Goal: Task Accomplishment & Management: Complete application form

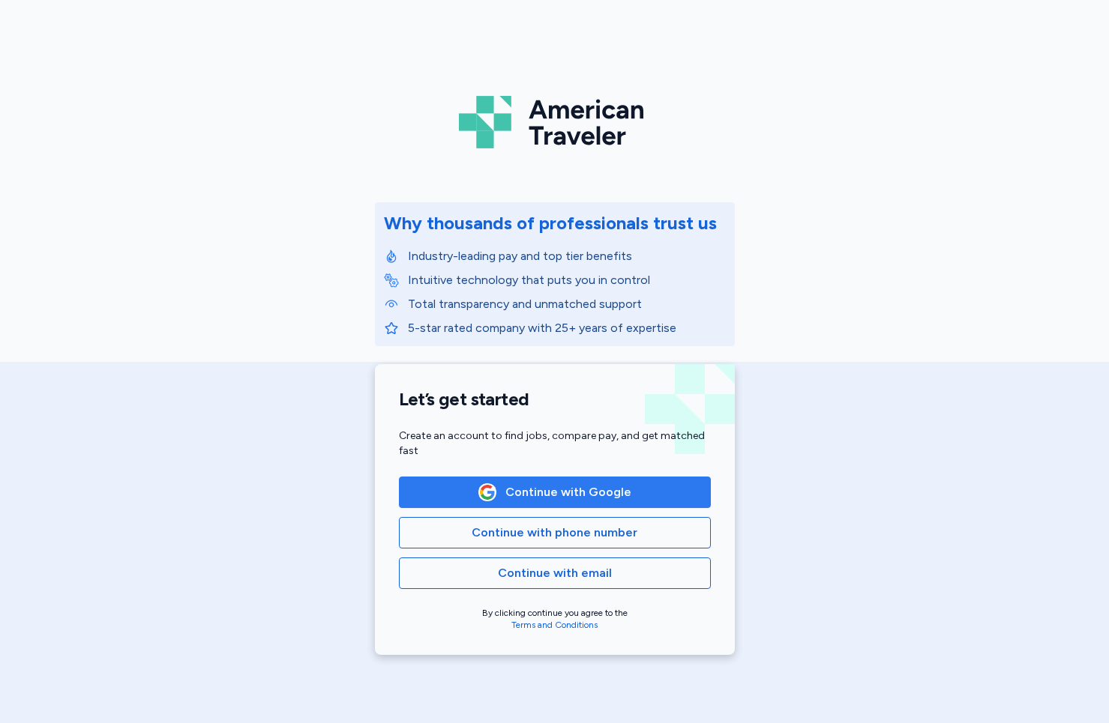
click at [432, 493] on span "Continue with Google" at bounding box center [554, 492] width 286 height 18
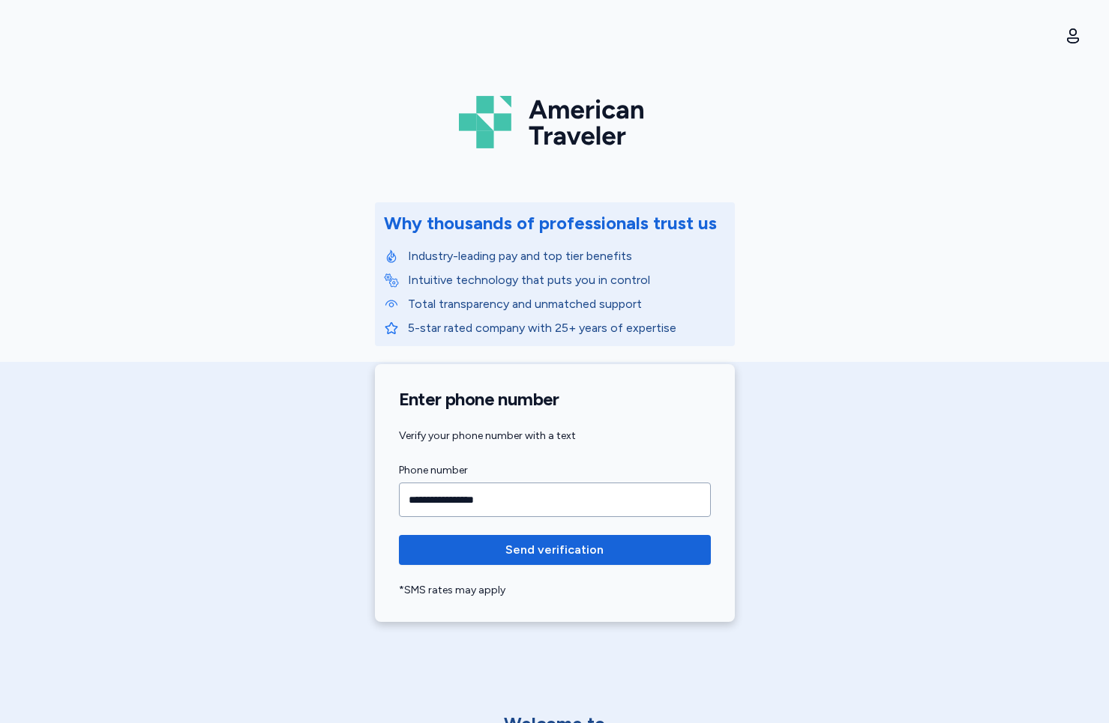
type input "**********"
click at [589, 551] on span "Send verification" at bounding box center [554, 550] width 98 height 18
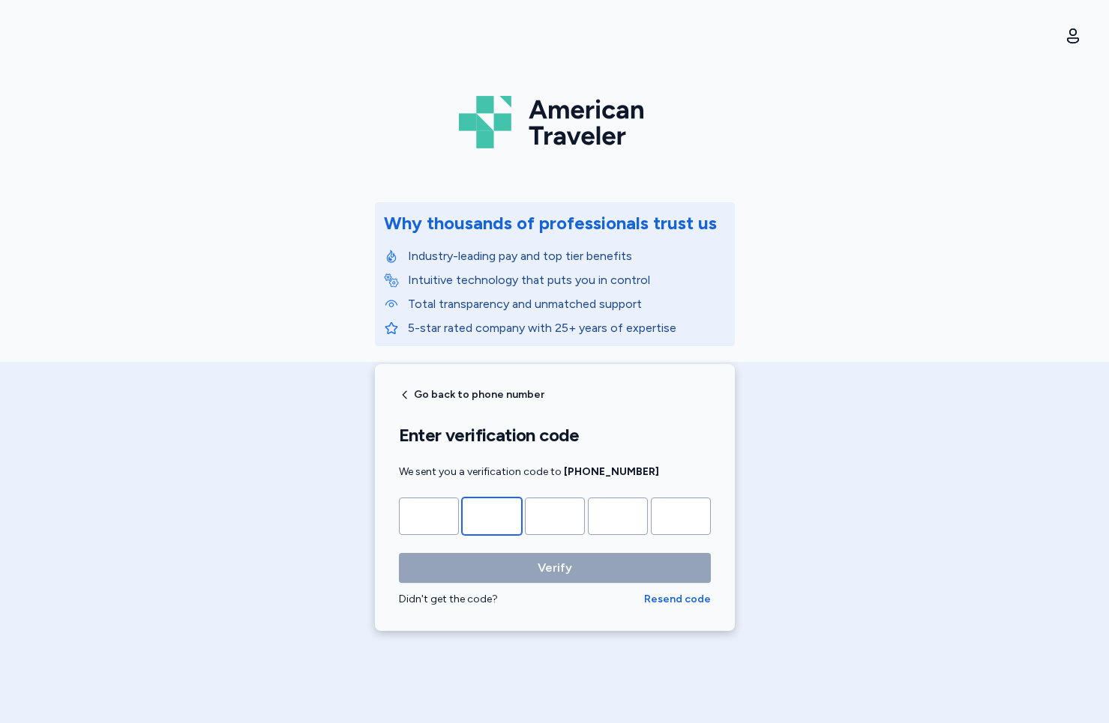
type input "*"
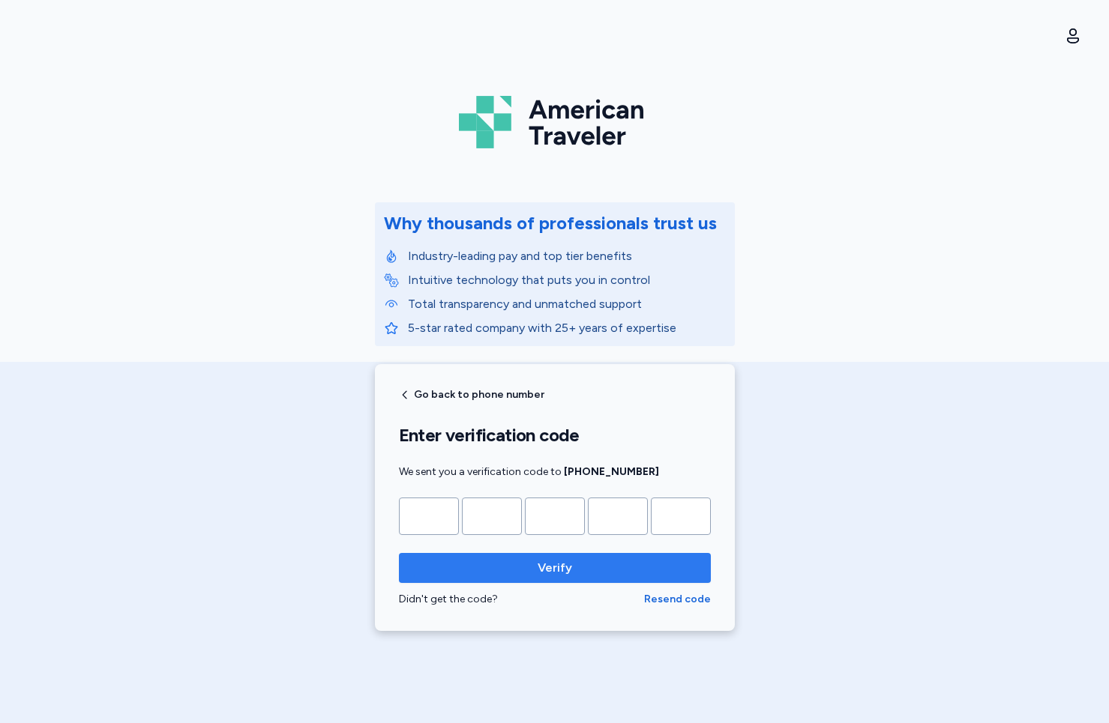
click at [500, 567] on span "Verify" at bounding box center [555, 568] width 288 height 18
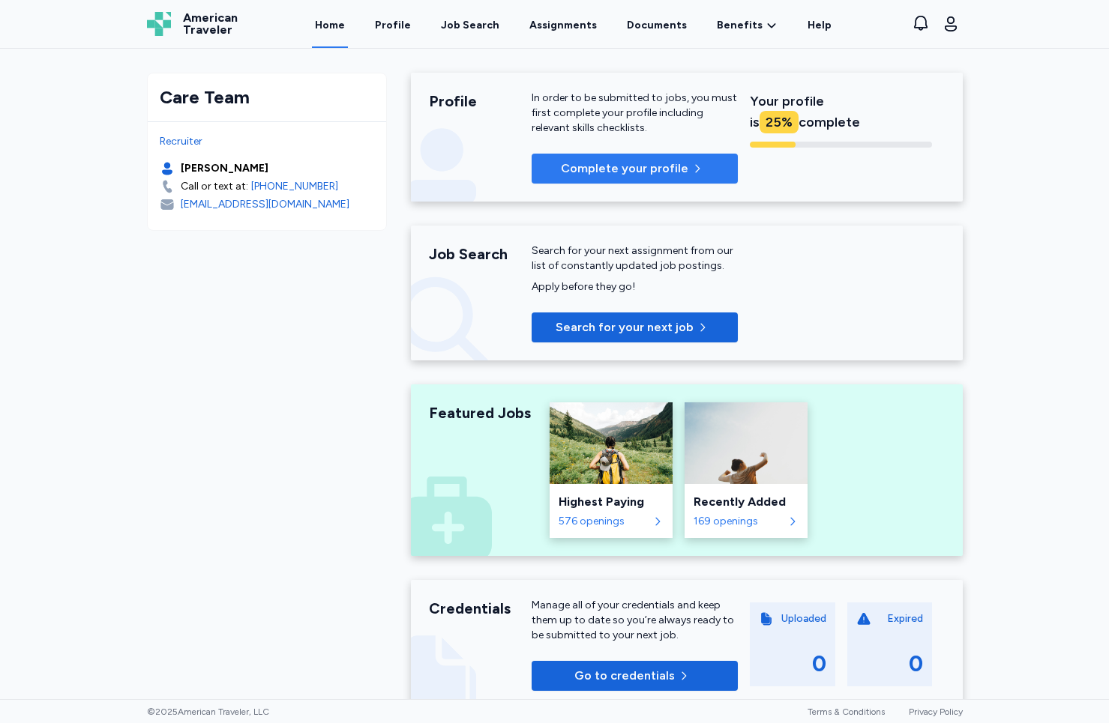
click at [691, 160] on span "Complete your profile" at bounding box center [634, 169] width 182 height 18
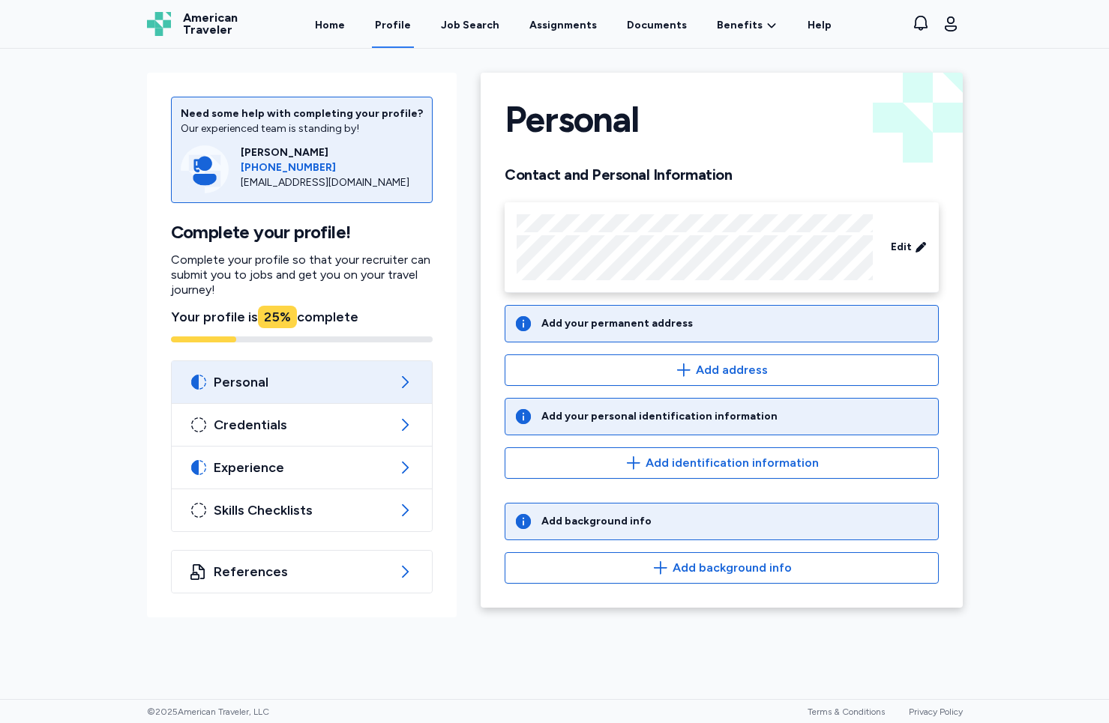
click at [652, 317] on div "Add your permanent address" at bounding box center [616, 323] width 151 height 15
click at [653, 326] on div "Add your permanent address" at bounding box center [616, 323] width 151 height 15
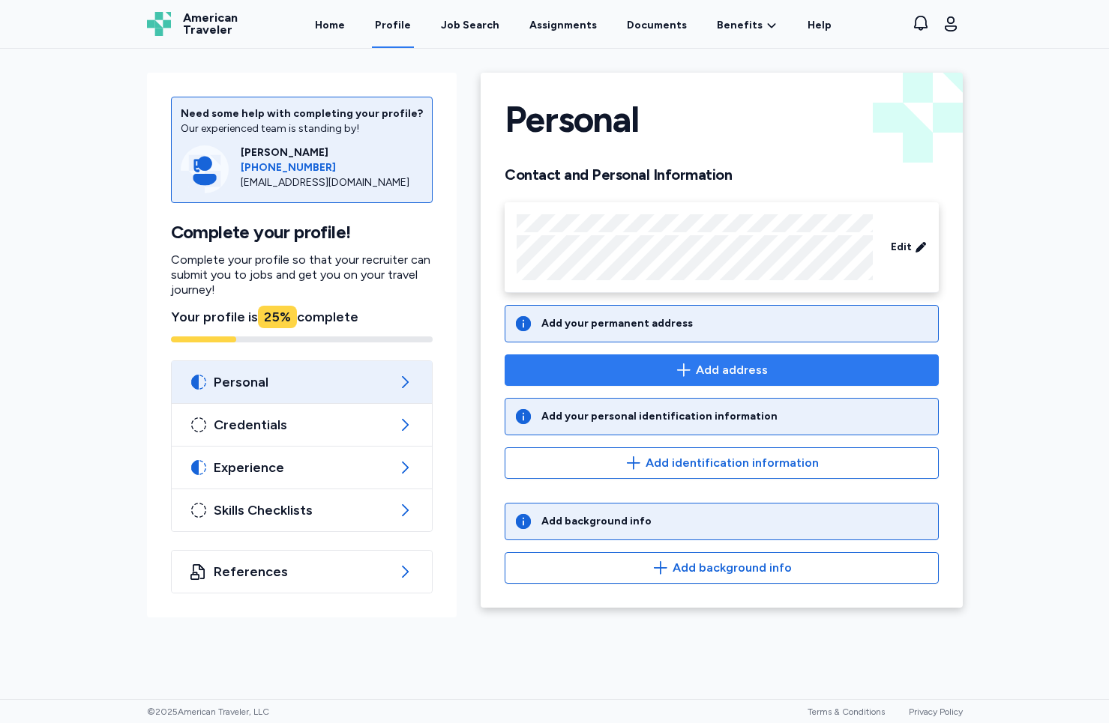
click at [682, 367] on icon "button" at bounding box center [684, 370] width 18 height 18
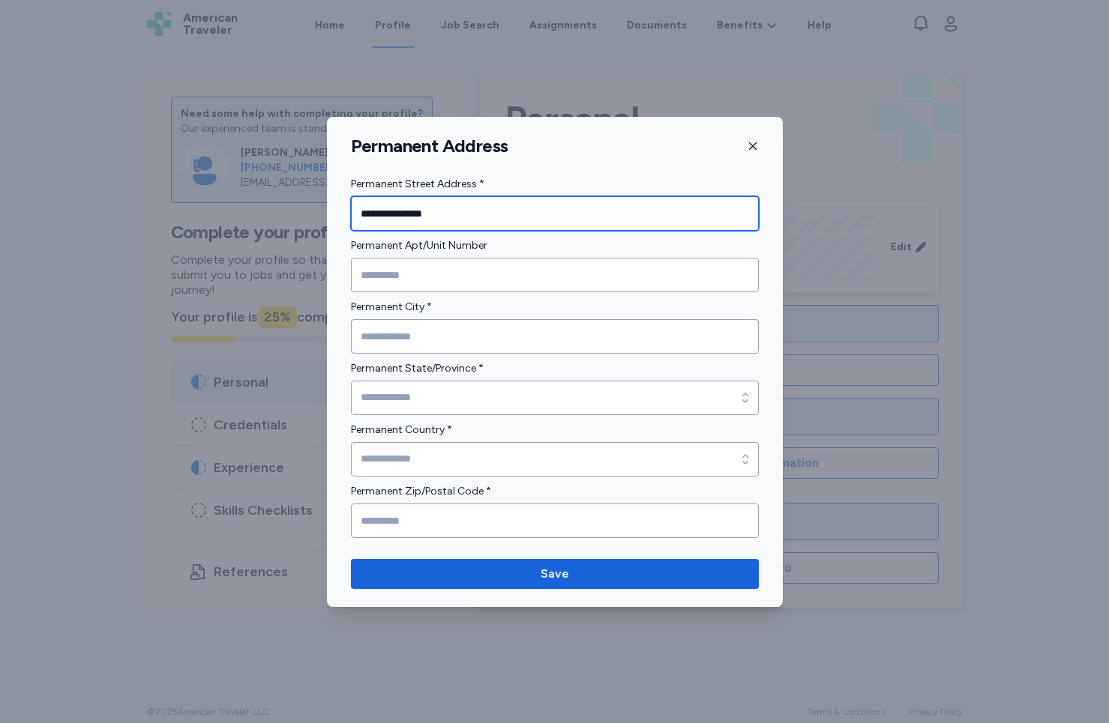
type input "**********"
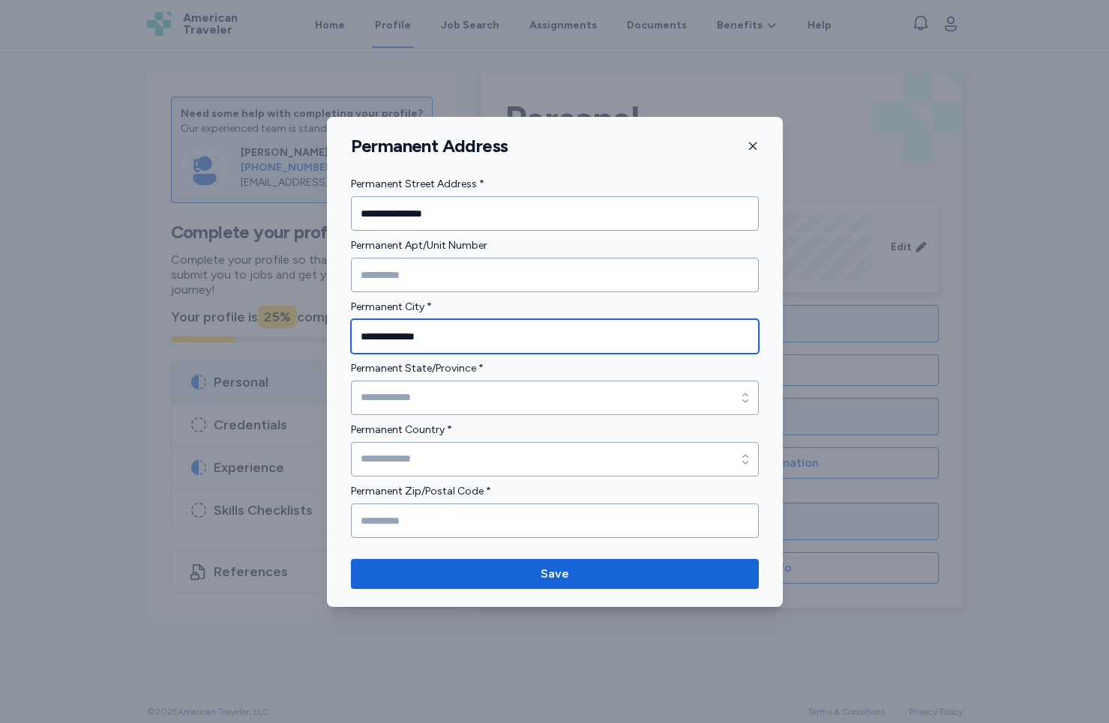
type input "**********"
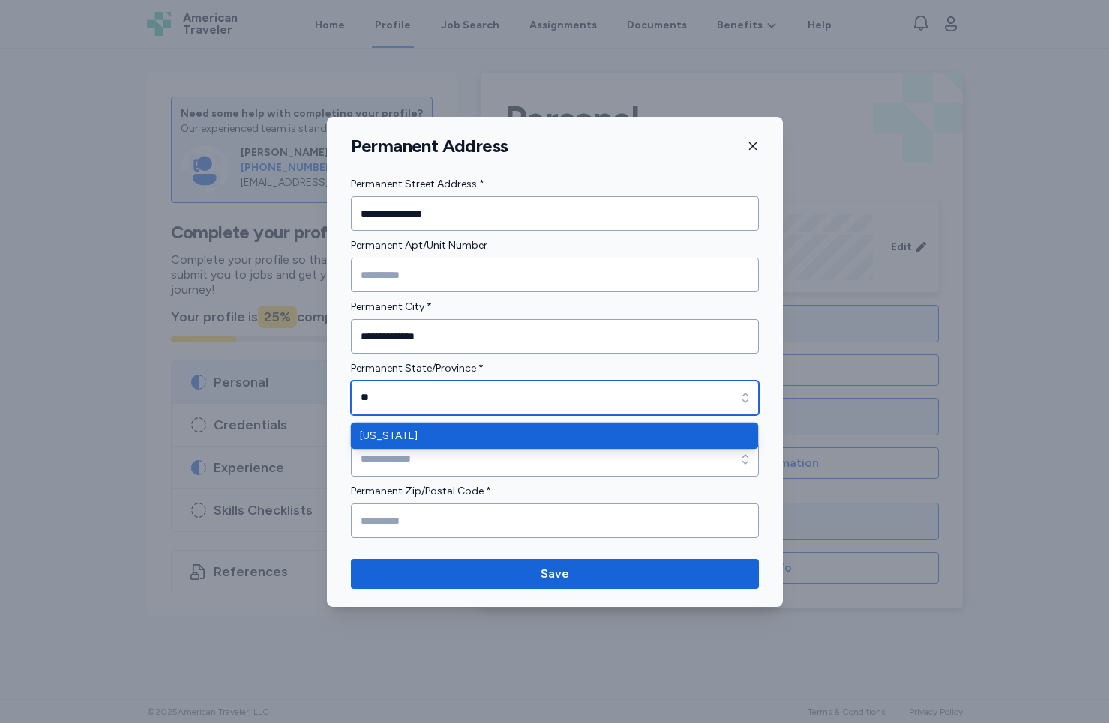
type input "**"
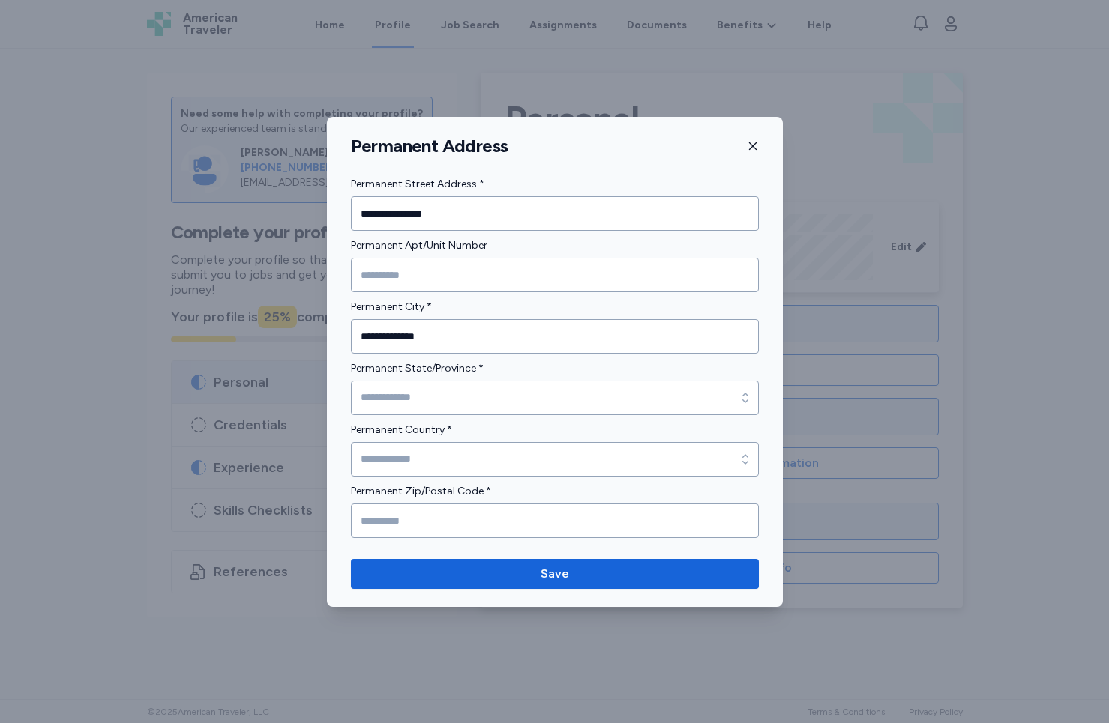
click at [537, 469] on form "**********" at bounding box center [555, 356] width 408 height 363
click at [452, 406] on input "Permanent State/Province *" at bounding box center [555, 398] width 408 height 34
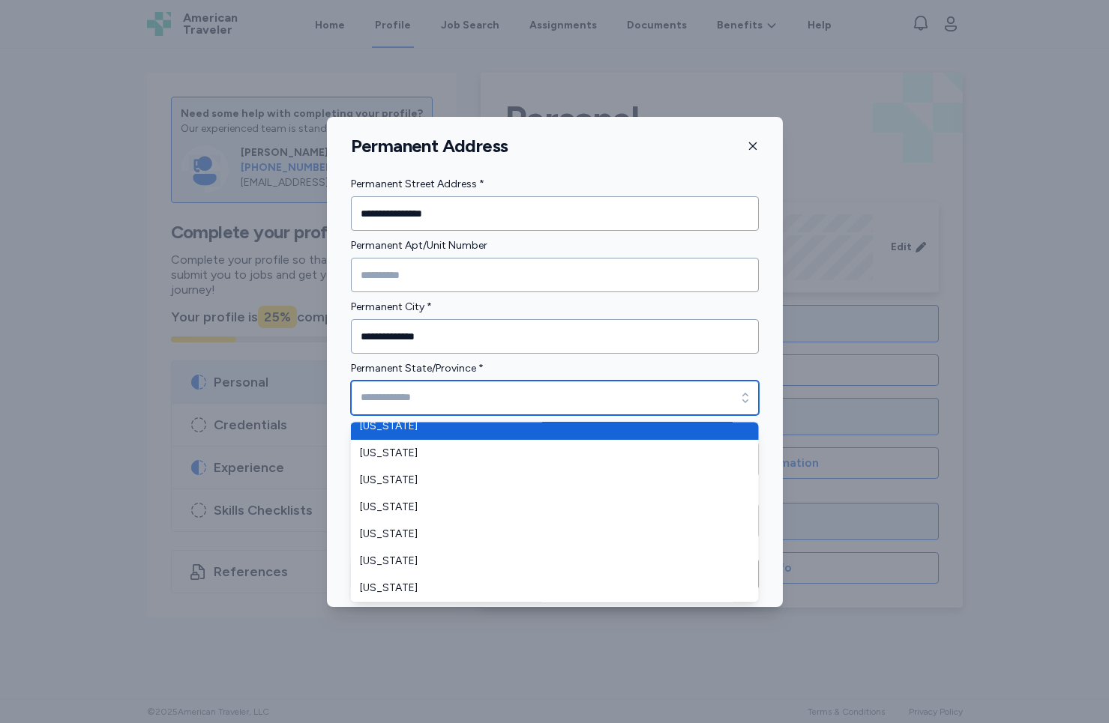
scroll to position [242, 0]
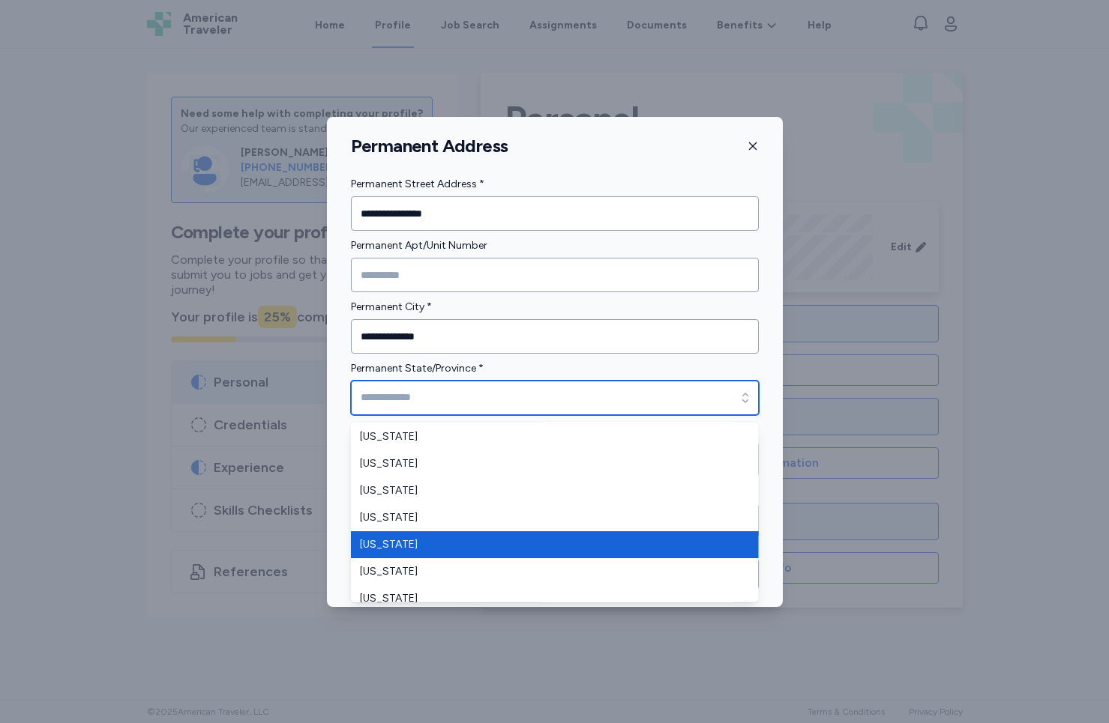
type input "********"
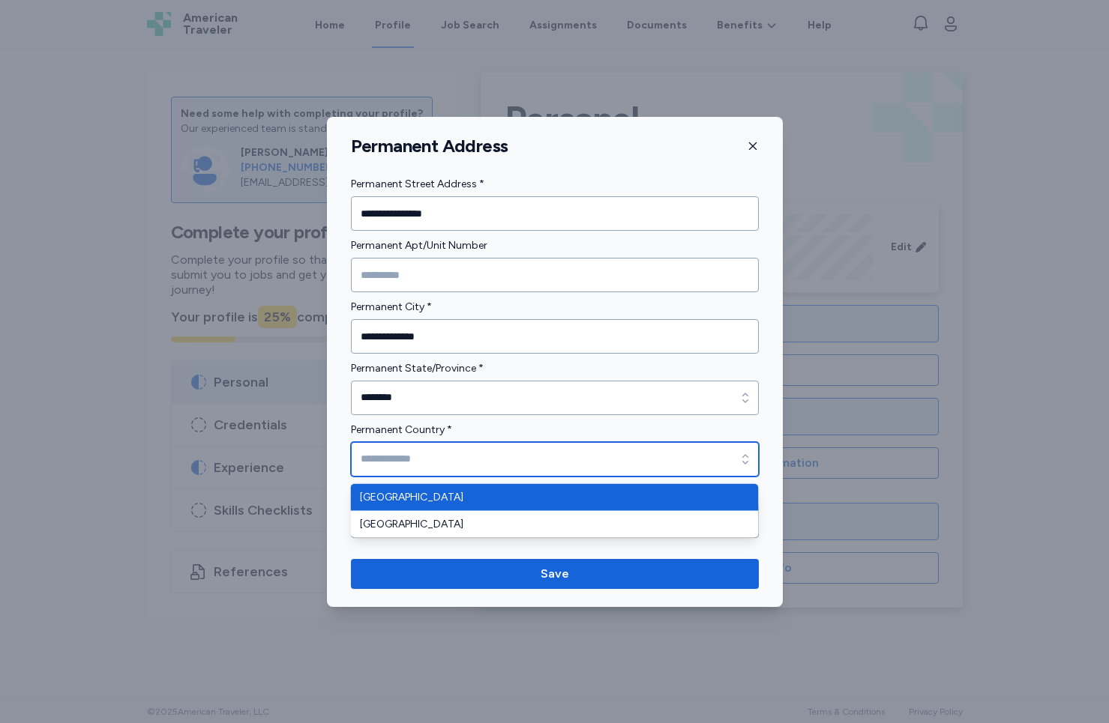
type input "**********"
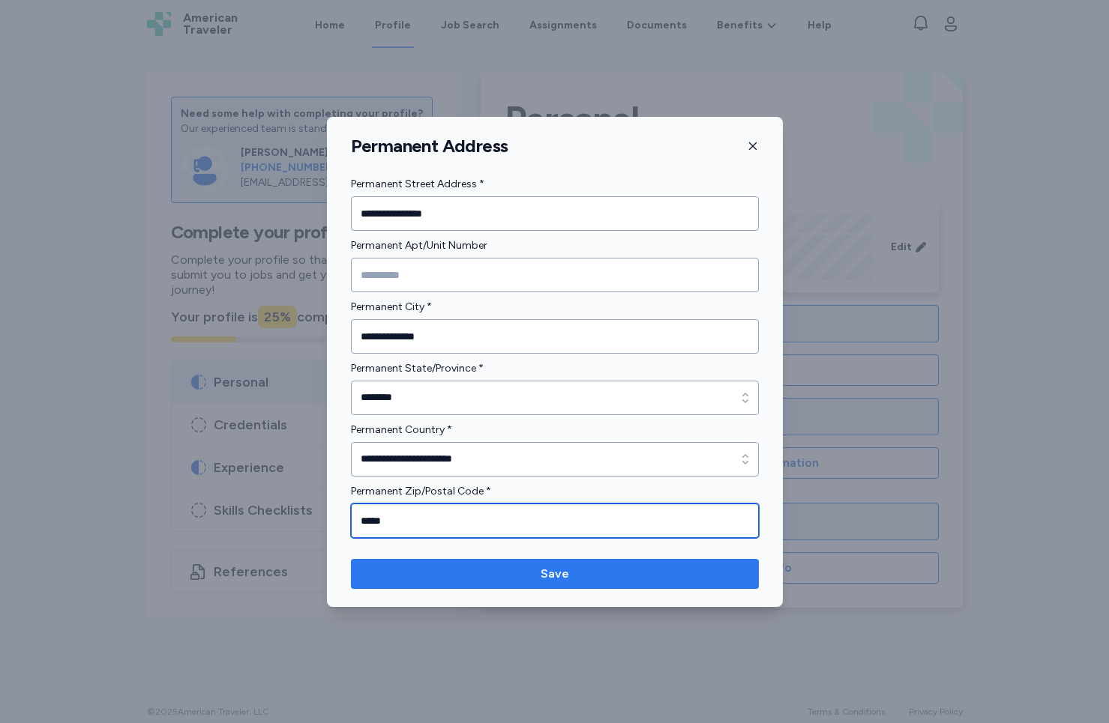
type input "*****"
click at [567, 567] on span "Save" at bounding box center [554, 574] width 28 height 18
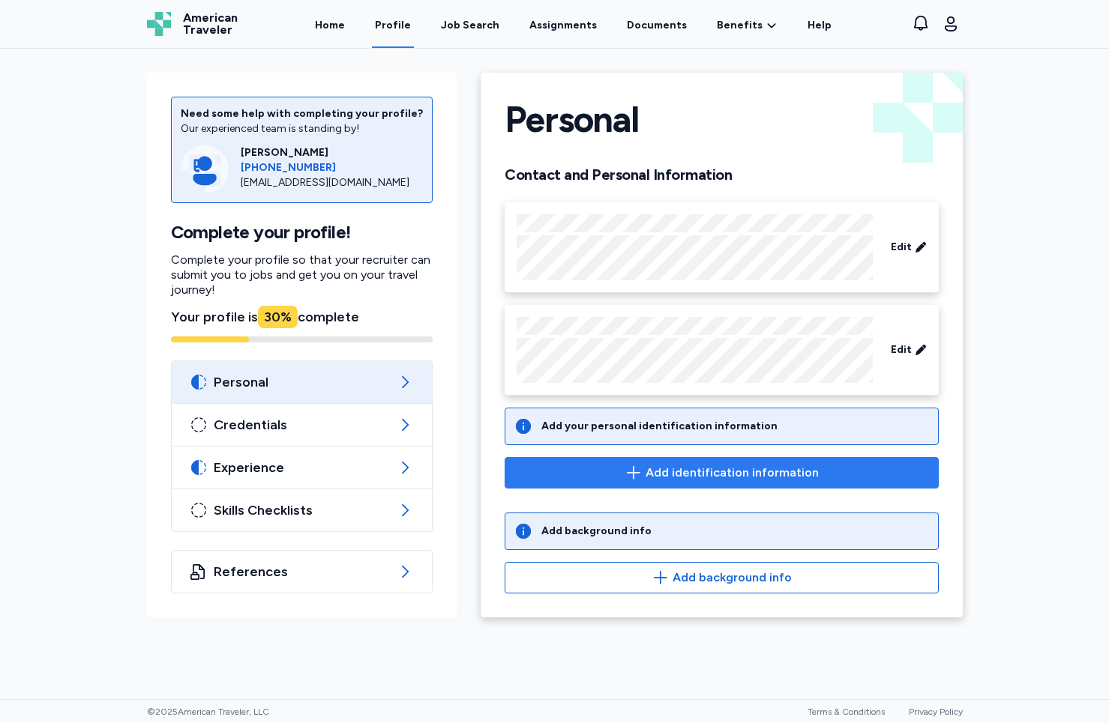
click at [666, 466] on span "Add identification information" at bounding box center [731, 473] width 173 height 18
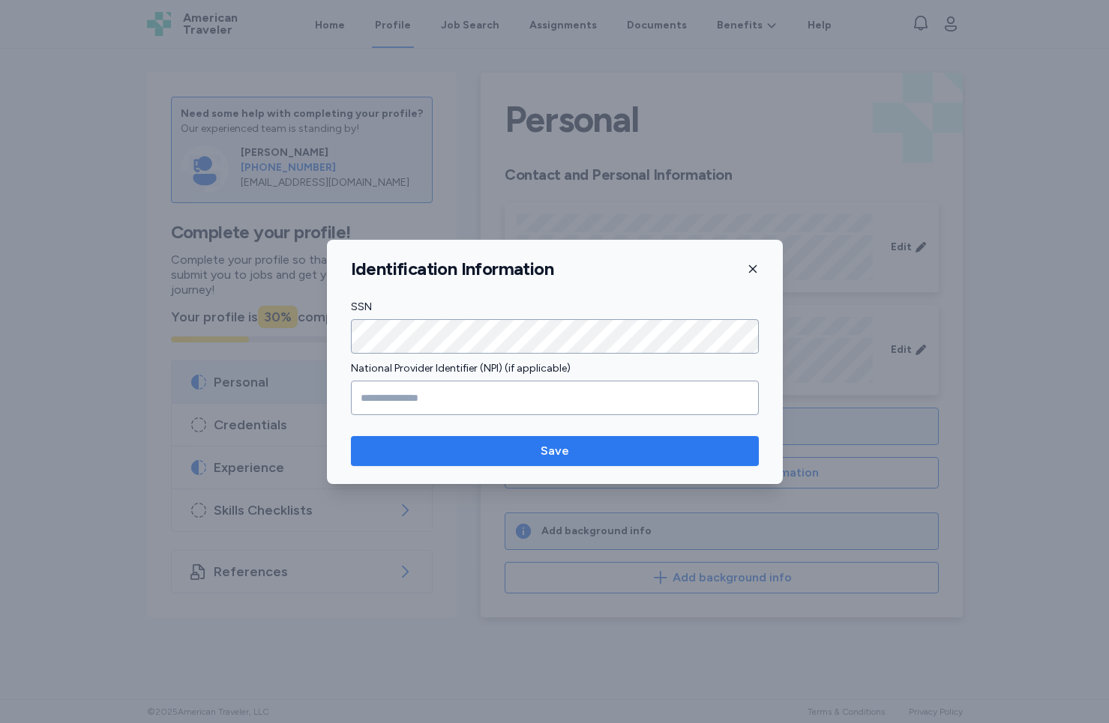
click at [529, 462] on button "Save" at bounding box center [555, 451] width 408 height 30
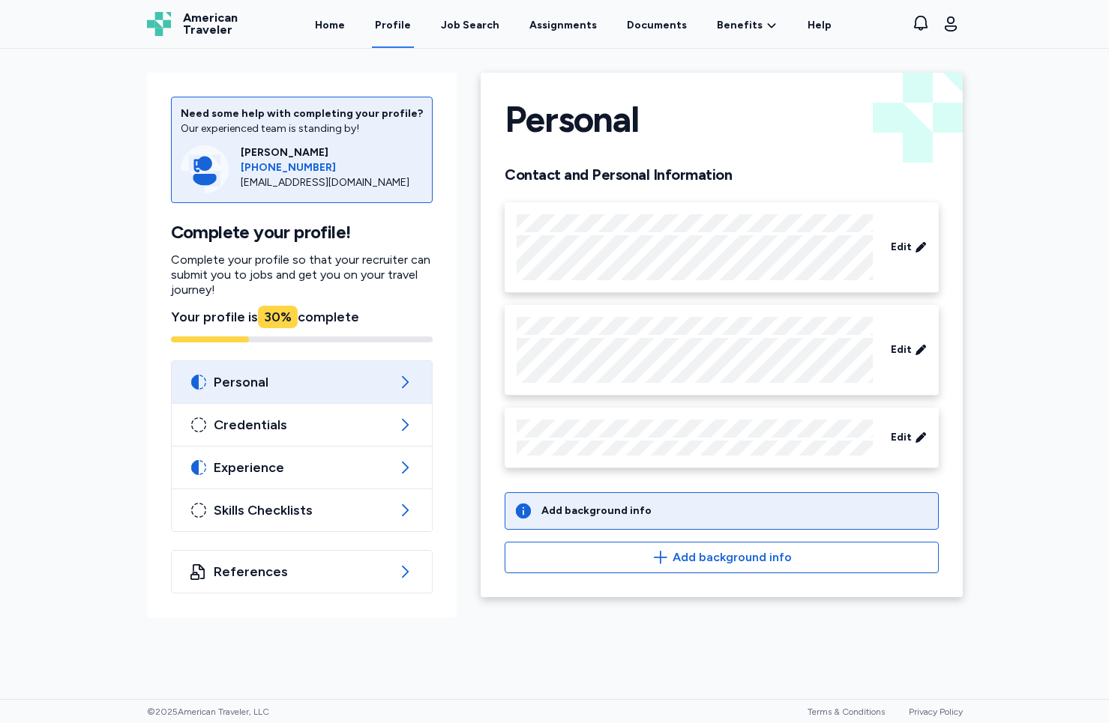
click at [582, 518] on div "Add background info" at bounding box center [596, 511] width 110 height 15
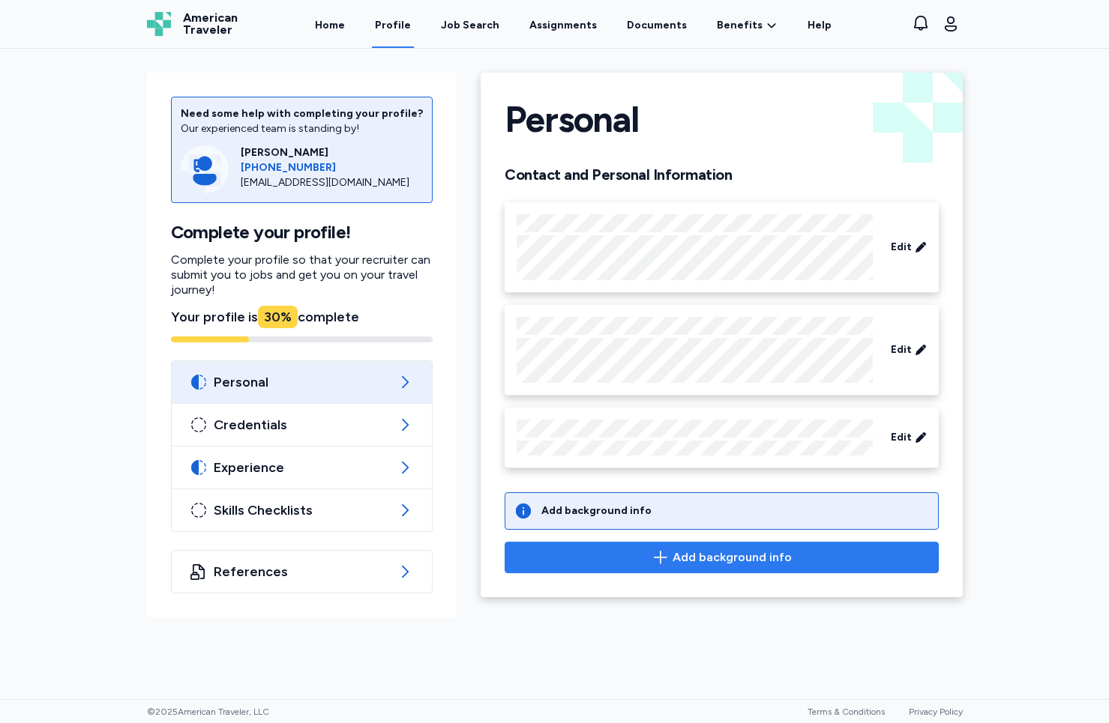
click at [696, 557] on span "Add background info" at bounding box center [731, 558] width 119 height 18
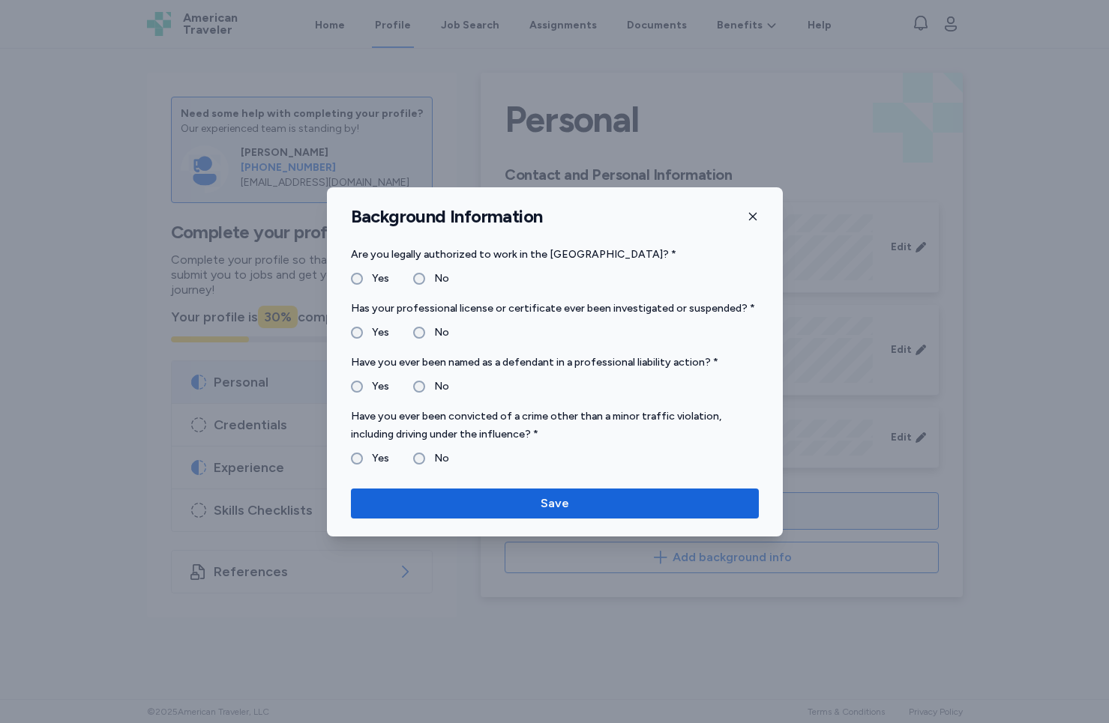
click at [427, 382] on label "No" at bounding box center [437, 387] width 24 height 18
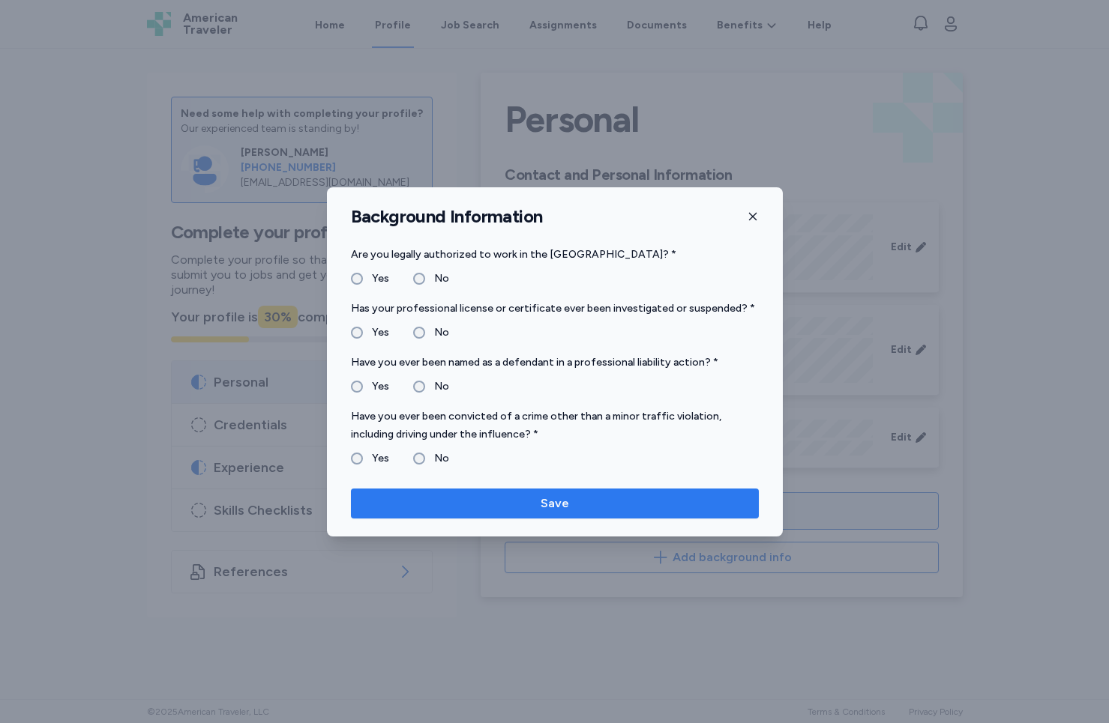
click at [459, 497] on span "Save" at bounding box center [555, 504] width 384 height 18
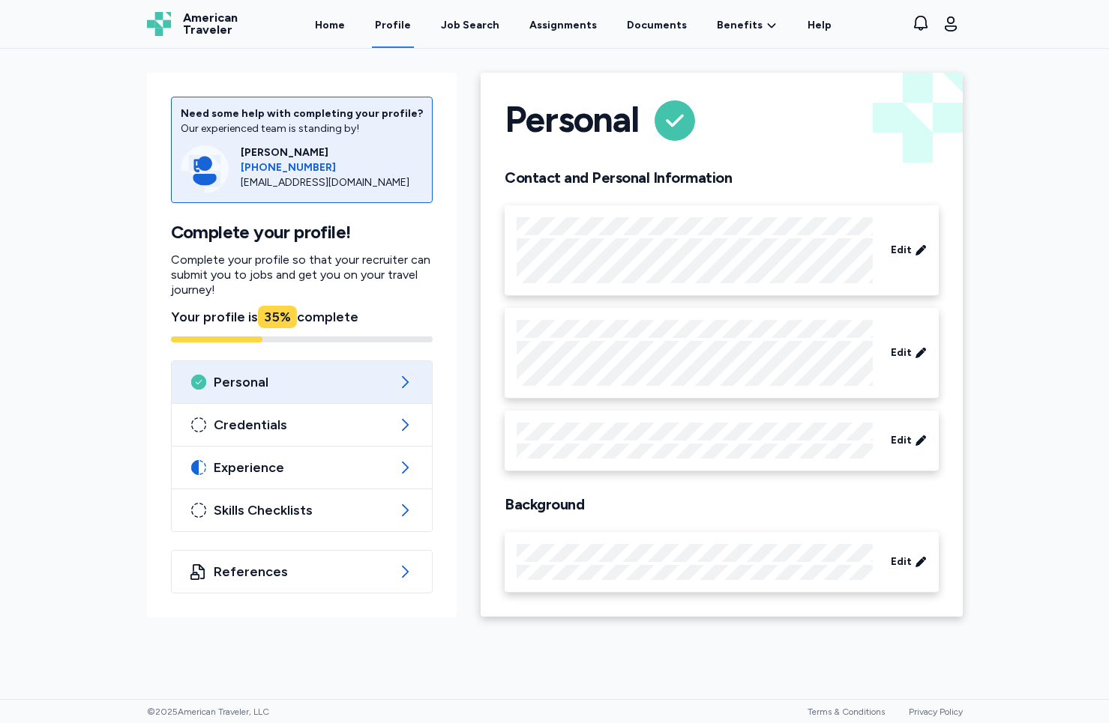
click at [578, 562] on div at bounding box center [693, 562] width 355 height 36
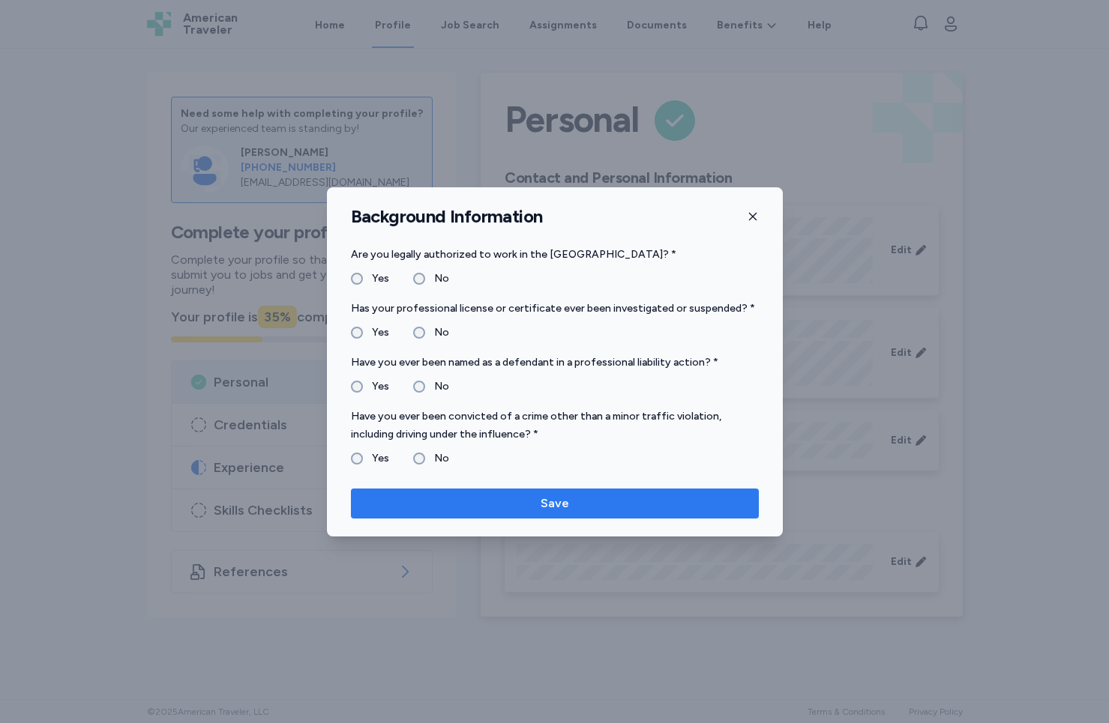
click at [569, 498] on span "Save" at bounding box center [555, 504] width 384 height 18
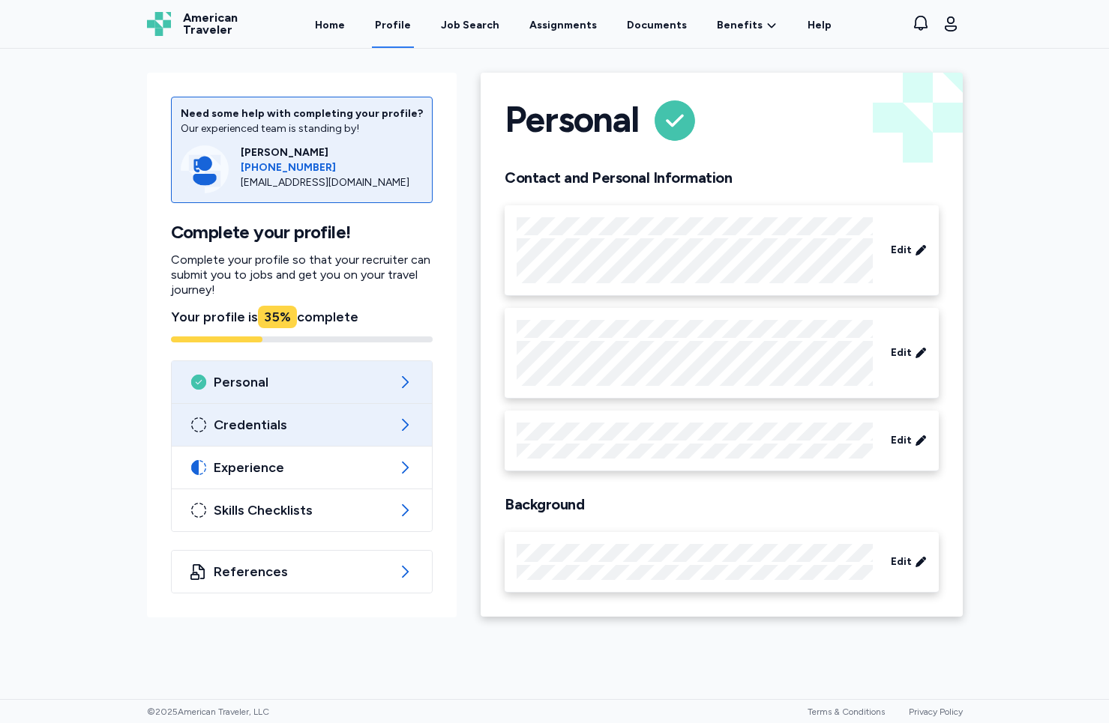
click at [404, 423] on icon at bounding box center [405, 425] width 18 height 18
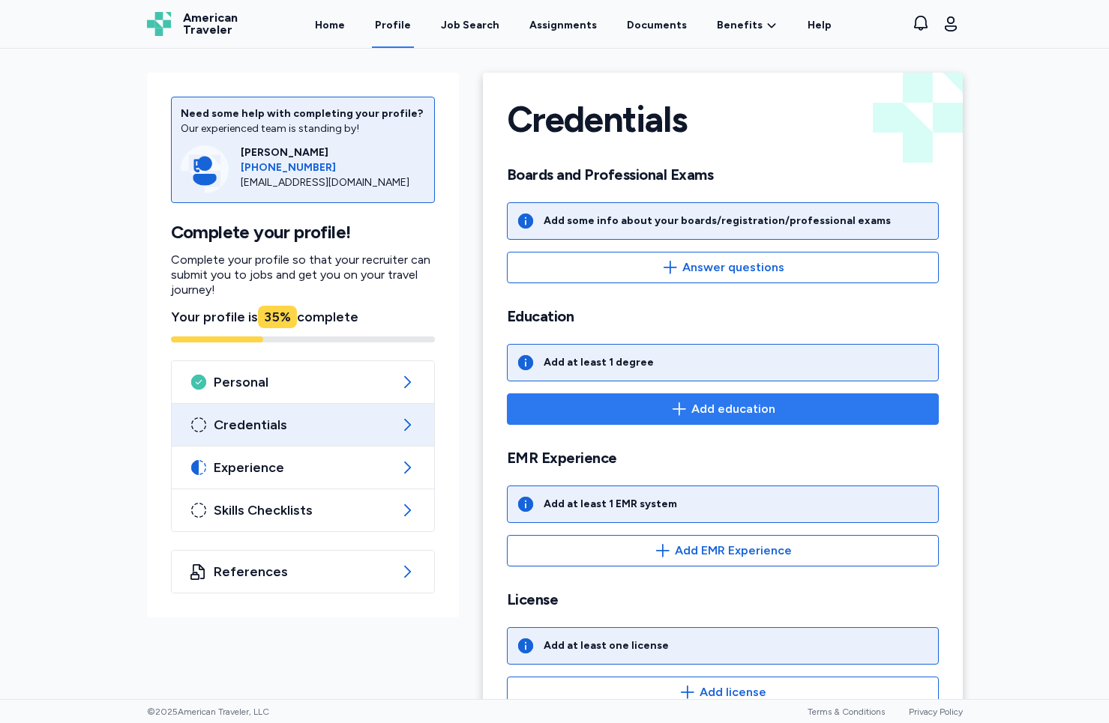
click at [670, 411] on icon "button" at bounding box center [679, 409] width 18 height 18
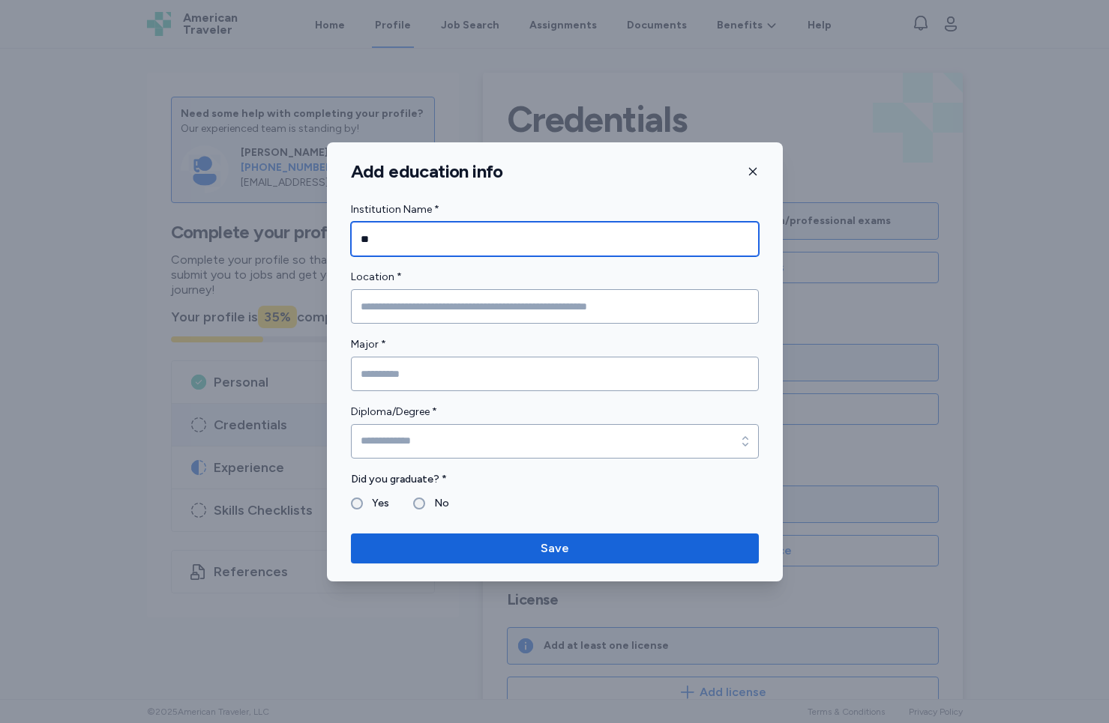
type input "*"
type input "**********"
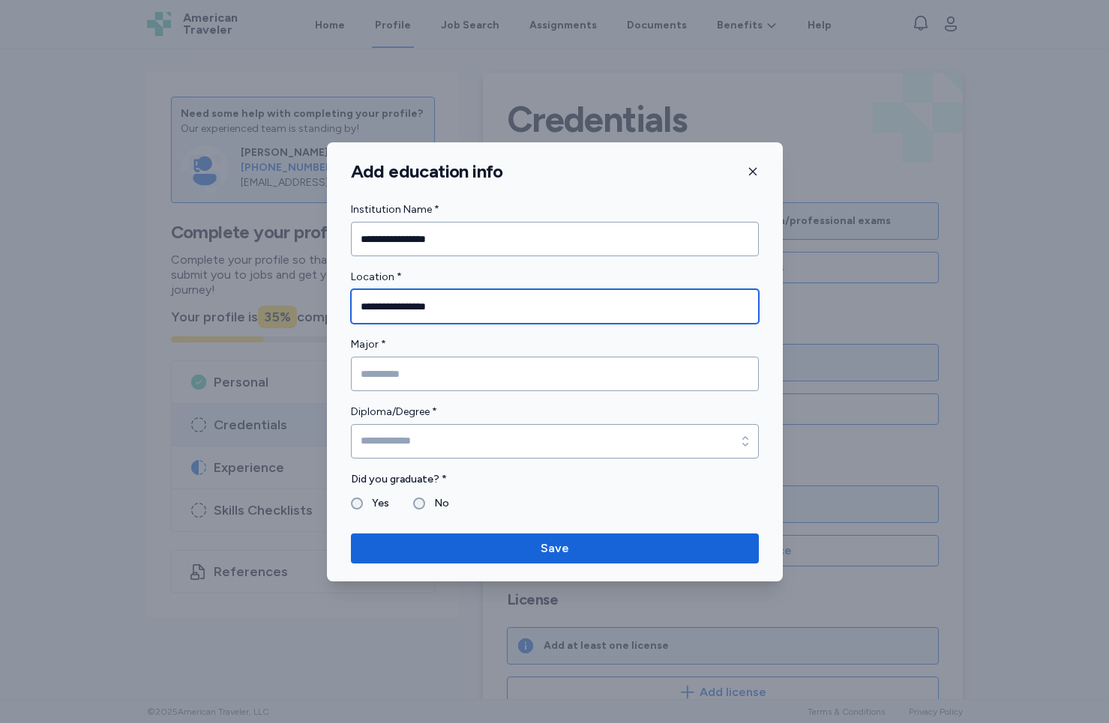
type input "**********"
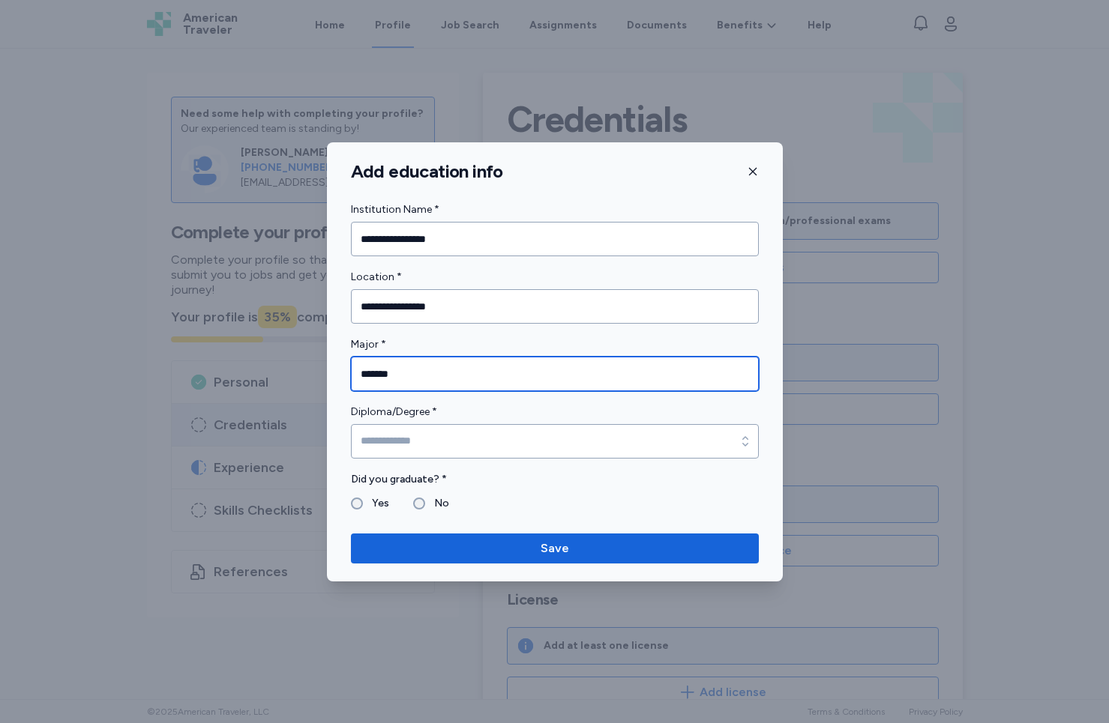
type input "*******"
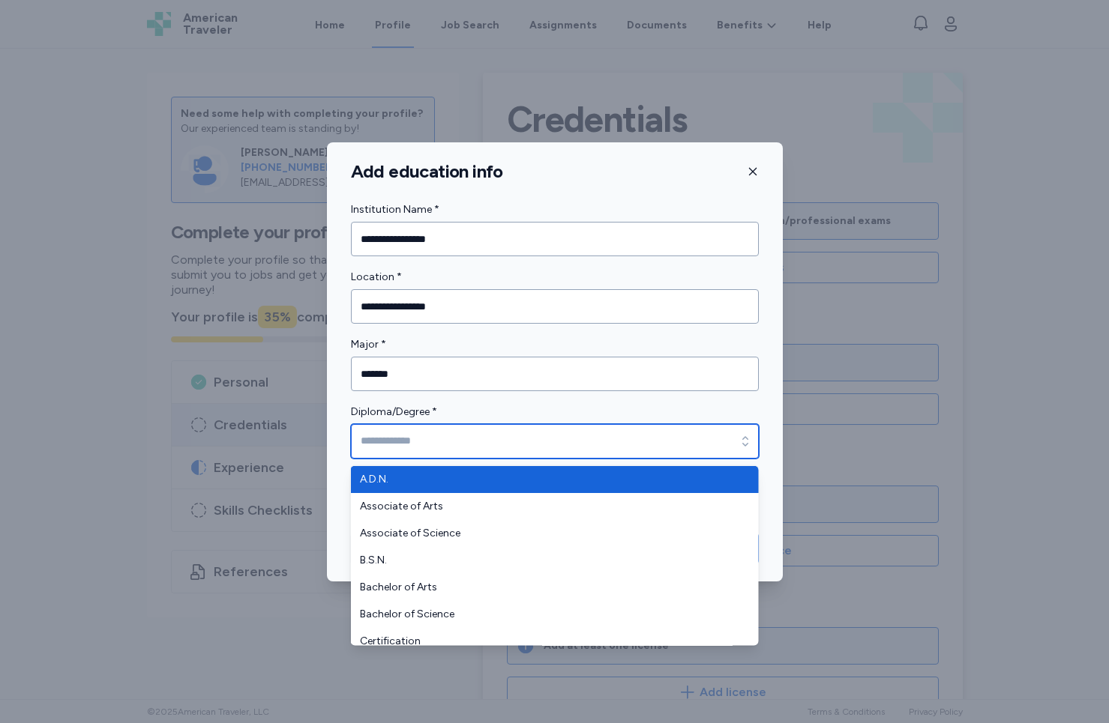
type input "******"
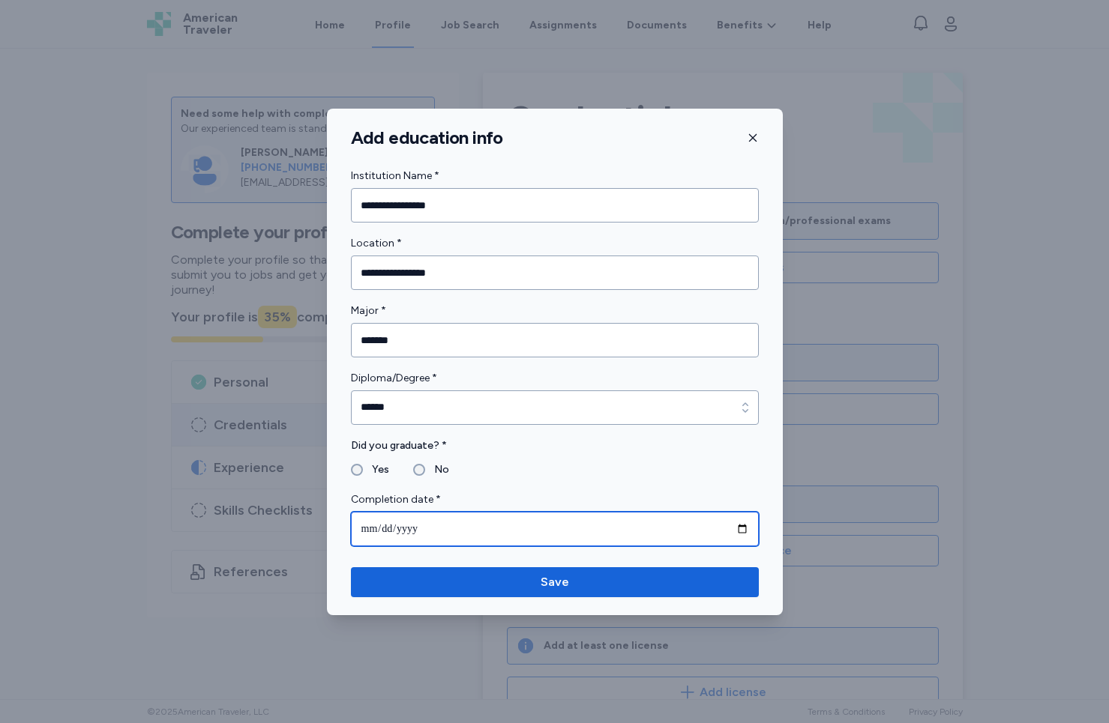
click at [453, 527] on input "date" at bounding box center [555, 529] width 408 height 34
click at [383, 531] on input "date" at bounding box center [555, 529] width 408 height 34
click at [366, 532] on input "date" at bounding box center [555, 529] width 408 height 34
click at [396, 531] on input "date" at bounding box center [555, 529] width 408 height 34
click at [380, 529] on input "date" at bounding box center [555, 529] width 408 height 34
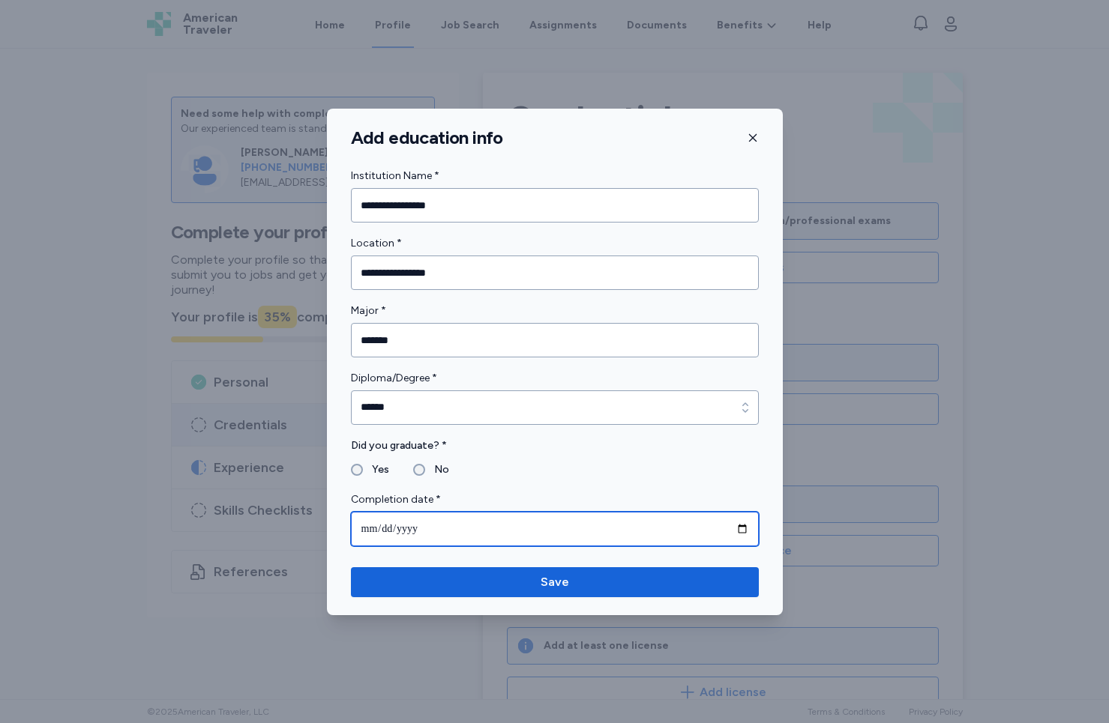
click at [373, 531] on input "date" at bounding box center [555, 529] width 408 height 34
type input "**********"
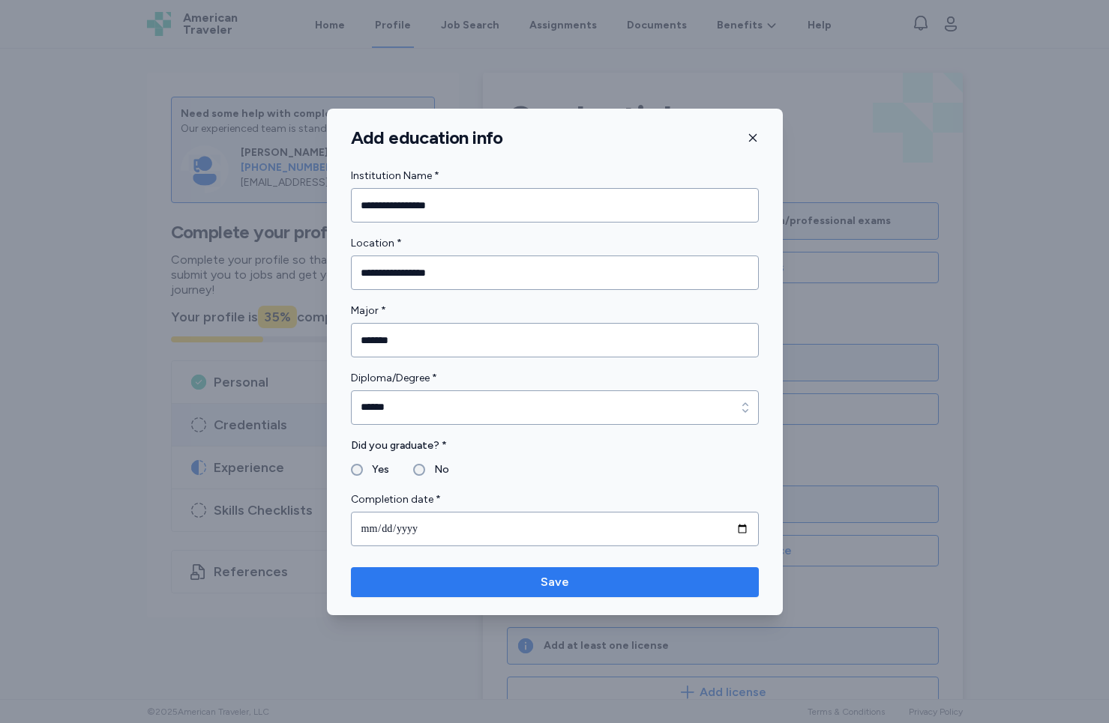
click at [543, 576] on span "Save" at bounding box center [554, 582] width 28 height 18
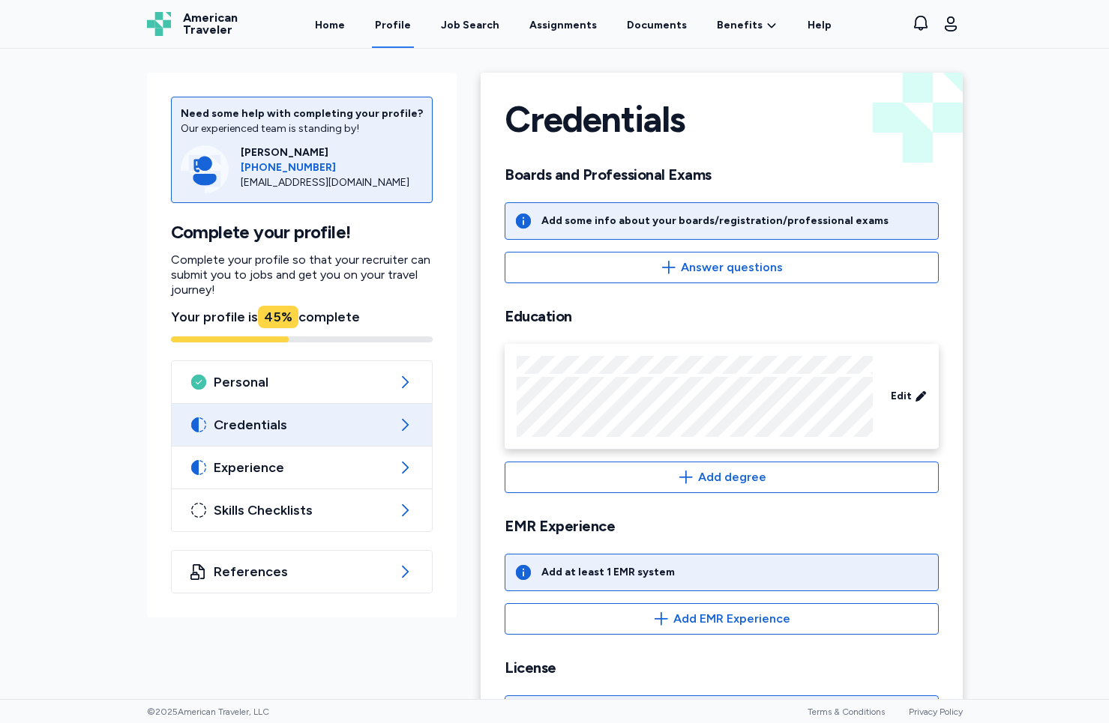
scroll to position [239, 0]
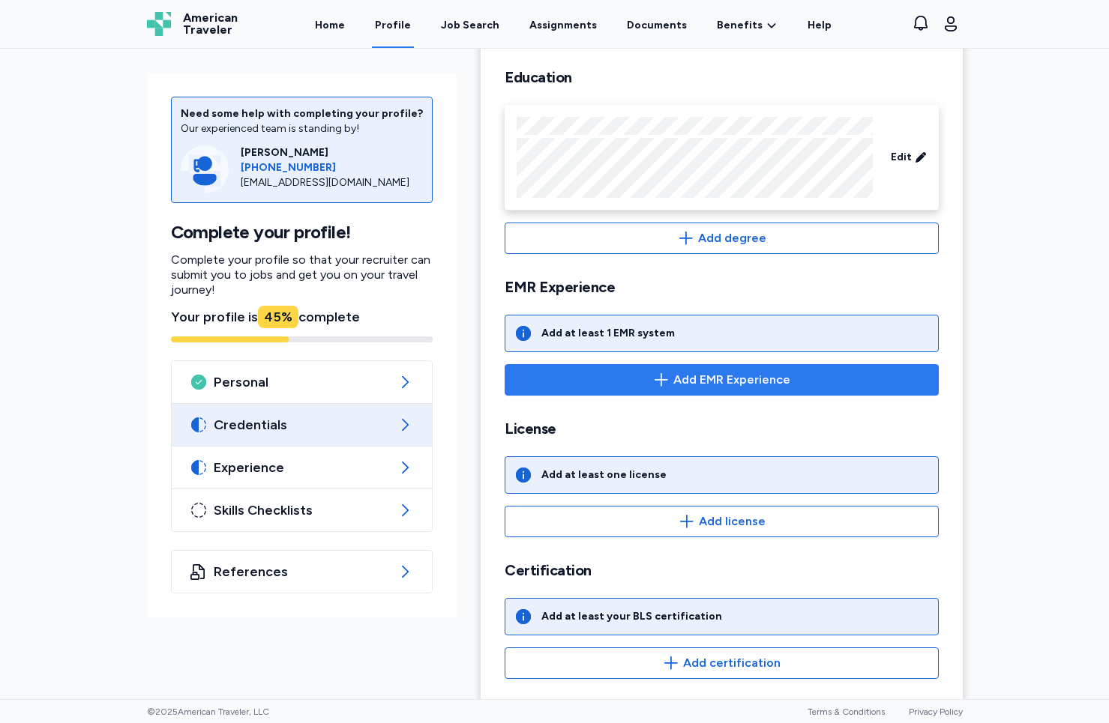
click at [618, 370] on button "Add EMR Experience" at bounding box center [720, 379] width 433 height 31
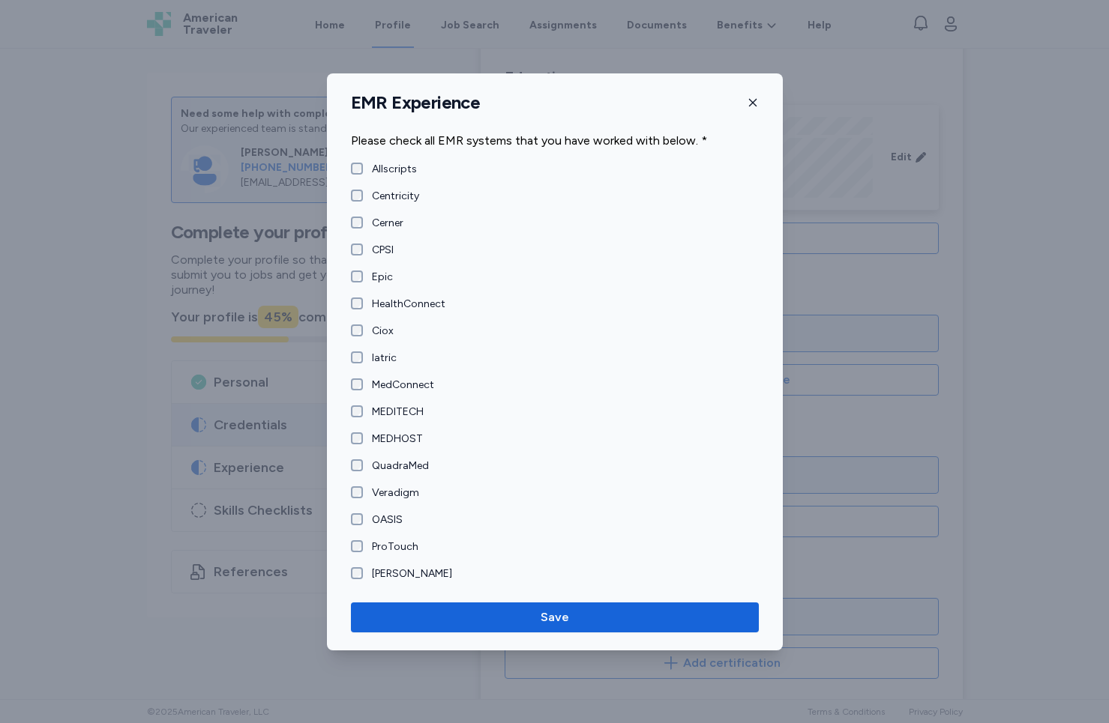
click at [392, 194] on label "Centricity" at bounding box center [391, 196] width 56 height 15
click at [388, 217] on label "Cerner" at bounding box center [383, 223] width 40 height 15
click at [369, 269] on form "Please check all EMR systems that you have worked with below. * Allscripts Cent…" at bounding box center [555, 357] width 408 height 450
click at [373, 274] on label "Epic" at bounding box center [378, 277] width 30 height 15
click at [365, 412] on label "MEDITECH" at bounding box center [393, 412] width 61 height 15
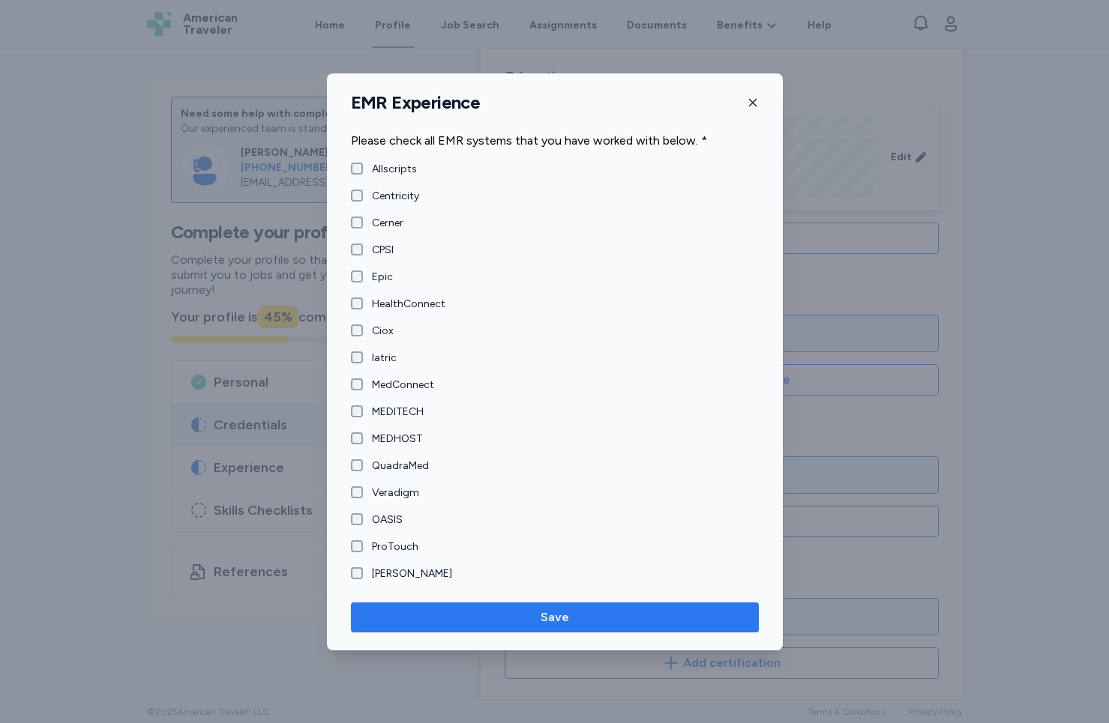
click at [562, 616] on span "Save" at bounding box center [554, 618] width 28 height 18
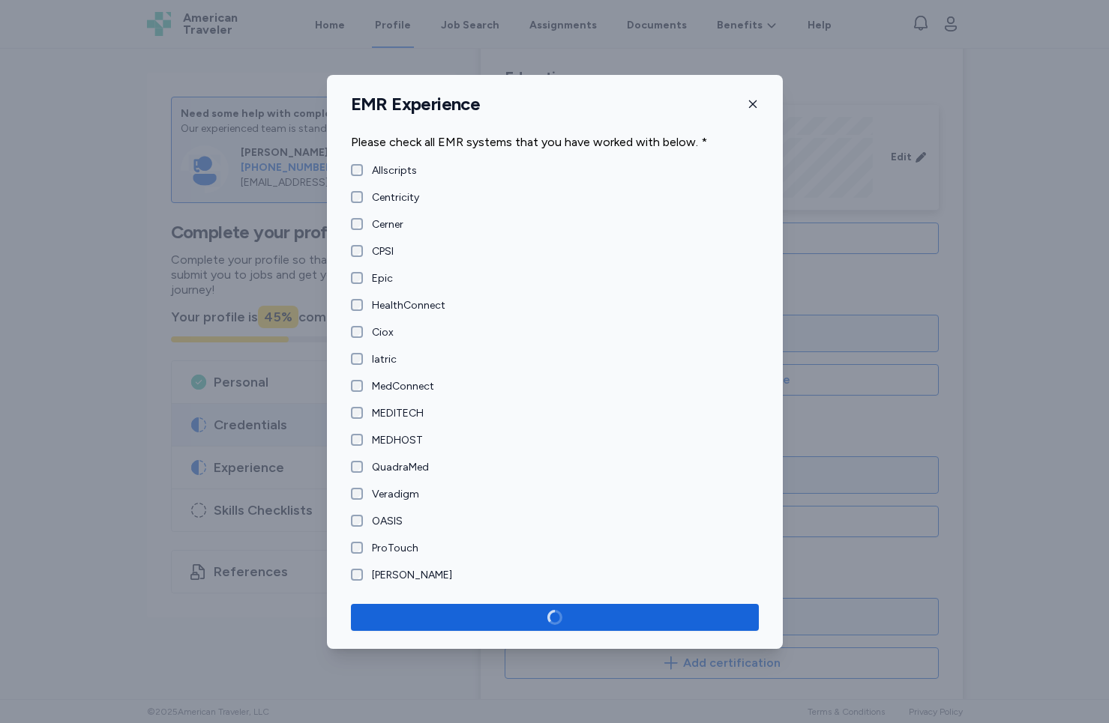
scroll to position [235, 0]
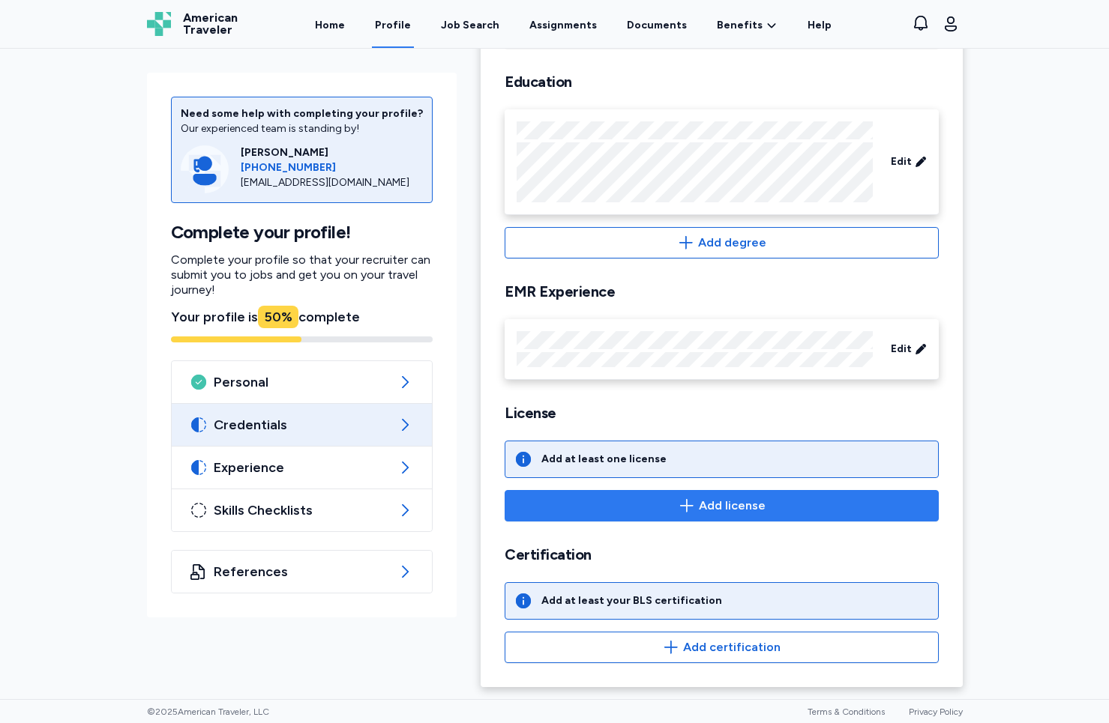
click at [593, 510] on span "Add license" at bounding box center [721, 506] width 408 height 18
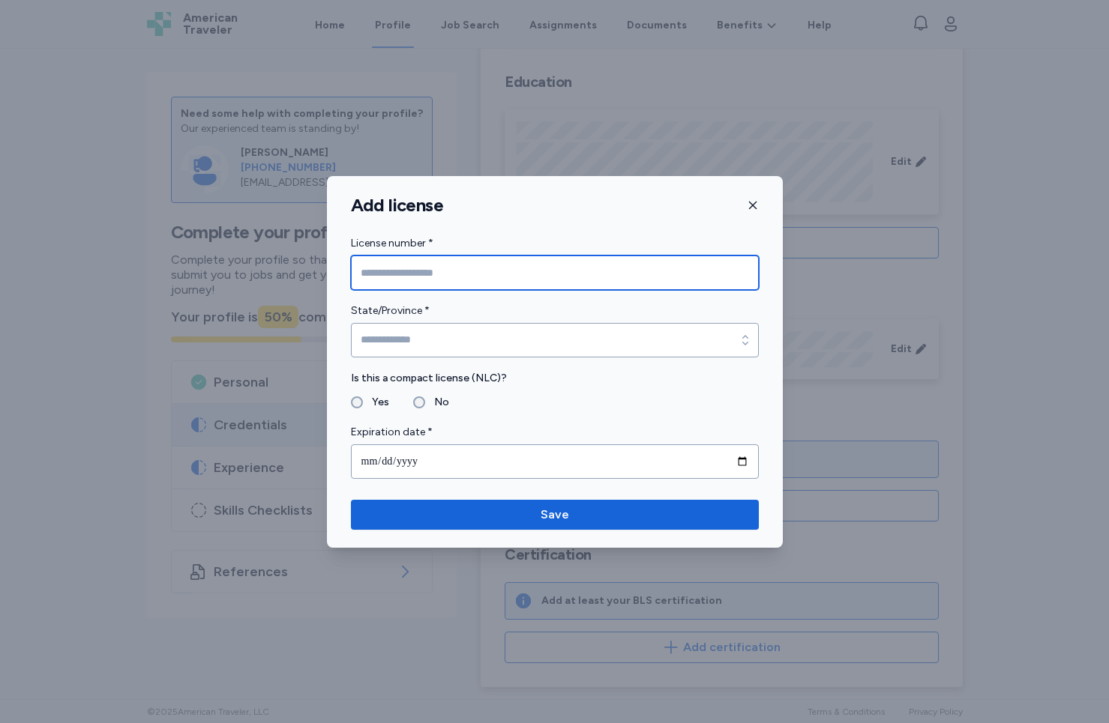
click at [482, 283] on input "License number *" at bounding box center [555, 273] width 408 height 34
type input "*********"
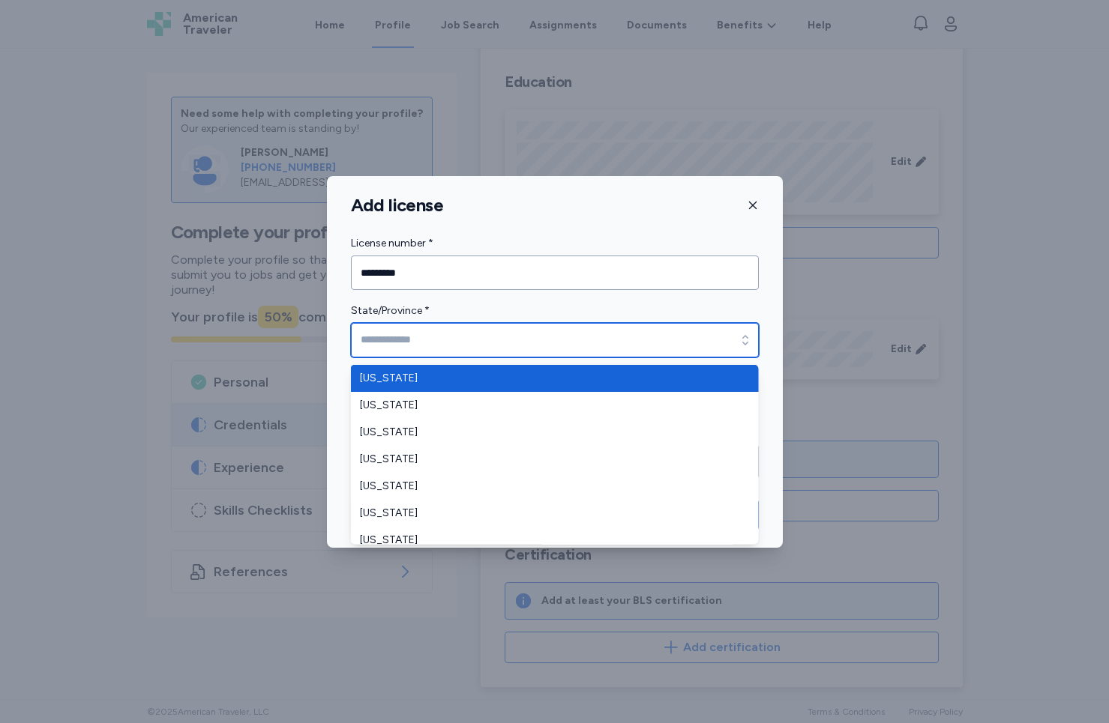
click at [454, 342] on input "State/Province *" at bounding box center [555, 340] width 408 height 34
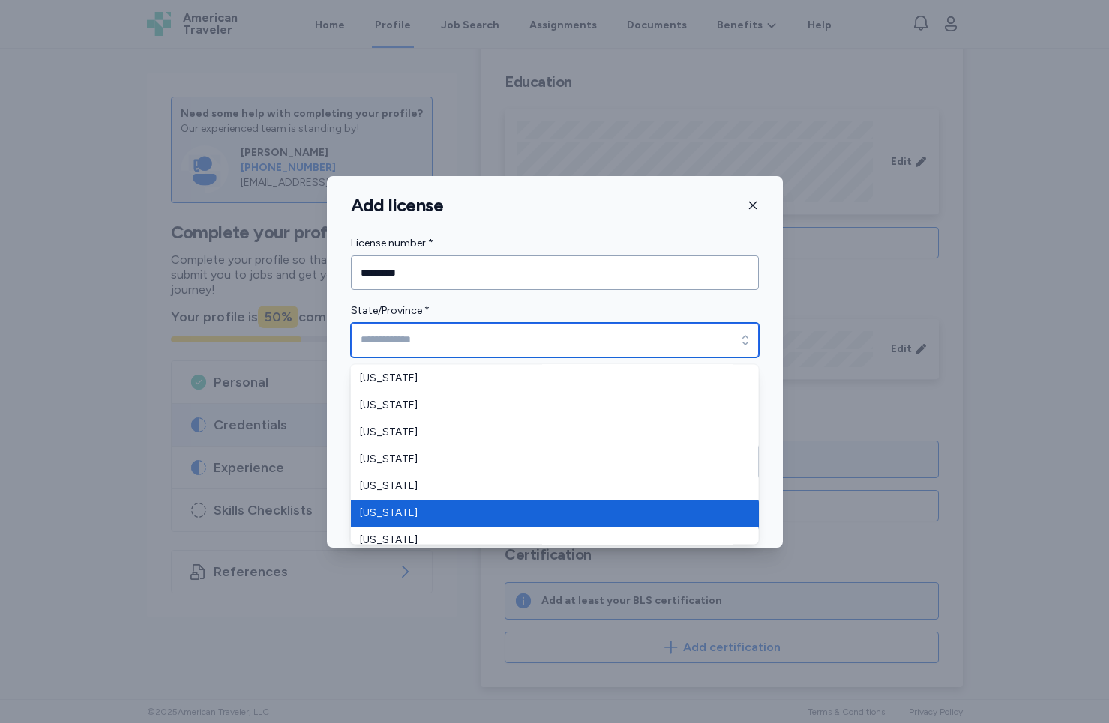
scroll to position [295, 0]
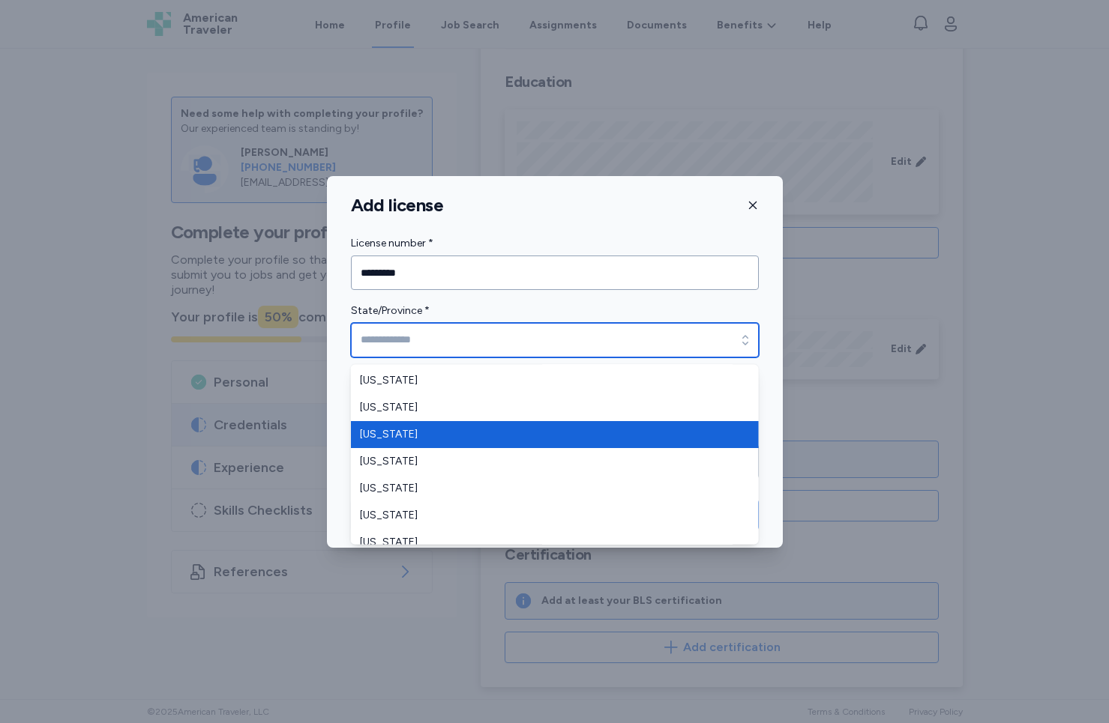
type input "********"
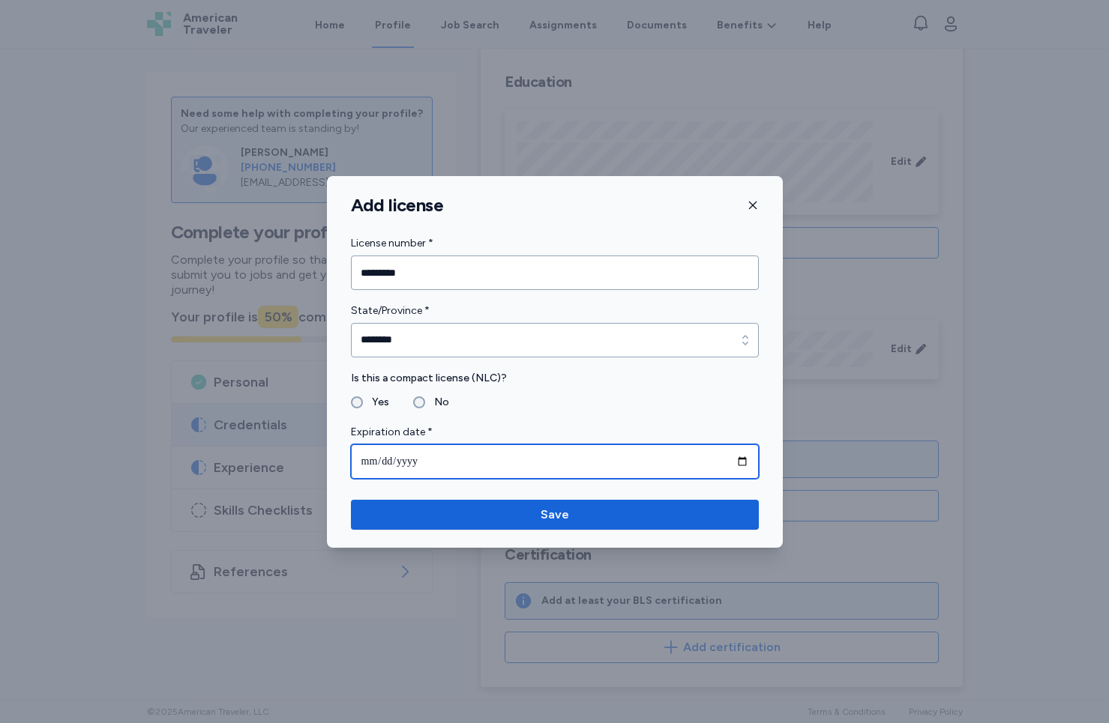
click at [407, 459] on input "date" at bounding box center [555, 461] width 408 height 34
click at [389, 462] on input "date" at bounding box center [555, 461] width 408 height 34
click at [370, 462] on input "date" at bounding box center [555, 461] width 408 height 34
type input "**********"
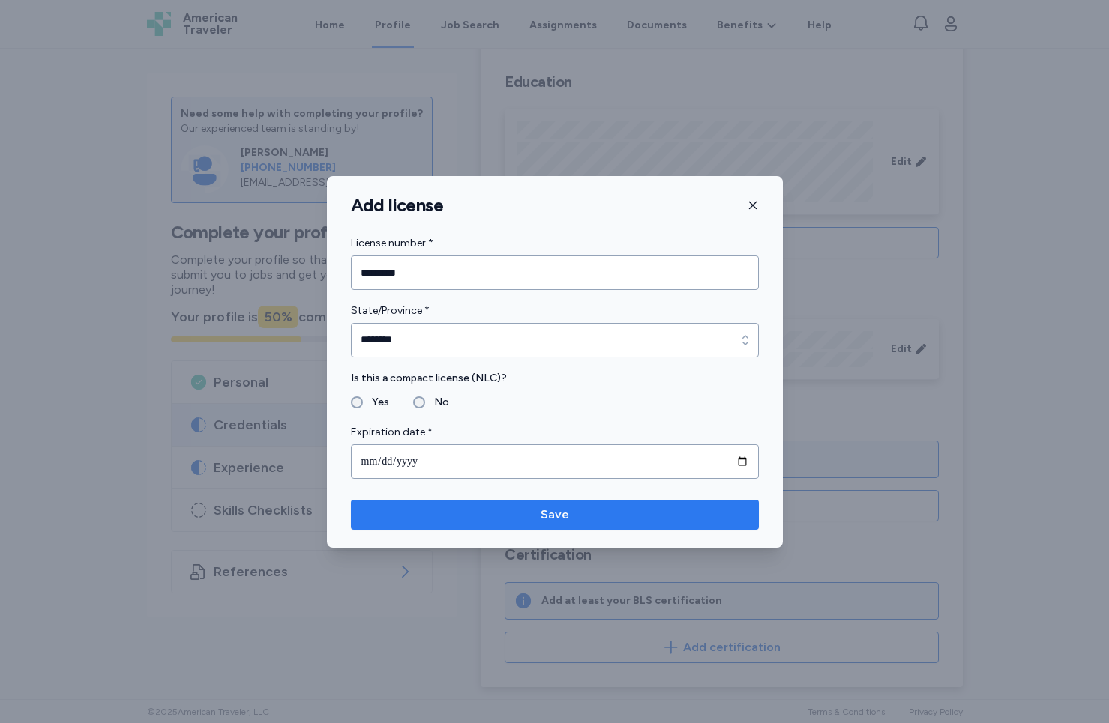
click at [528, 511] on span "Save" at bounding box center [555, 515] width 384 height 18
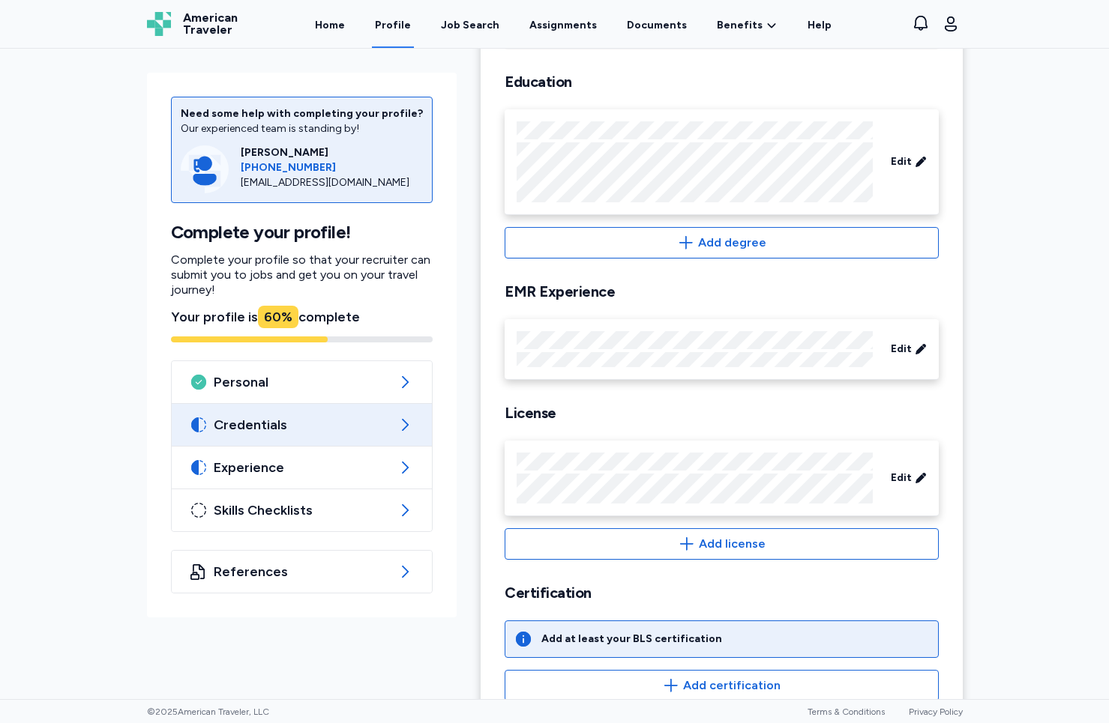
scroll to position [273, 0]
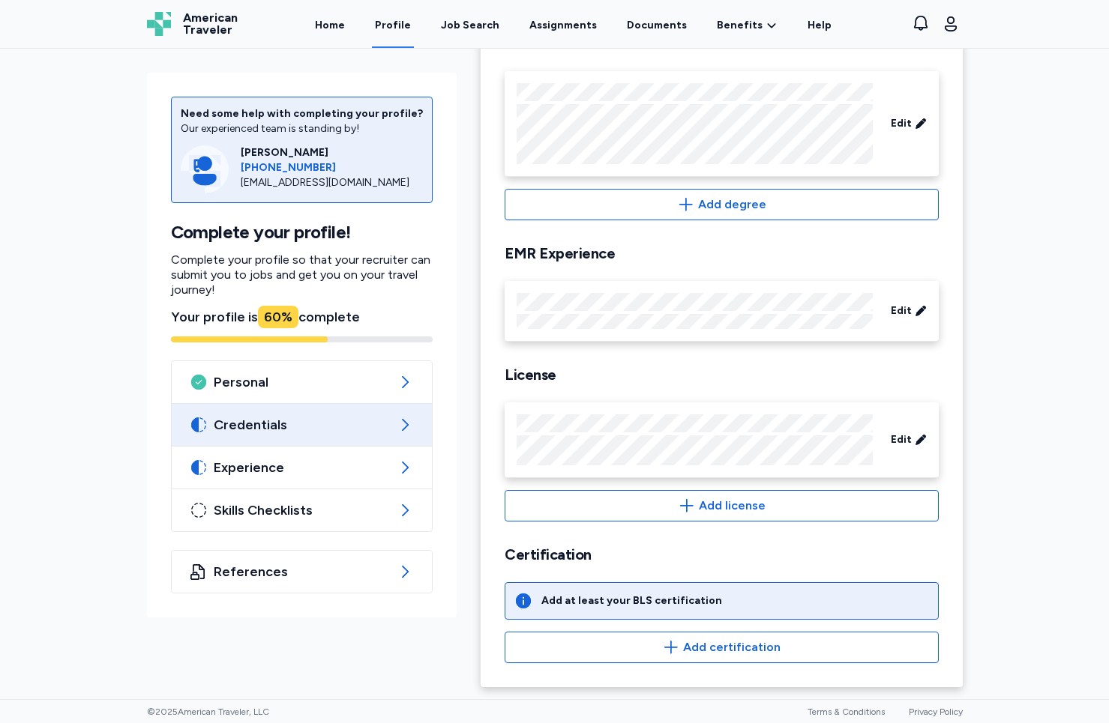
click at [699, 609] on div "Add at least your BLS certification" at bounding box center [720, 600] width 433 height 37
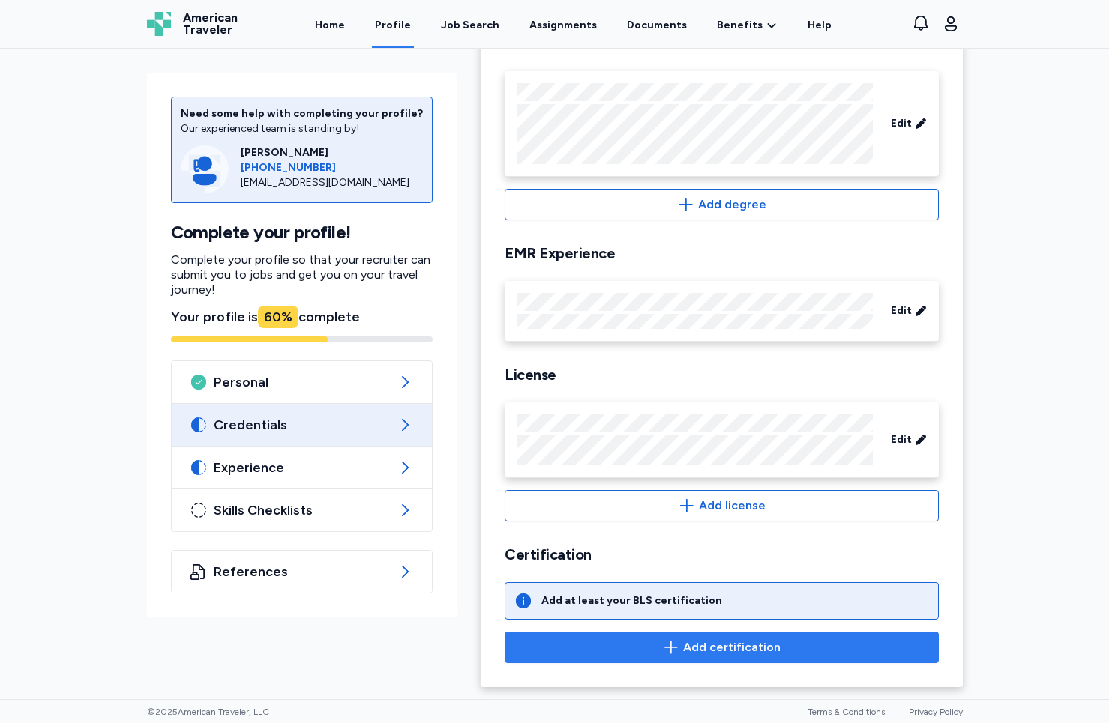
click at [683, 645] on span "Add certification" at bounding box center [731, 648] width 97 height 18
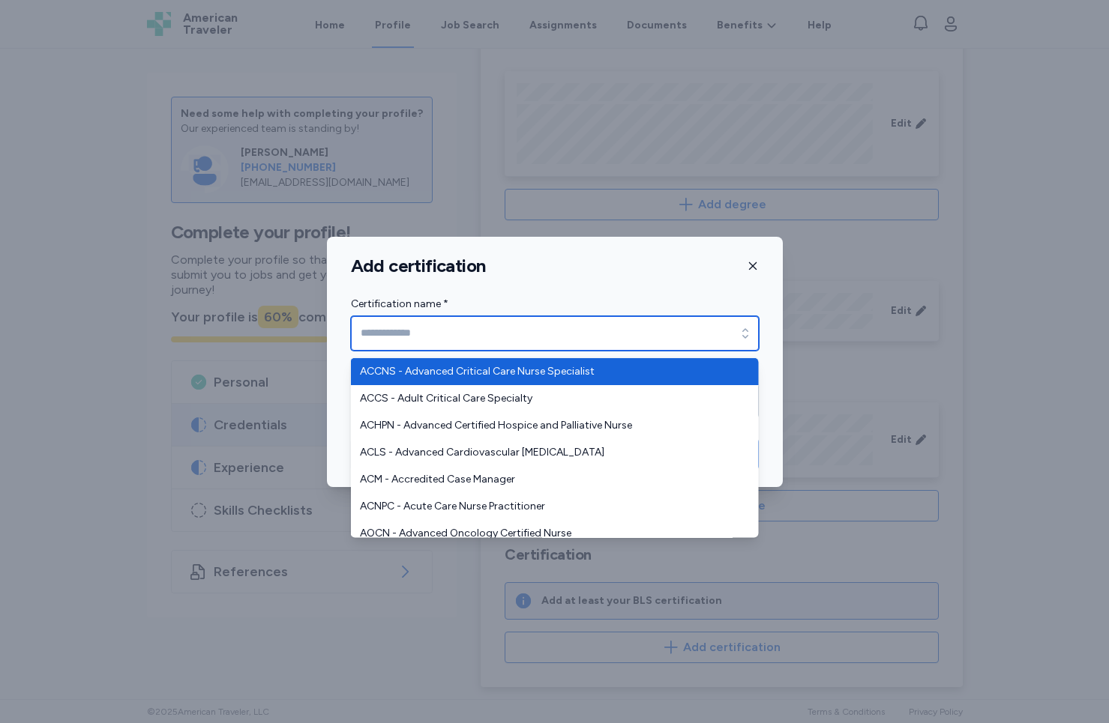
click at [495, 335] on input "Certification name *" at bounding box center [555, 333] width 408 height 34
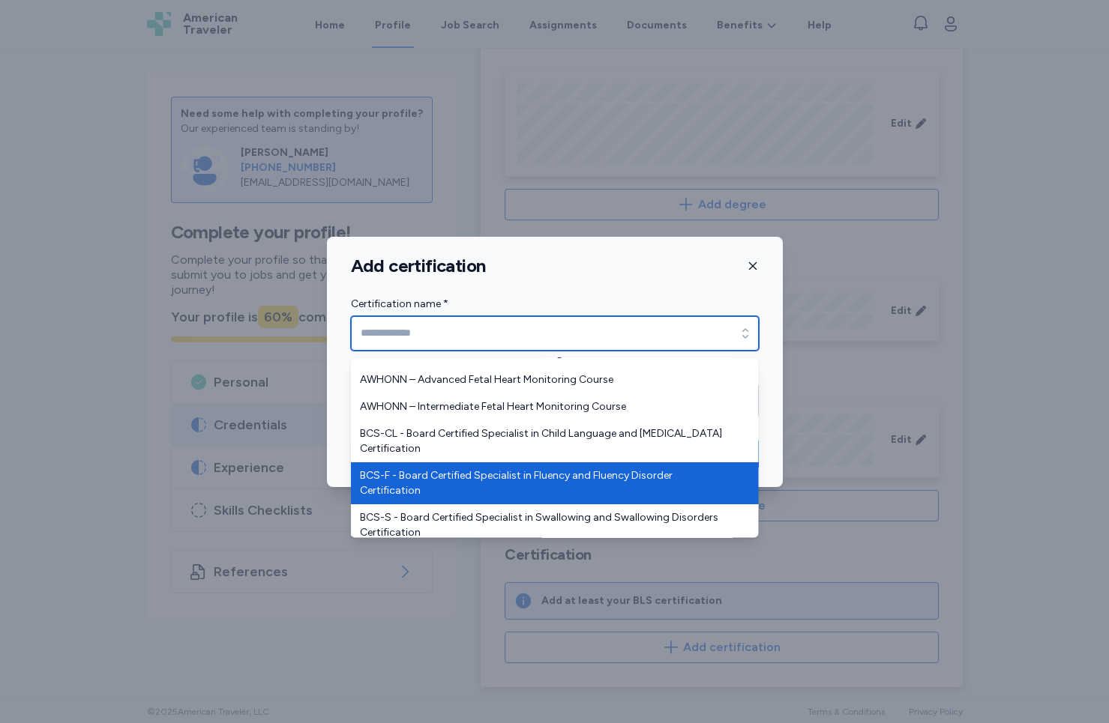
scroll to position [732, 0]
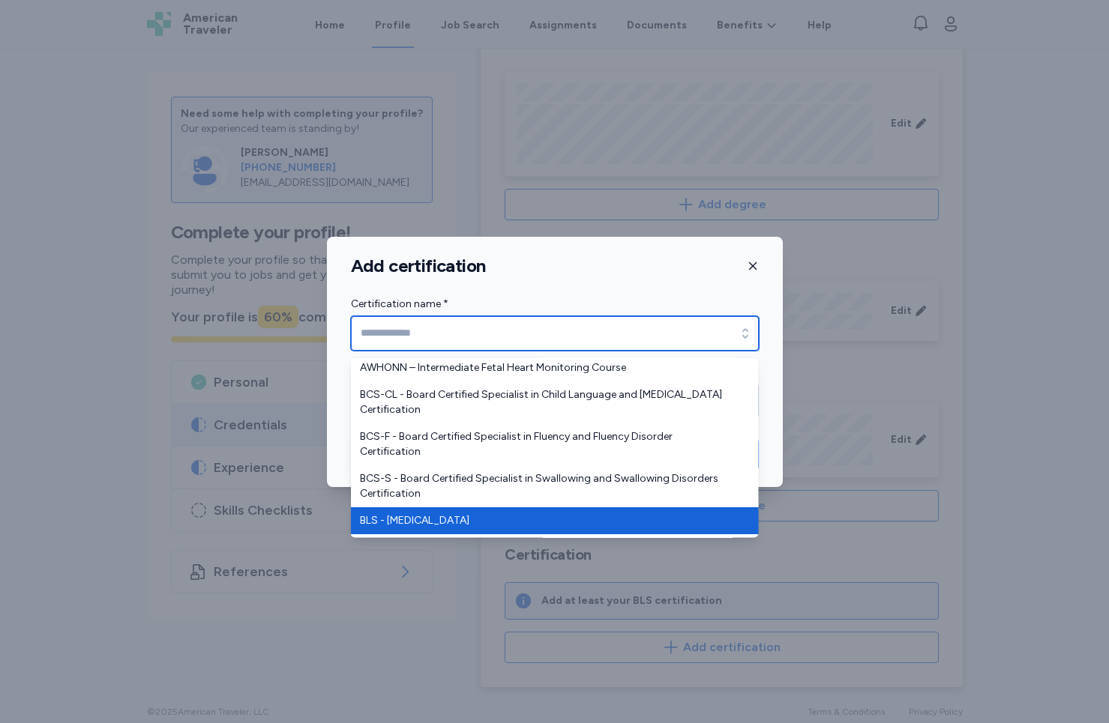
type input "**********"
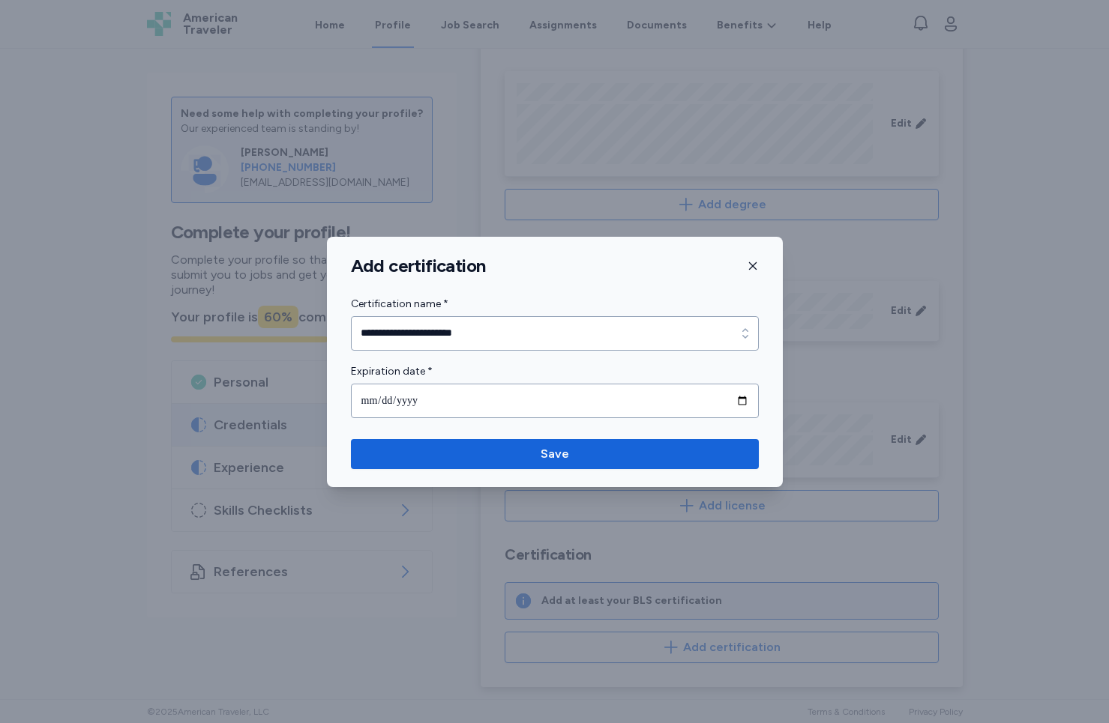
click at [750, 262] on icon "button" at bounding box center [753, 266] width 12 height 12
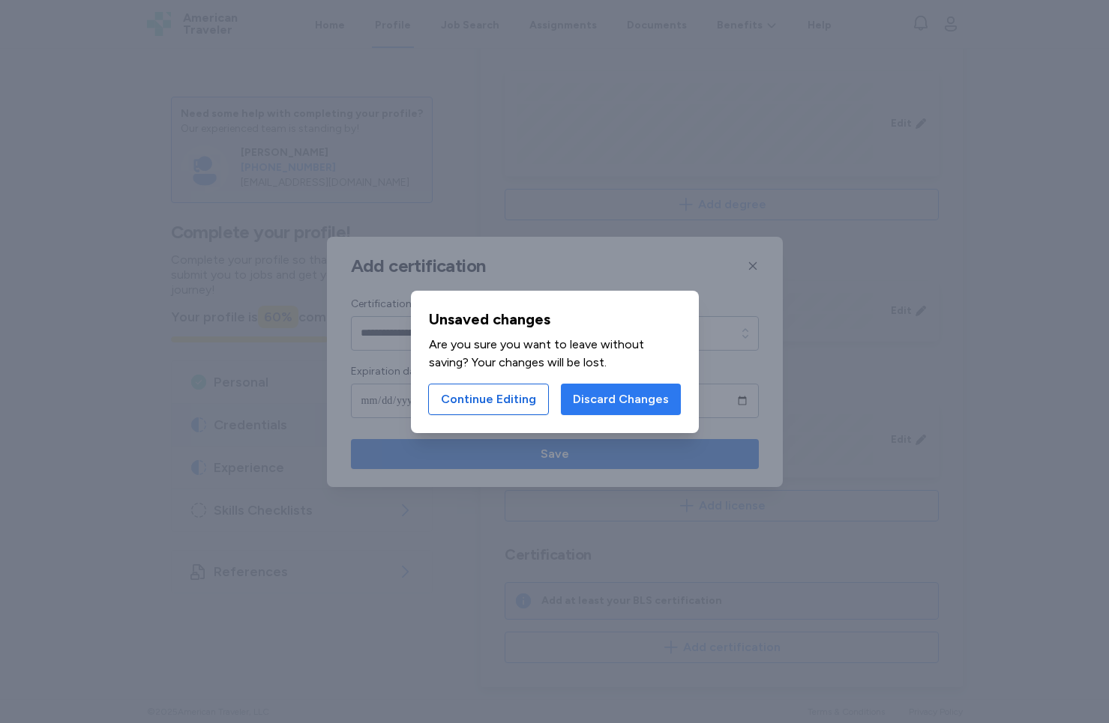
click at [594, 400] on span "Discard Changes" at bounding box center [621, 400] width 96 height 18
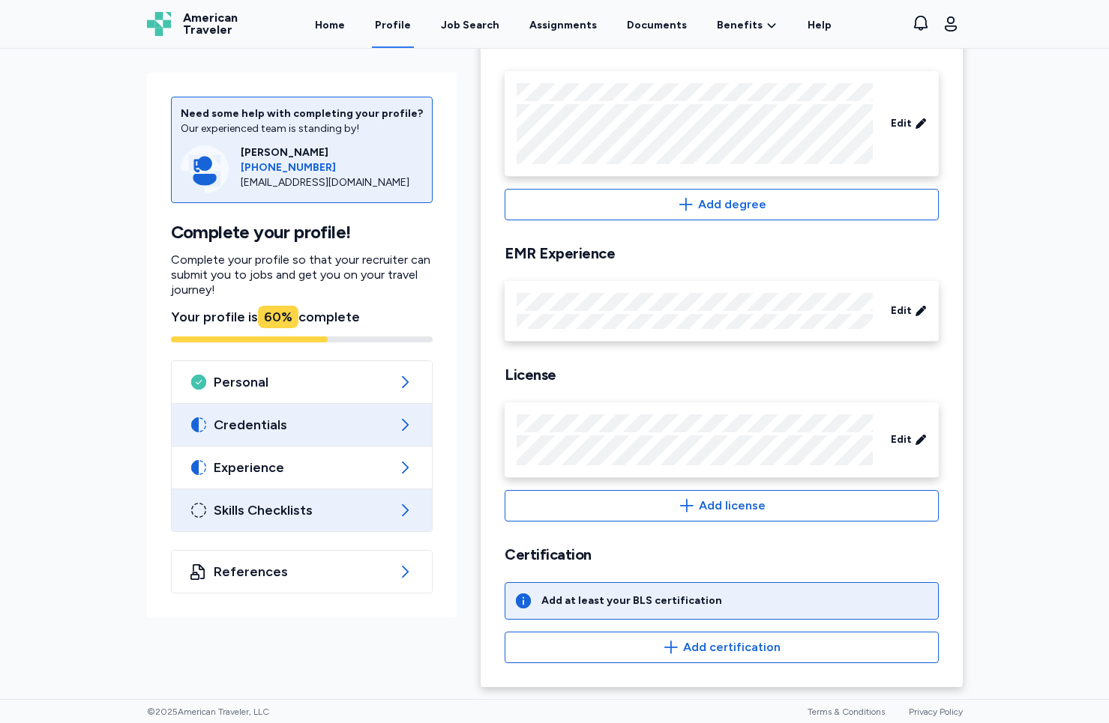
click at [386, 514] on div "Skills Checklists" at bounding box center [302, 510] width 261 height 42
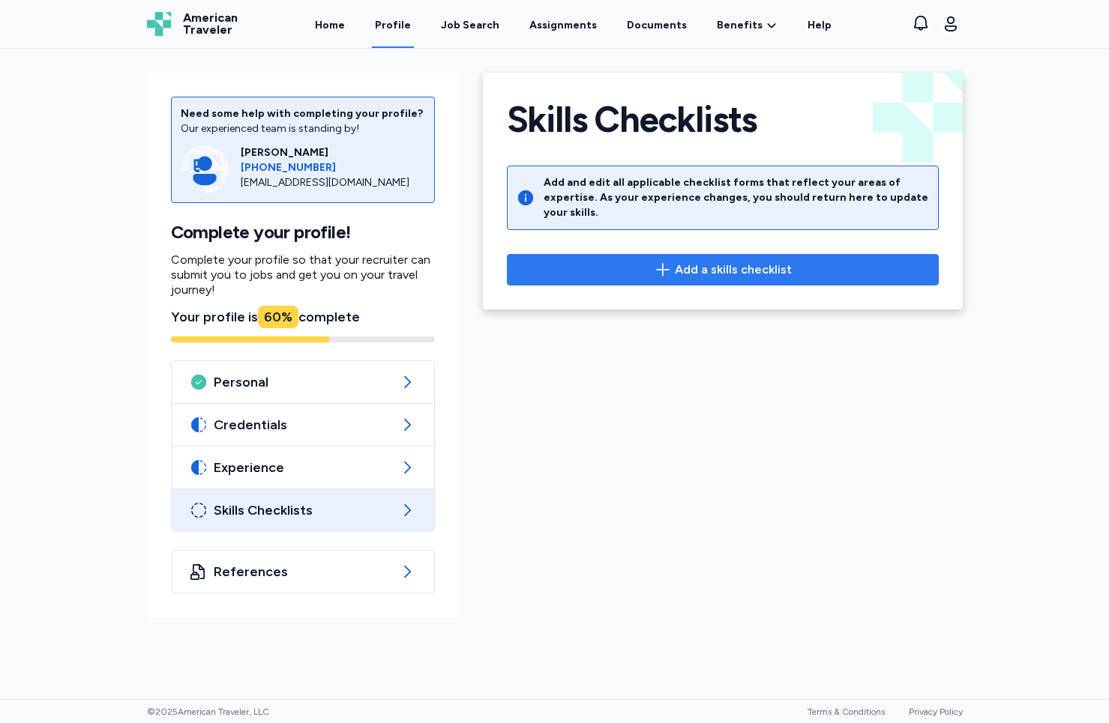
click at [695, 261] on span "Add a skills checklist" at bounding box center [733, 270] width 117 height 18
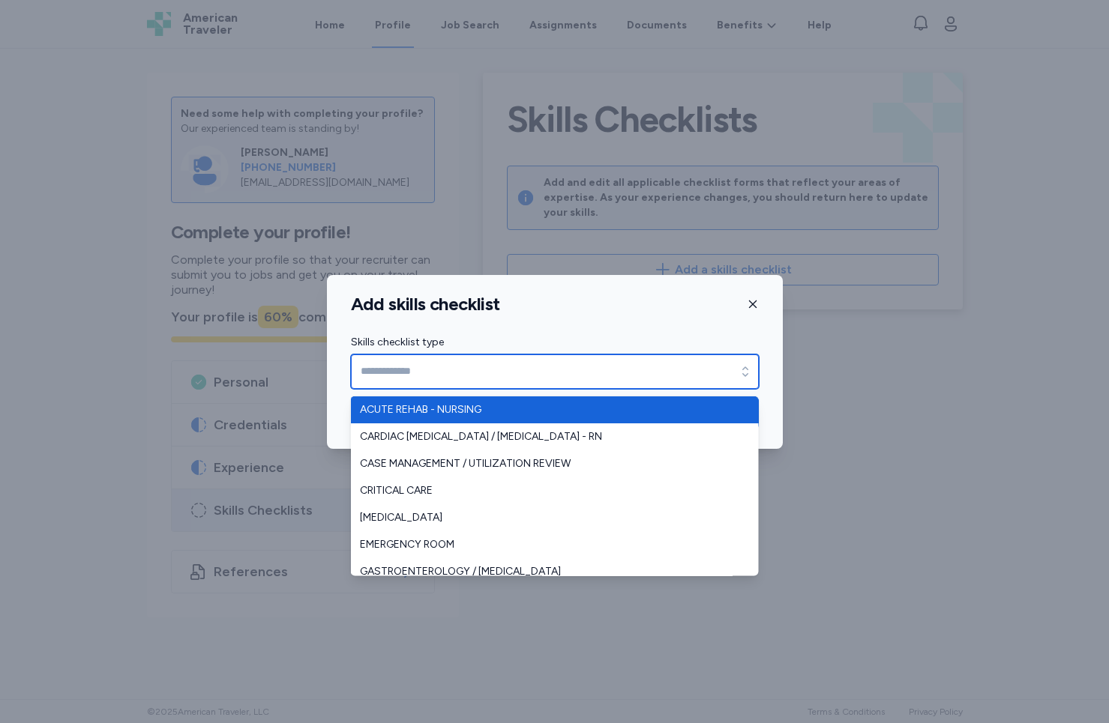
click at [646, 362] on input "Skills checklist type" at bounding box center [555, 372] width 408 height 34
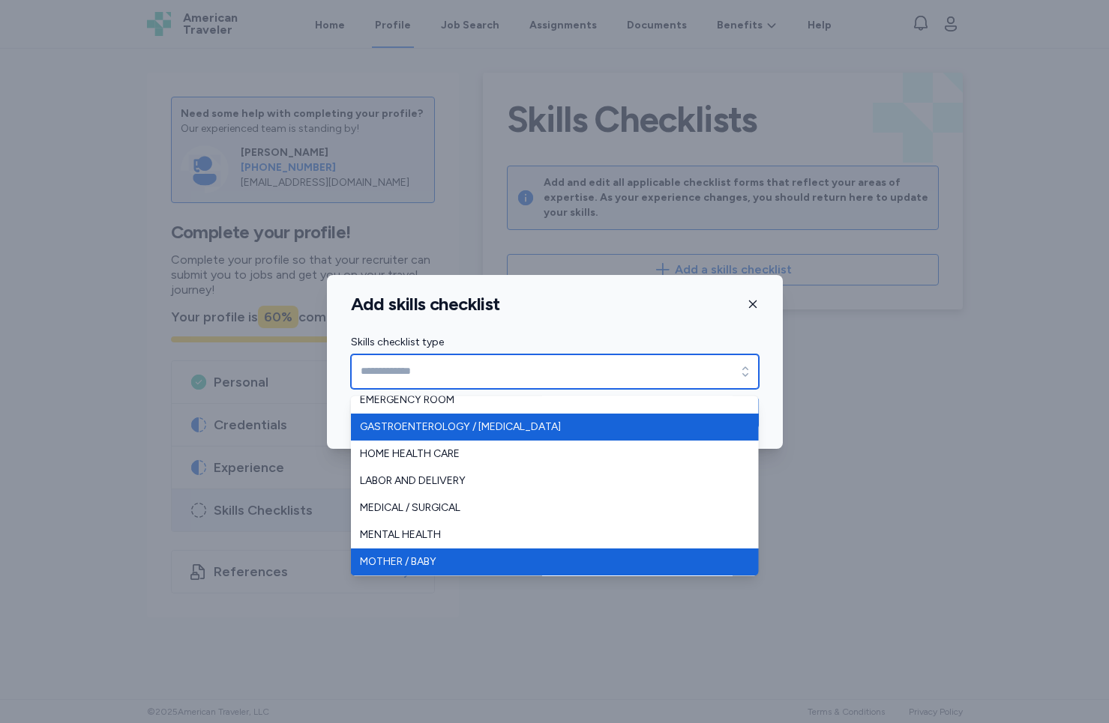
scroll to position [181, 0]
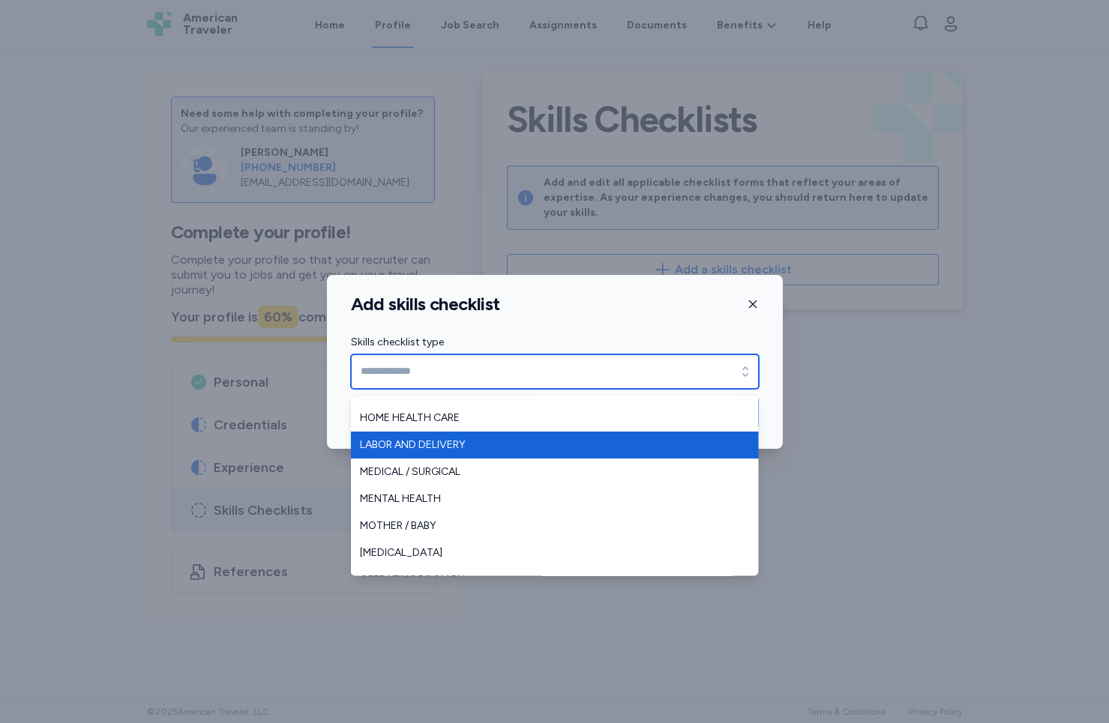
type input "**********"
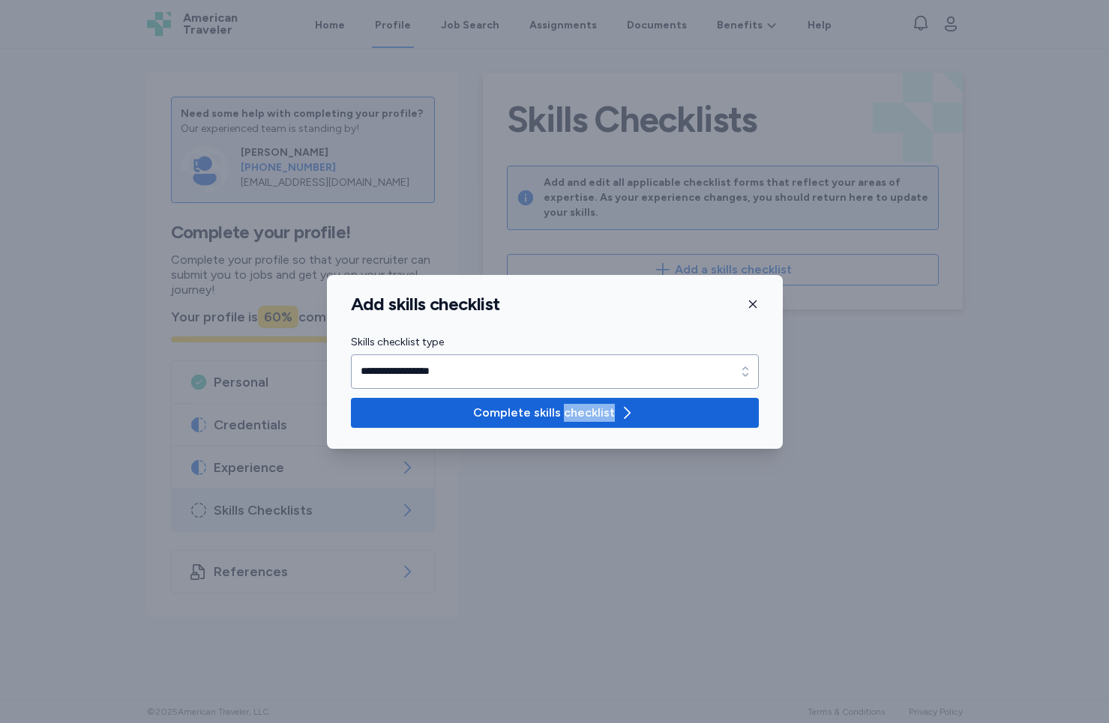
click at [498, 444] on div "**********" at bounding box center [555, 362] width 456 height 174
click at [517, 406] on span "Complete skills checklist" at bounding box center [544, 413] width 142 height 18
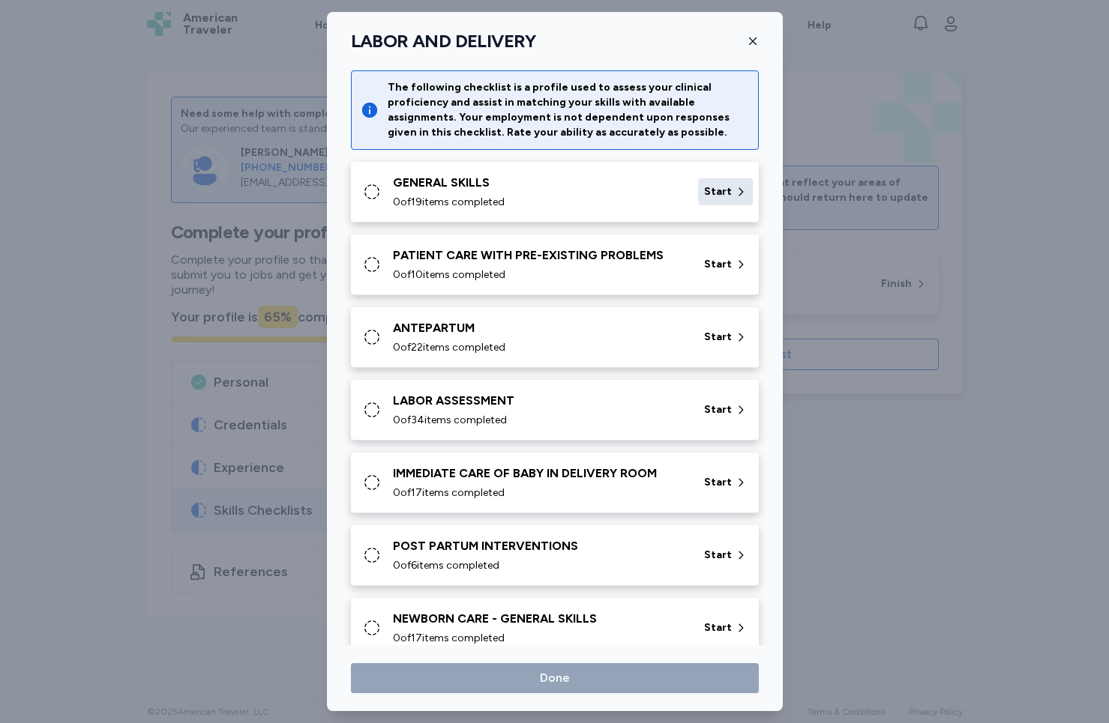
click at [718, 190] on span "Start" at bounding box center [718, 191] width 28 height 15
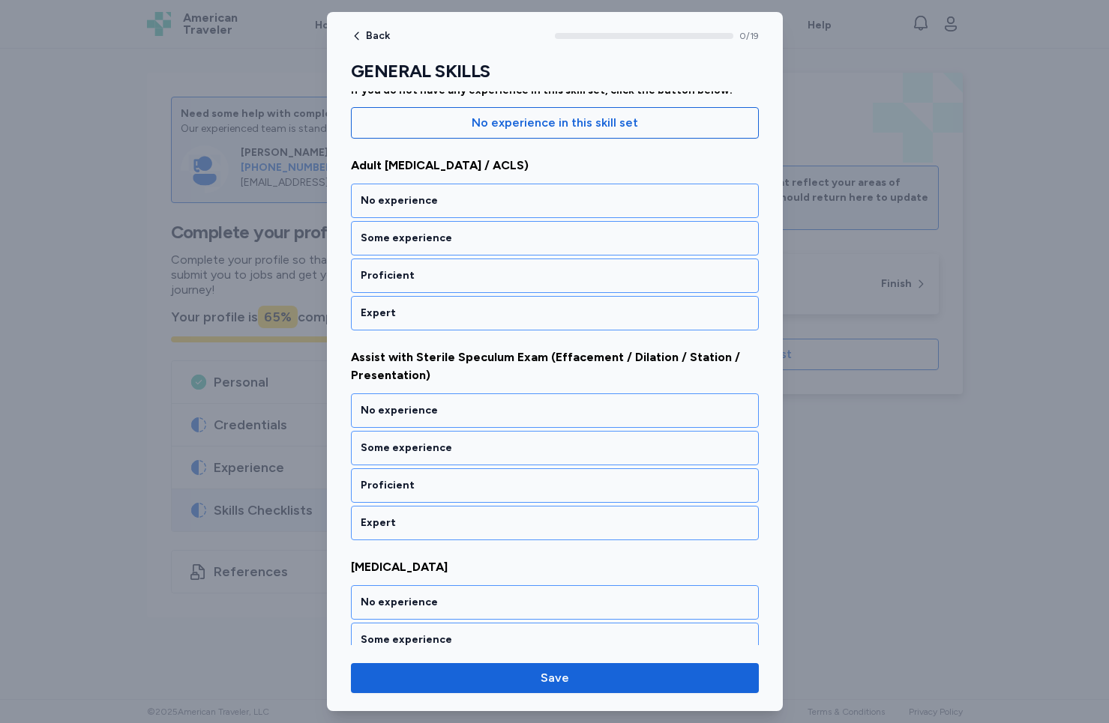
scroll to position [152, 0]
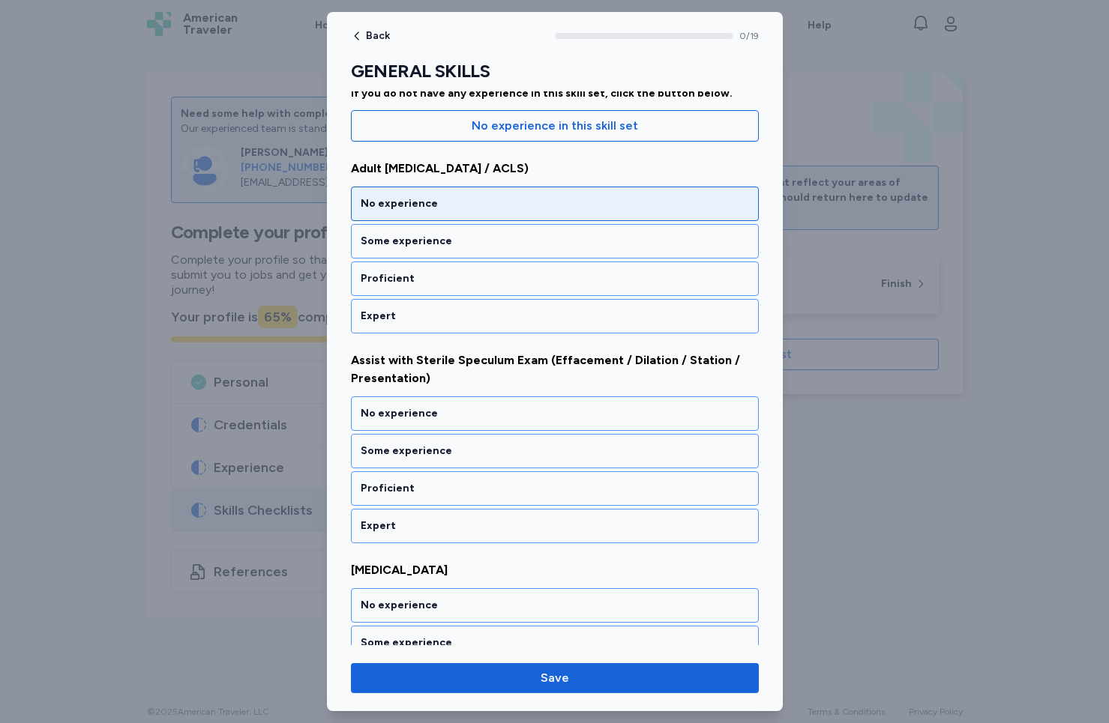
click at [470, 214] on div "No experience" at bounding box center [555, 204] width 408 height 34
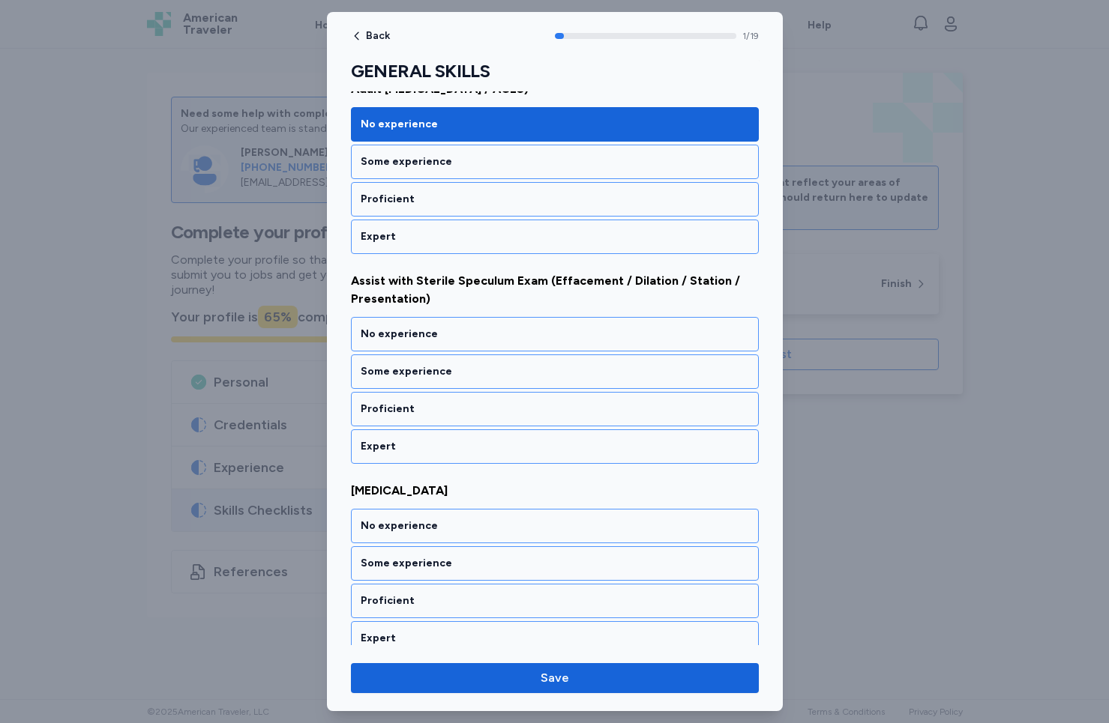
scroll to position [252, 0]
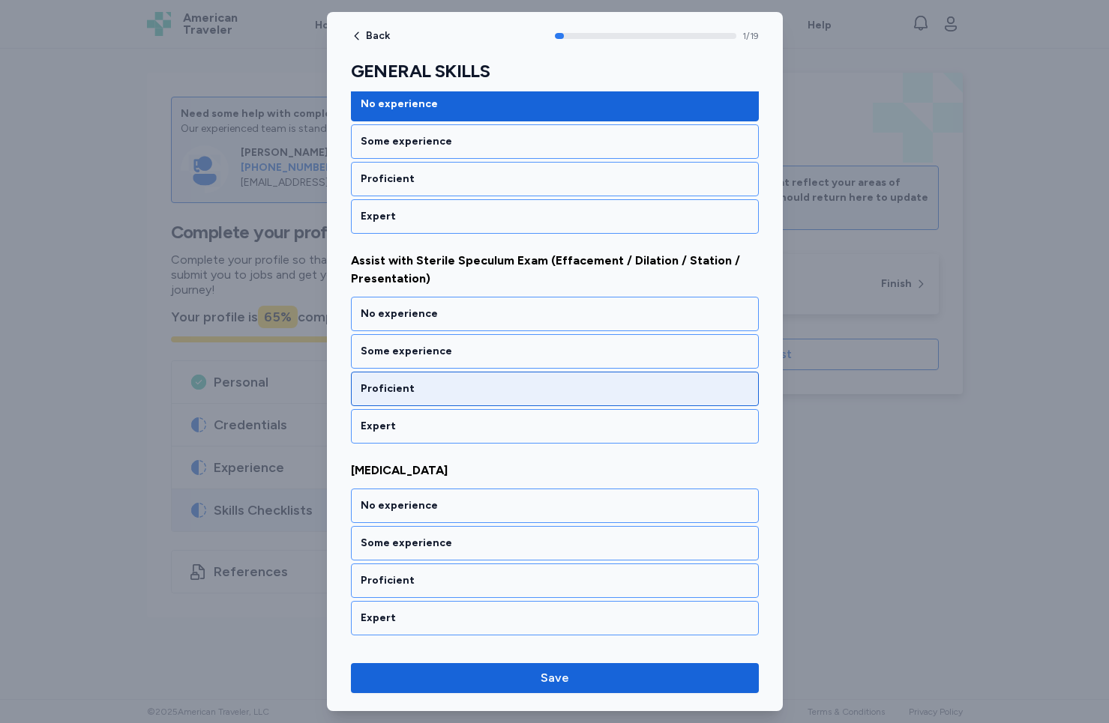
click at [431, 400] on div "Proficient" at bounding box center [555, 389] width 408 height 34
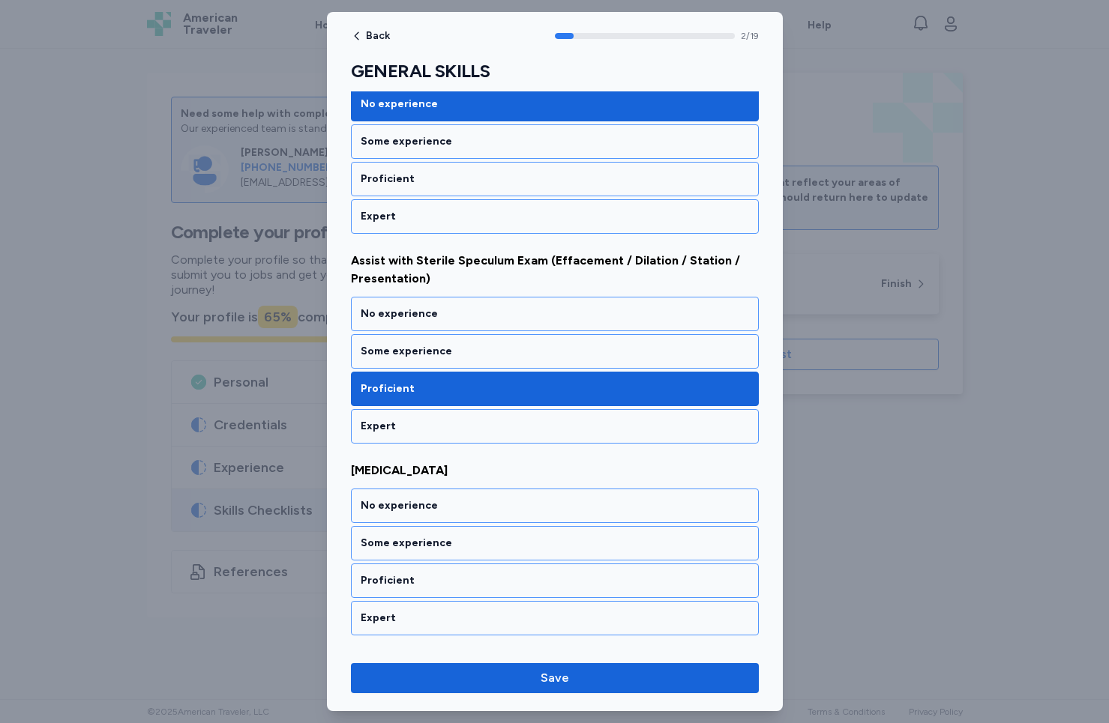
scroll to position [432, 0]
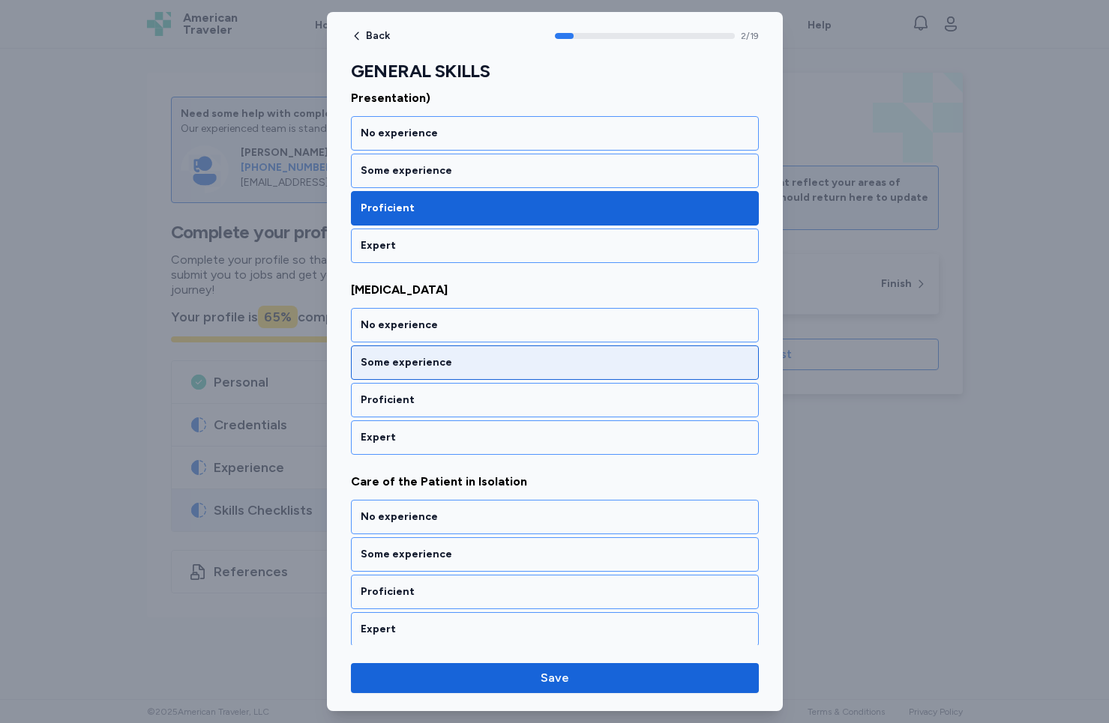
click at [447, 361] on div "Some experience" at bounding box center [555, 362] width 388 height 15
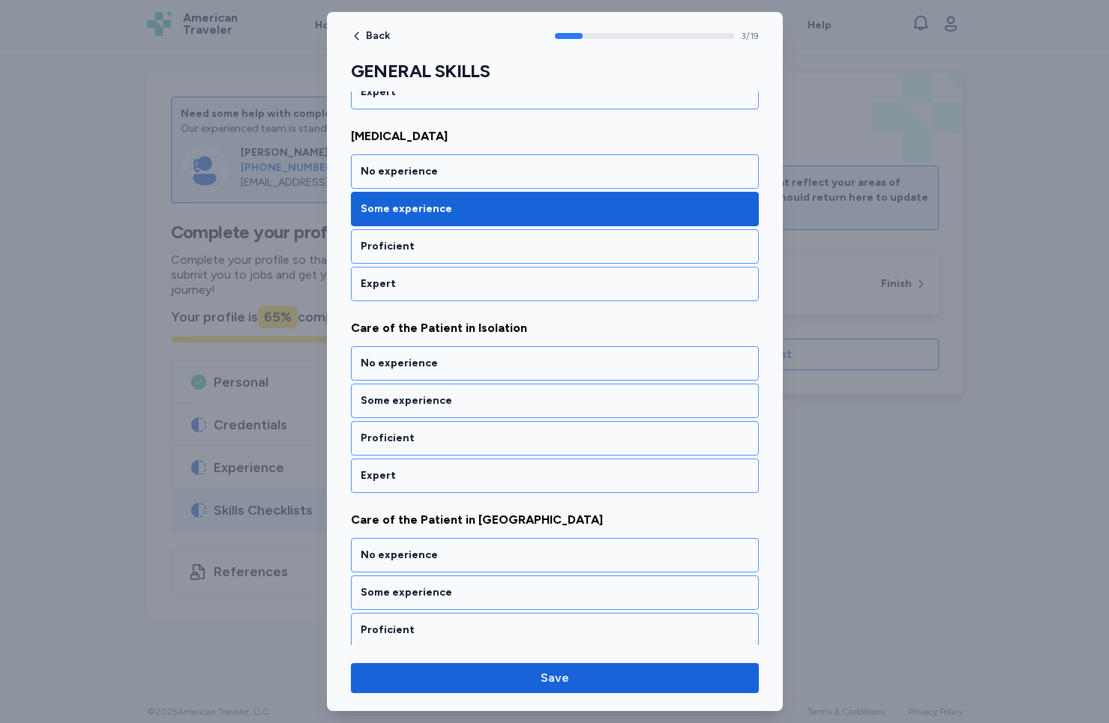
scroll to position [624, 0]
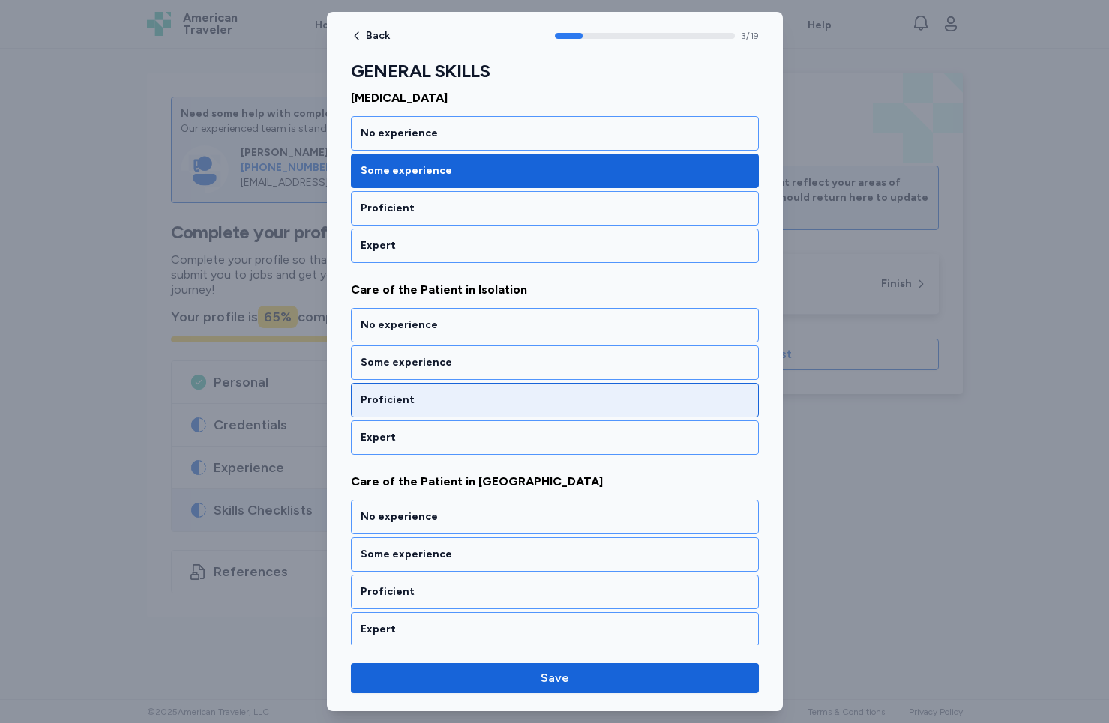
click at [460, 409] on div "Proficient" at bounding box center [555, 400] width 408 height 34
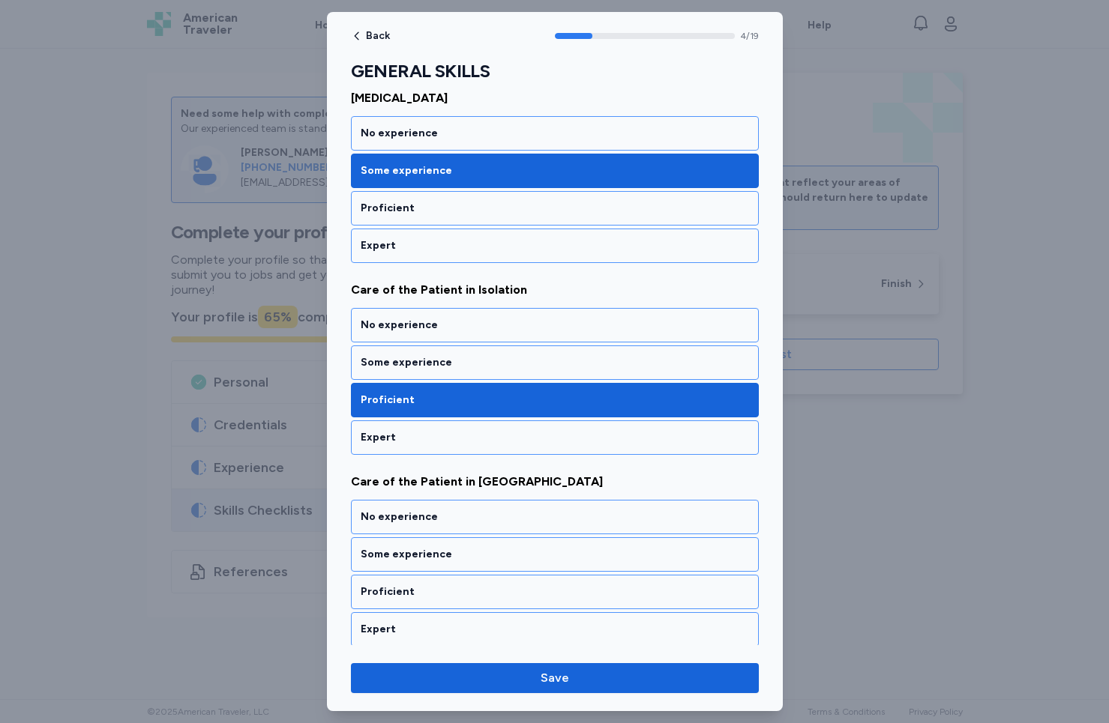
scroll to position [816, 0]
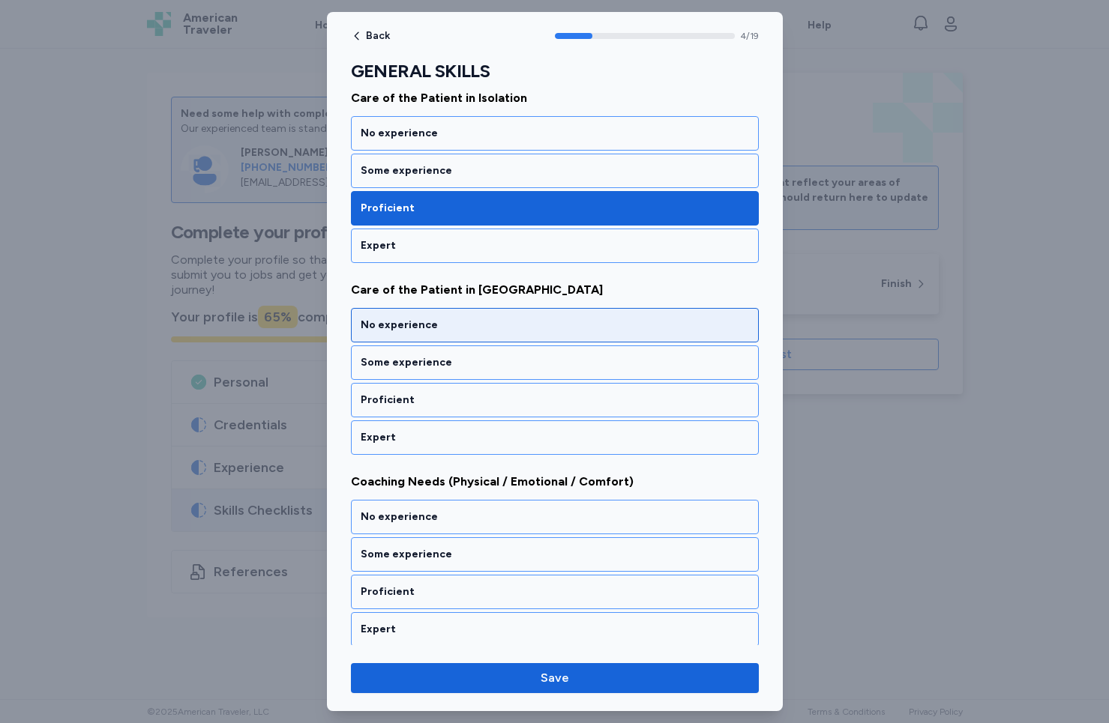
click at [465, 315] on div "No experience" at bounding box center [555, 325] width 408 height 34
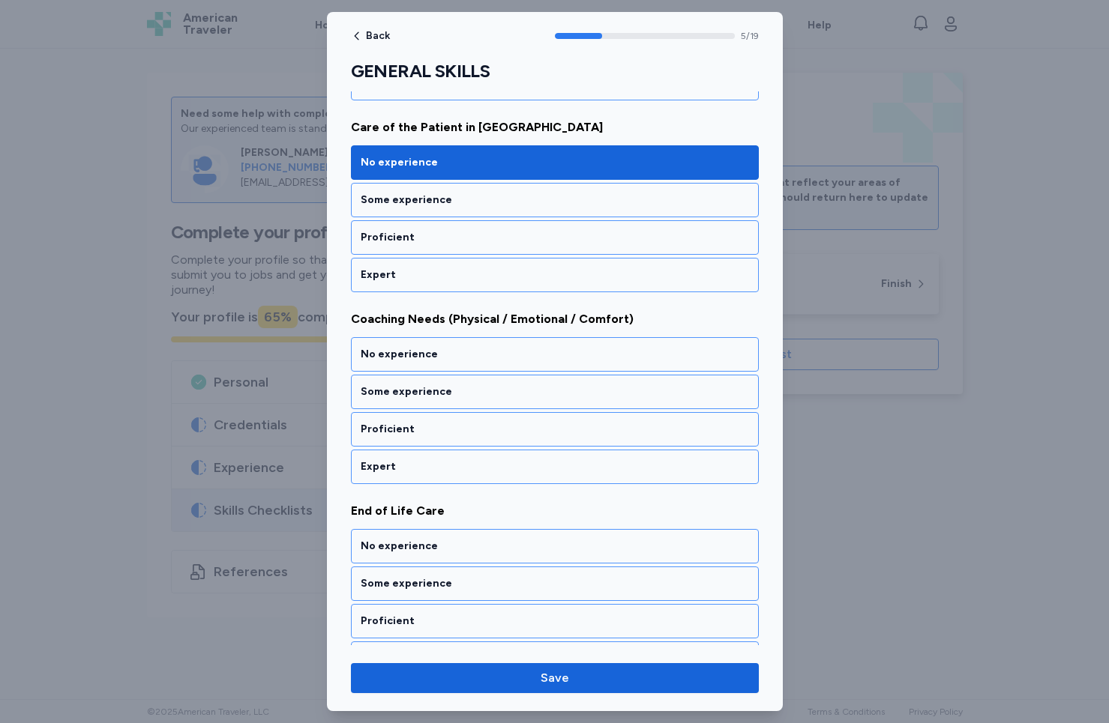
scroll to position [1008, 0]
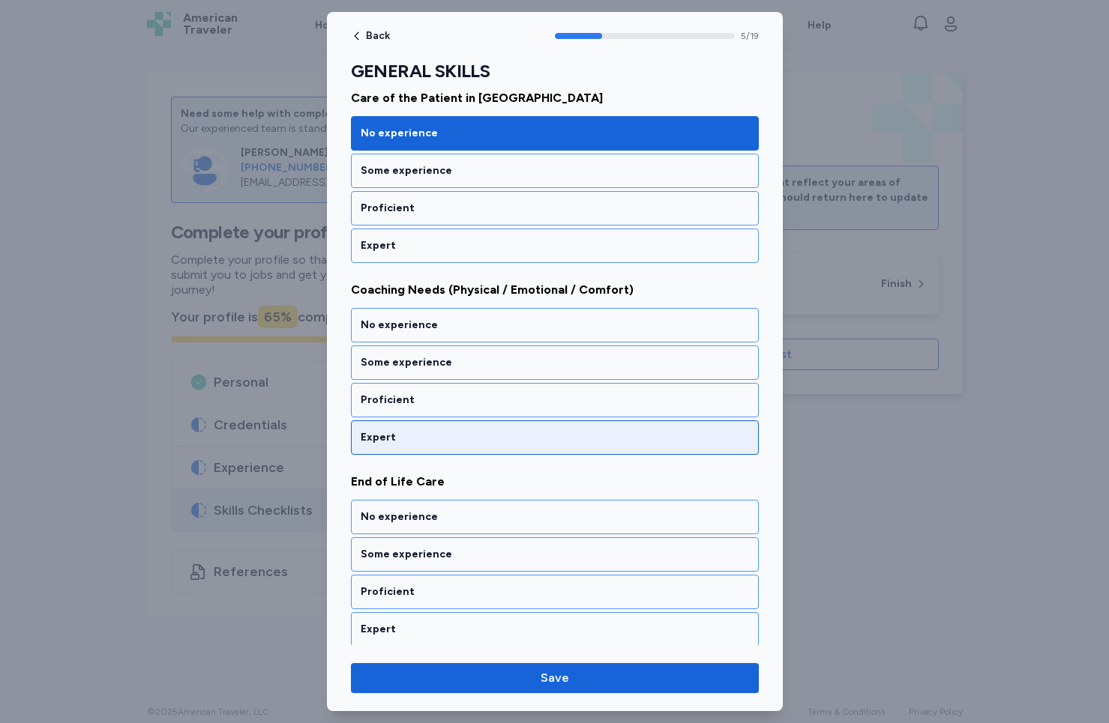
click at [433, 435] on div "Expert" at bounding box center [555, 437] width 388 height 15
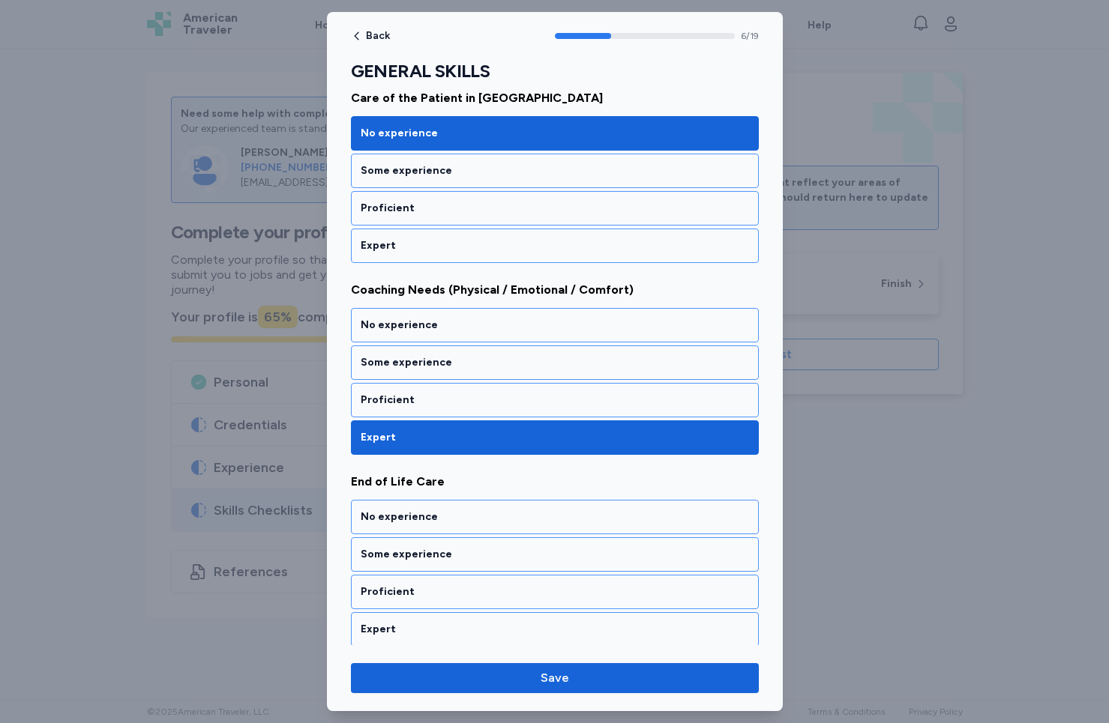
scroll to position [1200, 0]
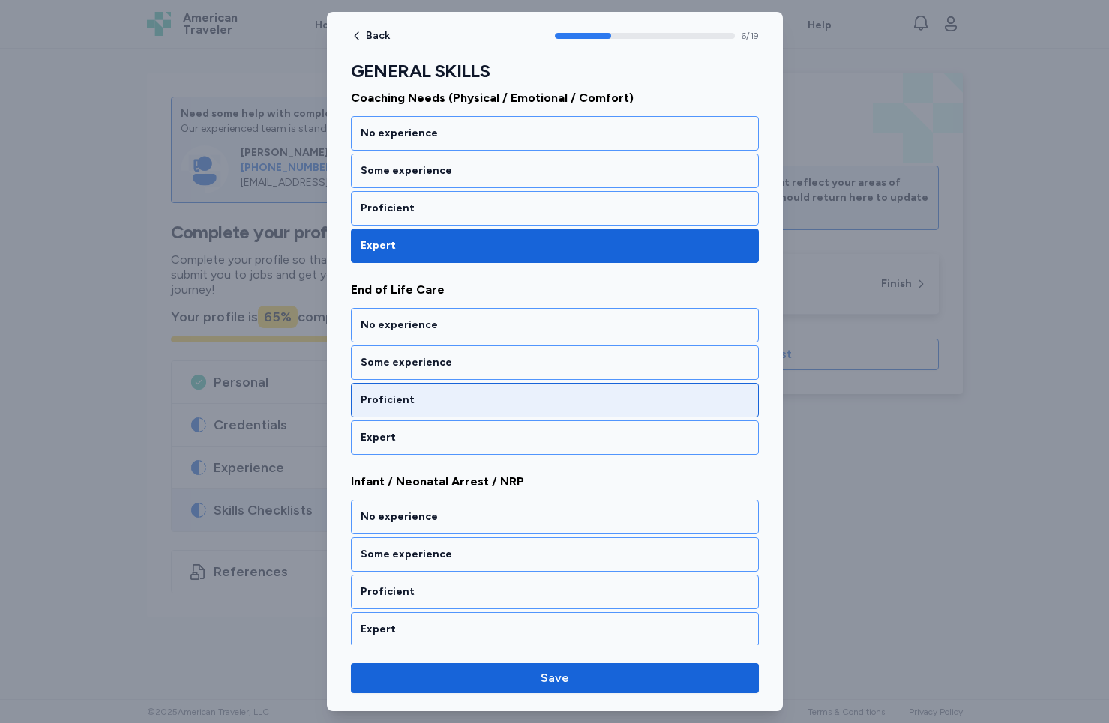
click at [420, 394] on div "Proficient" at bounding box center [555, 400] width 388 height 15
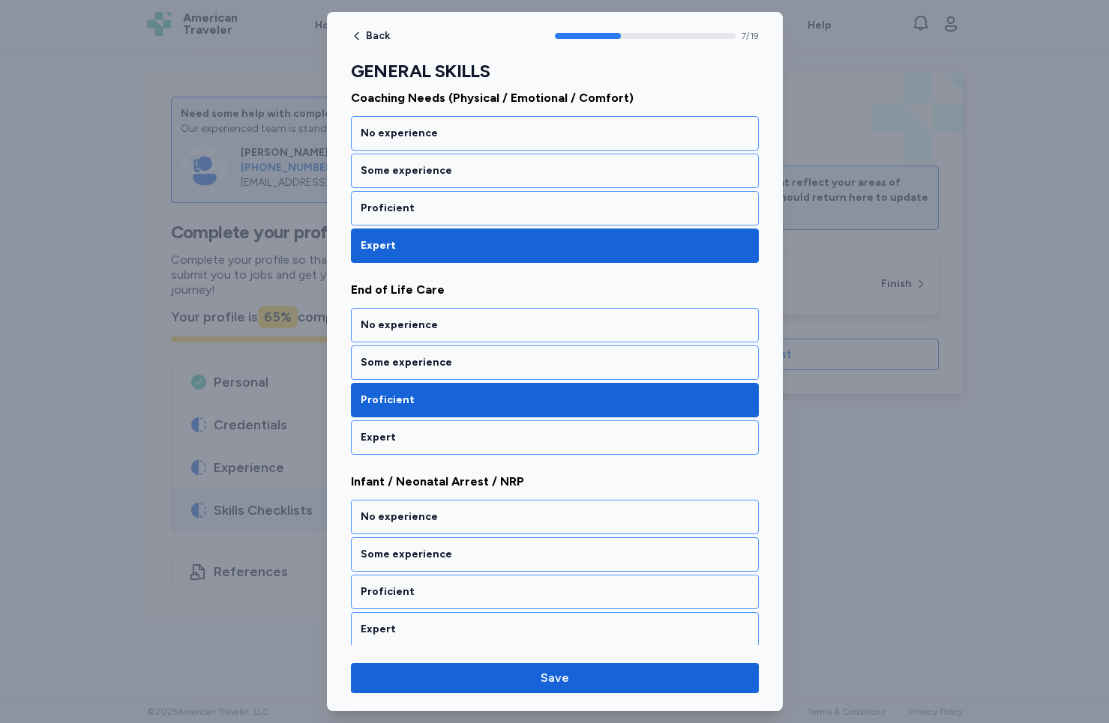
scroll to position [1392, 0]
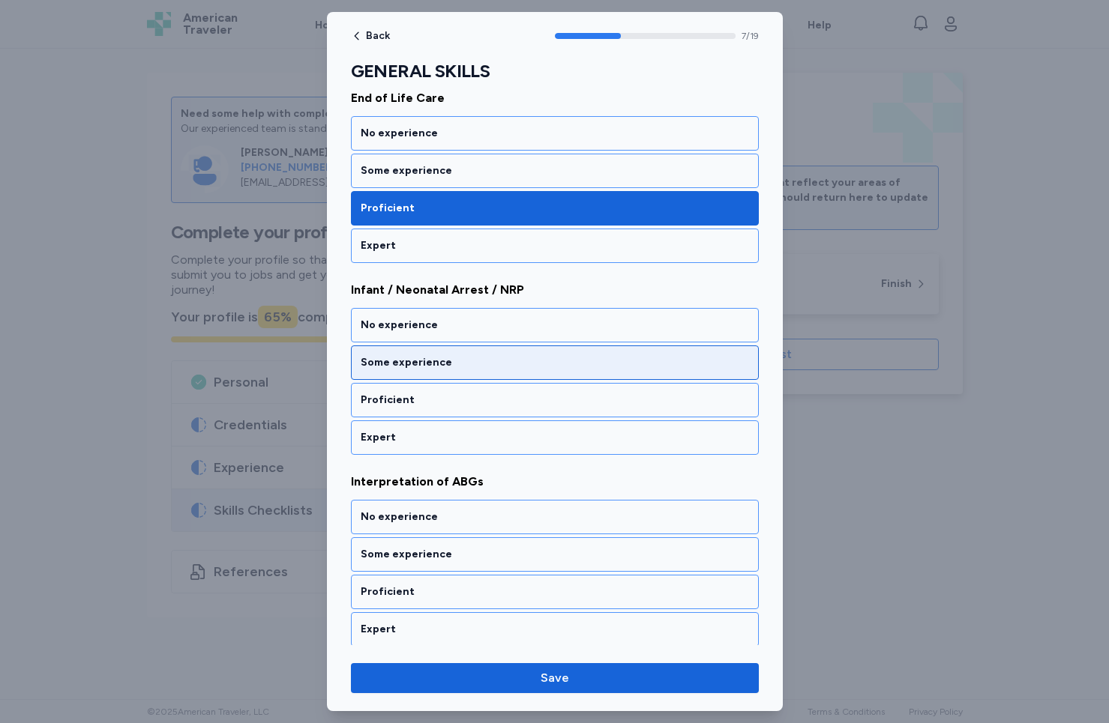
click at [429, 360] on div "Some experience" at bounding box center [555, 362] width 388 height 15
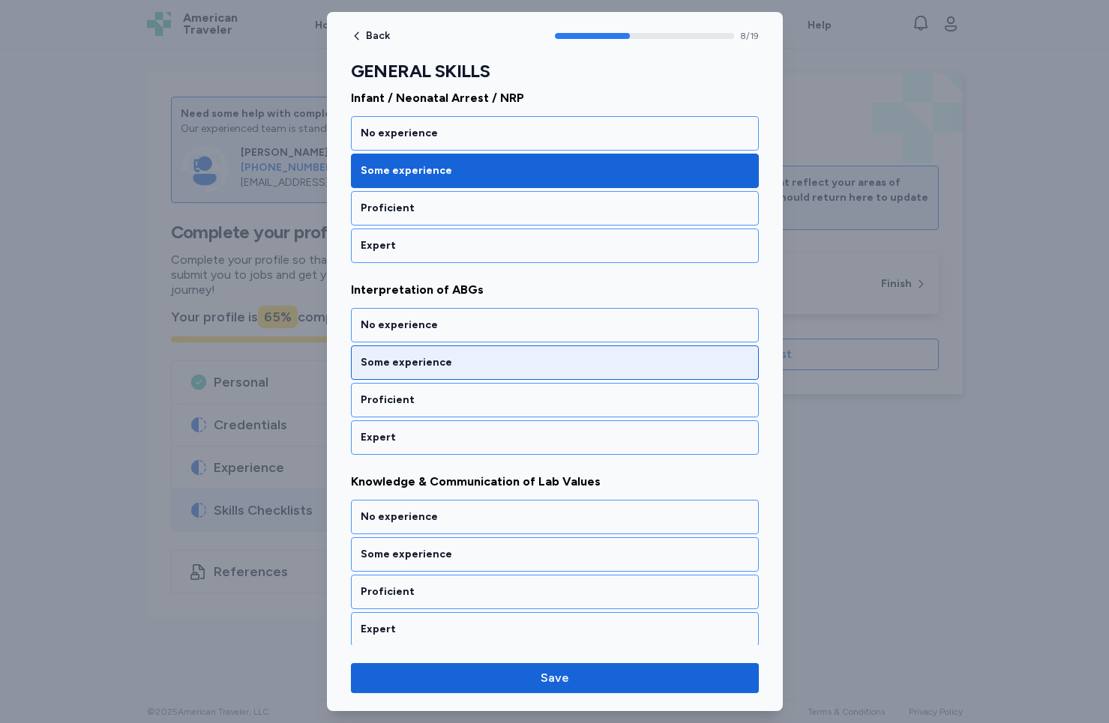
scroll to position [1674, 0]
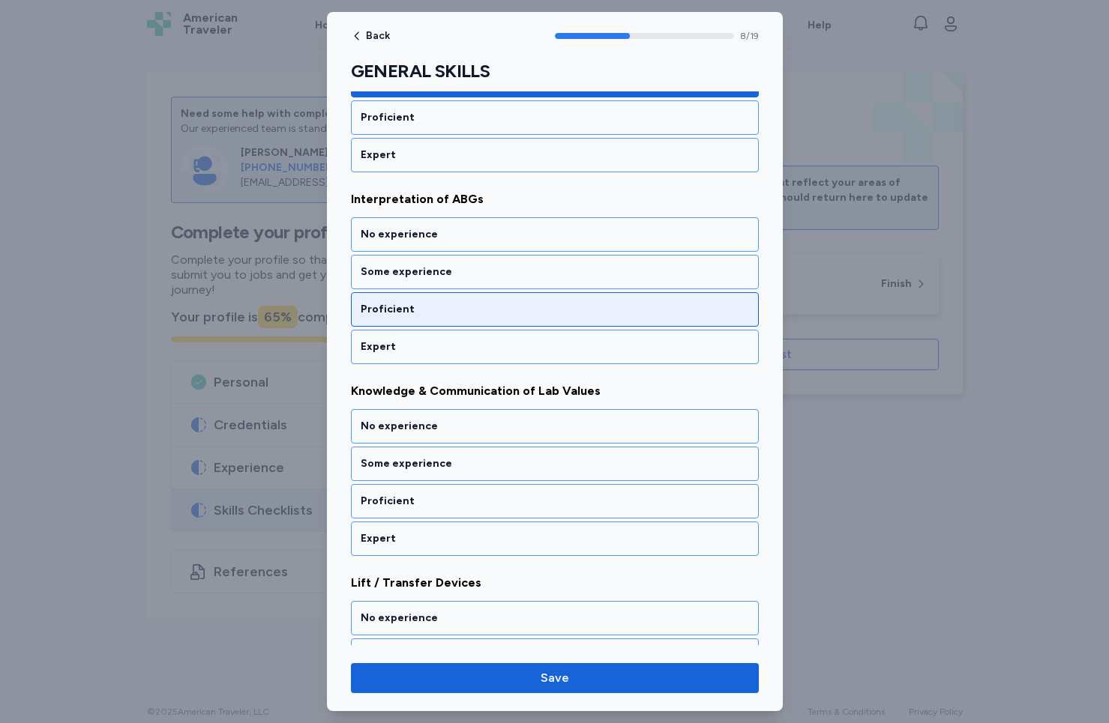
click at [419, 308] on div "Proficient" at bounding box center [555, 309] width 388 height 15
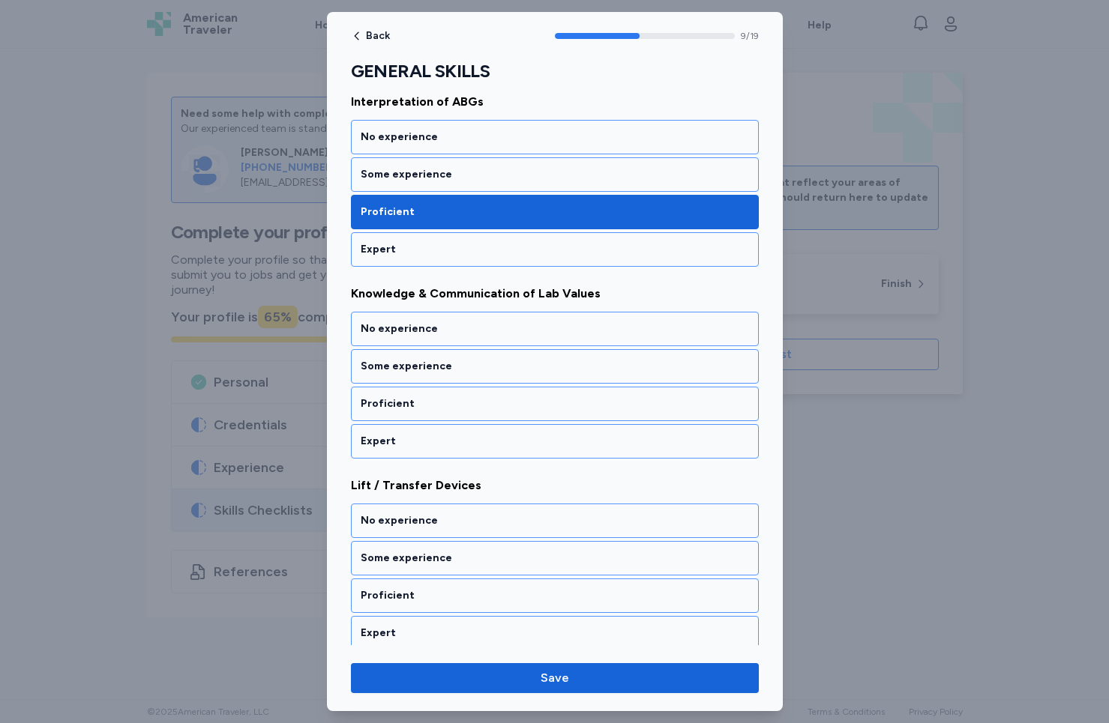
scroll to position [1776, 0]
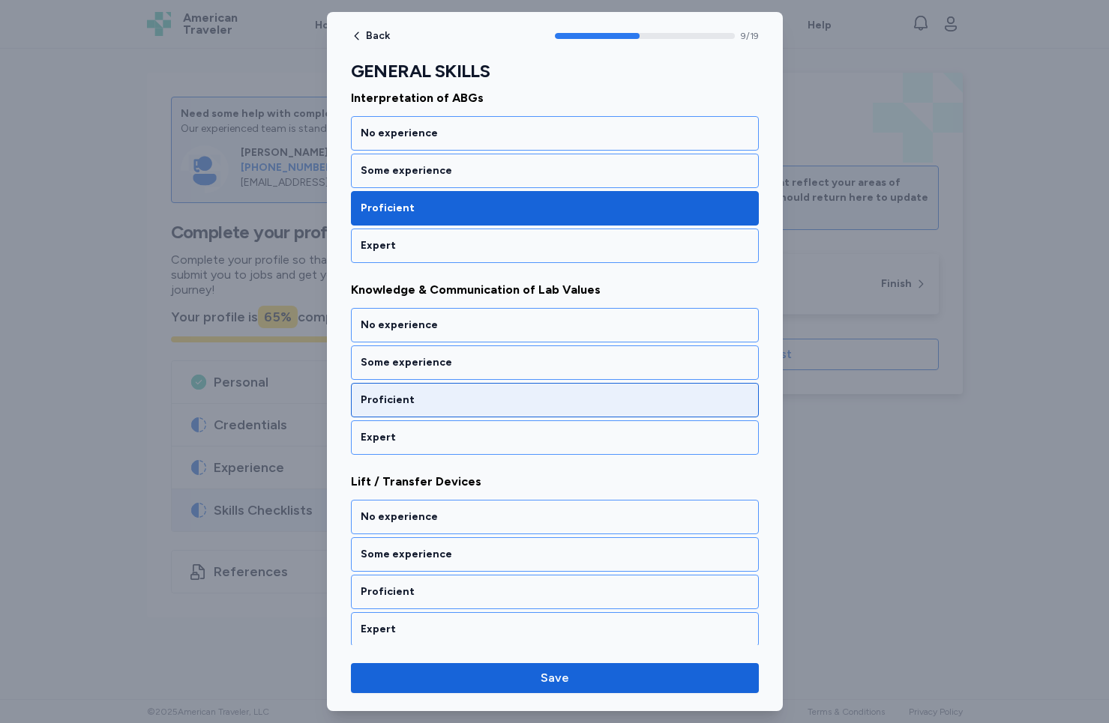
click at [390, 406] on div "Proficient" at bounding box center [555, 400] width 388 height 15
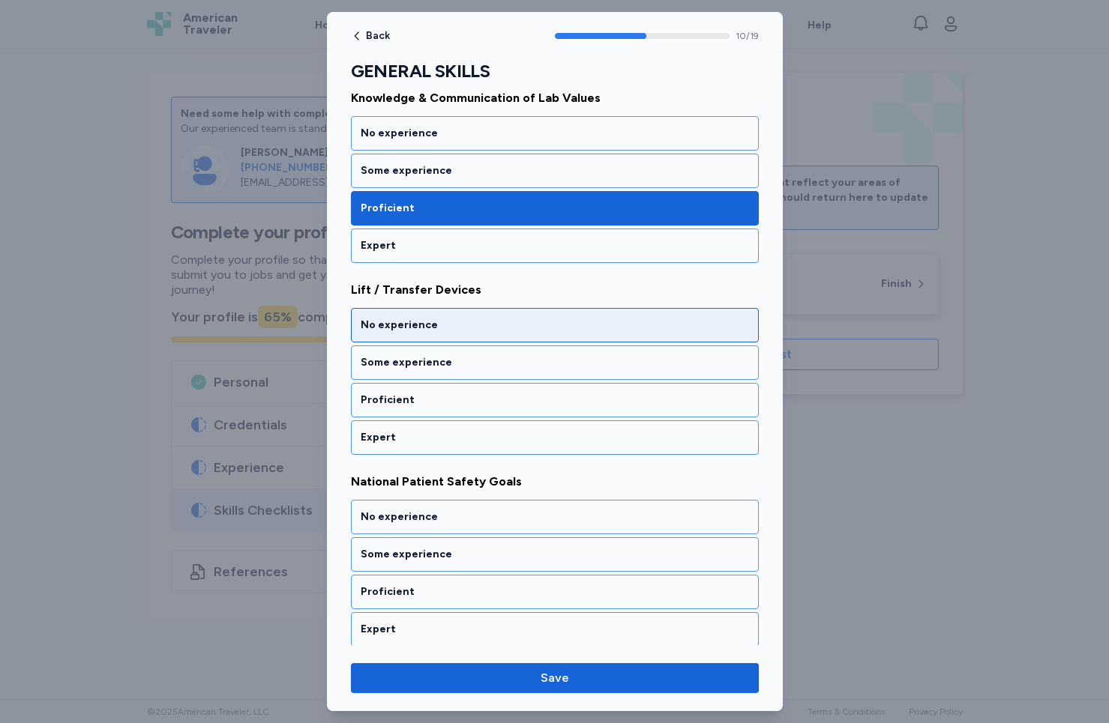
click at [419, 328] on div "No experience" at bounding box center [555, 325] width 388 height 15
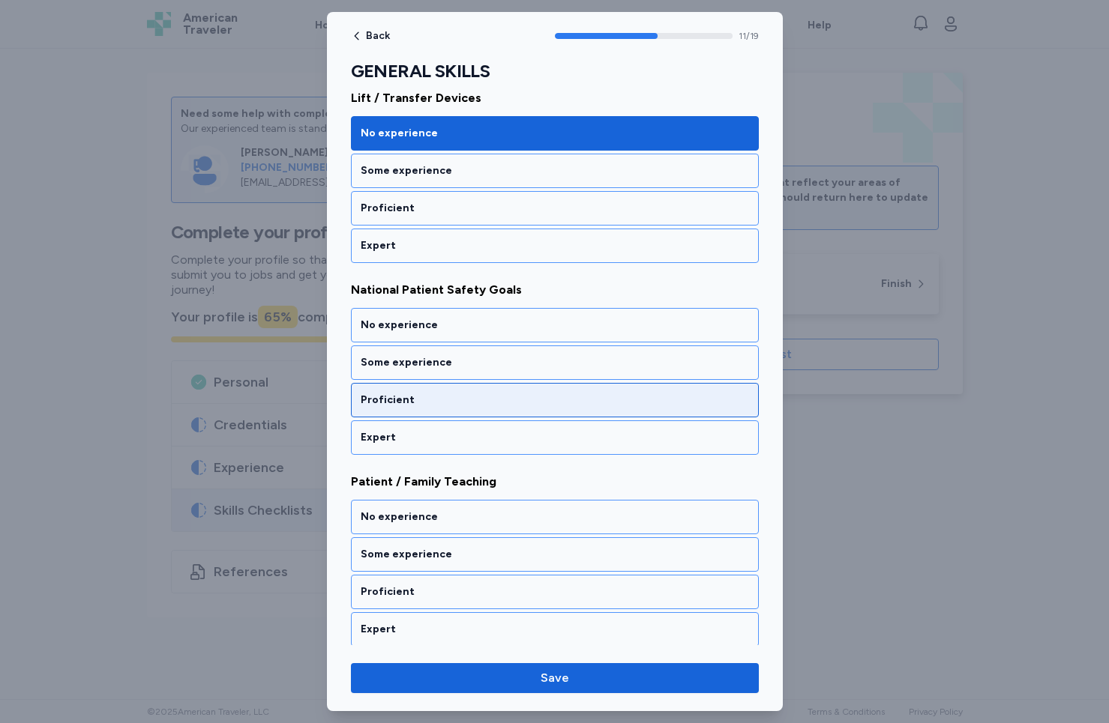
scroll to position [2180, 0]
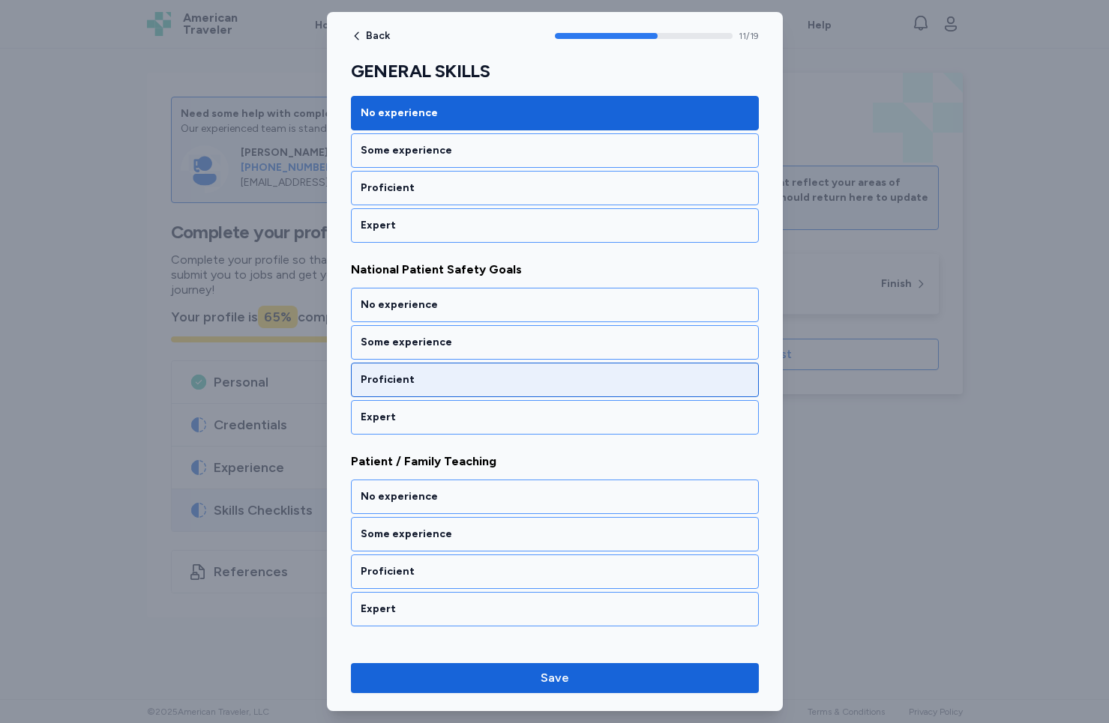
click at [455, 386] on div "Proficient" at bounding box center [555, 380] width 388 height 15
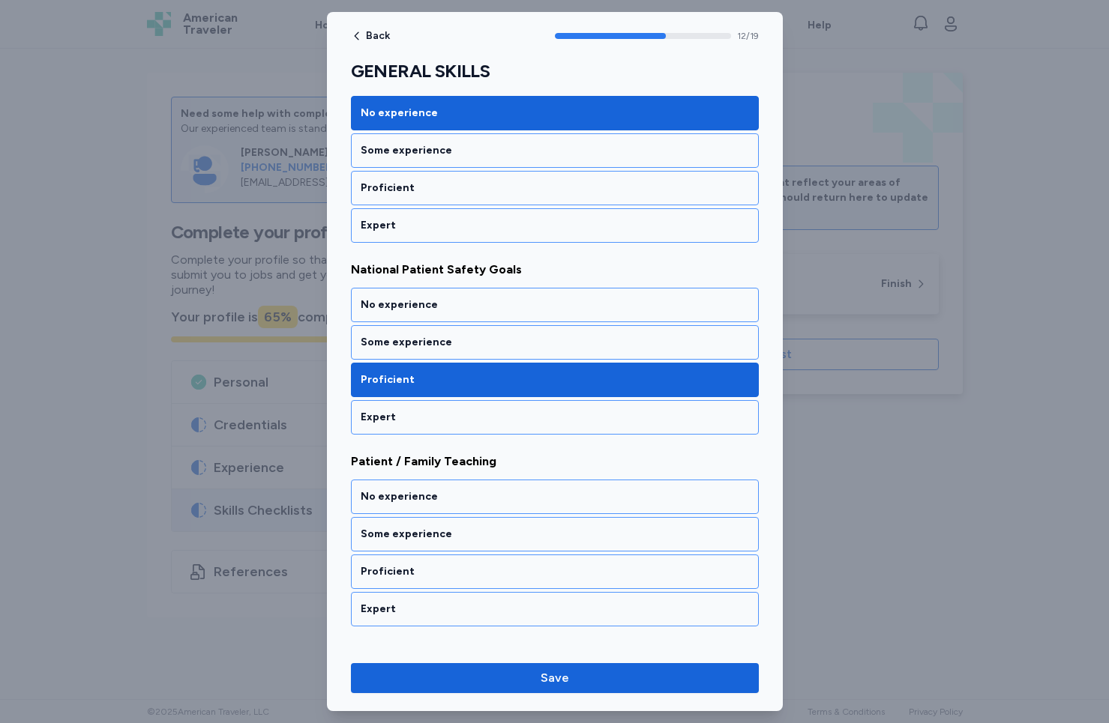
scroll to position [2351, 0]
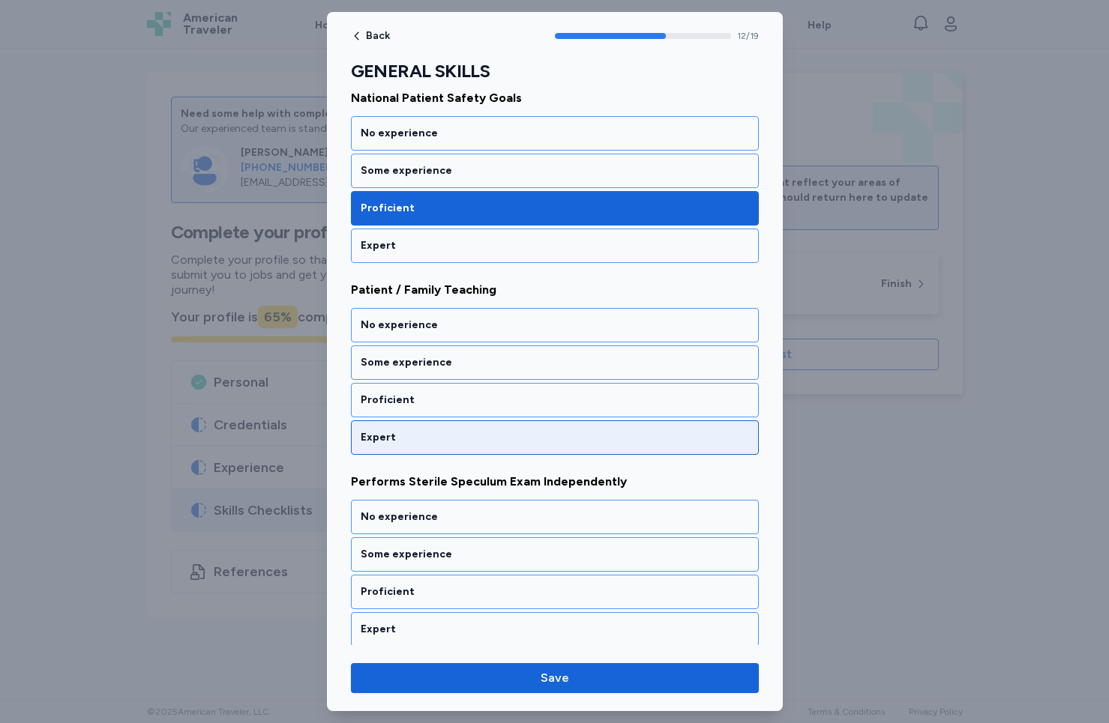
click at [437, 423] on div "Expert" at bounding box center [555, 437] width 408 height 34
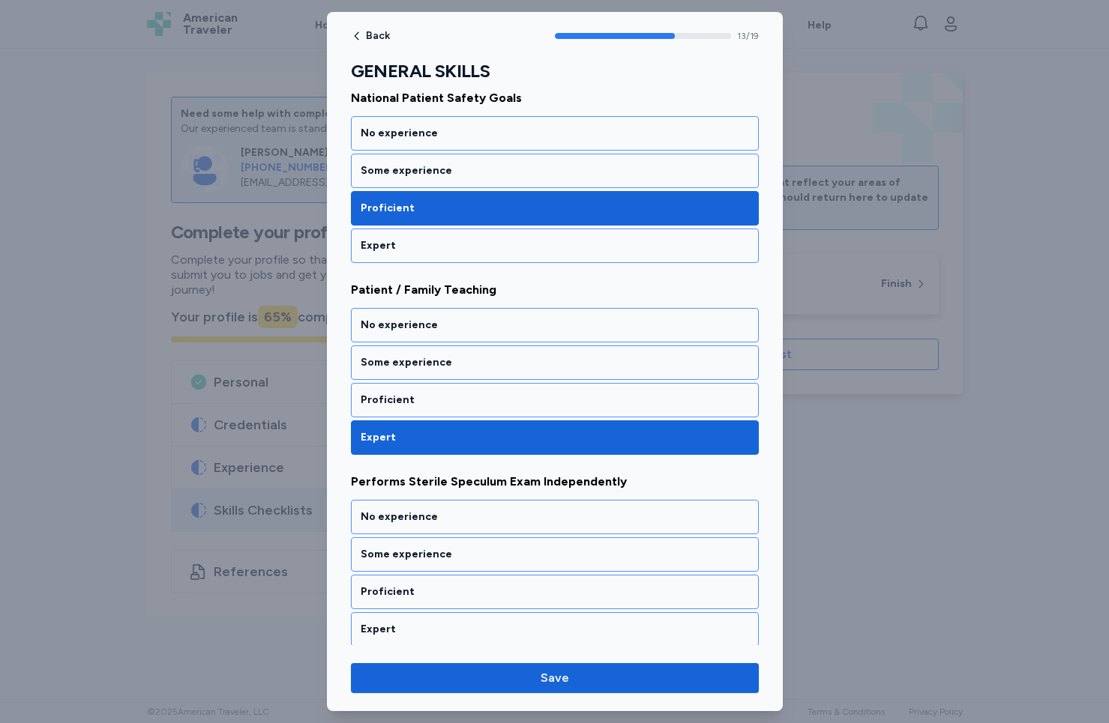
scroll to position [2543, 0]
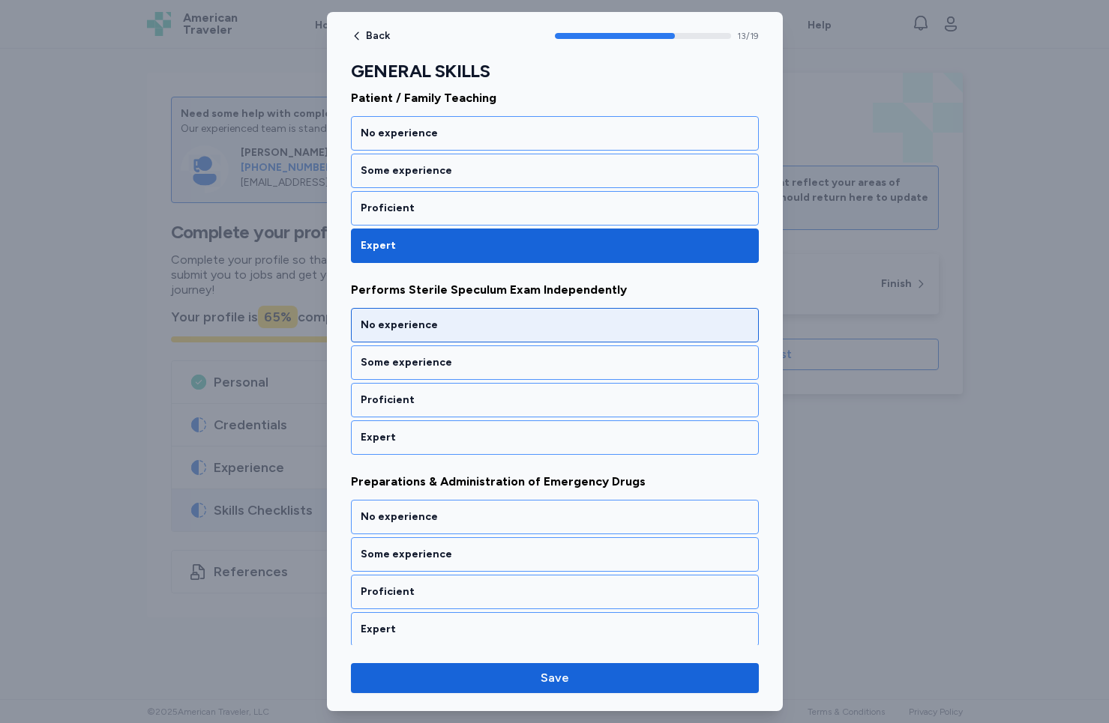
click at [437, 331] on div "No experience" at bounding box center [555, 325] width 388 height 15
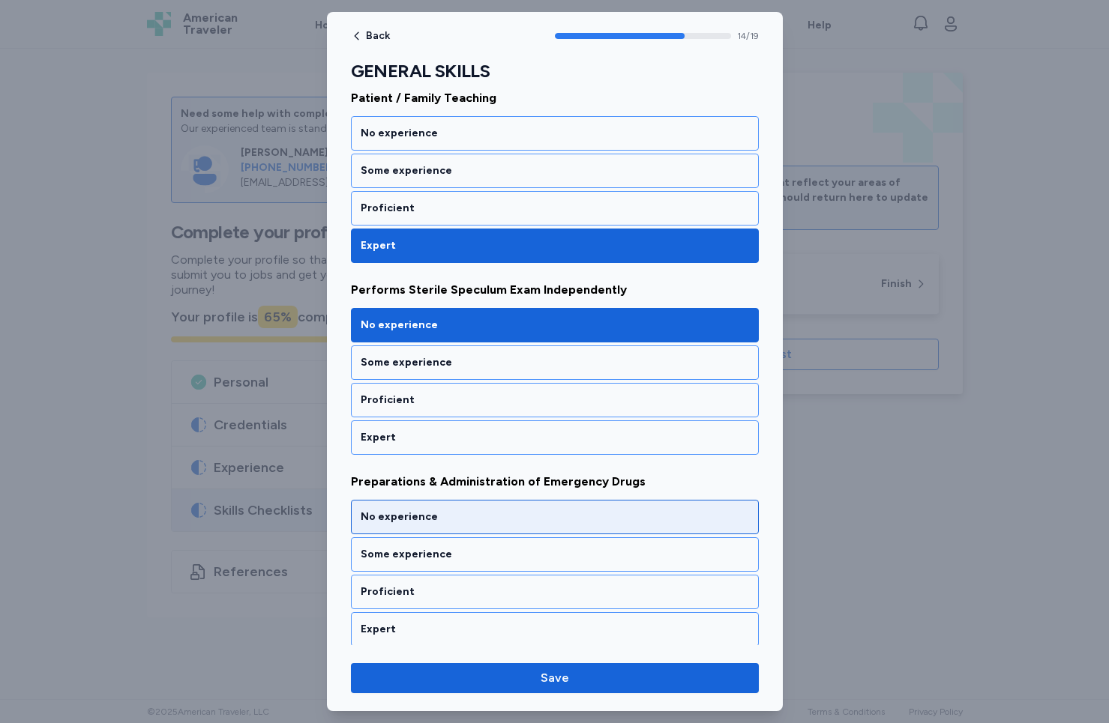
scroll to position [2735, 0]
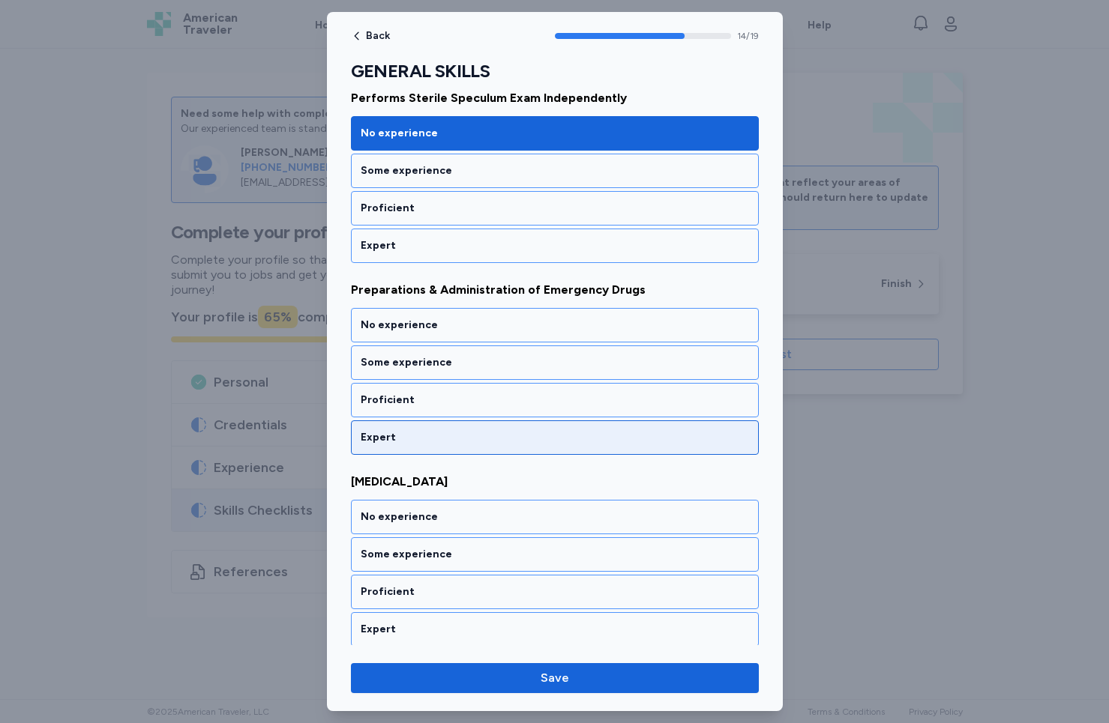
click at [421, 430] on div "Expert" at bounding box center [555, 437] width 388 height 15
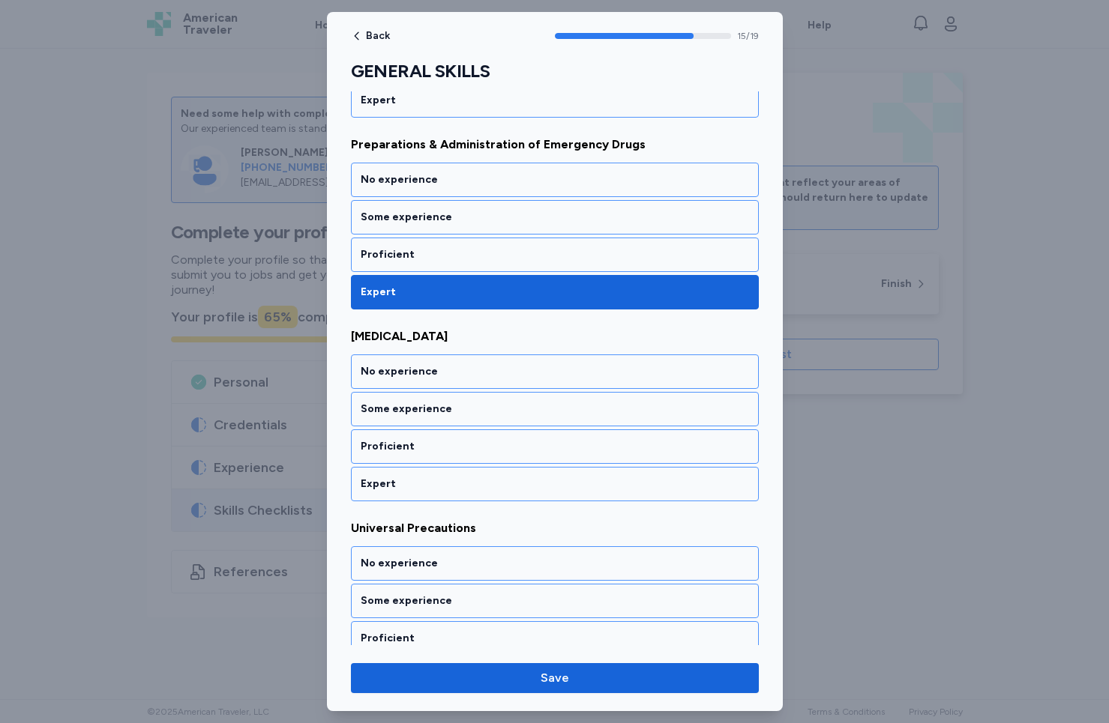
scroll to position [2927, 0]
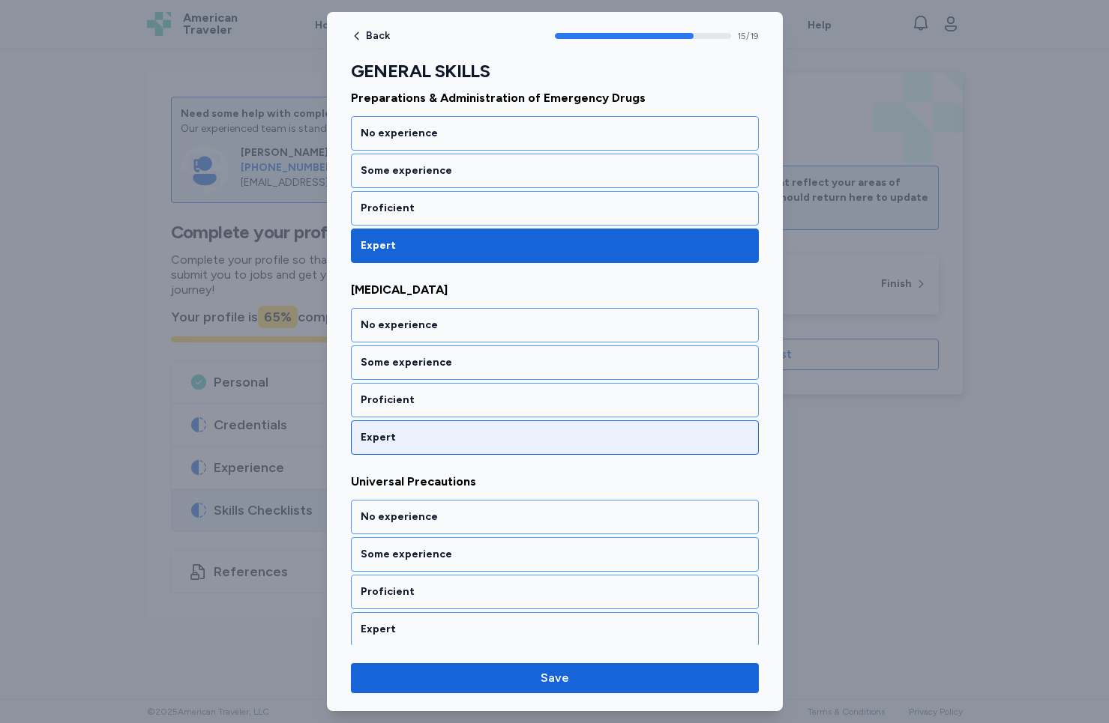
click at [421, 430] on div "Expert" at bounding box center [555, 437] width 388 height 15
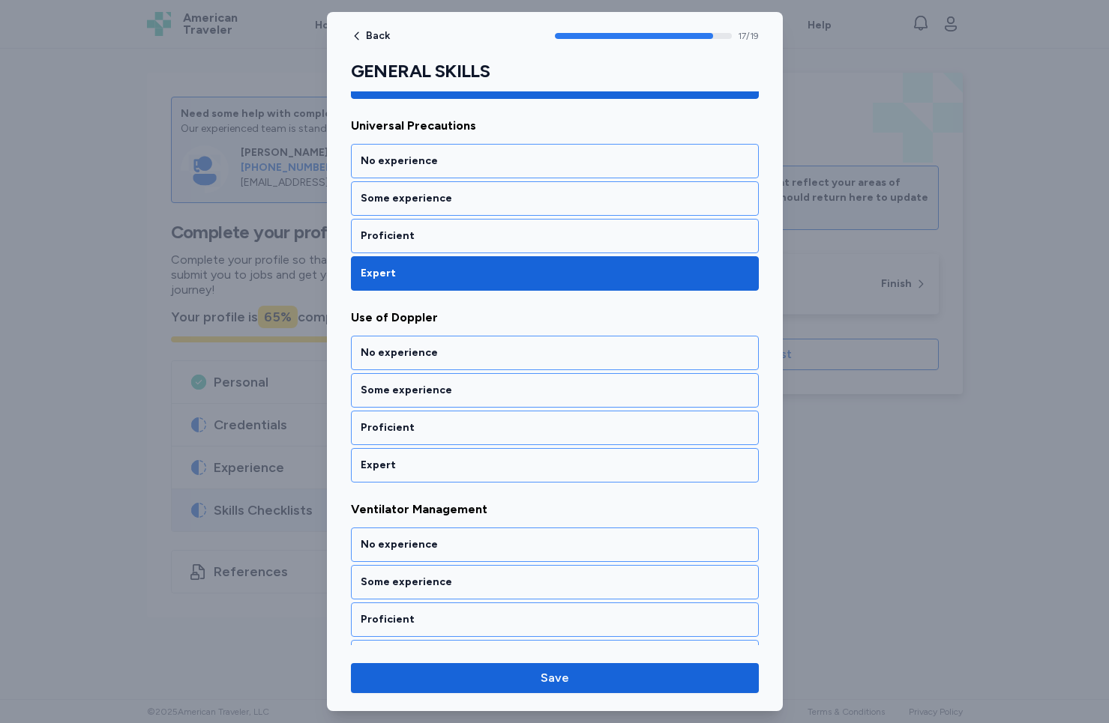
scroll to position [3311, 0]
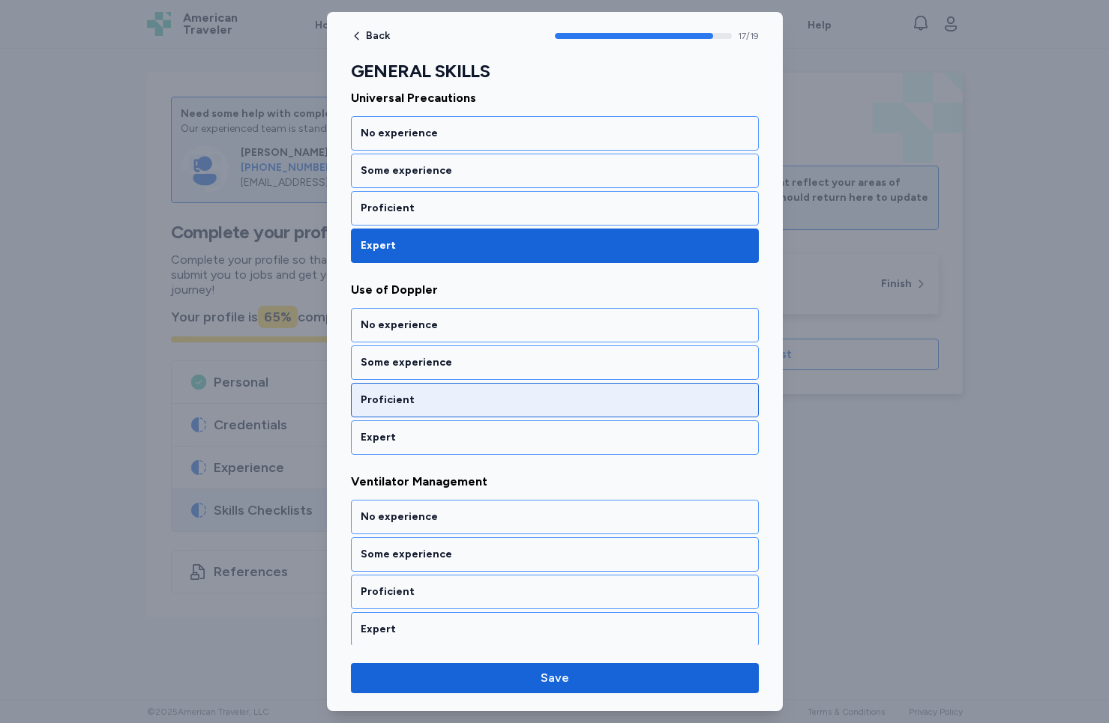
click at [442, 393] on div "Proficient" at bounding box center [555, 400] width 388 height 15
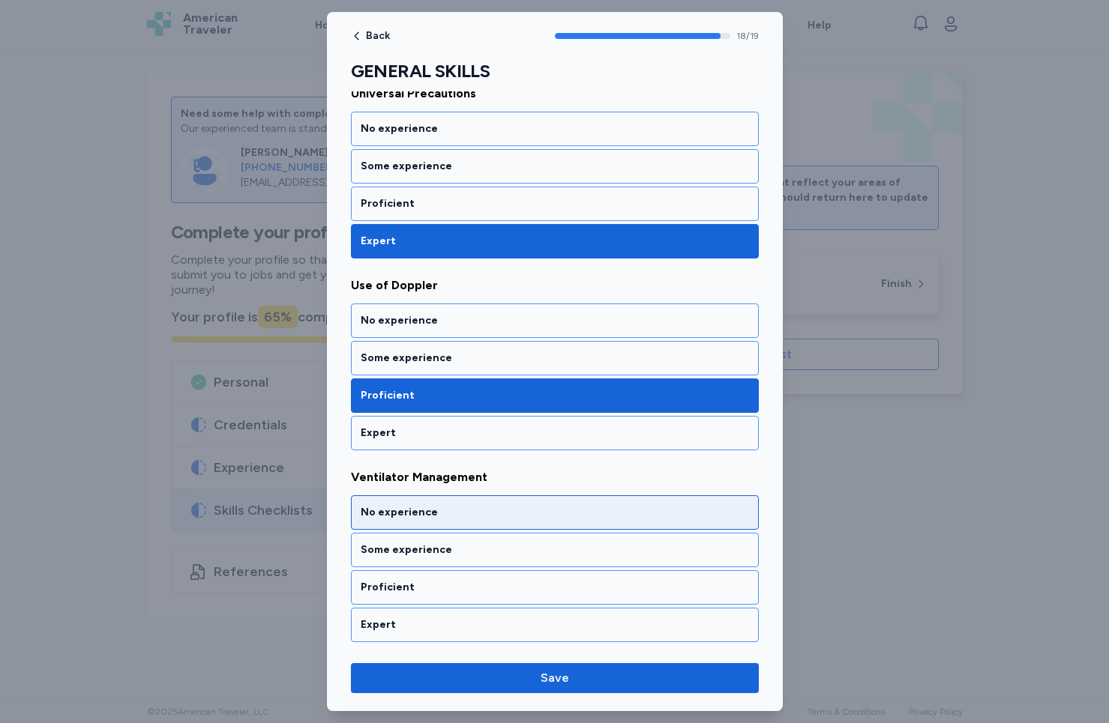
click at [409, 509] on div "No experience" at bounding box center [555, 512] width 388 height 15
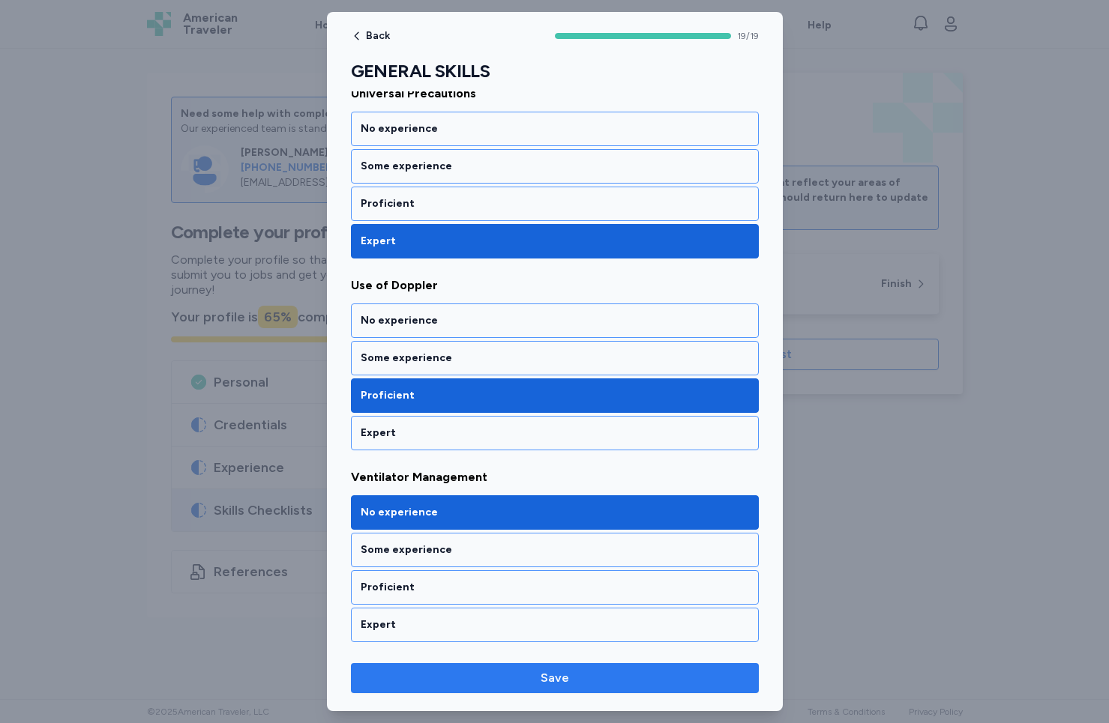
click at [569, 674] on span "Save" at bounding box center [555, 678] width 384 height 18
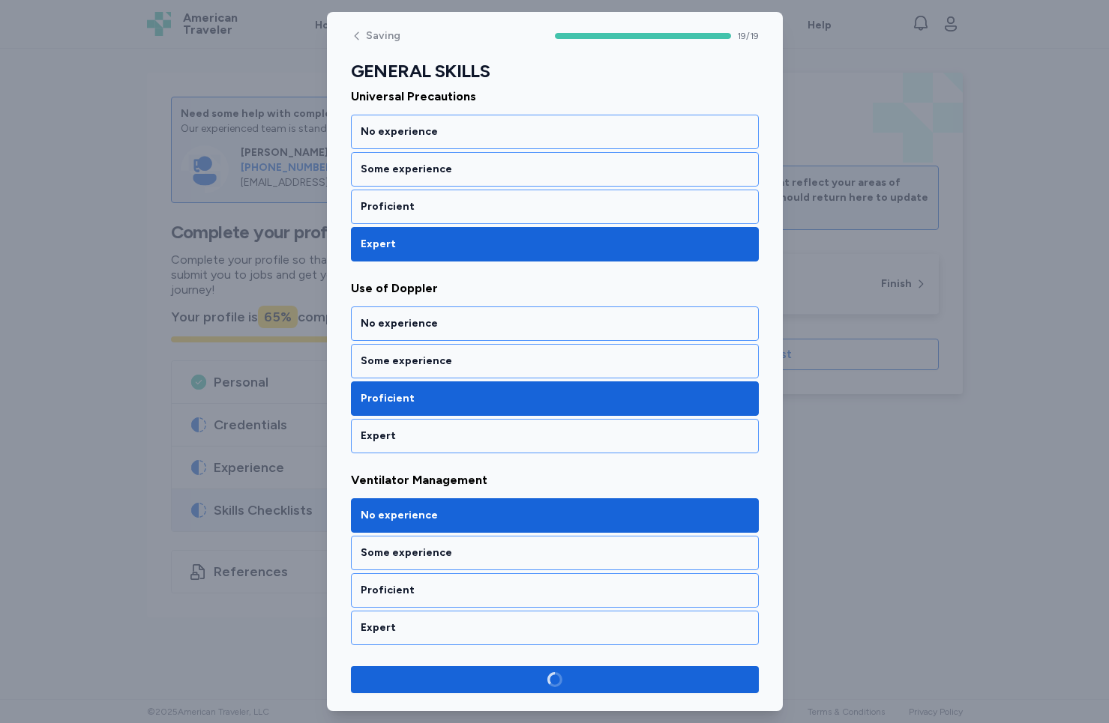
scroll to position [3312, 0]
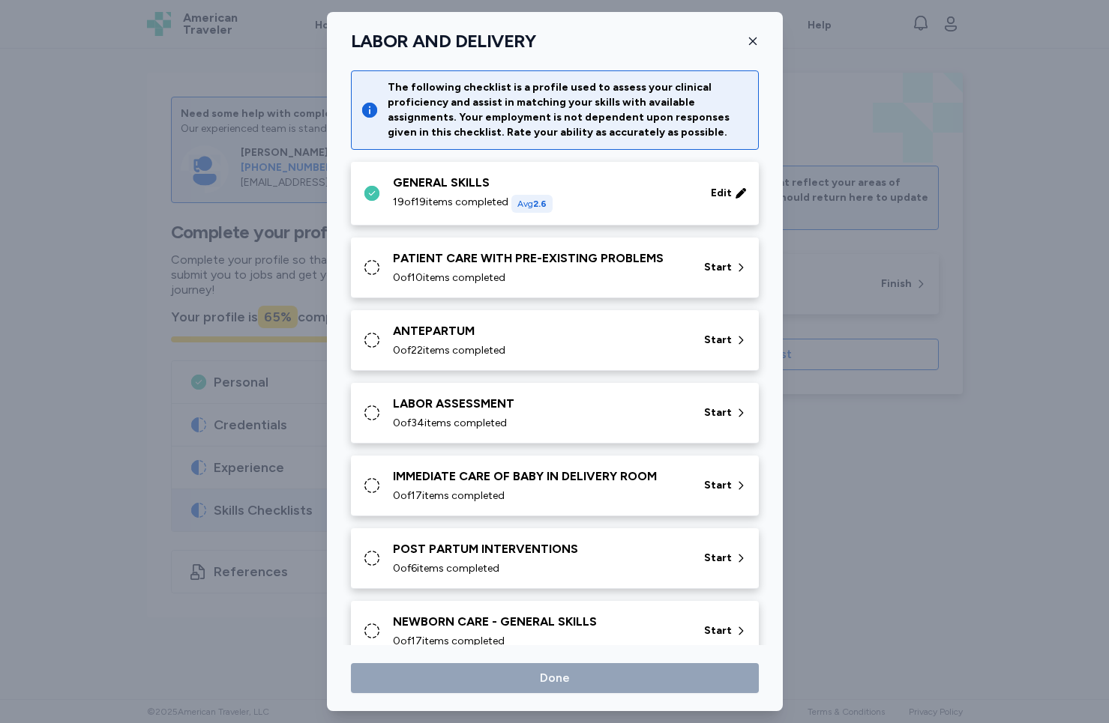
click at [537, 209] on span "Avg 2.6" at bounding box center [531, 204] width 41 height 18
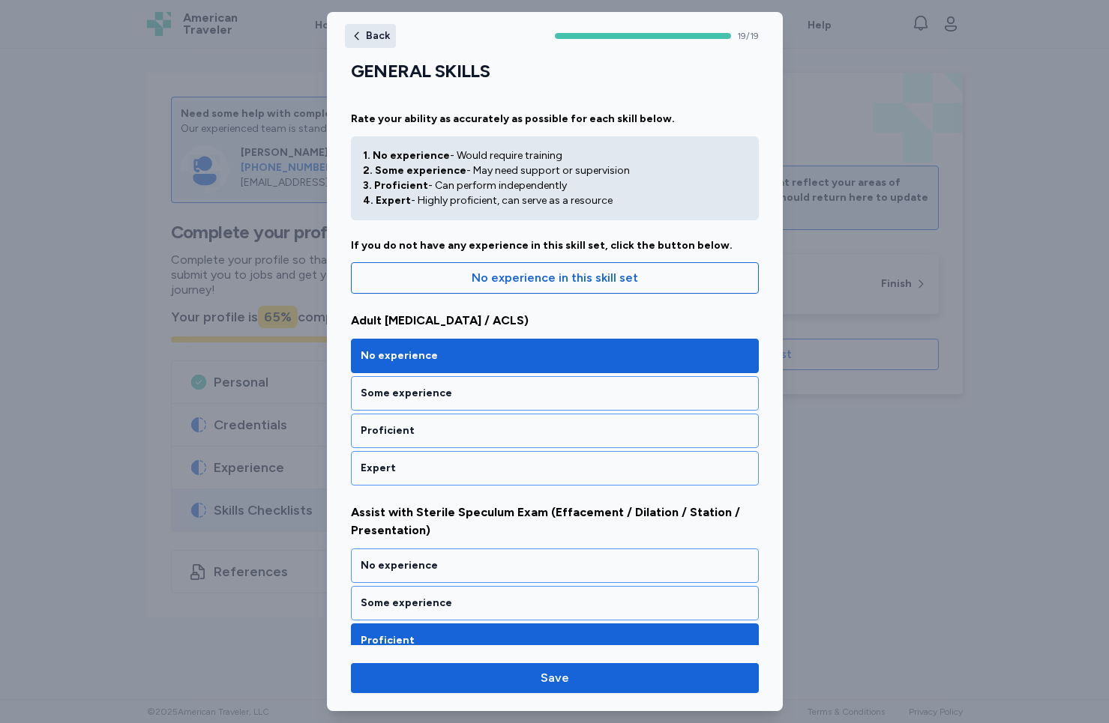
click at [360, 42] on button "Back" at bounding box center [370, 36] width 51 height 24
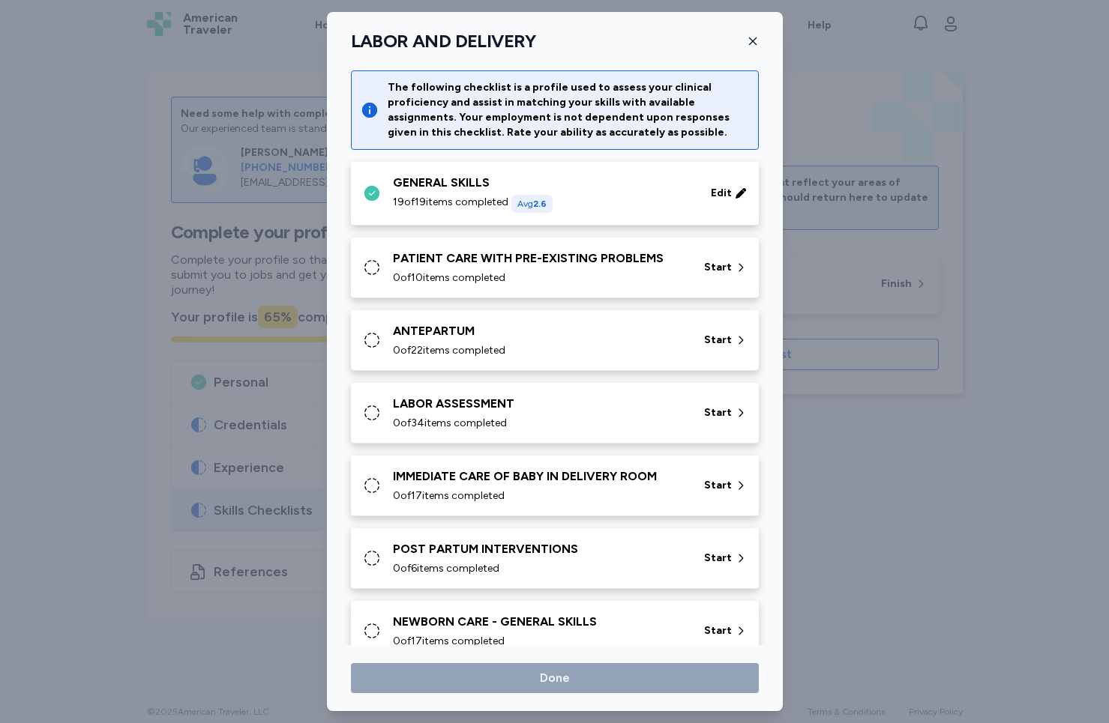
click at [510, 266] on div "PATIENT CARE WITH PRE-EXISTING PROBLEMS" at bounding box center [539, 259] width 293 height 18
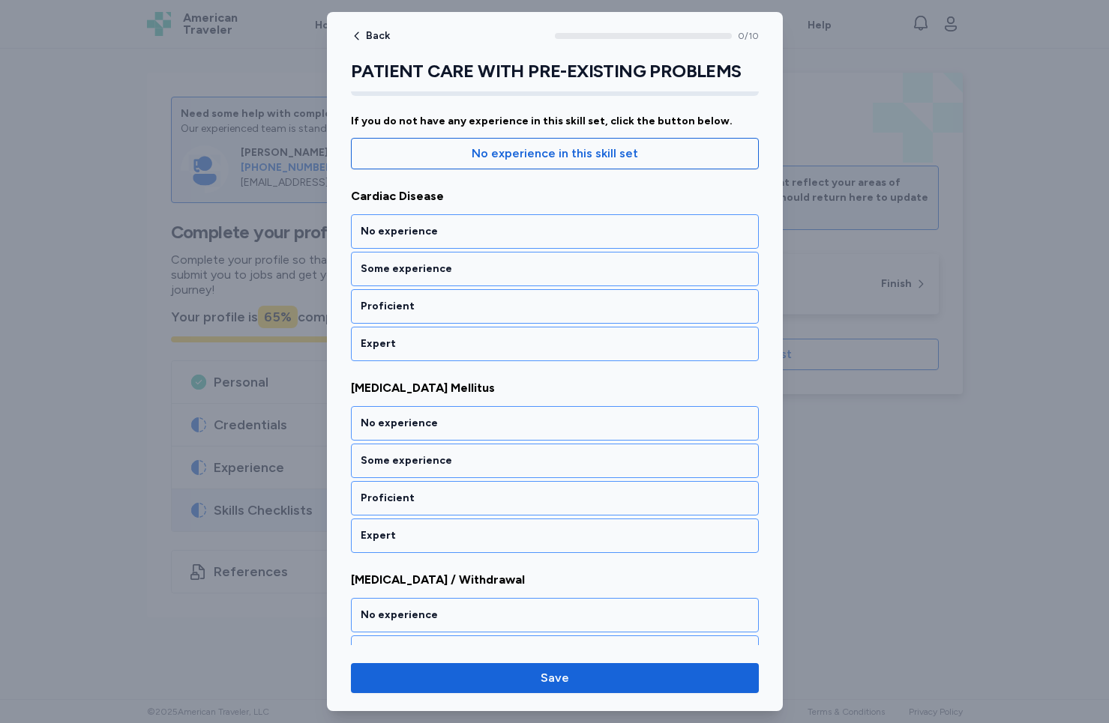
scroll to position [241, 0]
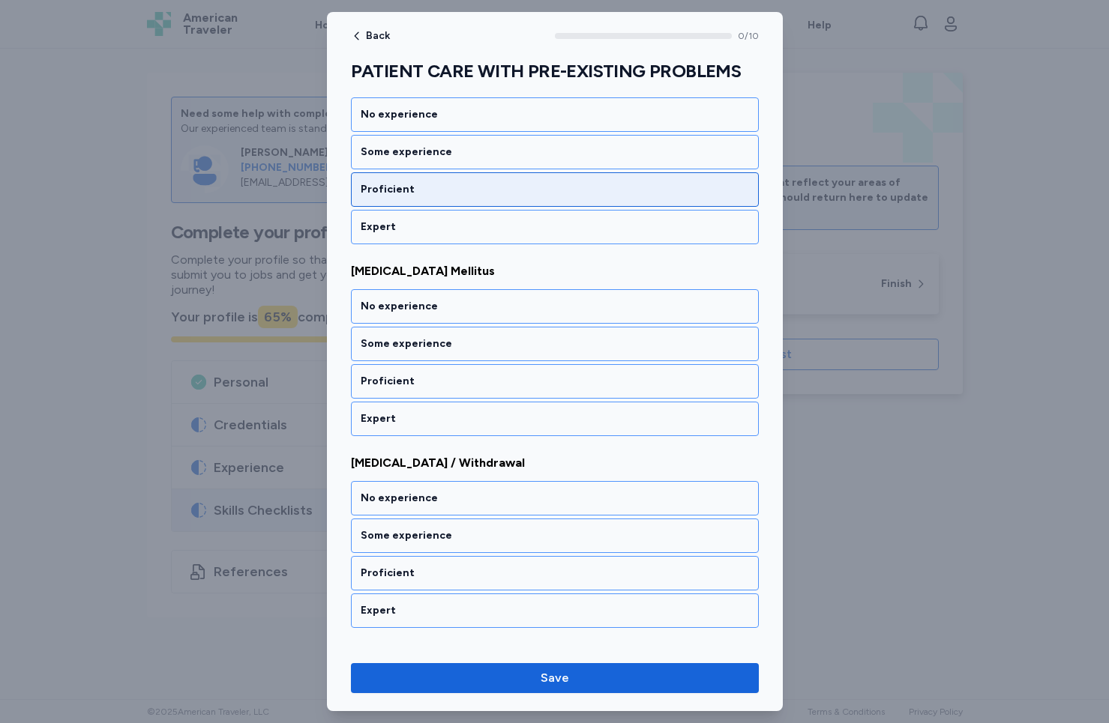
click at [417, 189] on div "Proficient" at bounding box center [555, 189] width 388 height 15
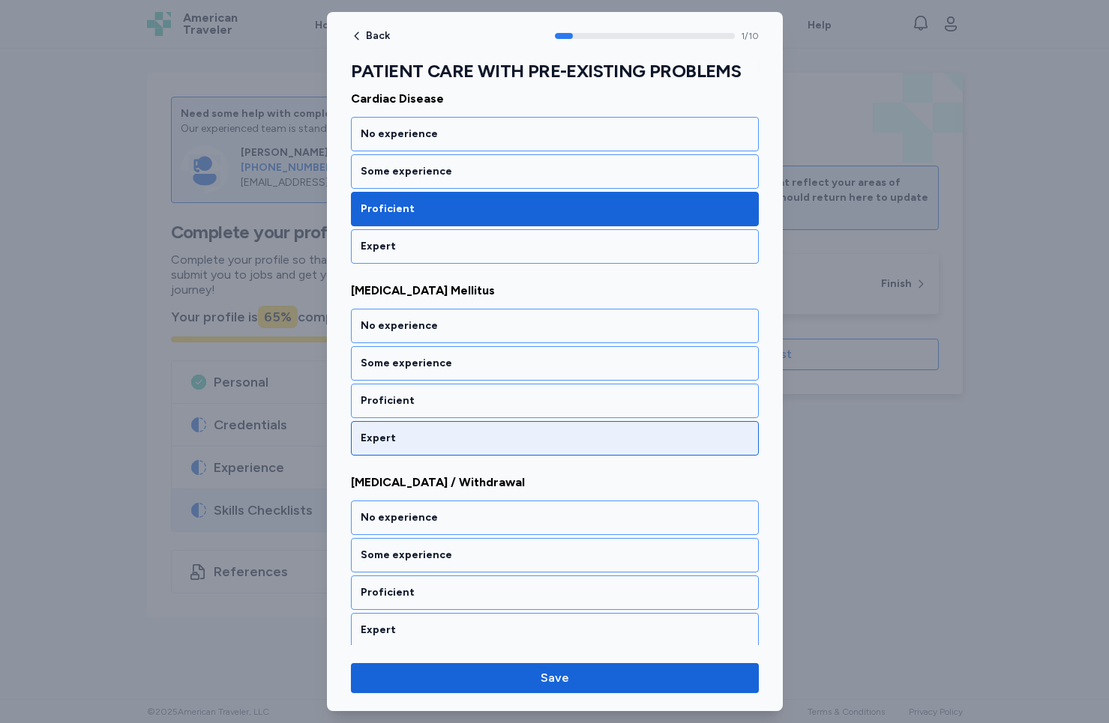
click at [413, 427] on div "Expert" at bounding box center [555, 438] width 408 height 34
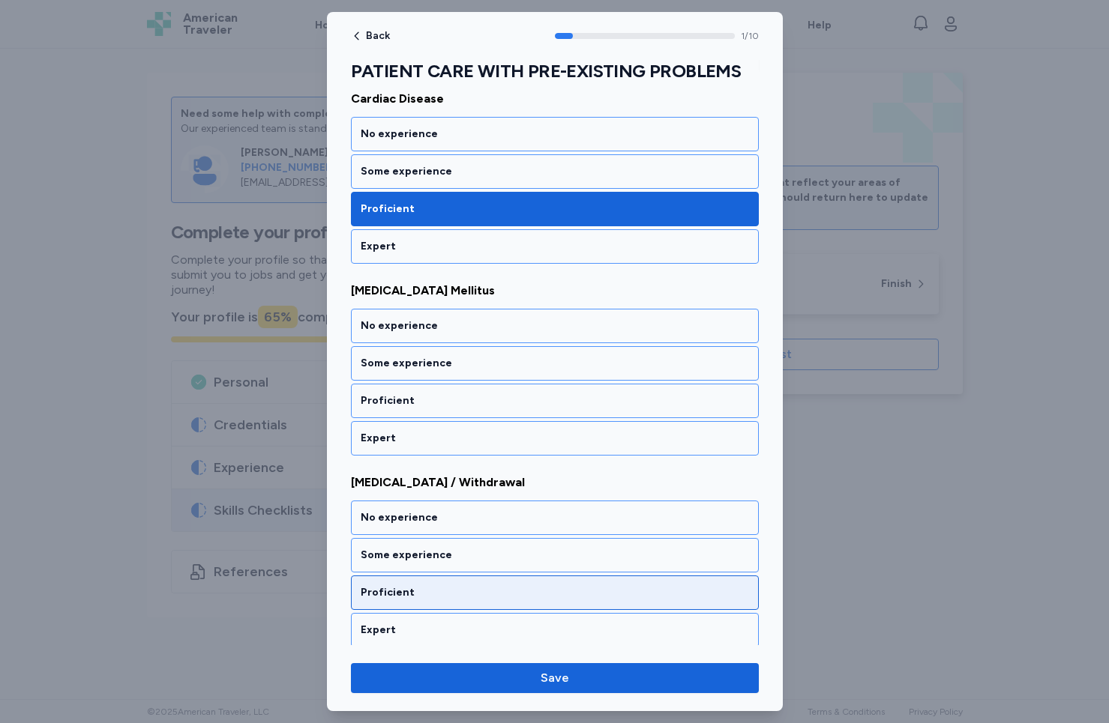
scroll to position [414, 0]
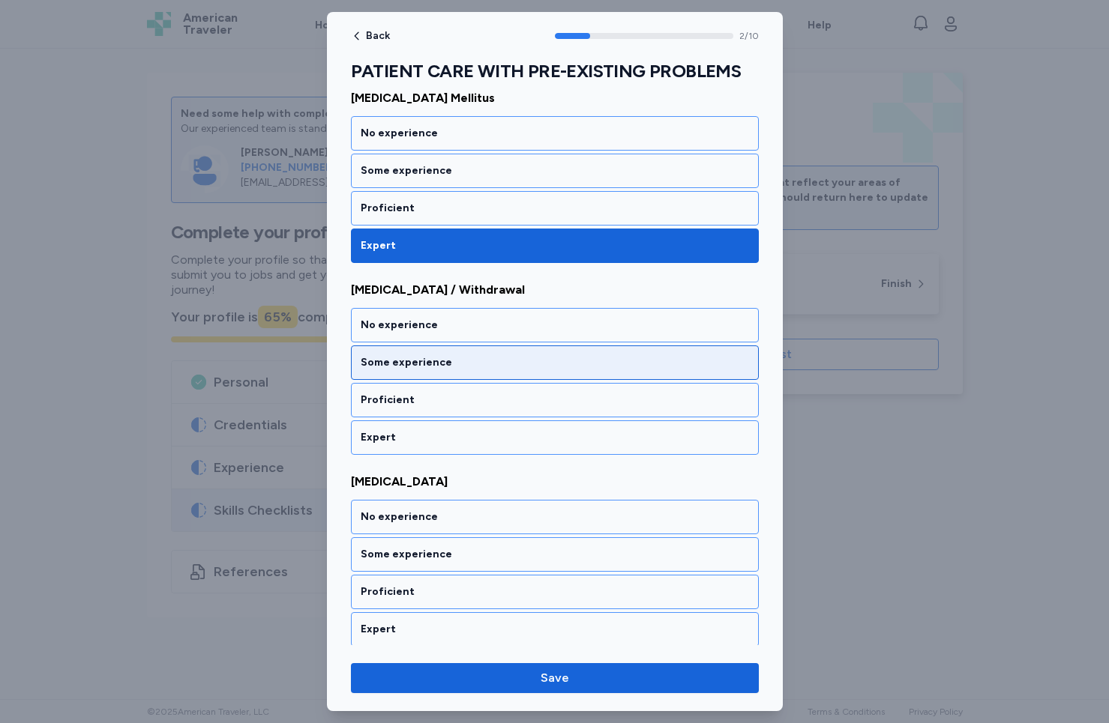
click at [431, 361] on div "Some experience" at bounding box center [555, 362] width 388 height 15
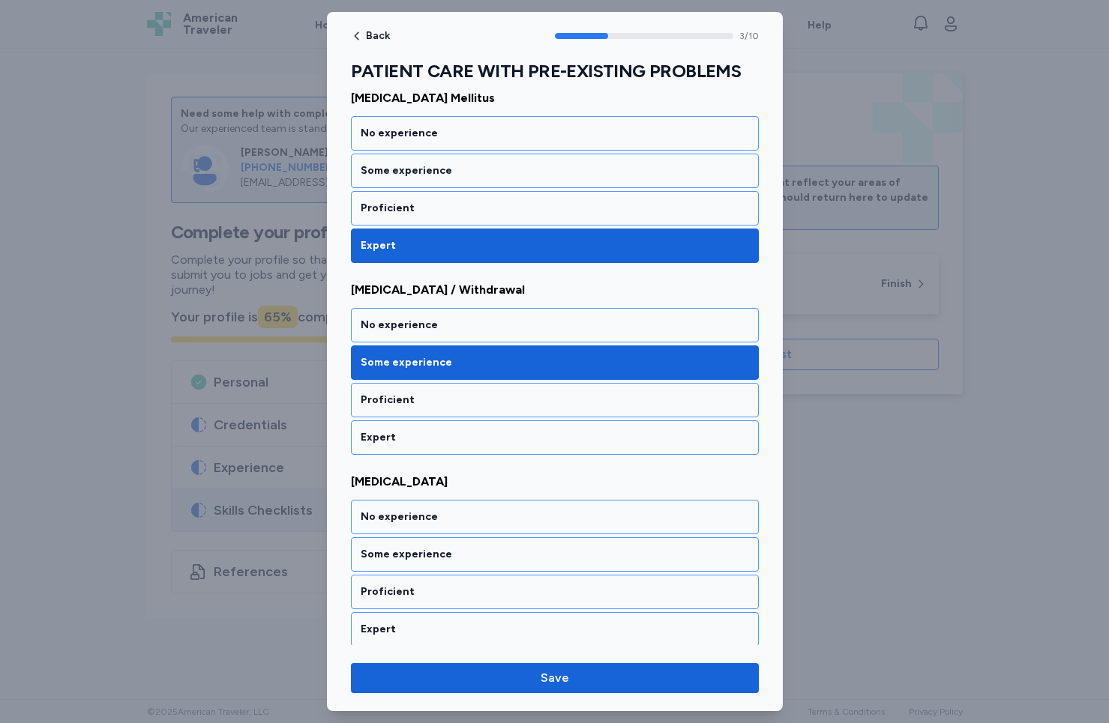
scroll to position [606, 0]
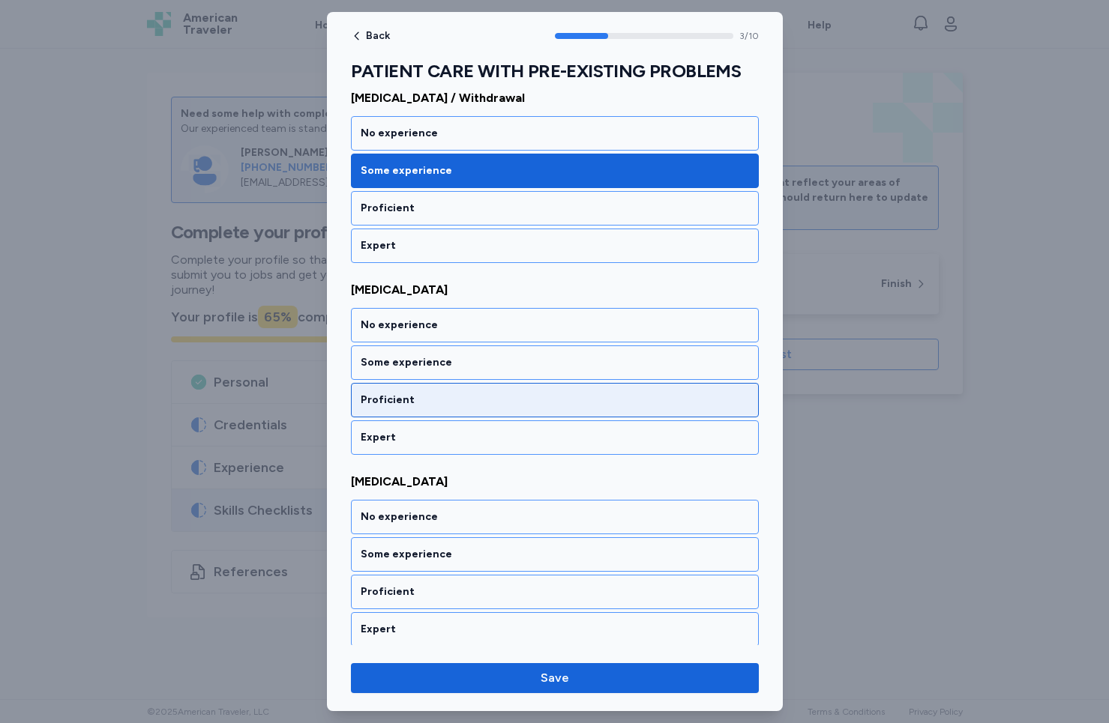
click at [405, 410] on div "Proficient" at bounding box center [555, 400] width 408 height 34
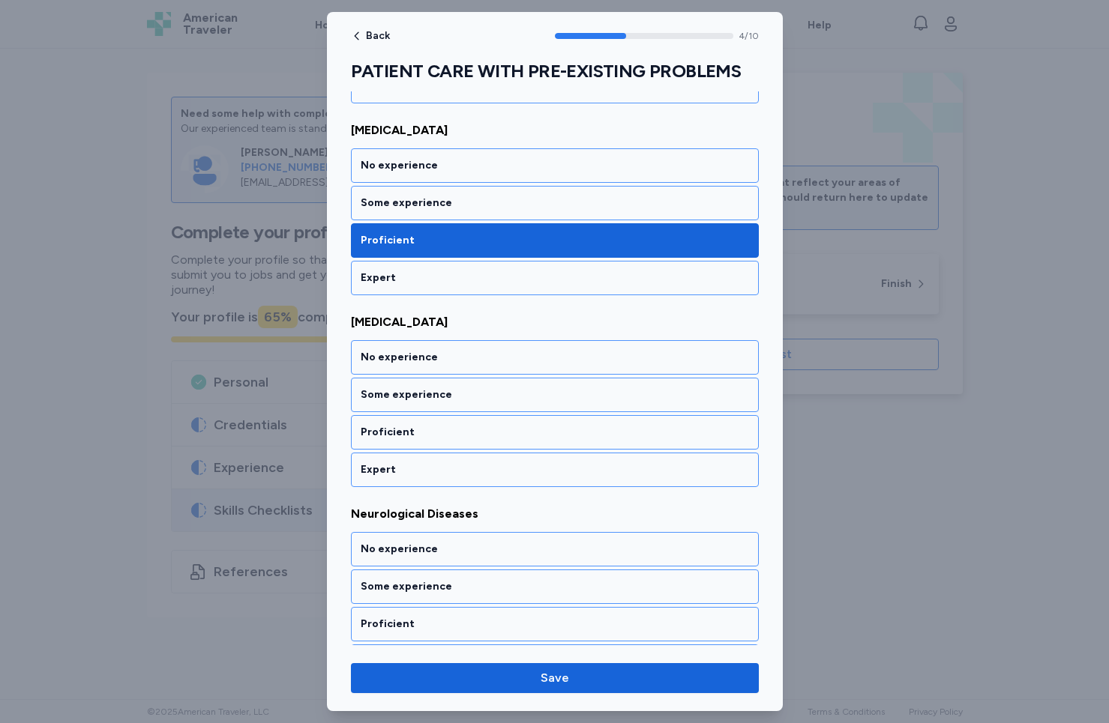
scroll to position [798, 0]
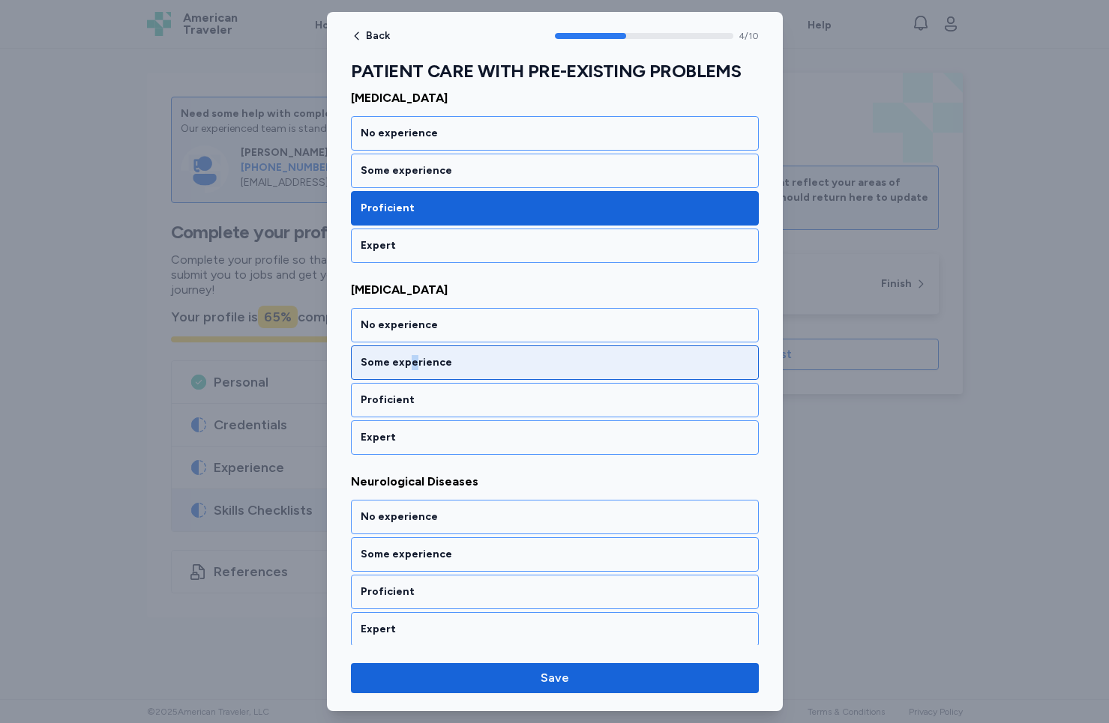
click at [411, 362] on div "Some experience" at bounding box center [555, 362] width 388 height 15
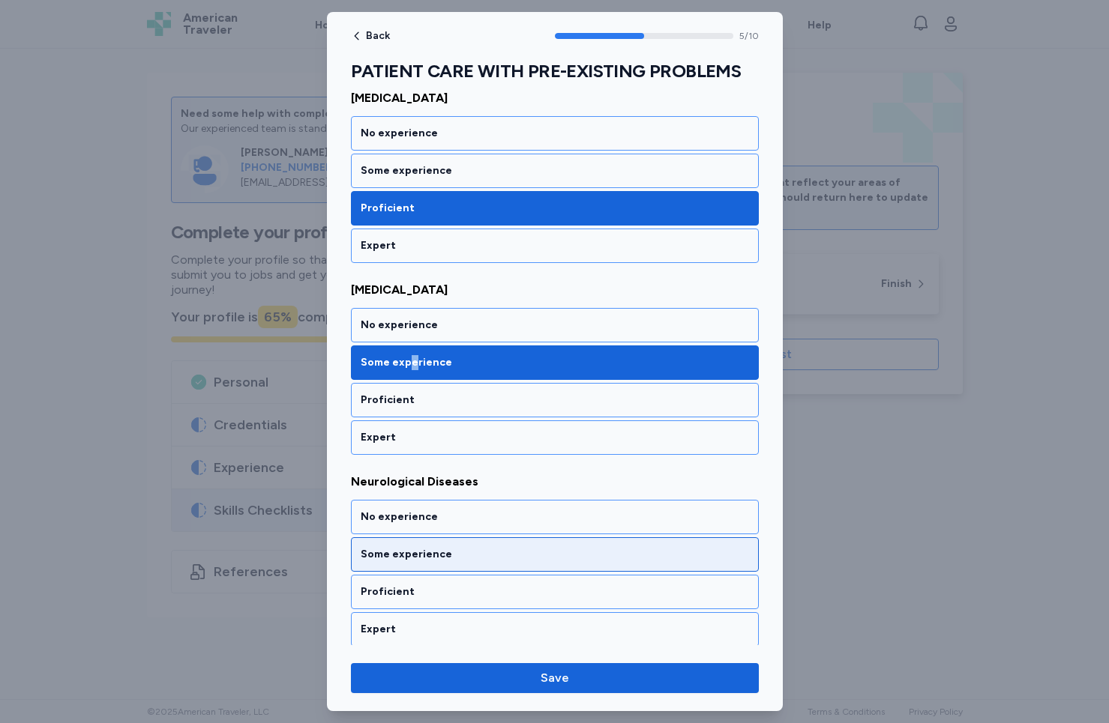
scroll to position [990, 0]
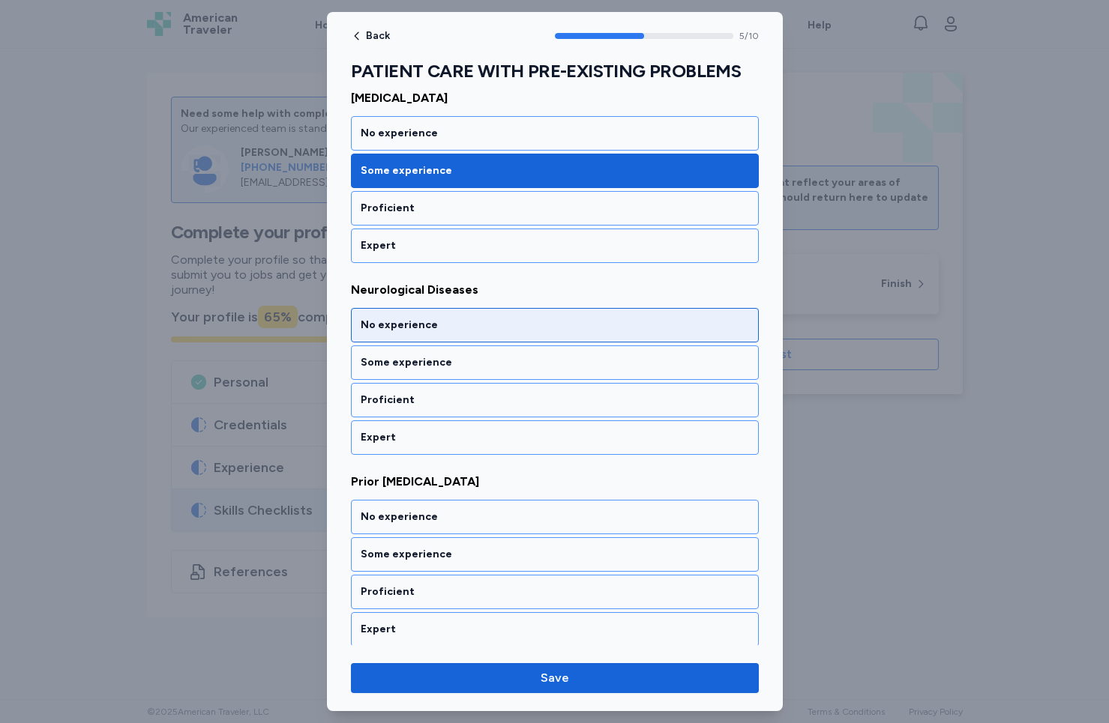
click at [414, 319] on div "No experience" at bounding box center [555, 325] width 388 height 15
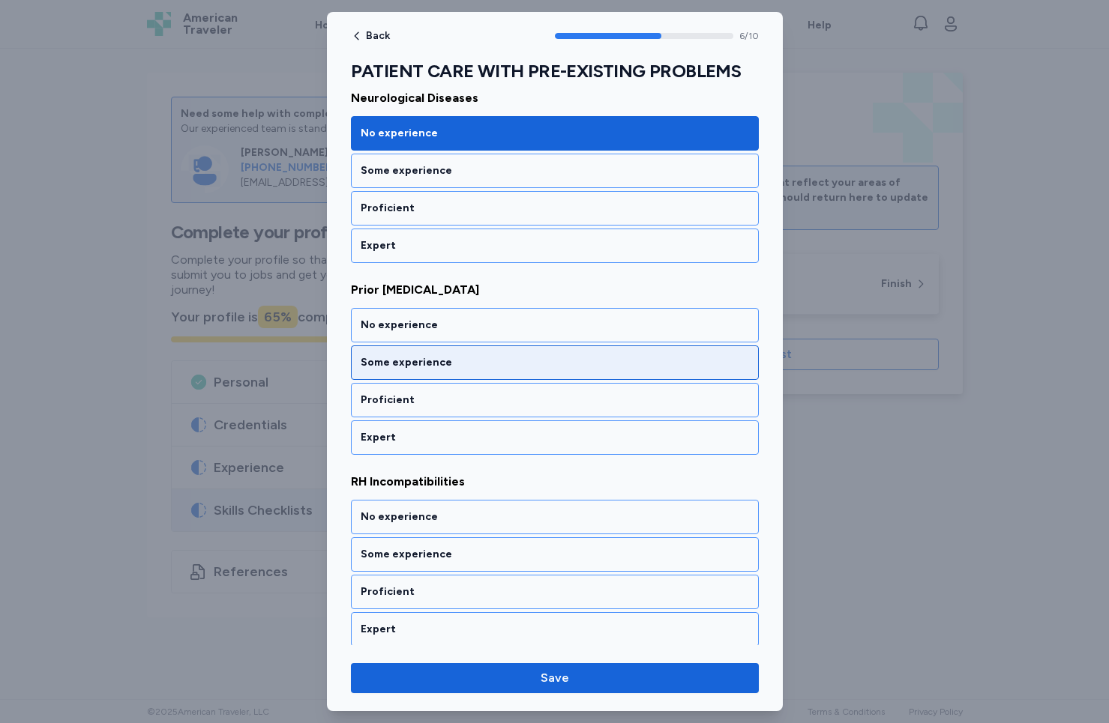
click at [414, 352] on div "Some experience" at bounding box center [555, 363] width 408 height 34
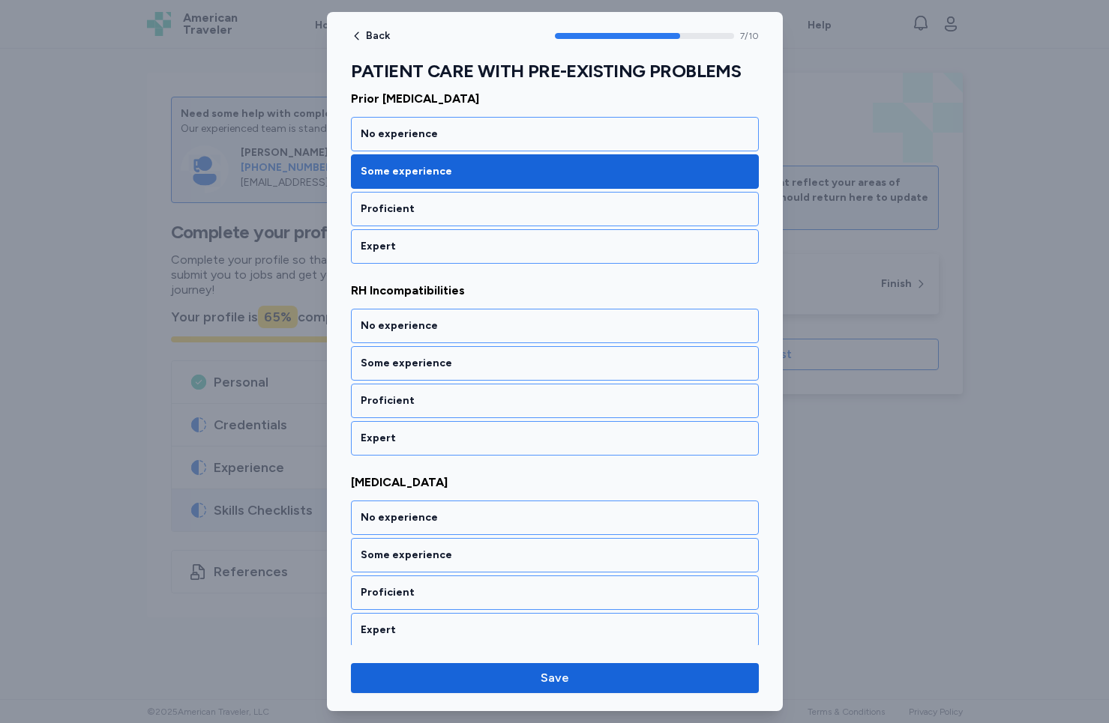
scroll to position [1374, 0]
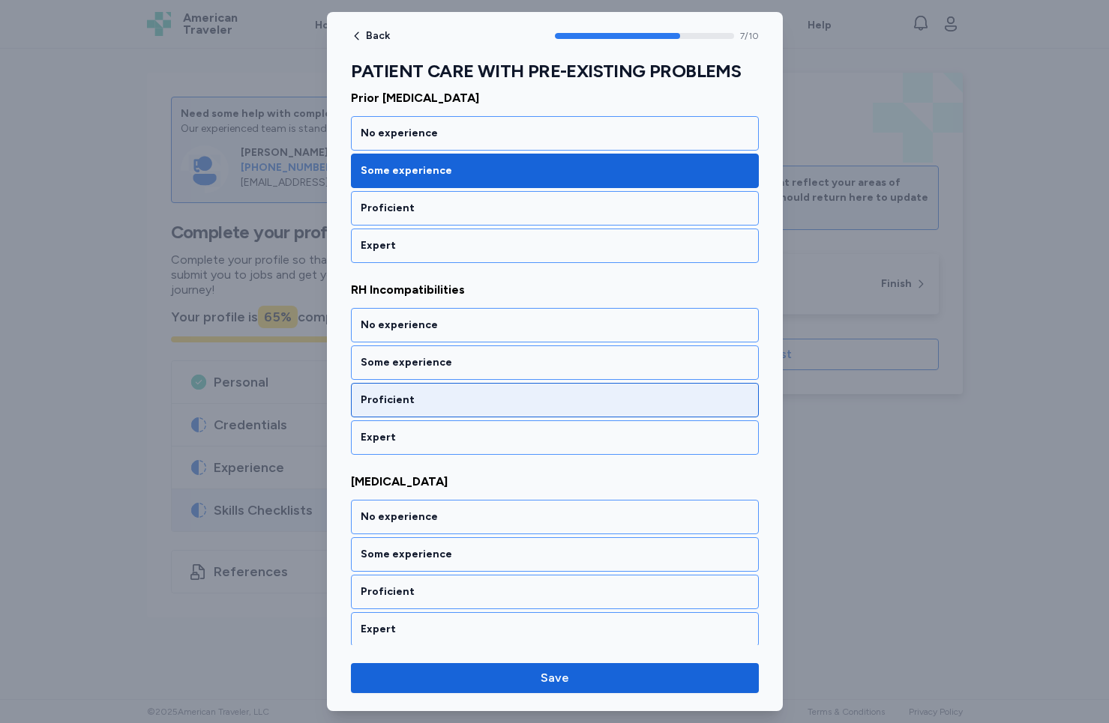
click at [406, 401] on div "Proficient" at bounding box center [555, 400] width 388 height 15
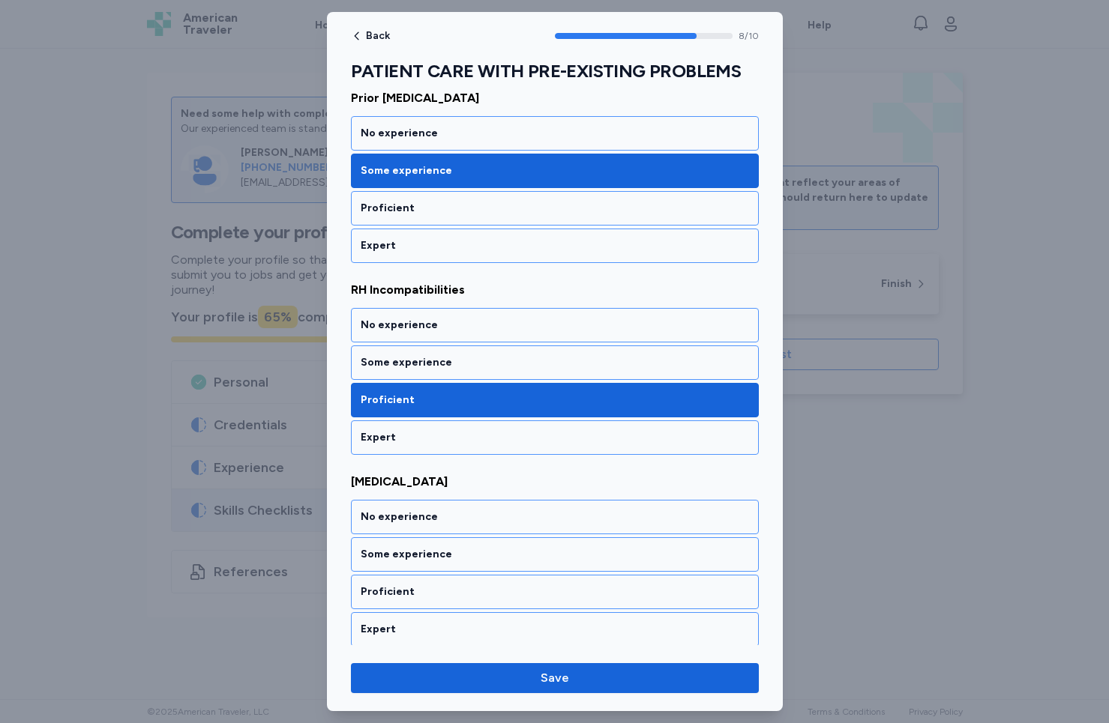
scroll to position [1566, 0]
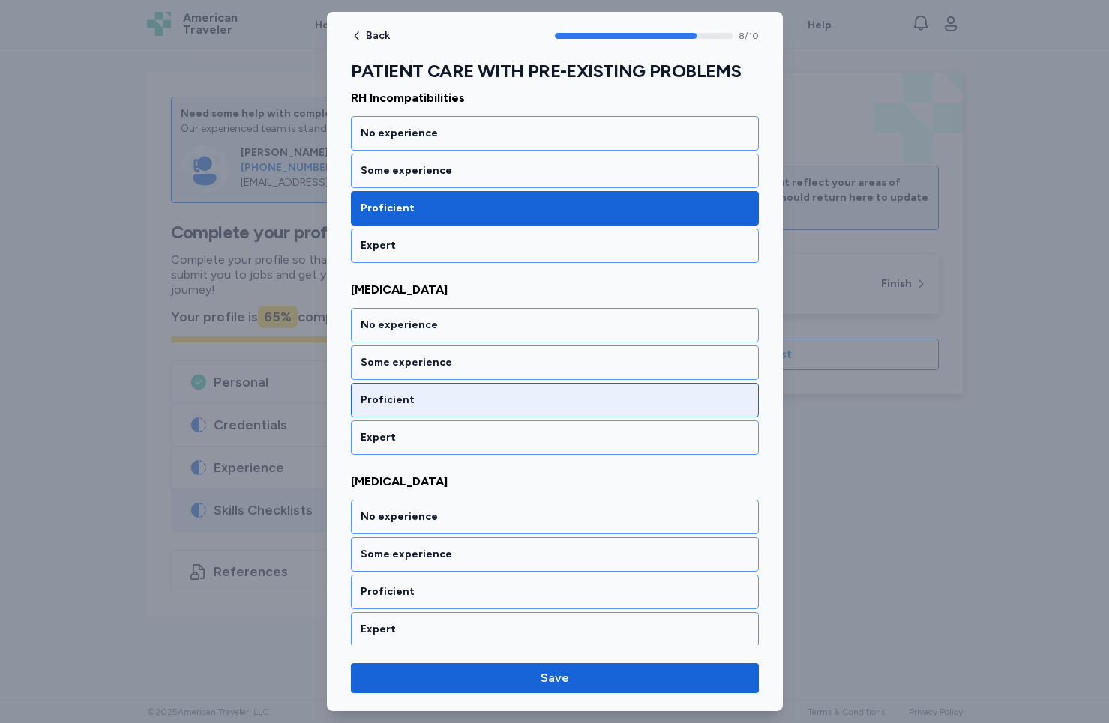
click at [400, 396] on div "Proficient" at bounding box center [555, 400] width 388 height 15
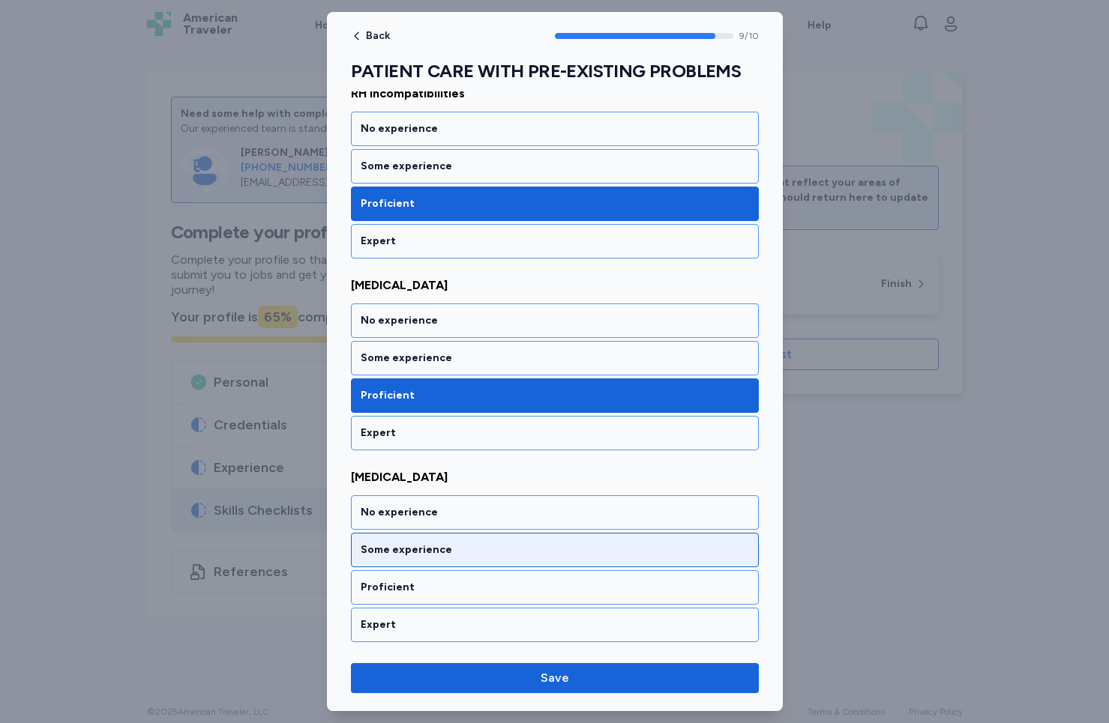
click at [389, 557] on div "Some experience" at bounding box center [555, 550] width 388 height 15
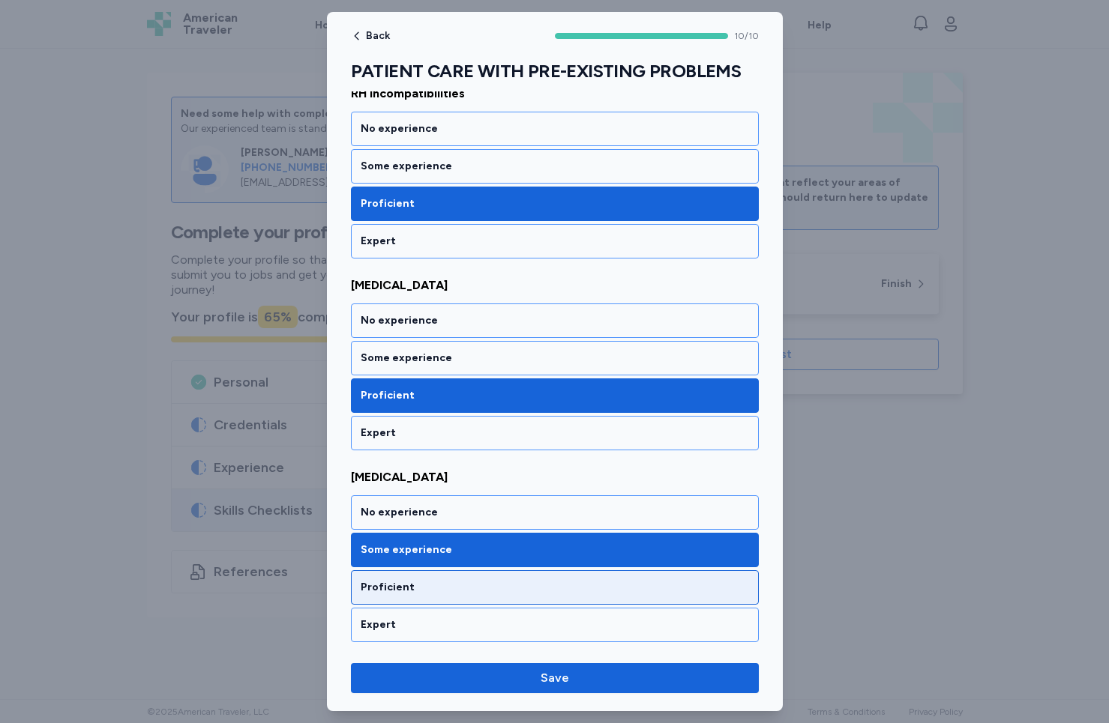
click at [395, 600] on div "Proficient" at bounding box center [555, 587] width 408 height 34
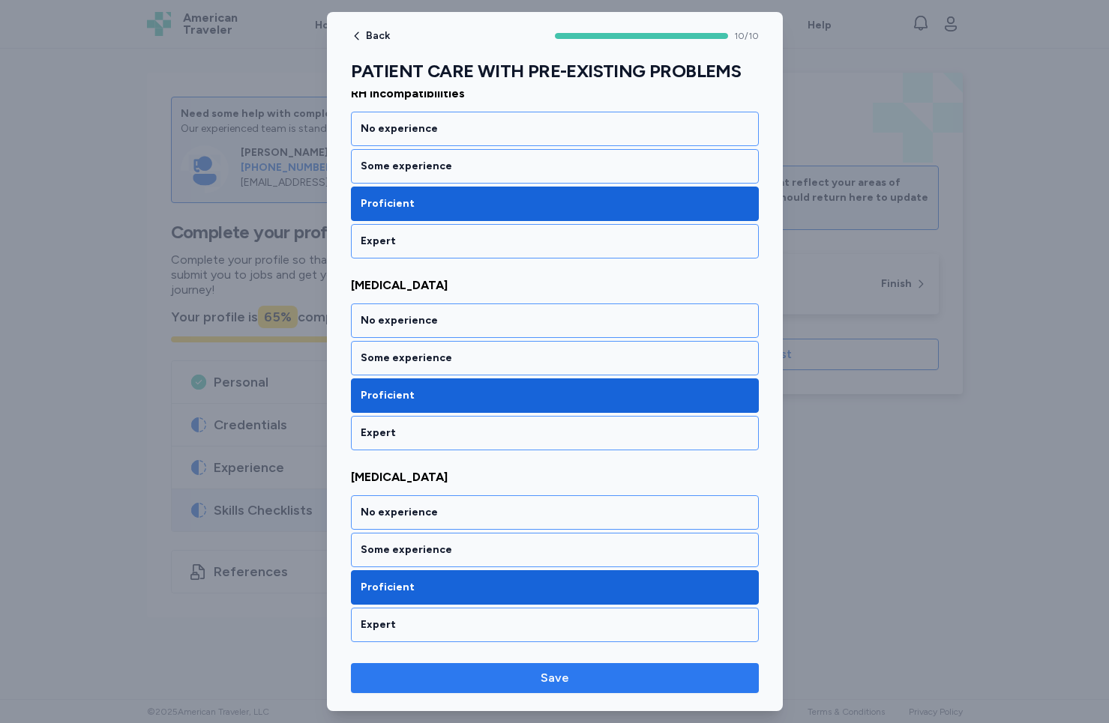
click at [589, 679] on span "Save" at bounding box center [555, 678] width 384 height 18
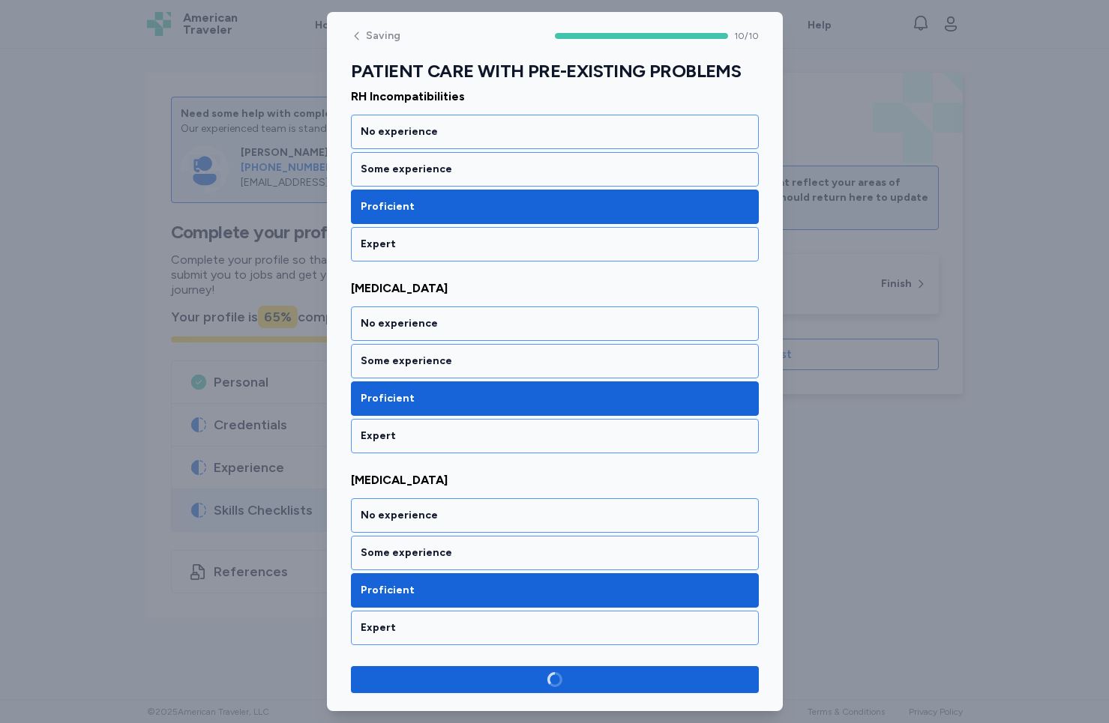
scroll to position [1567, 0]
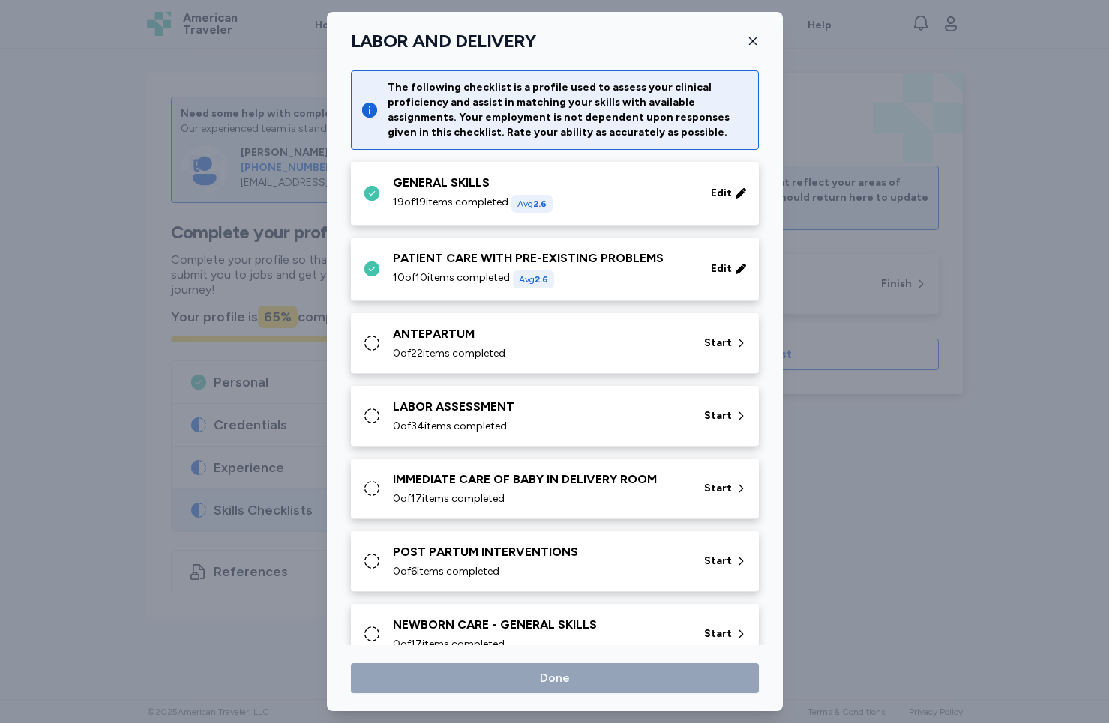
click at [489, 360] on span "0 of 22 items completed" at bounding box center [449, 353] width 112 height 15
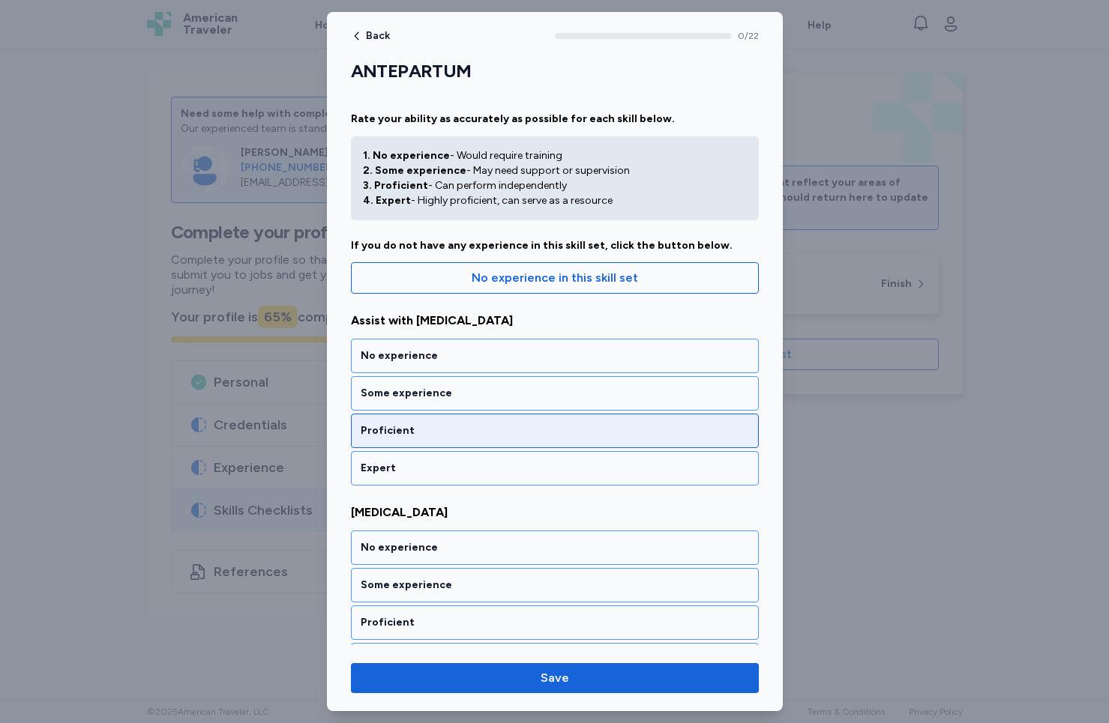
scroll to position [99, 0]
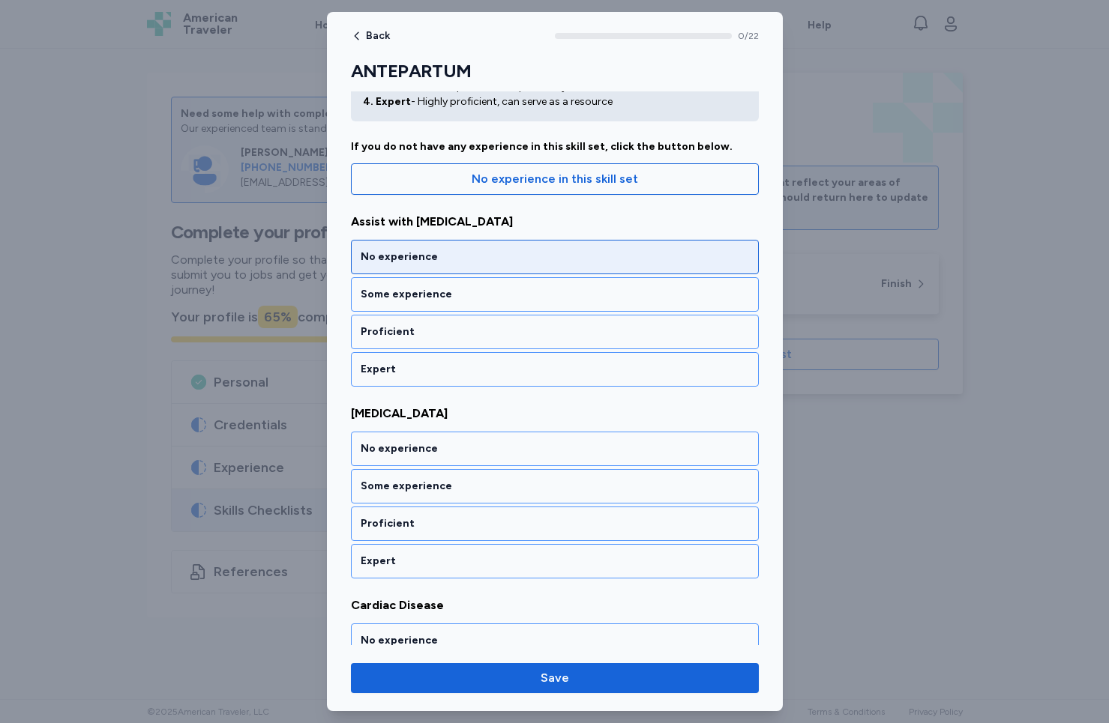
click at [450, 264] on div "No experience" at bounding box center [555, 257] width 388 height 15
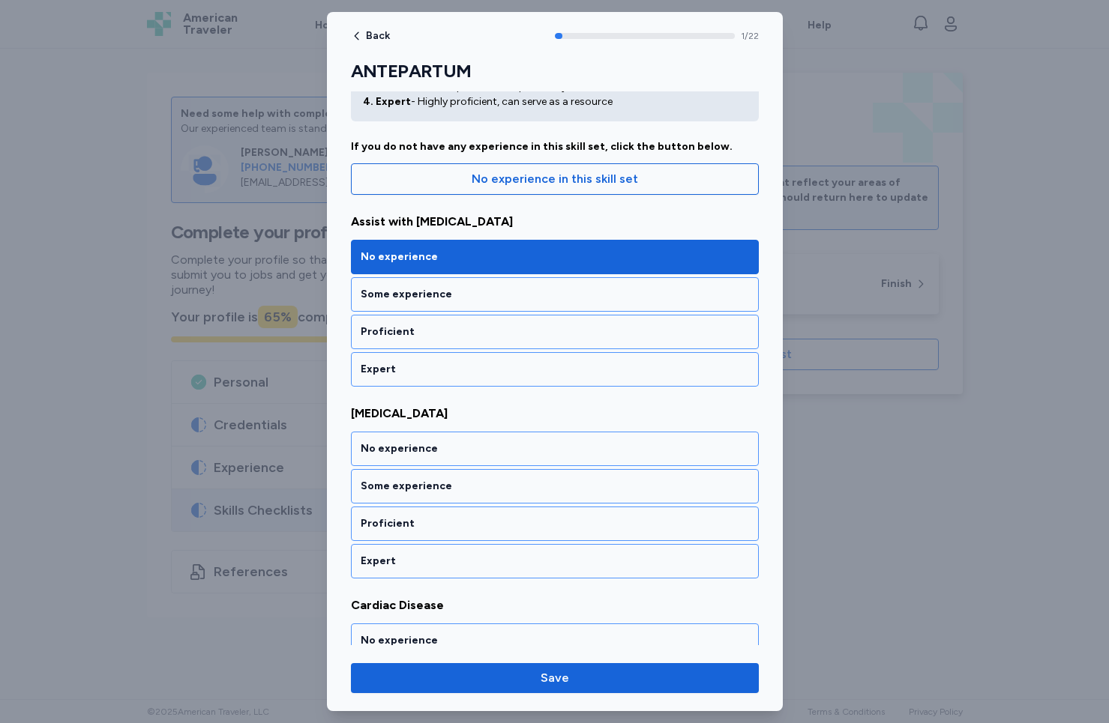
scroll to position [223, 0]
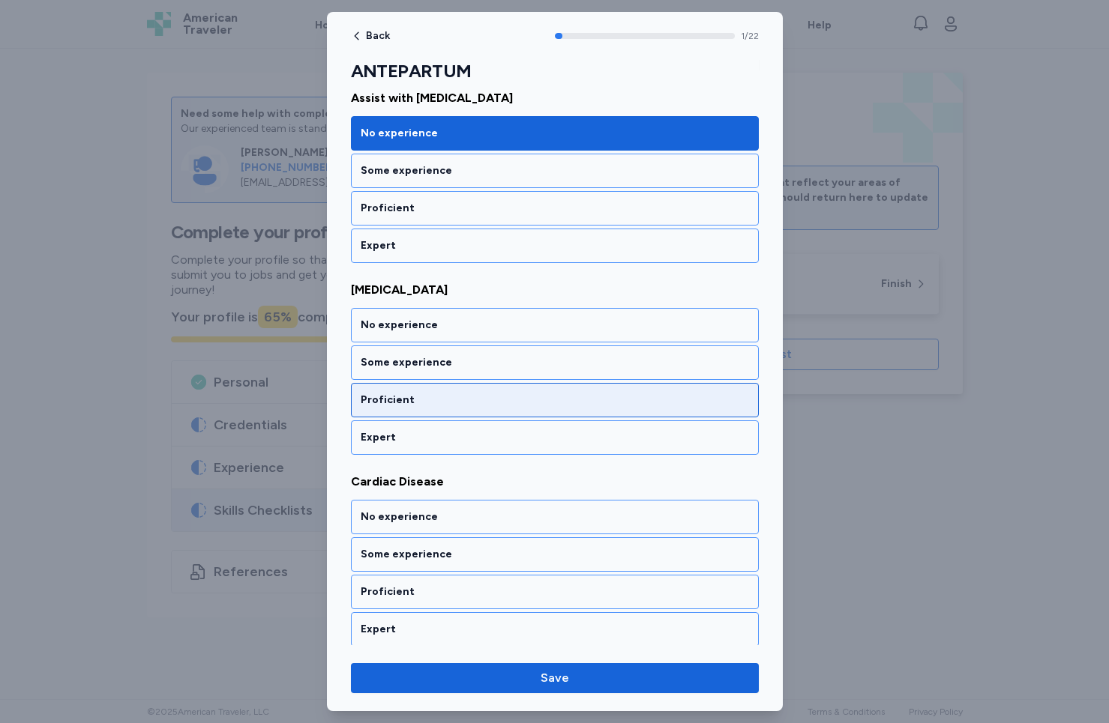
click at [445, 401] on div "Proficient" at bounding box center [555, 400] width 388 height 15
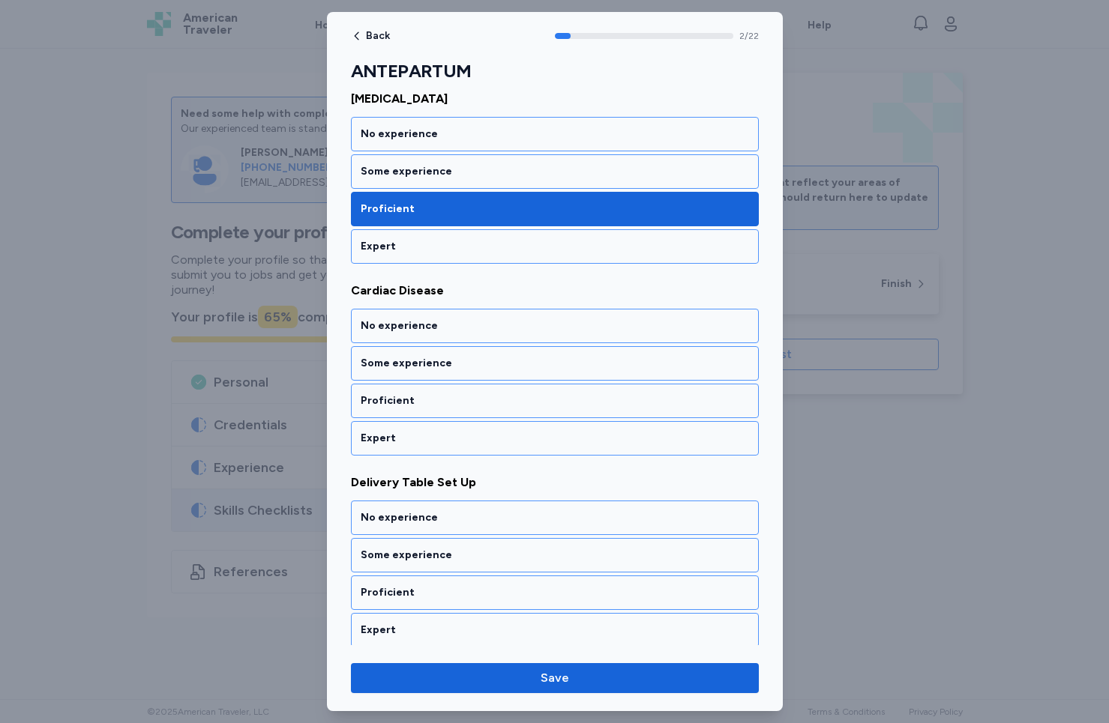
scroll to position [414, 0]
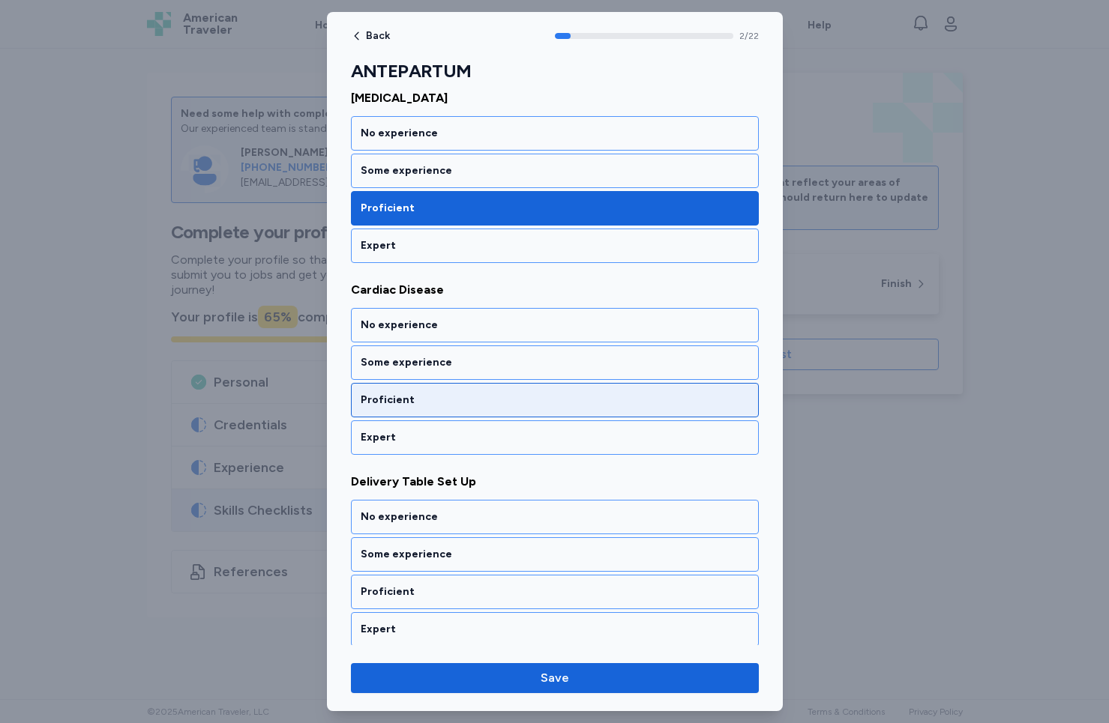
click at [445, 401] on div "Proficient" at bounding box center [555, 400] width 388 height 15
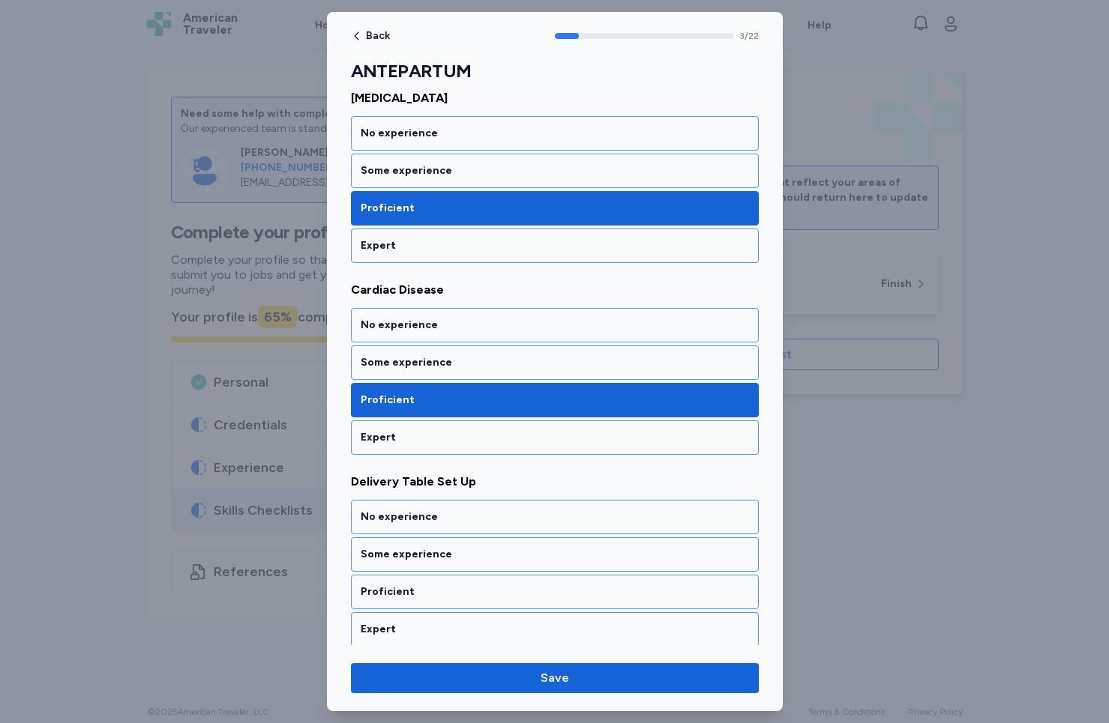
scroll to position [606, 0]
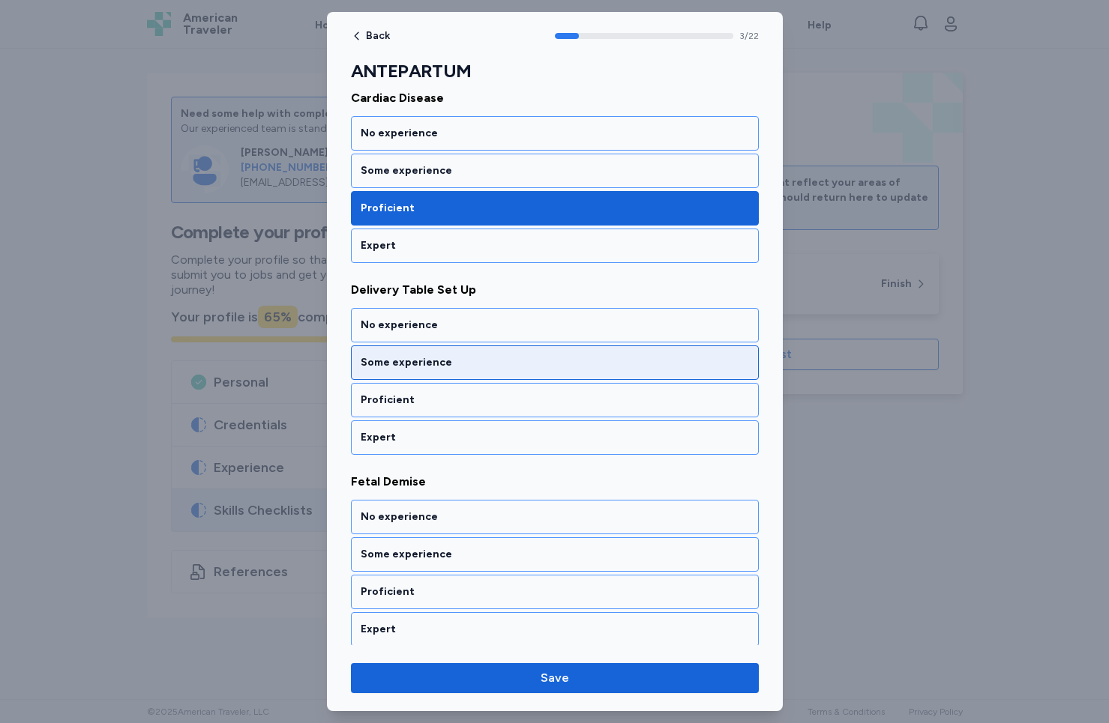
click at [453, 365] on div "Some experience" at bounding box center [555, 362] width 388 height 15
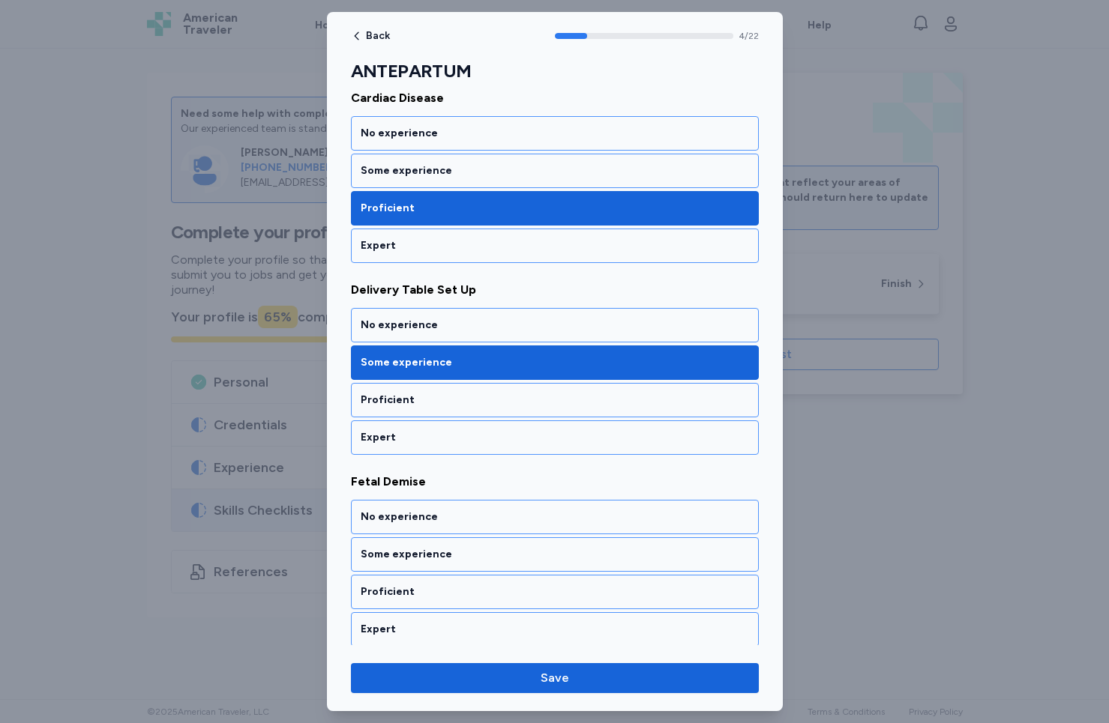
scroll to position [798, 0]
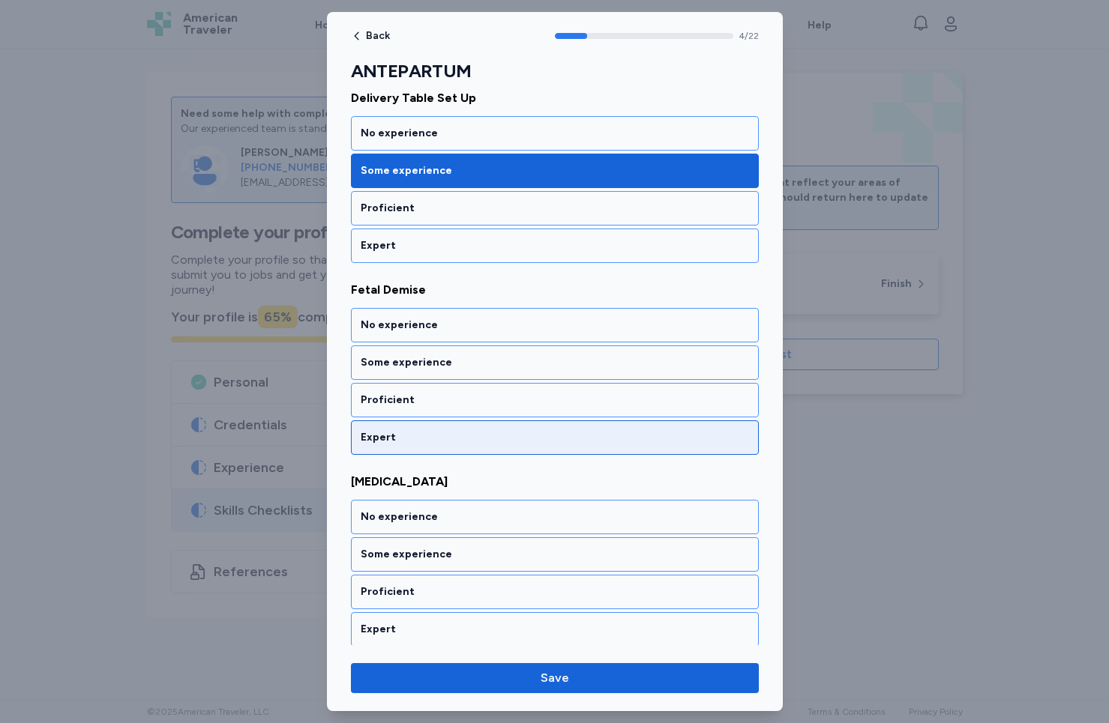
click at [435, 438] on div "Expert" at bounding box center [555, 437] width 388 height 15
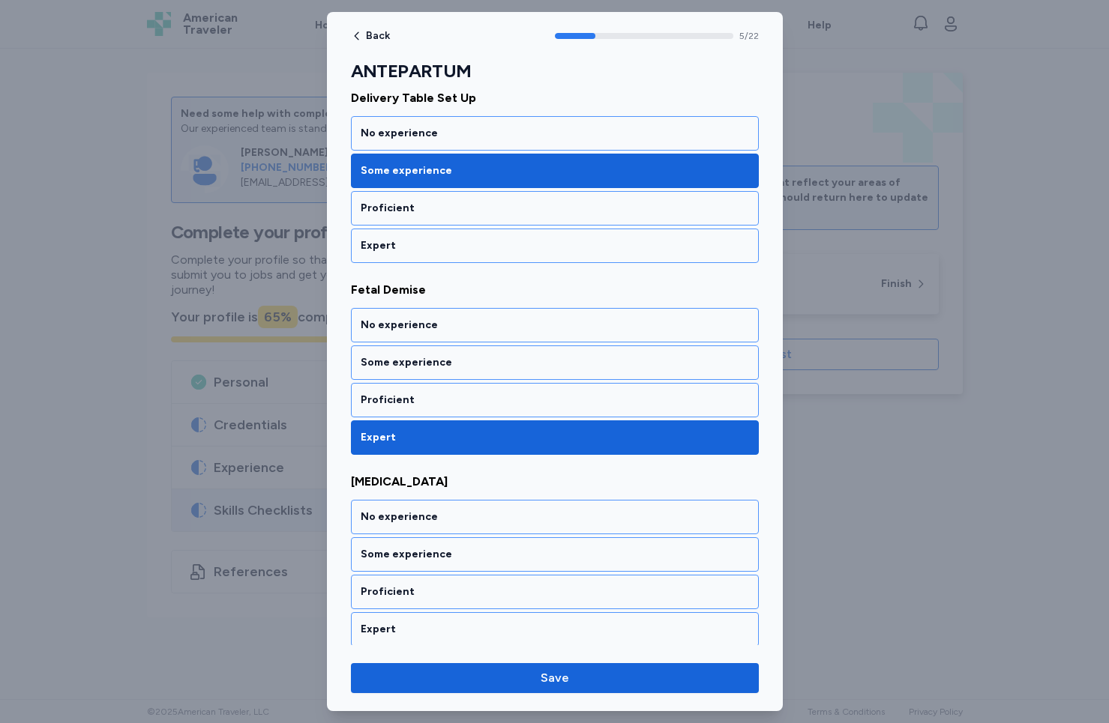
scroll to position [990, 0]
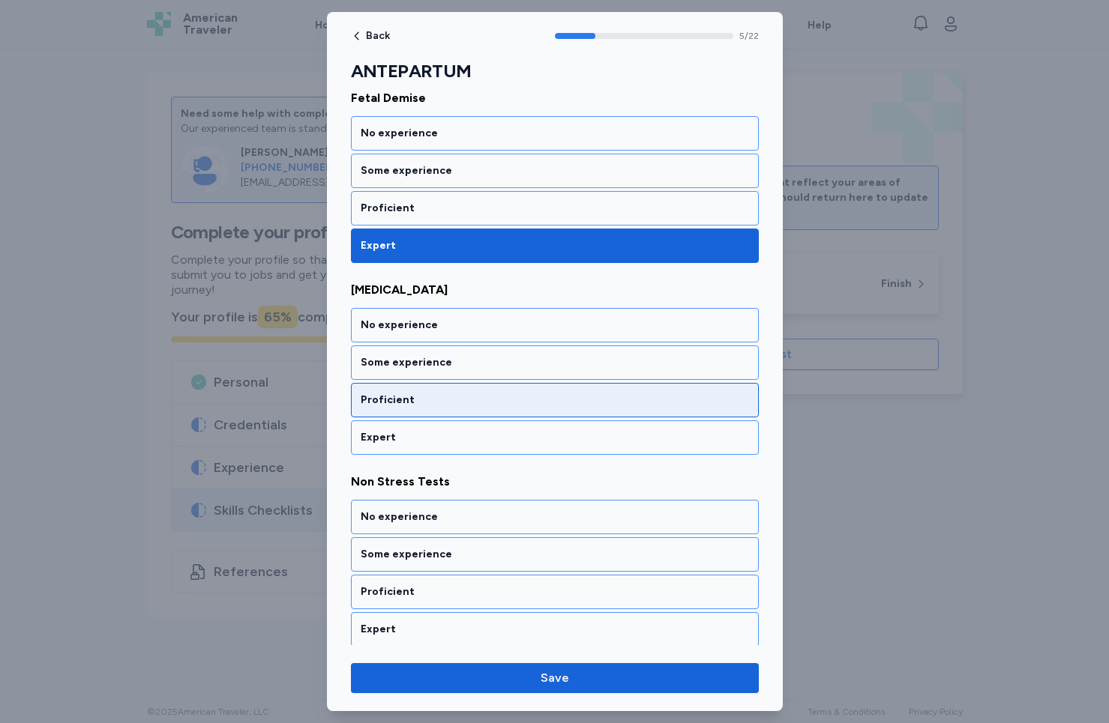
click at [438, 396] on div "Proficient" at bounding box center [555, 400] width 388 height 15
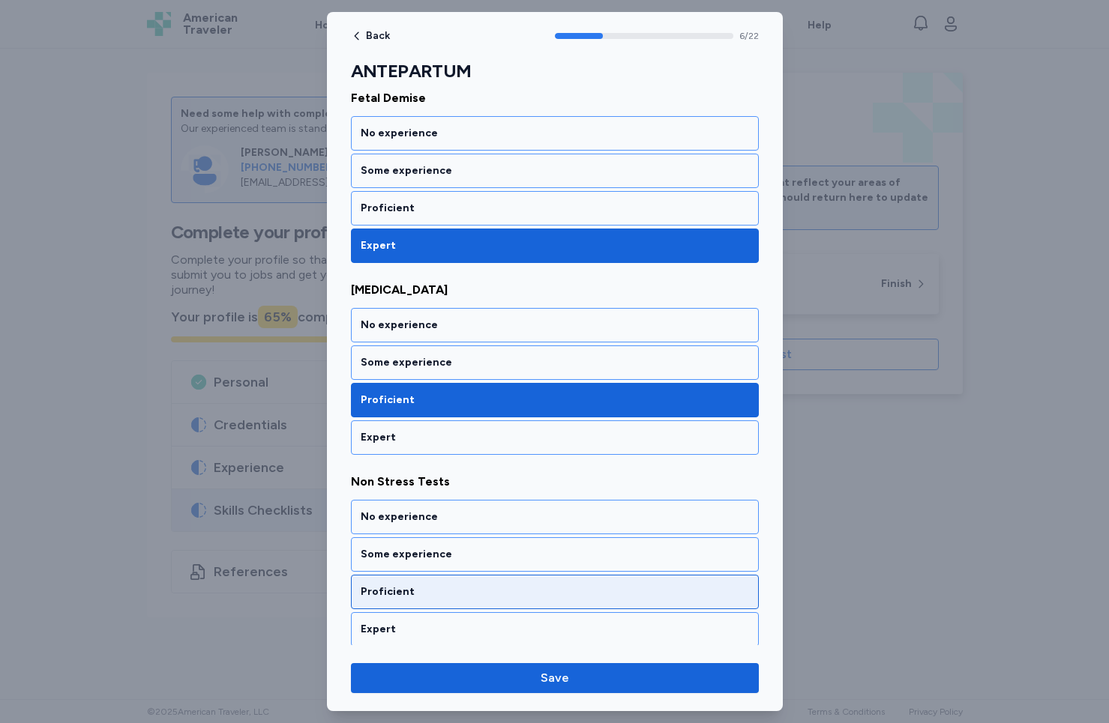
scroll to position [1182, 0]
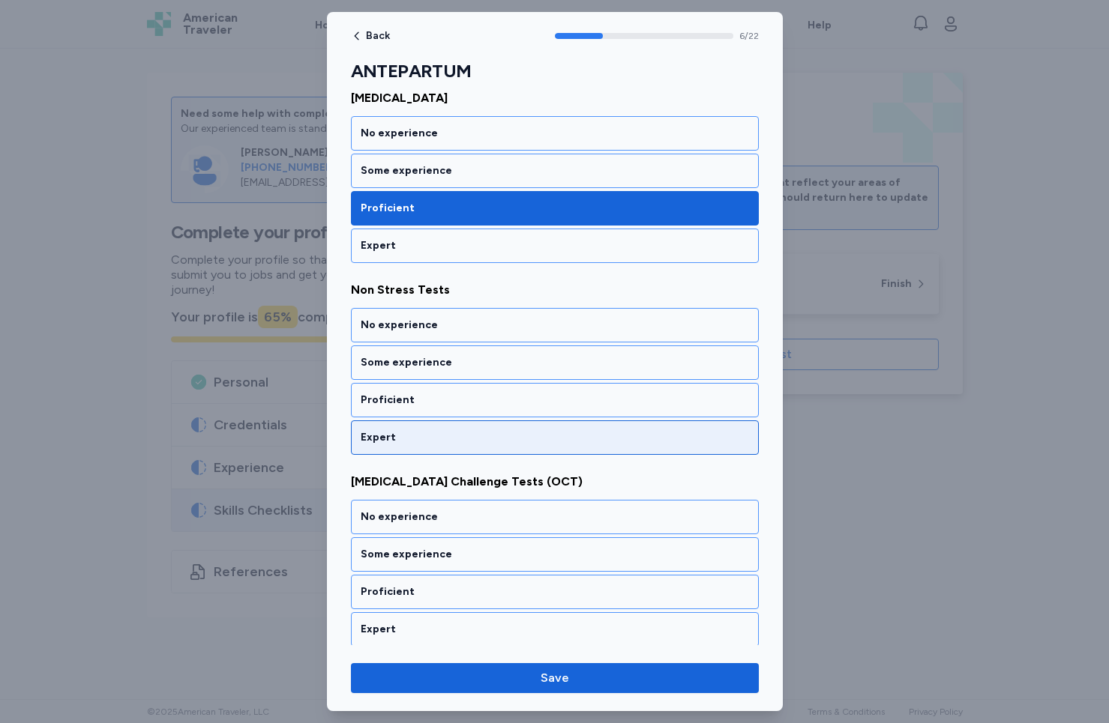
click at [428, 432] on div "Expert" at bounding box center [555, 437] width 388 height 15
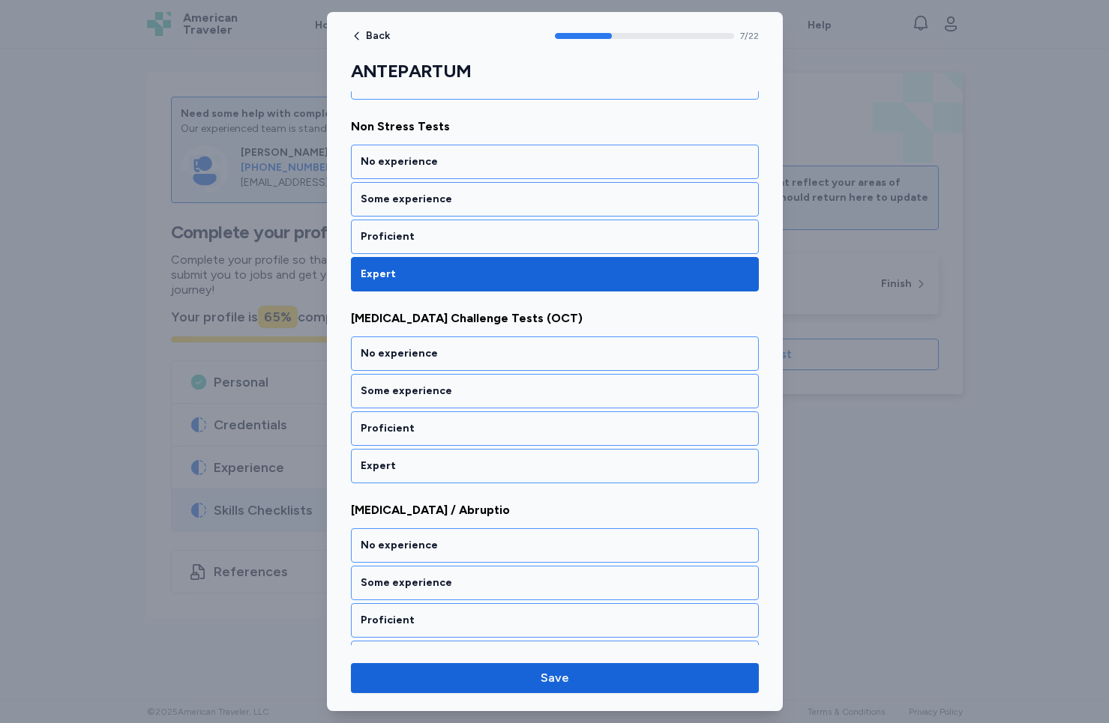
scroll to position [1374, 0]
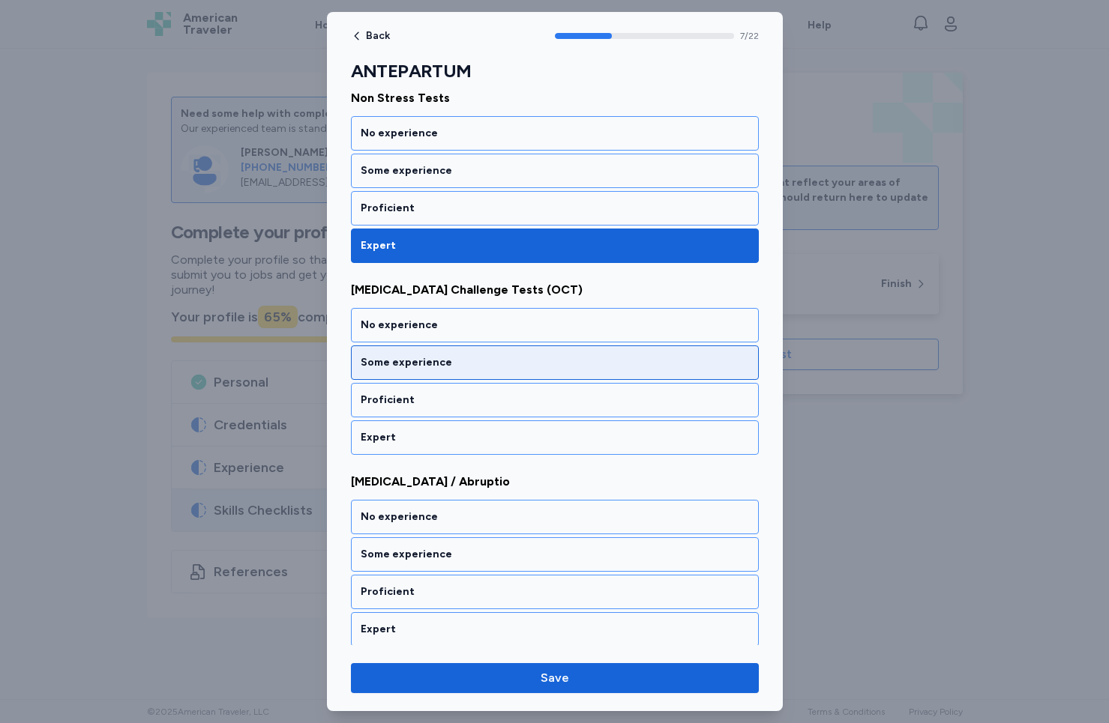
click at [444, 360] on div "Some experience" at bounding box center [555, 362] width 388 height 15
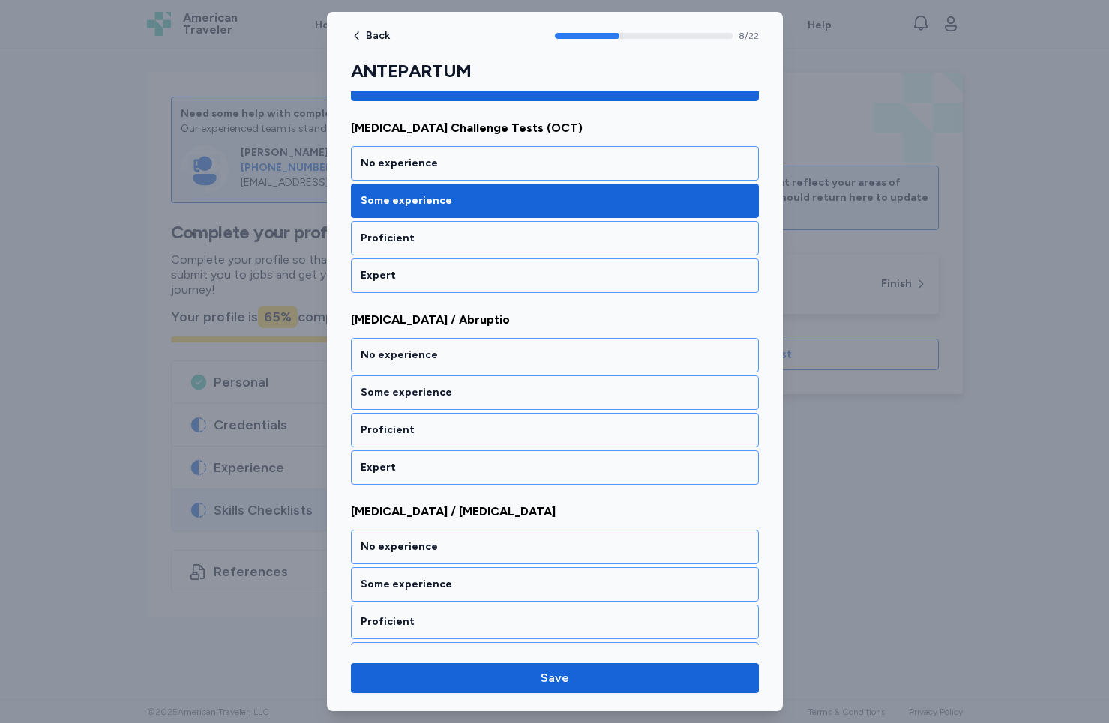
scroll to position [1566, 0]
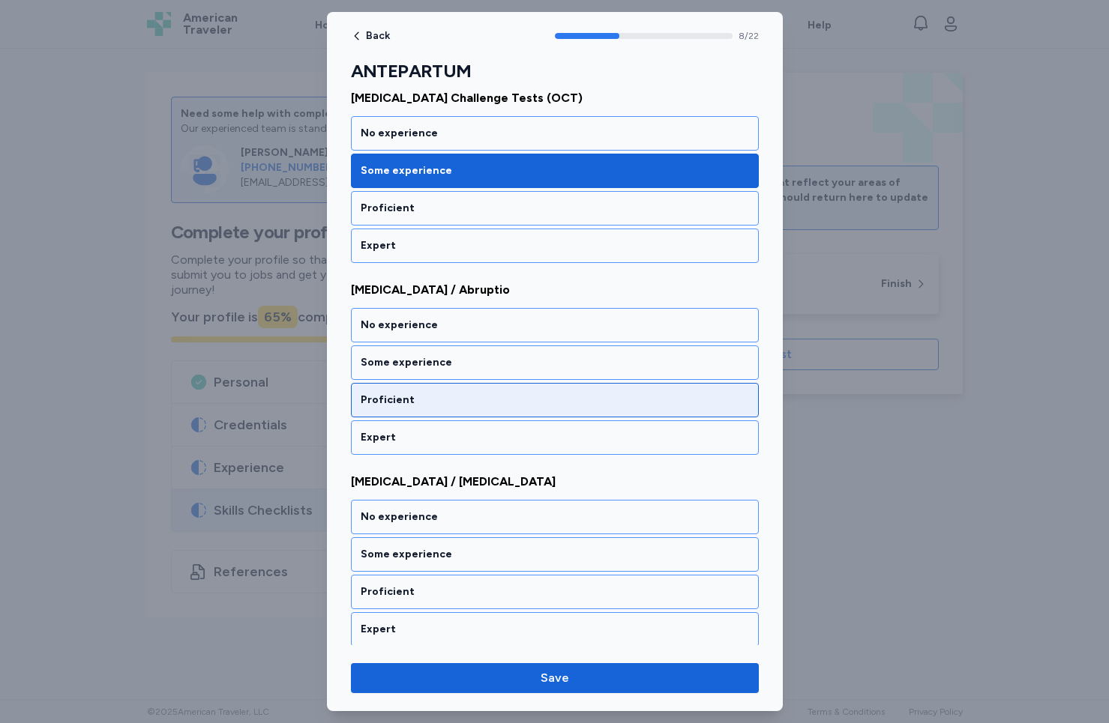
click at [441, 390] on div "Proficient" at bounding box center [555, 400] width 408 height 34
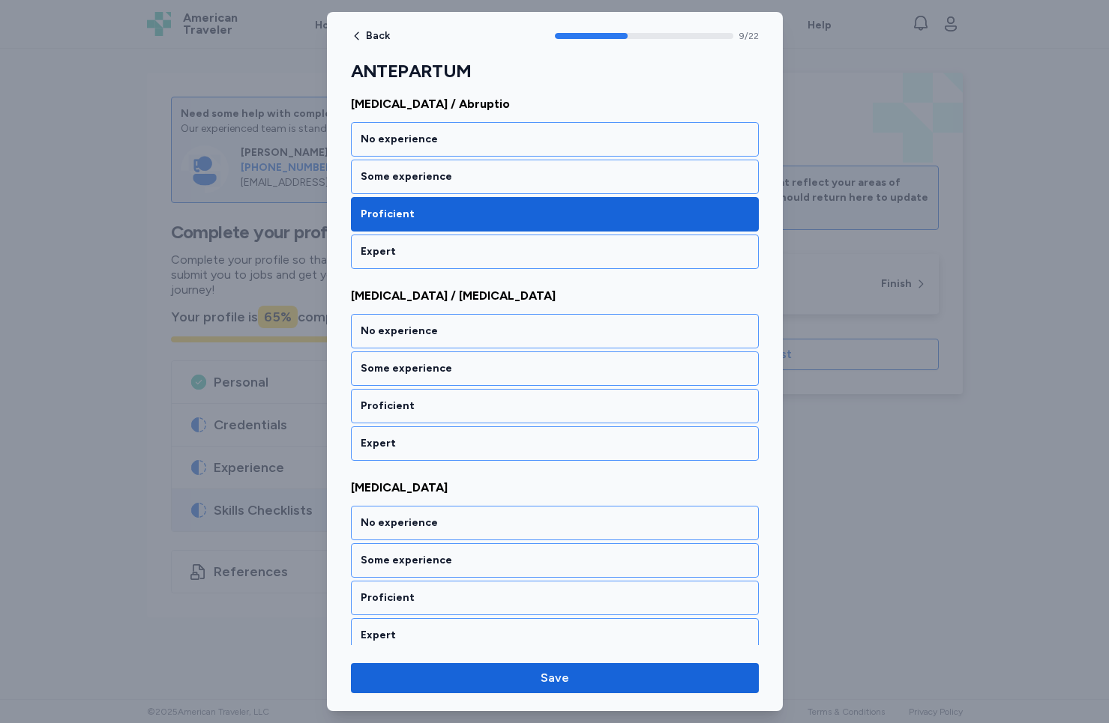
scroll to position [1758, 0]
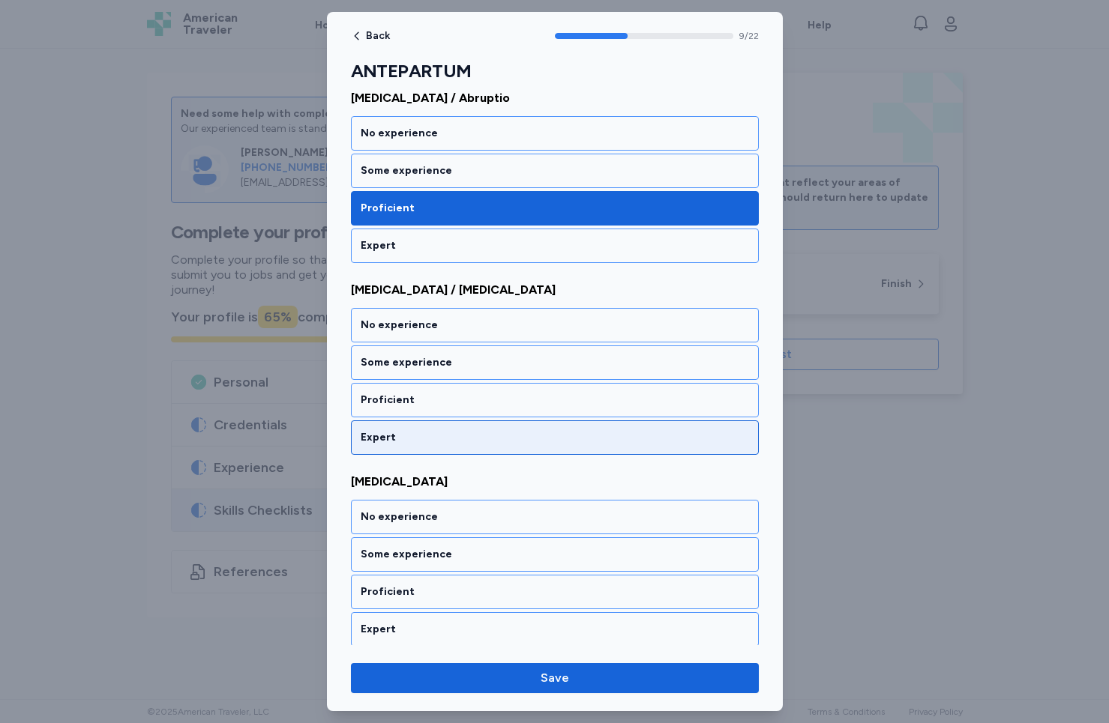
click at [434, 433] on div "Expert" at bounding box center [555, 437] width 388 height 15
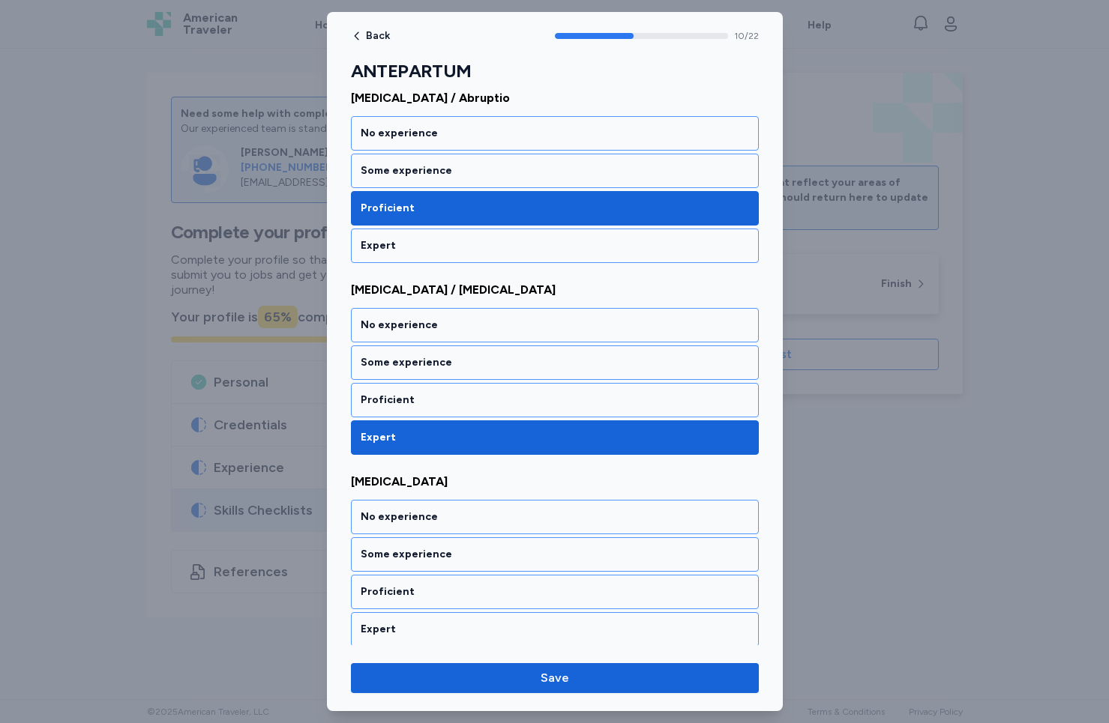
scroll to position [1950, 0]
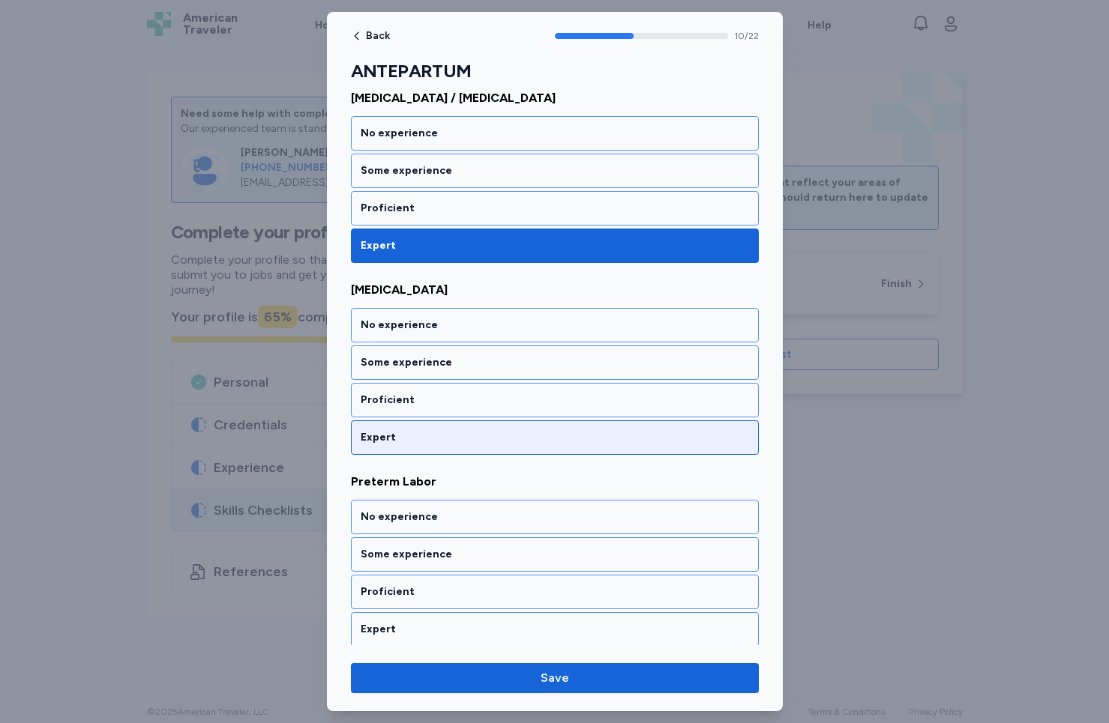
click at [434, 433] on div "Expert" at bounding box center [555, 437] width 388 height 15
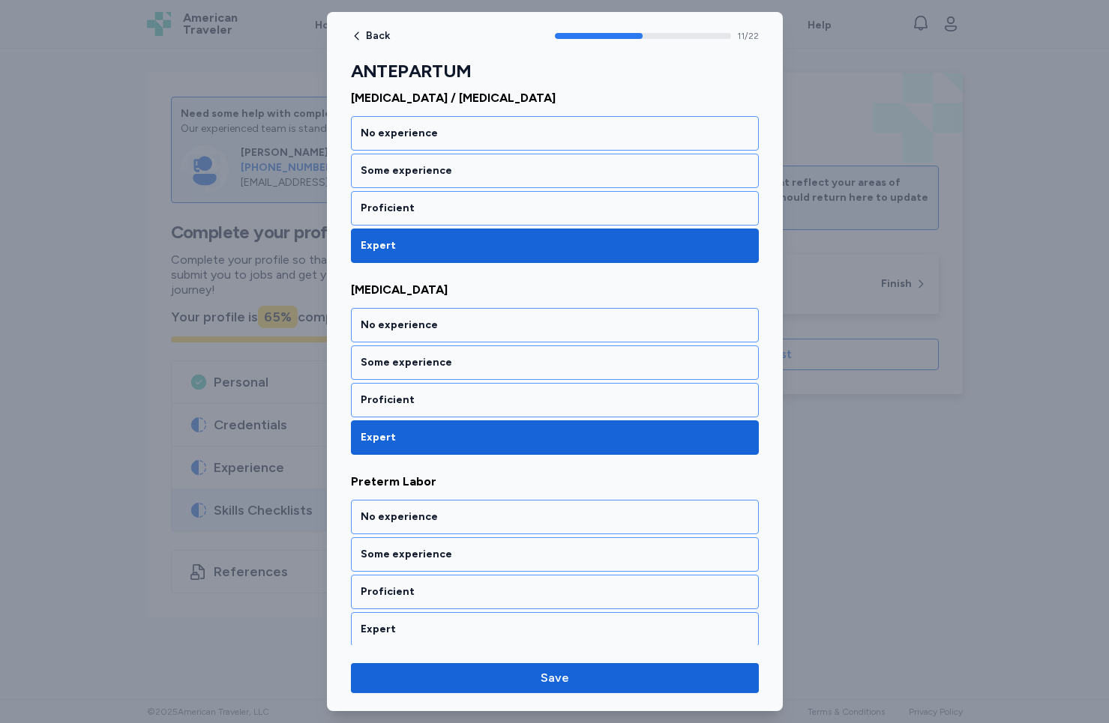
scroll to position [2141, 0]
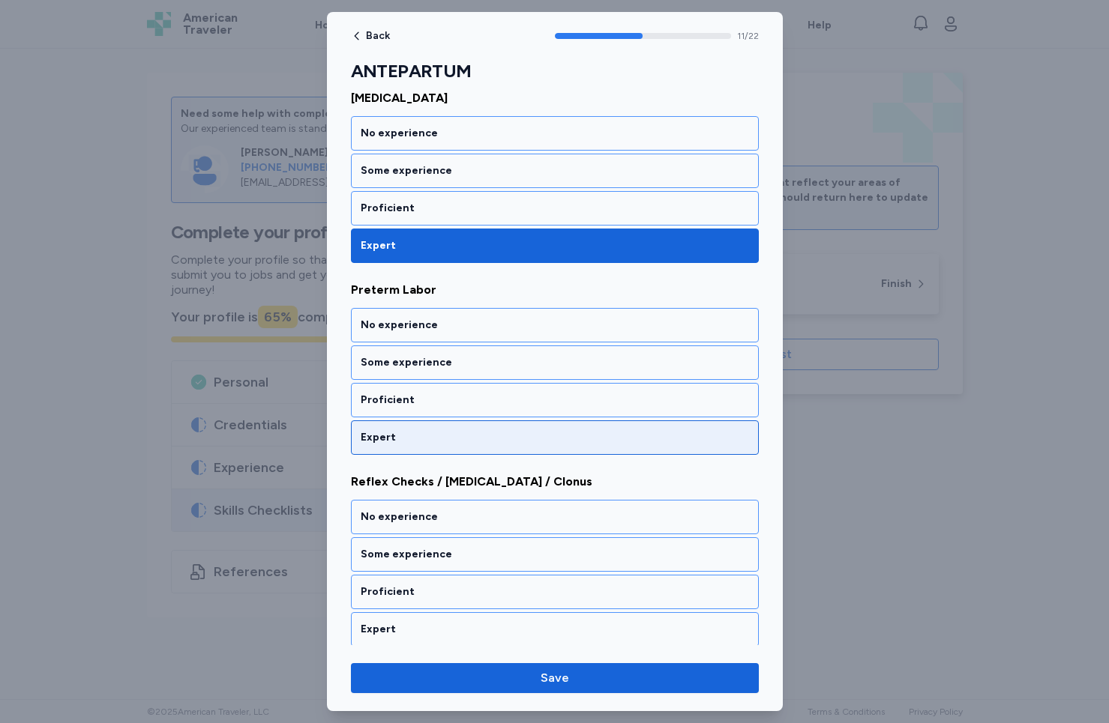
click at [434, 433] on div "Expert" at bounding box center [555, 437] width 388 height 15
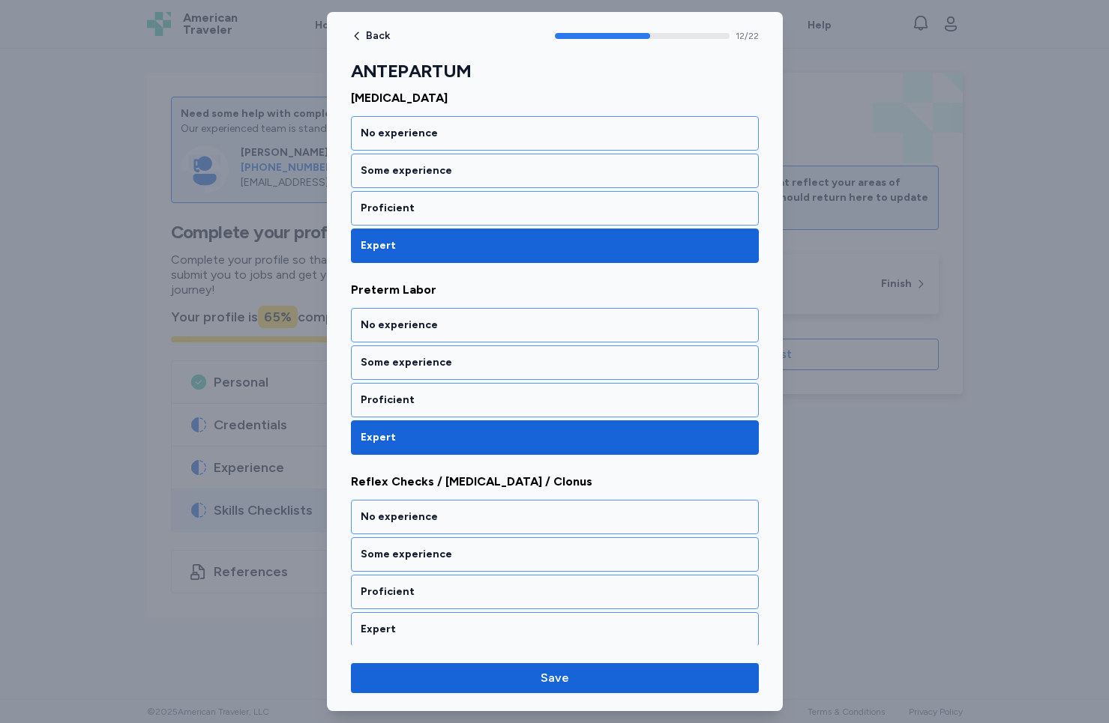
scroll to position [2333, 0]
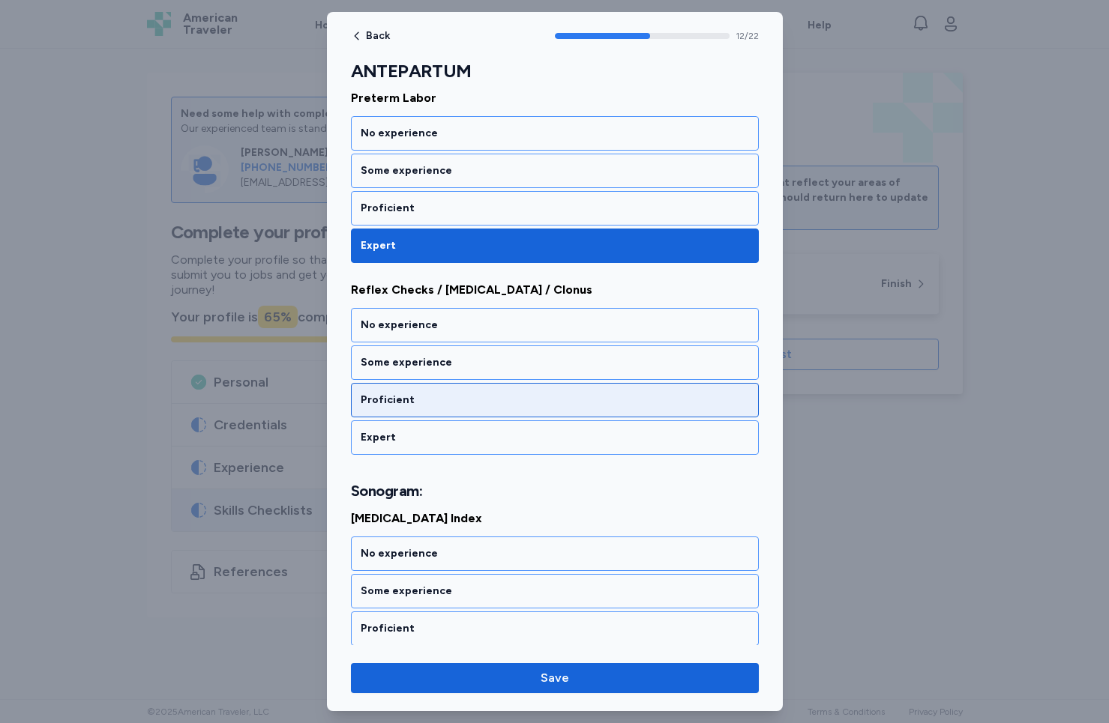
click at [432, 398] on div "Proficient" at bounding box center [555, 400] width 388 height 15
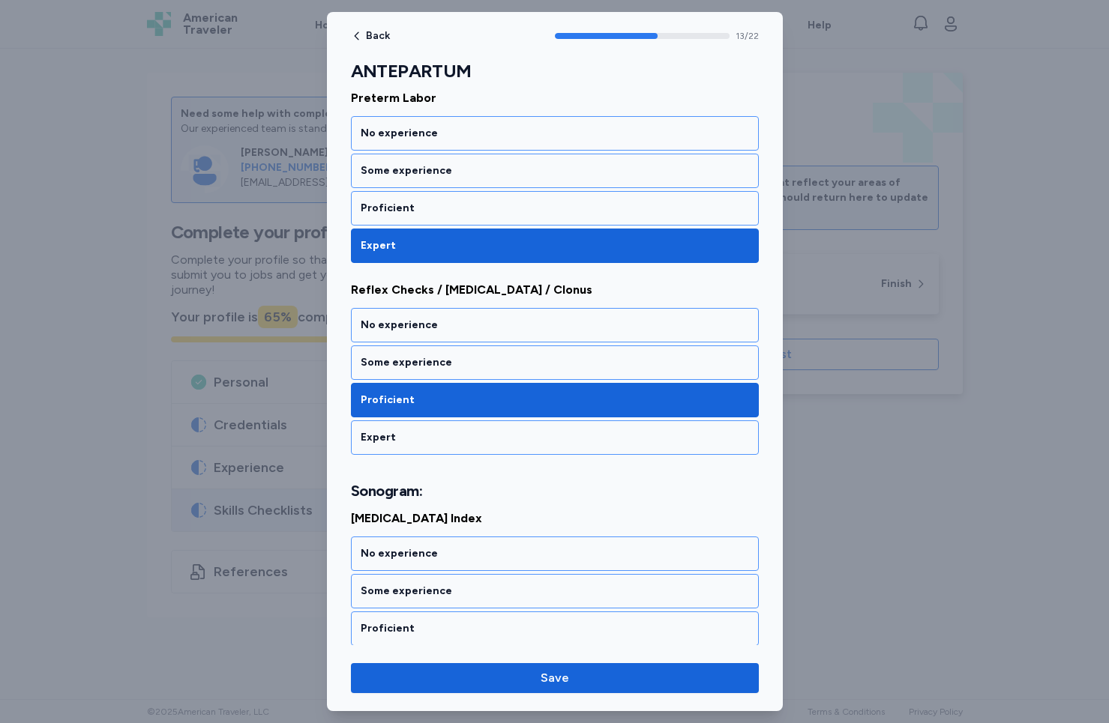
scroll to position [2543, 0]
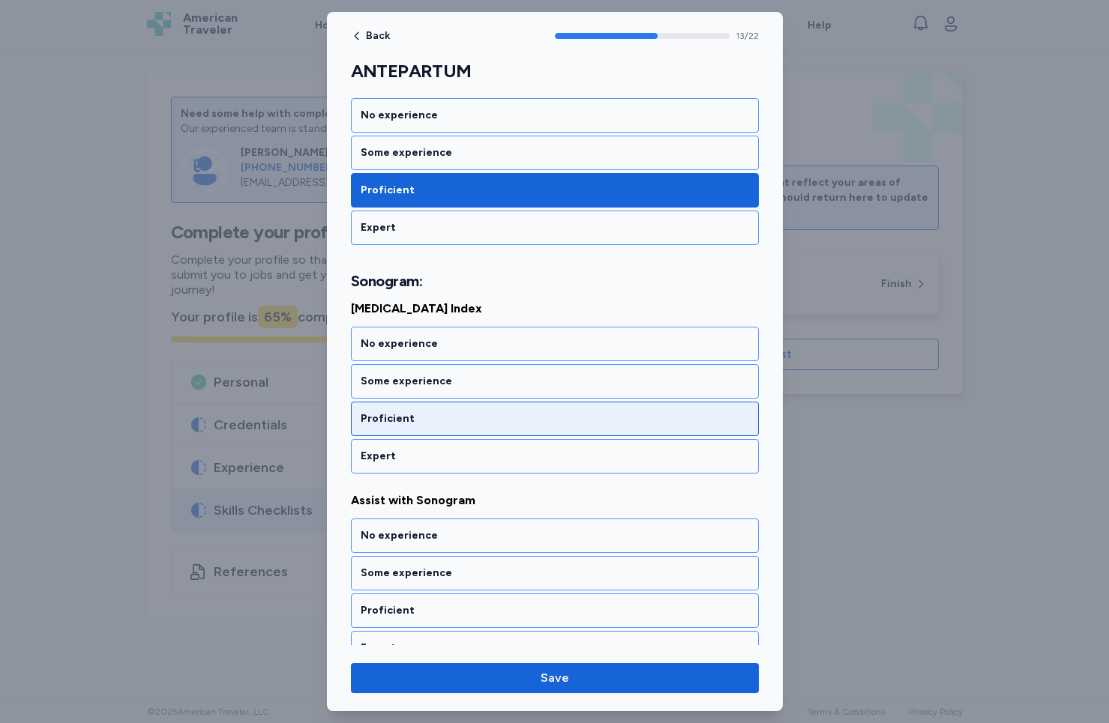
click at [437, 414] on div "Proficient" at bounding box center [555, 418] width 388 height 15
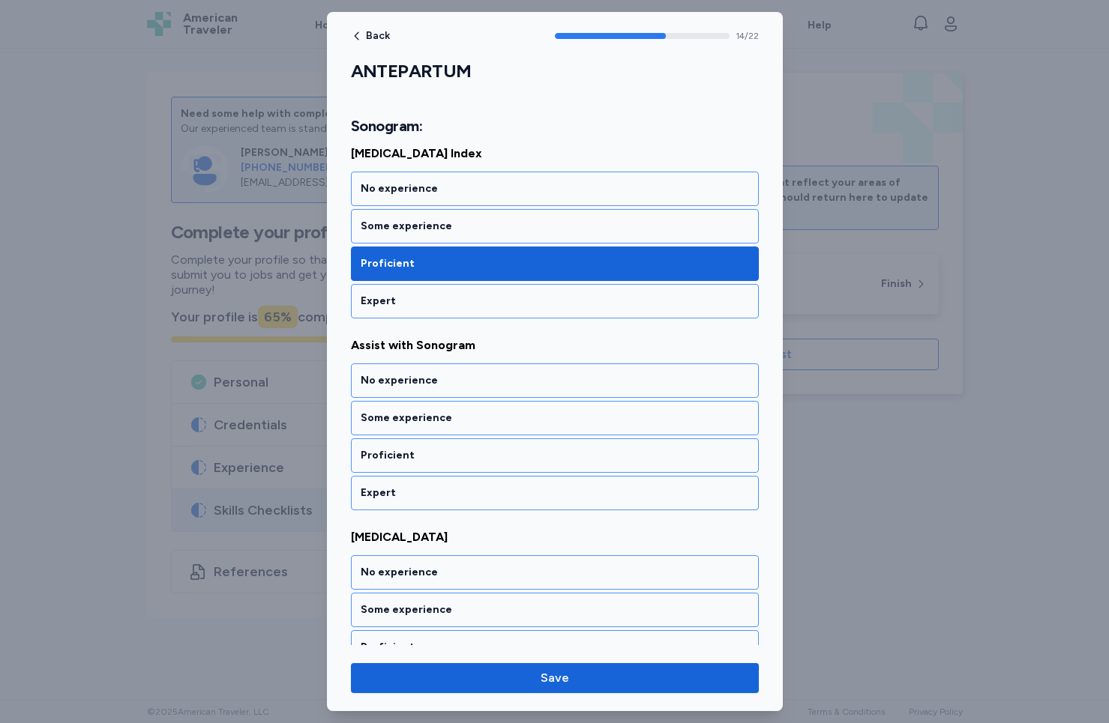
scroll to position [2735, 0]
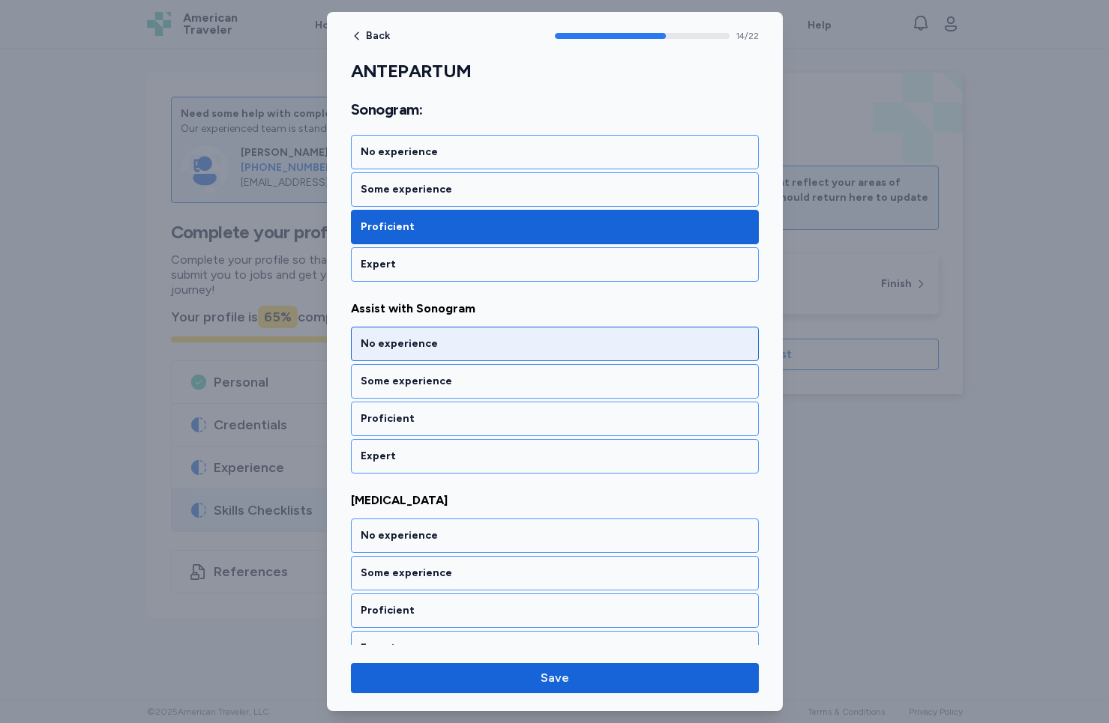
click at [433, 339] on div "No experience" at bounding box center [555, 344] width 388 height 15
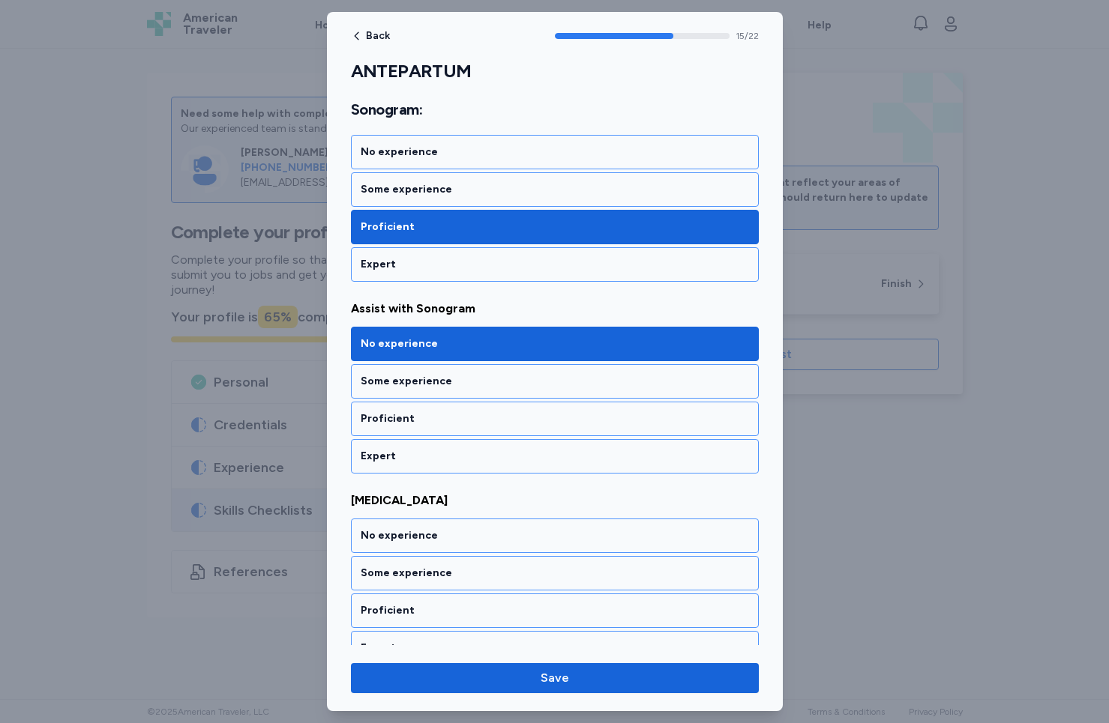
scroll to position [2927, 0]
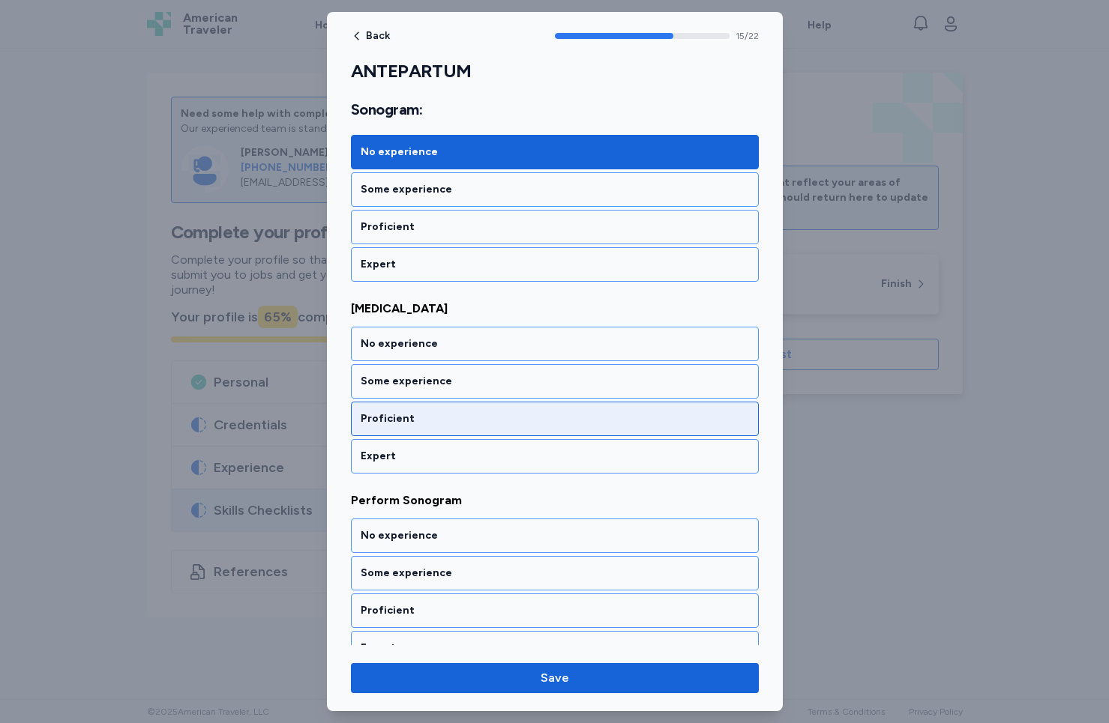
click at [412, 420] on div "Proficient" at bounding box center [555, 418] width 388 height 15
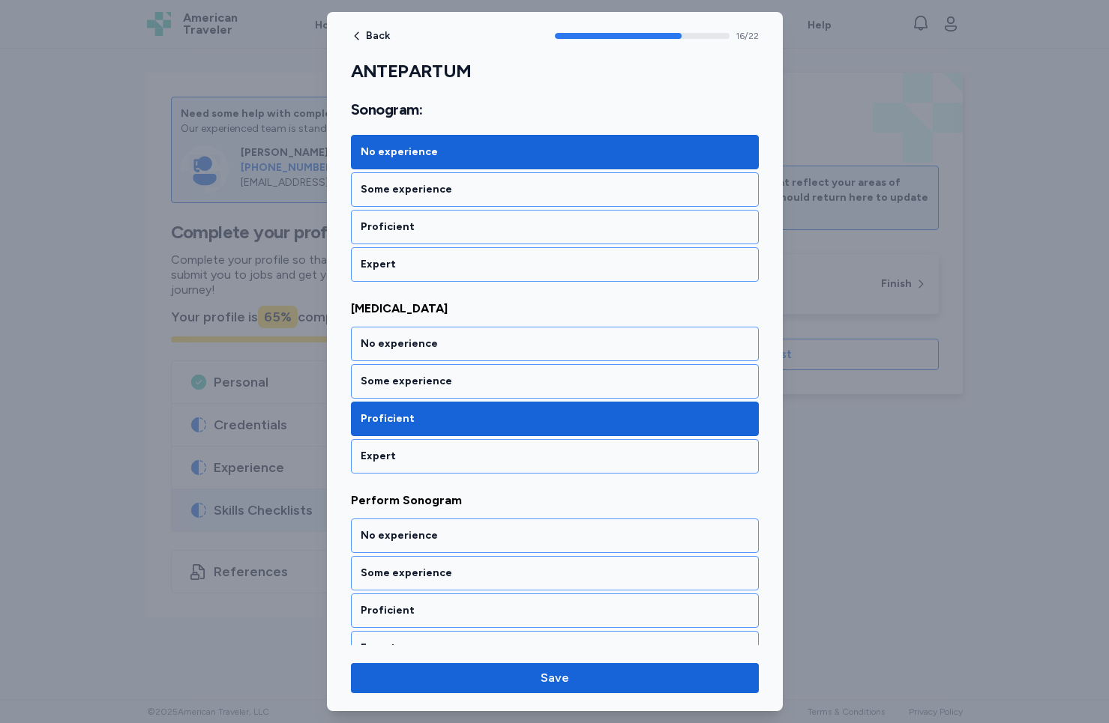
scroll to position [3119, 0]
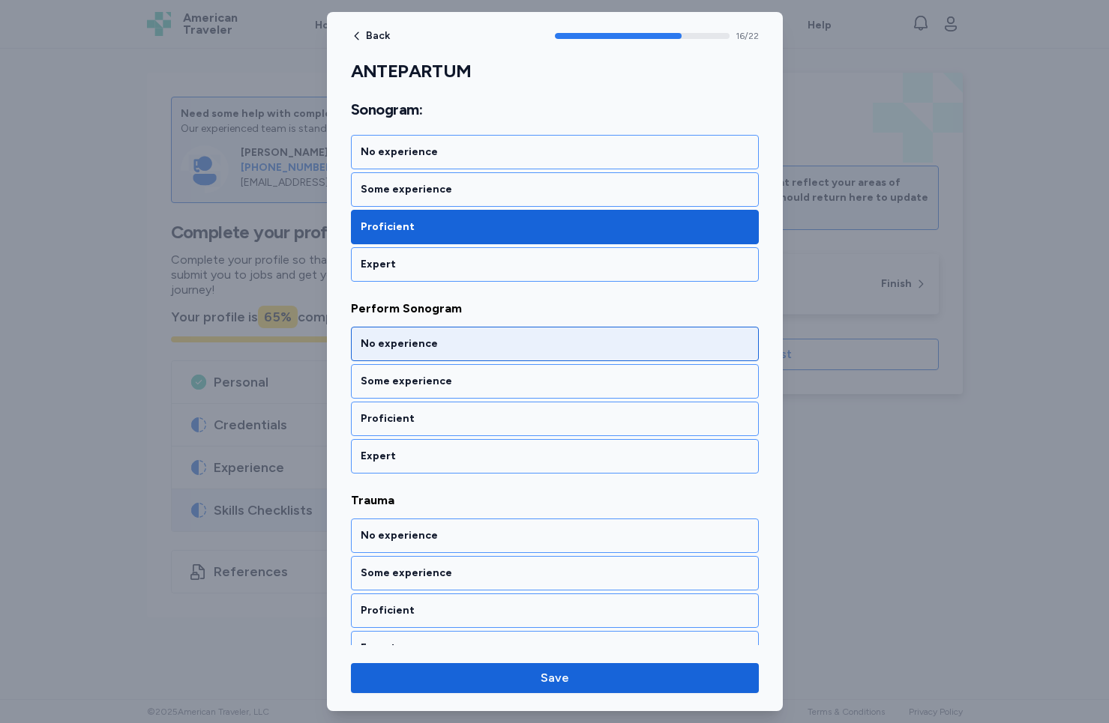
click at [422, 352] on div "No experience" at bounding box center [555, 344] width 408 height 34
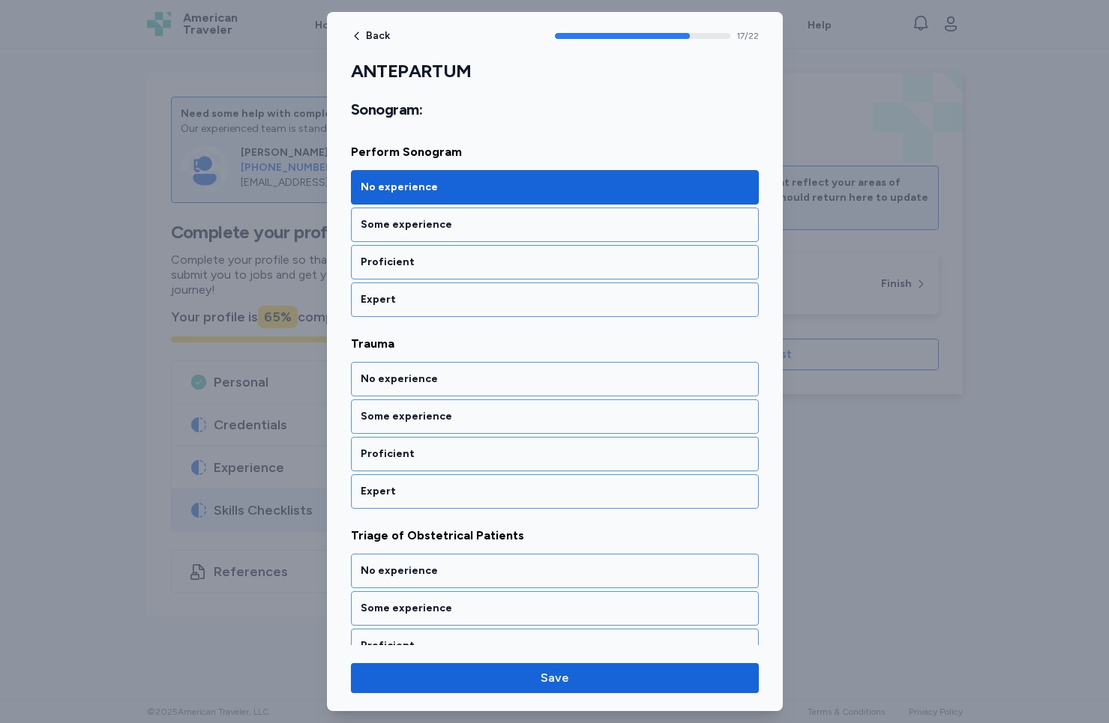
scroll to position [3311, 0]
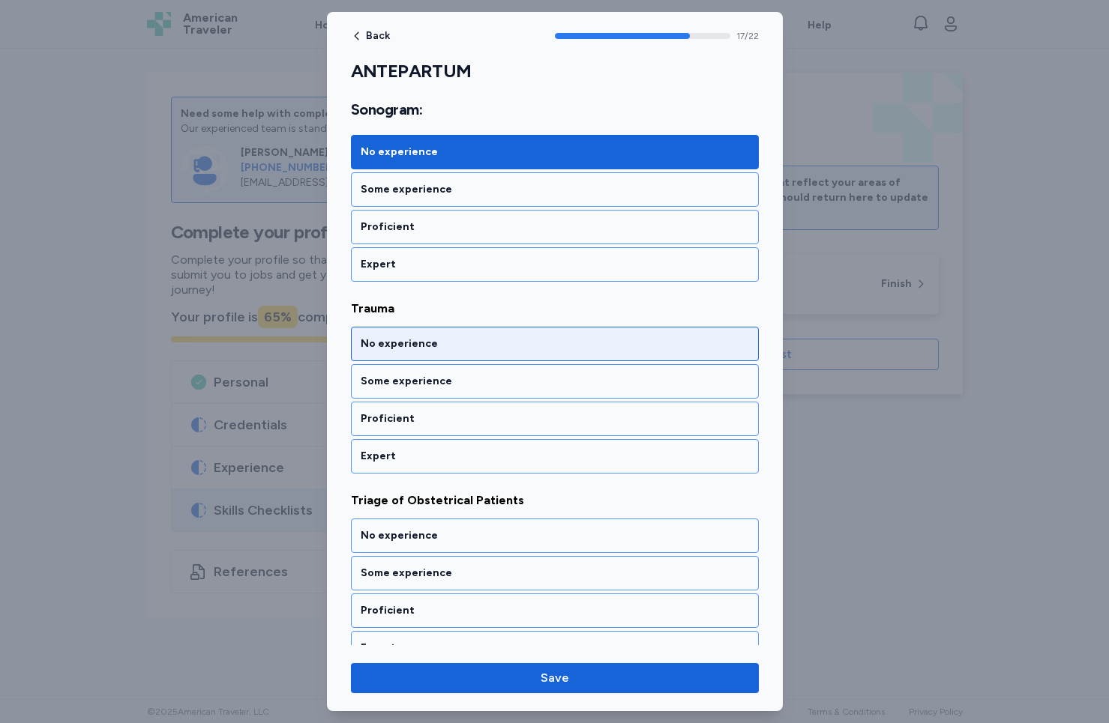
click at [422, 352] on div "No experience" at bounding box center [555, 344] width 408 height 34
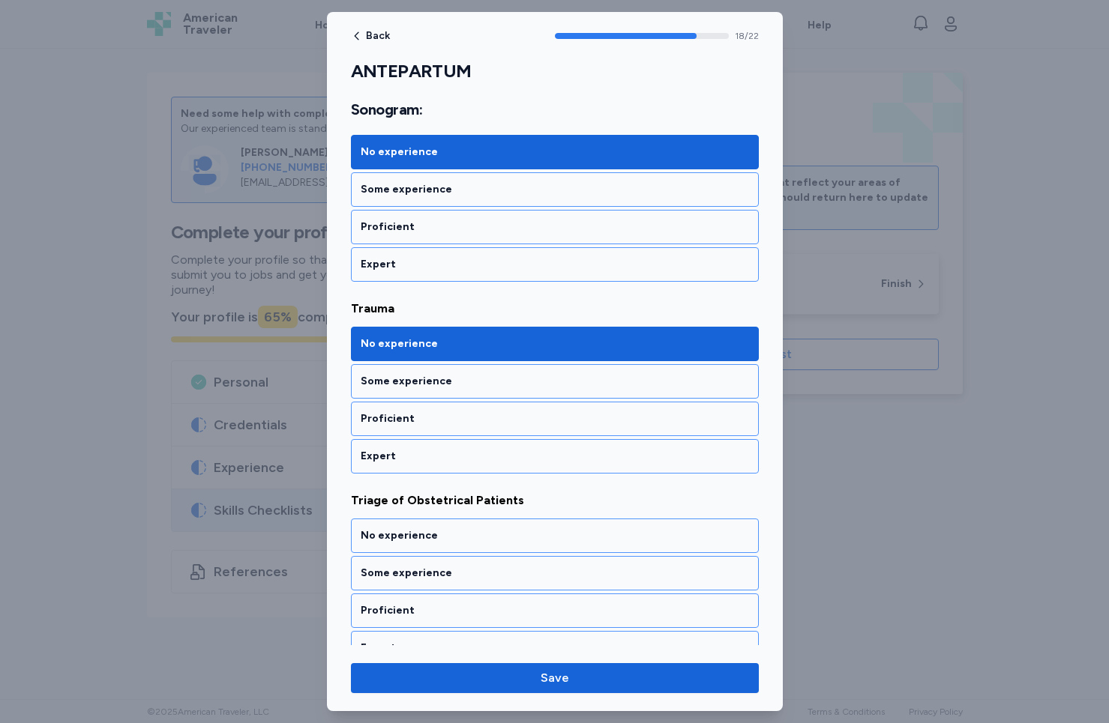
scroll to position [3503, 0]
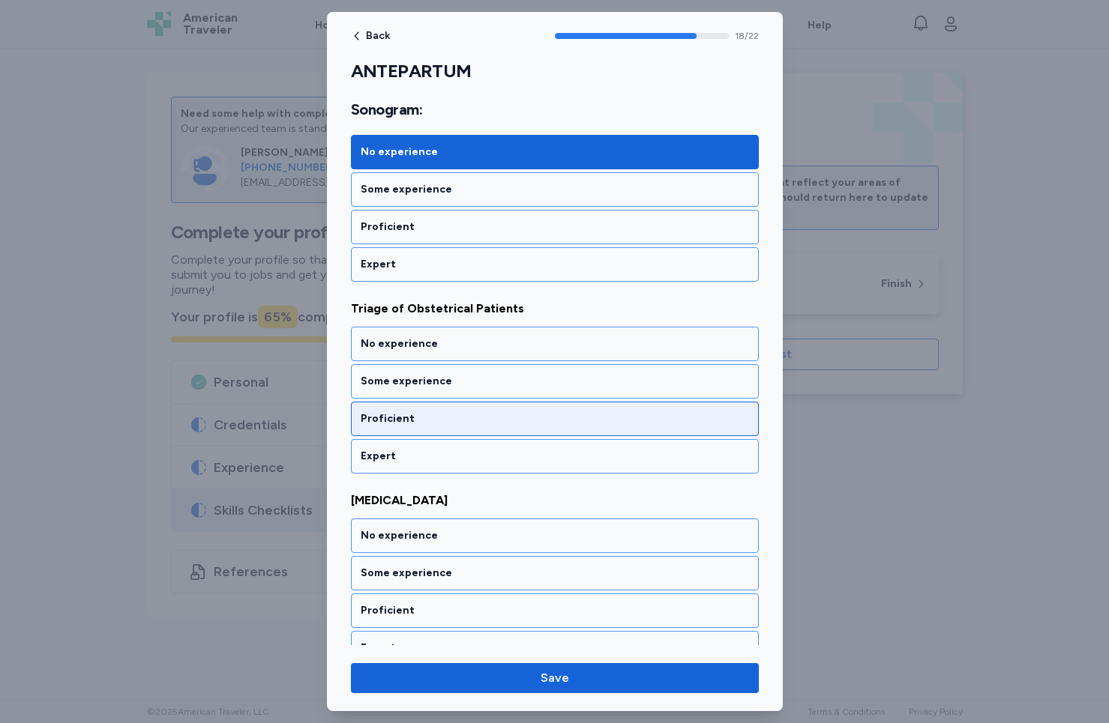
click at [423, 426] on div "Proficient" at bounding box center [555, 419] width 408 height 34
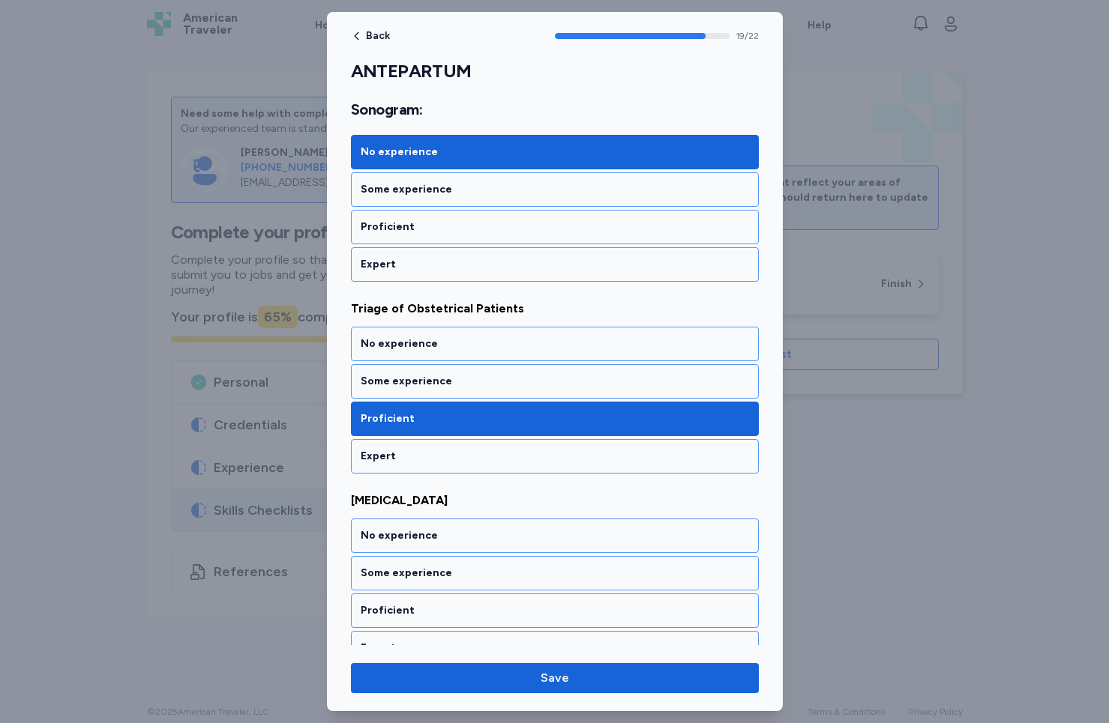
scroll to position [3694, 0]
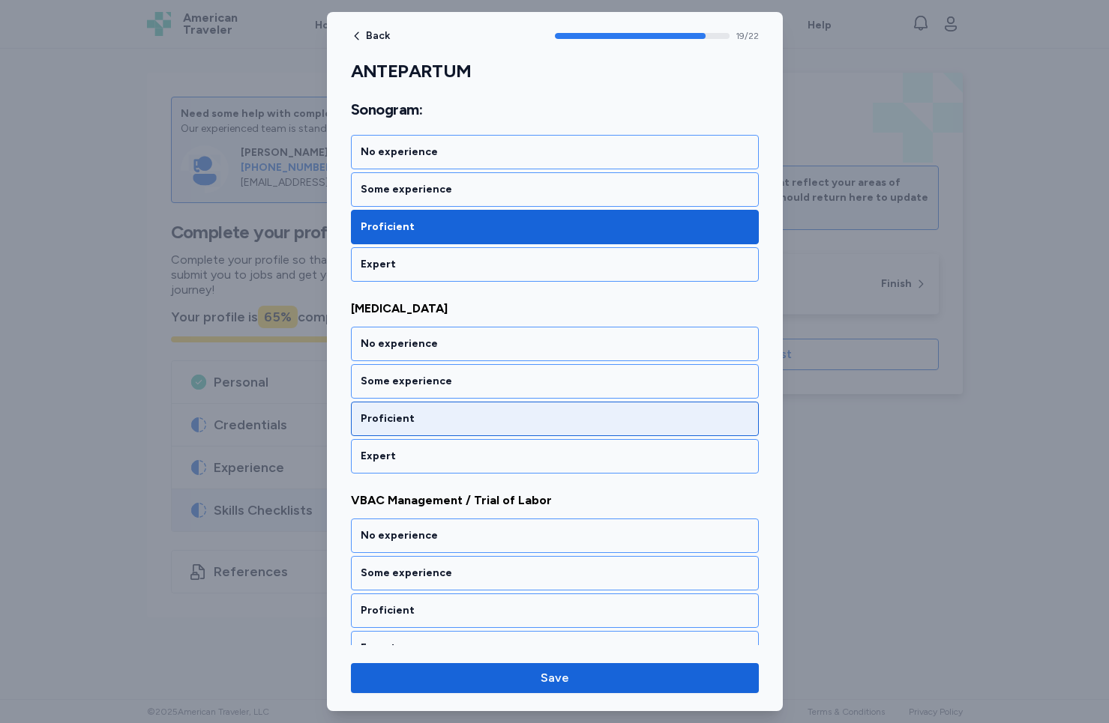
click at [423, 426] on div "Proficient" at bounding box center [555, 419] width 408 height 34
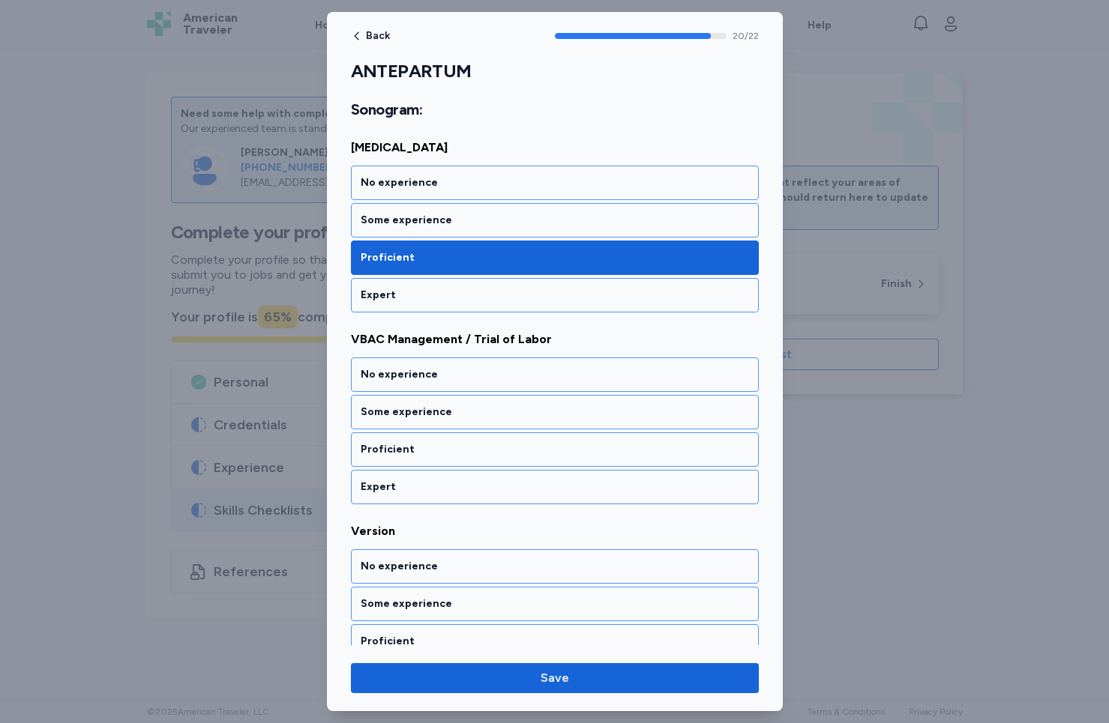
scroll to position [3886, 0]
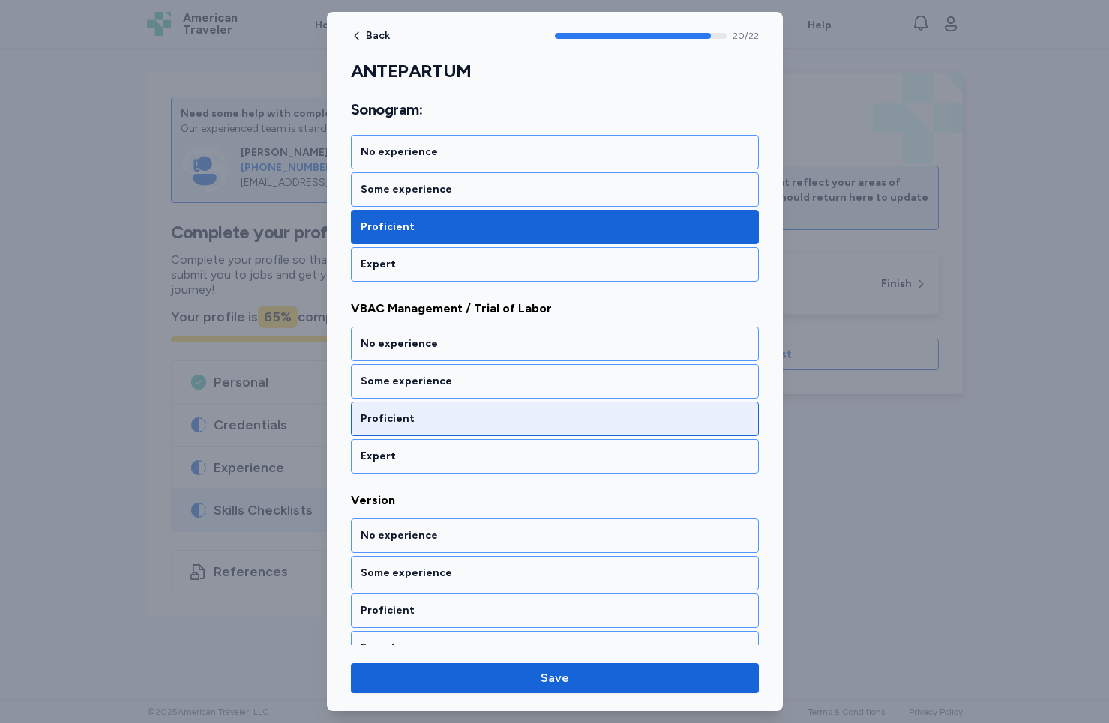
click at [425, 419] on div "Proficient" at bounding box center [555, 418] width 388 height 15
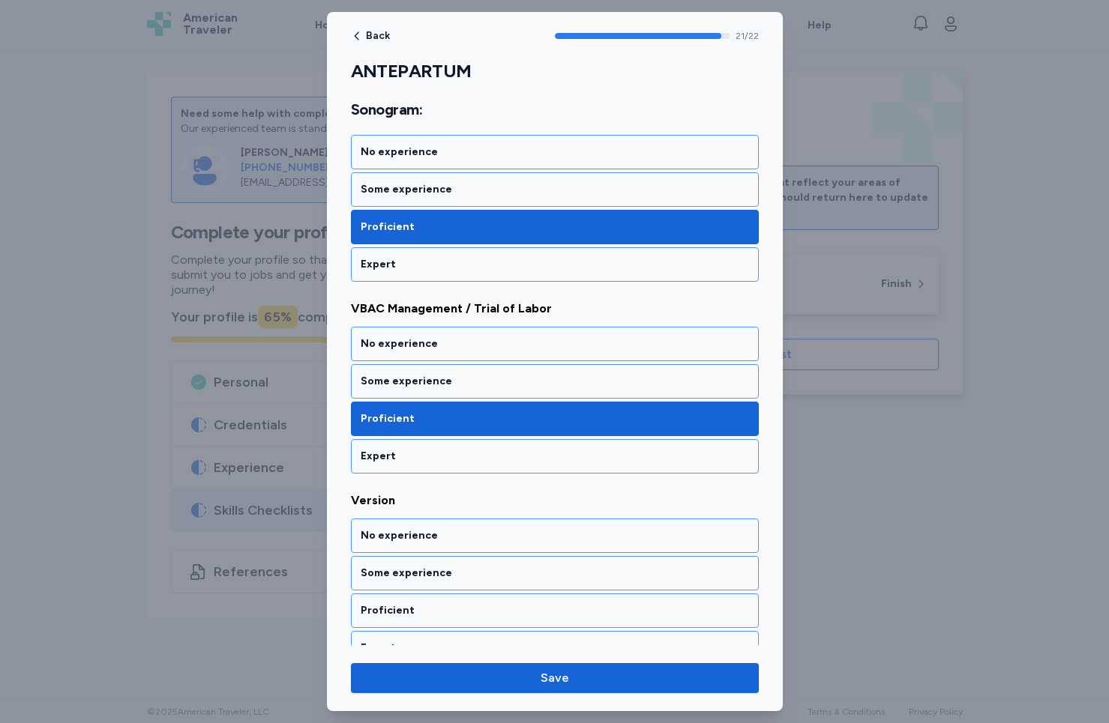
scroll to position [3910, 0]
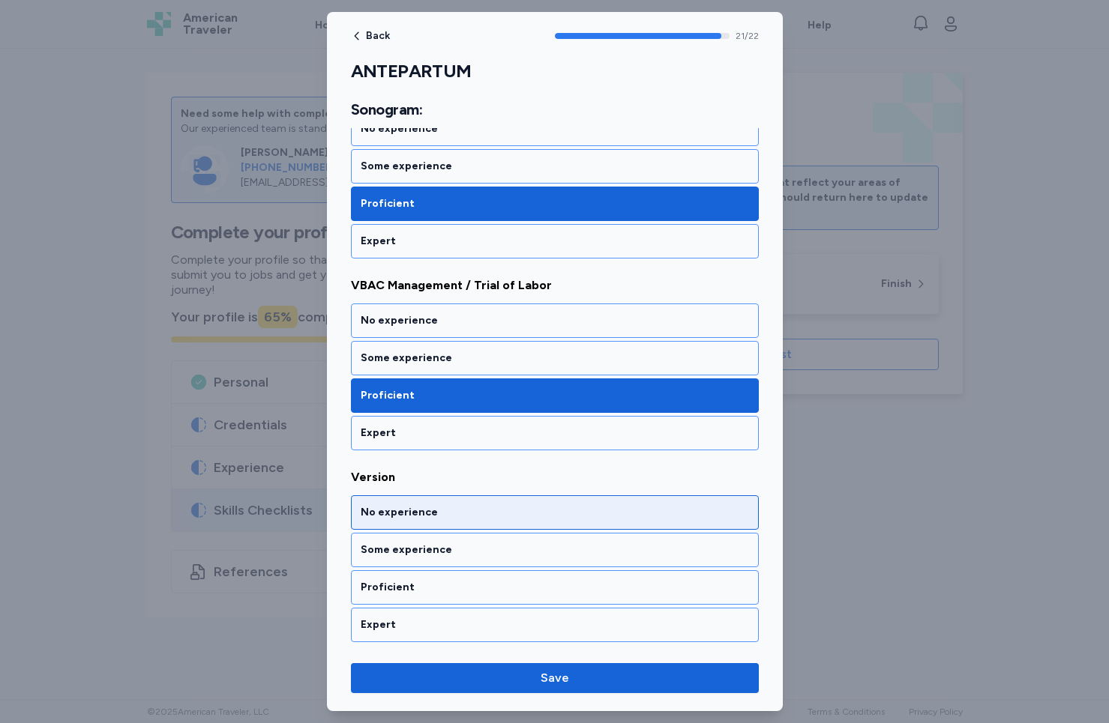
click at [422, 517] on div "No experience" at bounding box center [555, 512] width 388 height 15
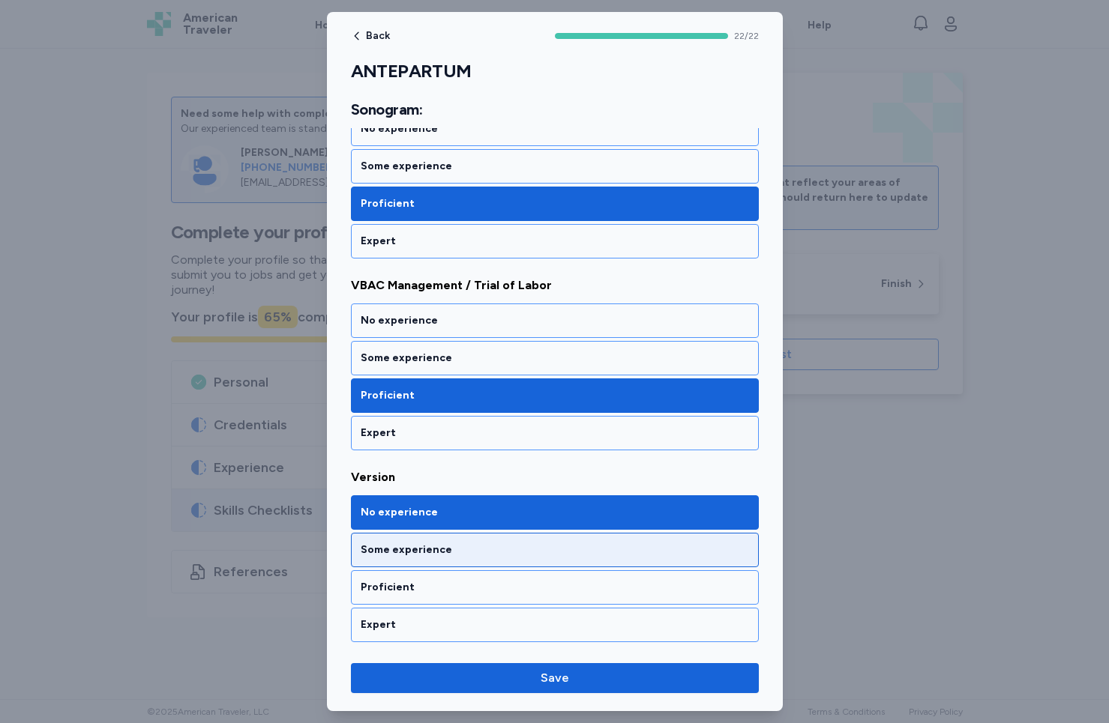
click at [423, 555] on div "Some experience" at bounding box center [555, 550] width 388 height 15
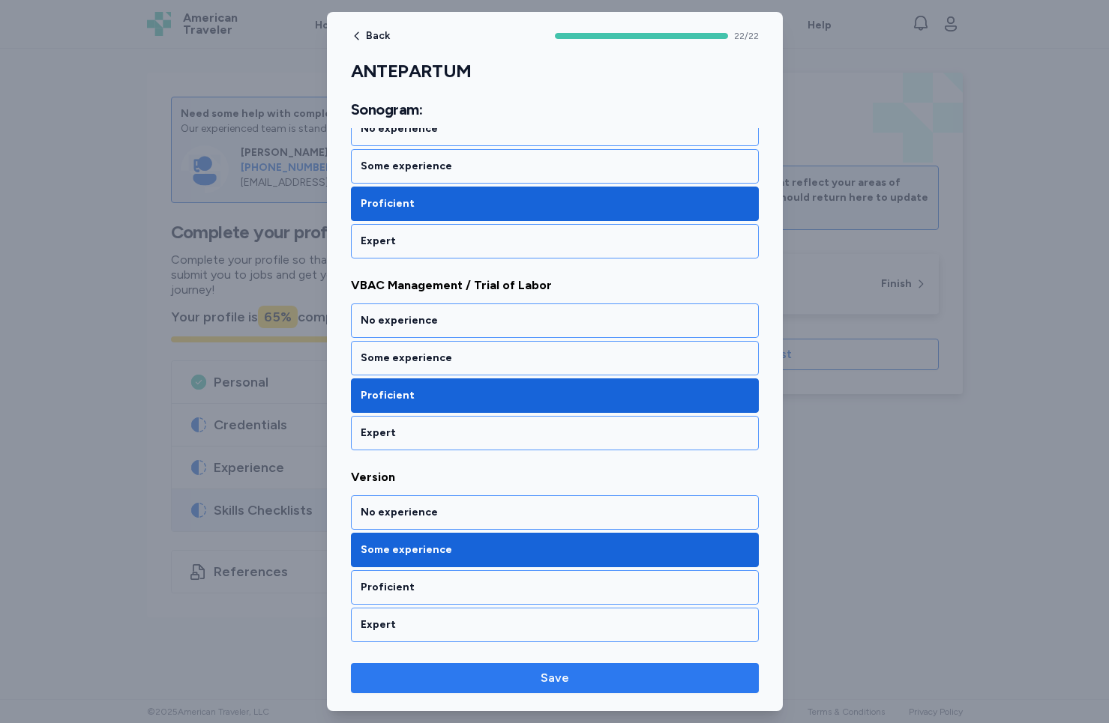
click at [548, 686] on span "Save" at bounding box center [554, 678] width 28 height 18
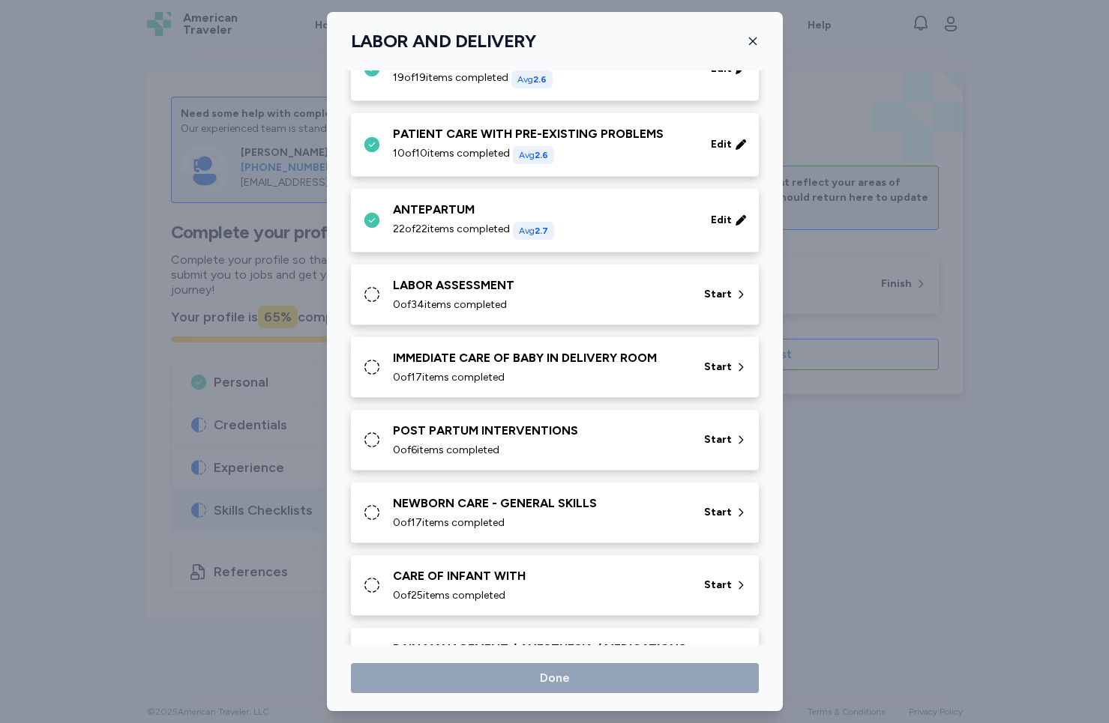
scroll to position [258, 0]
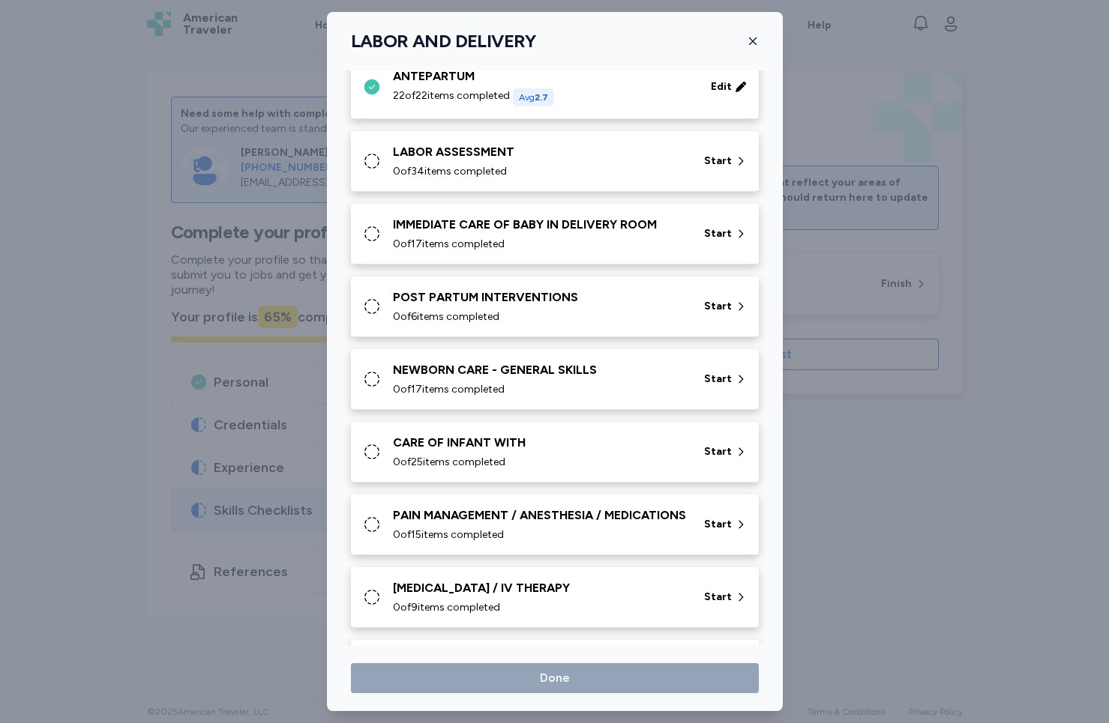
click at [720, 175] on div "LABOR ASSESSMENT 0 of 34 items completed Start" at bounding box center [558, 161] width 390 height 36
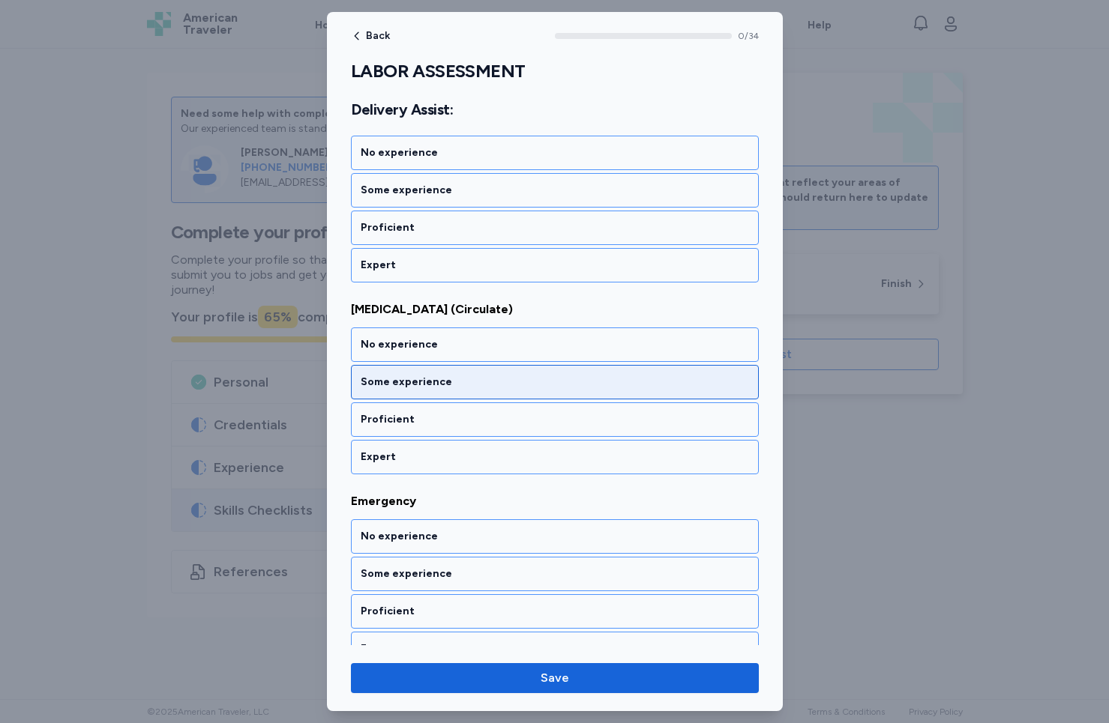
scroll to position [139, 0]
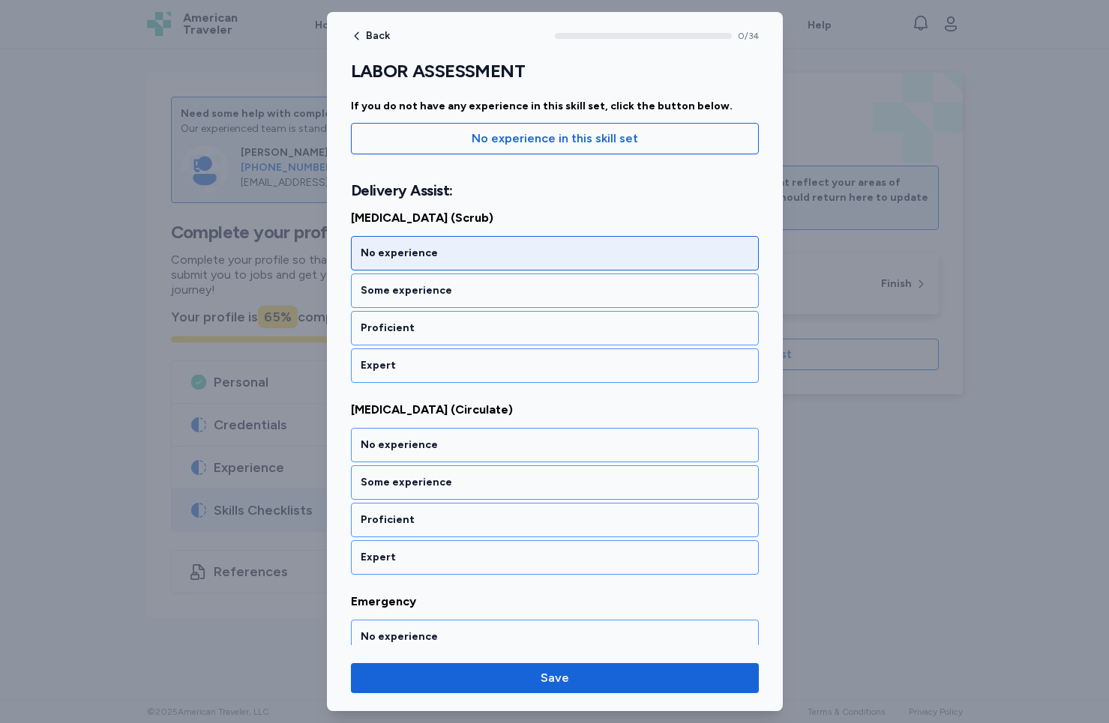
click at [486, 262] on div "No experience" at bounding box center [555, 253] width 408 height 34
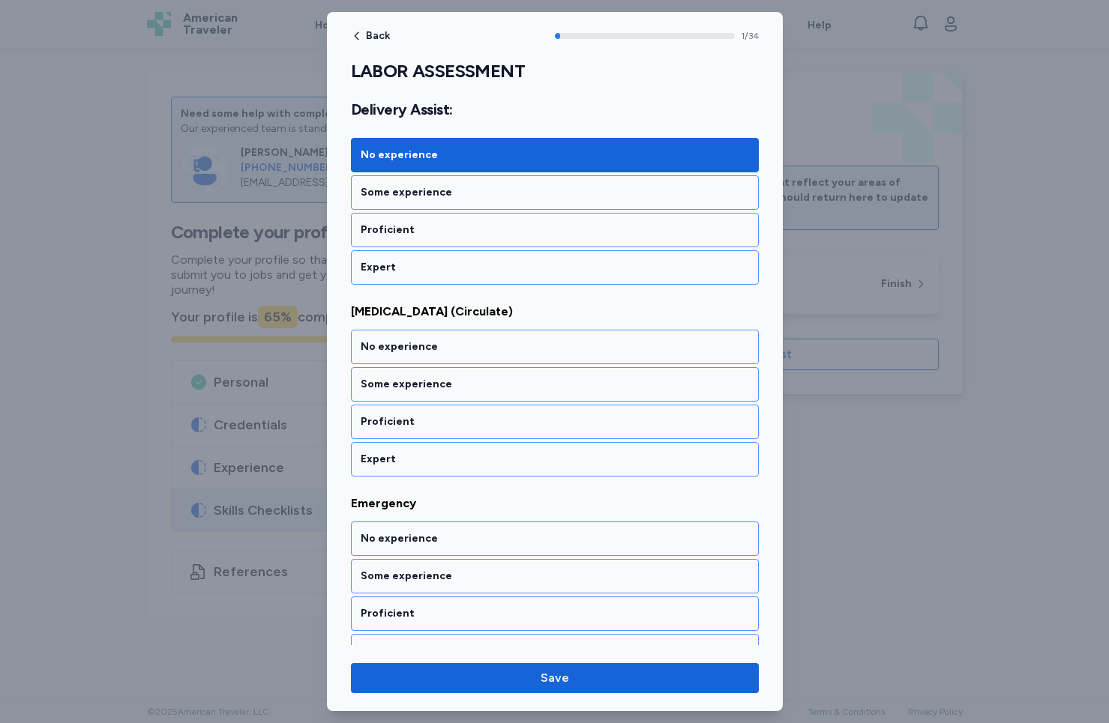
scroll to position [241, 0]
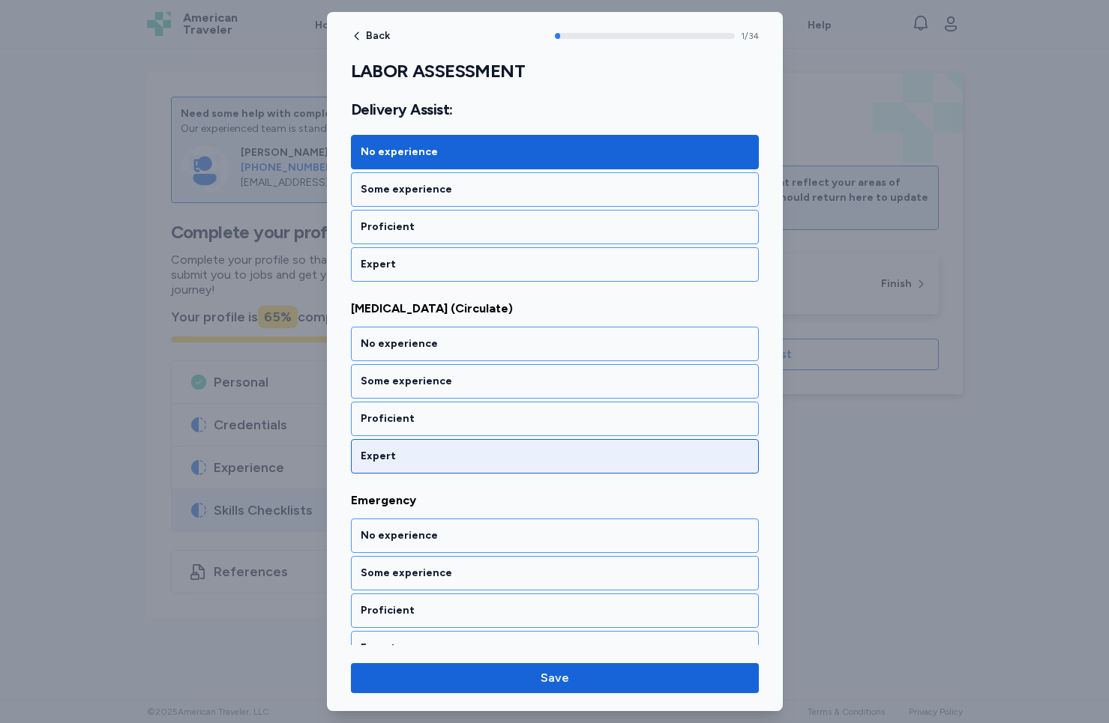
click at [399, 458] on div "Expert" at bounding box center [555, 456] width 388 height 15
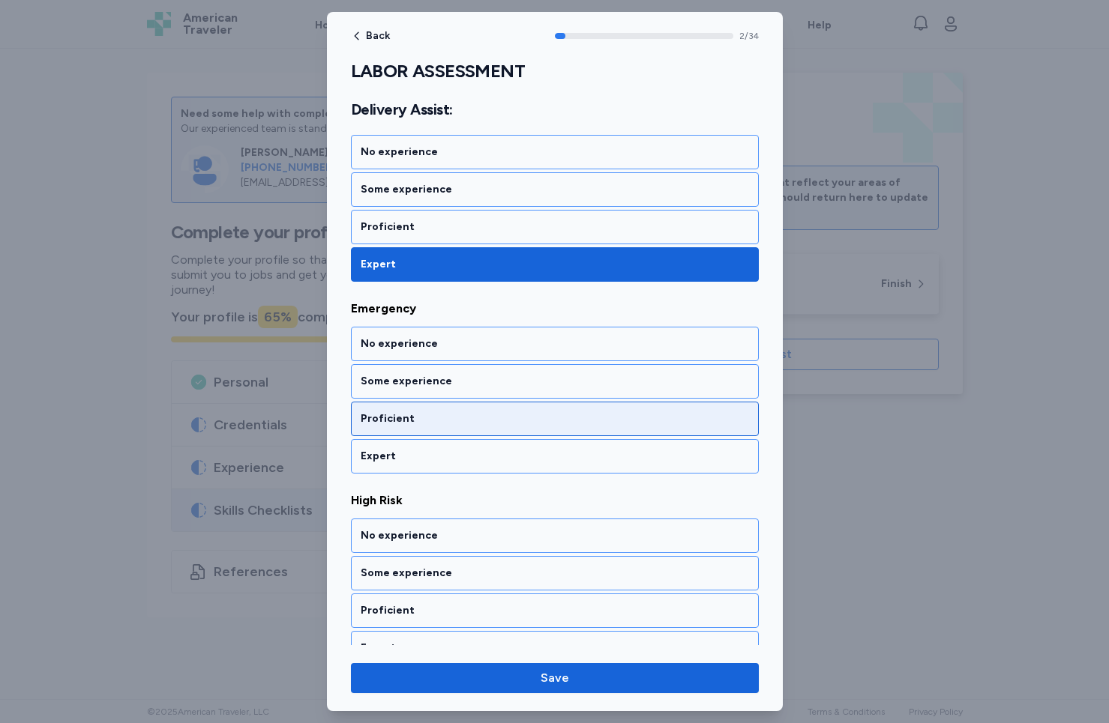
click at [415, 423] on div "Proficient" at bounding box center [555, 418] width 388 height 15
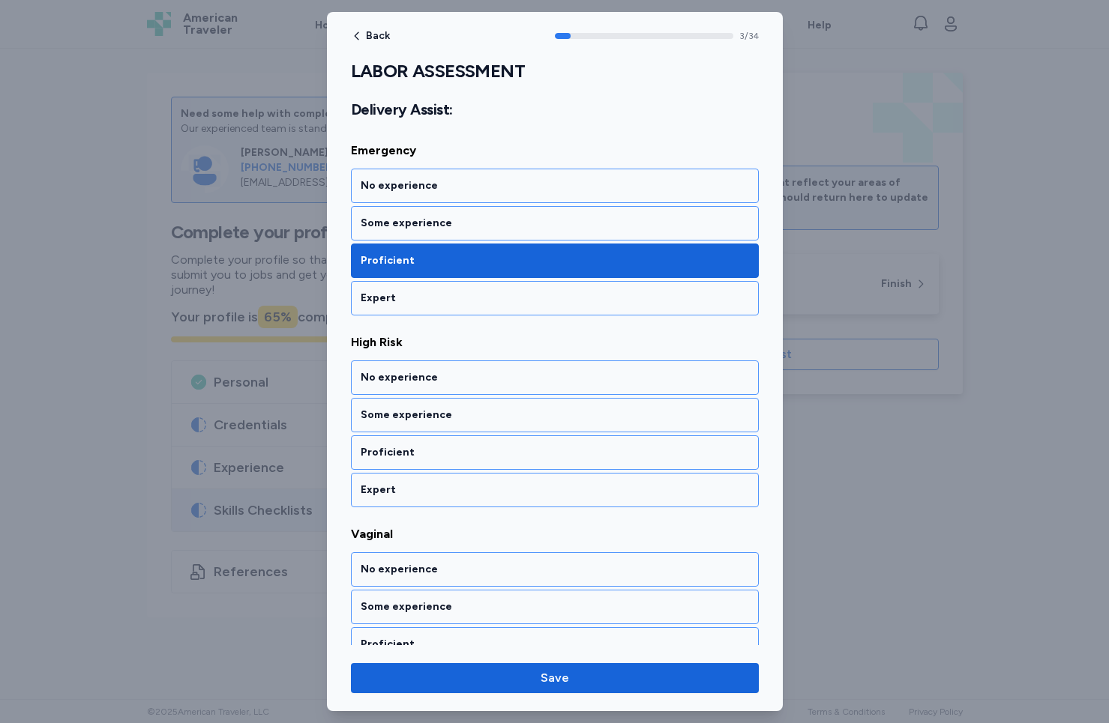
scroll to position [624, 0]
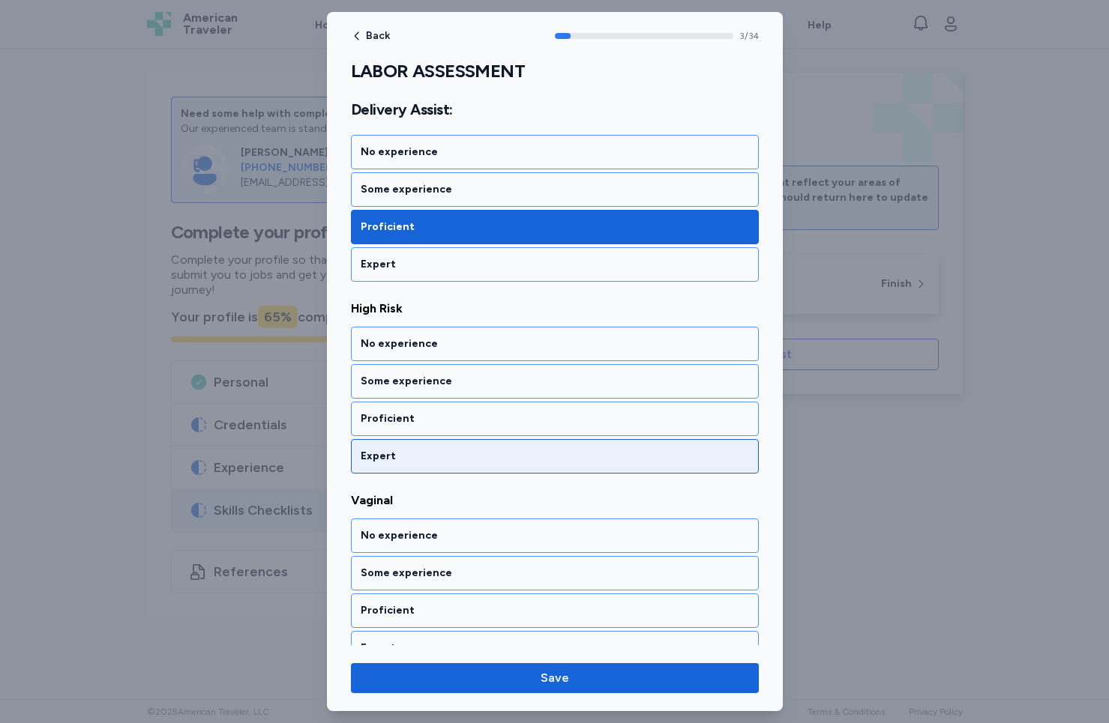
click at [420, 448] on div "Expert" at bounding box center [555, 456] width 408 height 34
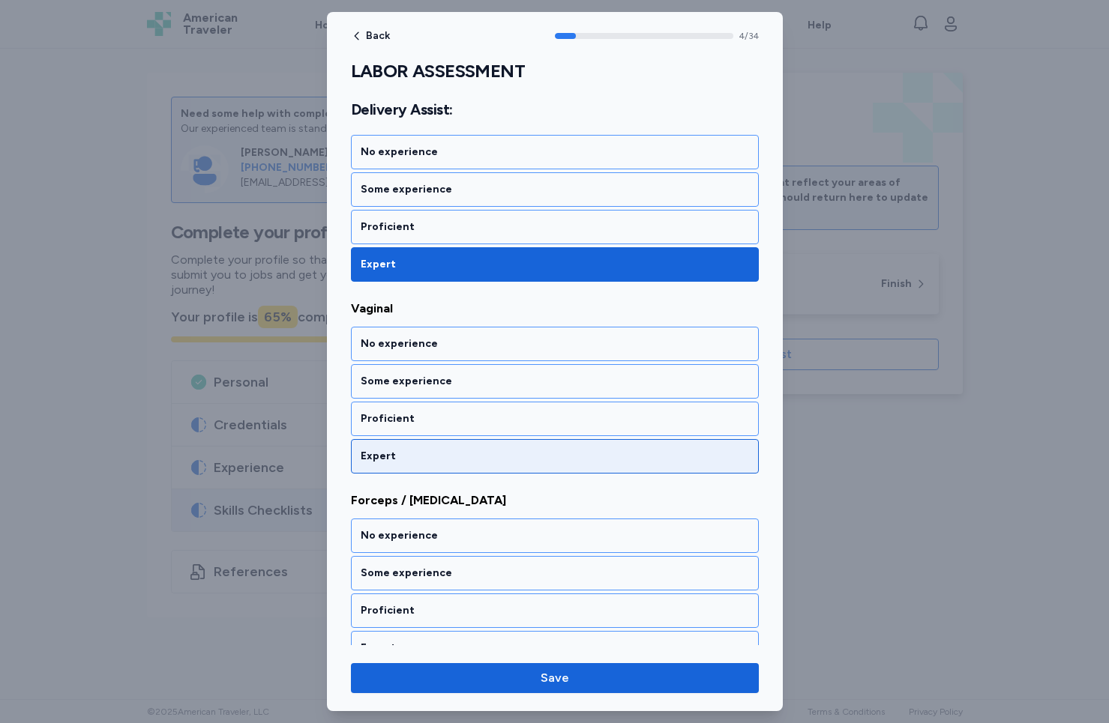
click at [417, 452] on div "Expert" at bounding box center [555, 456] width 388 height 15
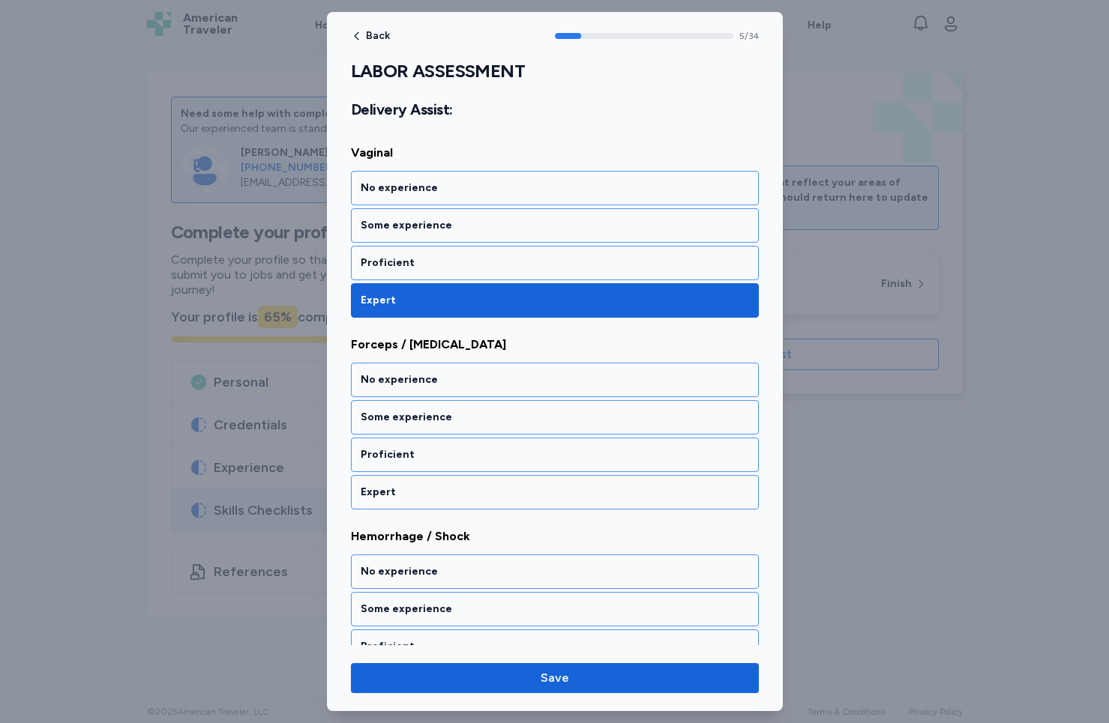
scroll to position [1008, 0]
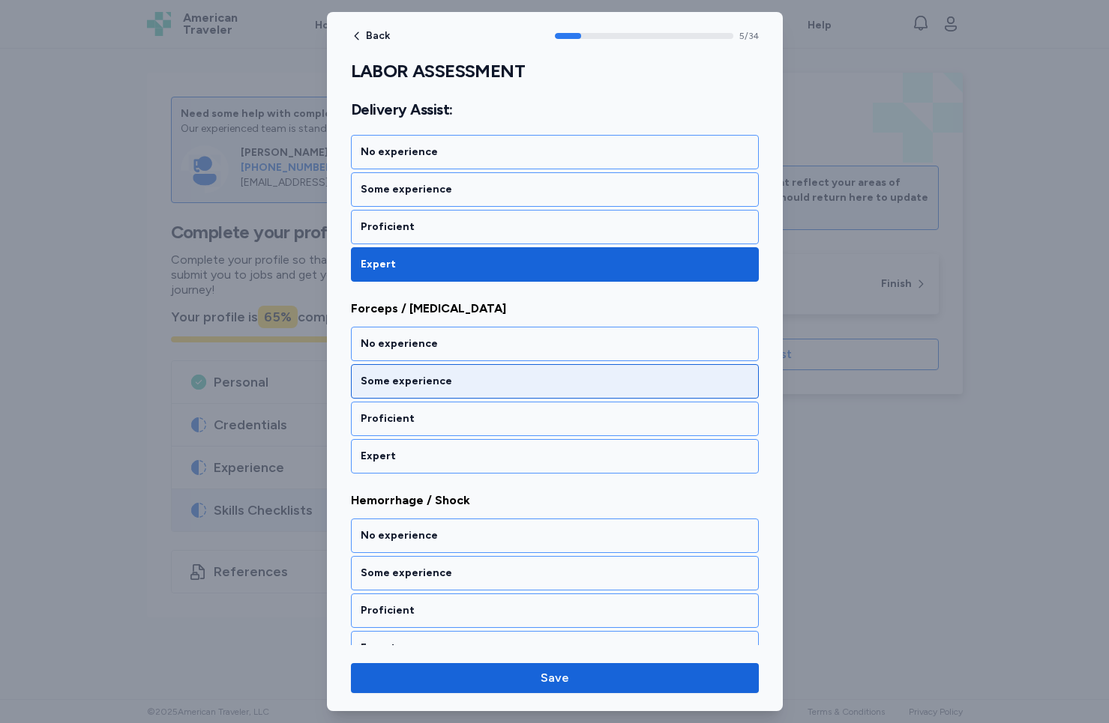
click at [430, 374] on div "Some experience" at bounding box center [555, 381] width 388 height 15
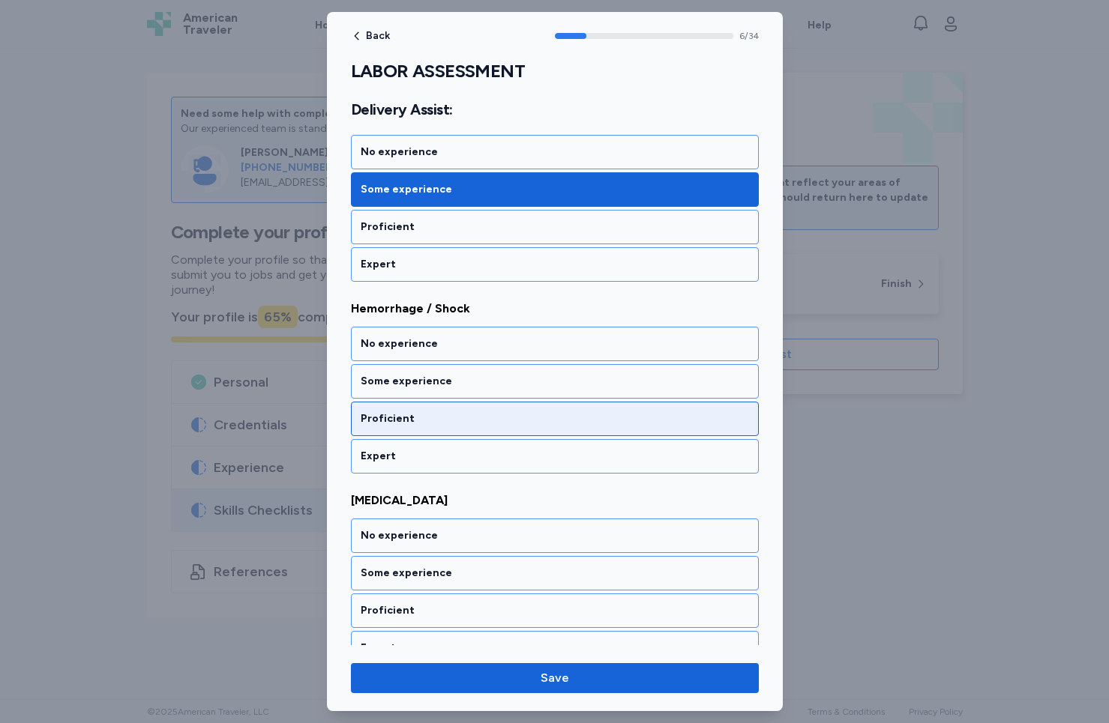
click at [426, 413] on div "Proficient" at bounding box center [555, 418] width 388 height 15
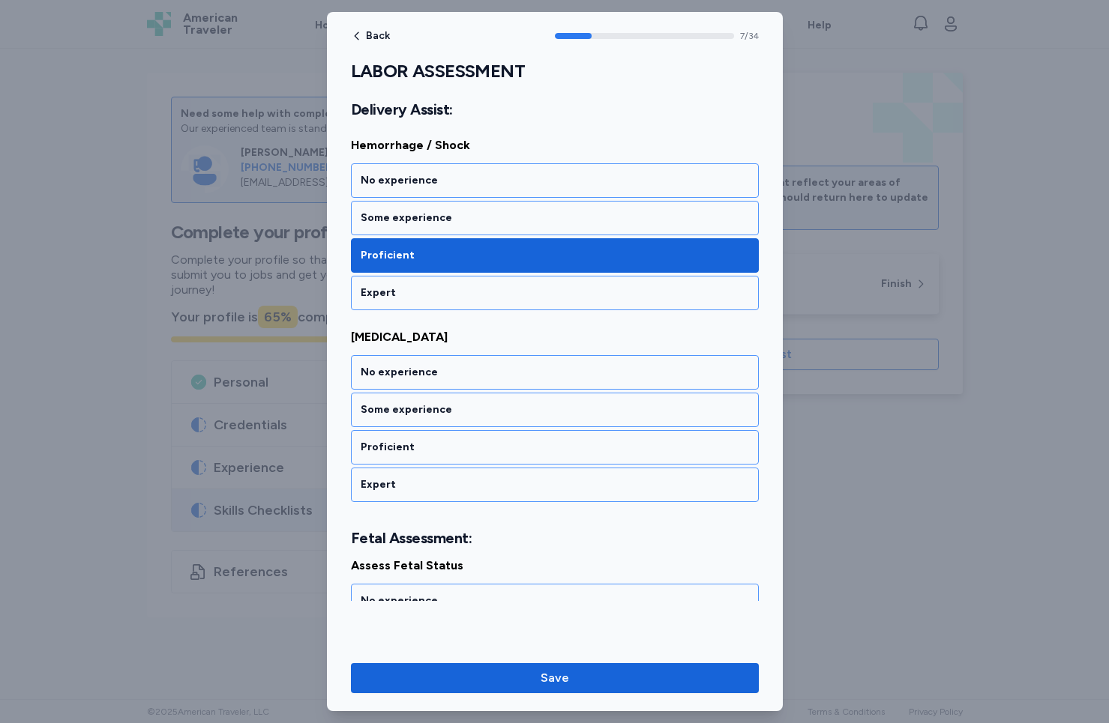
scroll to position [1392, 0]
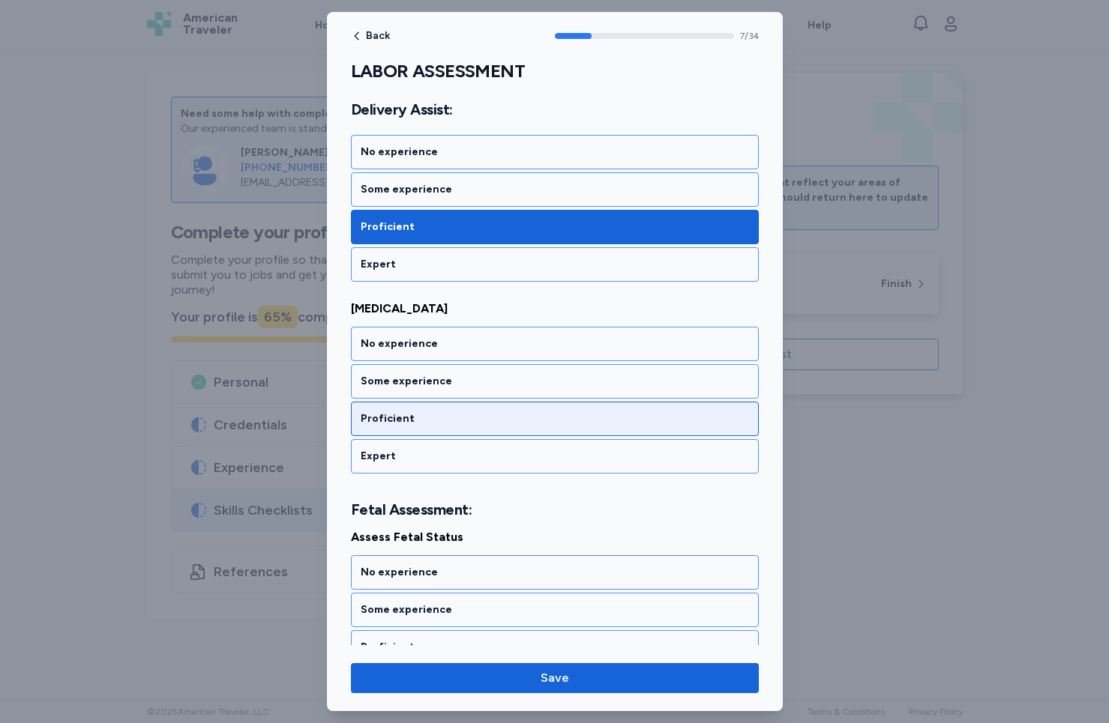
click at [426, 413] on div "Proficient" at bounding box center [555, 418] width 388 height 15
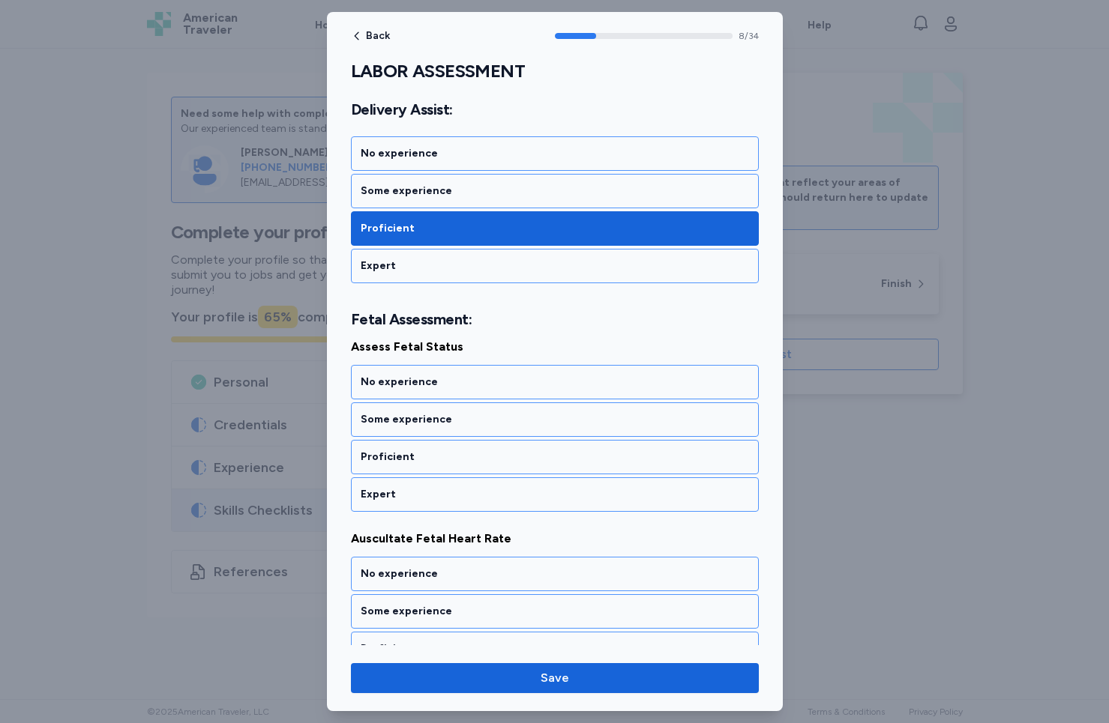
scroll to position [1621, 0]
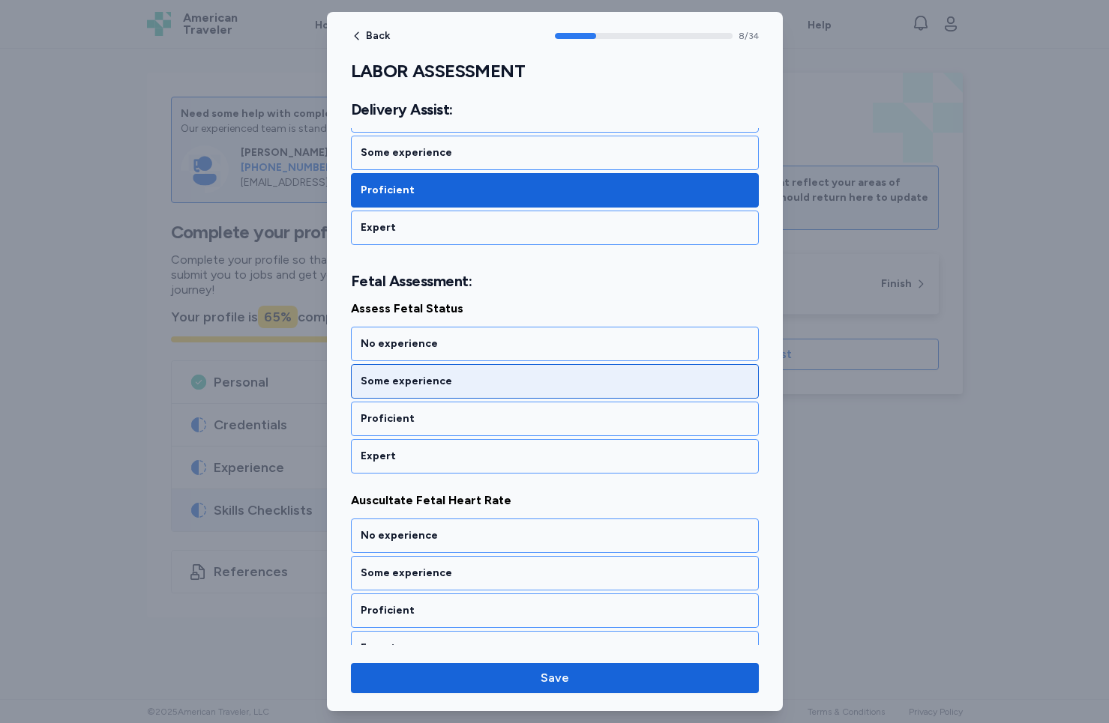
click at [432, 369] on div "Some experience" at bounding box center [555, 381] width 408 height 34
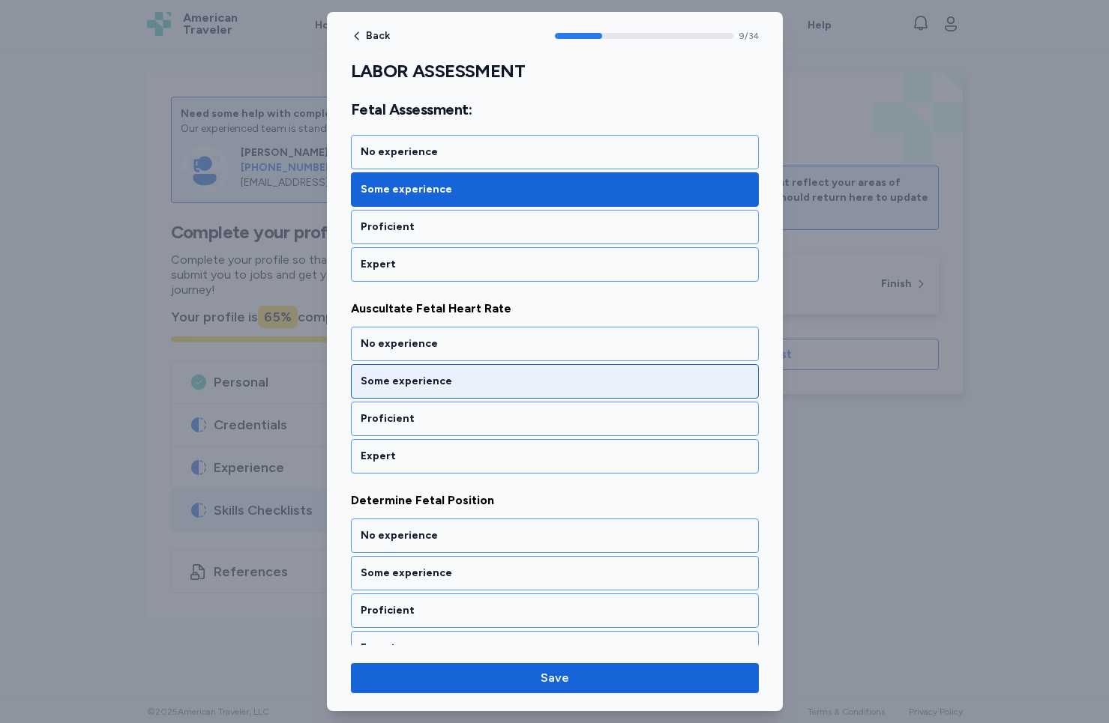
click at [432, 369] on div "Some experience" at bounding box center [555, 381] width 408 height 34
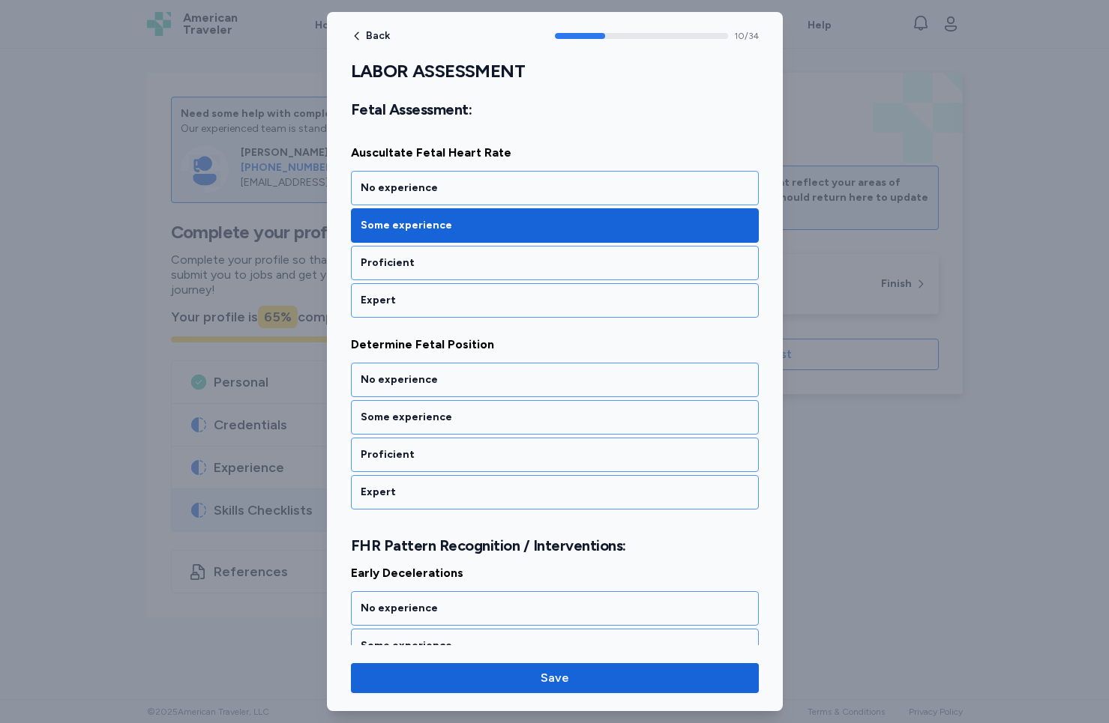
scroll to position [2004, 0]
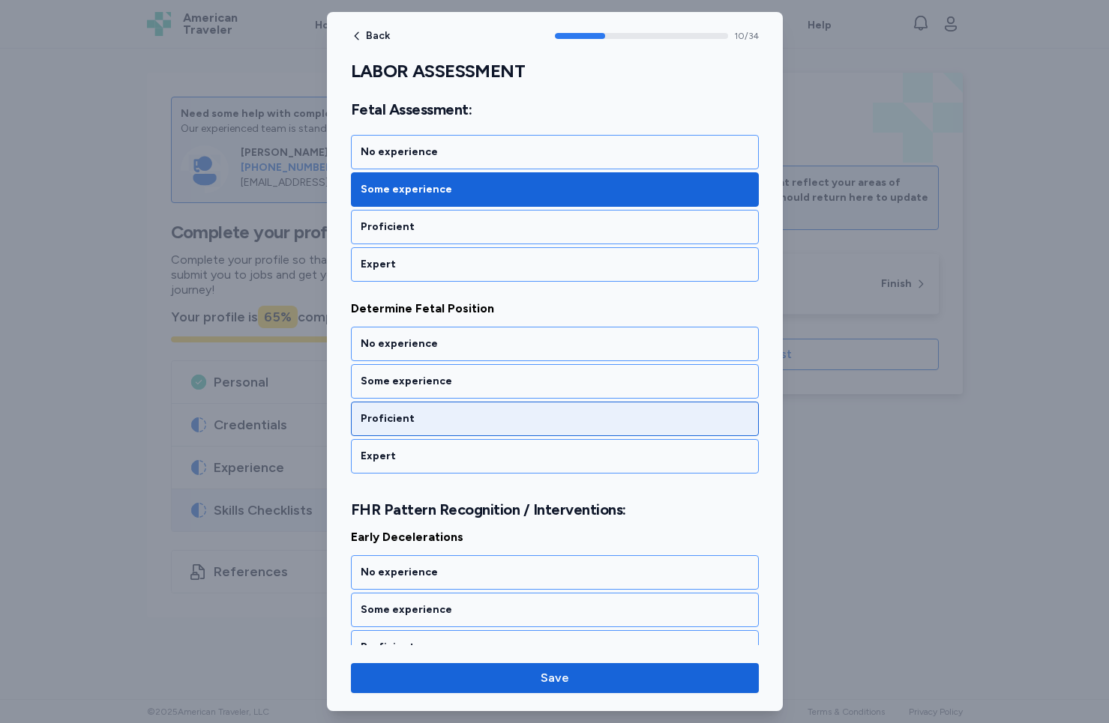
click at [435, 427] on div "Proficient" at bounding box center [555, 419] width 408 height 34
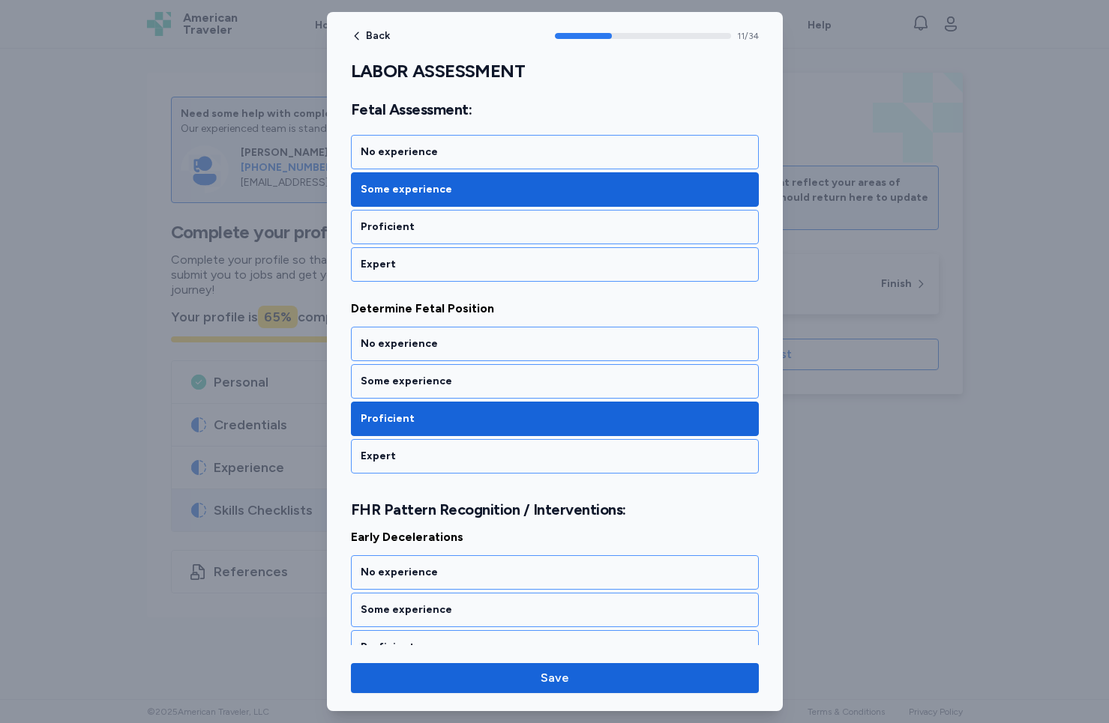
scroll to position [2215, 0]
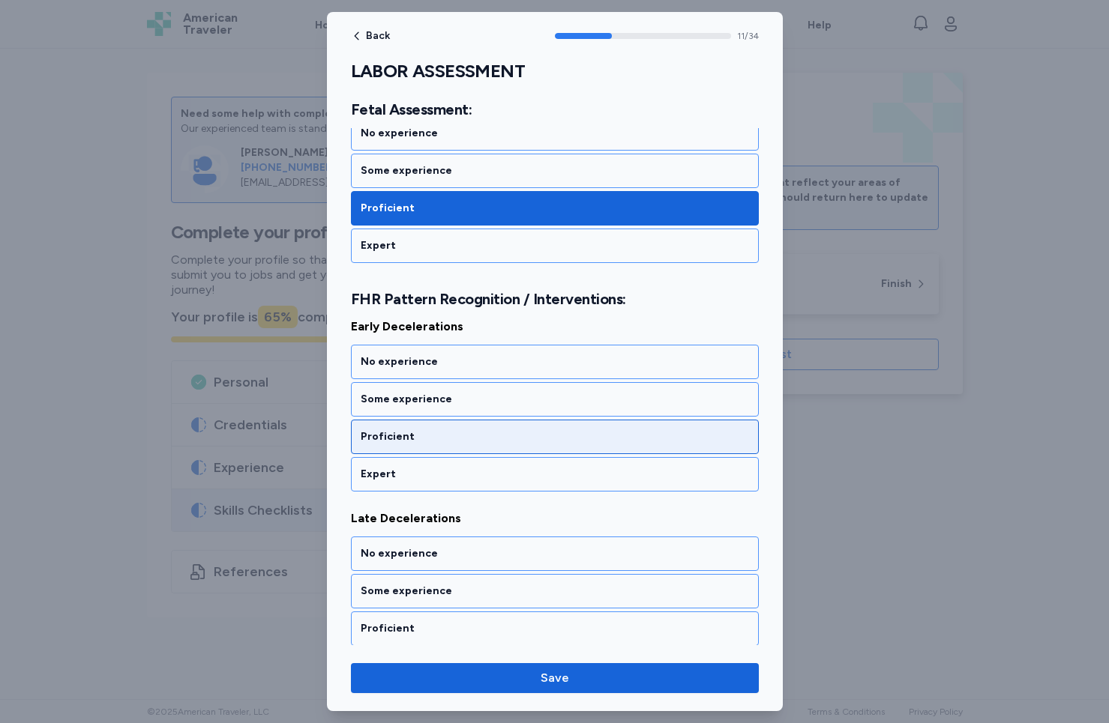
click at [434, 437] on div "Proficient" at bounding box center [555, 436] width 388 height 15
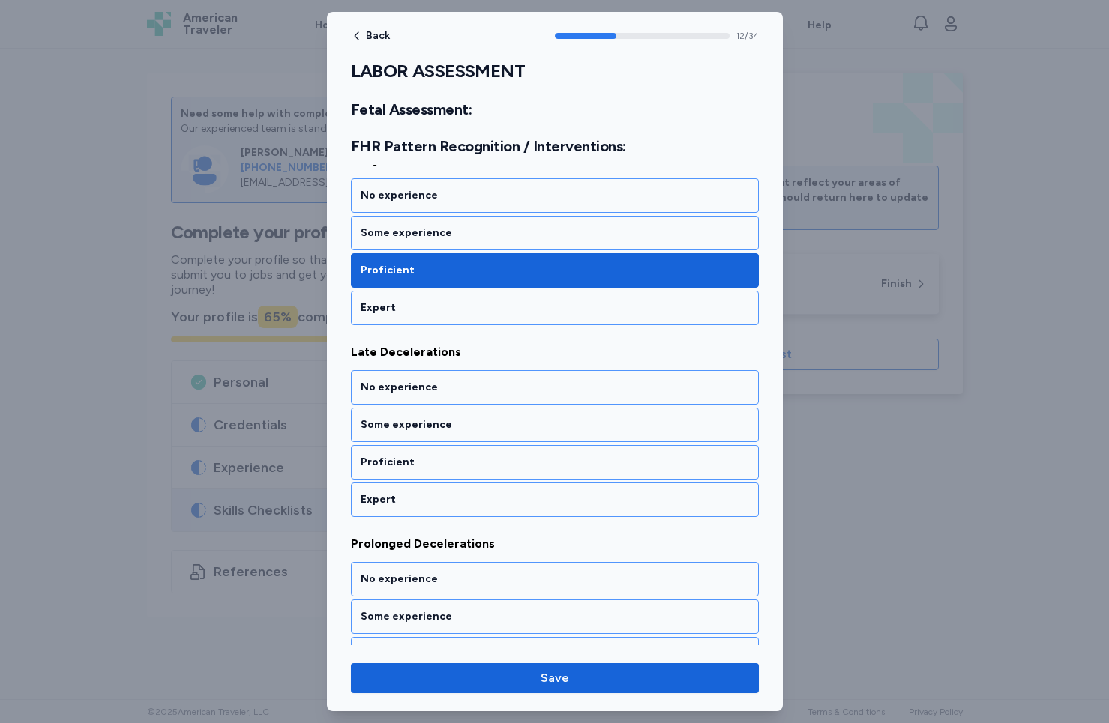
scroll to position [2407, 0]
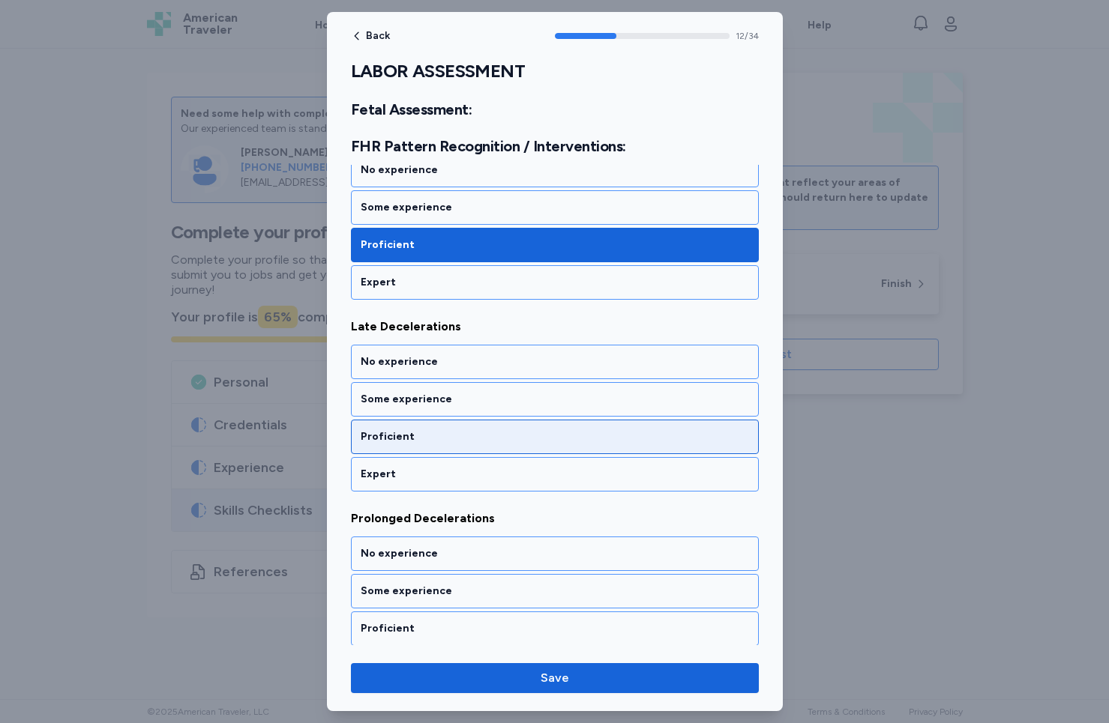
click at [434, 437] on div "Proficient" at bounding box center [555, 436] width 388 height 15
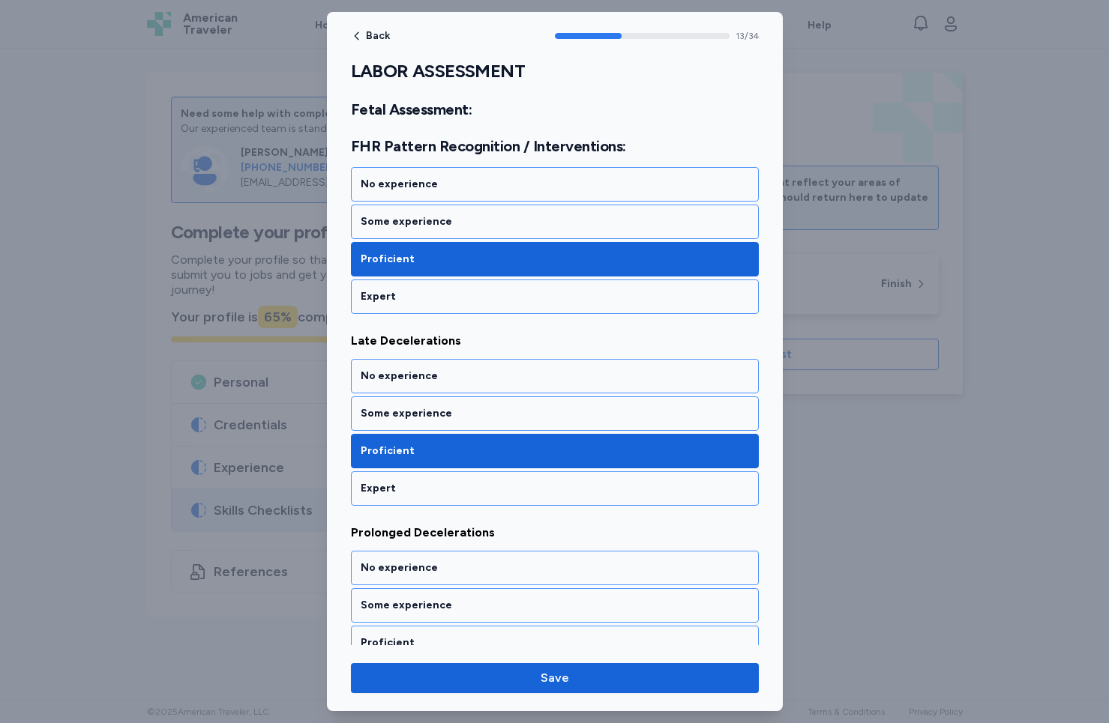
scroll to position [2681, 0]
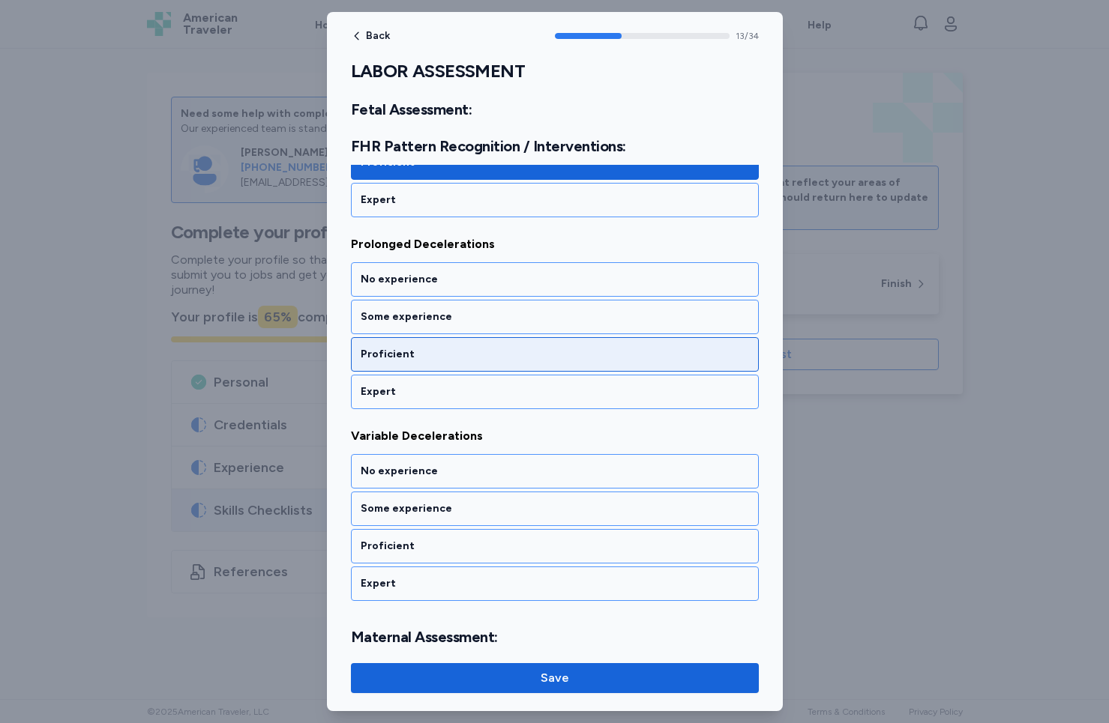
click at [411, 361] on div "Proficient" at bounding box center [555, 354] width 388 height 15
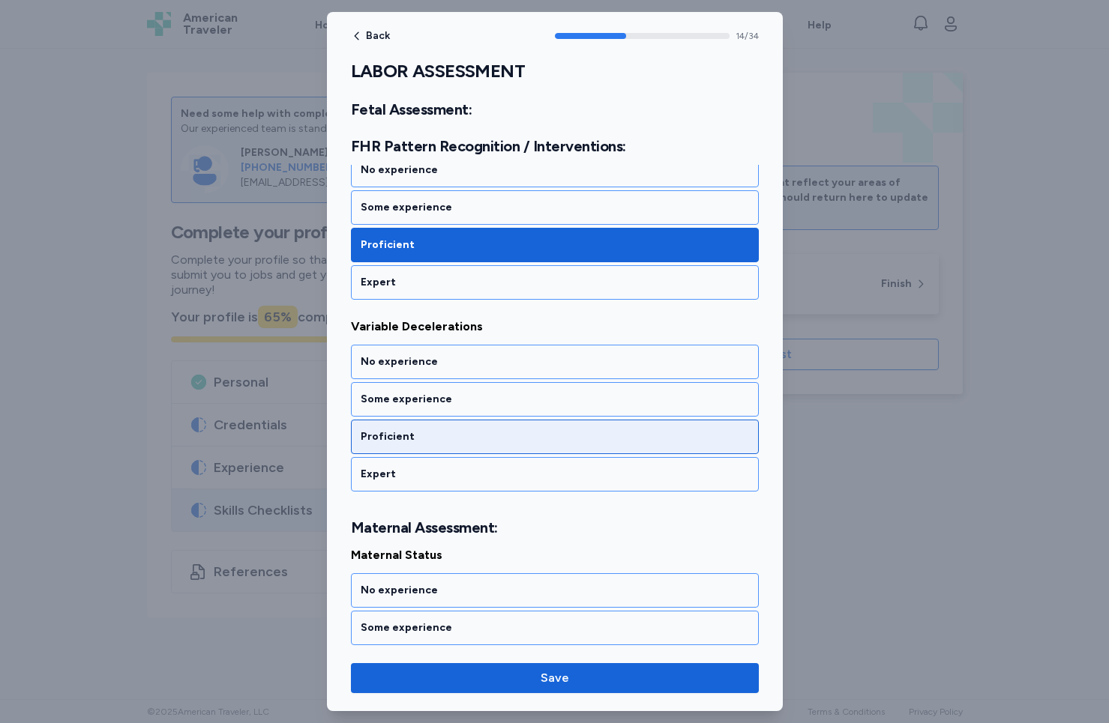
click at [419, 444] on div "Proficient" at bounding box center [555, 436] width 388 height 15
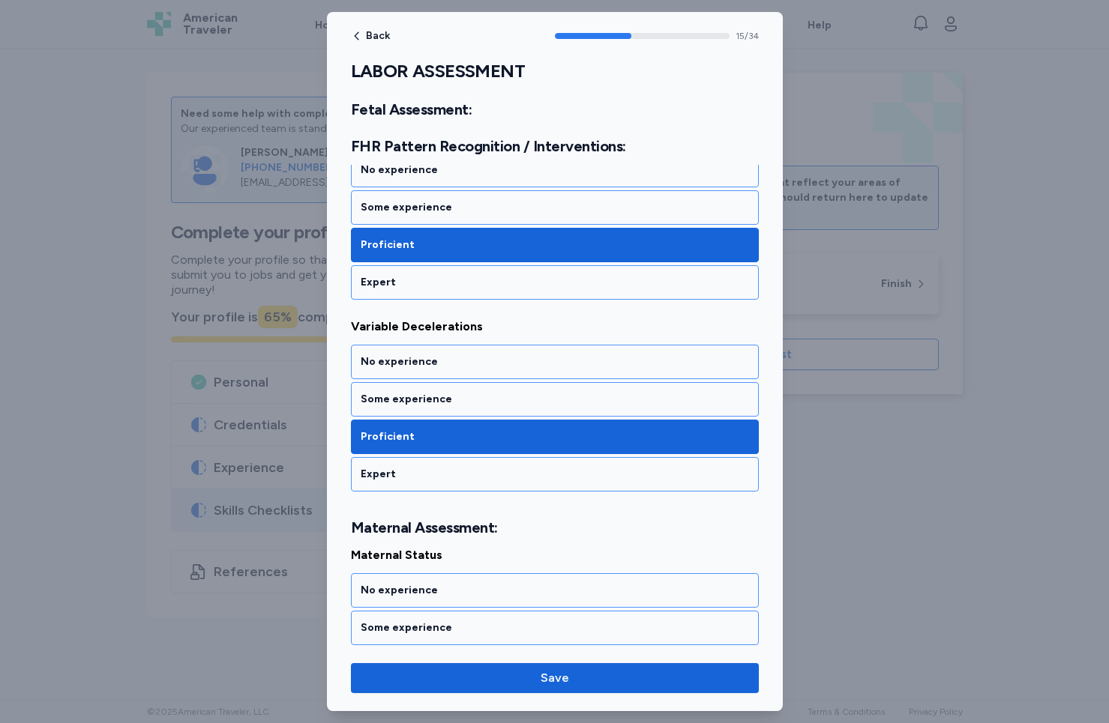
scroll to position [3019, 0]
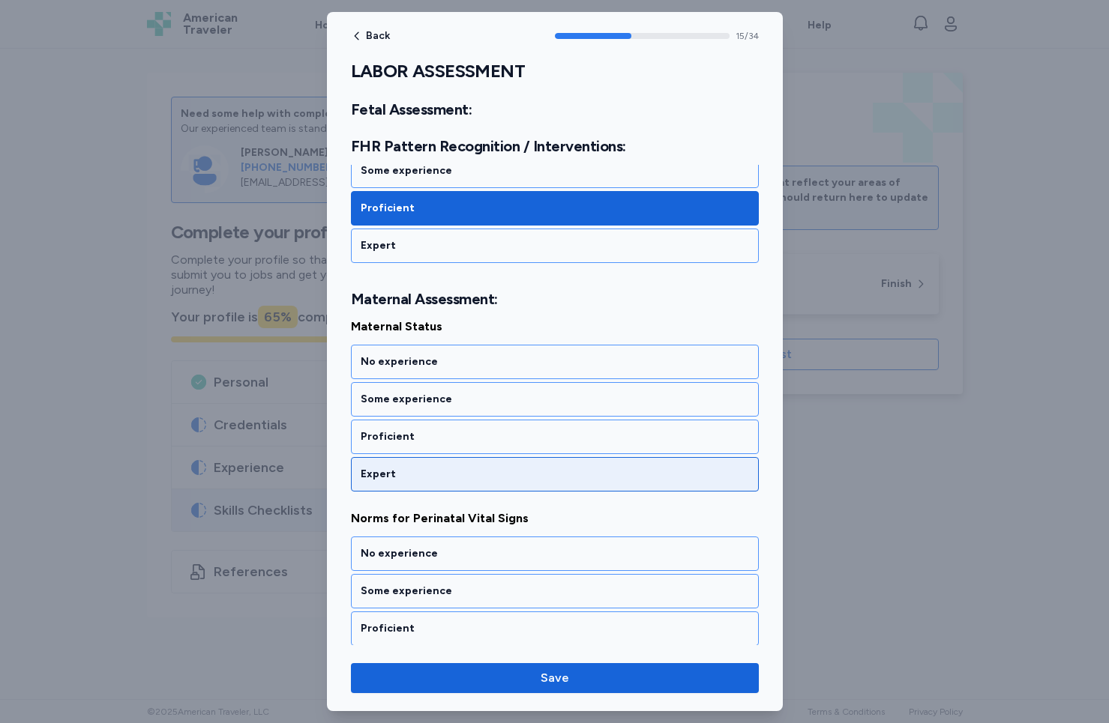
click at [411, 468] on div "Expert" at bounding box center [555, 474] width 388 height 15
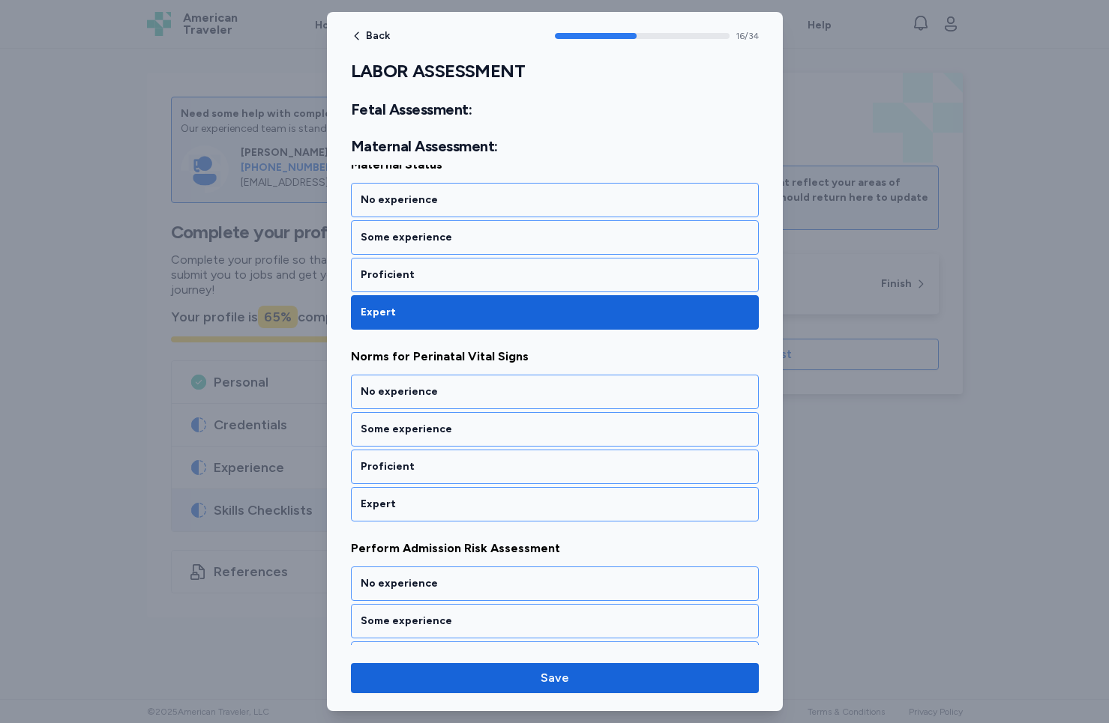
scroll to position [3211, 0]
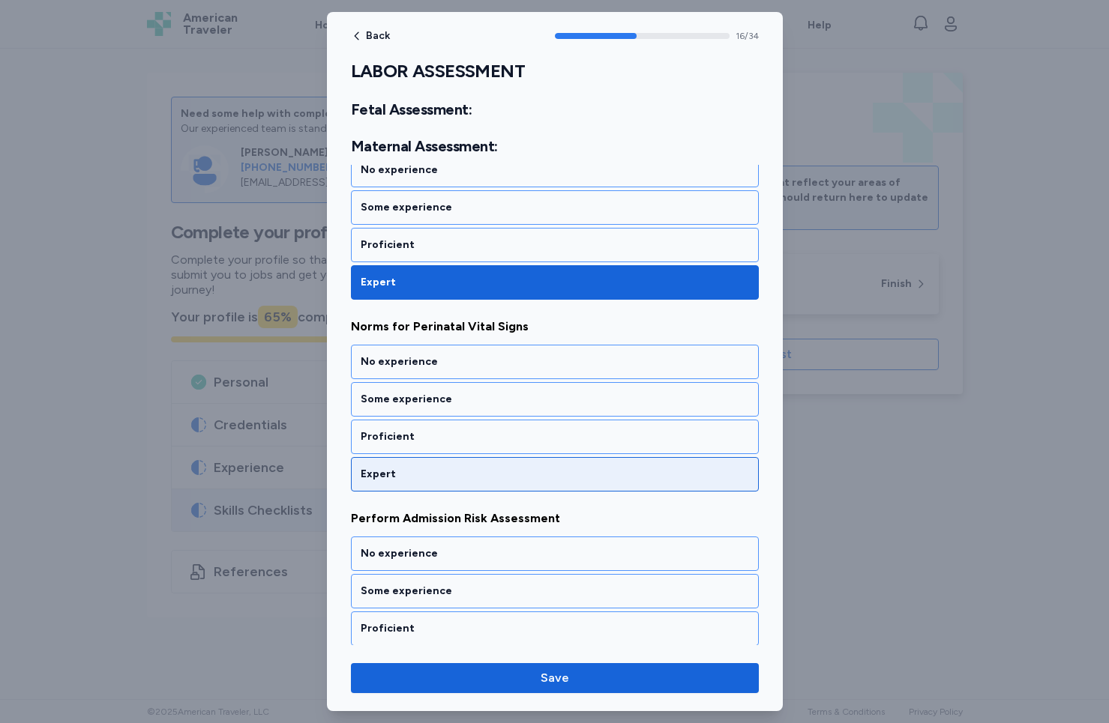
click at [411, 468] on div "Expert" at bounding box center [555, 474] width 388 height 15
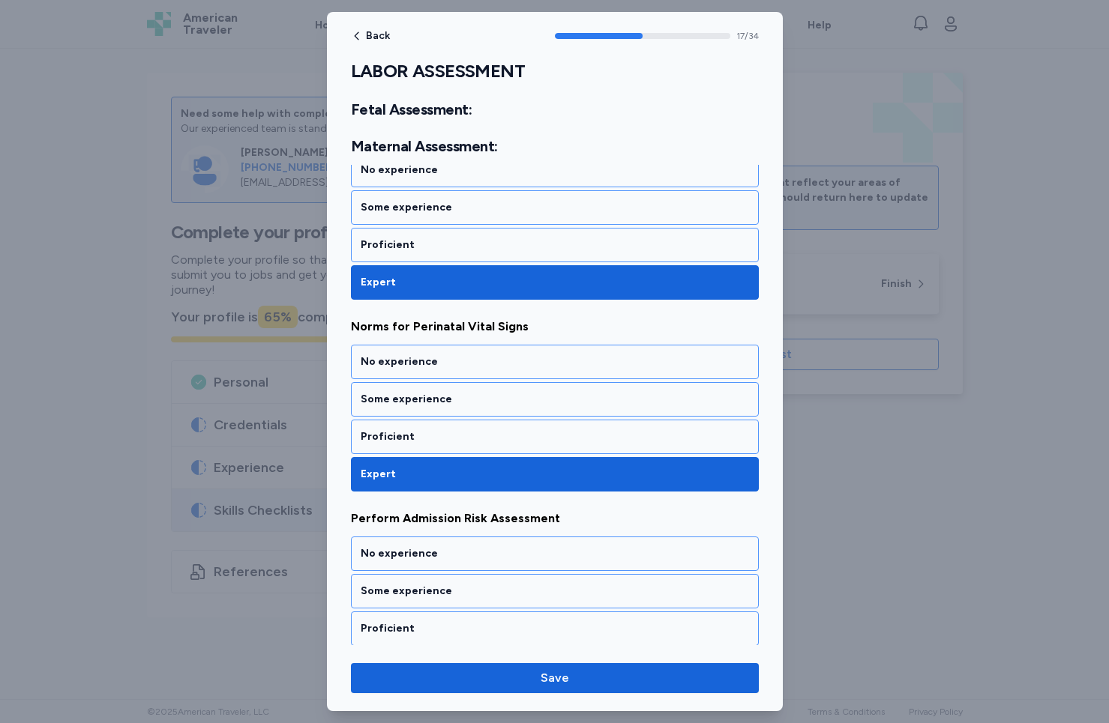
scroll to position [3403, 0]
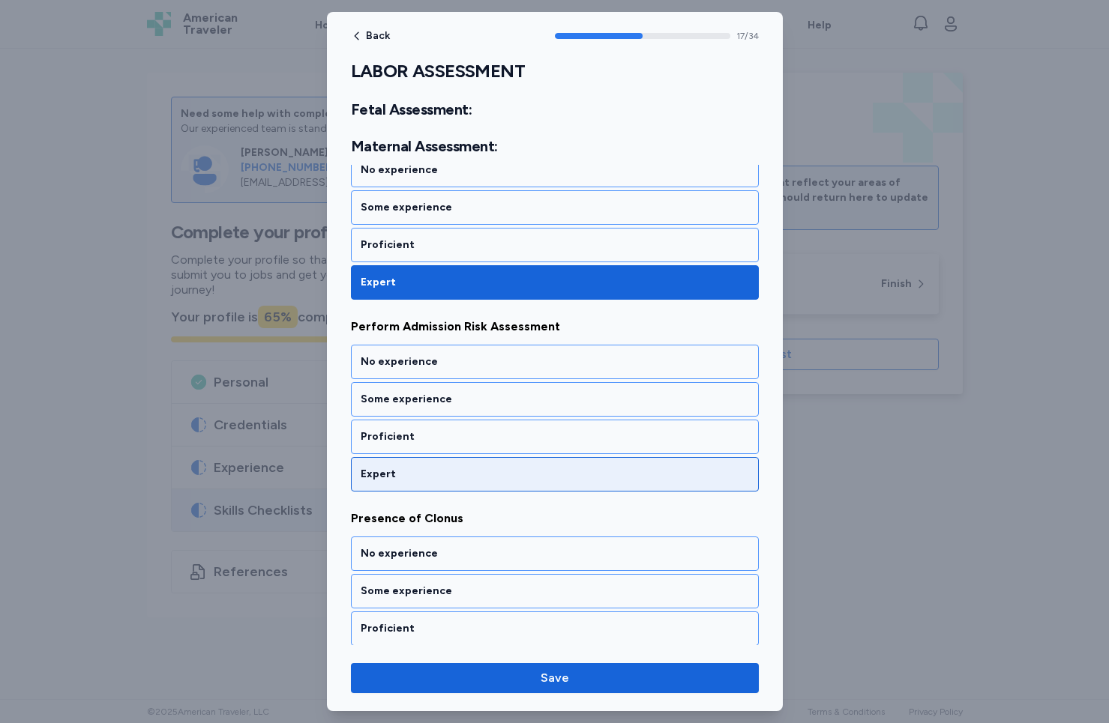
click at [411, 468] on div "Expert" at bounding box center [555, 474] width 388 height 15
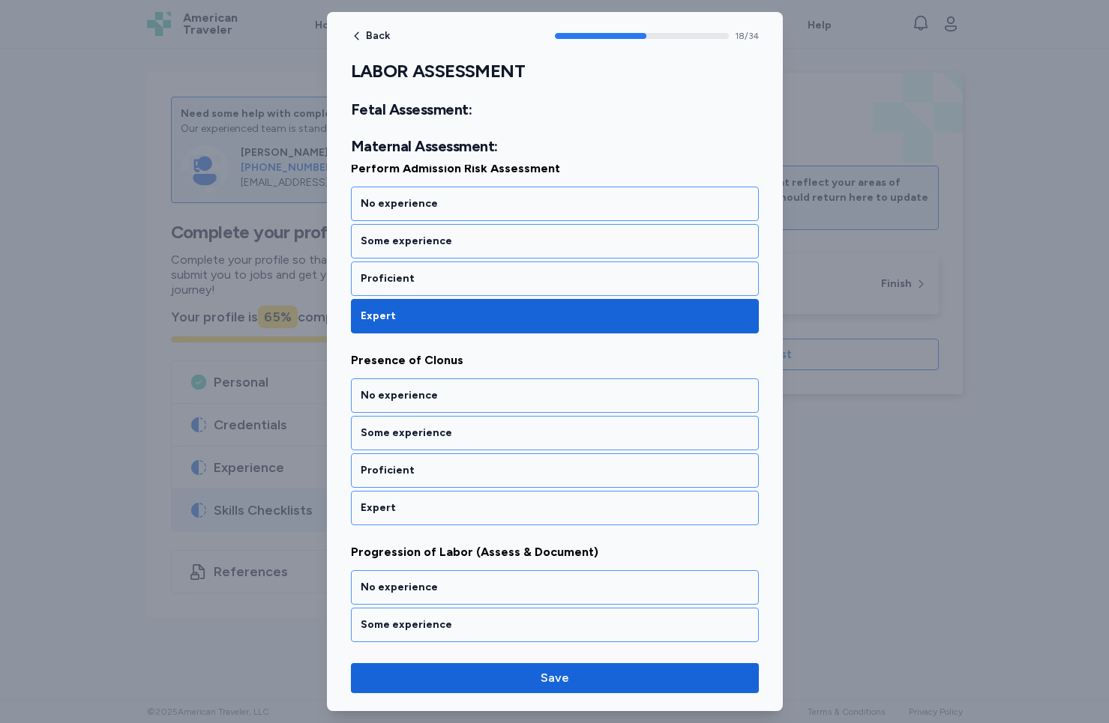
scroll to position [3595, 0]
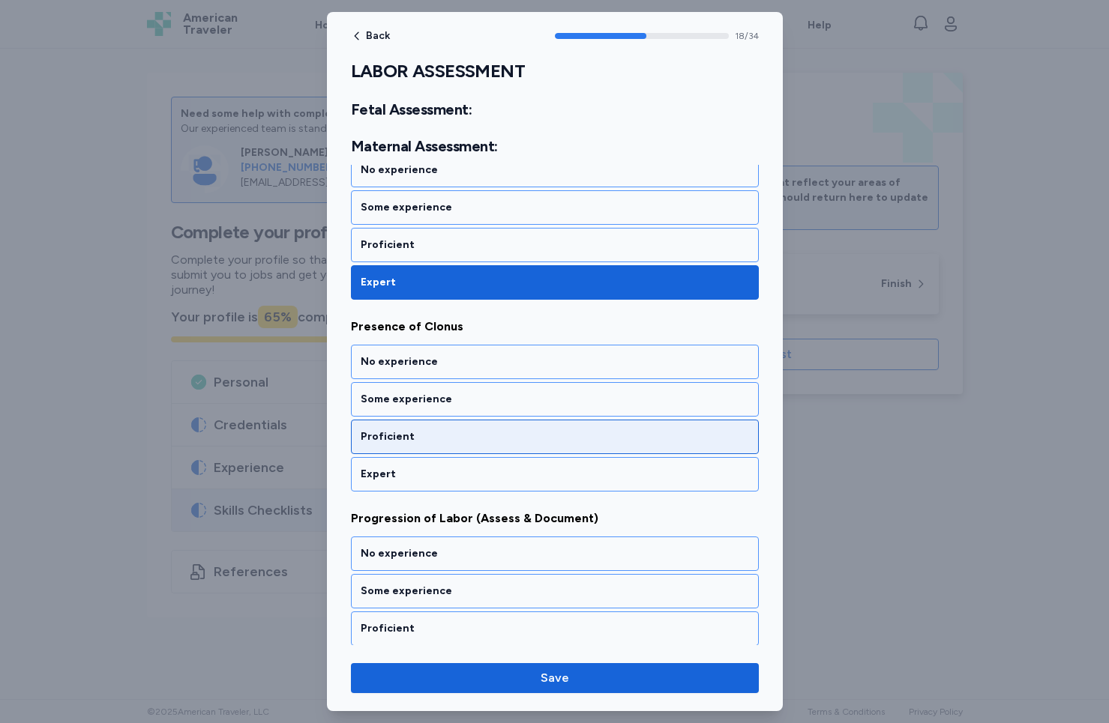
click at [422, 433] on div "Proficient" at bounding box center [555, 436] width 388 height 15
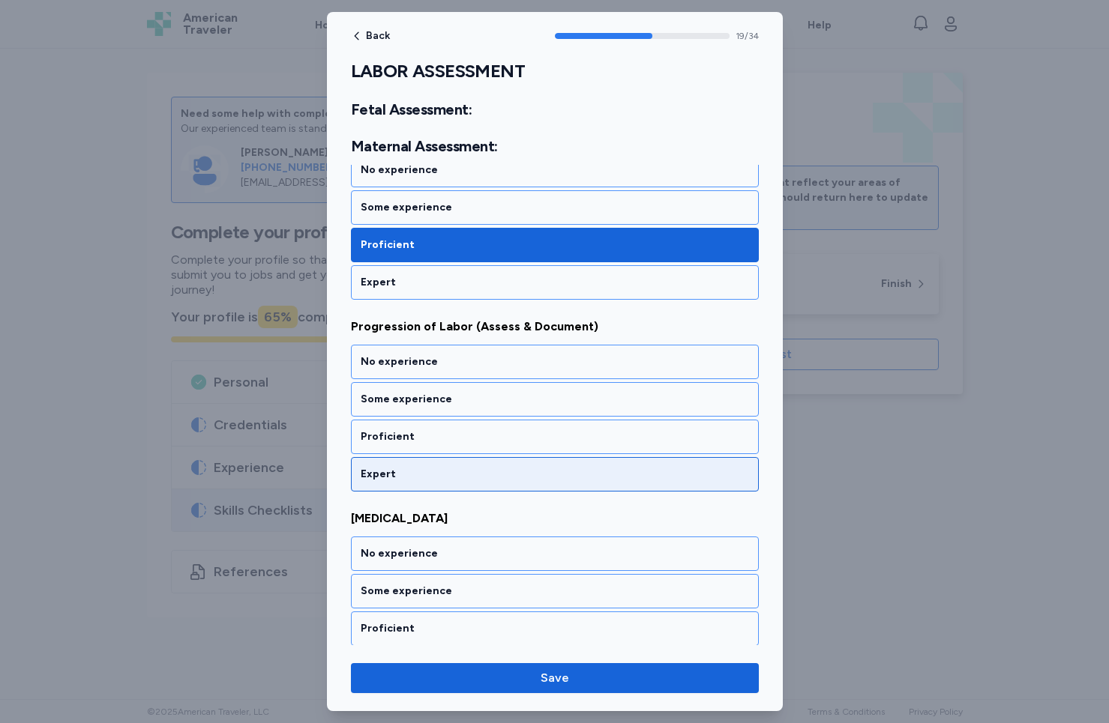
click at [406, 465] on div "Expert" at bounding box center [555, 474] width 408 height 34
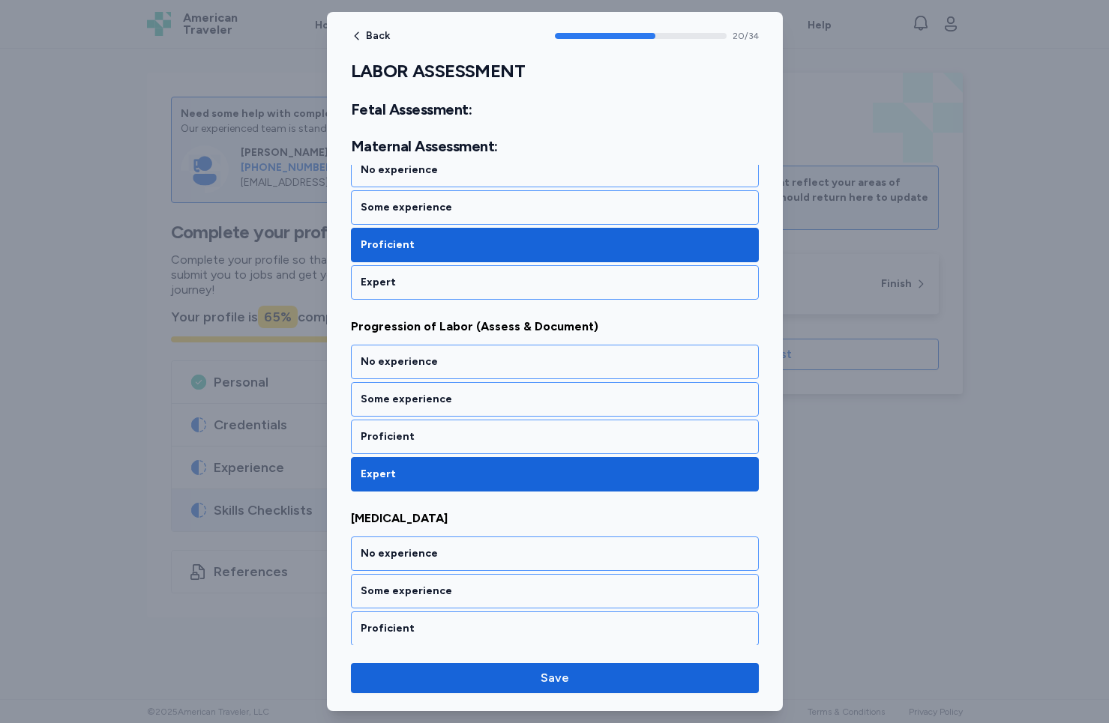
scroll to position [3979, 0]
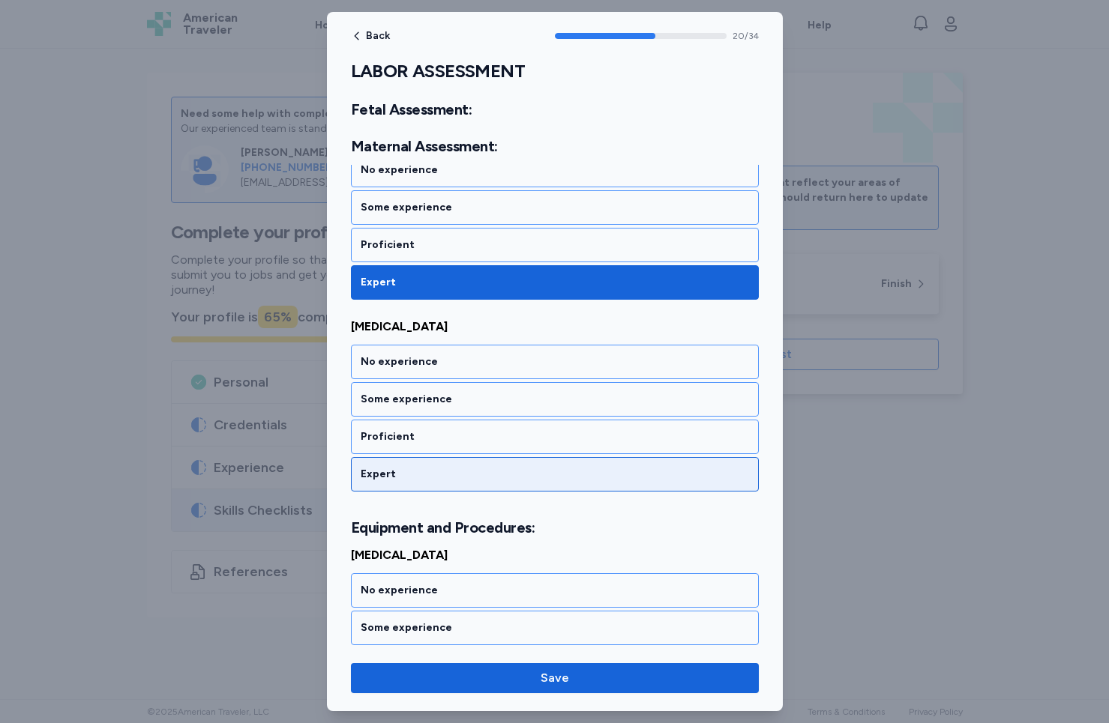
click at [406, 465] on div "Expert" at bounding box center [555, 474] width 408 height 34
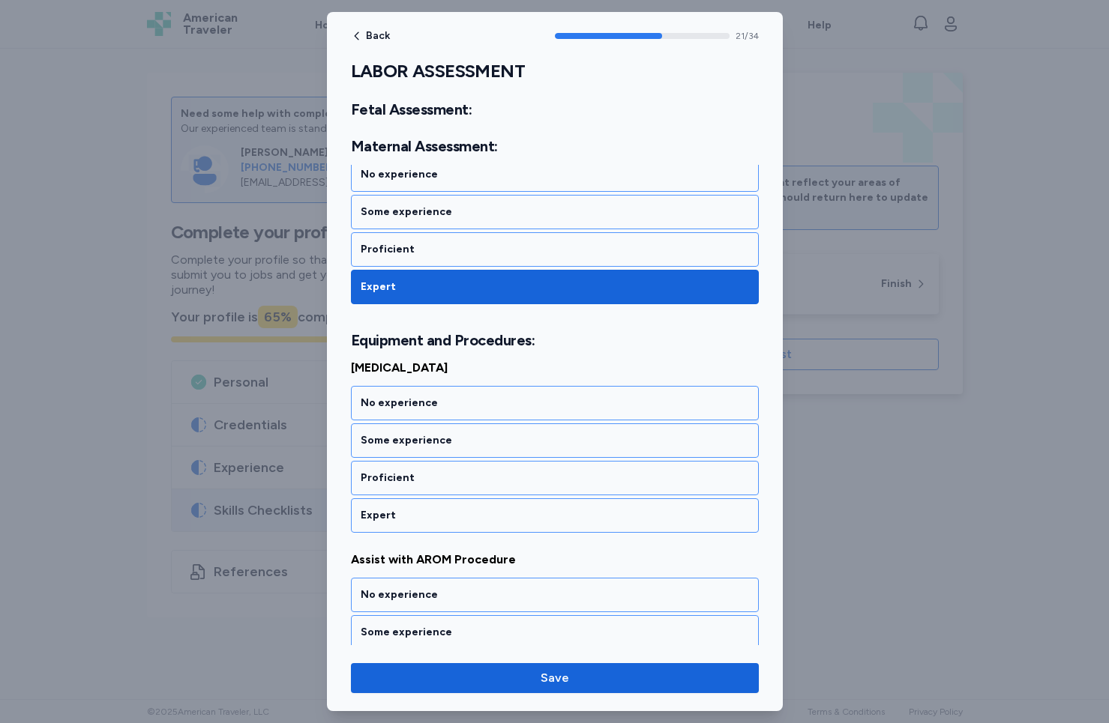
scroll to position [4207, 0]
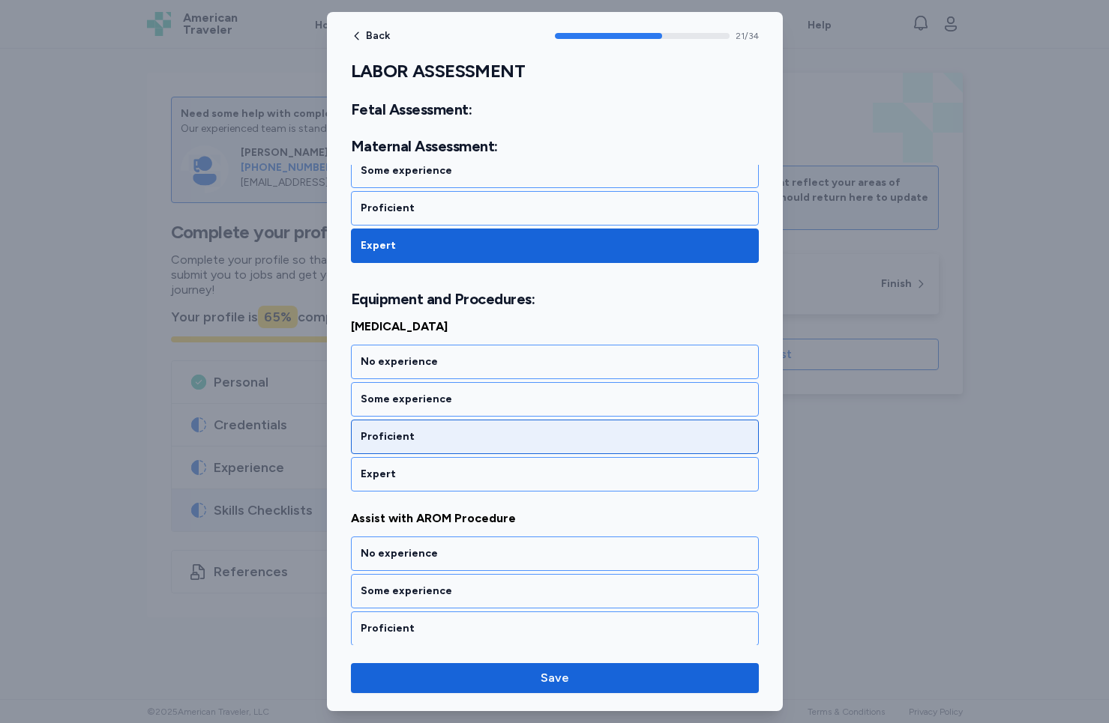
click at [420, 426] on div "Proficient" at bounding box center [555, 437] width 408 height 34
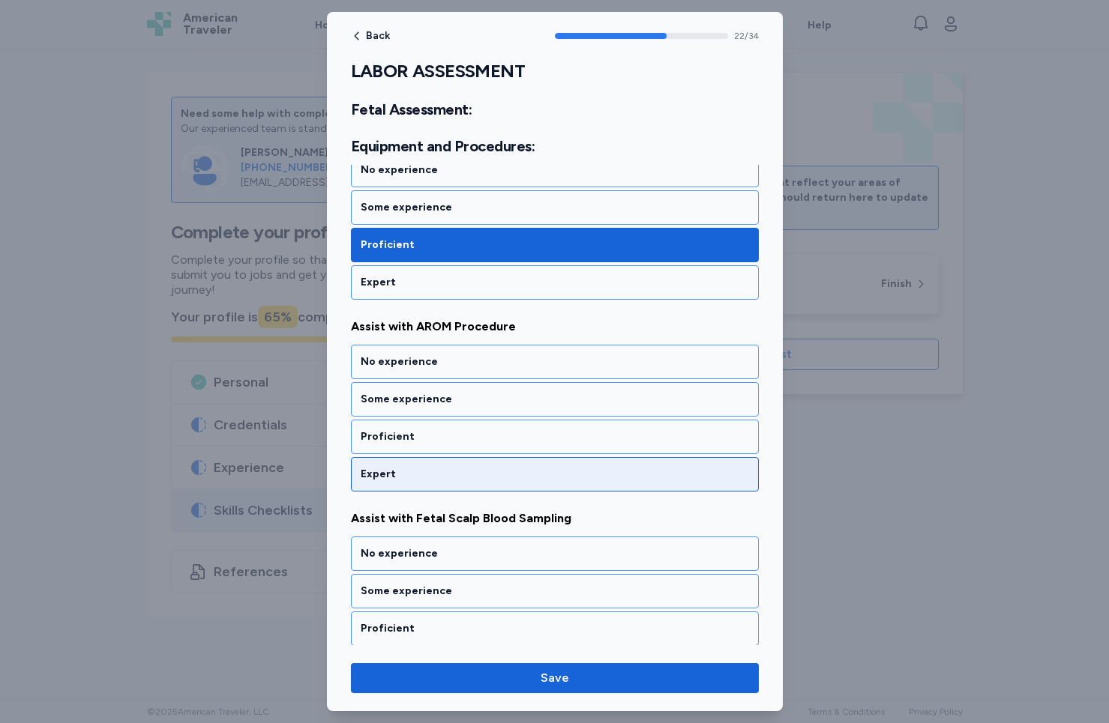
click at [426, 466] on div "Expert" at bounding box center [555, 474] width 408 height 34
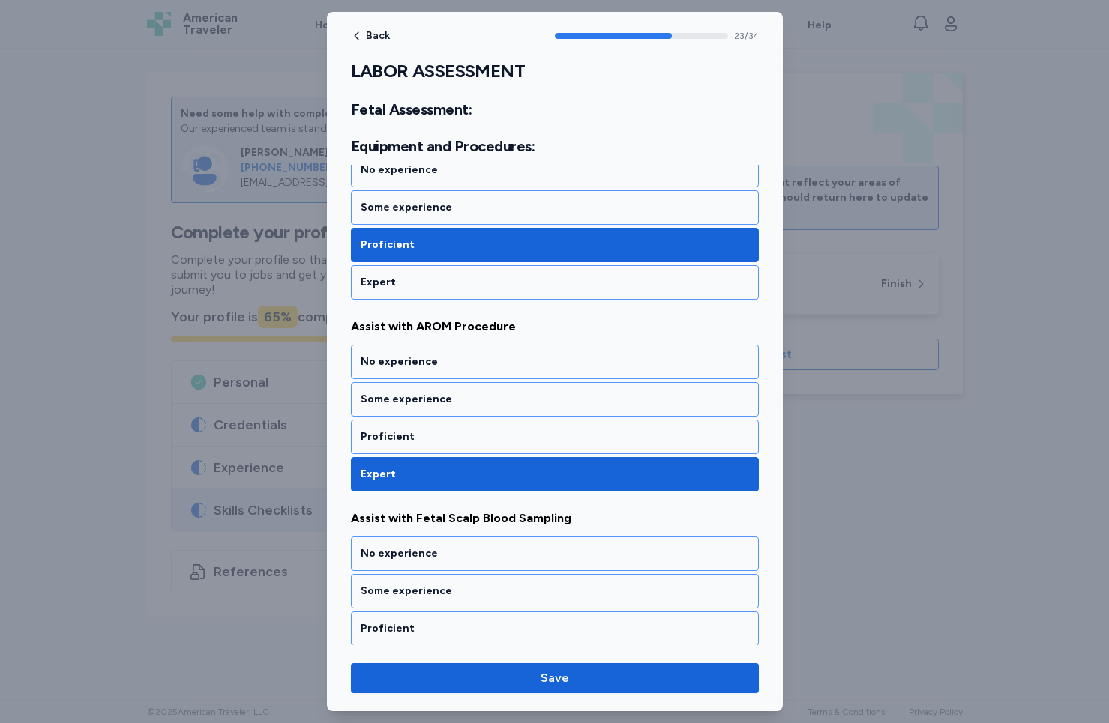
scroll to position [4591, 0]
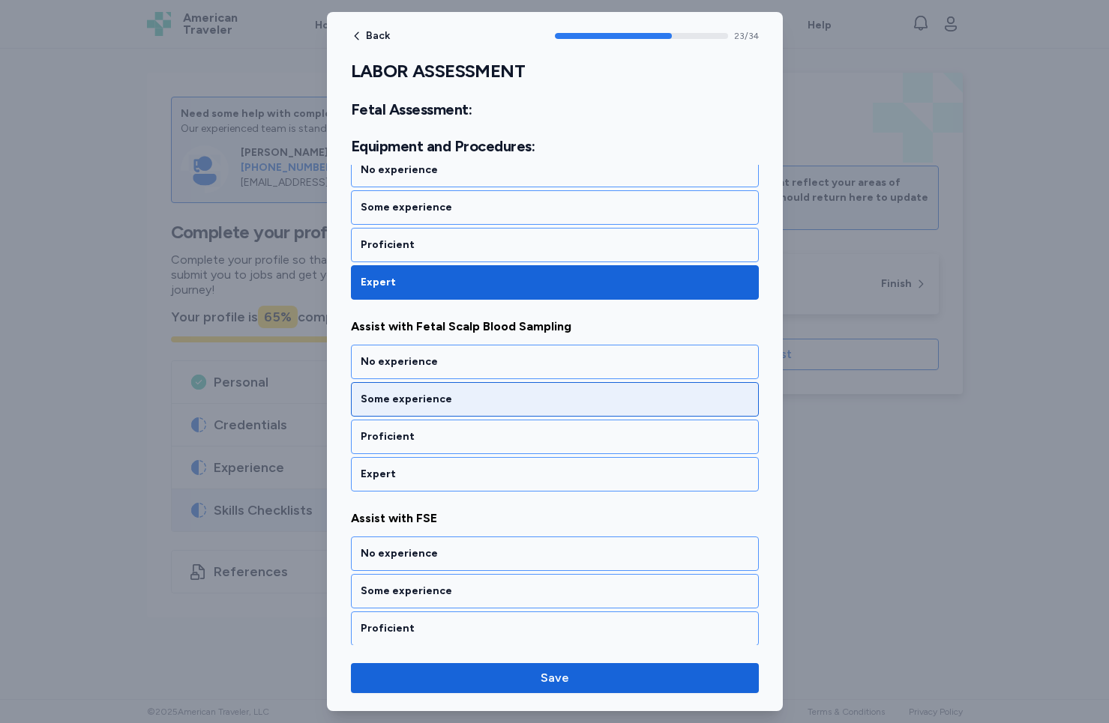
click at [420, 396] on div "Some experience" at bounding box center [555, 399] width 388 height 15
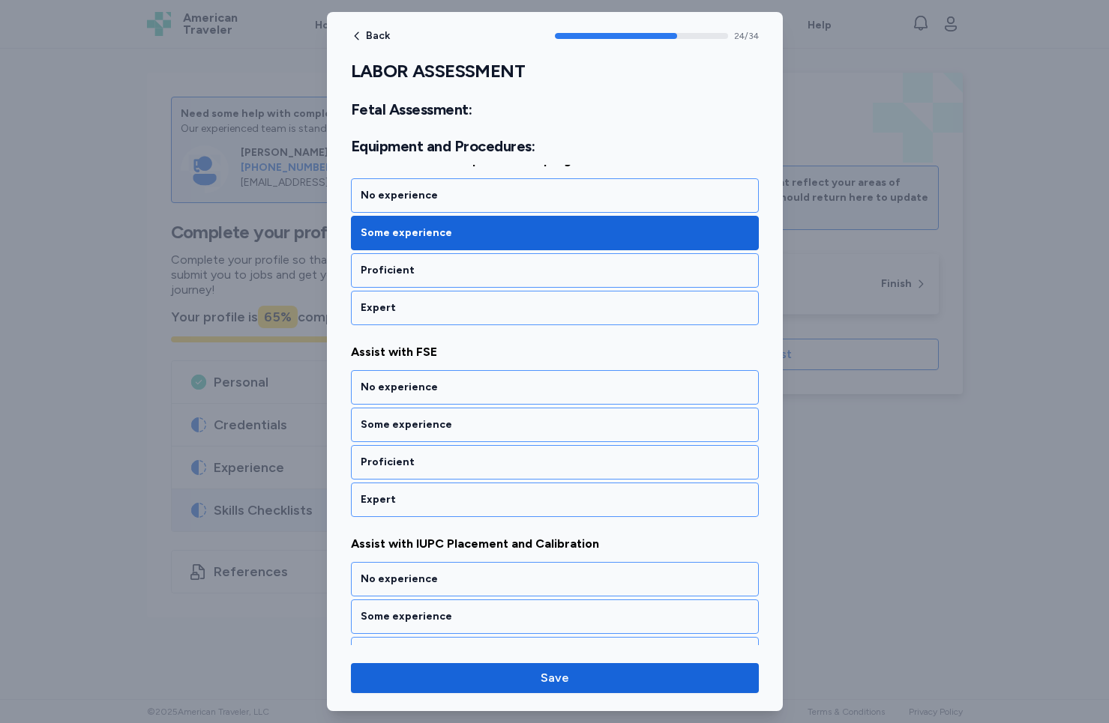
scroll to position [4783, 0]
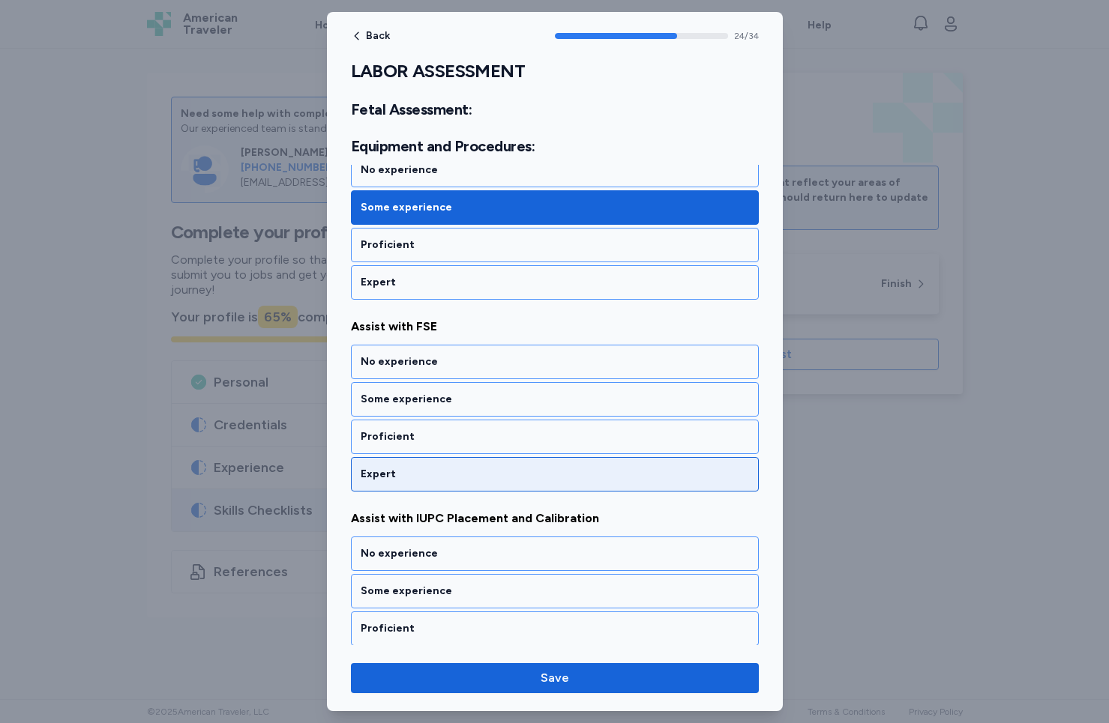
click at [404, 479] on div "Expert" at bounding box center [555, 474] width 388 height 15
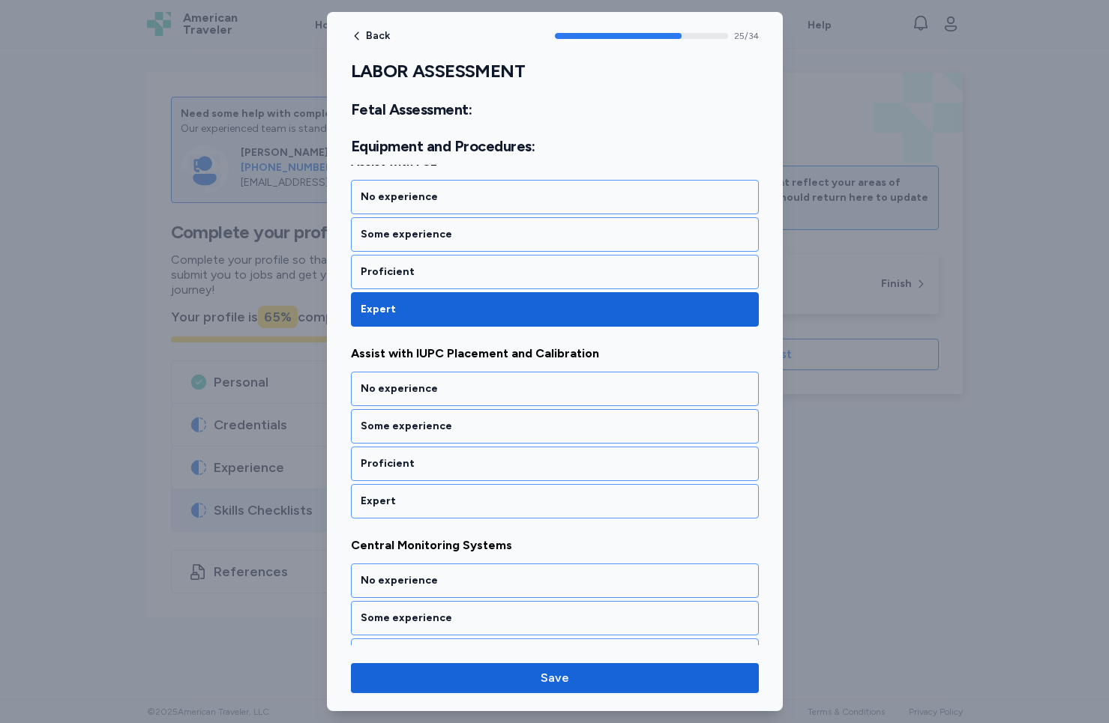
scroll to position [4975, 0]
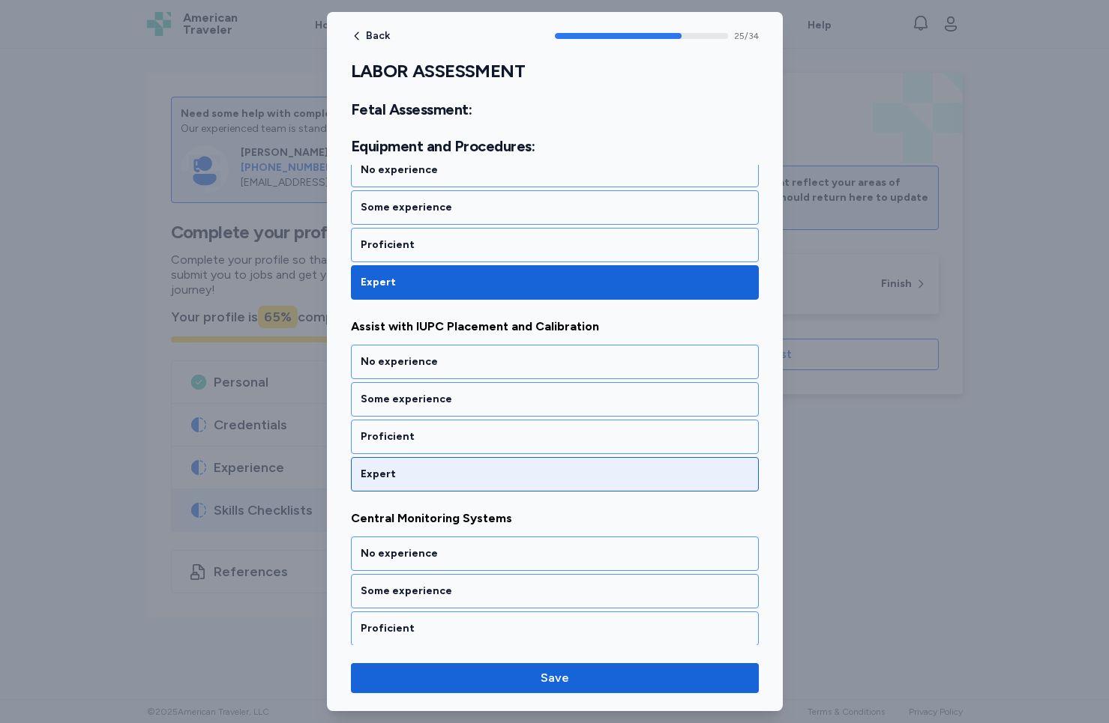
click at [406, 458] on div "Expert" at bounding box center [555, 474] width 408 height 34
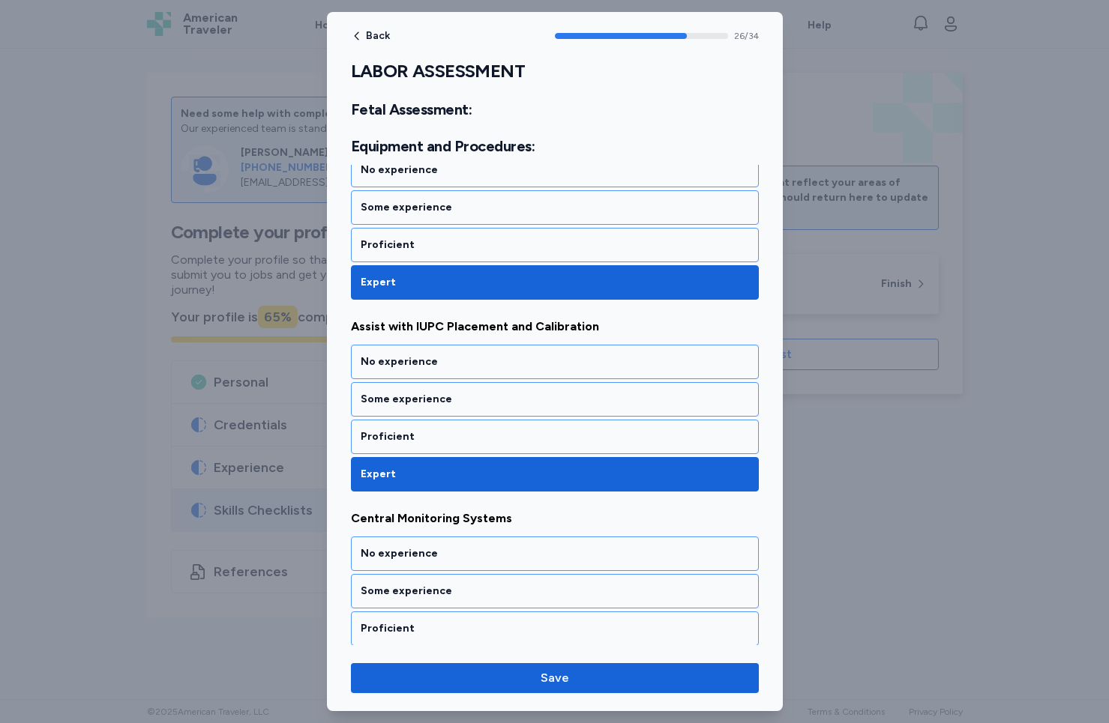
scroll to position [5167, 0]
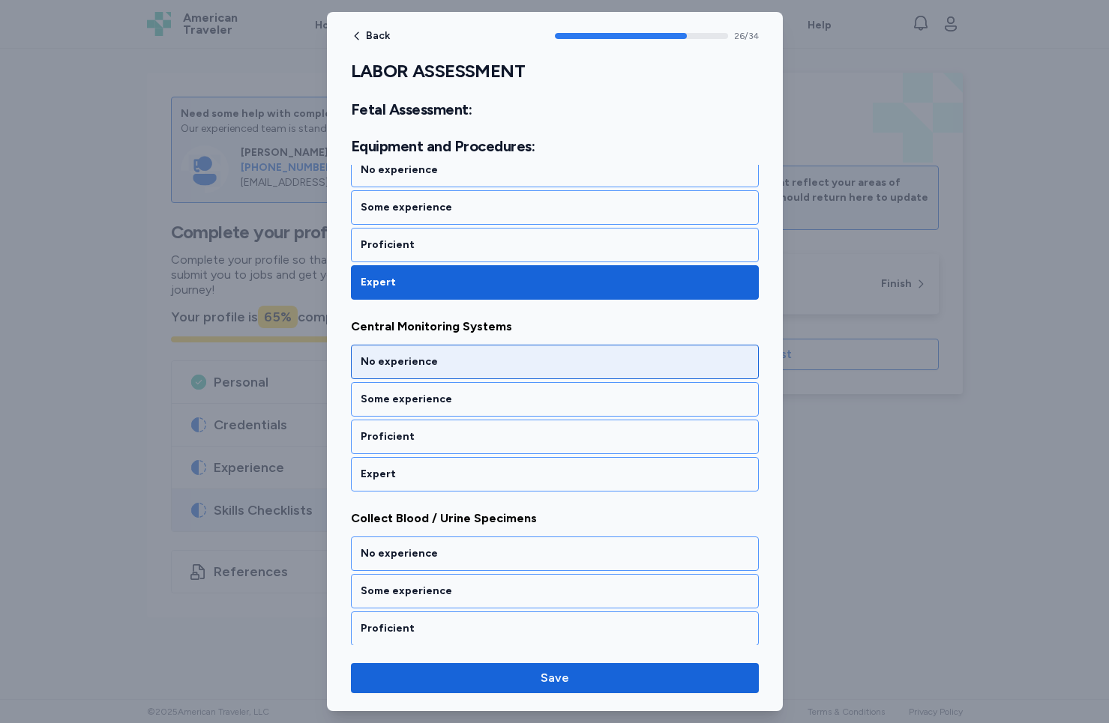
click at [414, 366] on div "No experience" at bounding box center [555, 362] width 388 height 15
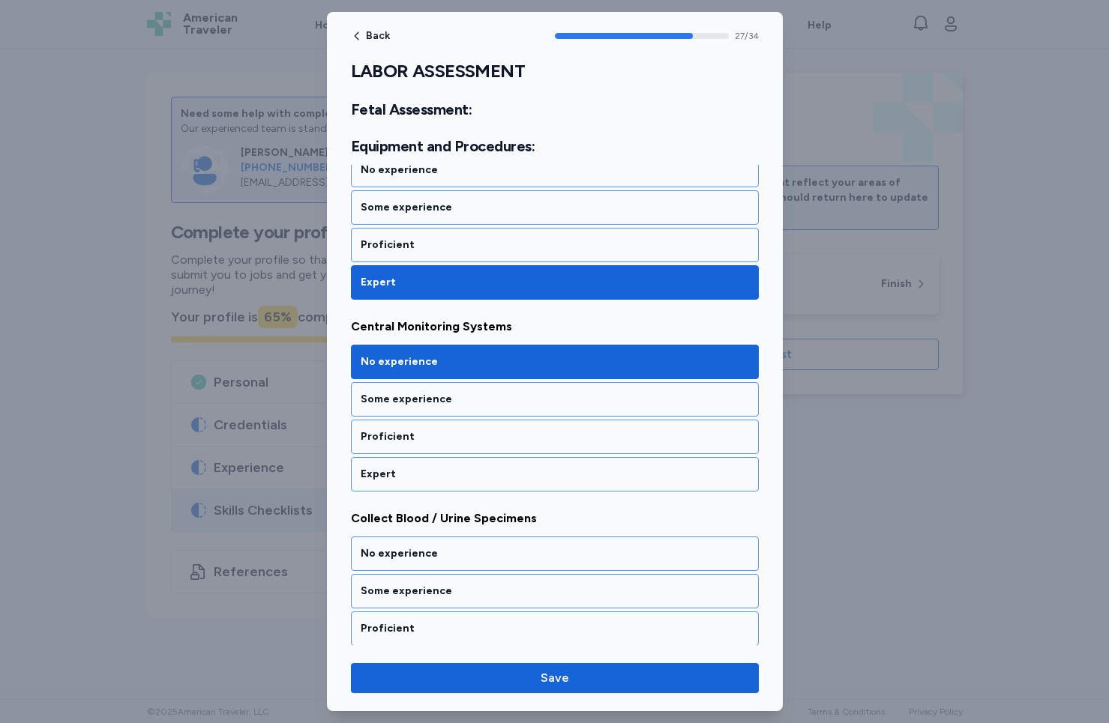
scroll to position [5358, 0]
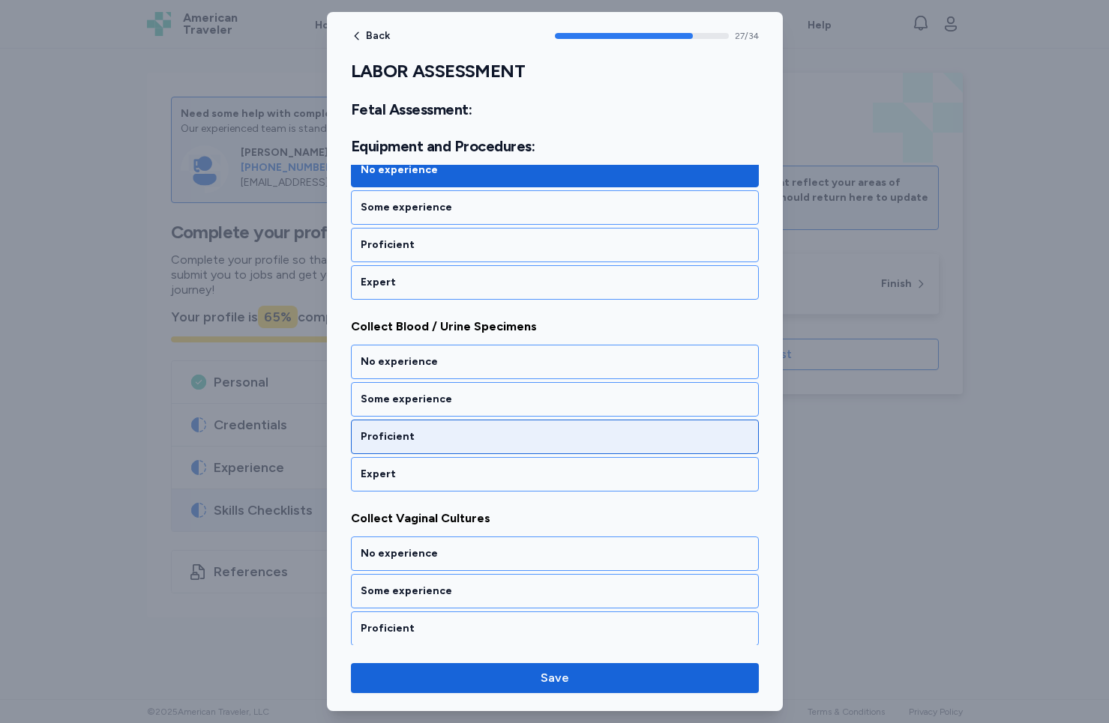
click at [401, 443] on div "Proficient" at bounding box center [555, 436] width 388 height 15
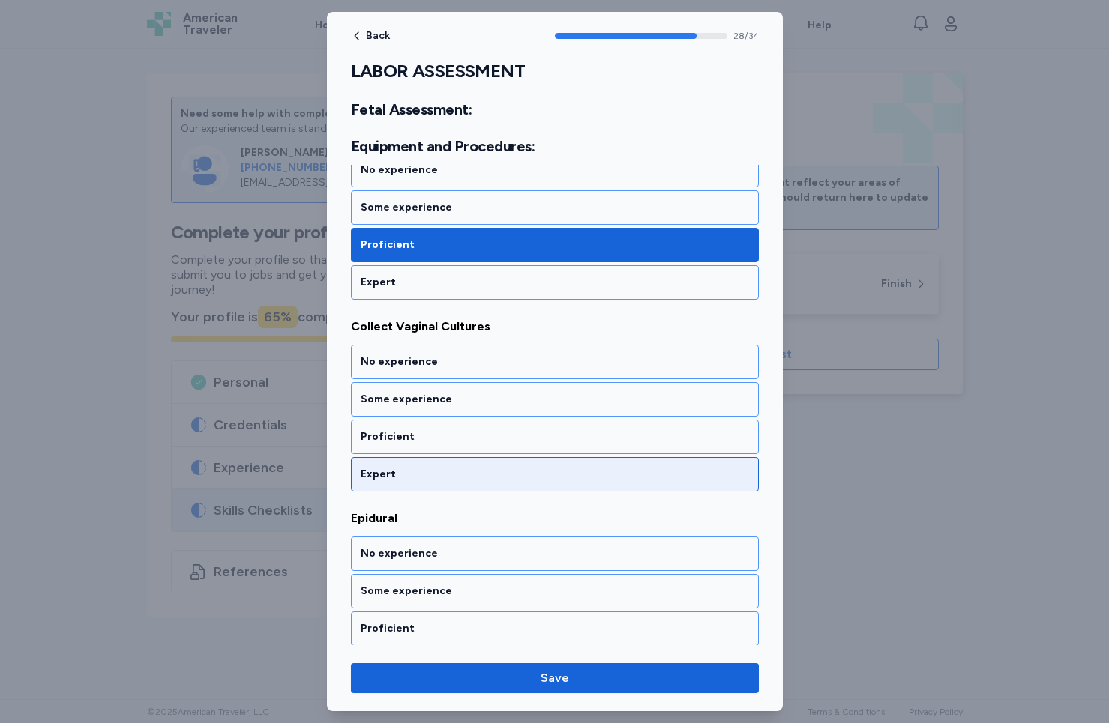
scroll to position [5653, 0]
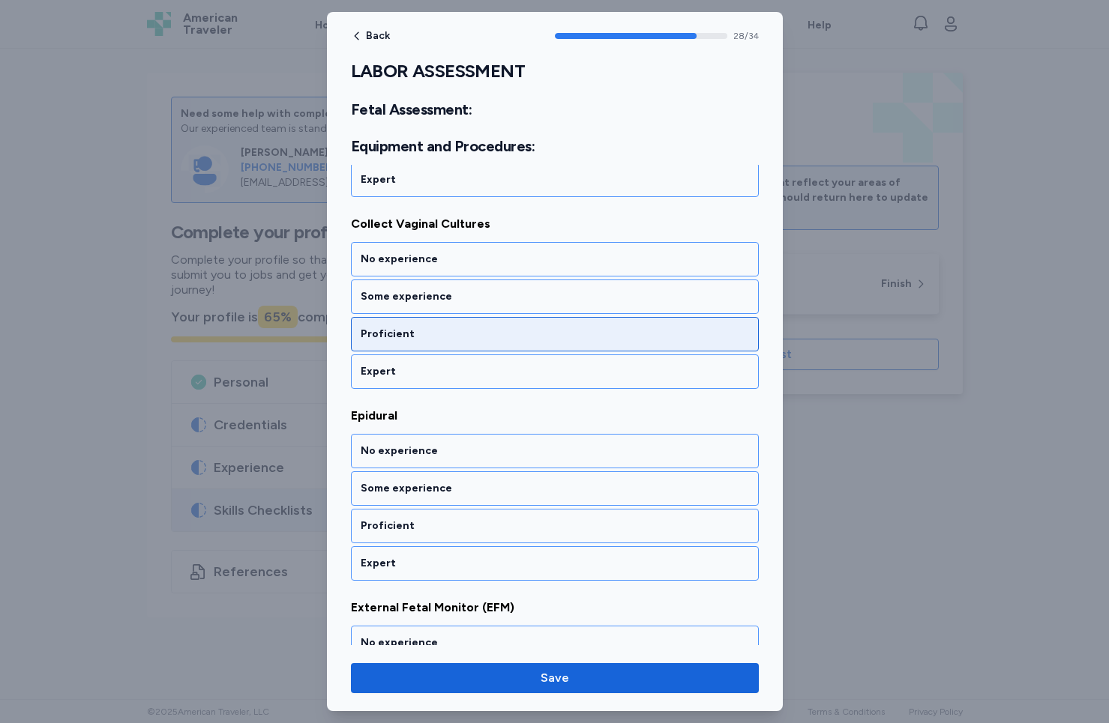
click at [437, 339] on div "Proficient" at bounding box center [555, 334] width 388 height 15
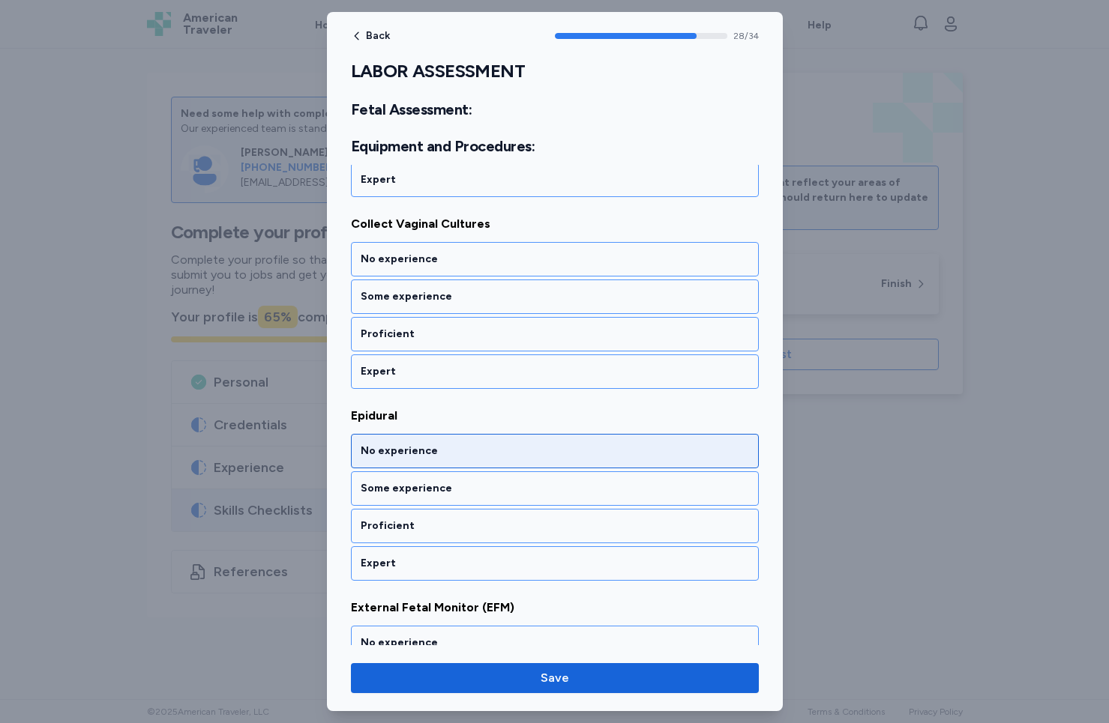
scroll to position [5742, 0]
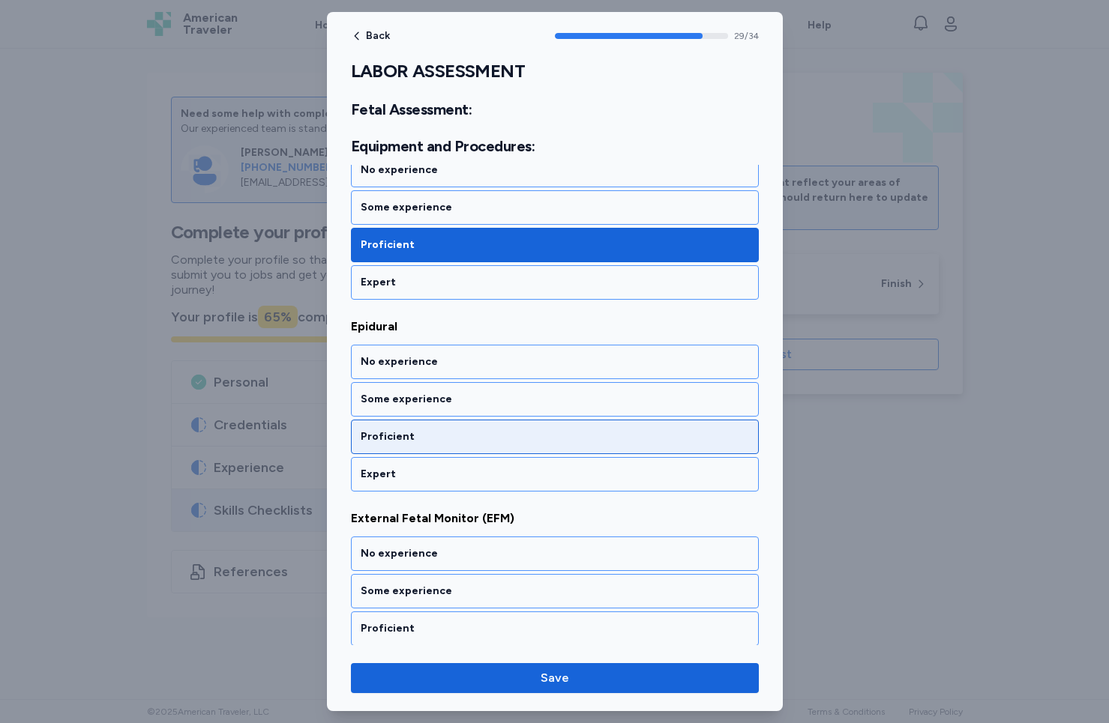
click at [423, 450] on div "Proficient" at bounding box center [555, 437] width 408 height 34
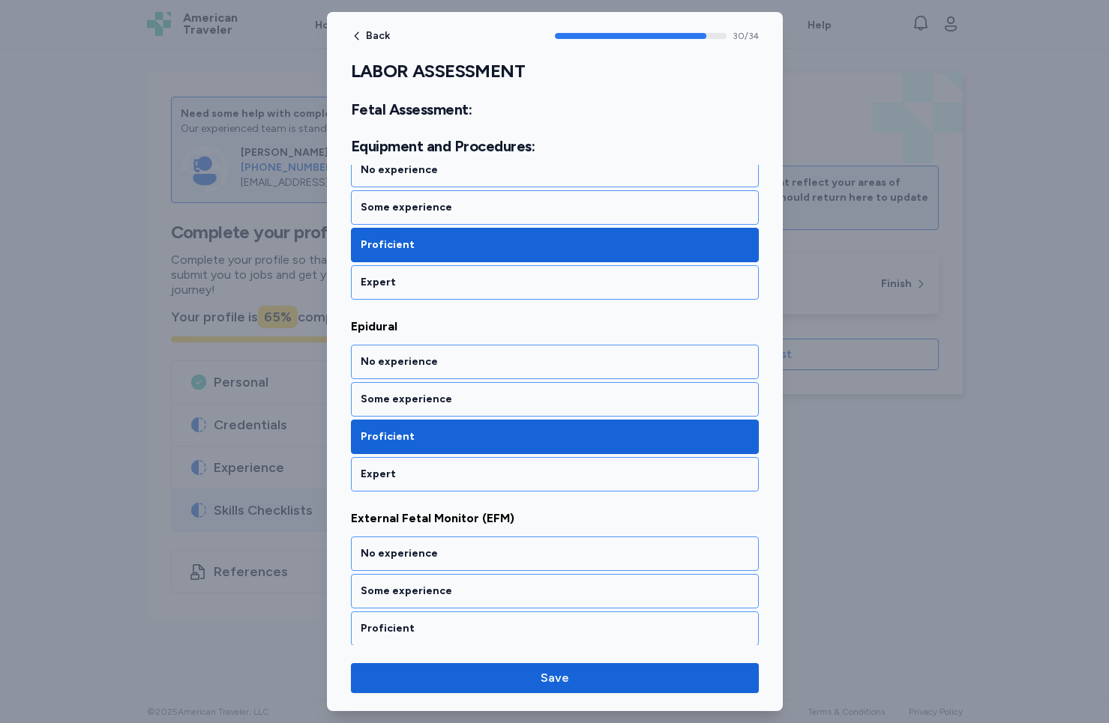
scroll to position [5934, 0]
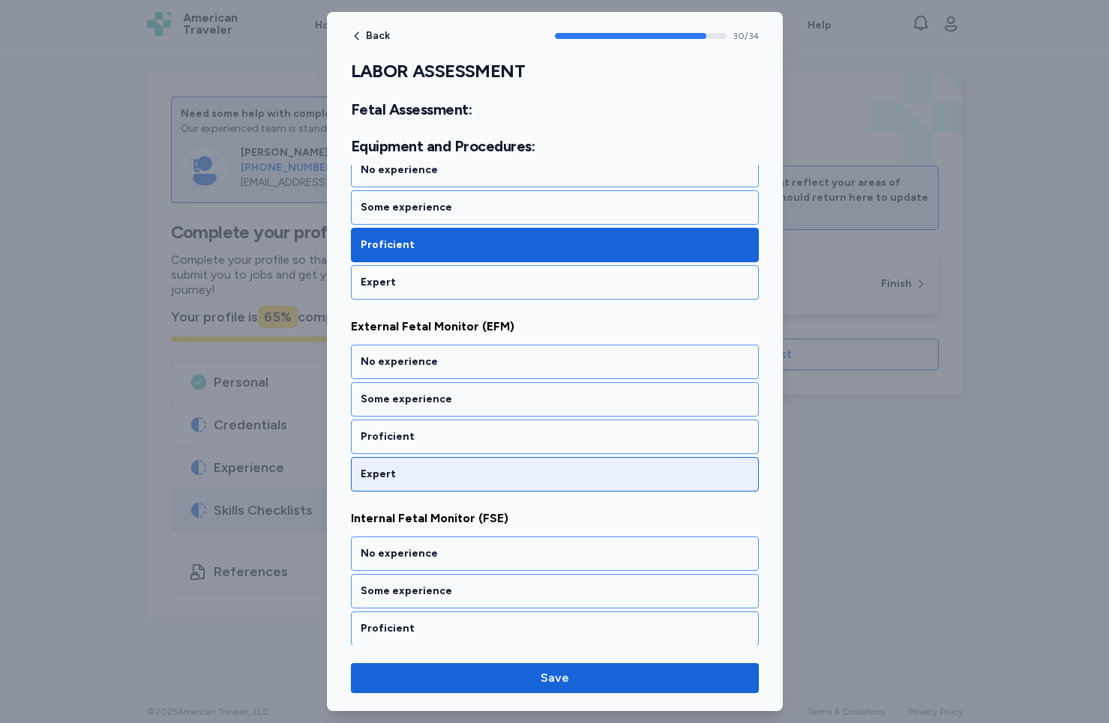
click at [422, 466] on div "Expert" at bounding box center [555, 474] width 408 height 34
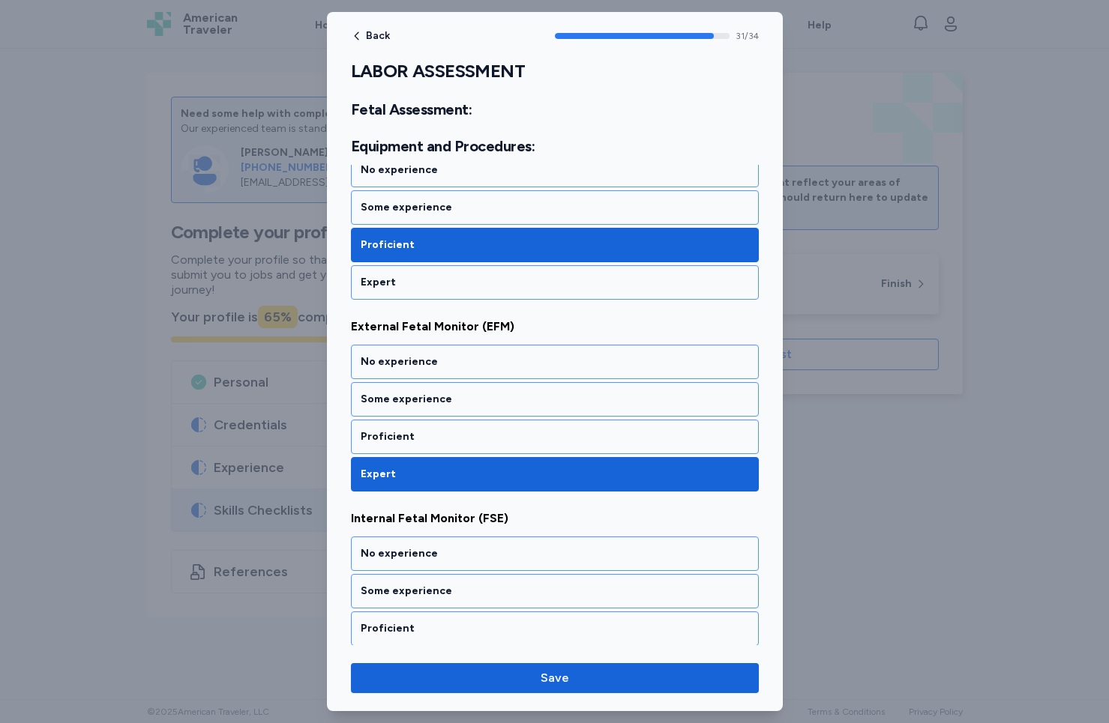
scroll to position [6126, 0]
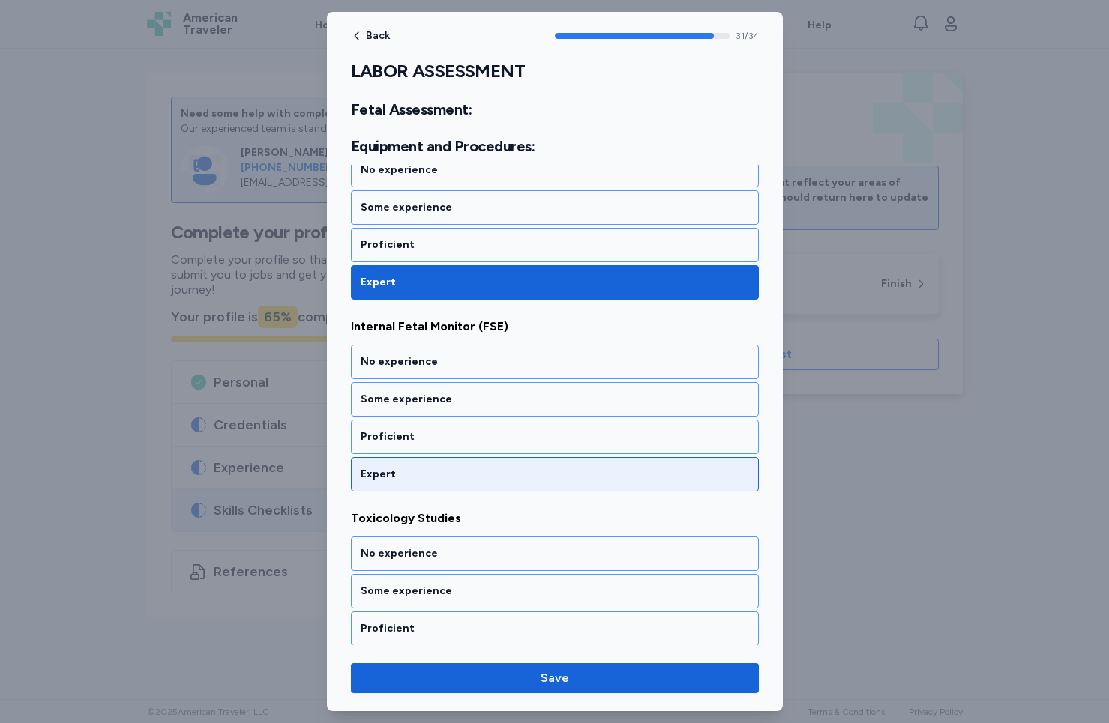
click at [422, 466] on div "Expert" at bounding box center [555, 474] width 408 height 34
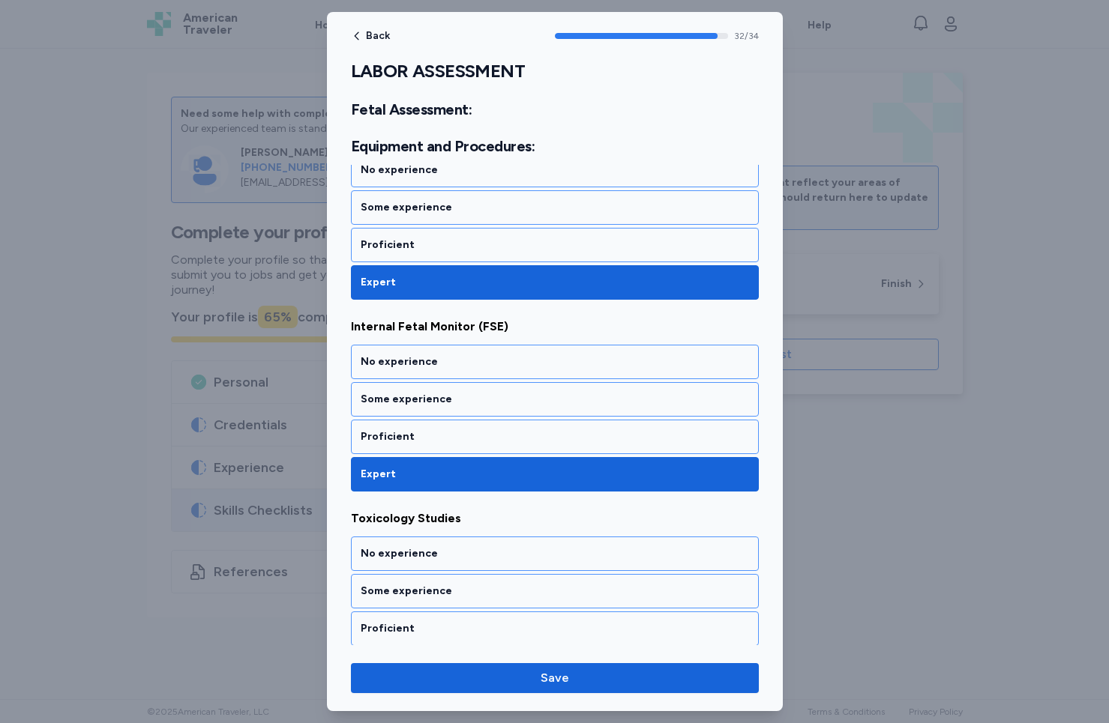
scroll to position [6318, 0]
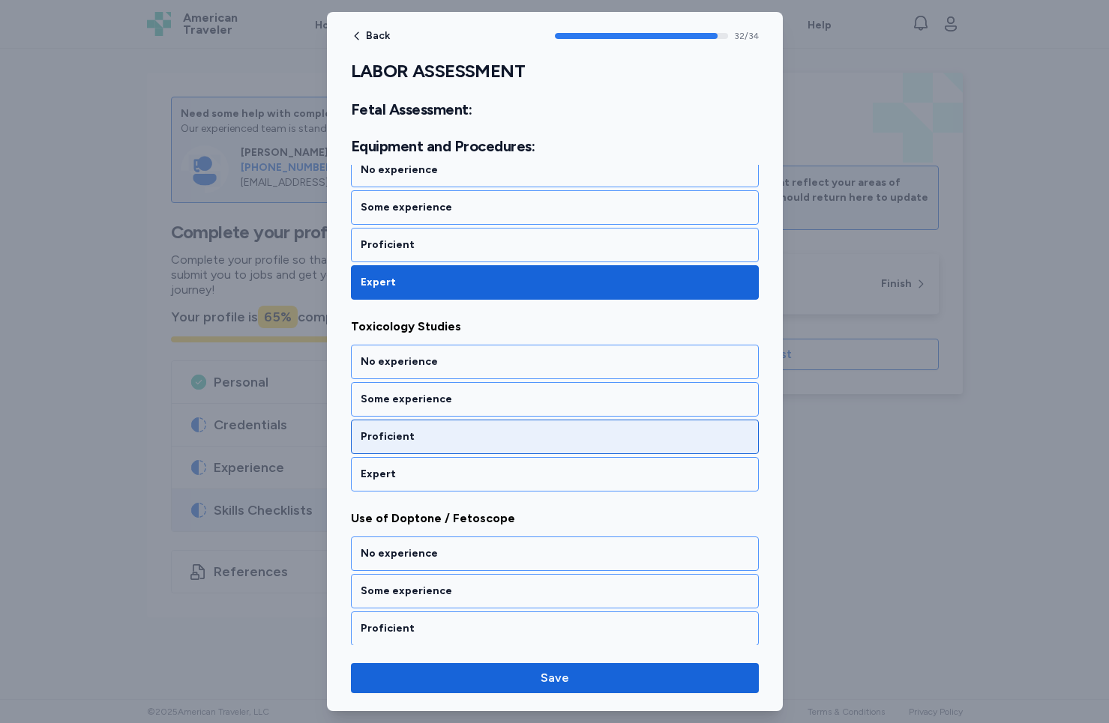
click at [425, 438] on div "Proficient" at bounding box center [555, 436] width 388 height 15
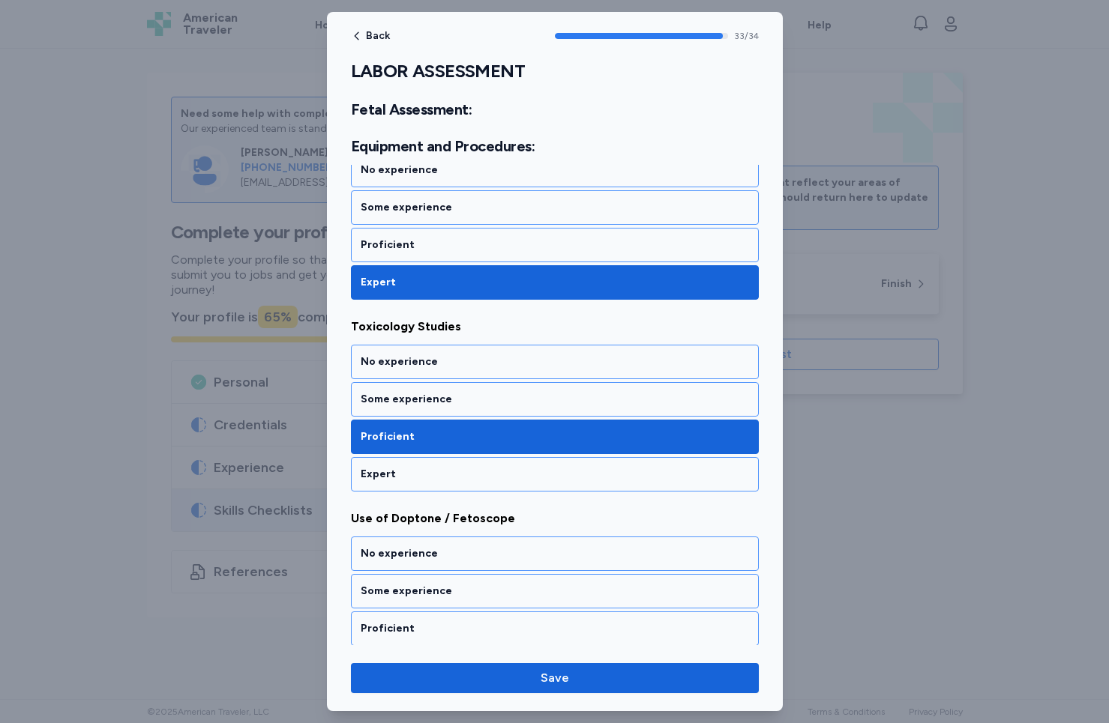
scroll to position [6359, 0]
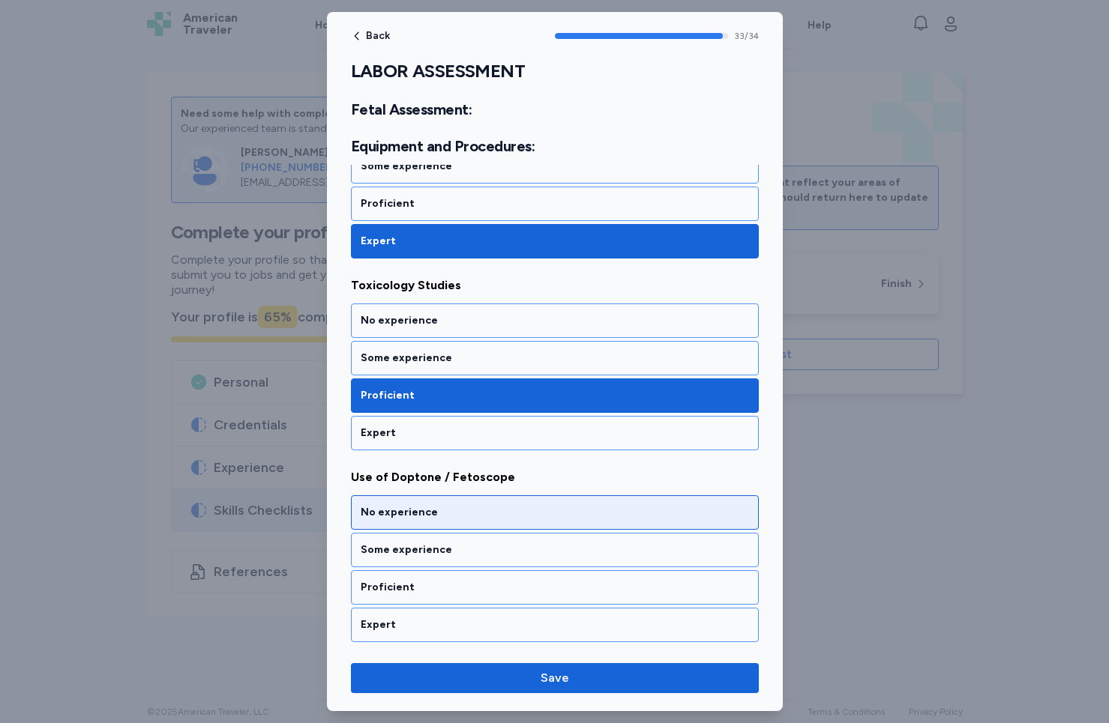
click at [435, 518] on div "No experience" at bounding box center [555, 512] width 388 height 15
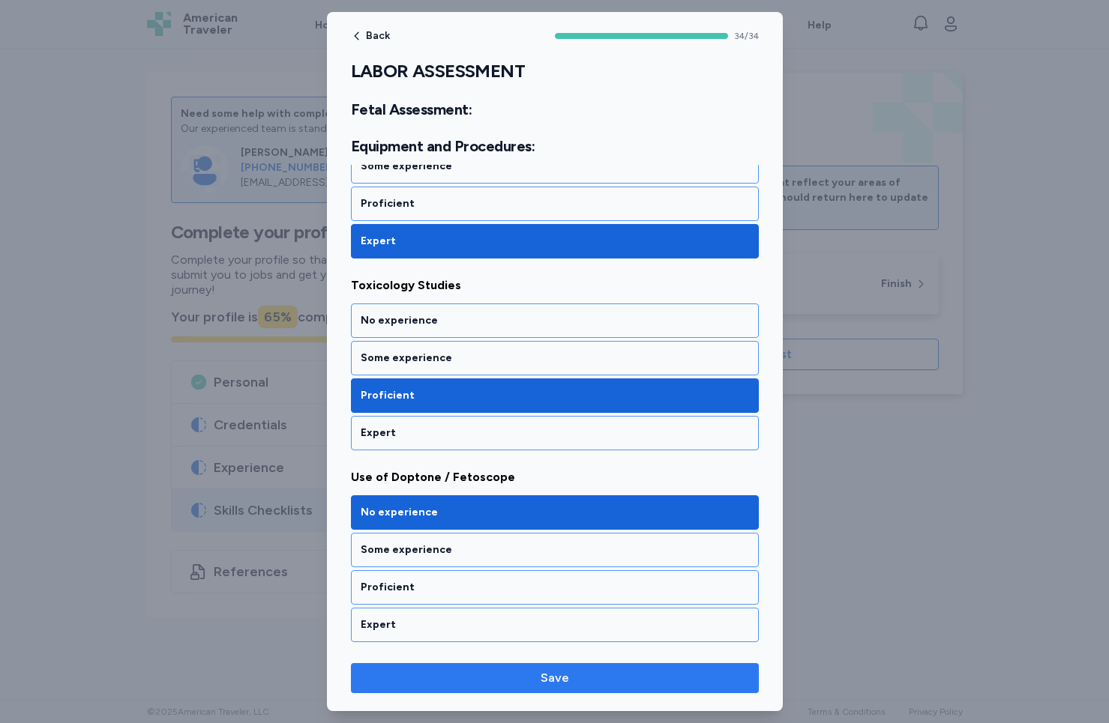
click at [549, 689] on button "Save" at bounding box center [555, 678] width 408 height 30
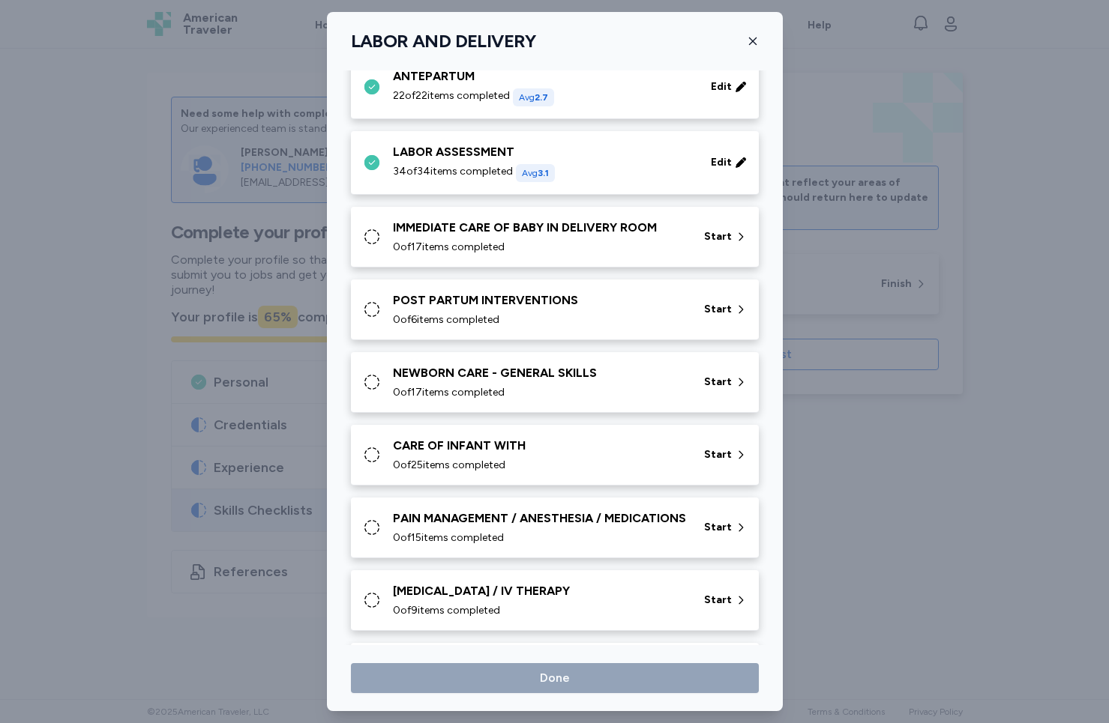
scroll to position [135, 0]
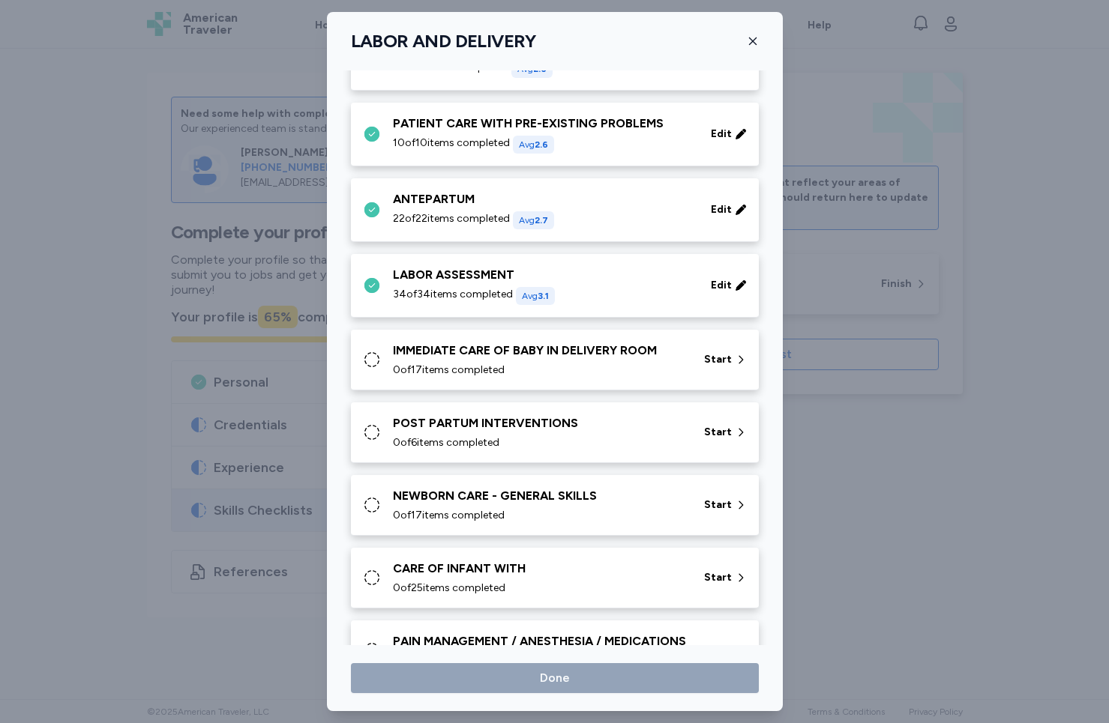
click at [624, 298] on div "34 of 34 items completed Avg 3.1" at bounding box center [543, 296] width 300 height 18
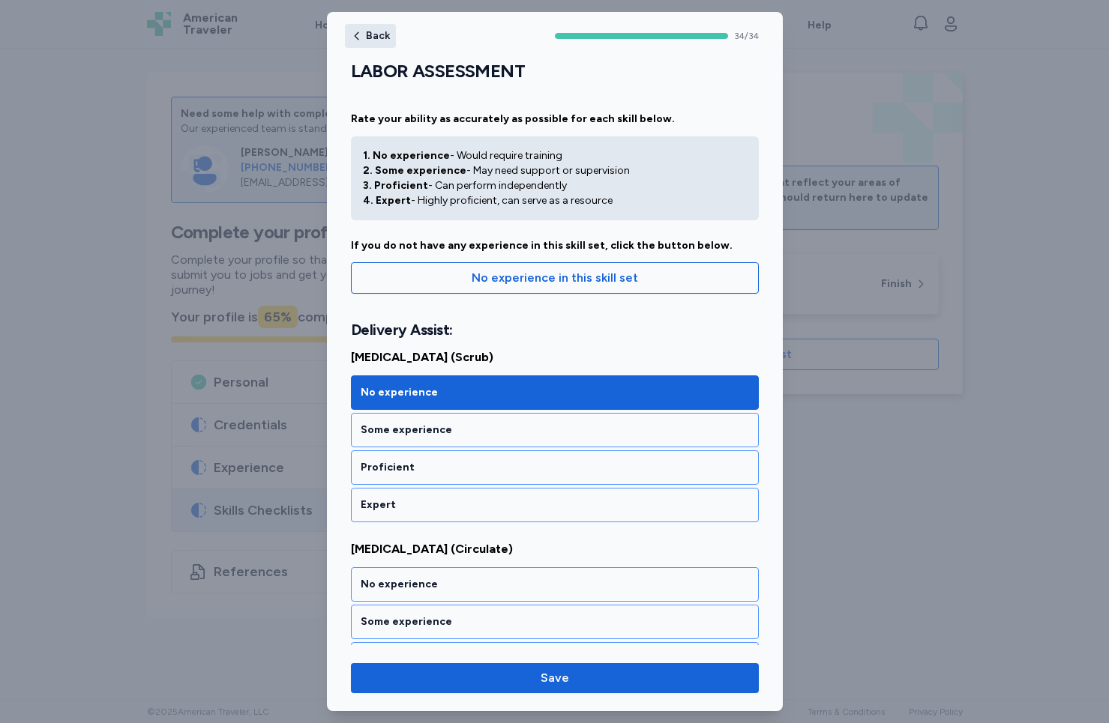
click at [359, 37] on icon "button" at bounding box center [357, 36] width 12 height 12
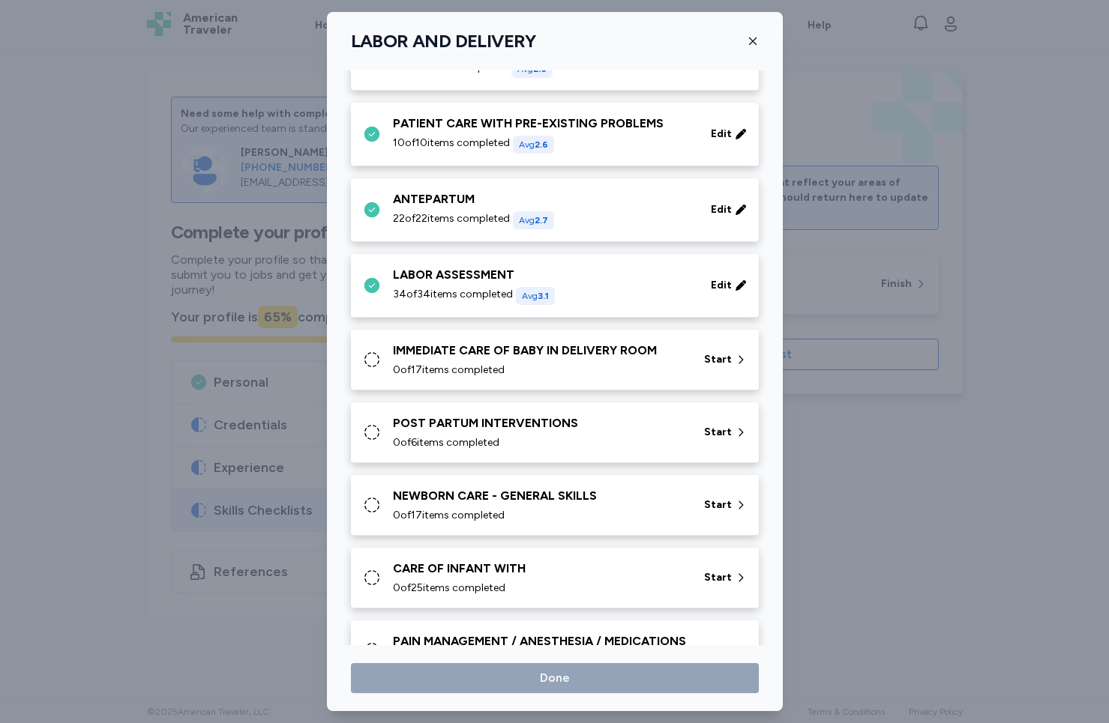
click at [469, 430] on div "POST PARTUM INTERVENTIONS" at bounding box center [539, 423] width 293 height 18
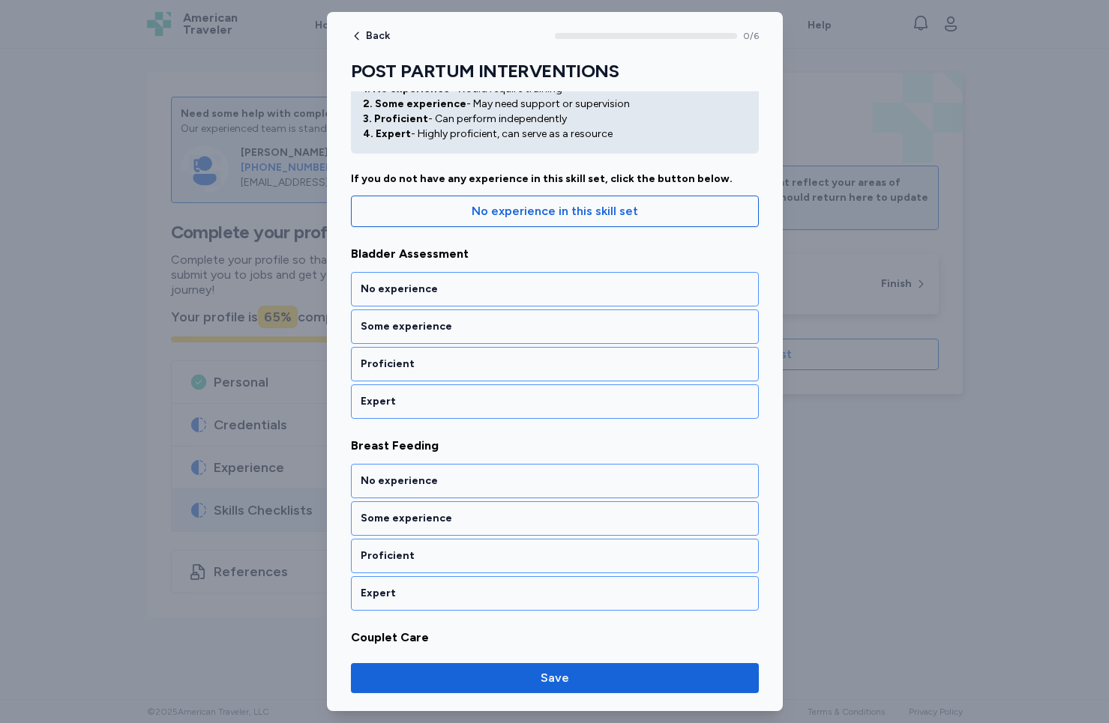
scroll to position [70, 0]
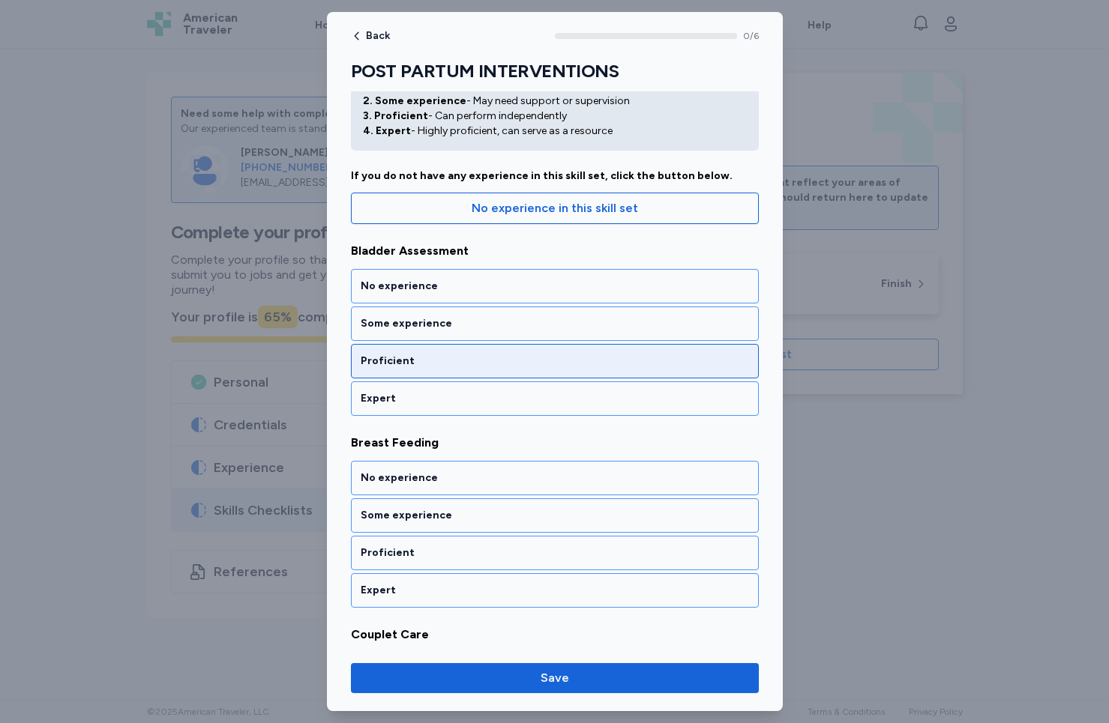
click at [450, 358] on div "Proficient" at bounding box center [555, 361] width 388 height 15
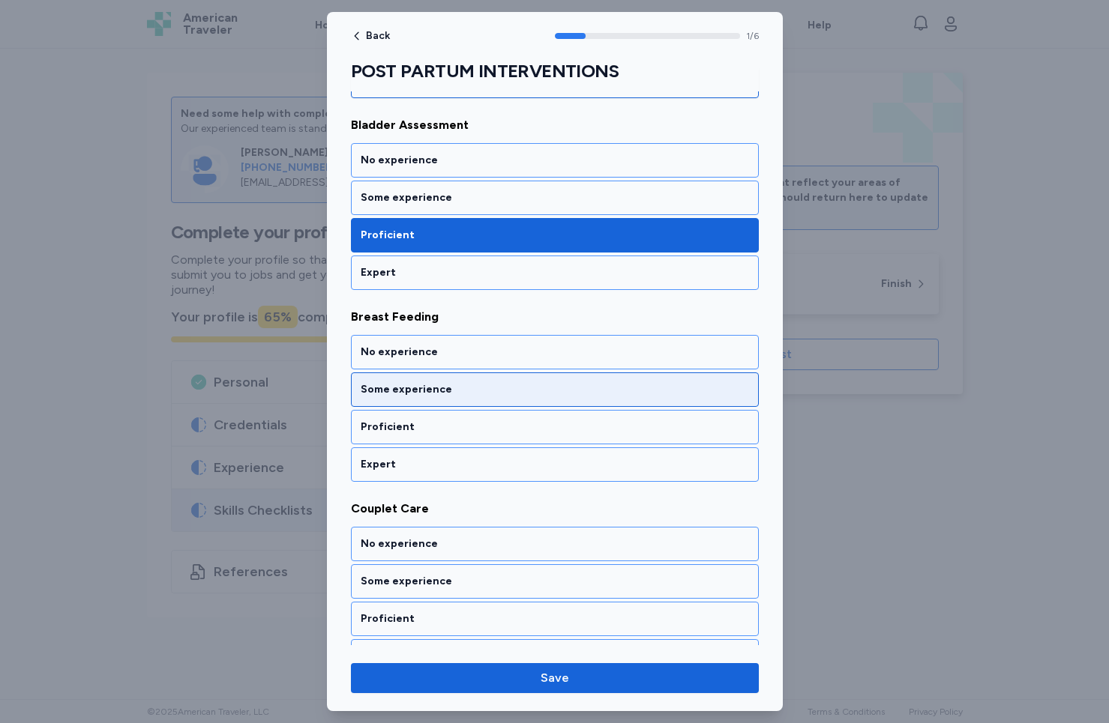
scroll to position [223, 0]
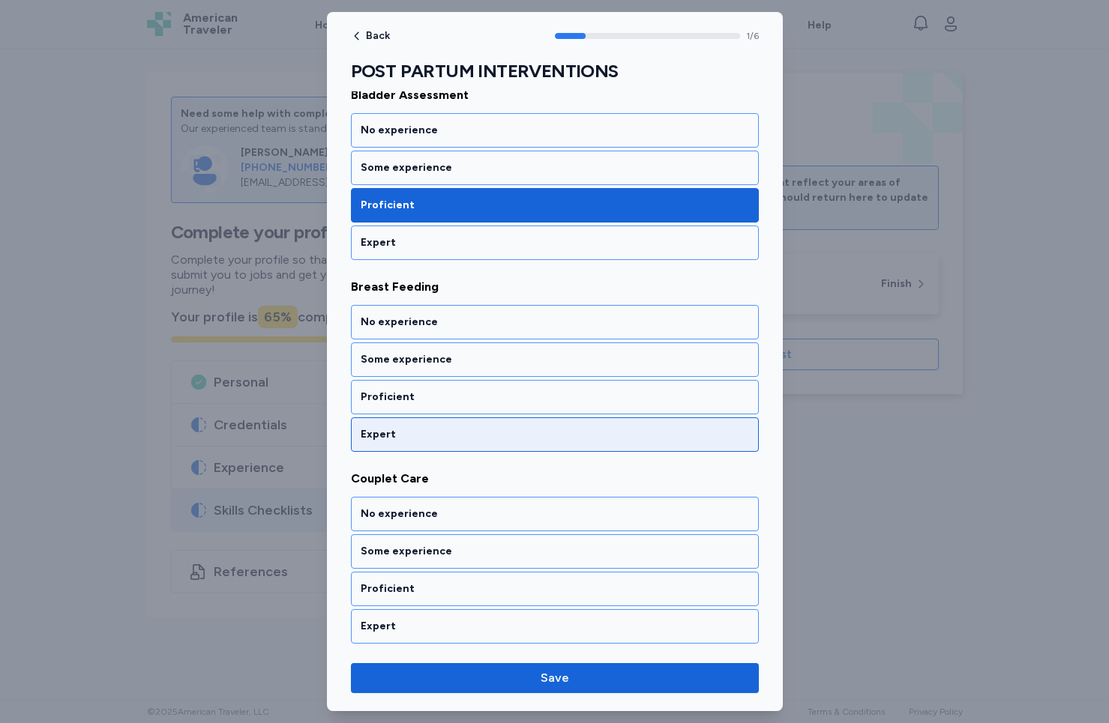
click at [447, 432] on div "Expert" at bounding box center [555, 434] width 388 height 15
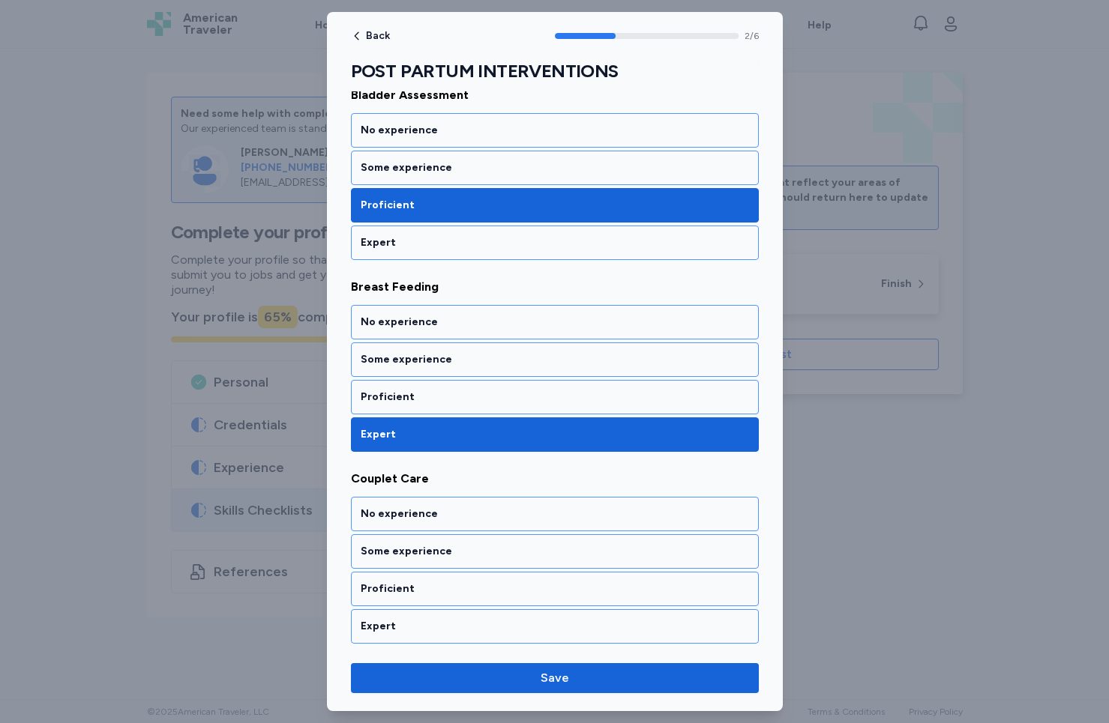
scroll to position [414, 0]
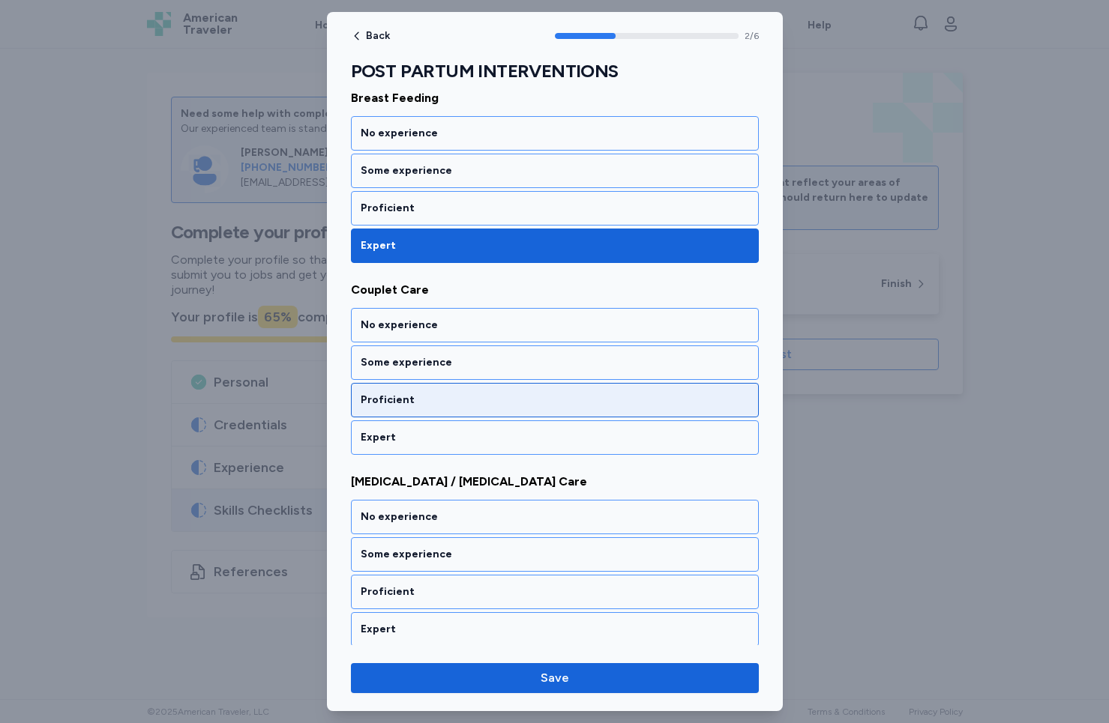
click at [443, 400] on div "Proficient" at bounding box center [555, 400] width 388 height 15
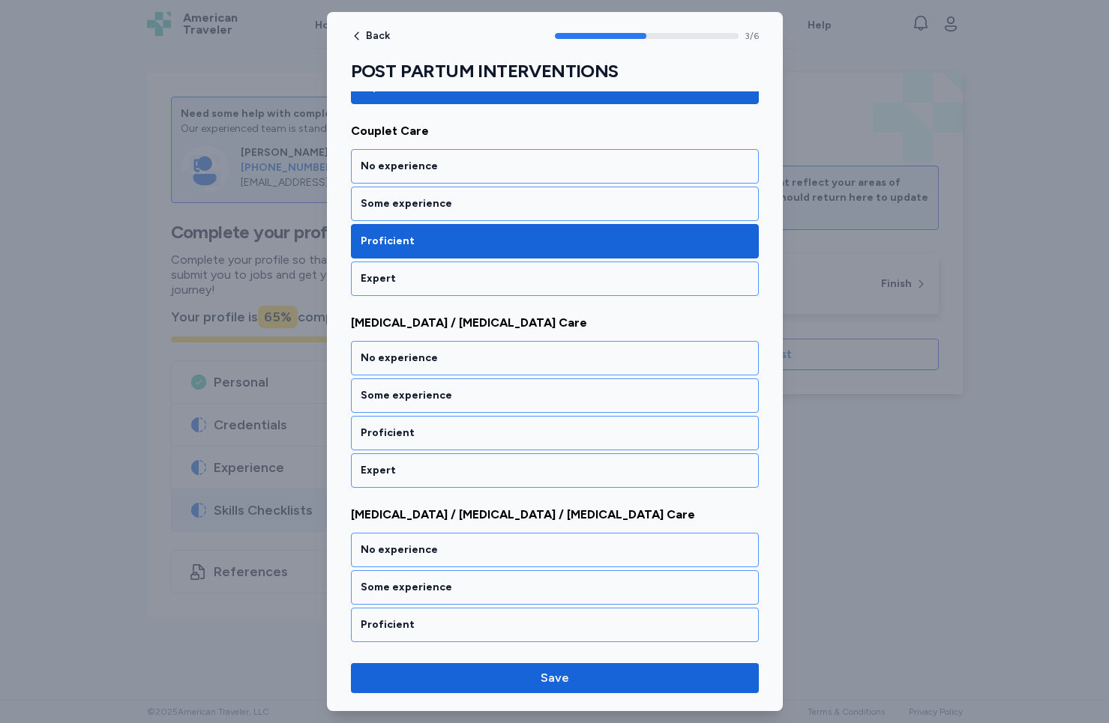
scroll to position [606, 0]
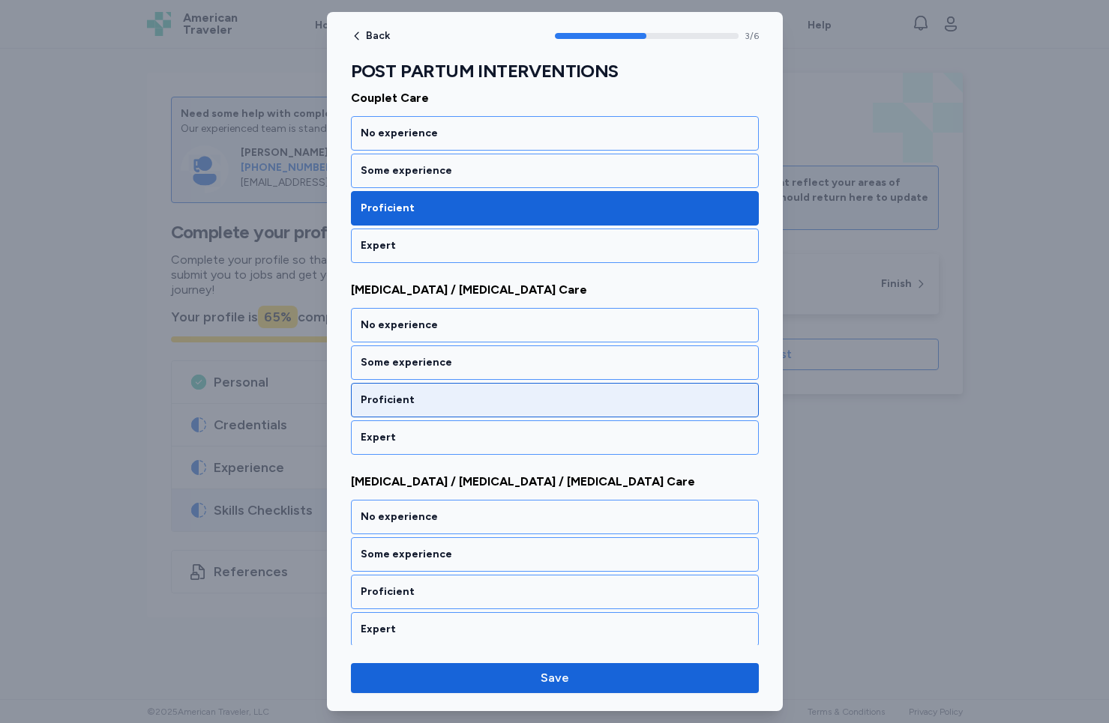
click at [443, 400] on div "Proficient" at bounding box center [555, 400] width 388 height 15
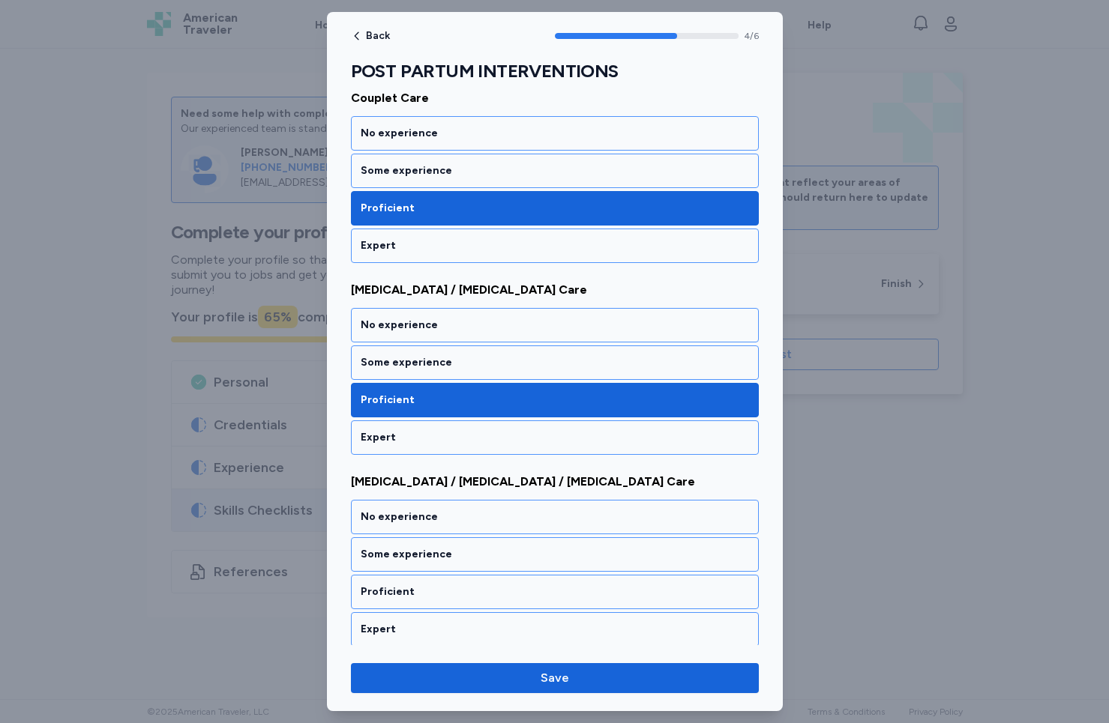
scroll to position [798, 0]
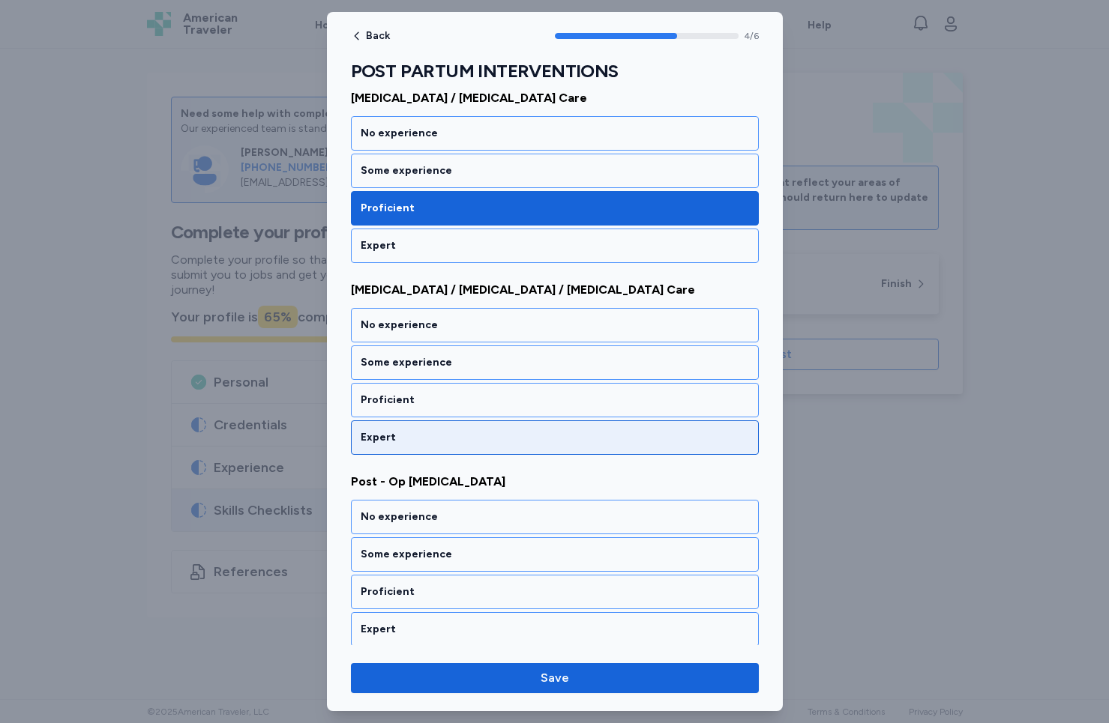
click at [443, 436] on div "Expert" at bounding box center [555, 437] width 388 height 15
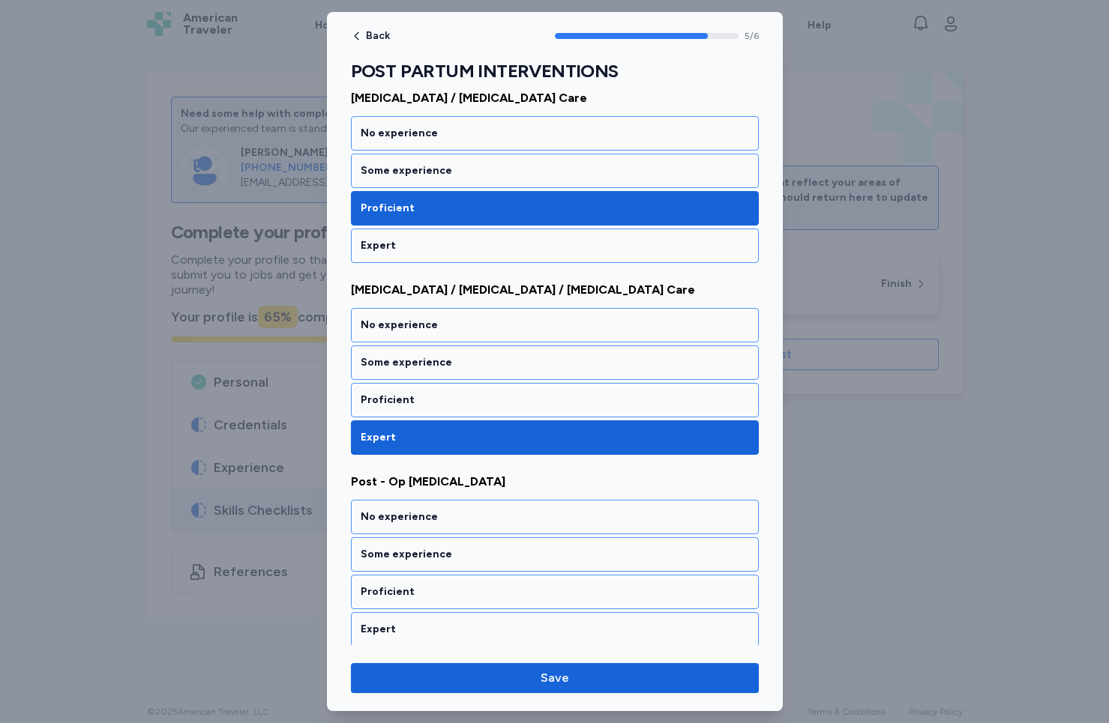
scroll to position [803, 0]
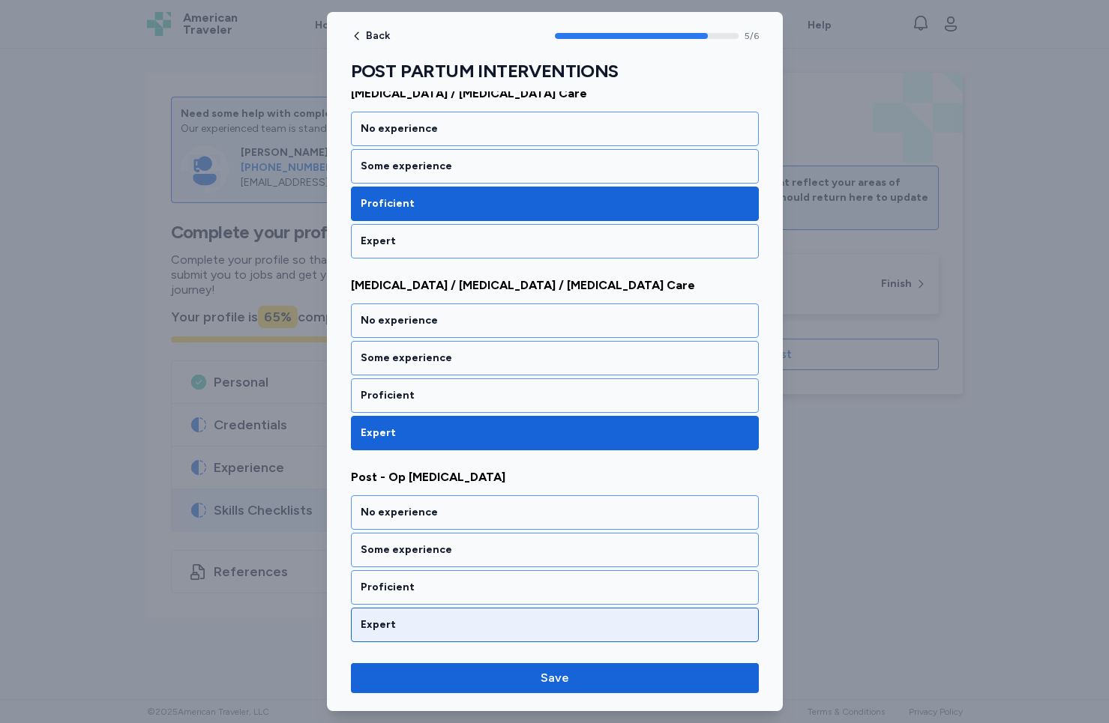
click at [432, 634] on div "Expert" at bounding box center [555, 625] width 408 height 34
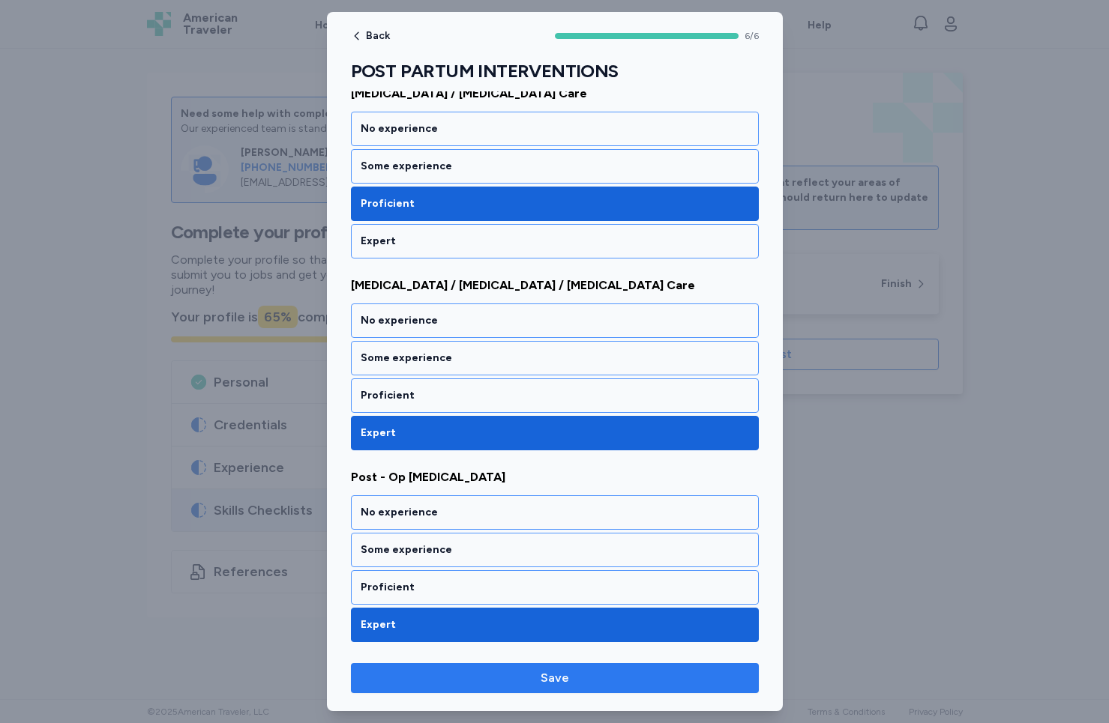
click at [483, 689] on button "Save" at bounding box center [555, 678] width 408 height 30
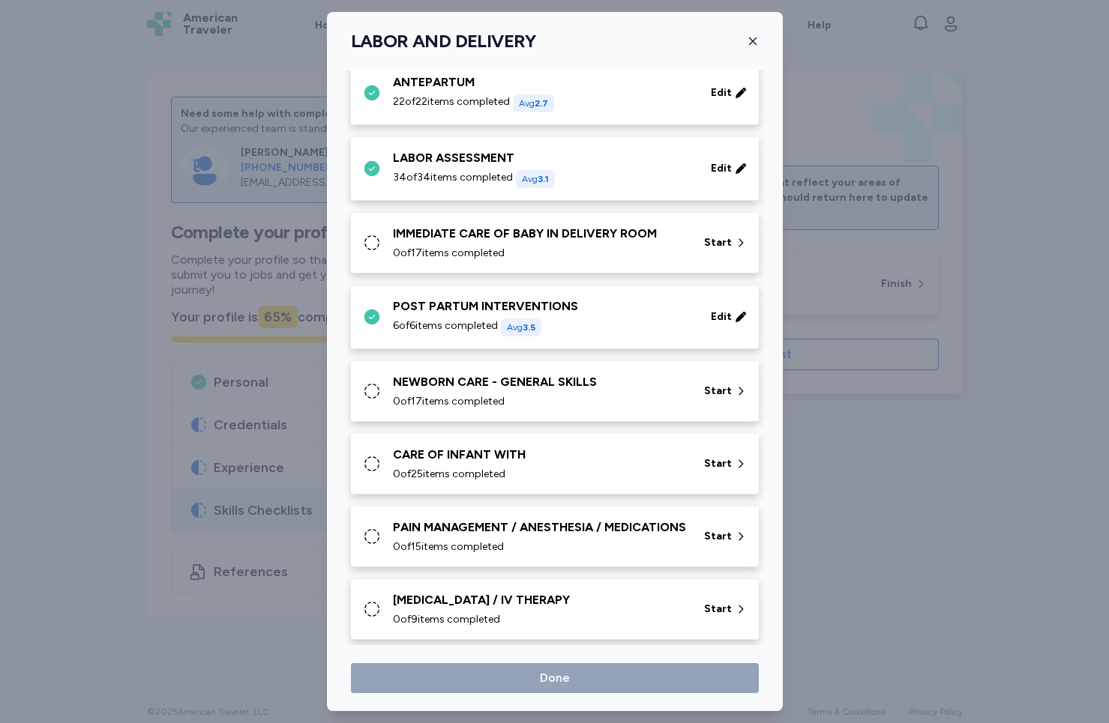
scroll to position [352, 0]
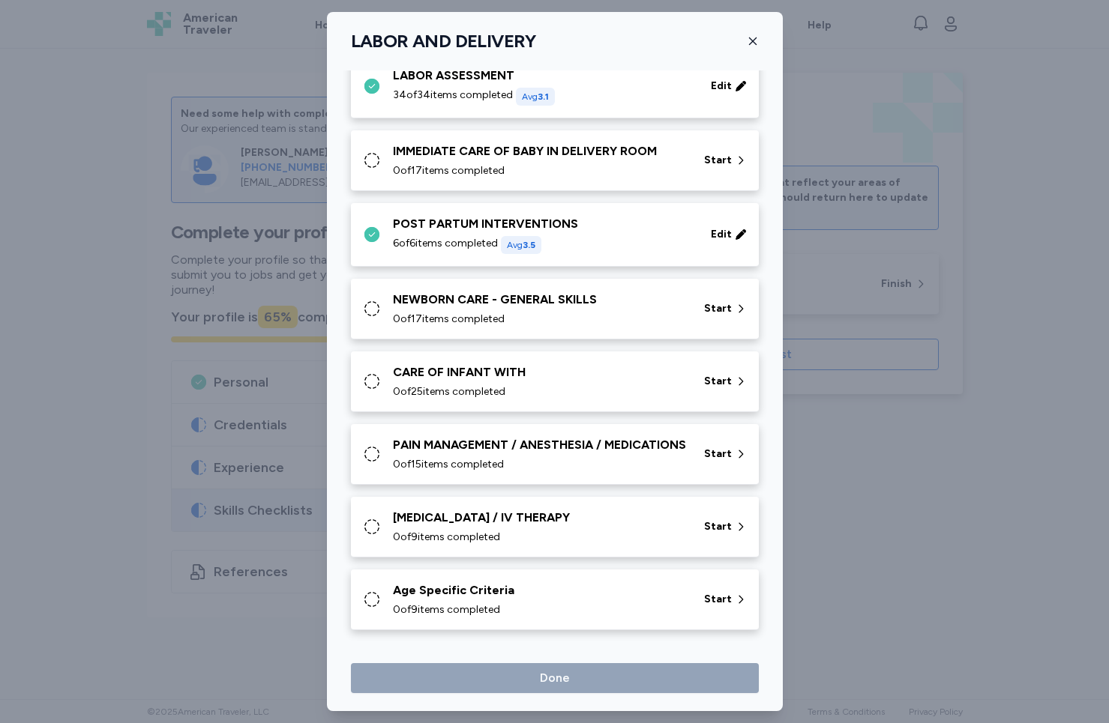
click at [366, 445] on icon at bounding box center [372, 454] width 18 height 18
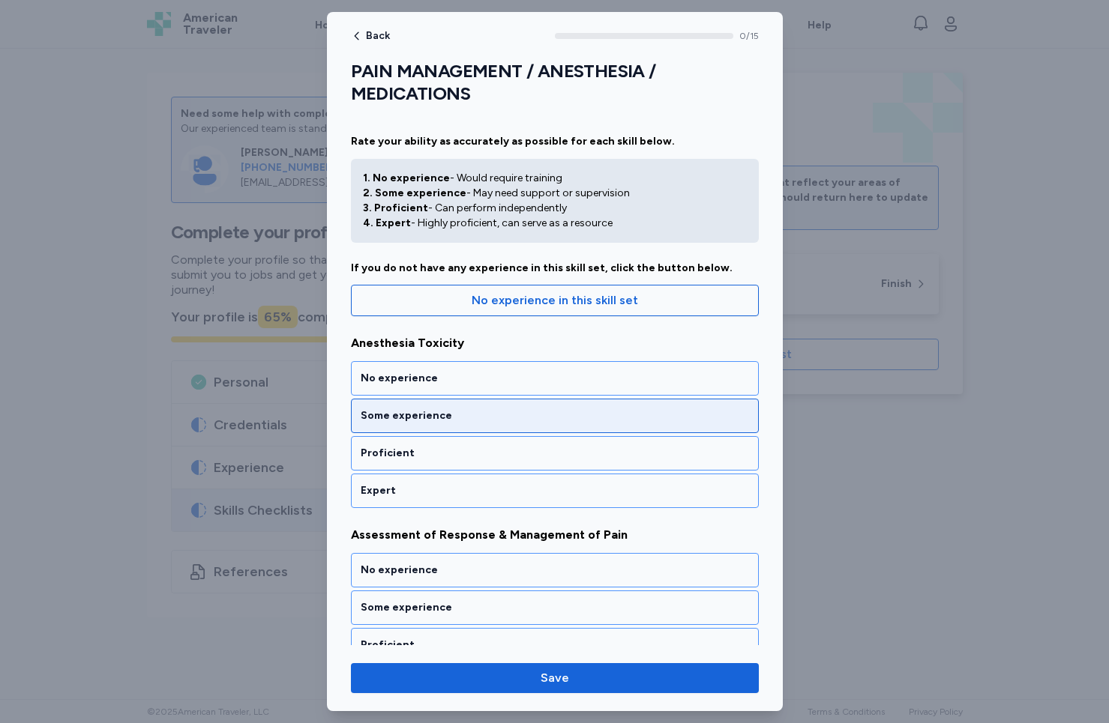
click at [430, 408] on div "Some experience" at bounding box center [555, 416] width 408 height 34
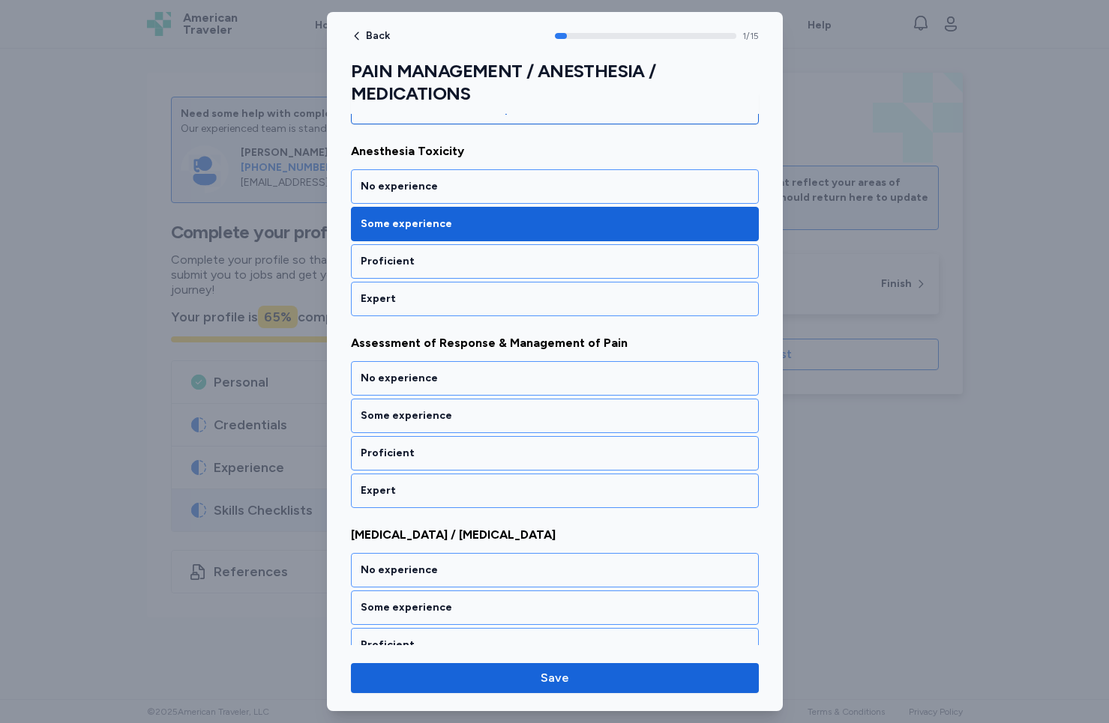
scroll to position [234, 0]
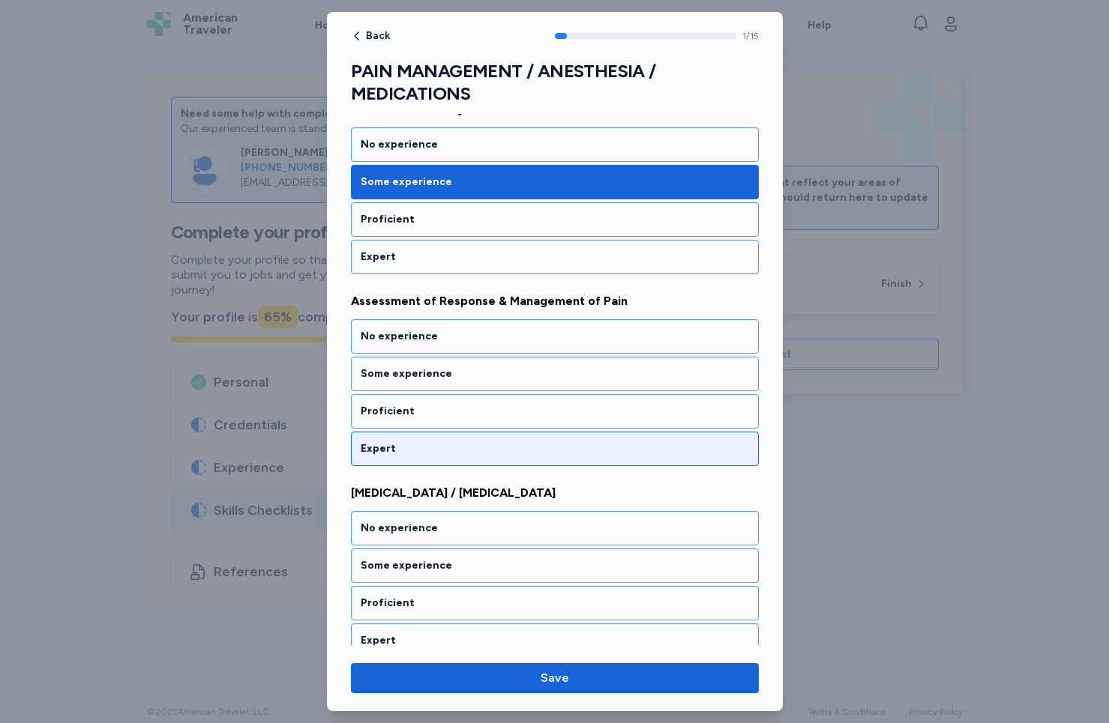
click at [436, 438] on div "Expert" at bounding box center [555, 449] width 408 height 34
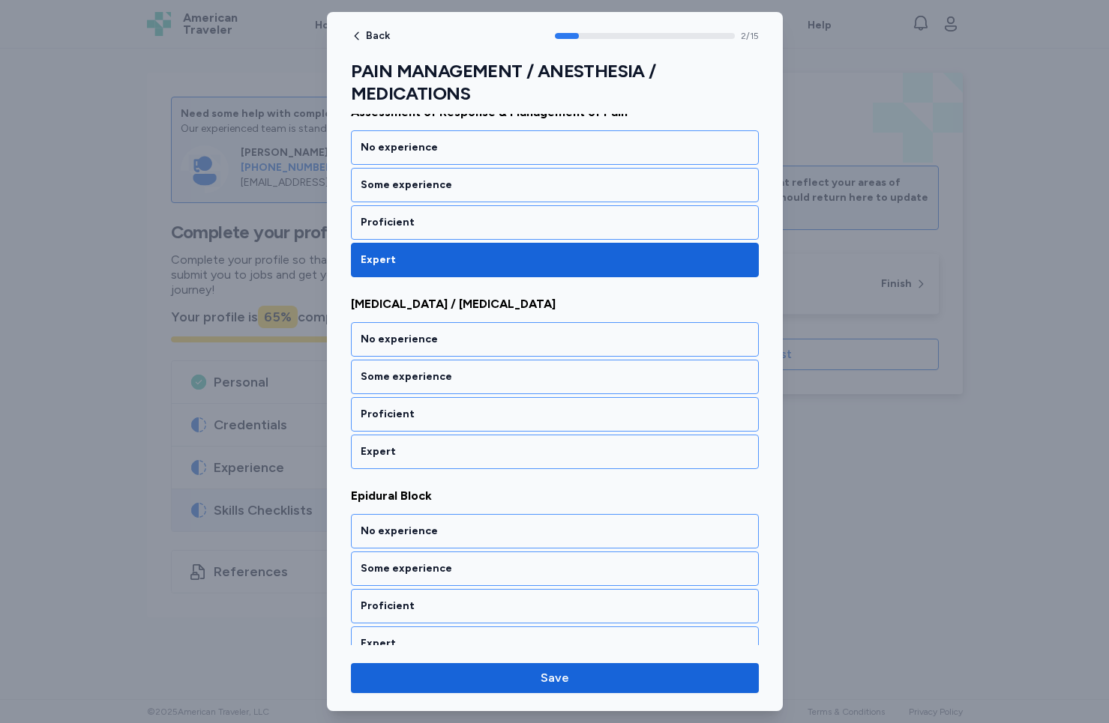
scroll to position [426, 0]
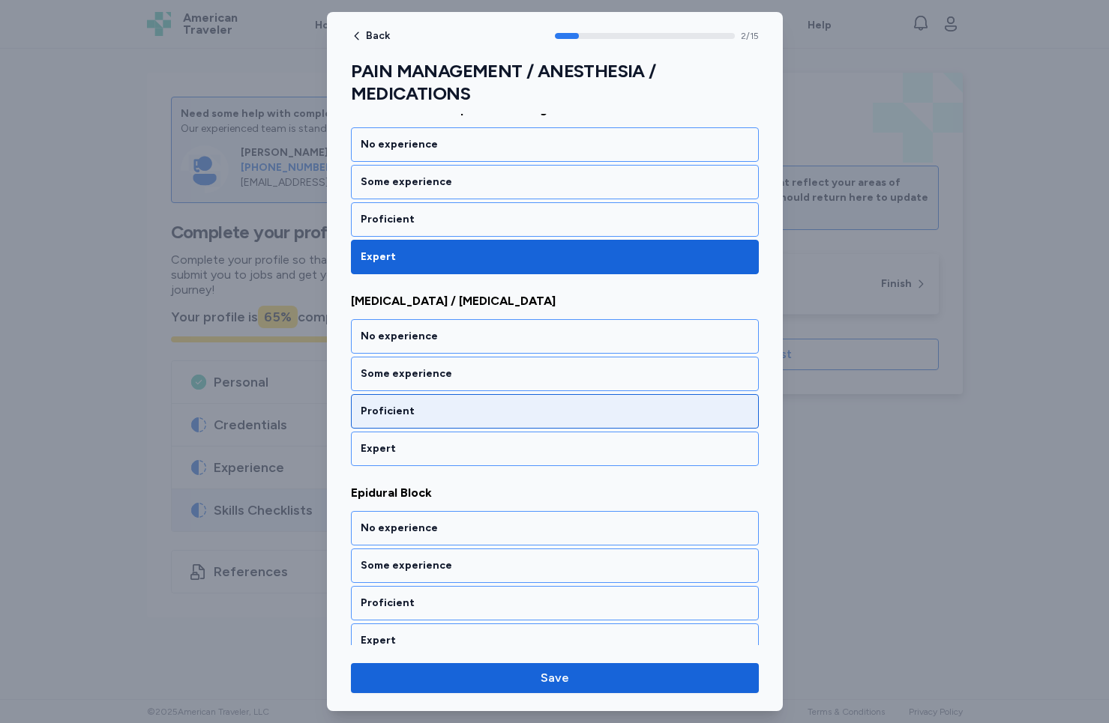
click at [445, 421] on div "Proficient" at bounding box center [555, 411] width 408 height 34
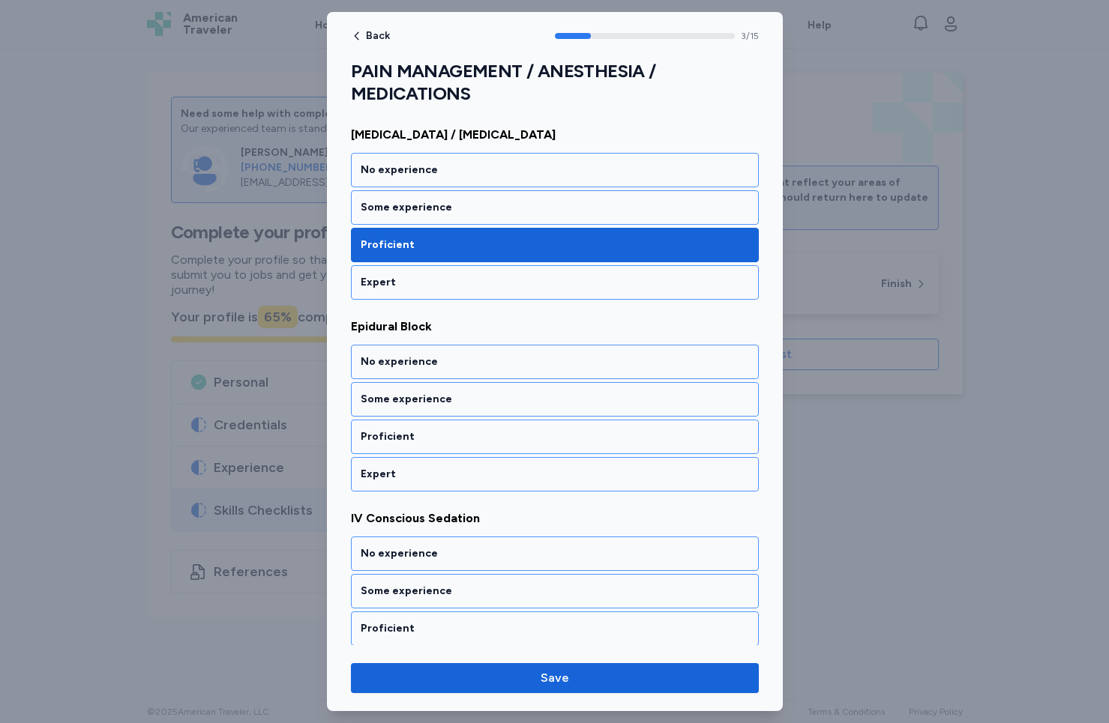
scroll to position [618, 0]
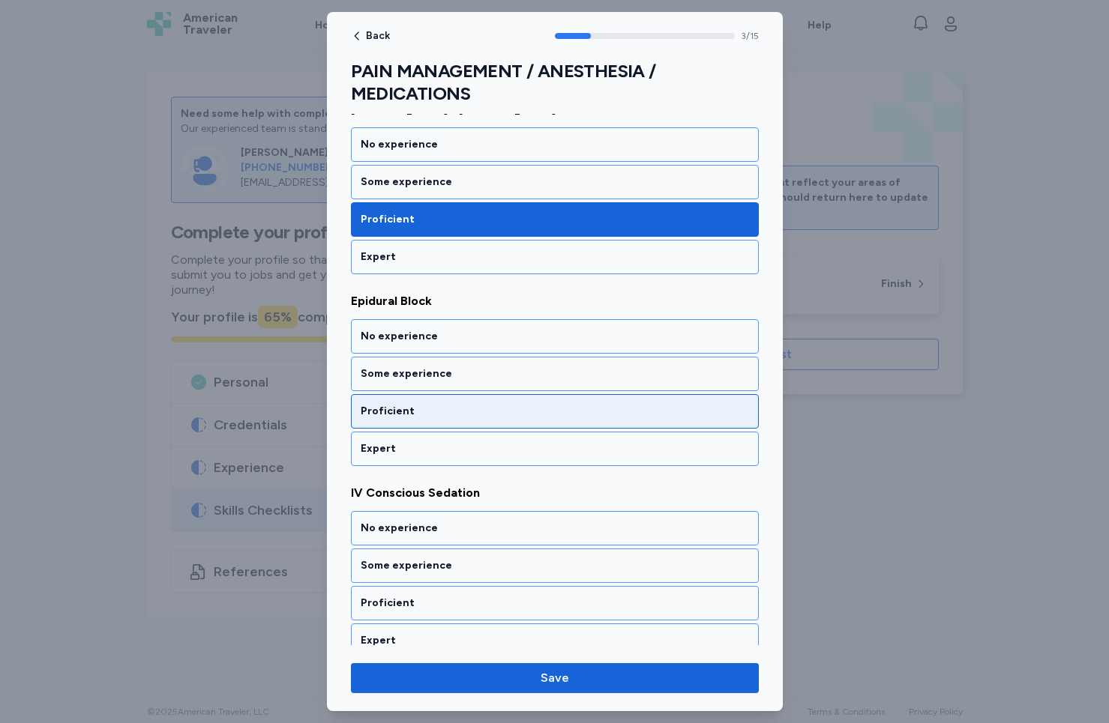
click at [445, 421] on div "Proficient" at bounding box center [555, 411] width 408 height 34
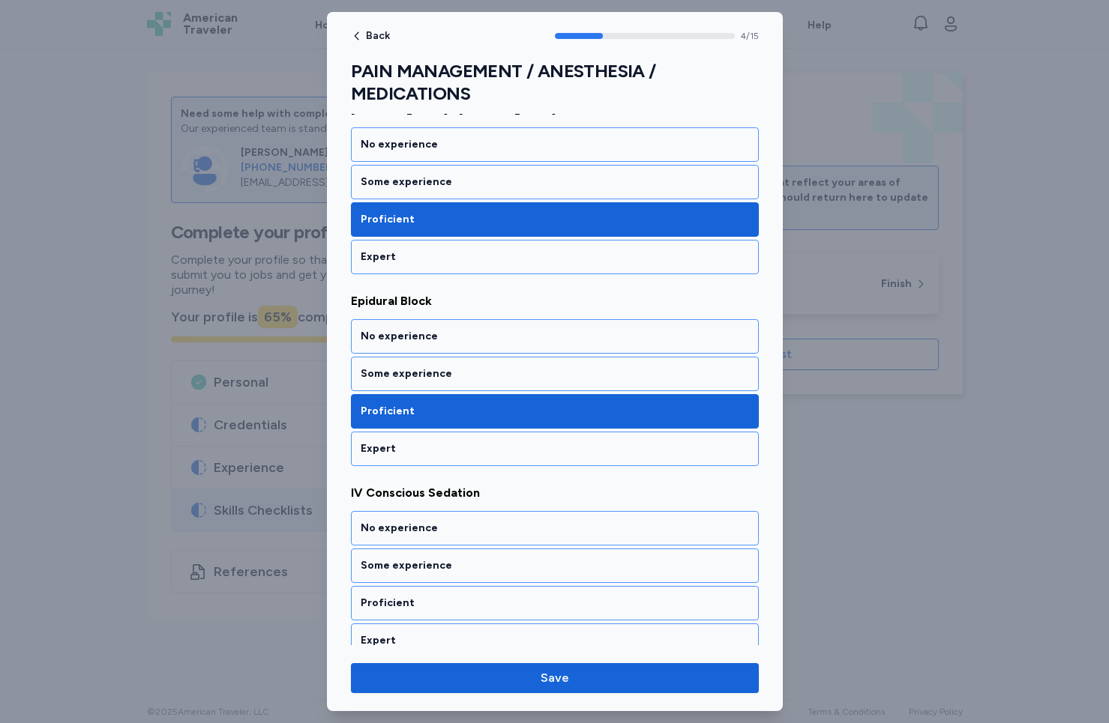
scroll to position [810, 0]
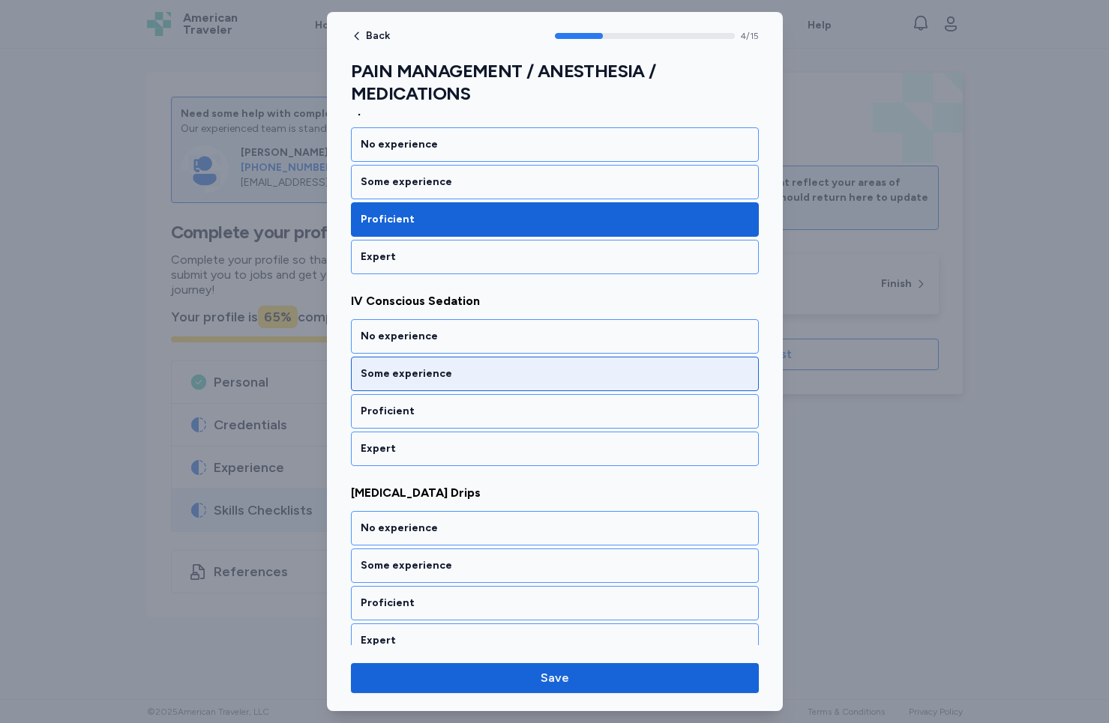
click at [428, 379] on div "Some experience" at bounding box center [555, 374] width 388 height 15
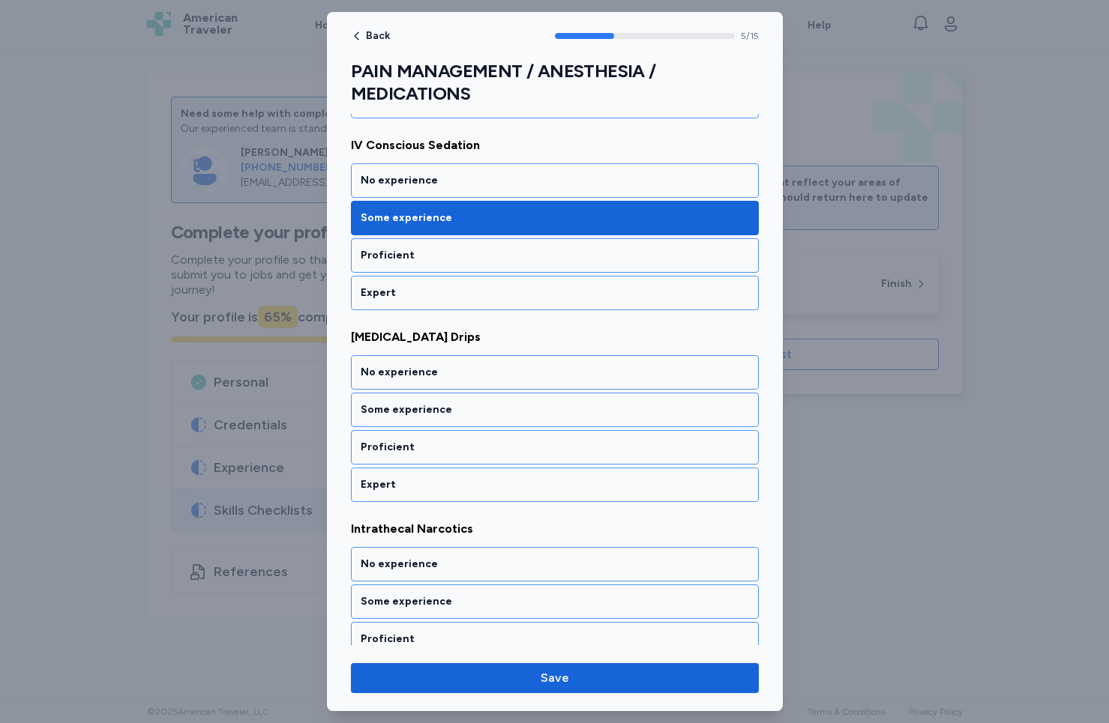
scroll to position [1001, 0]
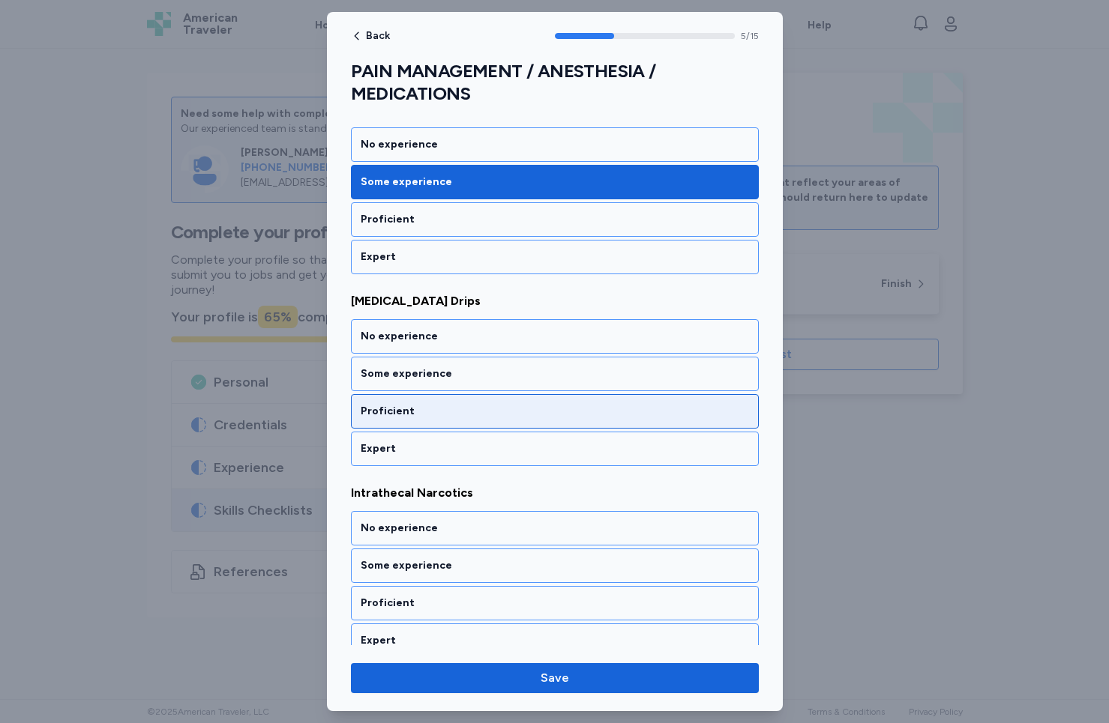
click at [450, 413] on div "Proficient" at bounding box center [555, 411] width 388 height 15
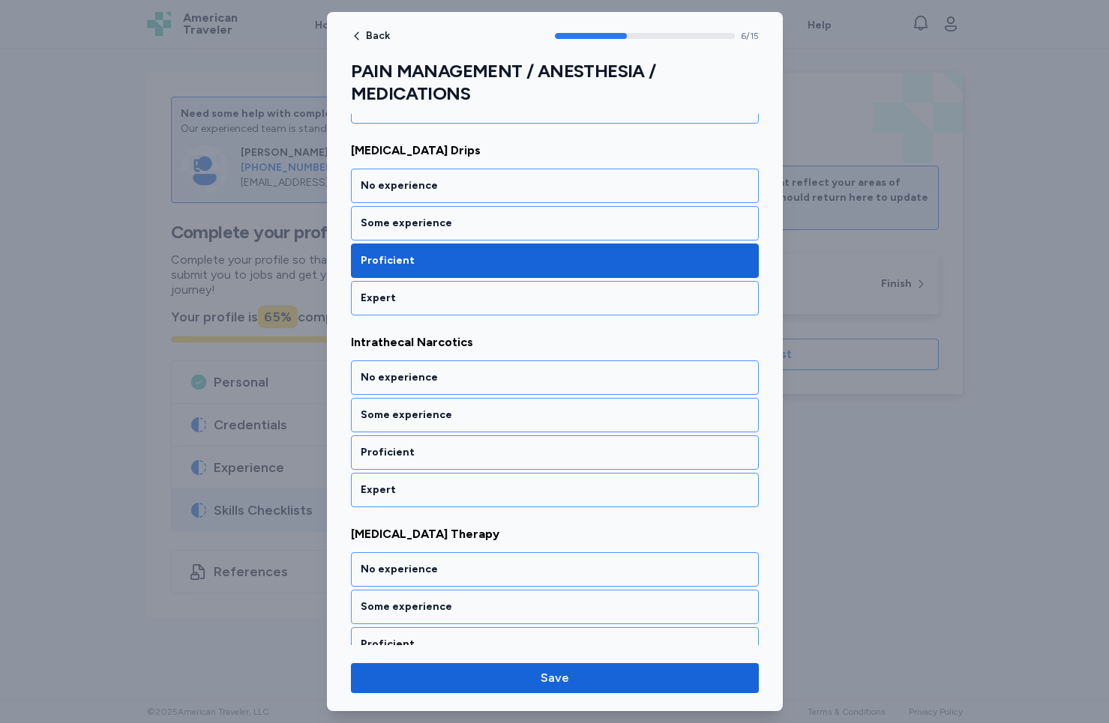
scroll to position [1193, 0]
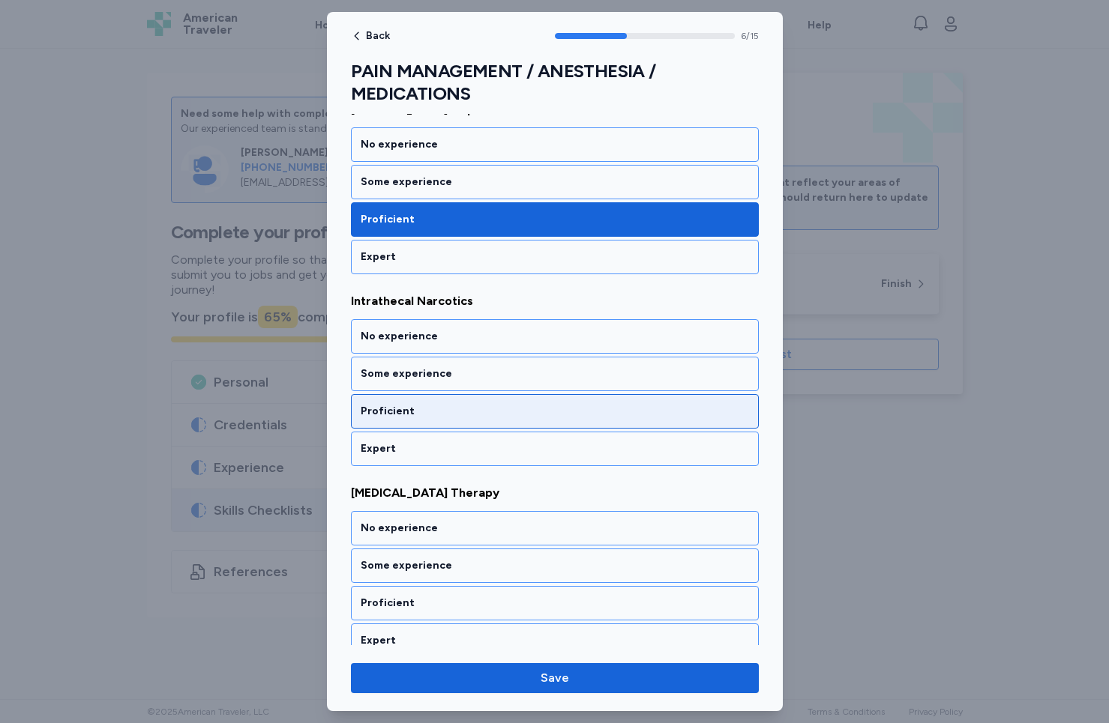
click at [450, 413] on div "Proficient" at bounding box center [555, 411] width 388 height 15
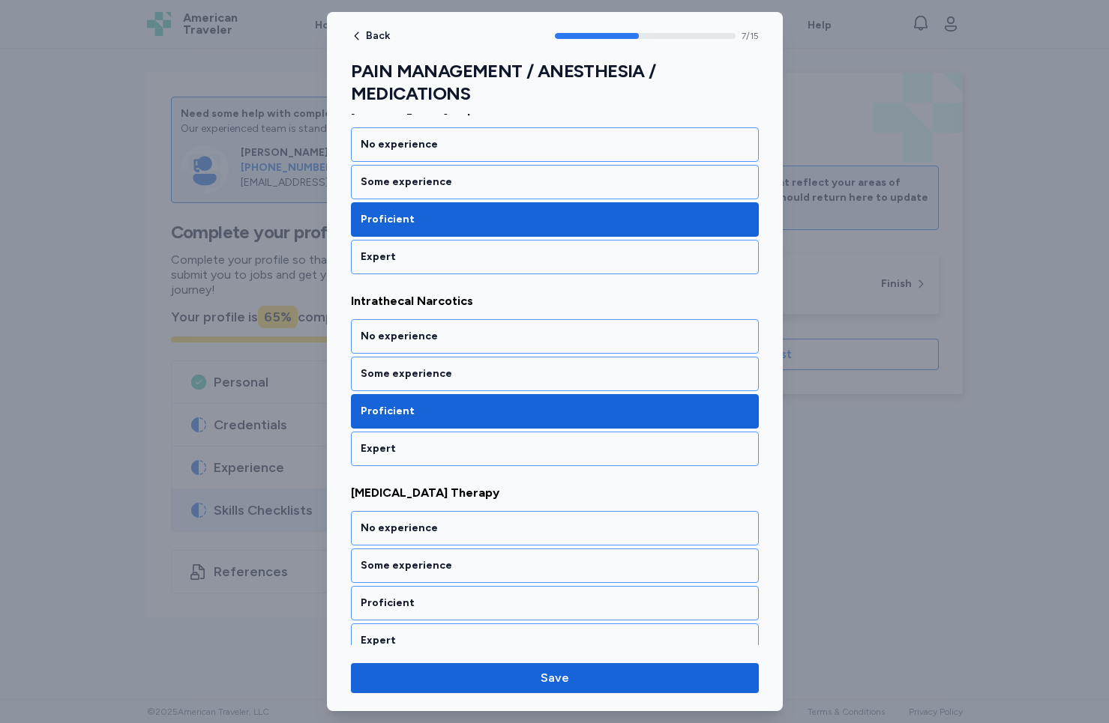
scroll to position [1385, 0]
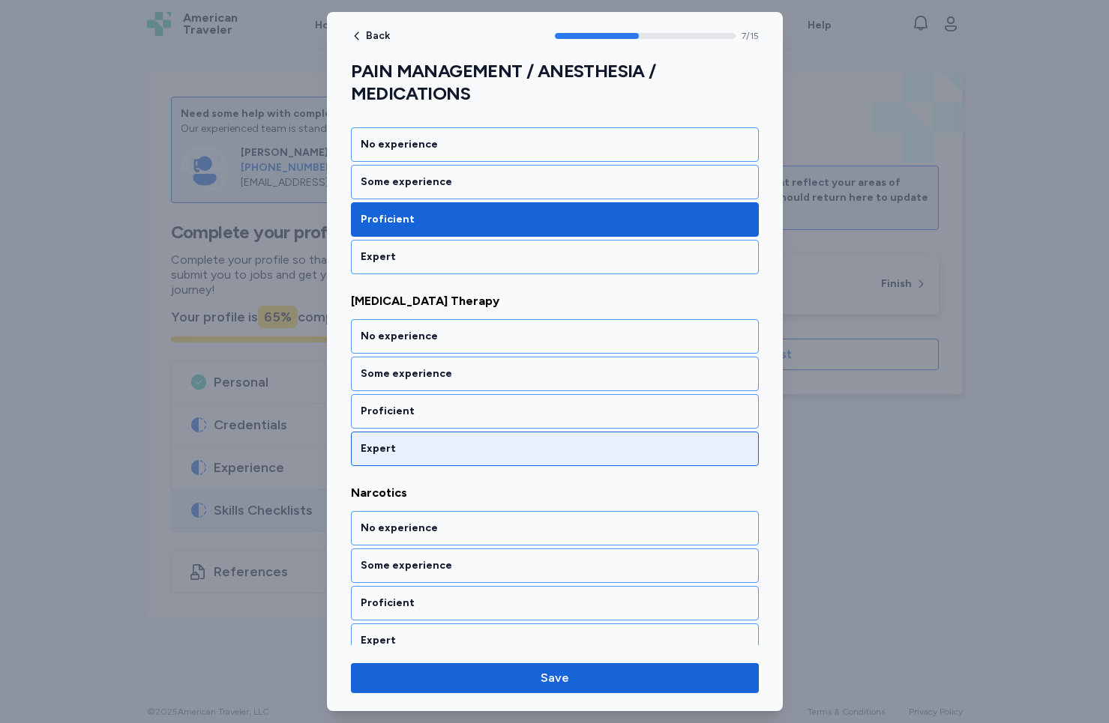
click at [447, 432] on div "Expert" at bounding box center [555, 449] width 408 height 34
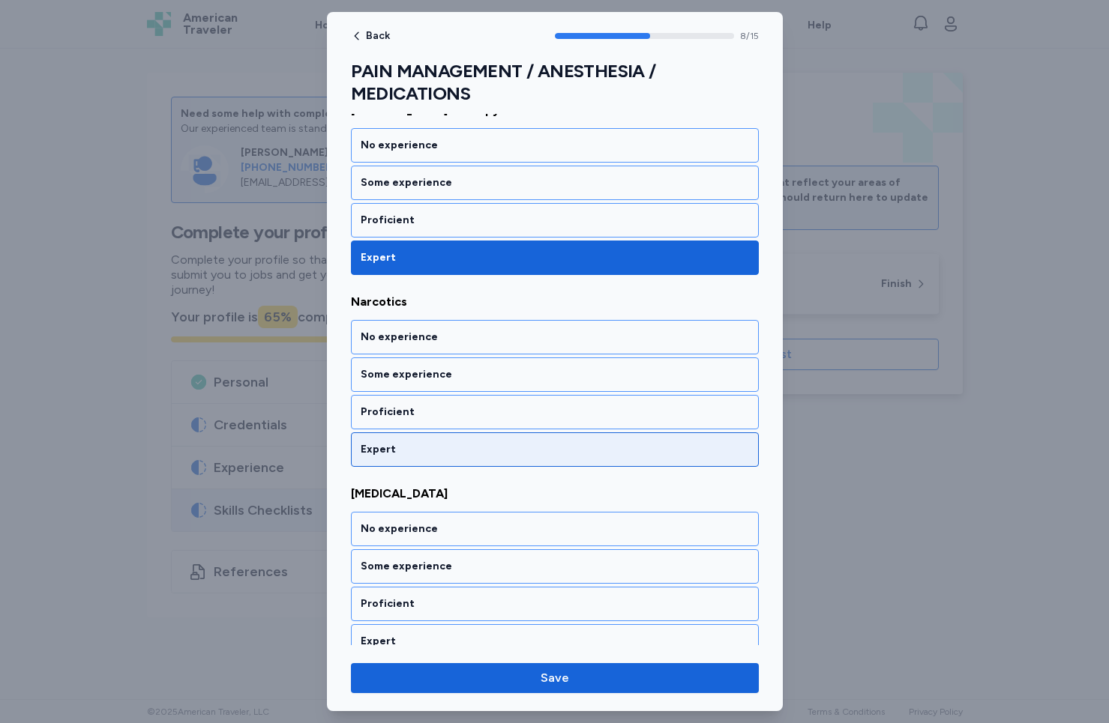
scroll to position [1577, 0]
click at [453, 438] on div "Expert" at bounding box center [555, 449] width 408 height 34
click at [454, 440] on div "Expert" at bounding box center [555, 449] width 408 height 34
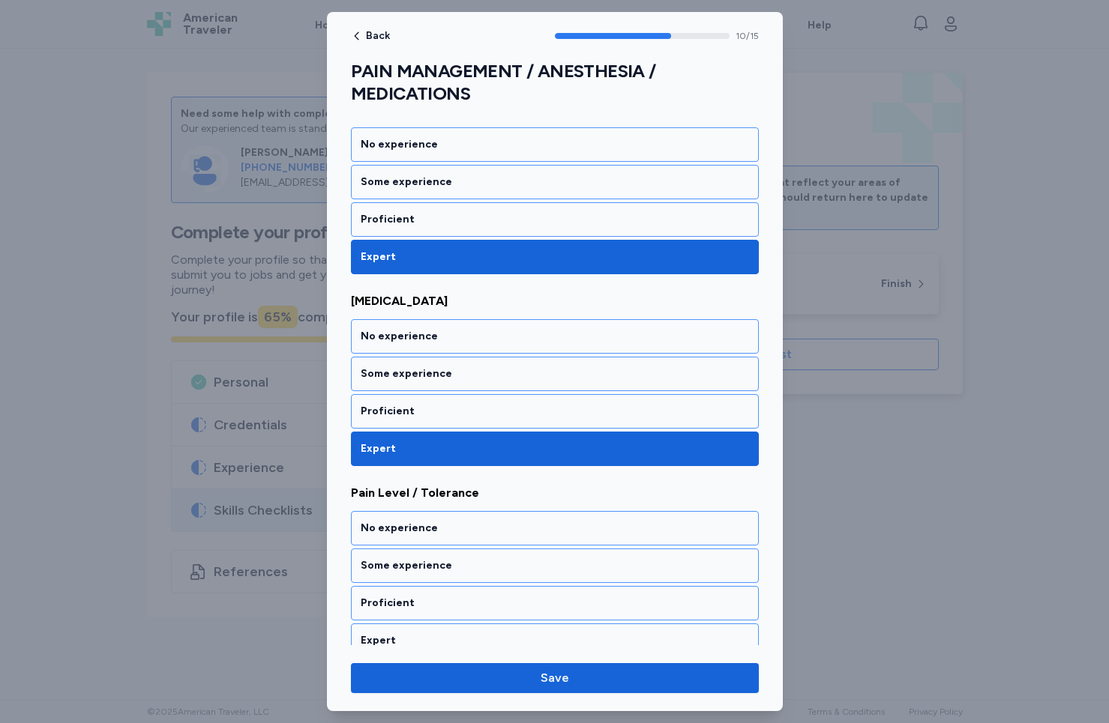
scroll to position [1961, 0]
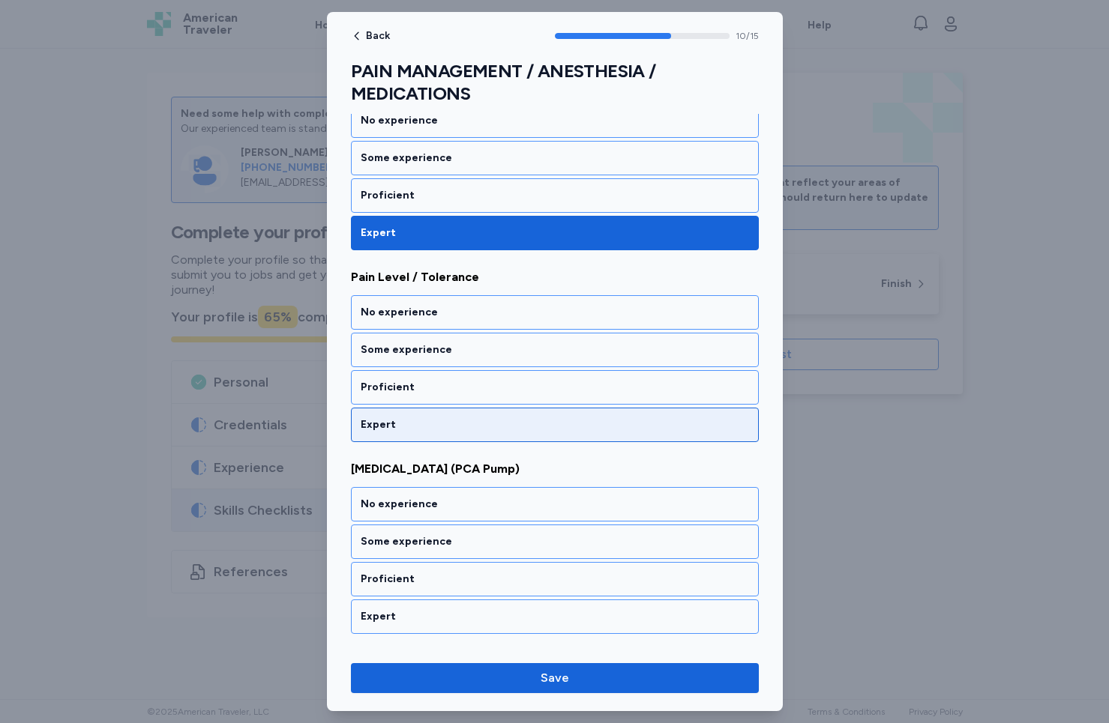
click at [443, 432] on div "Expert" at bounding box center [555, 424] width 388 height 15
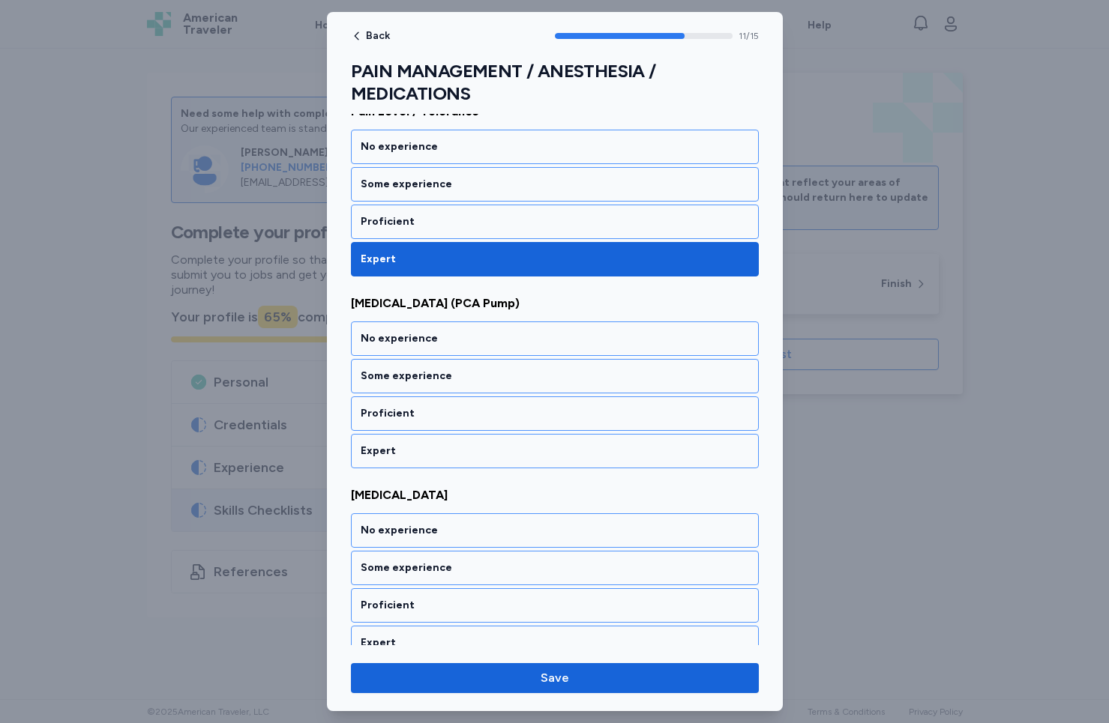
scroll to position [2153, 0]
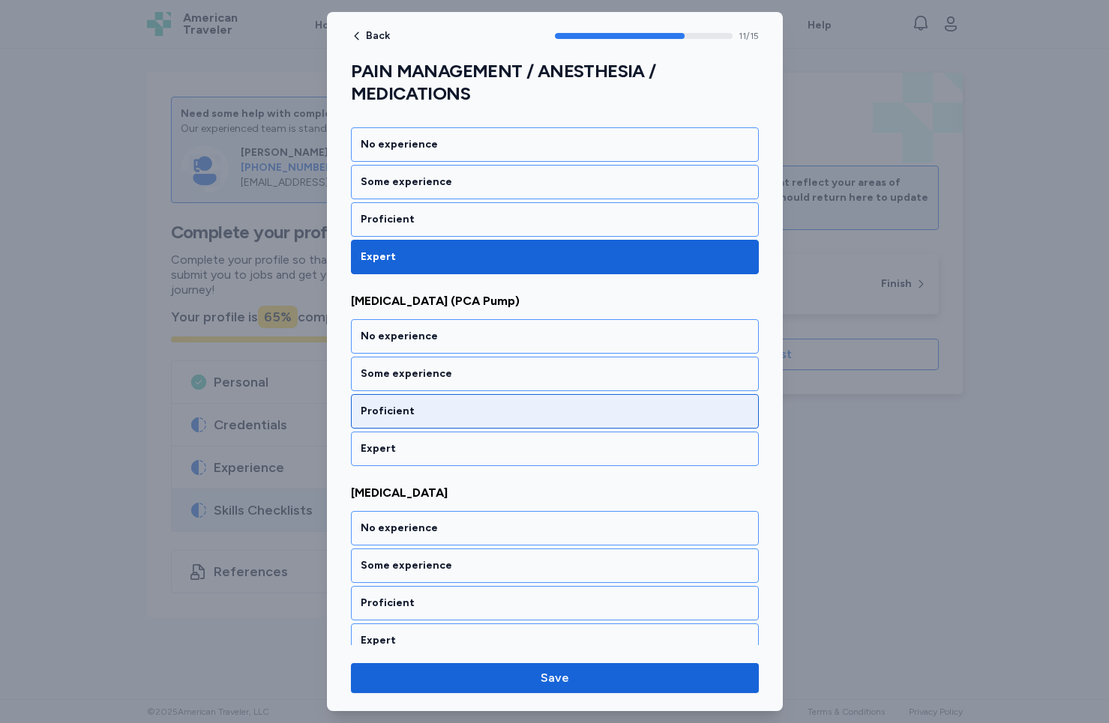
click at [446, 412] on div "Proficient" at bounding box center [555, 411] width 388 height 15
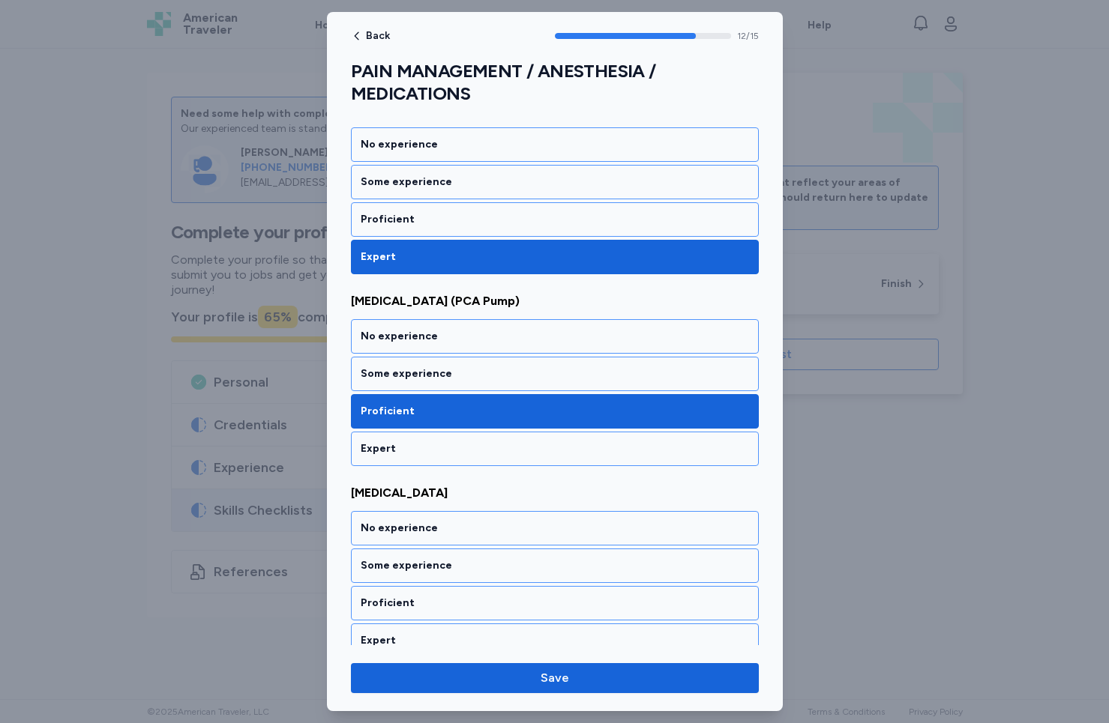
scroll to position [2345, 0]
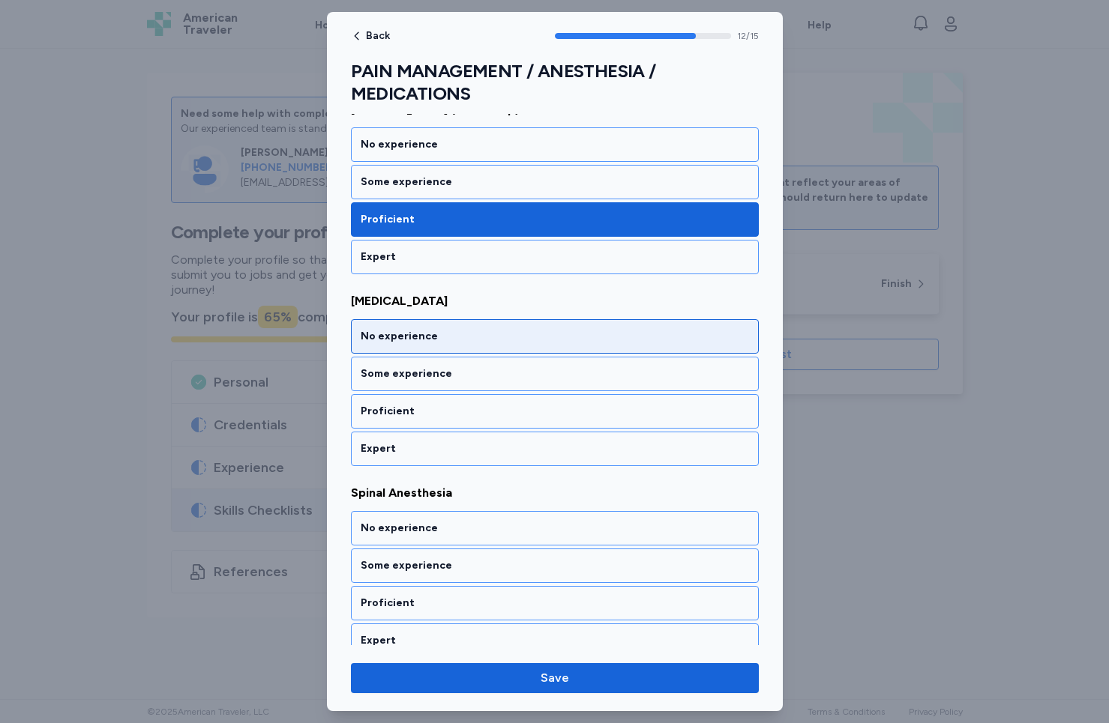
click at [468, 338] on div "No experience" at bounding box center [555, 336] width 388 height 15
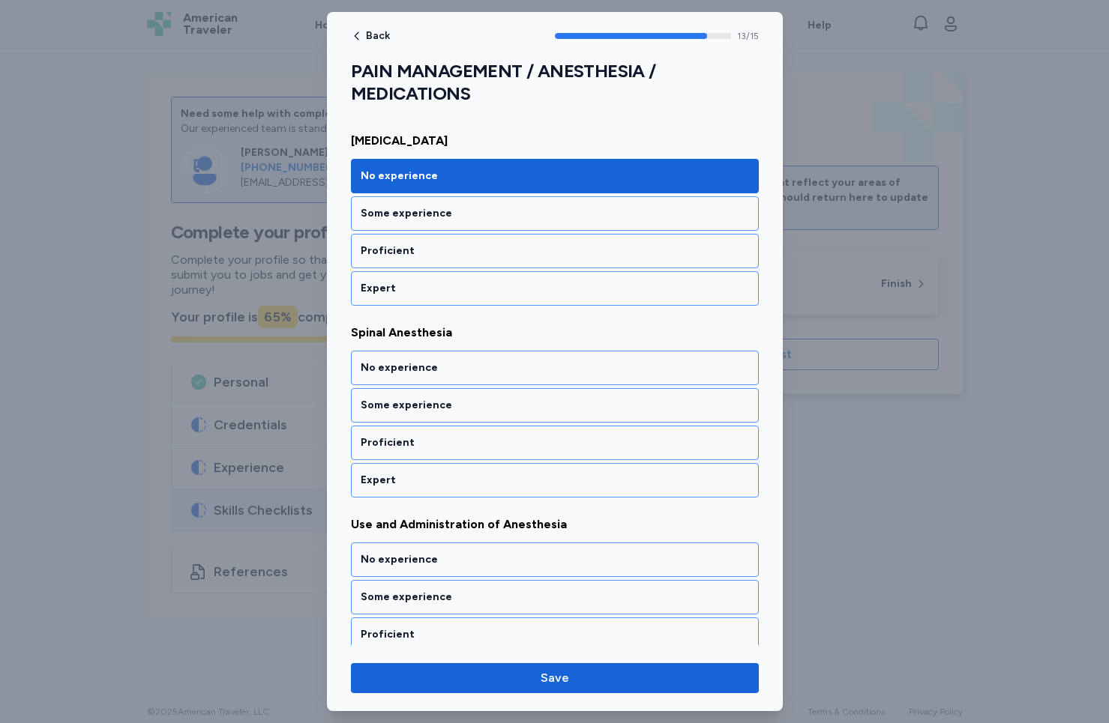
scroll to position [2536, 0]
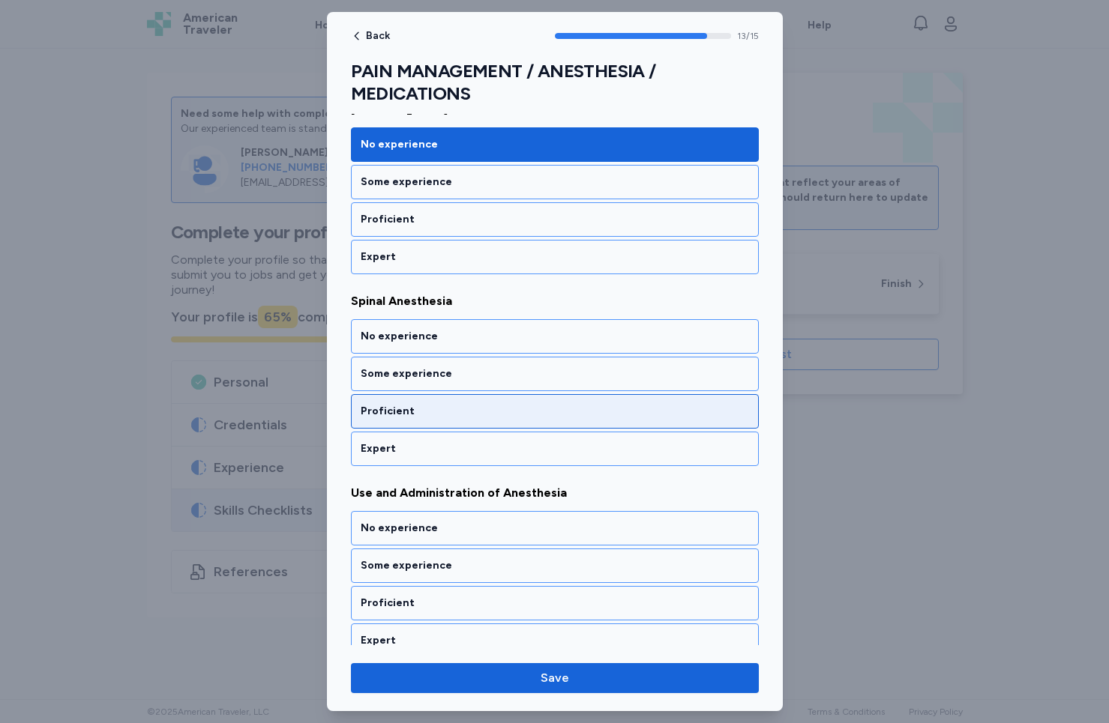
click at [450, 418] on div "Proficient" at bounding box center [555, 411] width 388 height 15
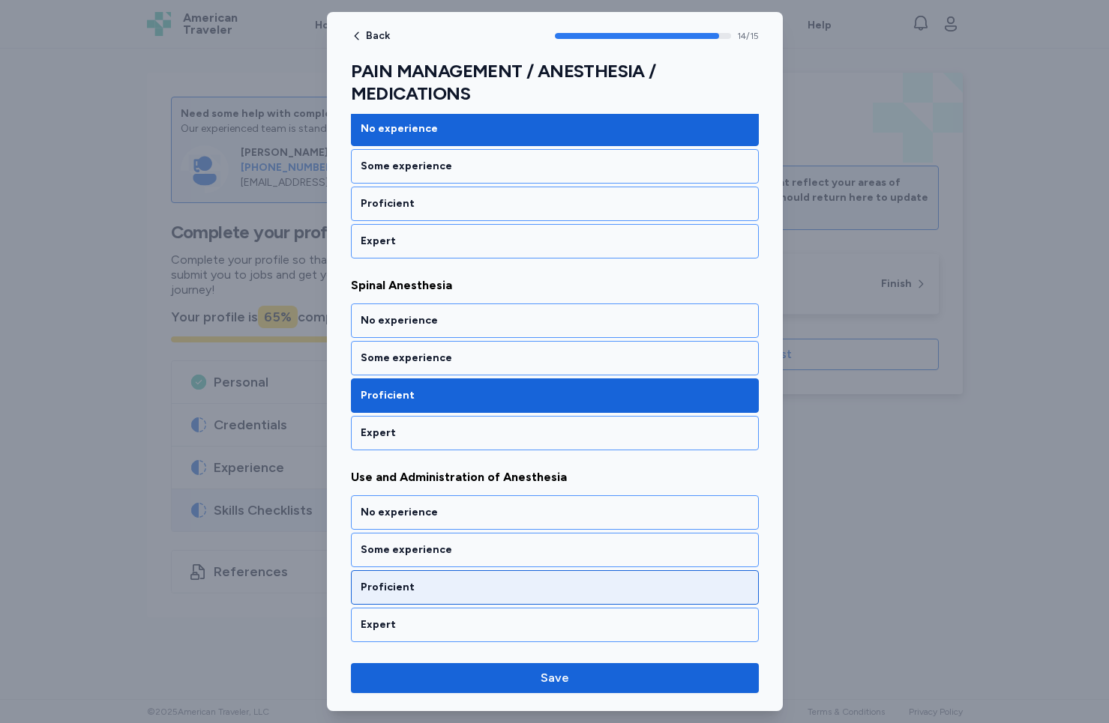
click at [410, 588] on div "Proficient" at bounding box center [555, 587] width 388 height 15
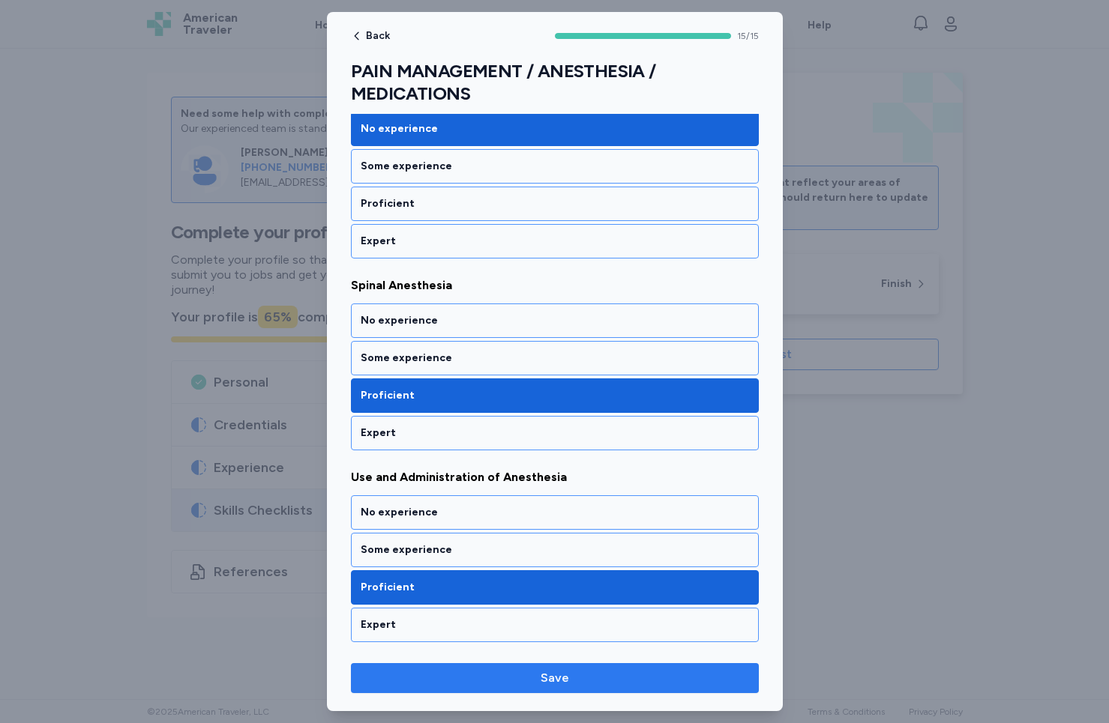
click at [546, 674] on span "Save" at bounding box center [554, 678] width 28 height 18
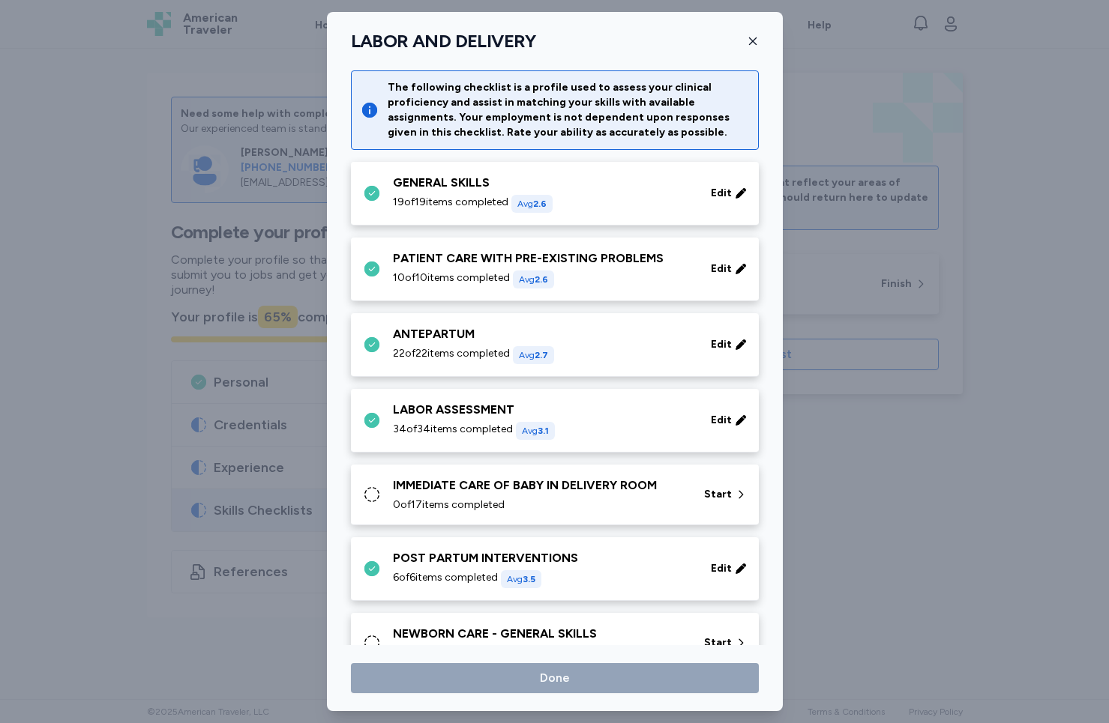
scroll to position [352, 0]
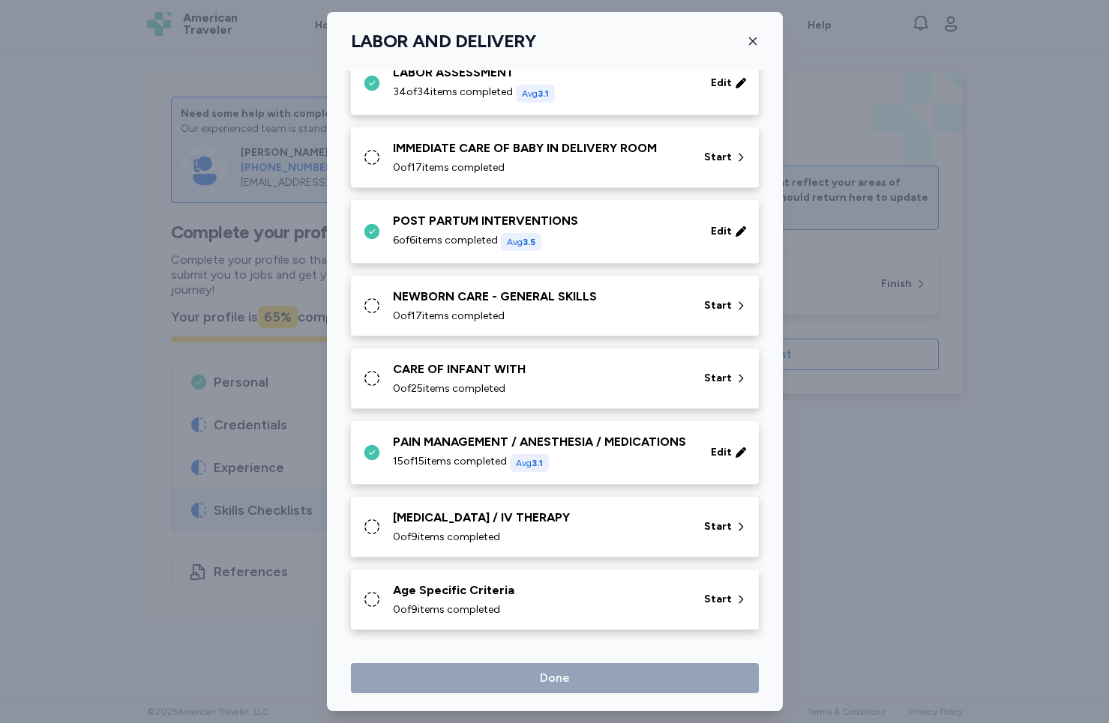
click at [508, 525] on div "[MEDICAL_DATA] / IV THERAPY" at bounding box center [539, 518] width 293 height 18
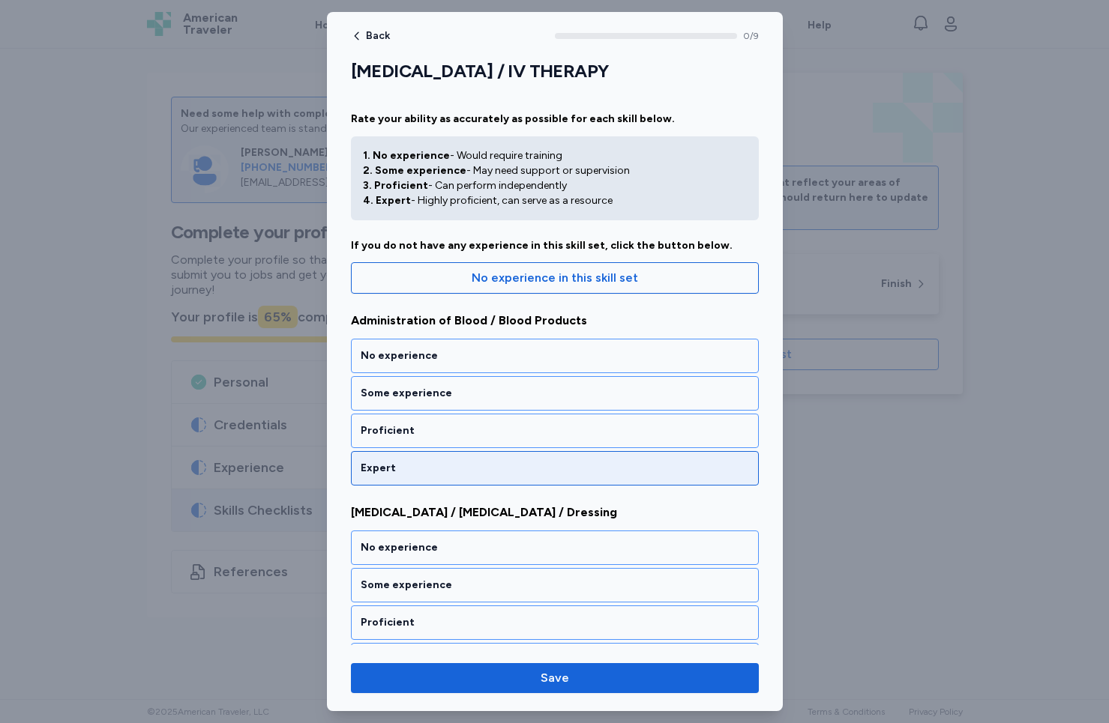
click at [478, 459] on div "Expert" at bounding box center [555, 468] width 408 height 34
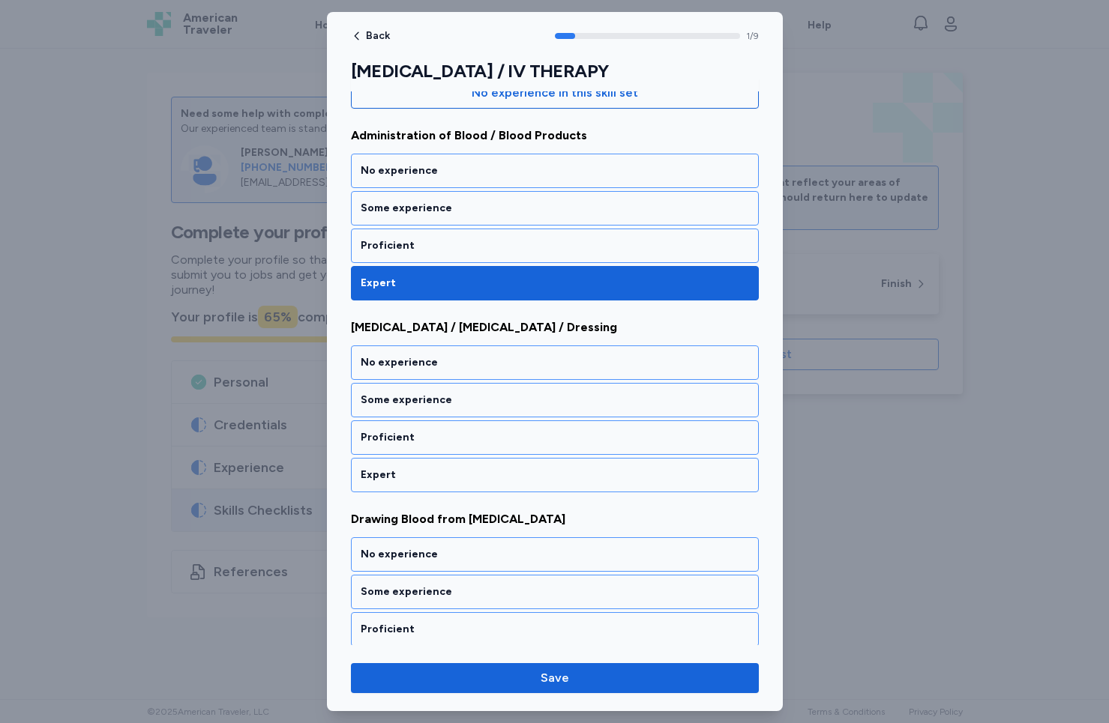
scroll to position [223, 0]
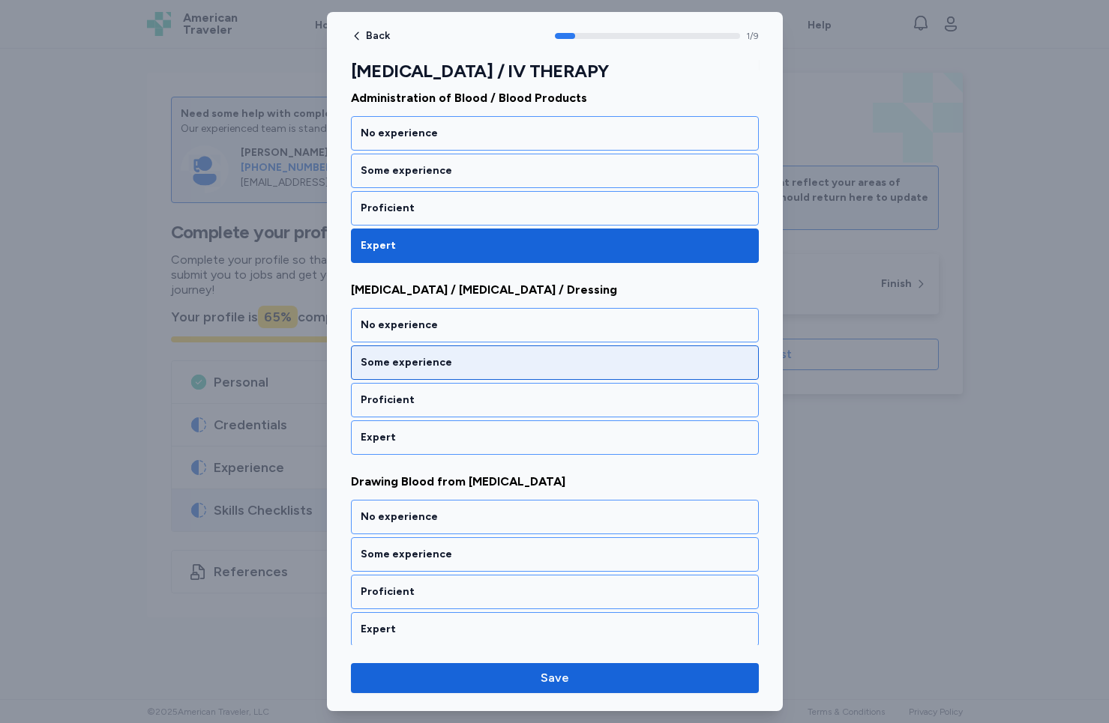
click at [428, 374] on div "Some experience" at bounding box center [555, 363] width 408 height 34
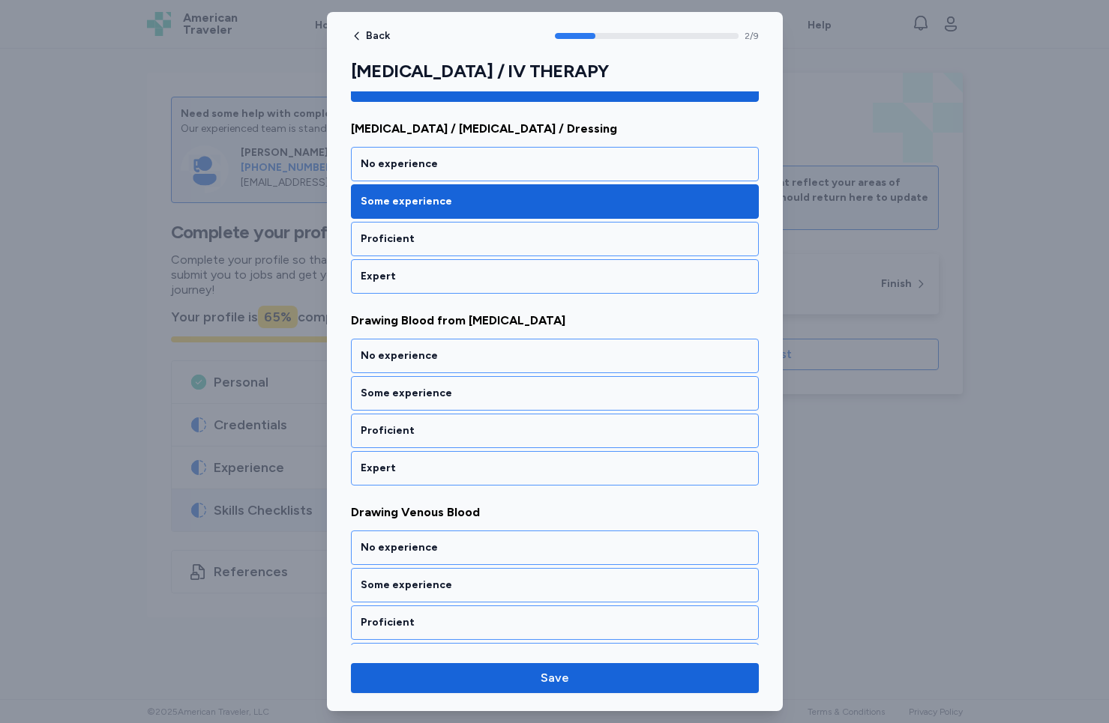
scroll to position [414, 0]
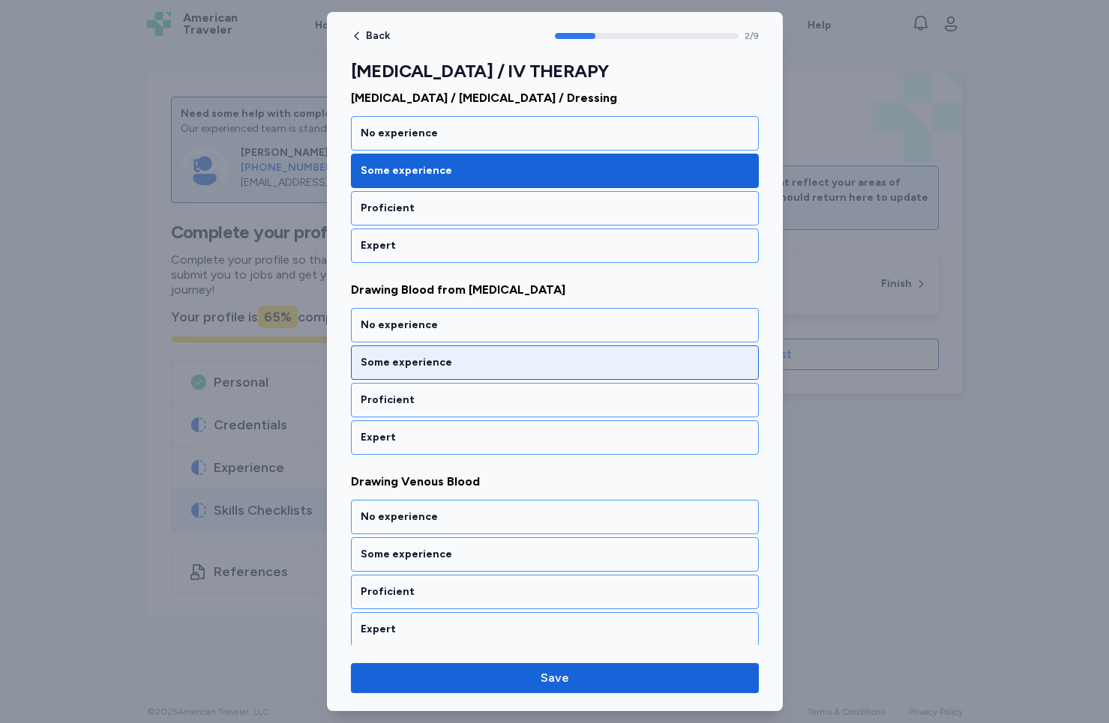
click at [428, 374] on div "Some experience" at bounding box center [555, 363] width 408 height 34
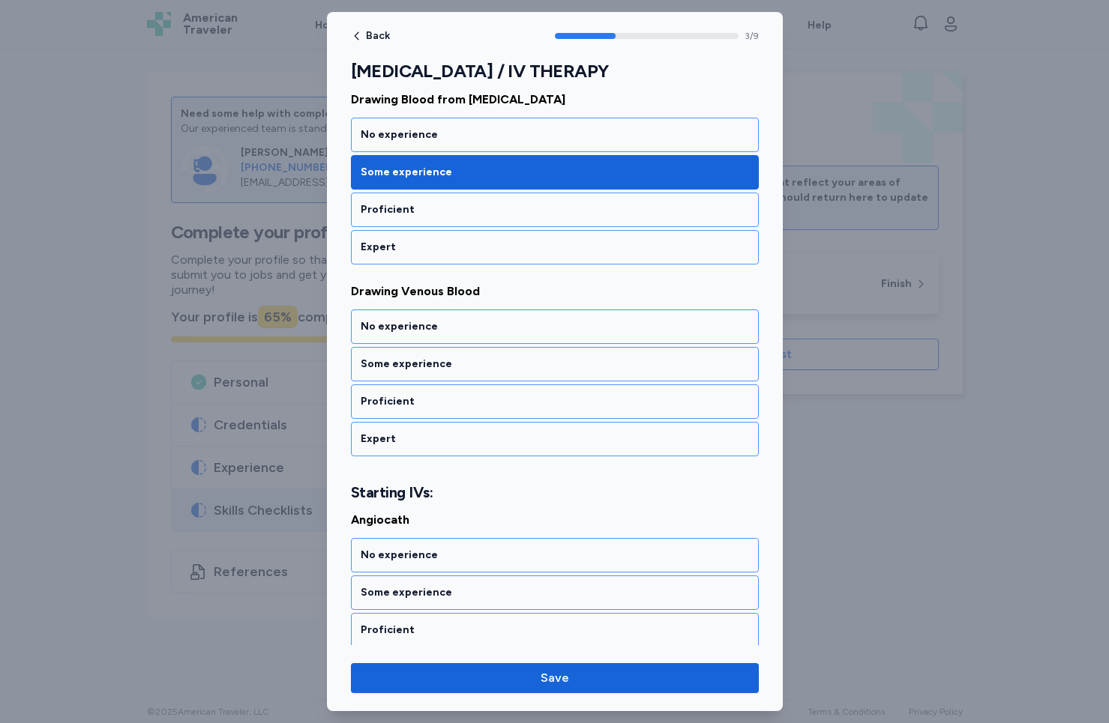
scroll to position [606, 0]
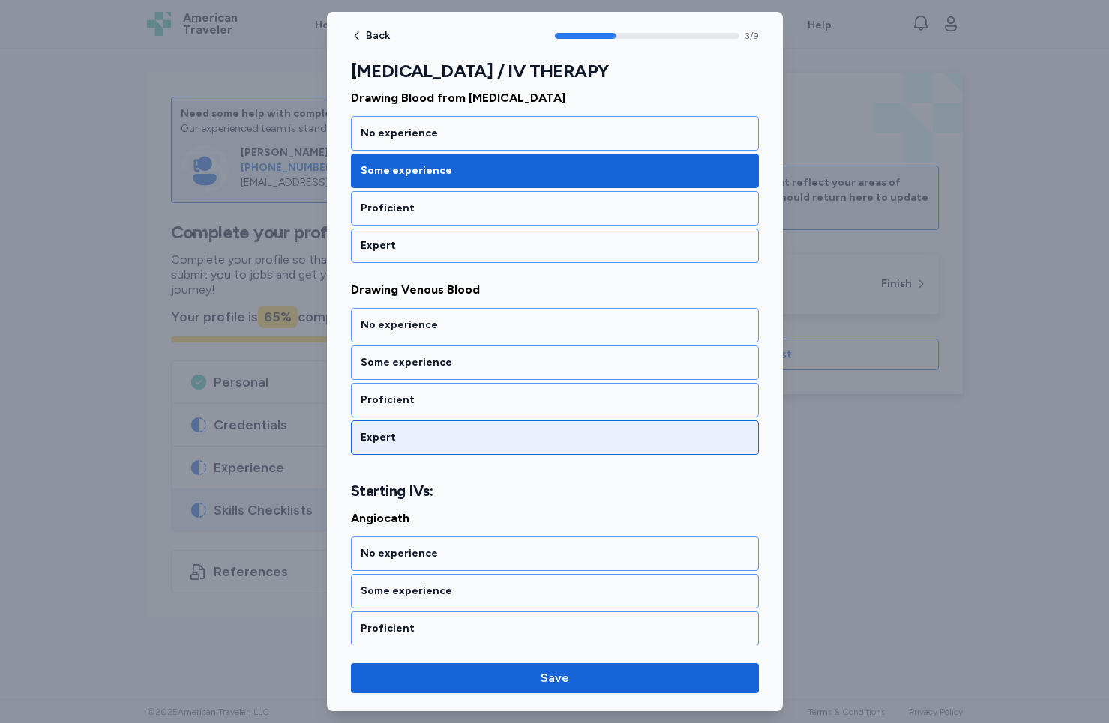
click at [433, 439] on div "Expert" at bounding box center [555, 437] width 388 height 15
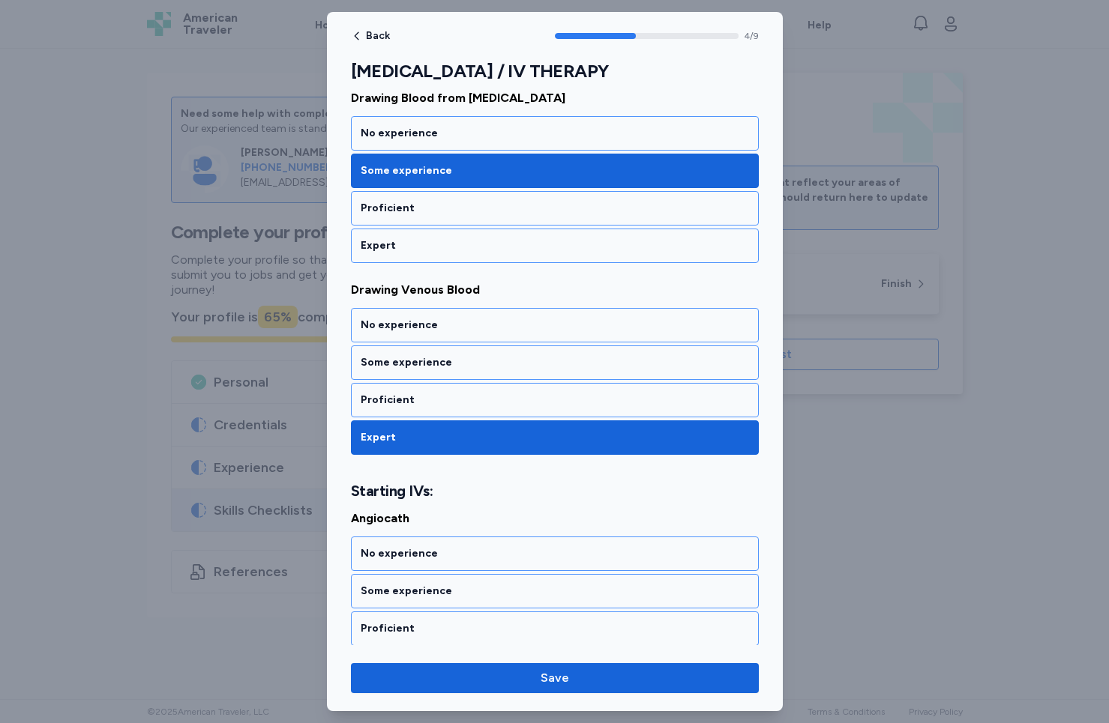
scroll to position [816, 0]
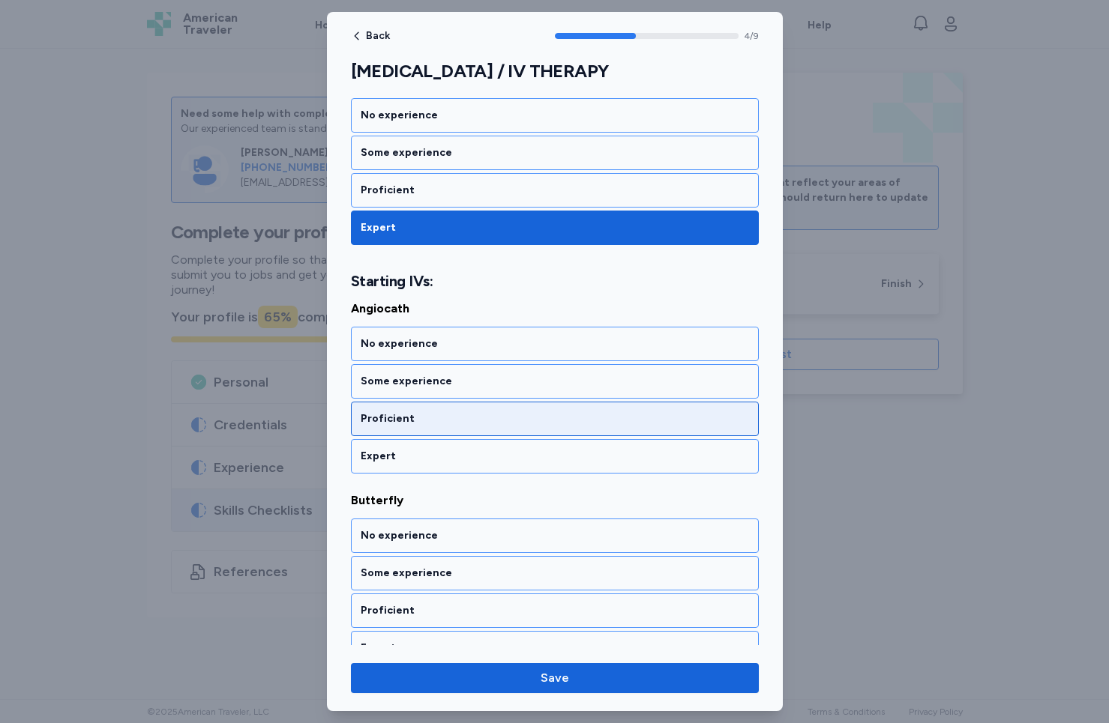
click at [435, 416] on div "Proficient" at bounding box center [555, 418] width 388 height 15
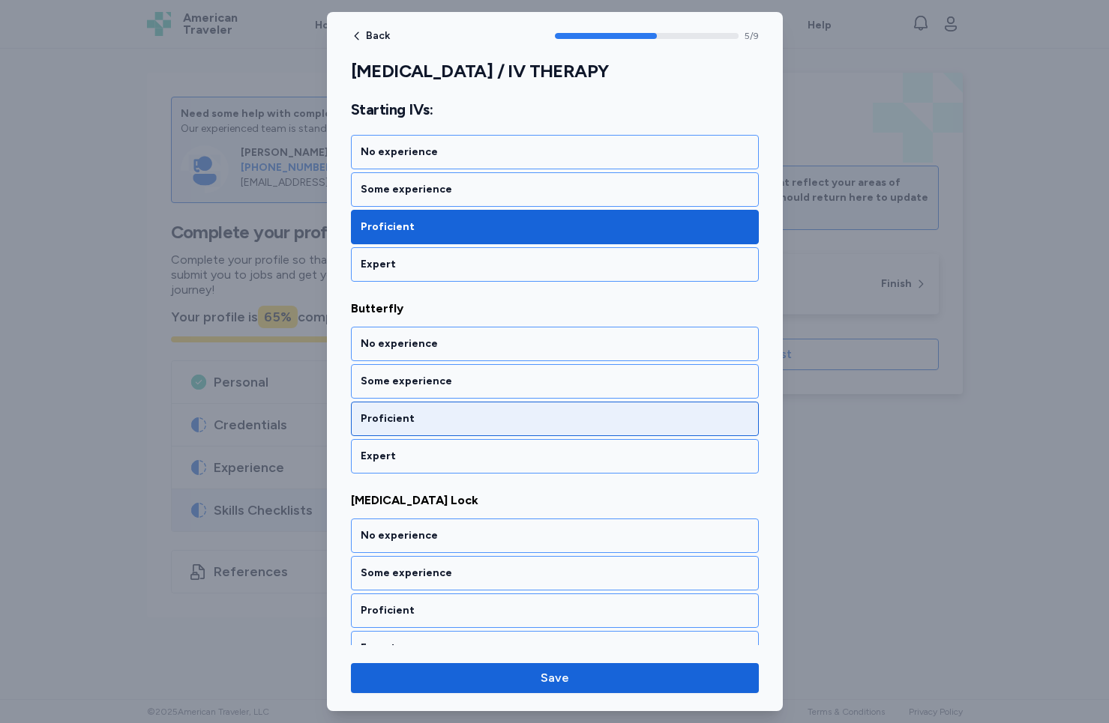
click at [435, 416] on div "Proficient" at bounding box center [555, 418] width 388 height 15
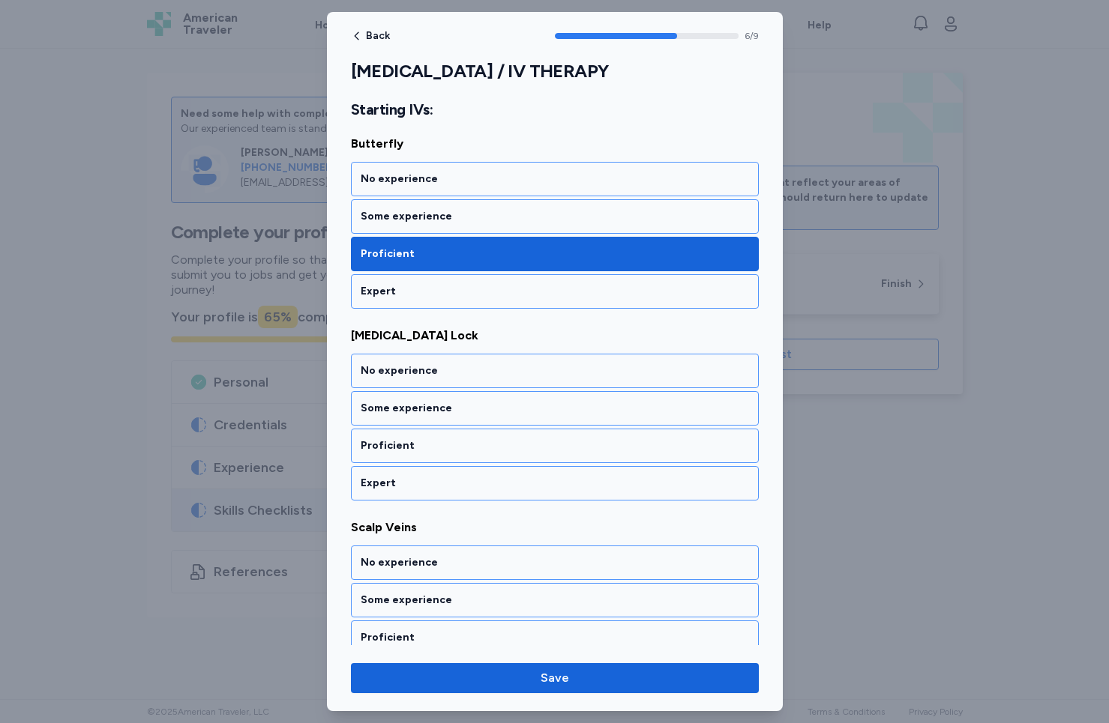
scroll to position [1200, 0]
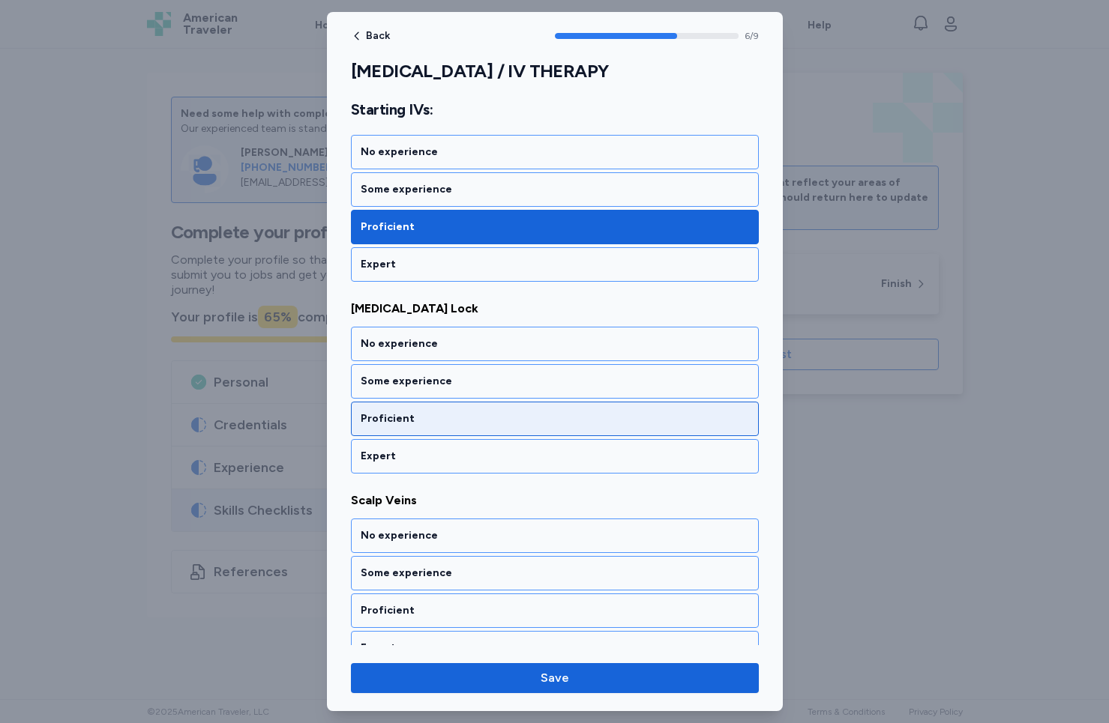
click at [428, 428] on div "Proficient" at bounding box center [555, 419] width 408 height 34
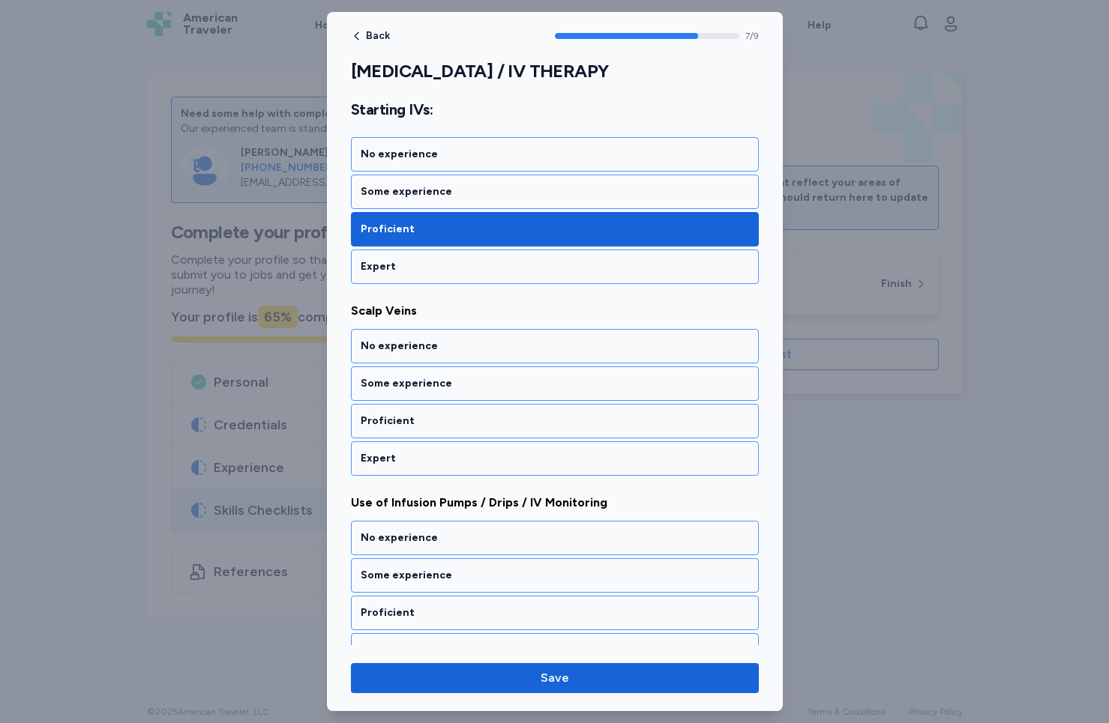
scroll to position [1392, 0]
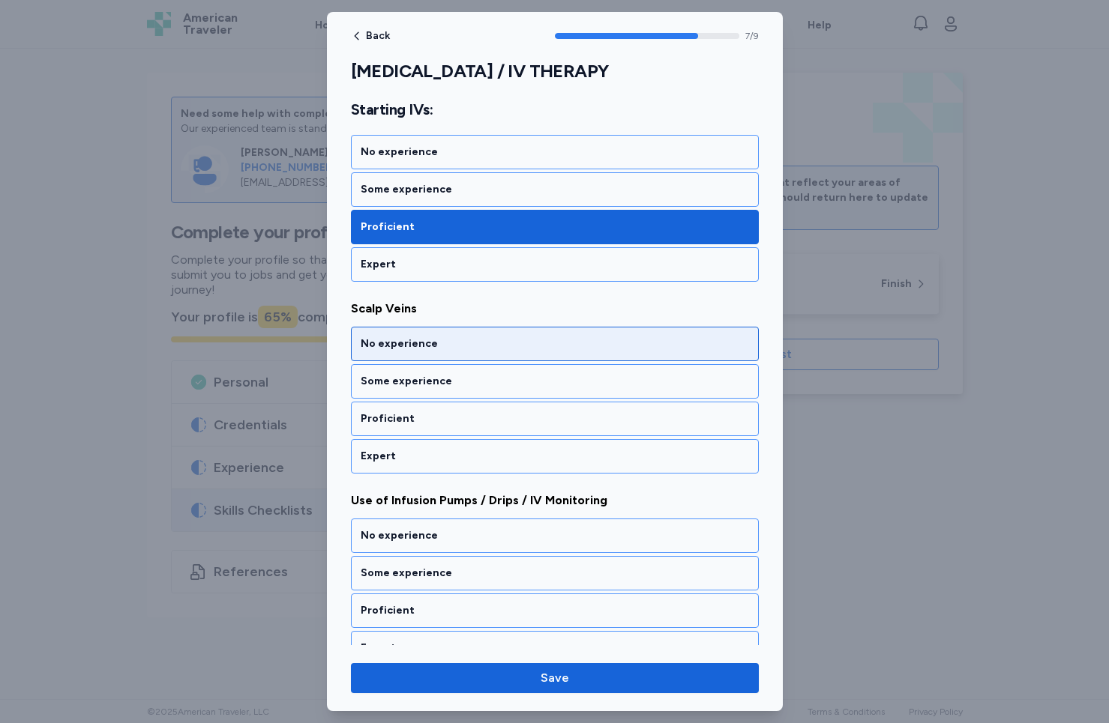
click at [432, 347] on div "No experience" at bounding box center [555, 344] width 388 height 15
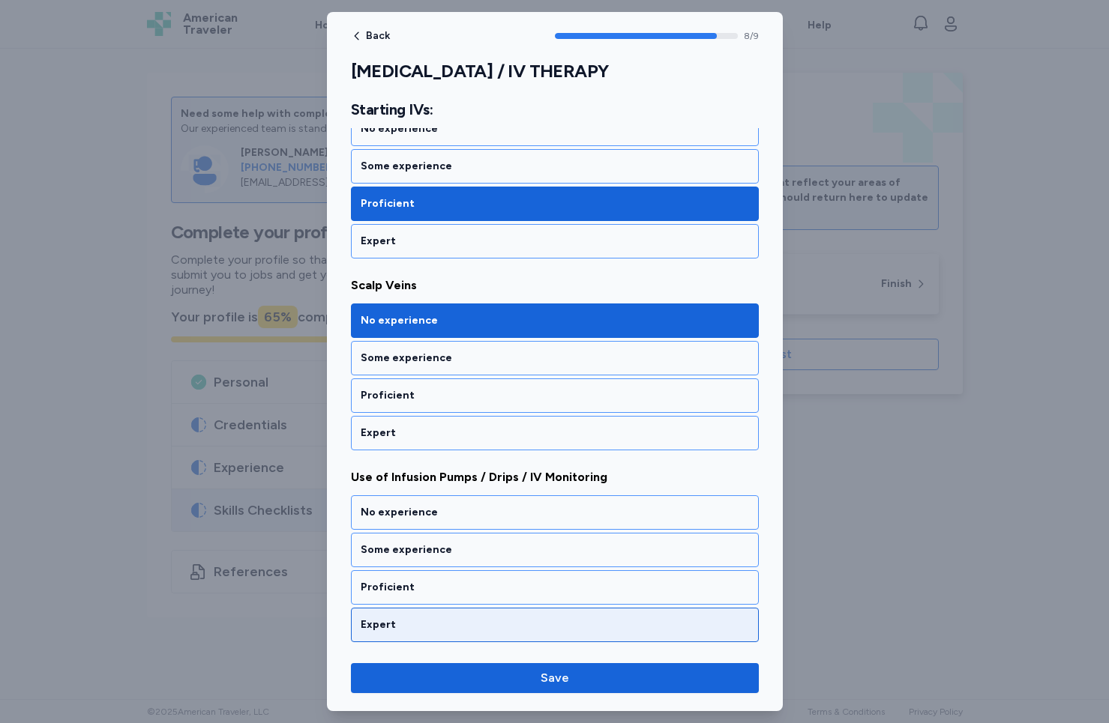
click at [440, 624] on div "Expert" at bounding box center [555, 625] width 388 height 15
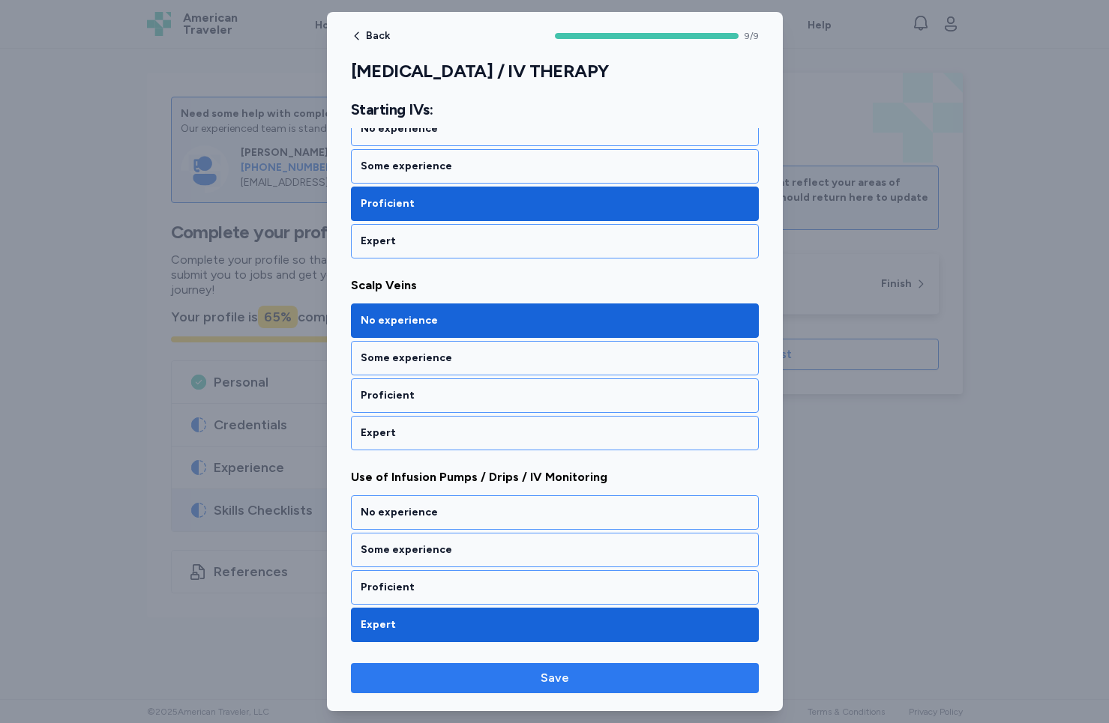
click at [537, 669] on span "Save" at bounding box center [555, 678] width 384 height 18
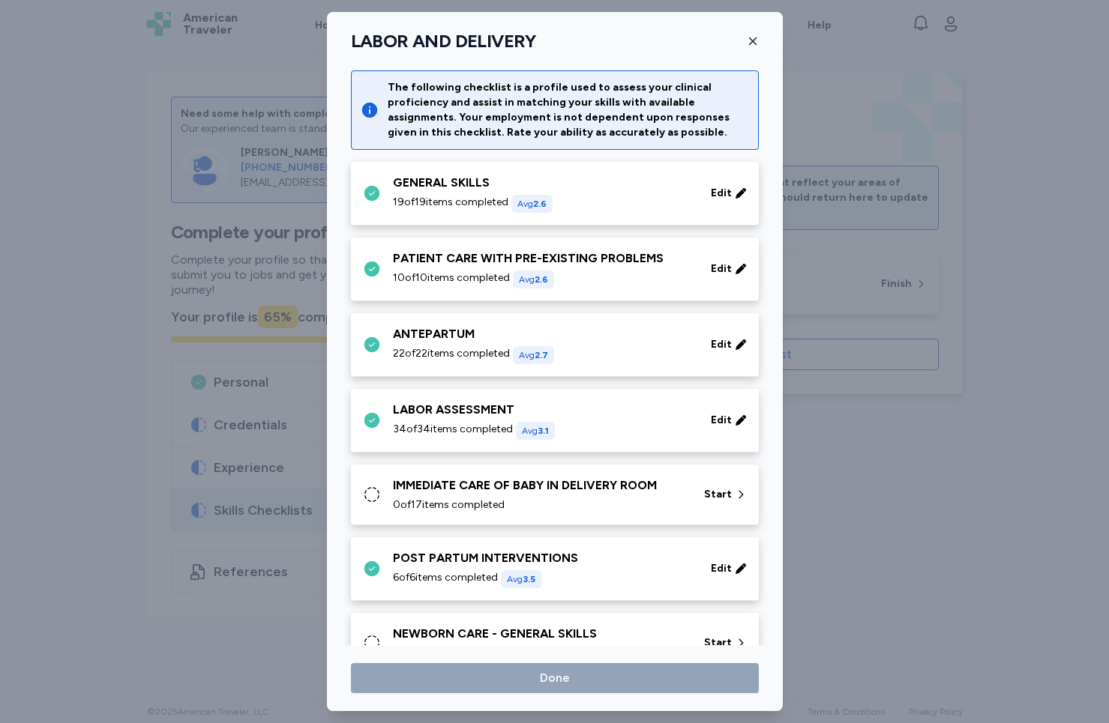
scroll to position [352, 0]
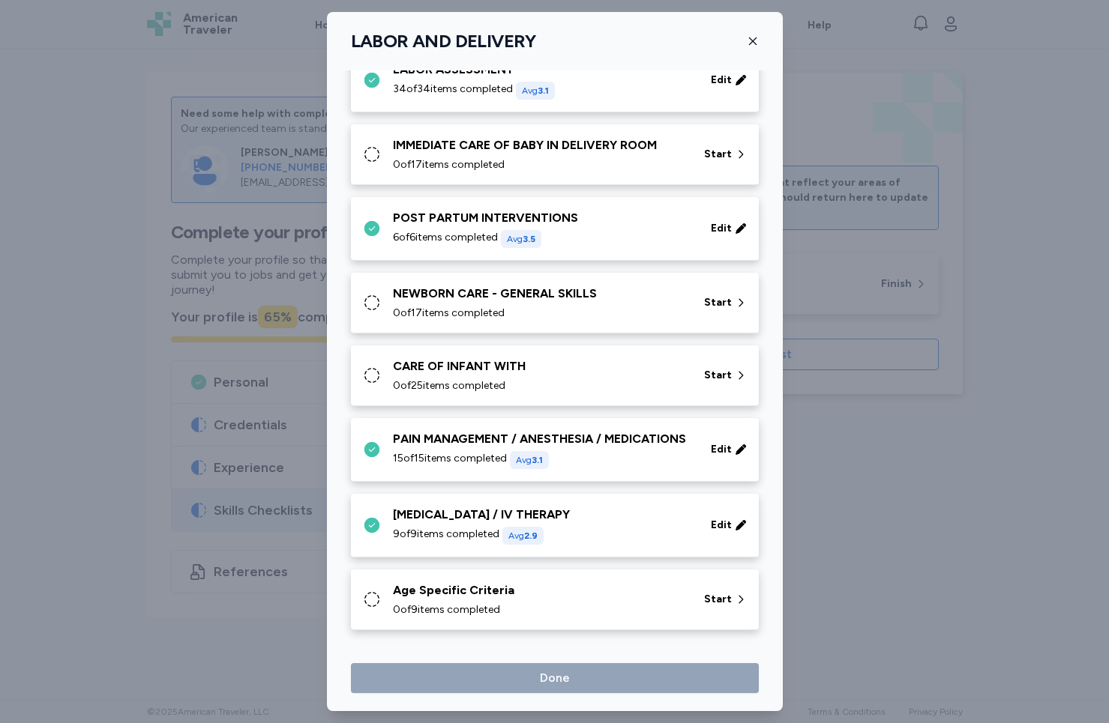
click at [514, 593] on div "Age Specific Criteria" at bounding box center [539, 591] width 293 height 18
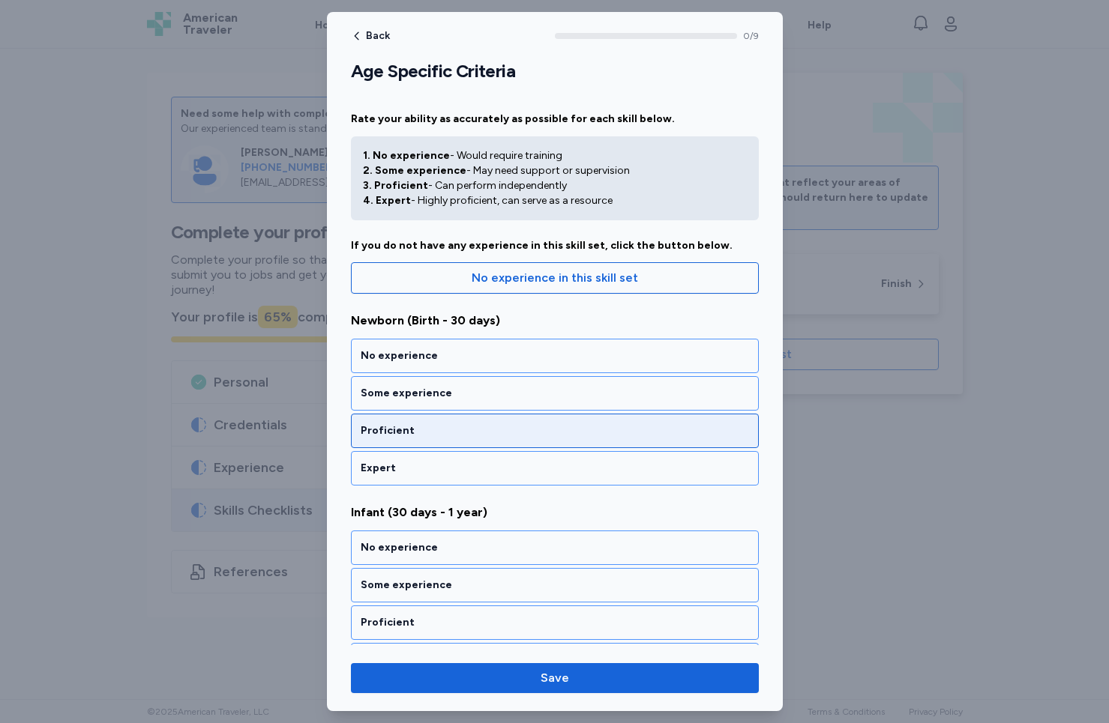
click at [454, 422] on div "Proficient" at bounding box center [555, 431] width 408 height 34
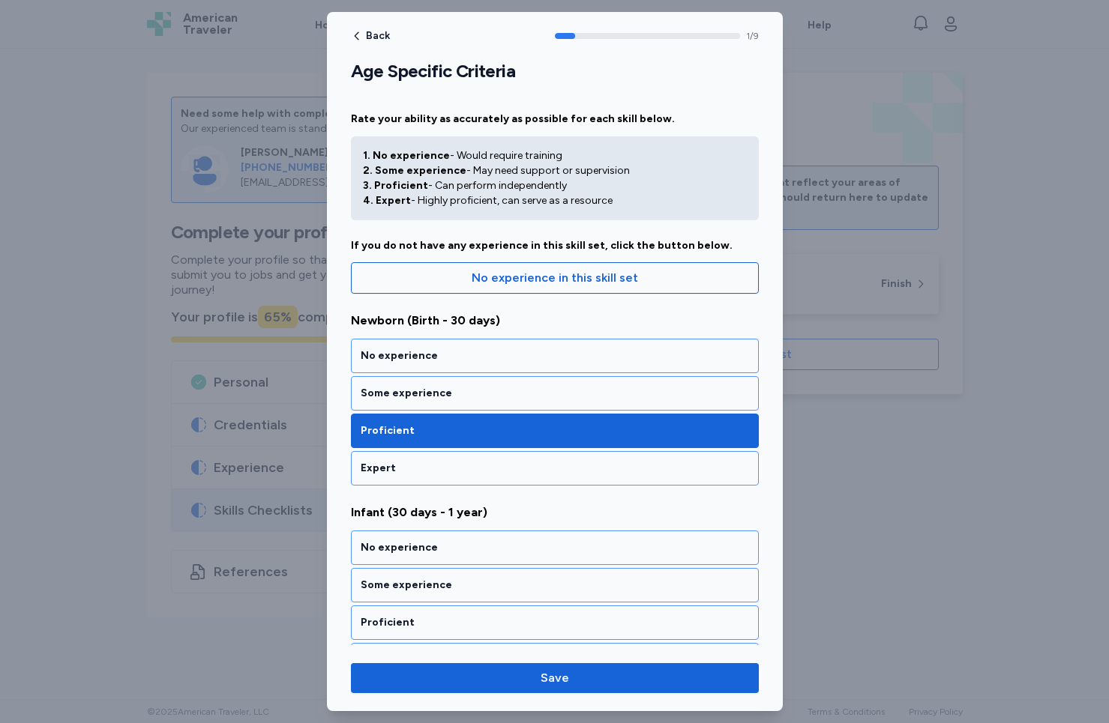
scroll to position [223, 0]
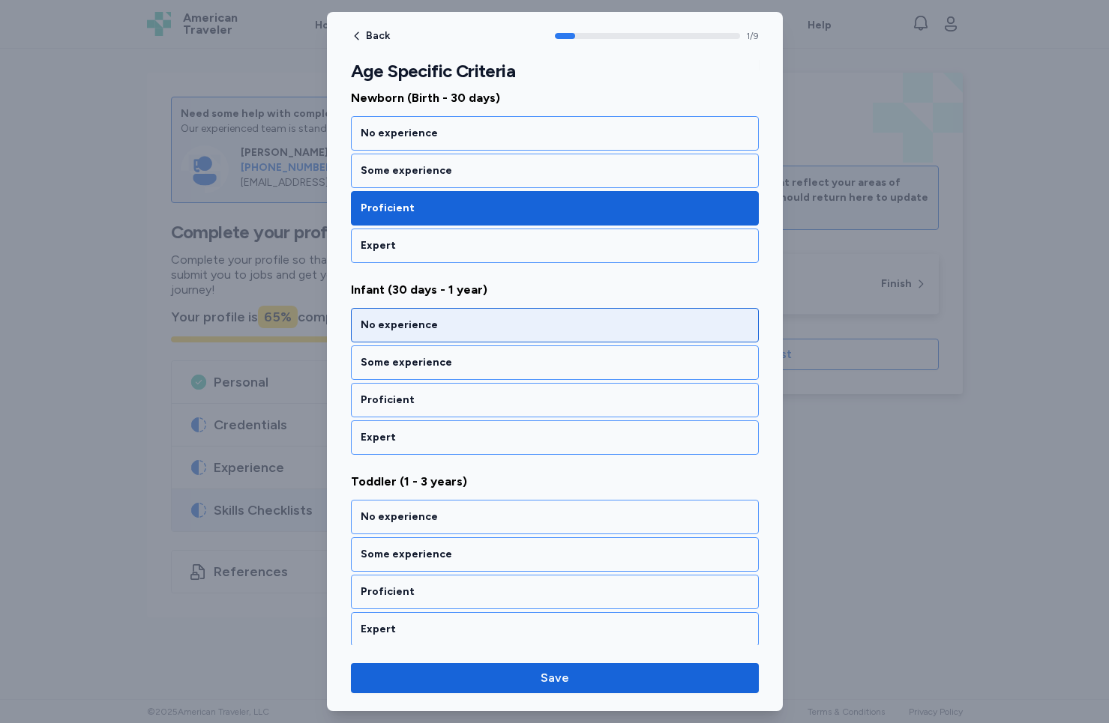
click at [446, 332] on div "No experience" at bounding box center [555, 325] width 388 height 15
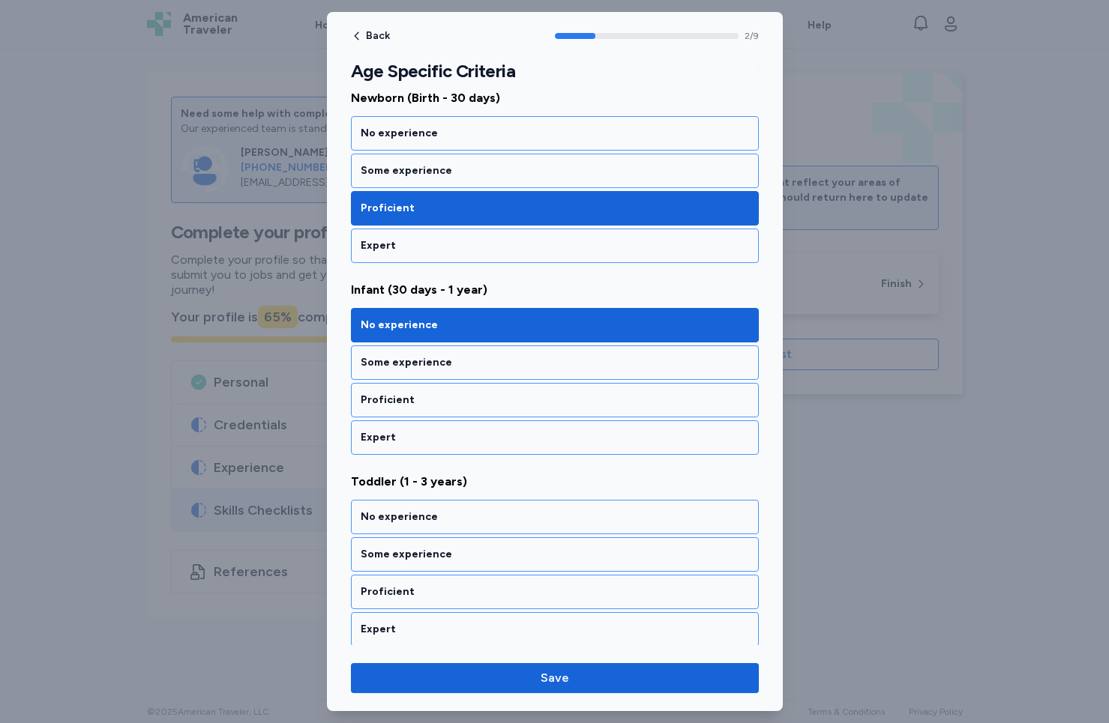
scroll to position [414, 0]
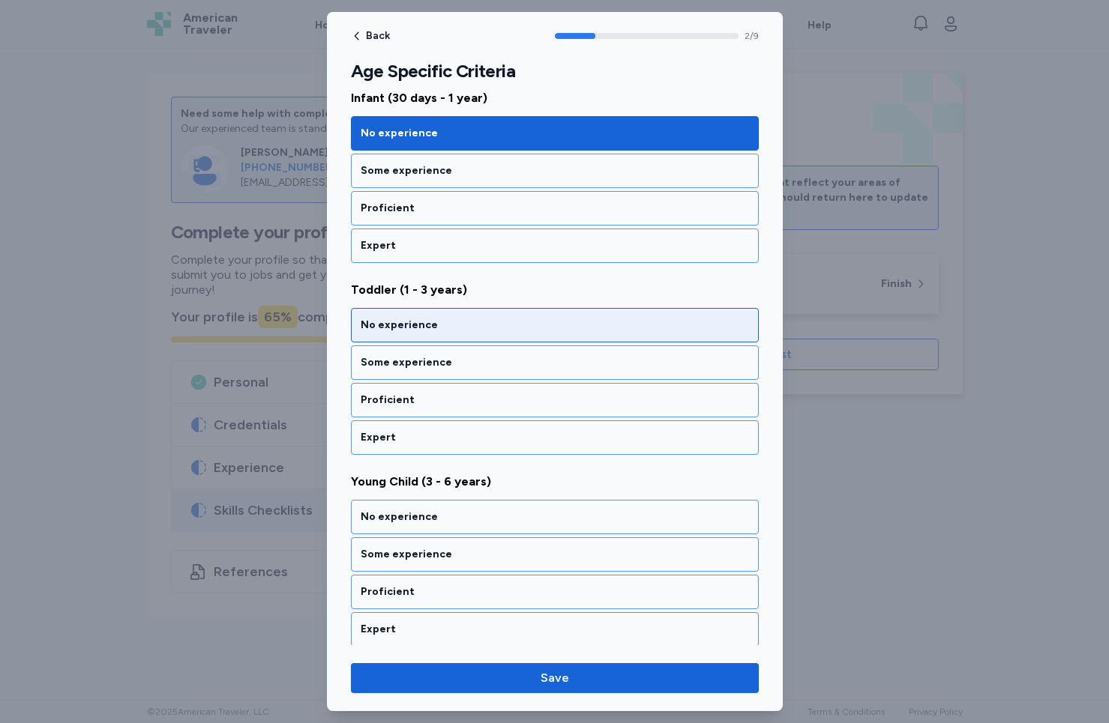
click at [449, 331] on div "No experience" at bounding box center [555, 325] width 388 height 15
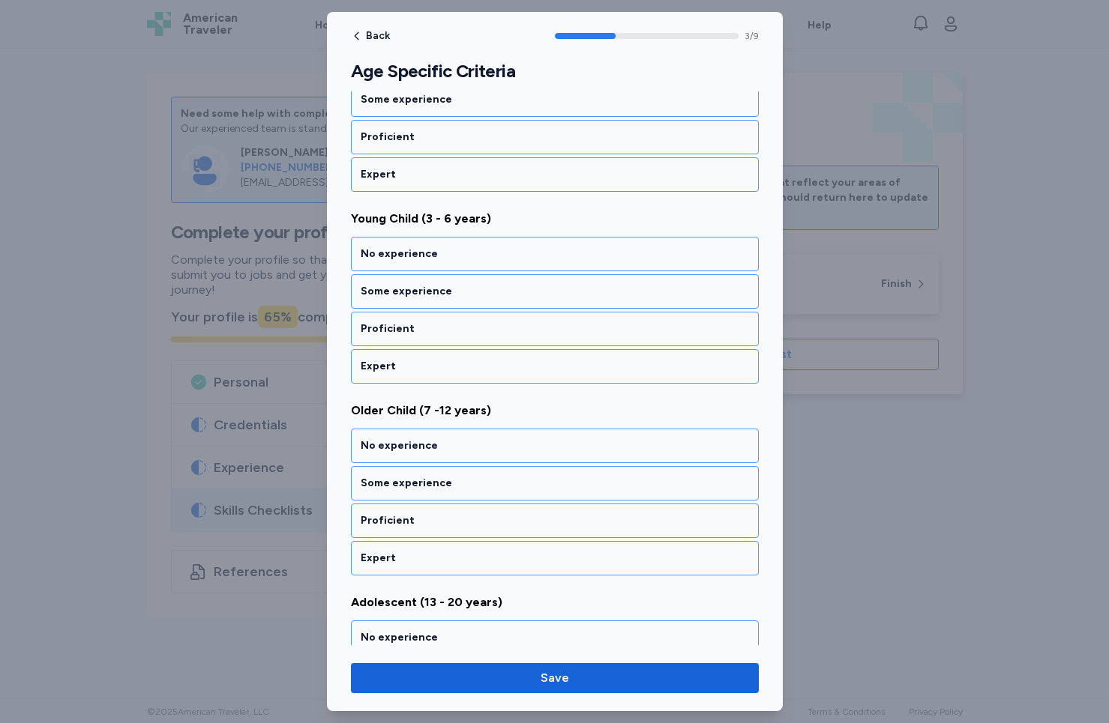
scroll to position [546, 0]
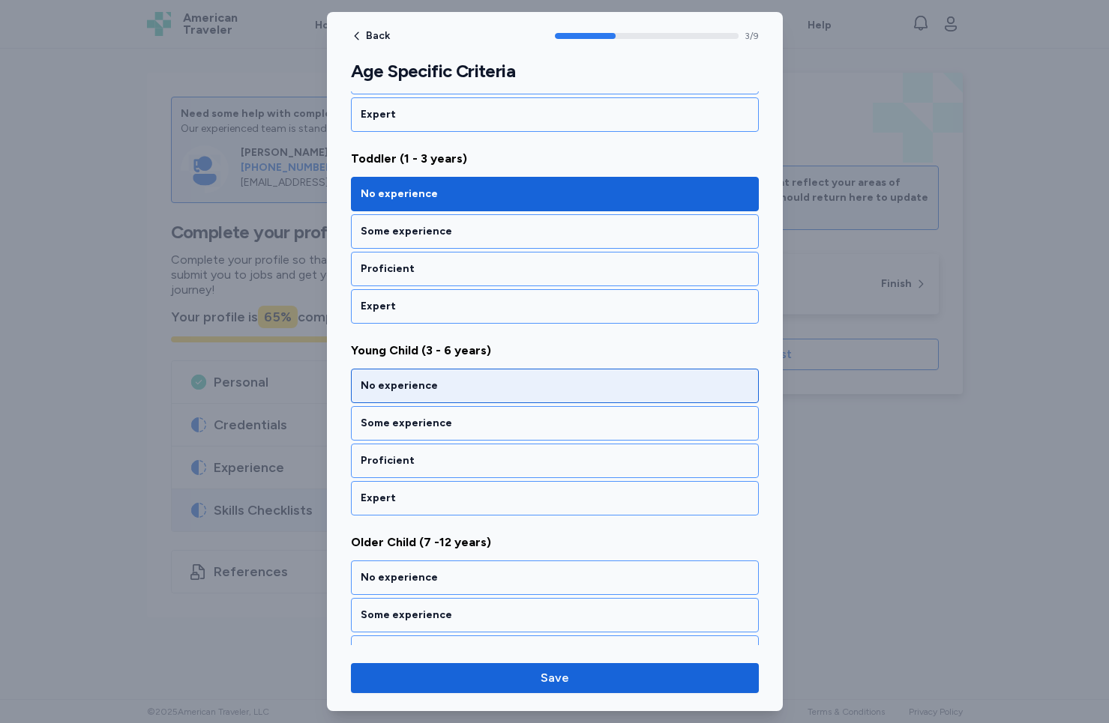
click at [434, 383] on div "No experience" at bounding box center [555, 386] width 388 height 15
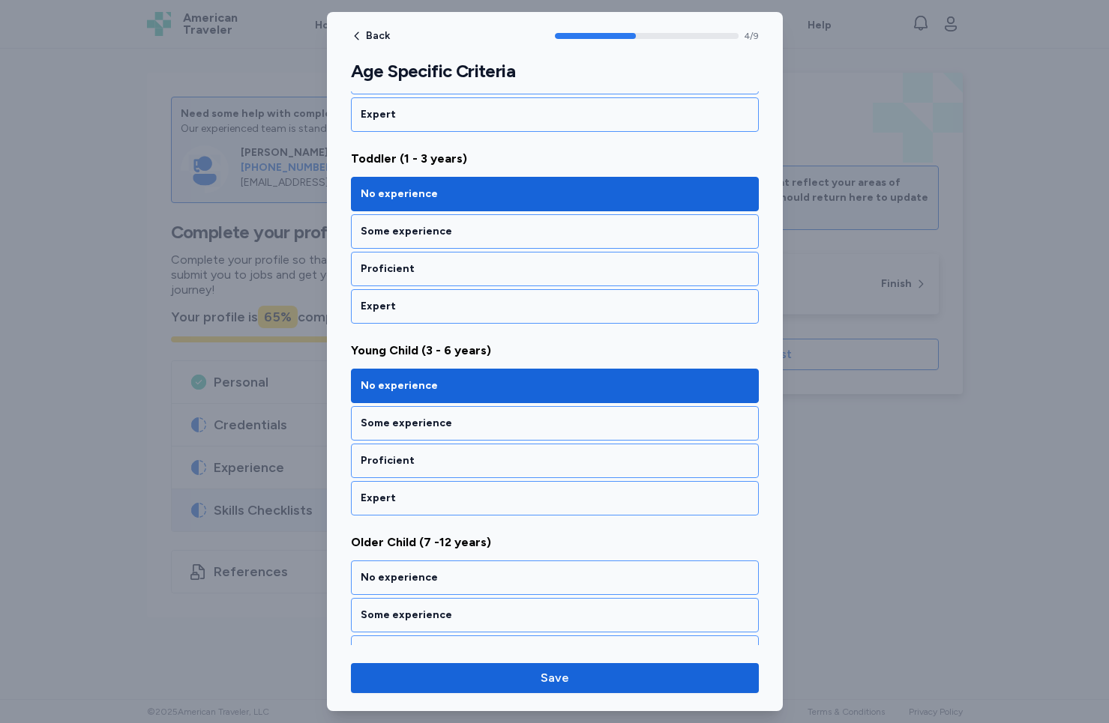
scroll to position [798, 0]
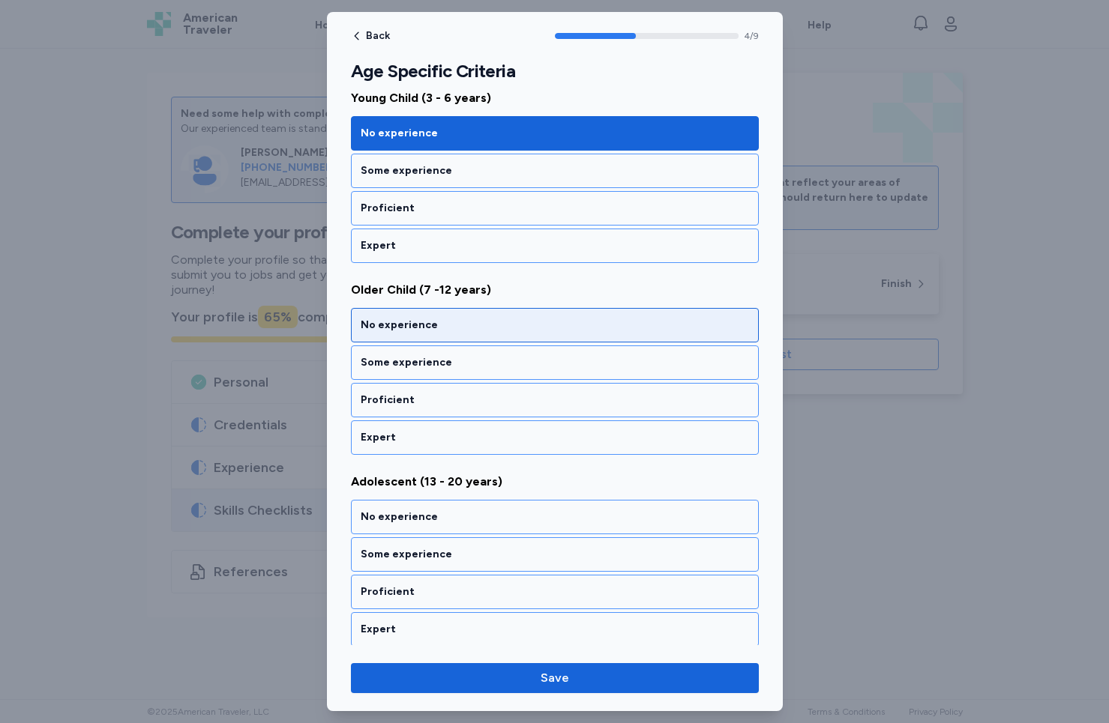
click at [453, 326] on div "No experience" at bounding box center [555, 325] width 388 height 15
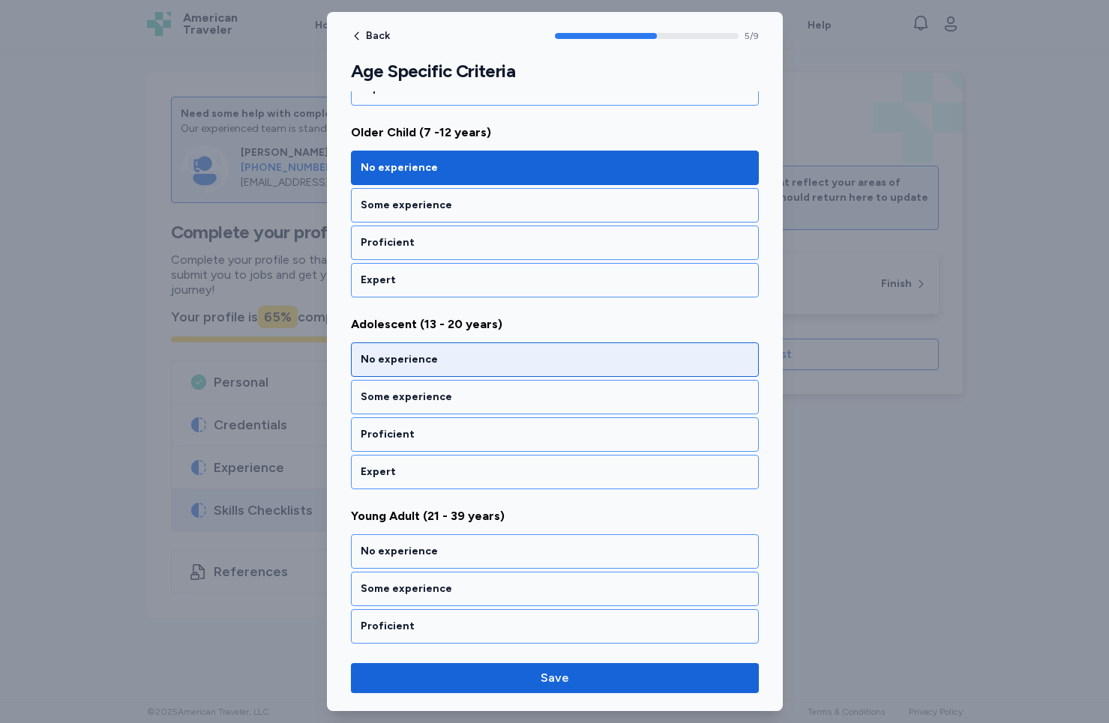
scroll to position [990, 0]
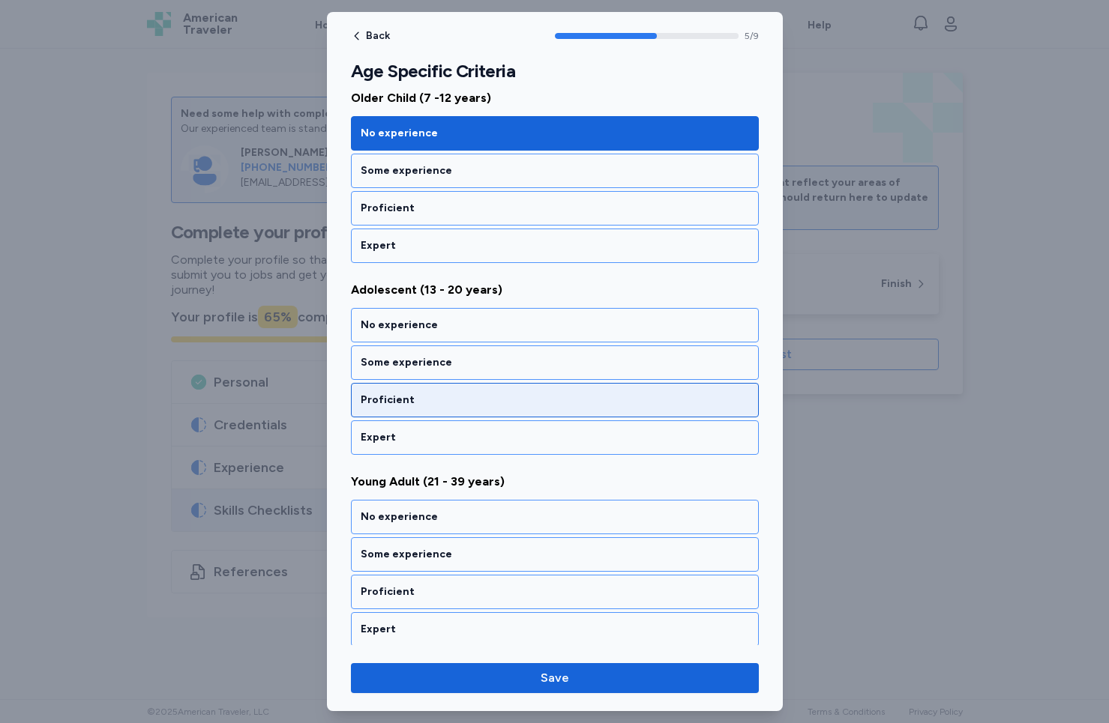
click at [458, 397] on div "Proficient" at bounding box center [555, 400] width 388 height 15
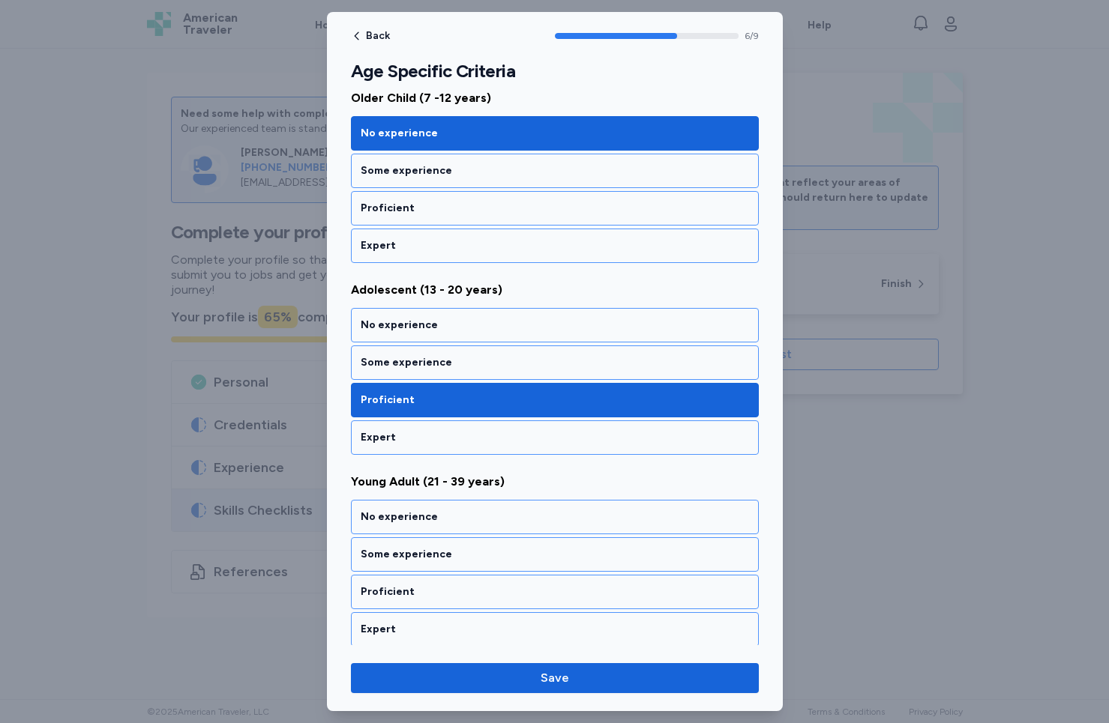
scroll to position [1182, 0]
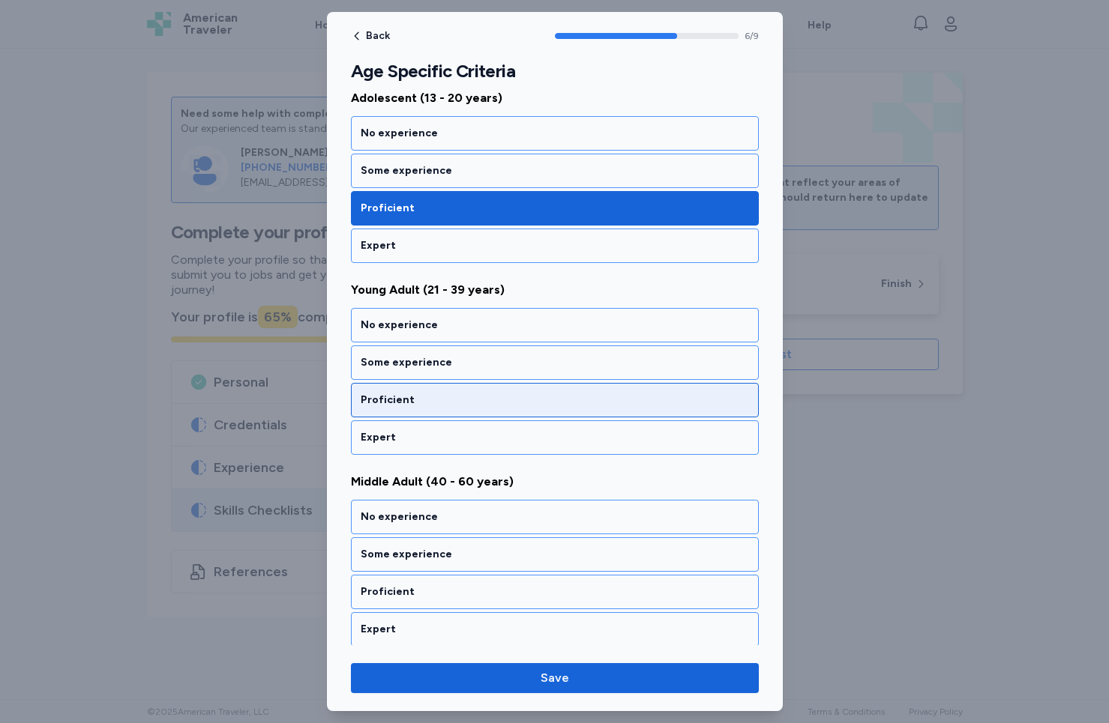
click at [458, 397] on div "Proficient" at bounding box center [555, 400] width 388 height 15
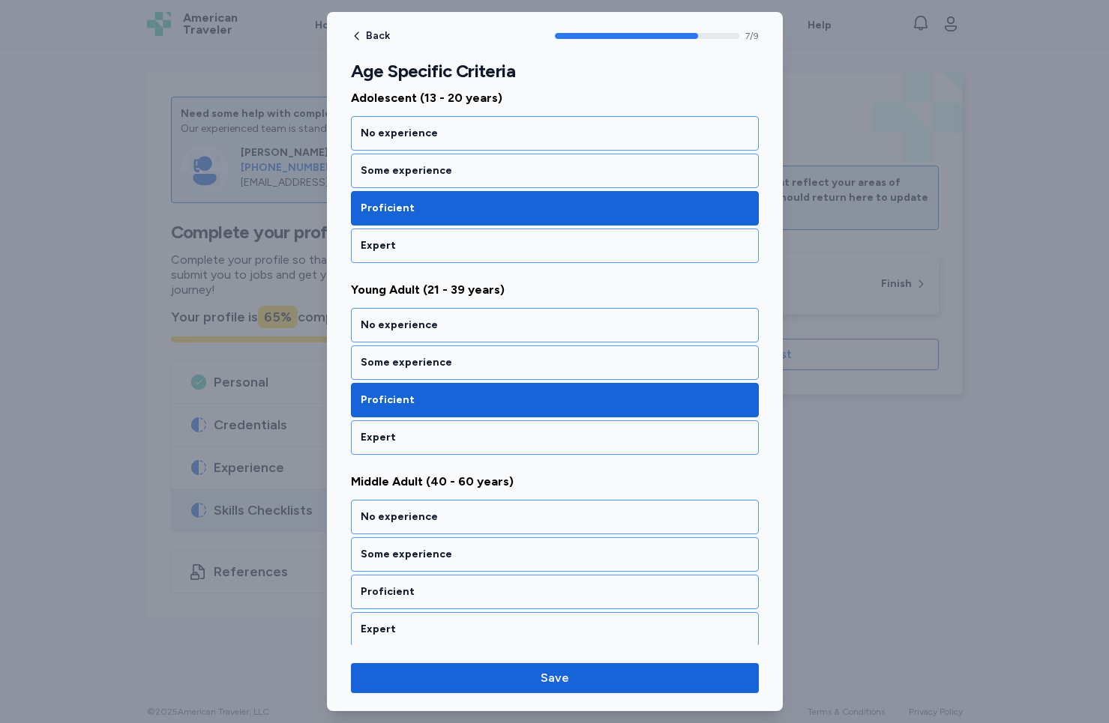
scroll to position [1374, 0]
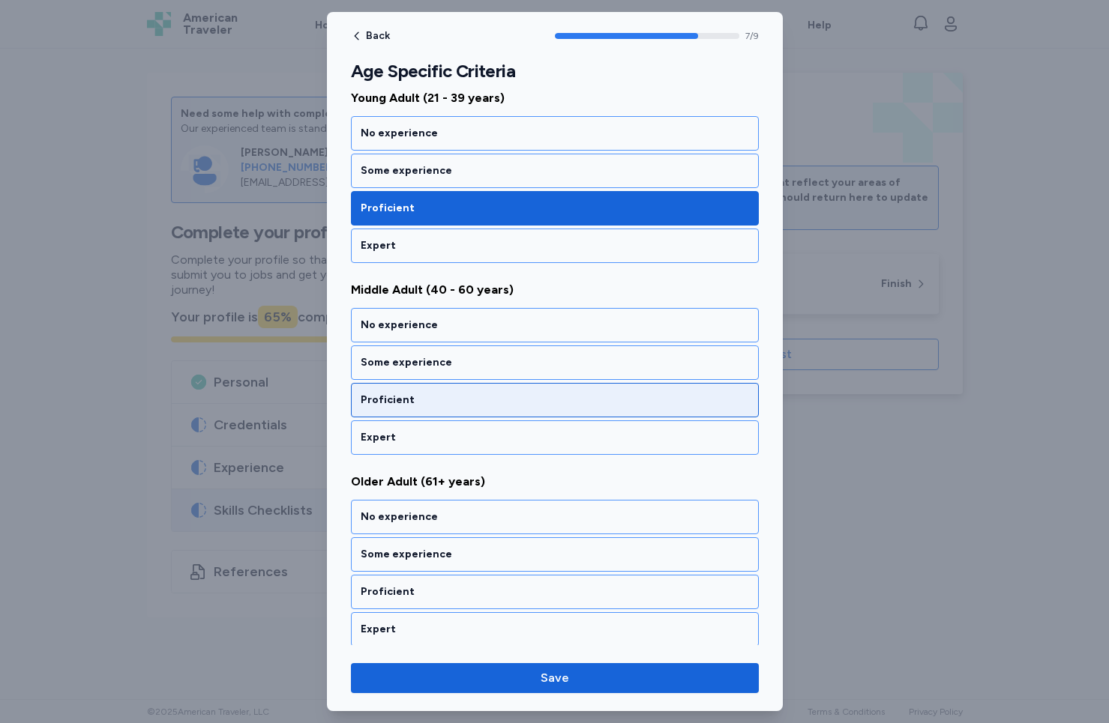
click at [458, 397] on div "Proficient" at bounding box center [555, 400] width 388 height 15
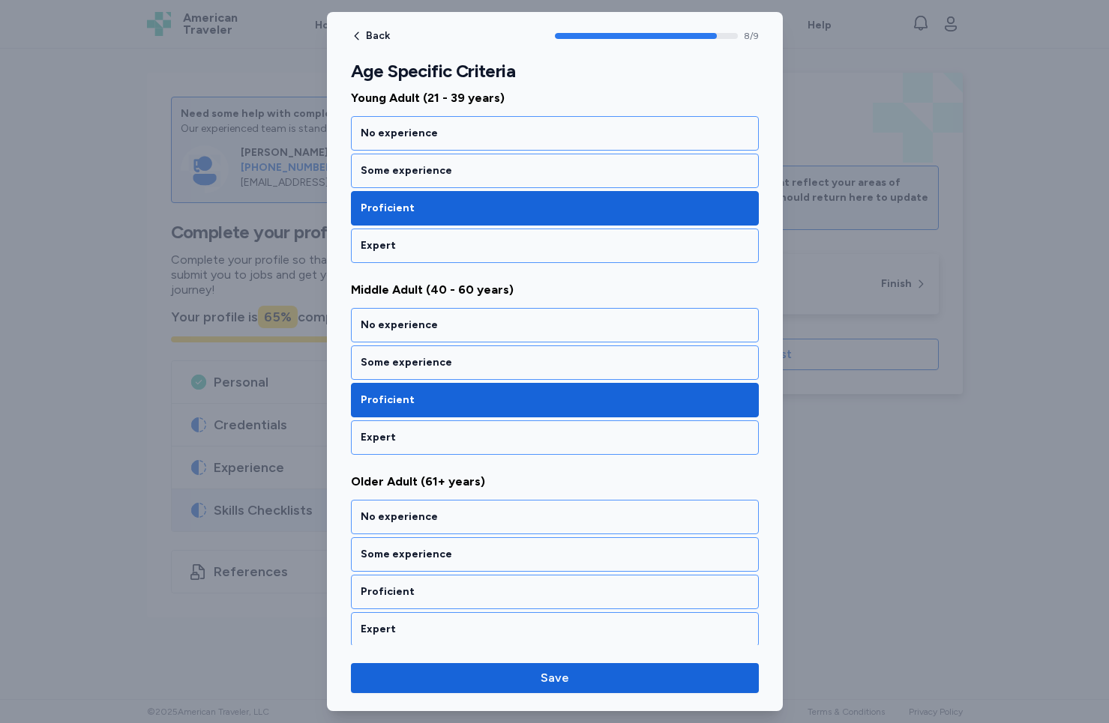
scroll to position [1378, 0]
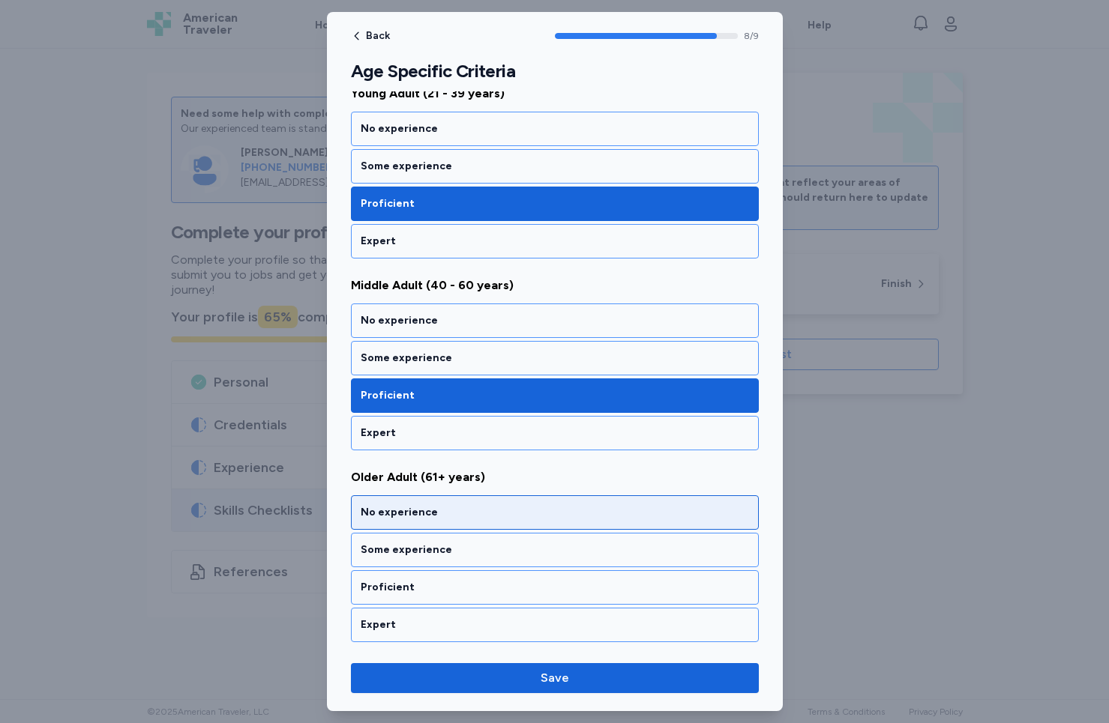
click at [438, 502] on div "No experience" at bounding box center [555, 512] width 408 height 34
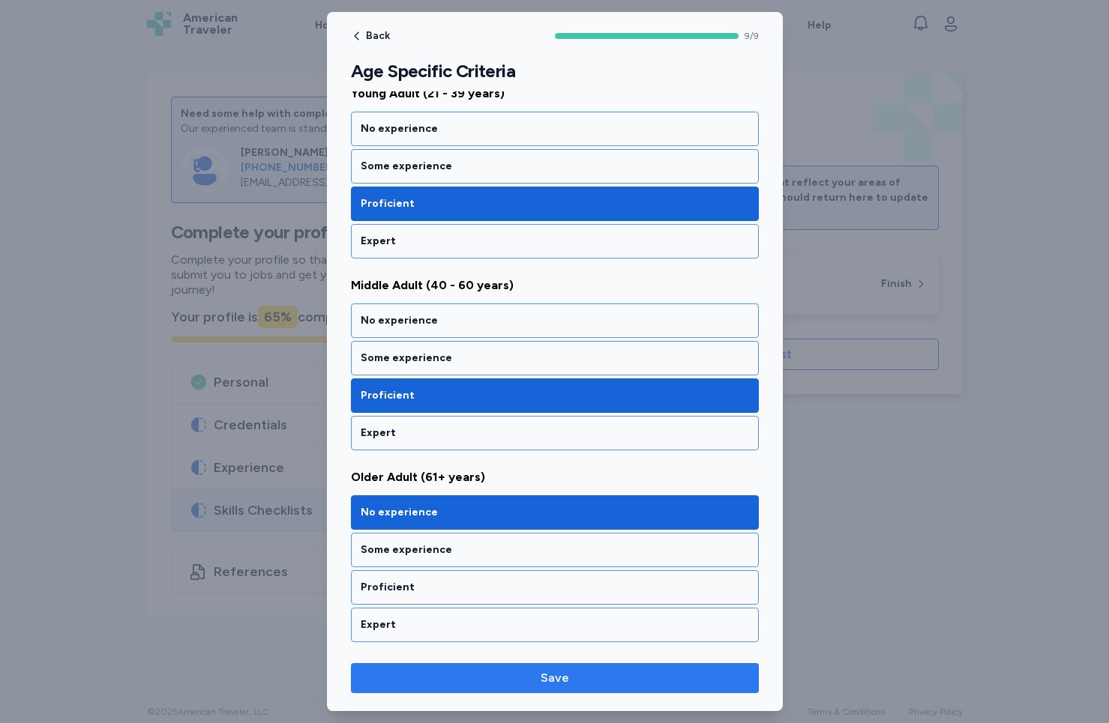
click at [544, 673] on span "Save" at bounding box center [554, 678] width 28 height 18
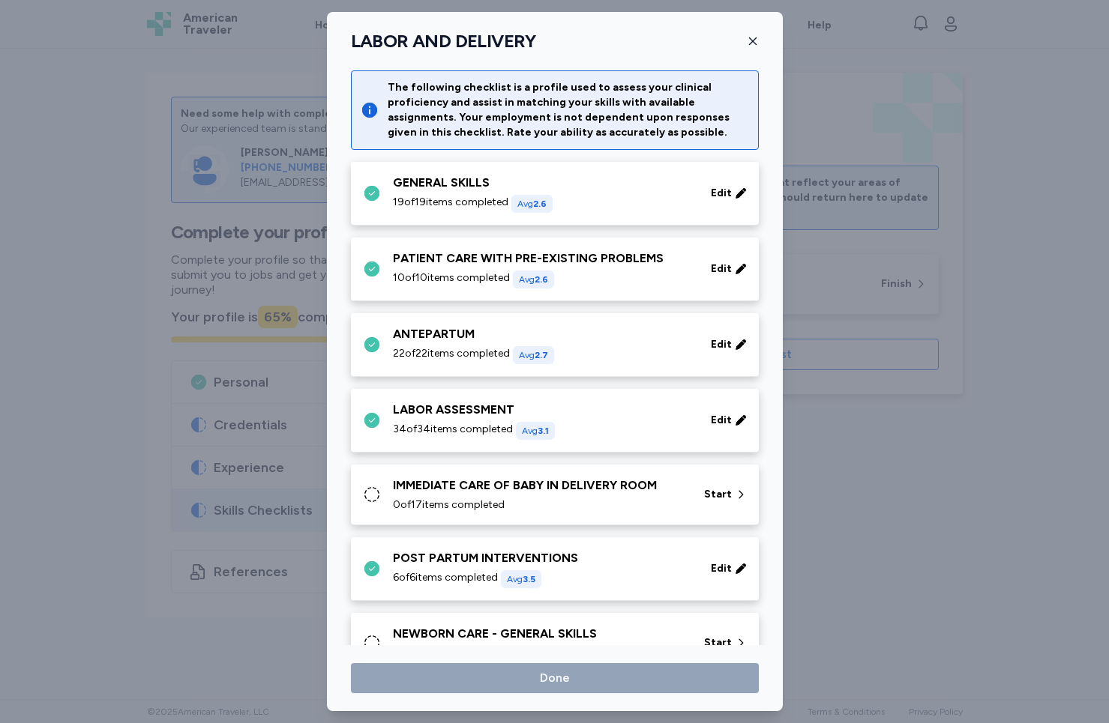
scroll to position [352, 0]
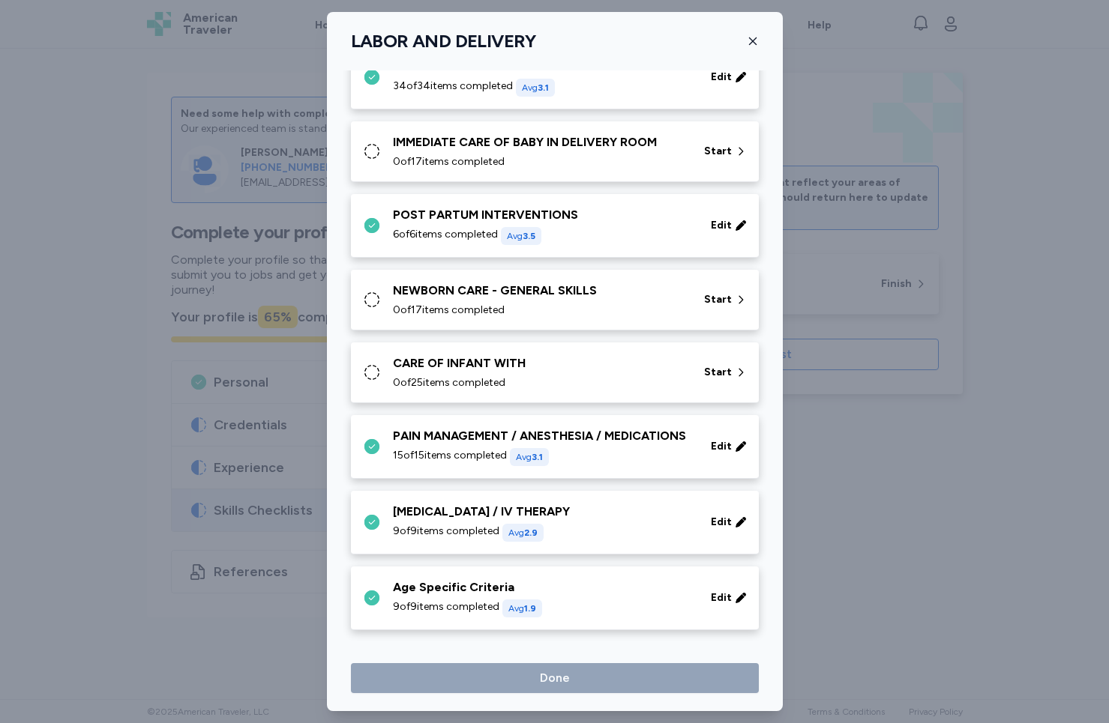
click at [466, 286] on div "NEWBORN CARE - GENERAL SKILLS" at bounding box center [539, 291] width 293 height 18
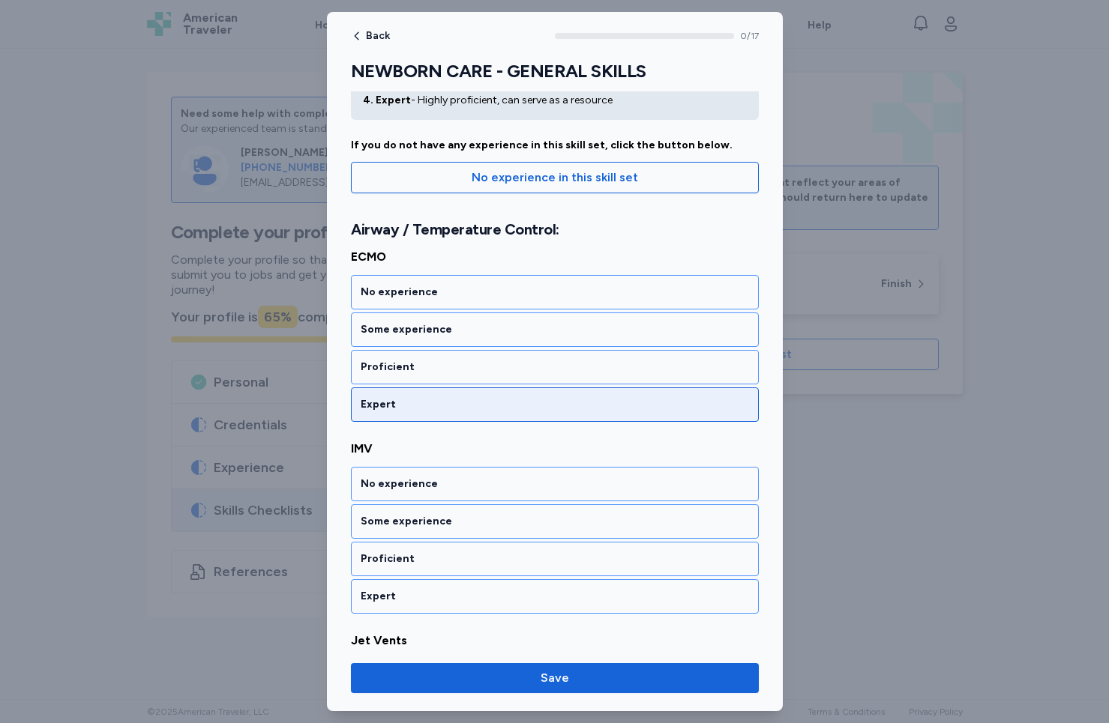
scroll to position [121, 0]
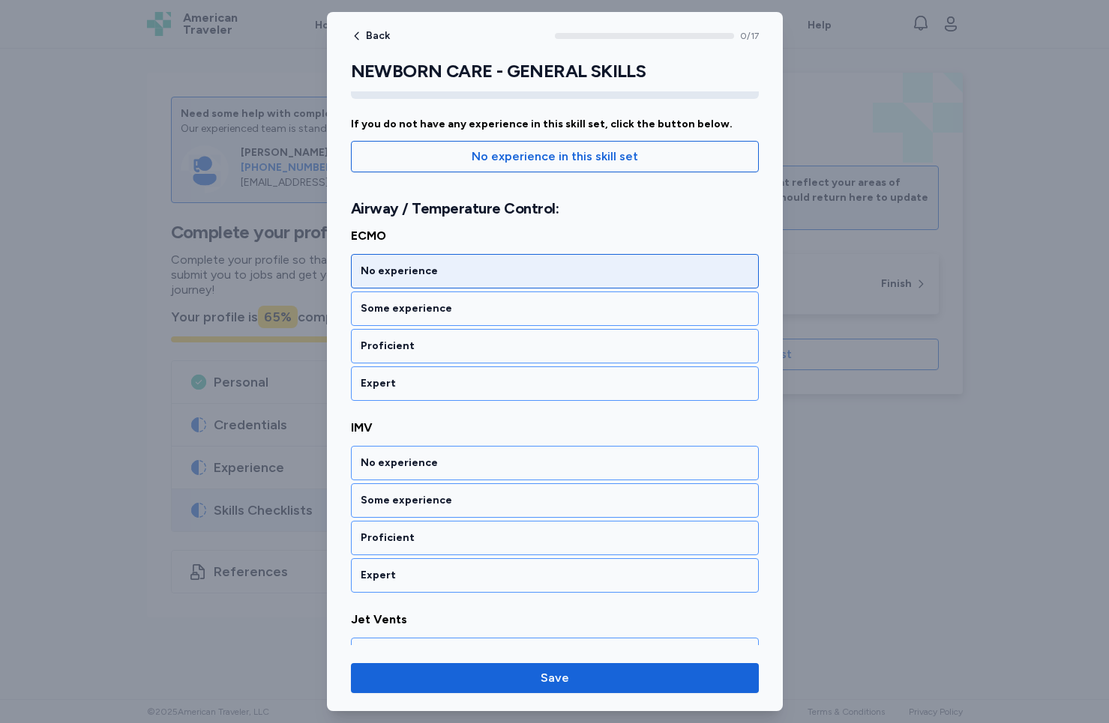
click at [426, 262] on div "No experience" at bounding box center [555, 271] width 408 height 34
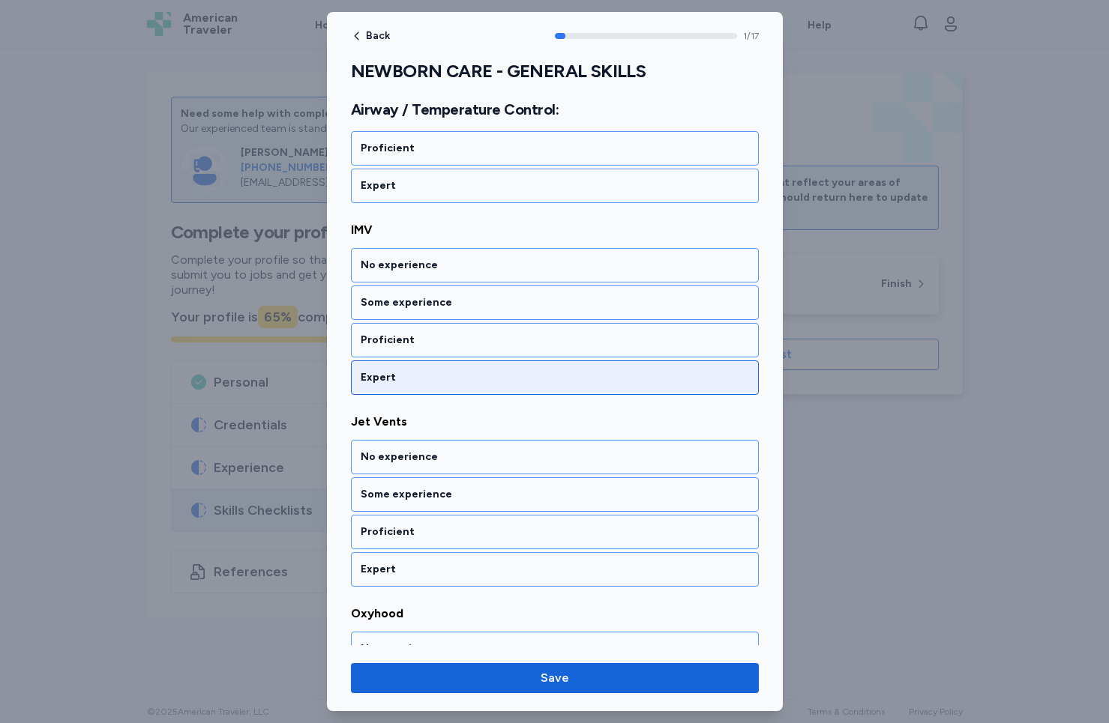
scroll to position [346, 0]
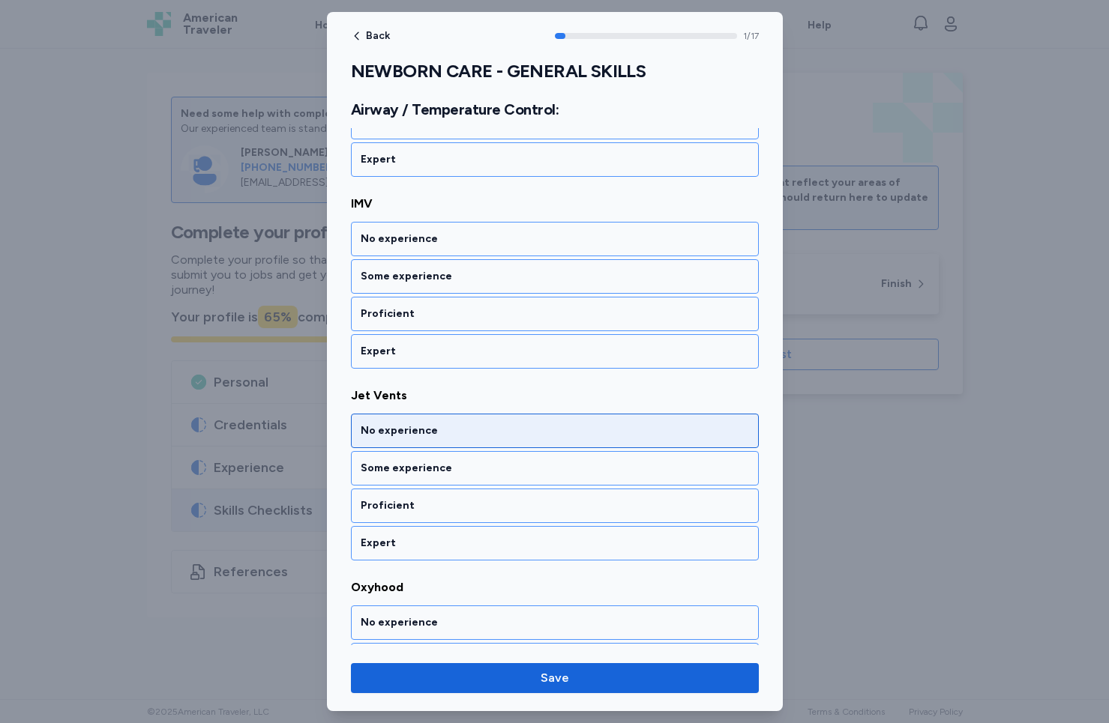
click at [406, 431] on div "No experience" at bounding box center [555, 430] width 388 height 15
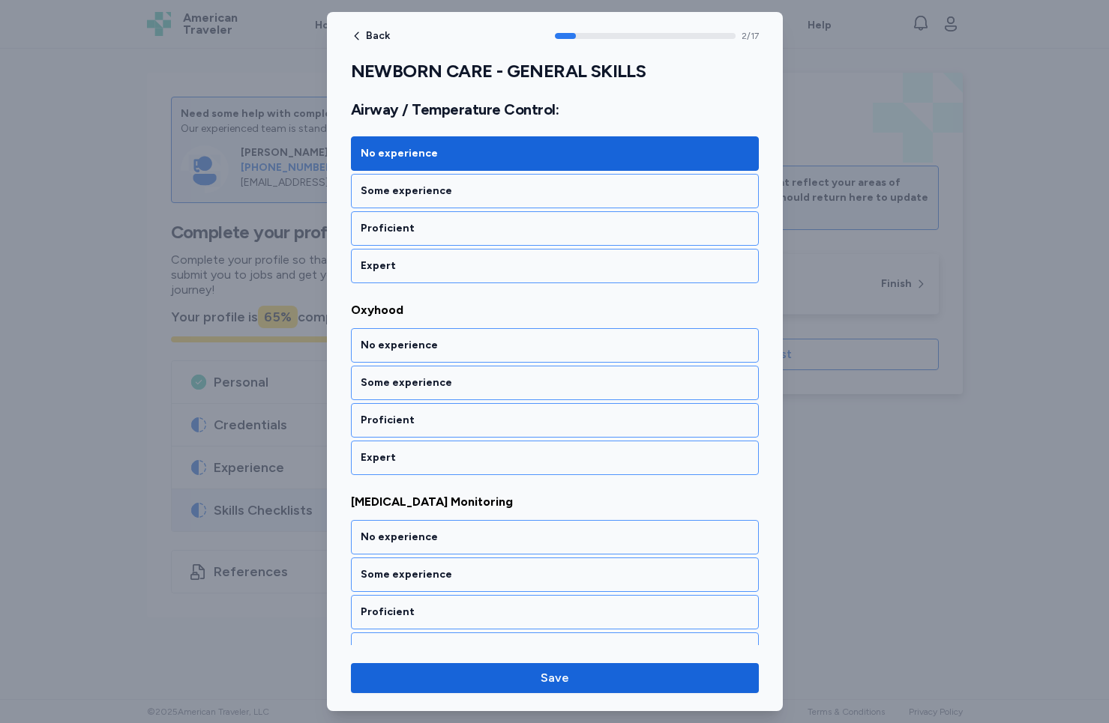
scroll to position [624, 0]
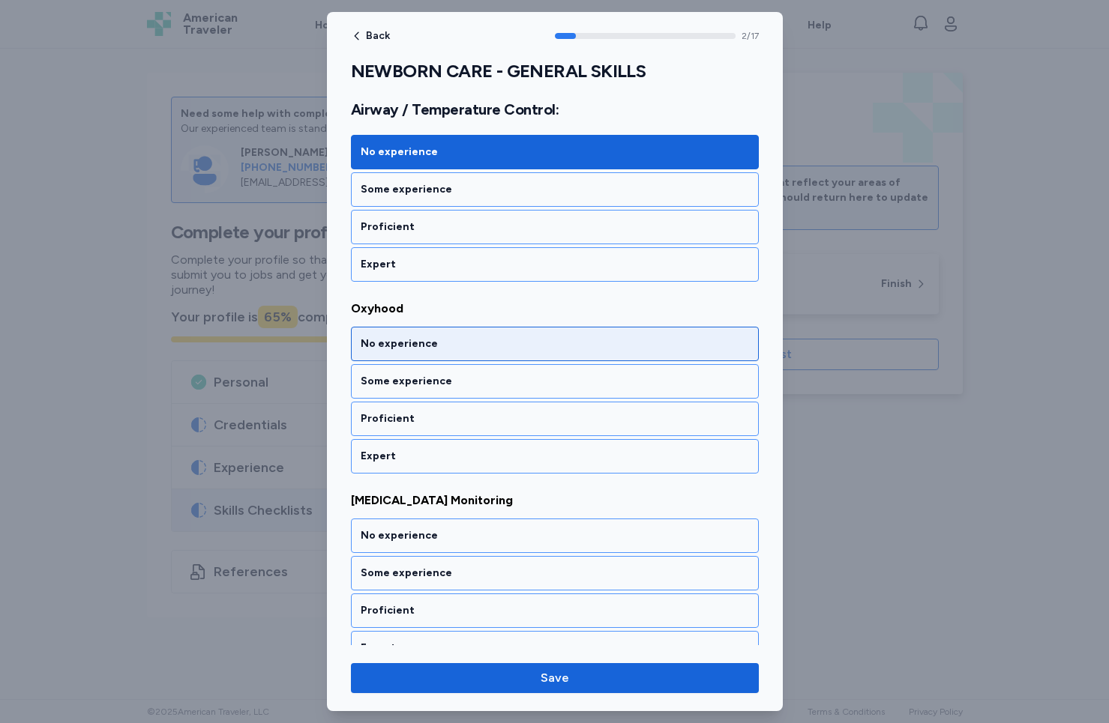
click at [411, 351] on div "No experience" at bounding box center [555, 344] width 388 height 15
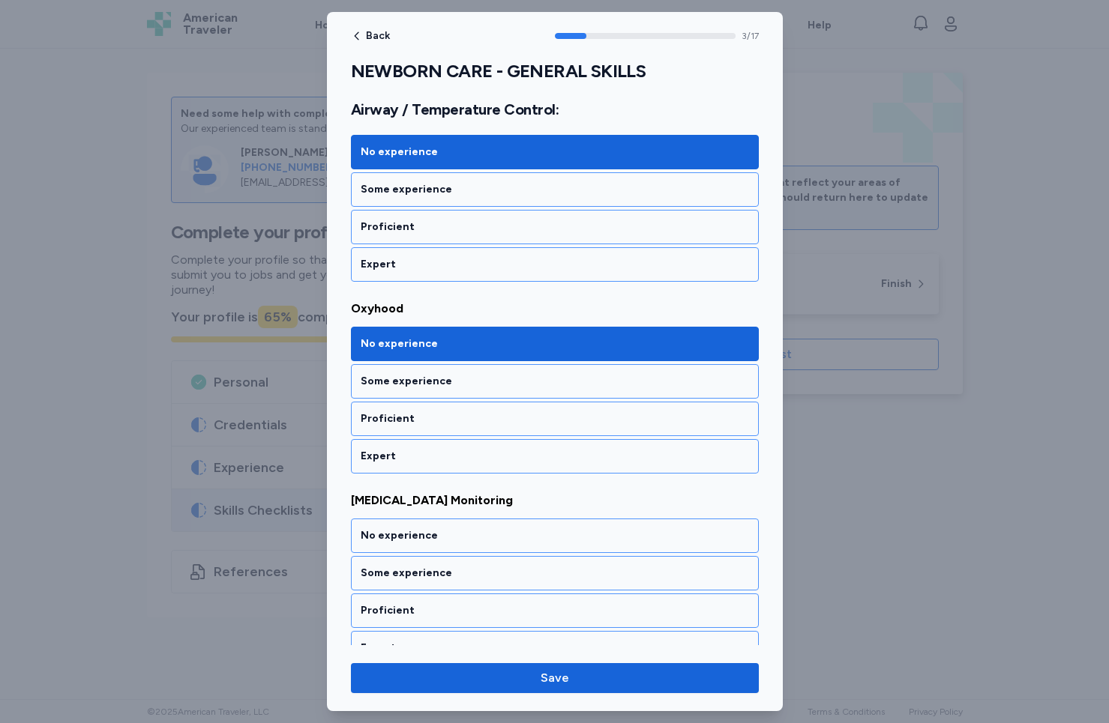
scroll to position [816, 0]
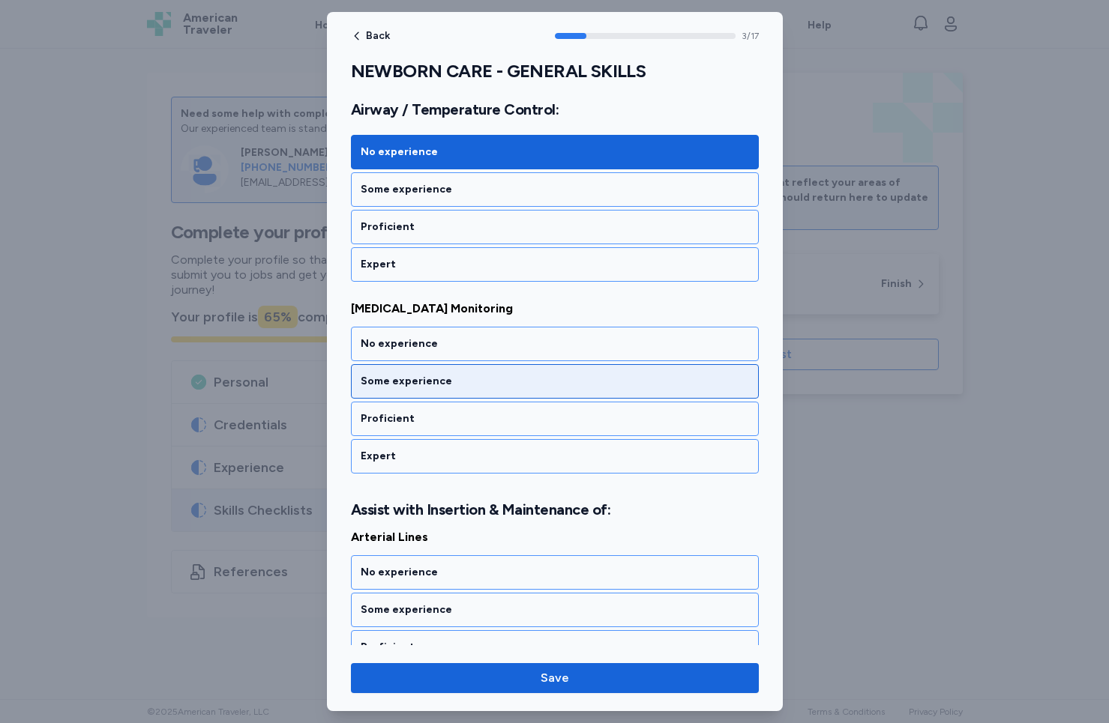
click at [413, 385] on div "Some experience" at bounding box center [555, 381] width 388 height 15
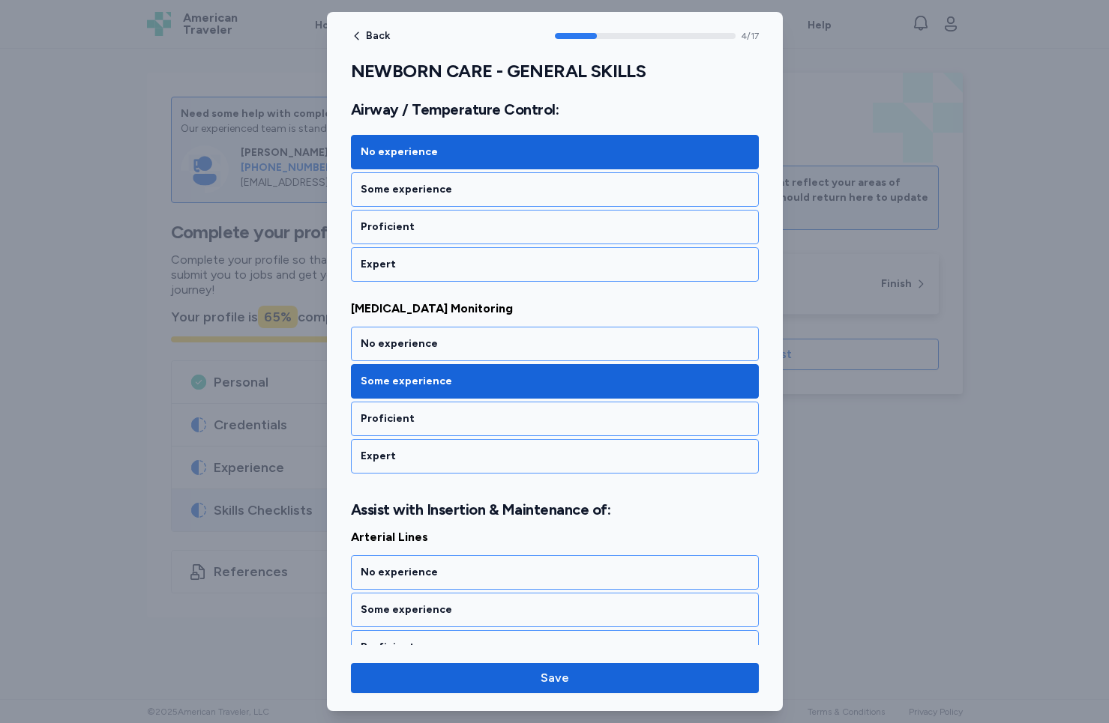
scroll to position [1045, 0]
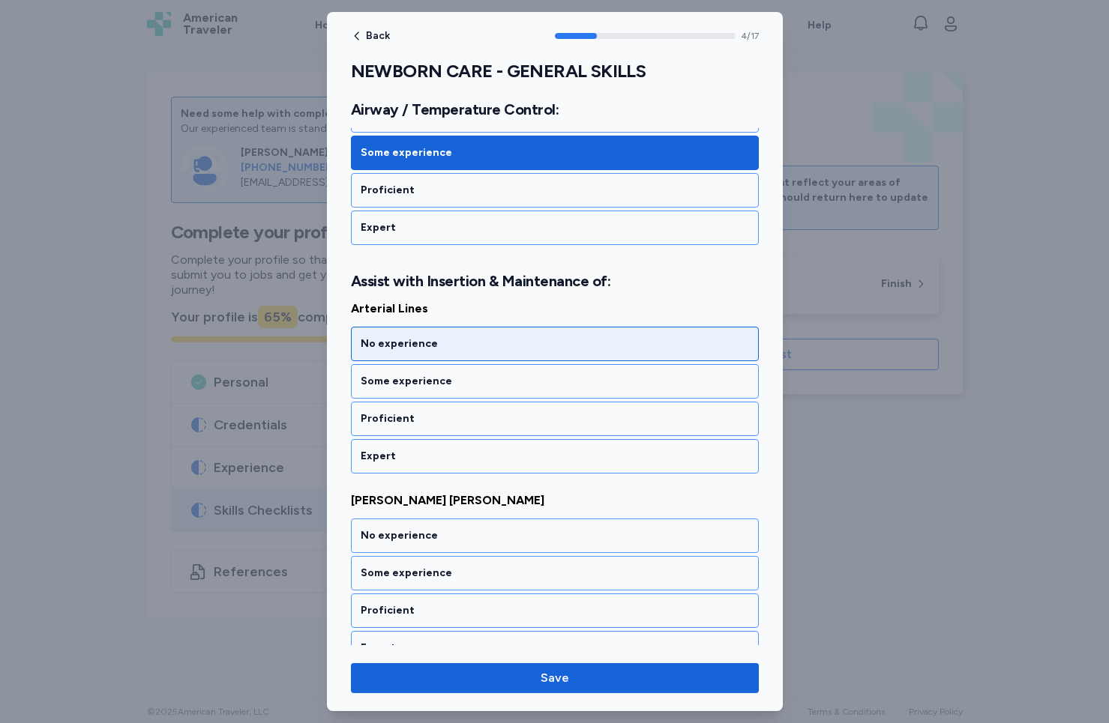
click at [408, 356] on div "No experience" at bounding box center [555, 344] width 408 height 34
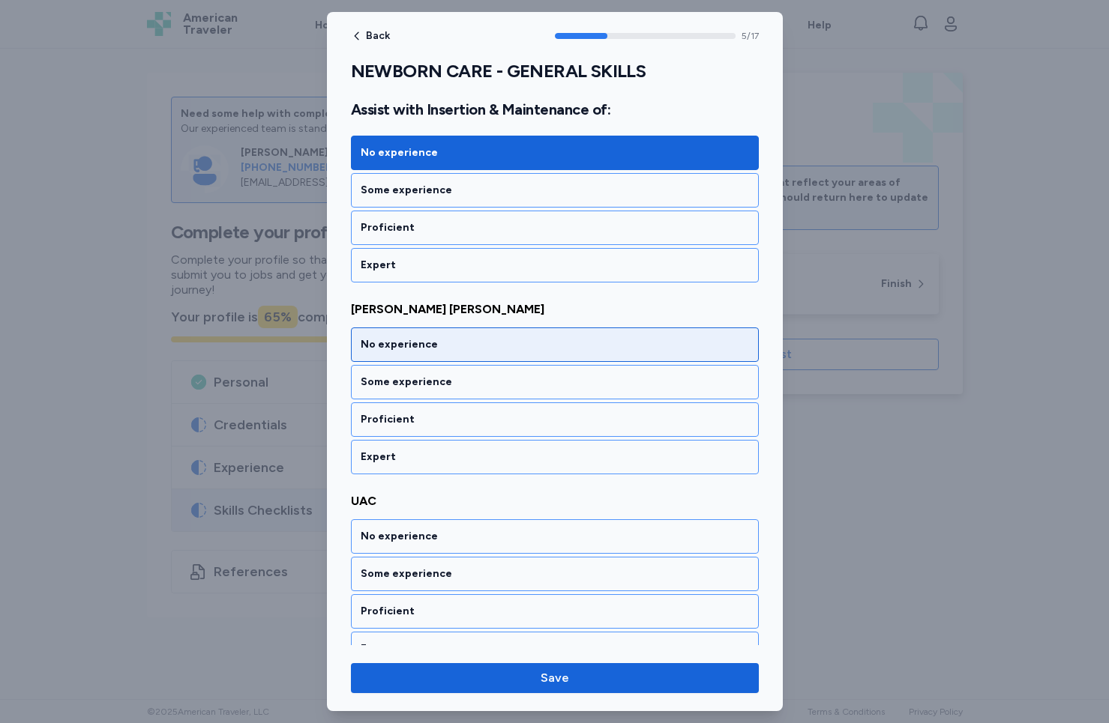
scroll to position [1237, 0]
click at [408, 361] on div "No experience" at bounding box center [555, 344] width 408 height 34
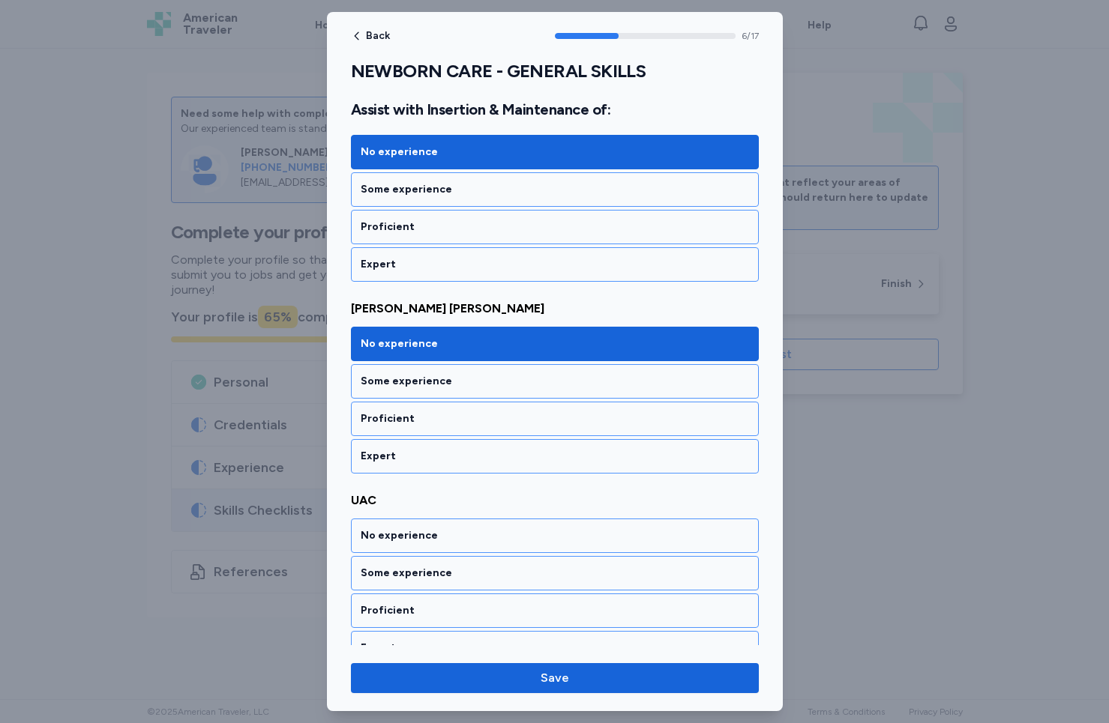
scroll to position [1429, 0]
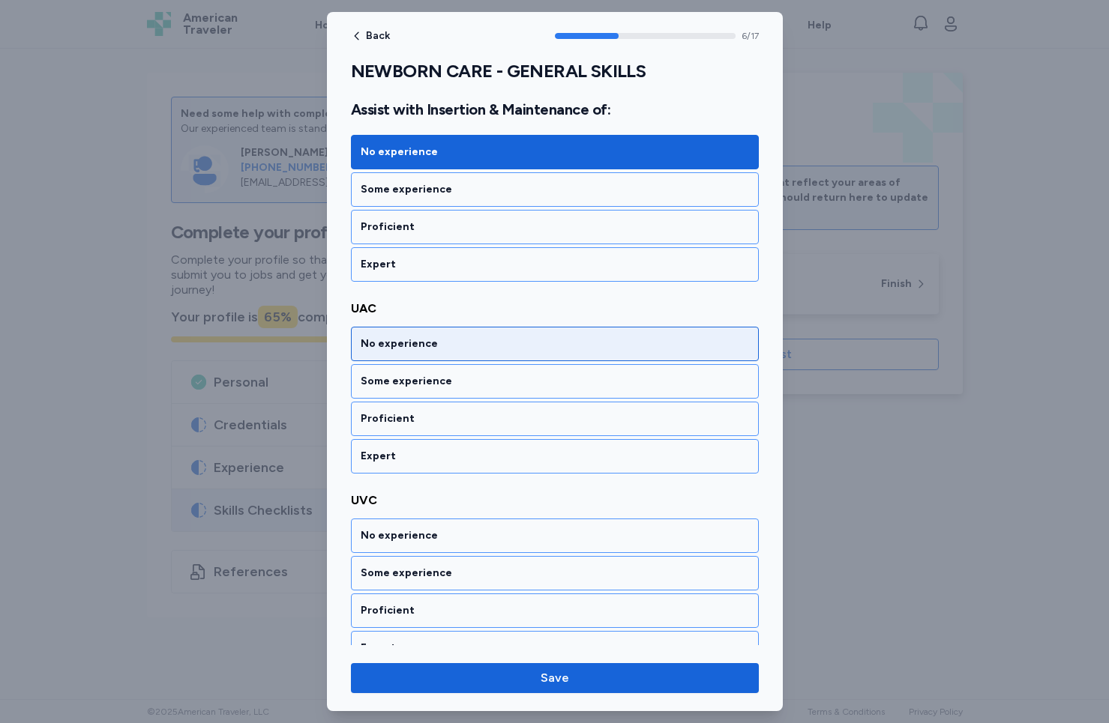
click at [408, 361] on div "No experience" at bounding box center [555, 344] width 408 height 34
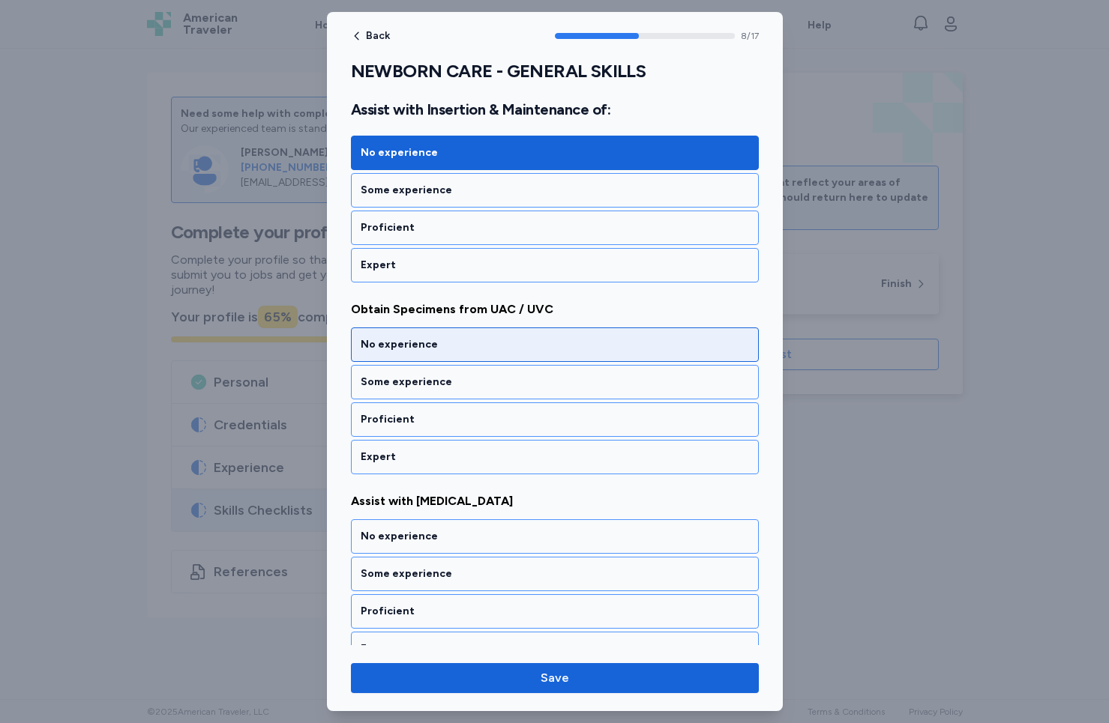
scroll to position [1812, 0]
click at [411, 356] on div "No experience" at bounding box center [555, 344] width 408 height 34
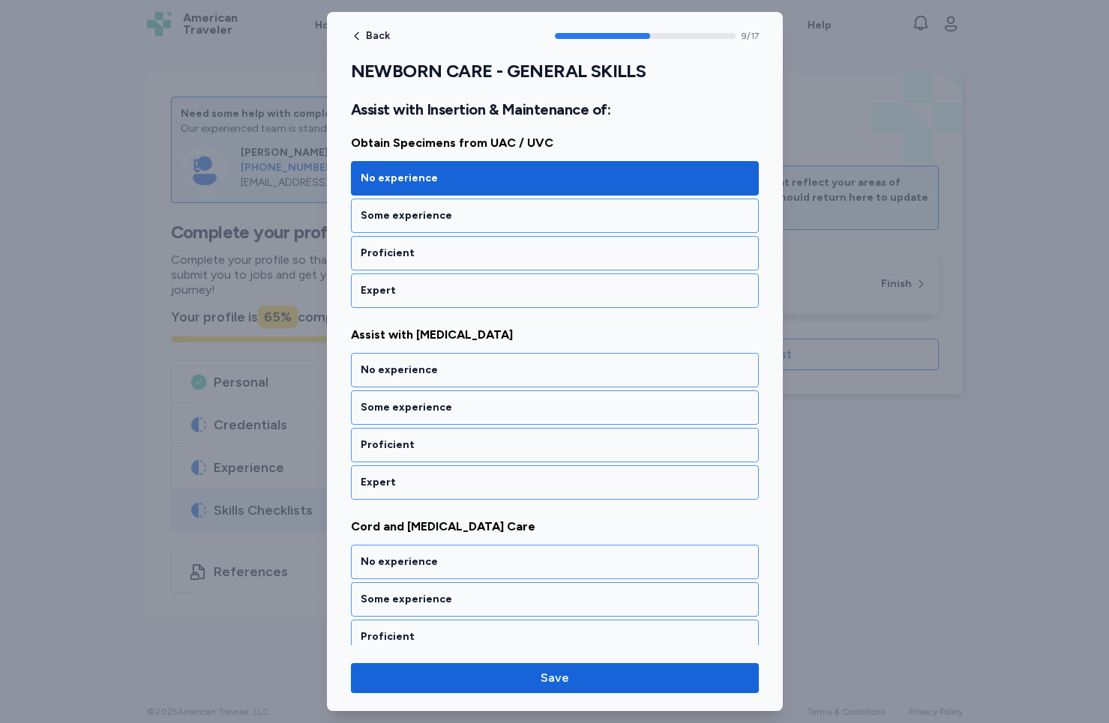
scroll to position [2004, 0]
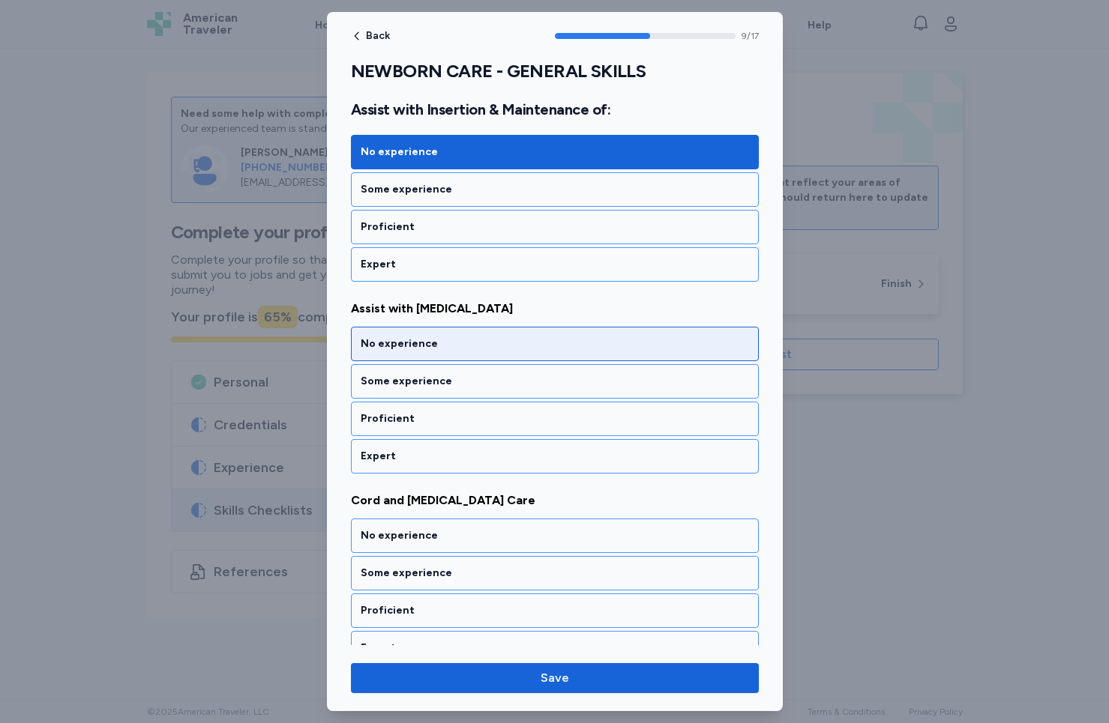
click at [411, 356] on div "No experience" at bounding box center [555, 344] width 408 height 34
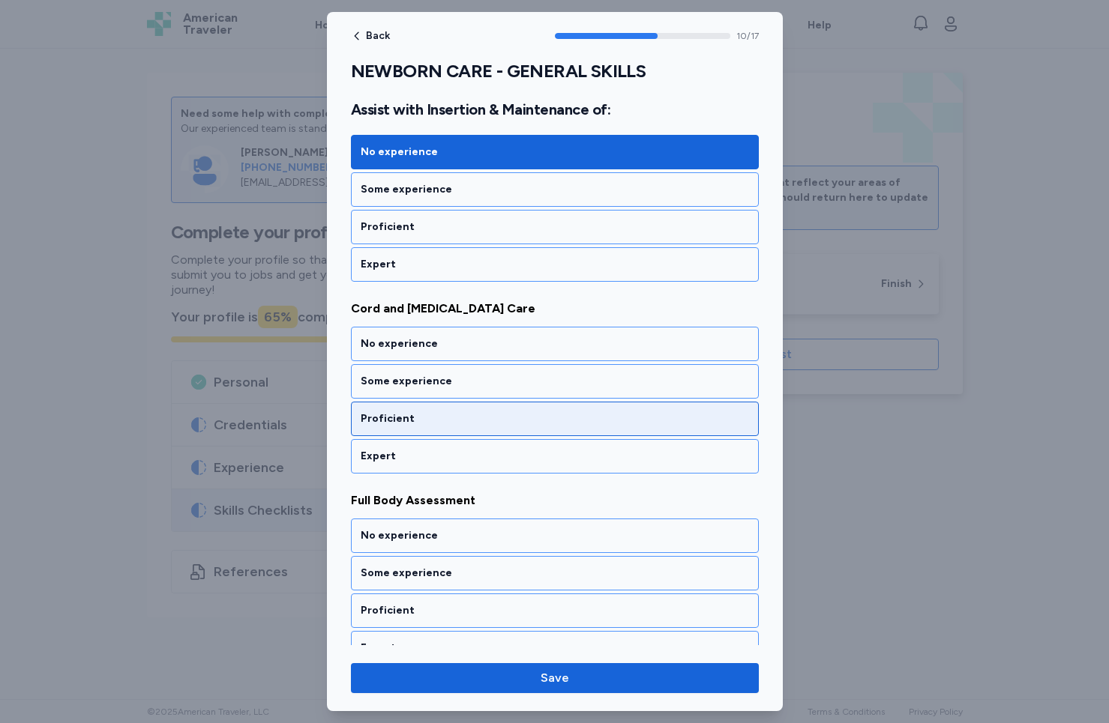
click at [416, 425] on div "Proficient" at bounding box center [555, 418] width 388 height 15
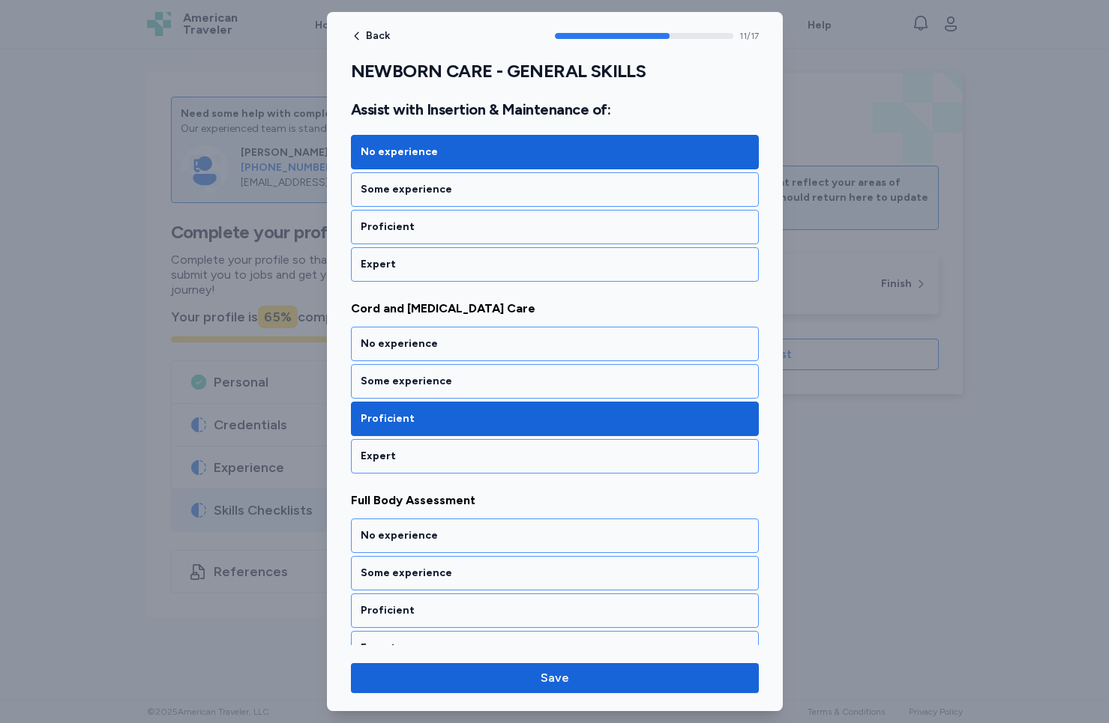
scroll to position [2388, 0]
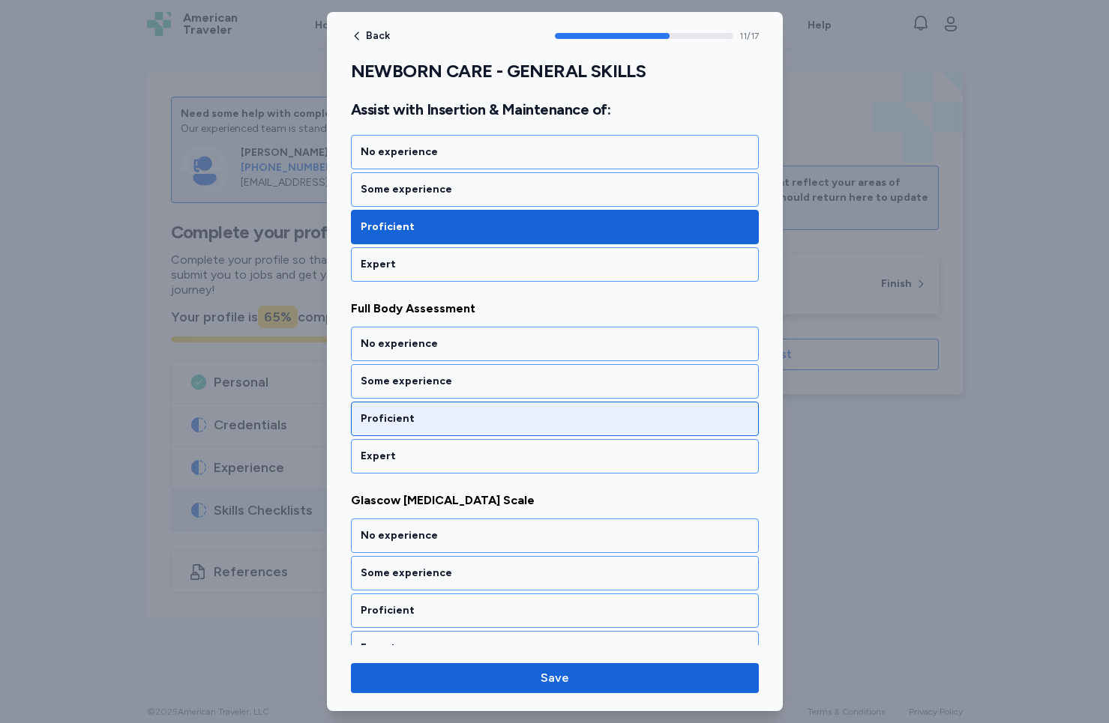
click at [416, 425] on div "Proficient" at bounding box center [555, 418] width 388 height 15
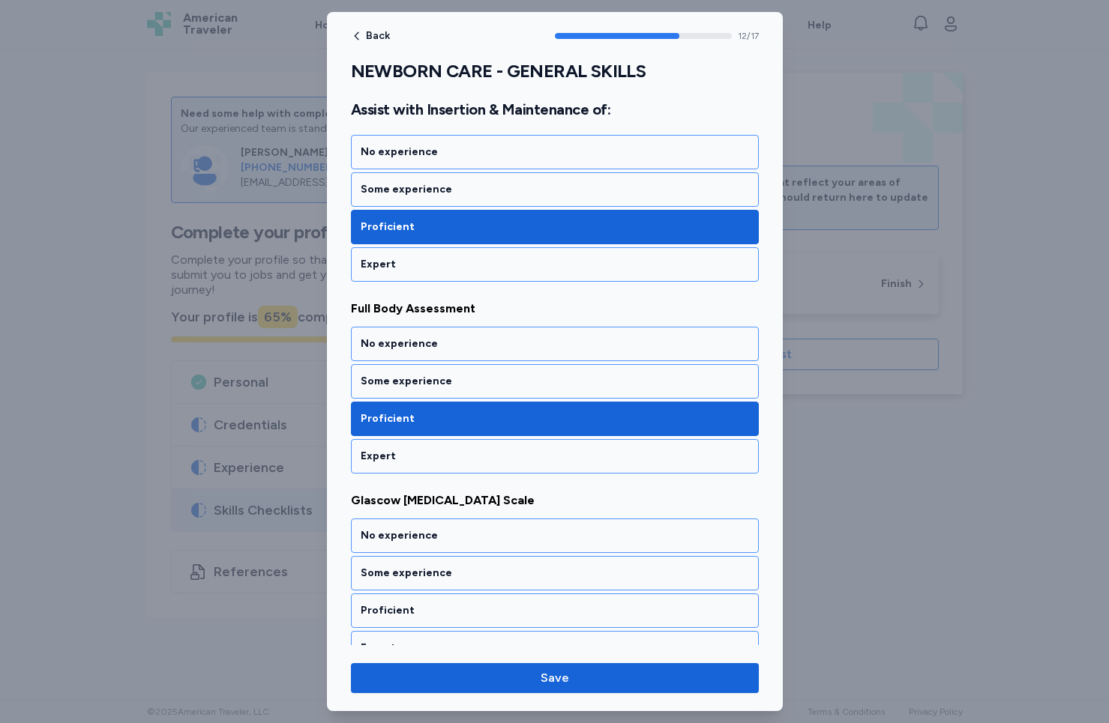
scroll to position [2580, 0]
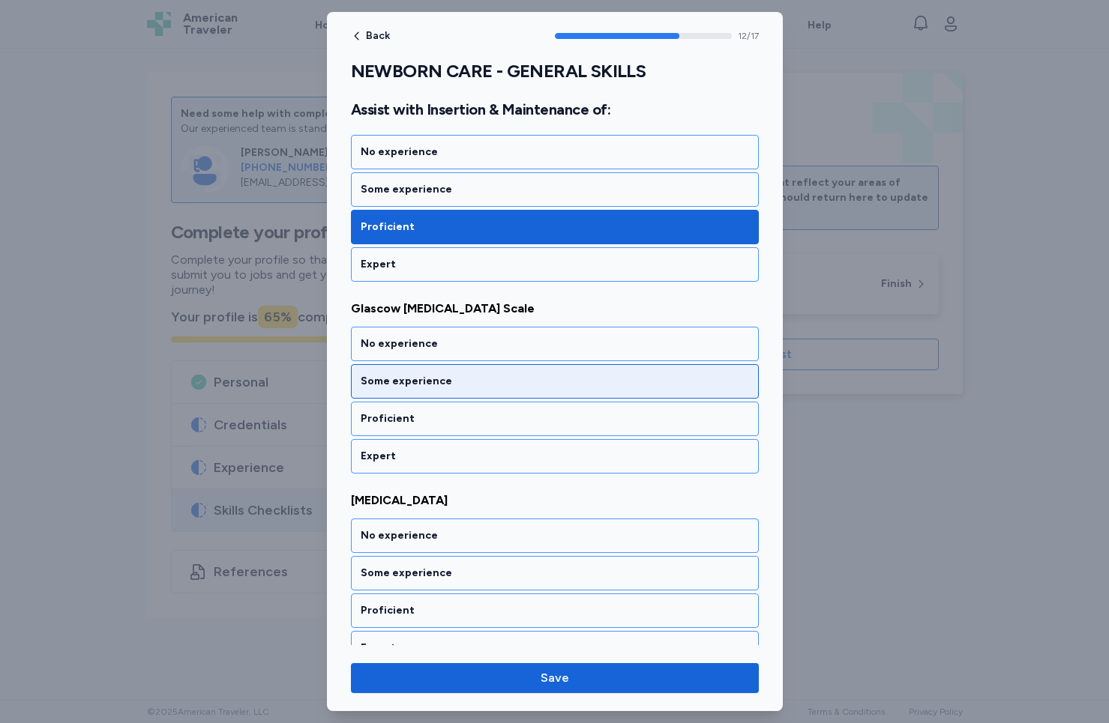
click at [419, 386] on div "Some experience" at bounding box center [555, 381] width 388 height 15
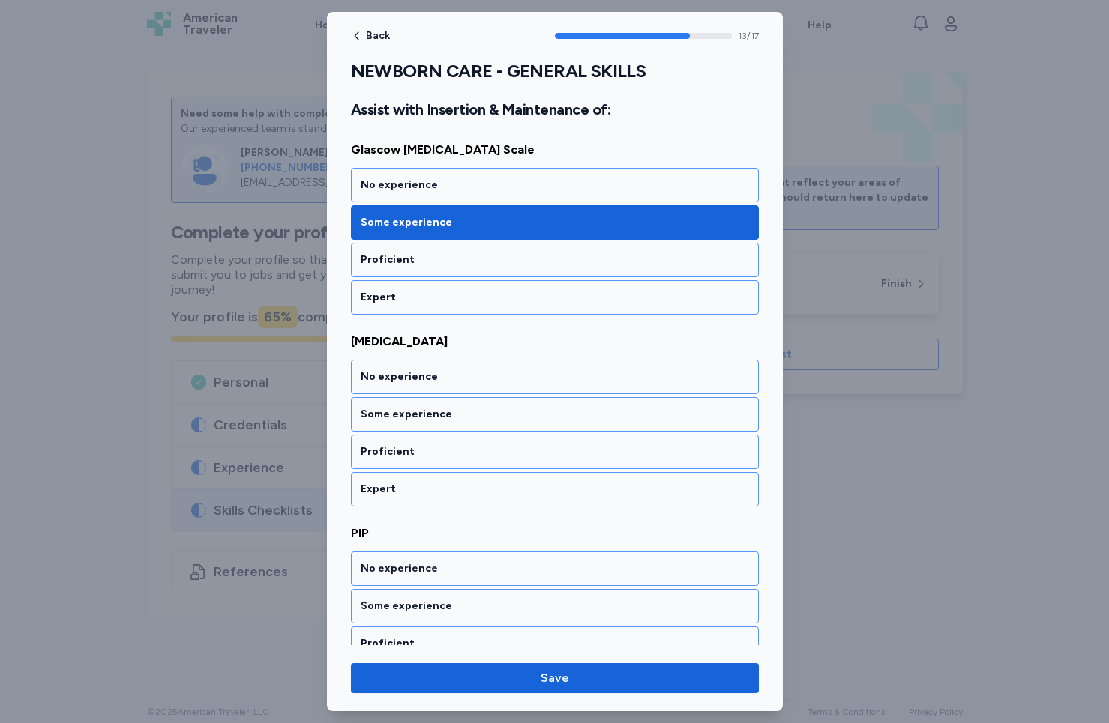
scroll to position [2772, 0]
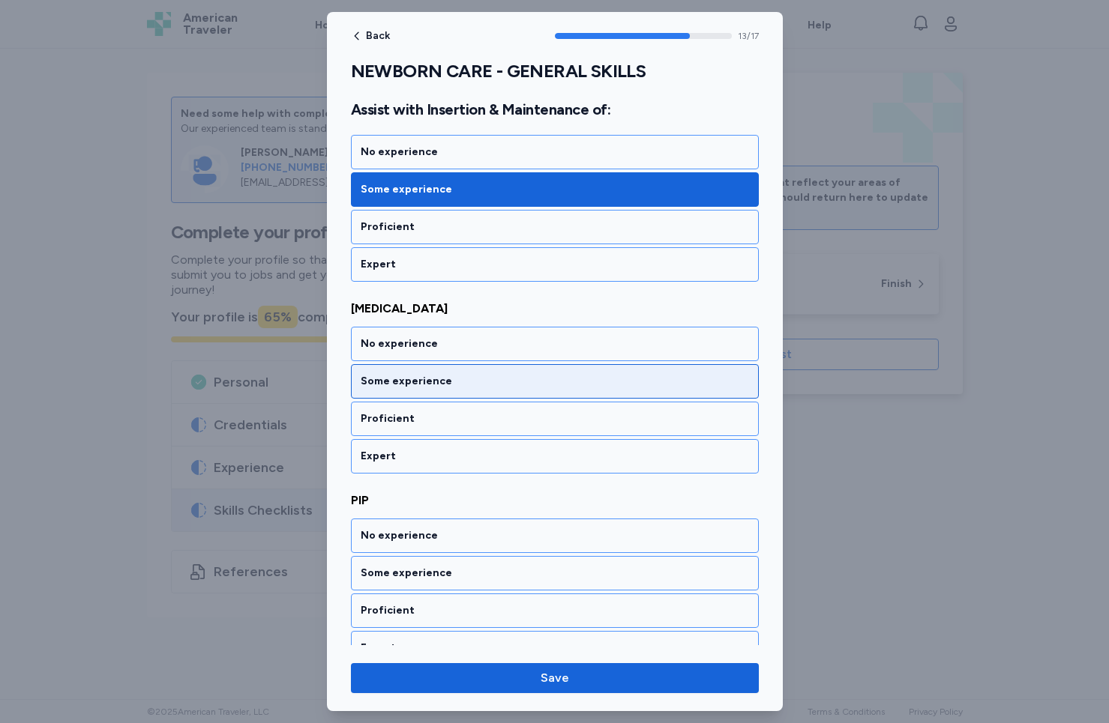
click at [419, 386] on div "Some experience" at bounding box center [555, 381] width 388 height 15
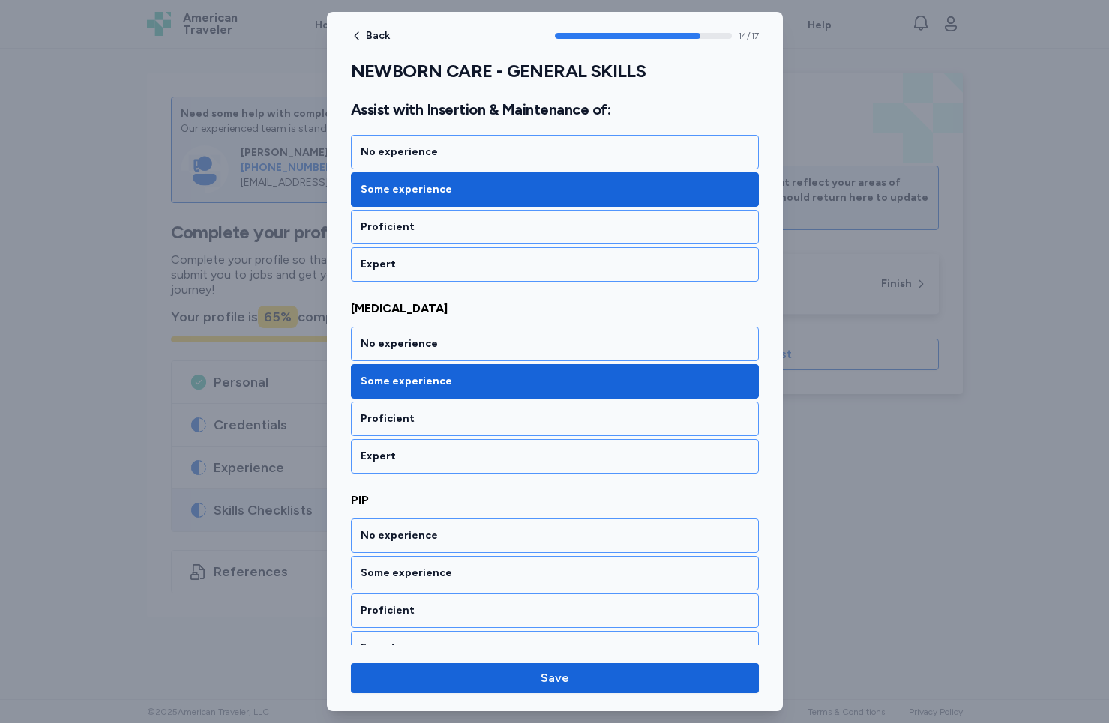
scroll to position [2964, 0]
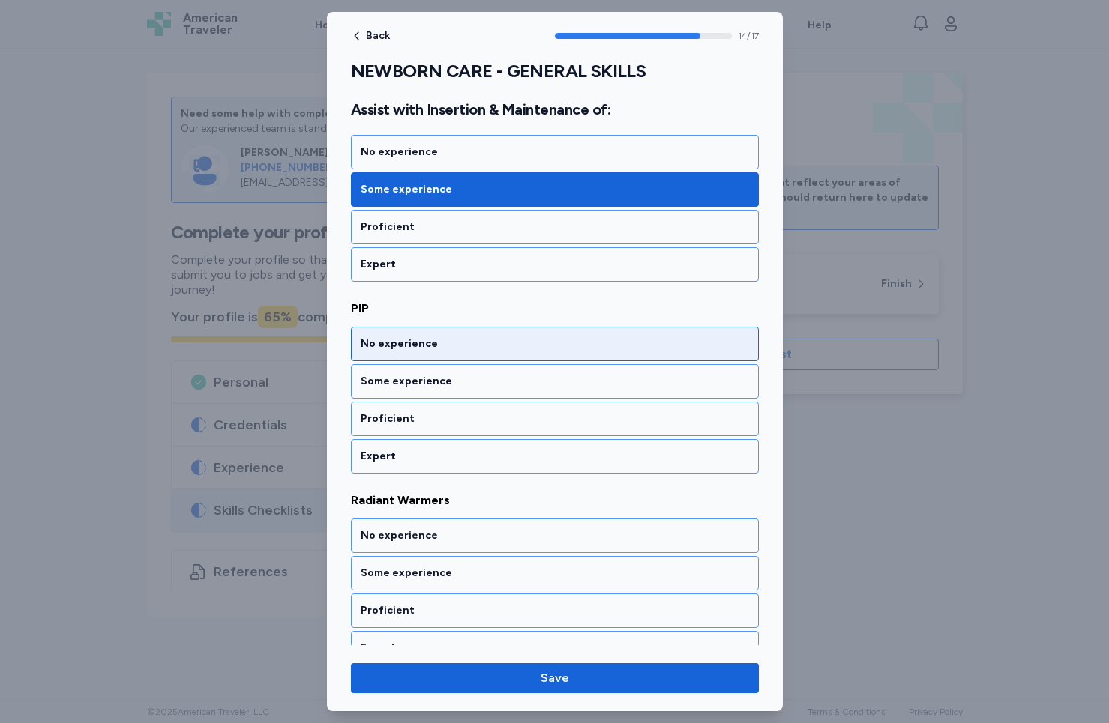
click at [425, 345] on div "No experience" at bounding box center [555, 344] width 388 height 15
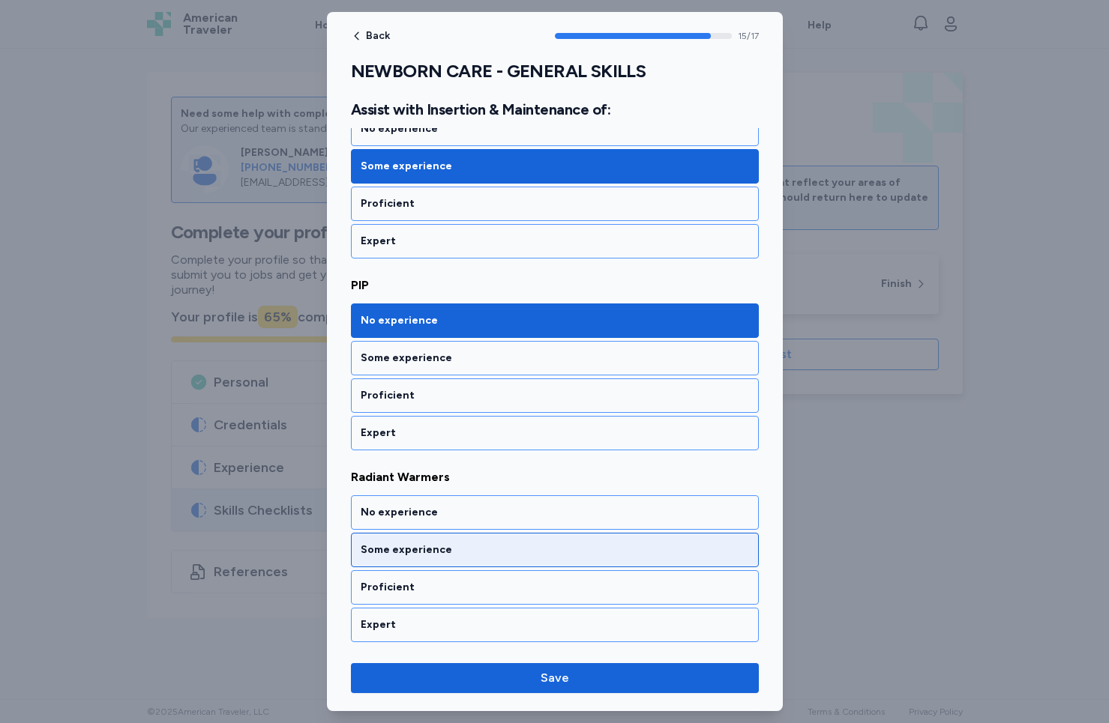
click at [415, 546] on div "Some experience" at bounding box center [555, 550] width 388 height 15
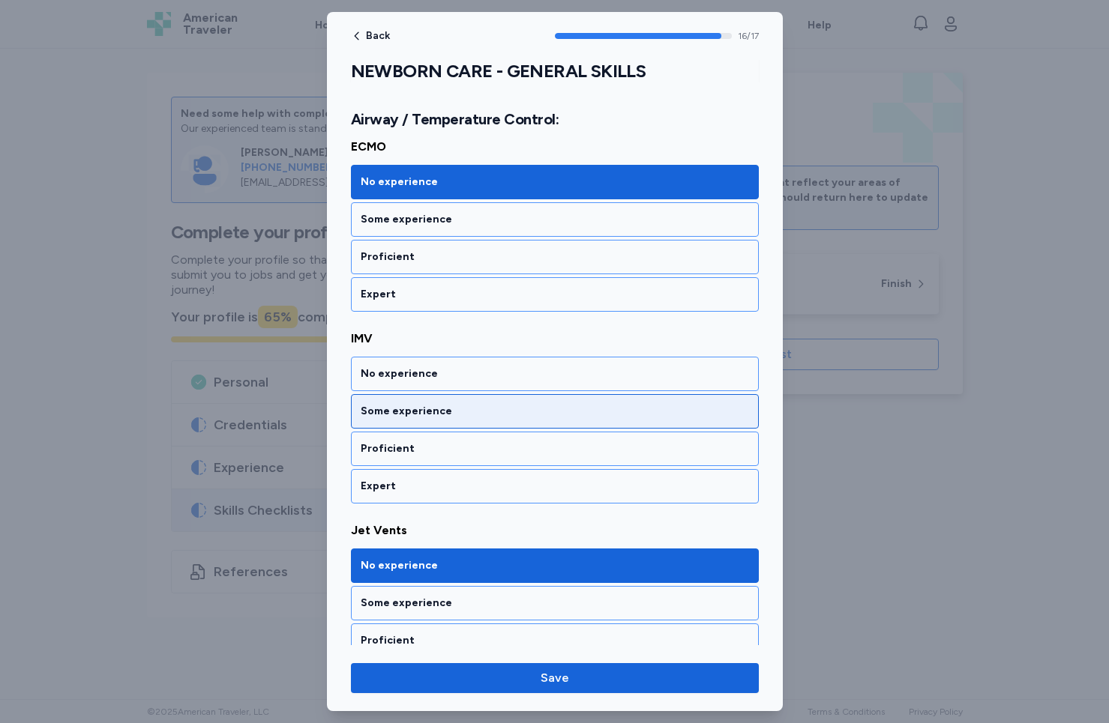
scroll to position [214, 0]
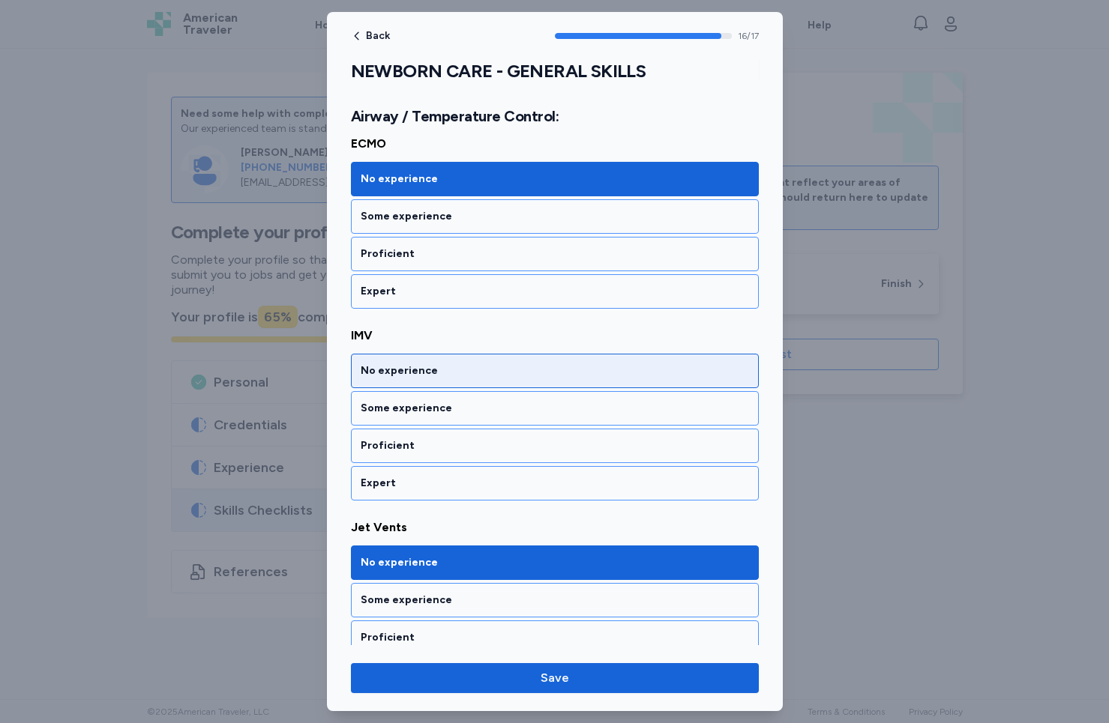
click at [538, 380] on div "No experience" at bounding box center [555, 371] width 408 height 34
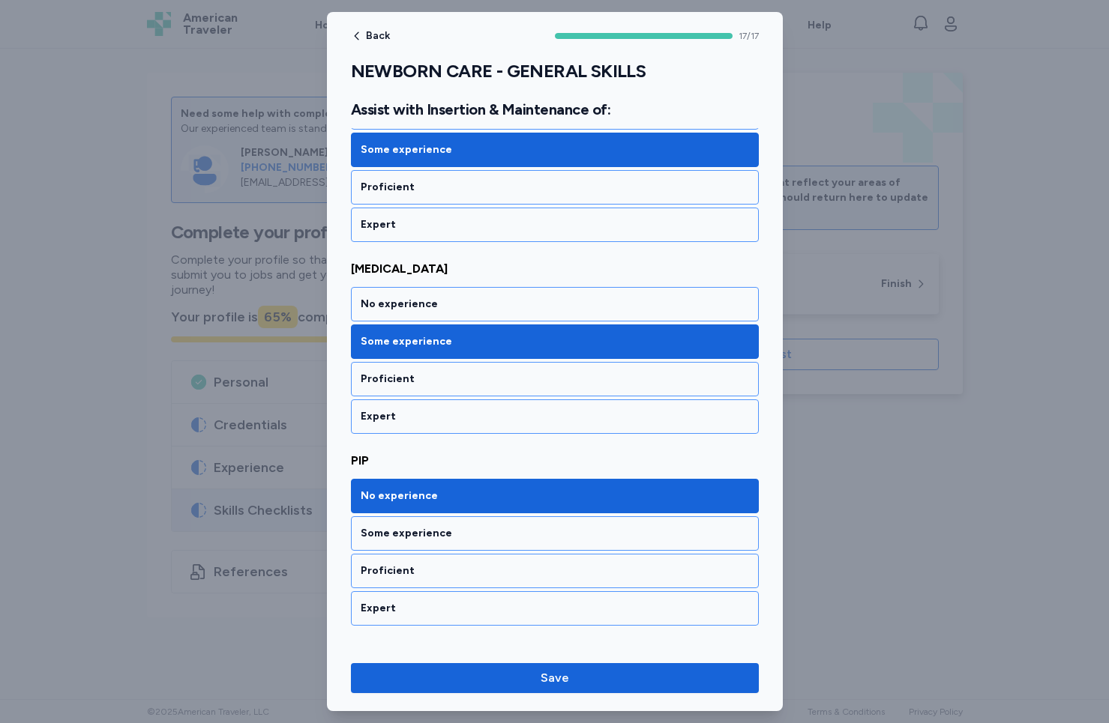
scroll to position [2987, 0]
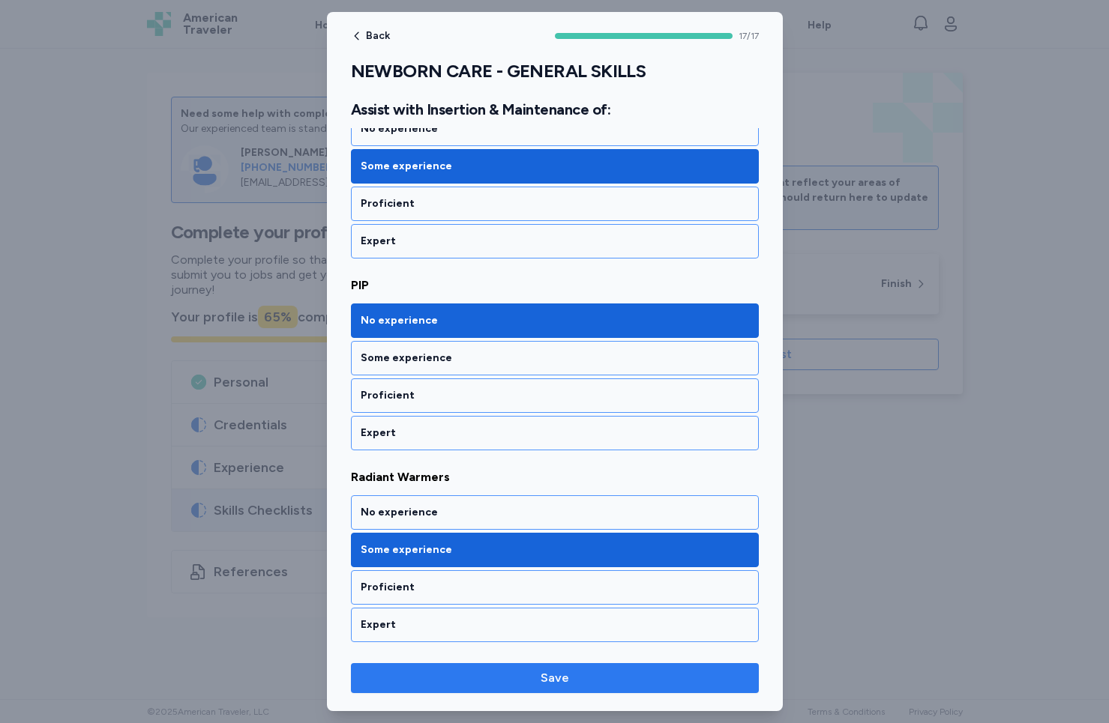
click at [540, 686] on span "Save" at bounding box center [555, 678] width 384 height 18
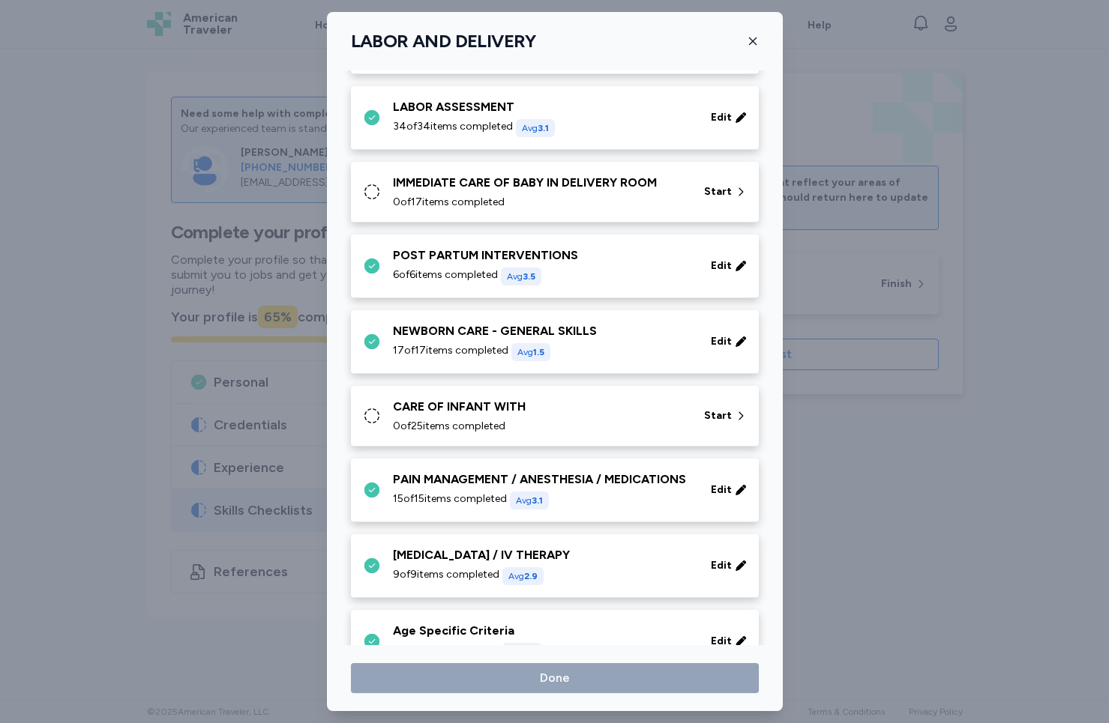
scroll to position [364, 0]
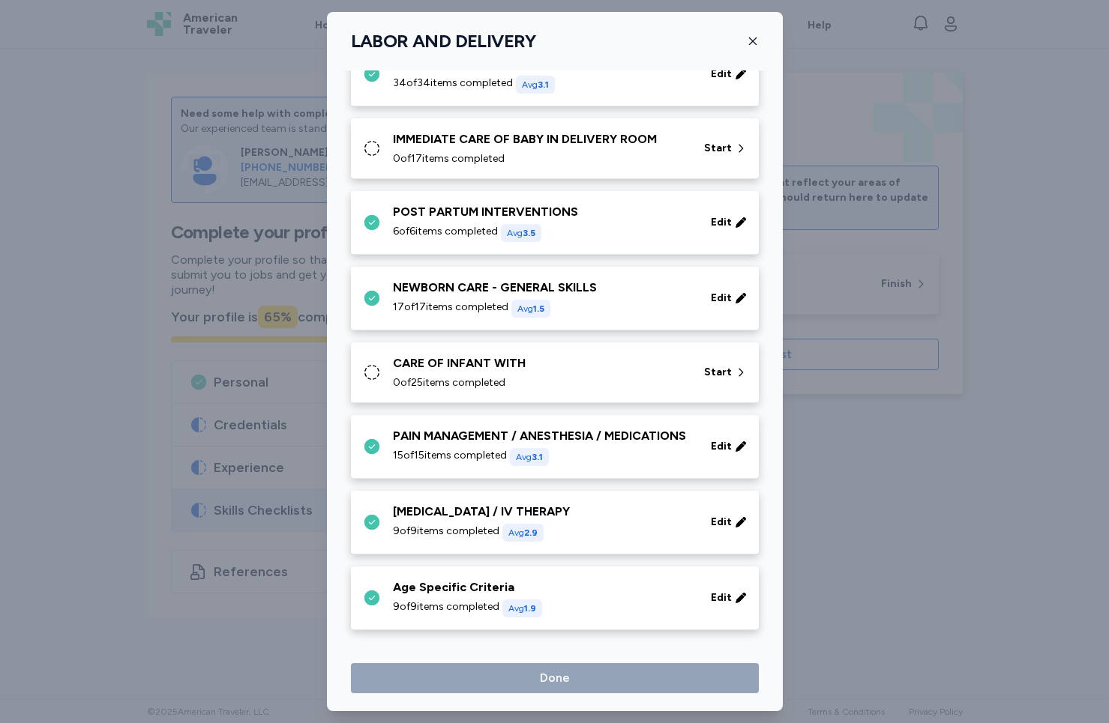
click at [482, 355] on div "CARE OF INFANT WITH" at bounding box center [539, 364] width 293 height 18
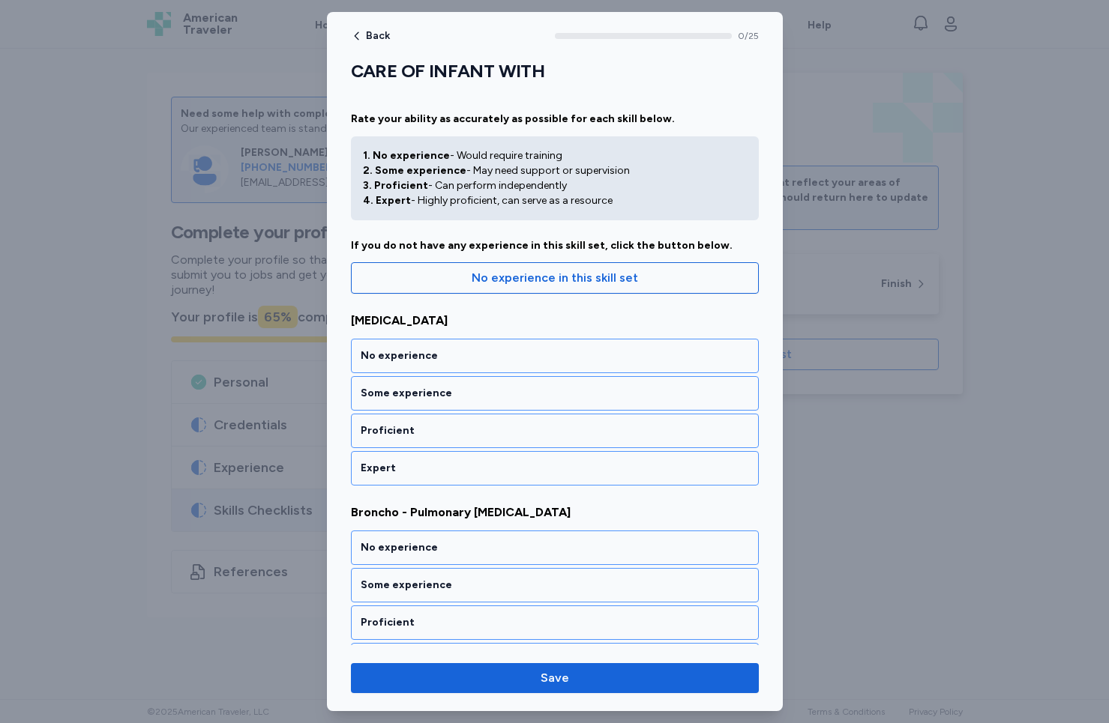
click at [482, 346] on div "No experience" at bounding box center [555, 356] width 408 height 34
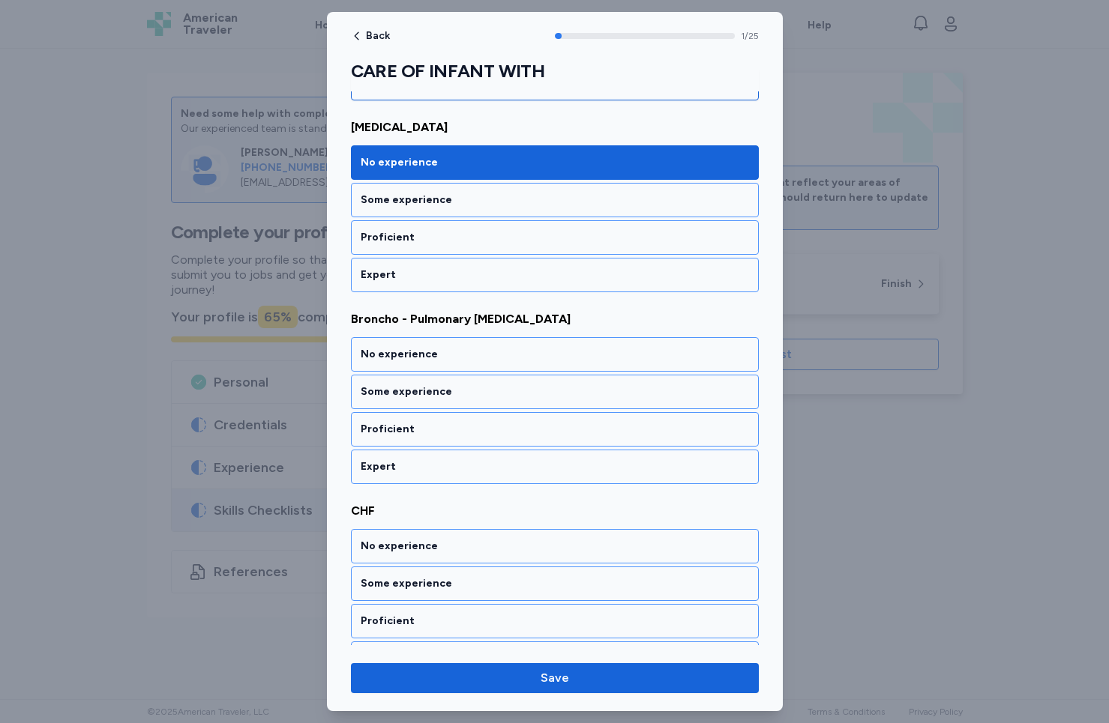
scroll to position [223, 0]
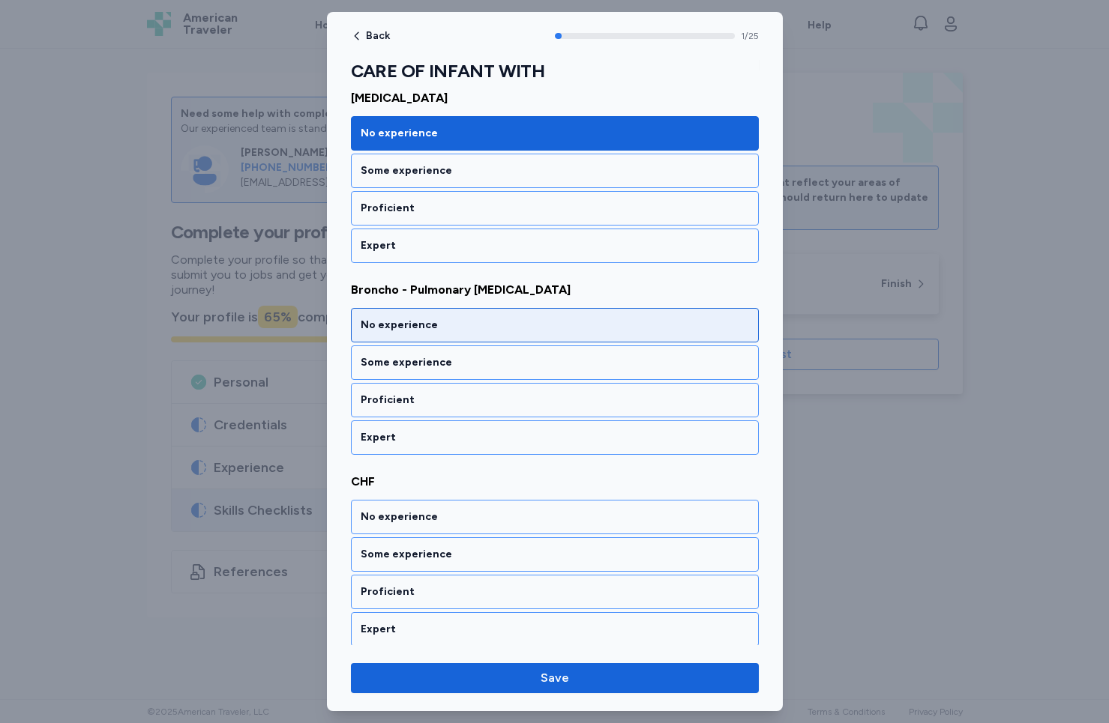
click at [483, 333] on div "No experience" at bounding box center [555, 325] width 408 height 34
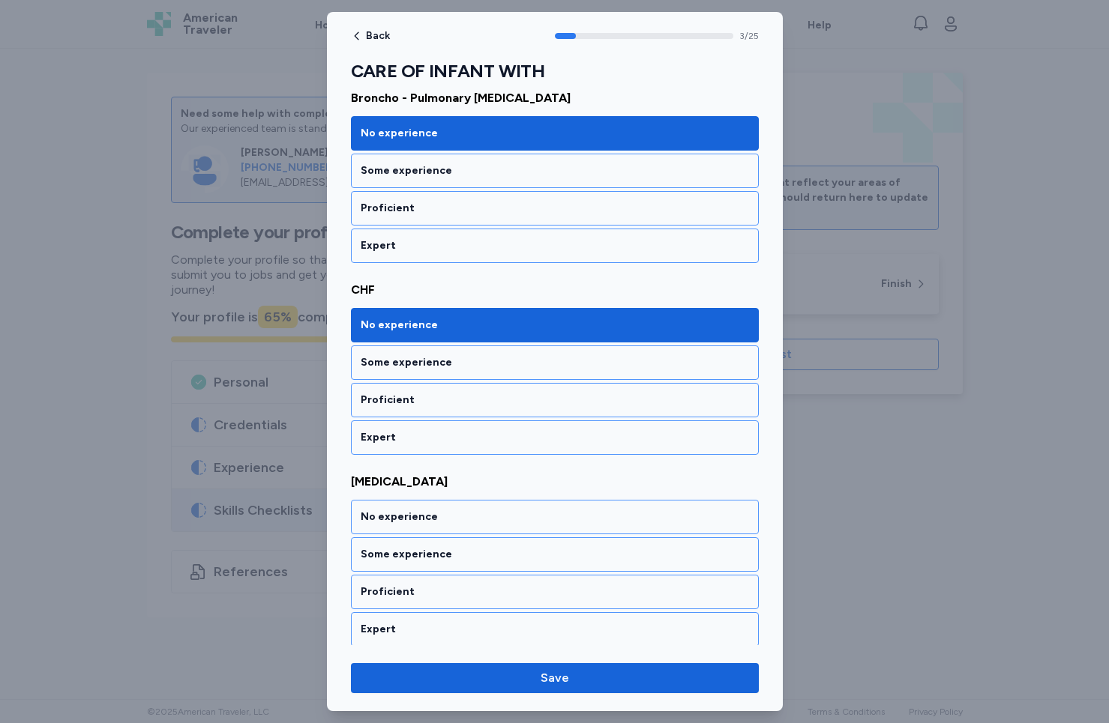
scroll to position [606, 0]
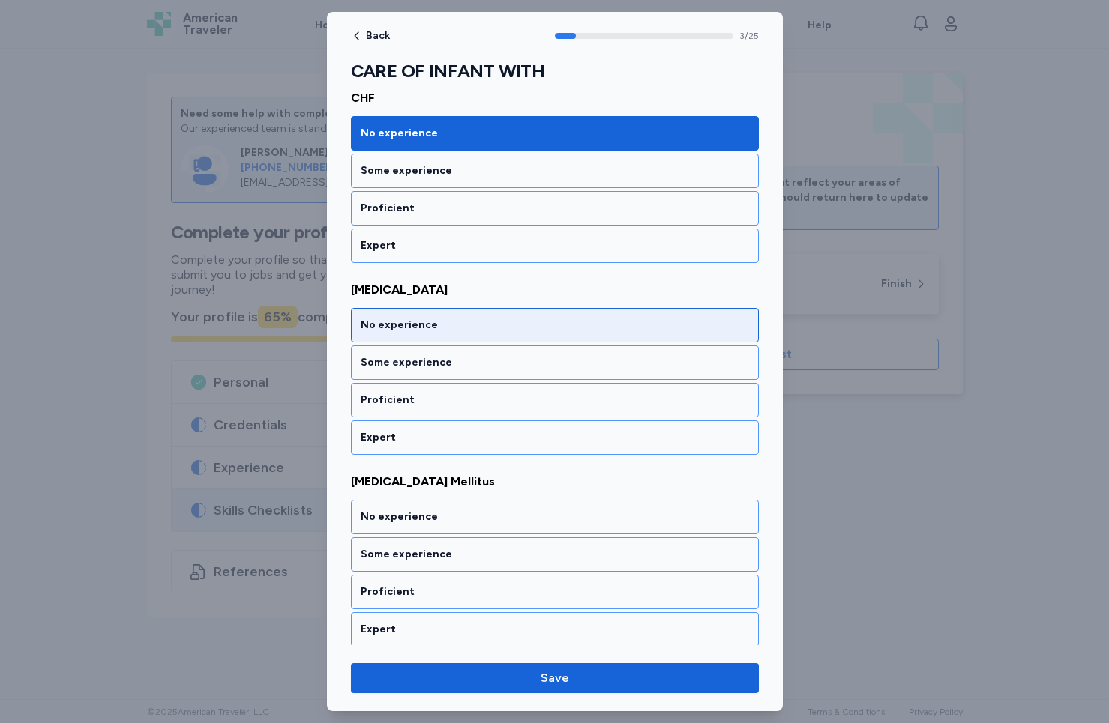
click at [483, 333] on div "No experience" at bounding box center [555, 325] width 408 height 34
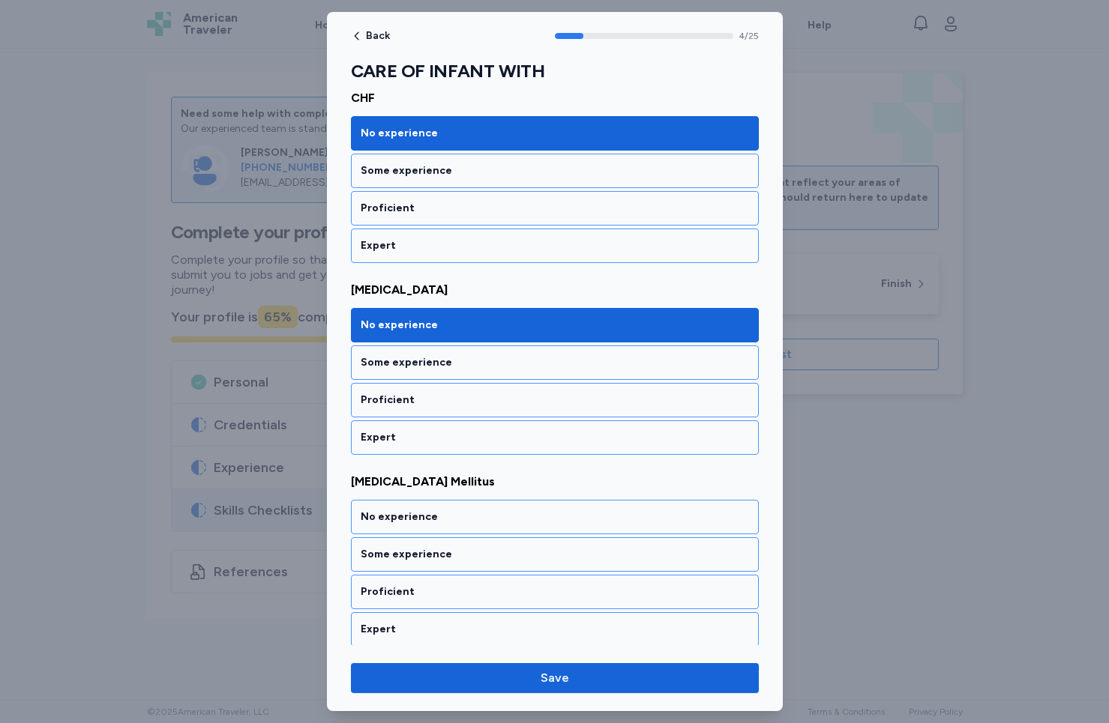
scroll to position [798, 0]
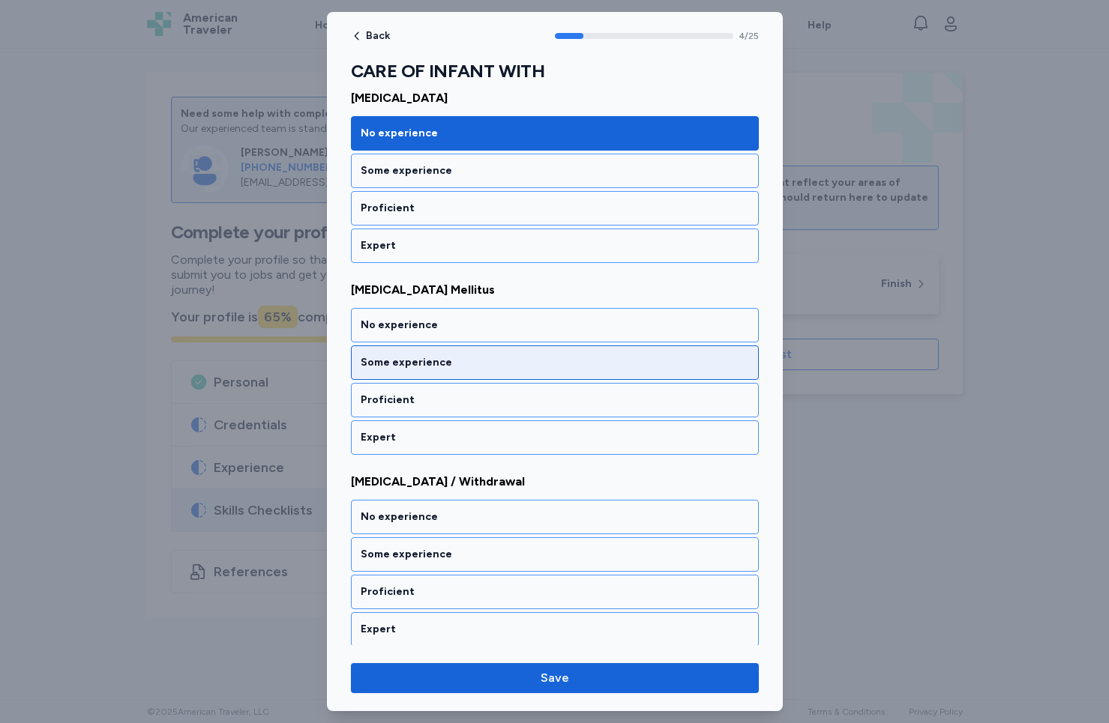
click at [494, 358] on div "Some experience" at bounding box center [555, 362] width 388 height 15
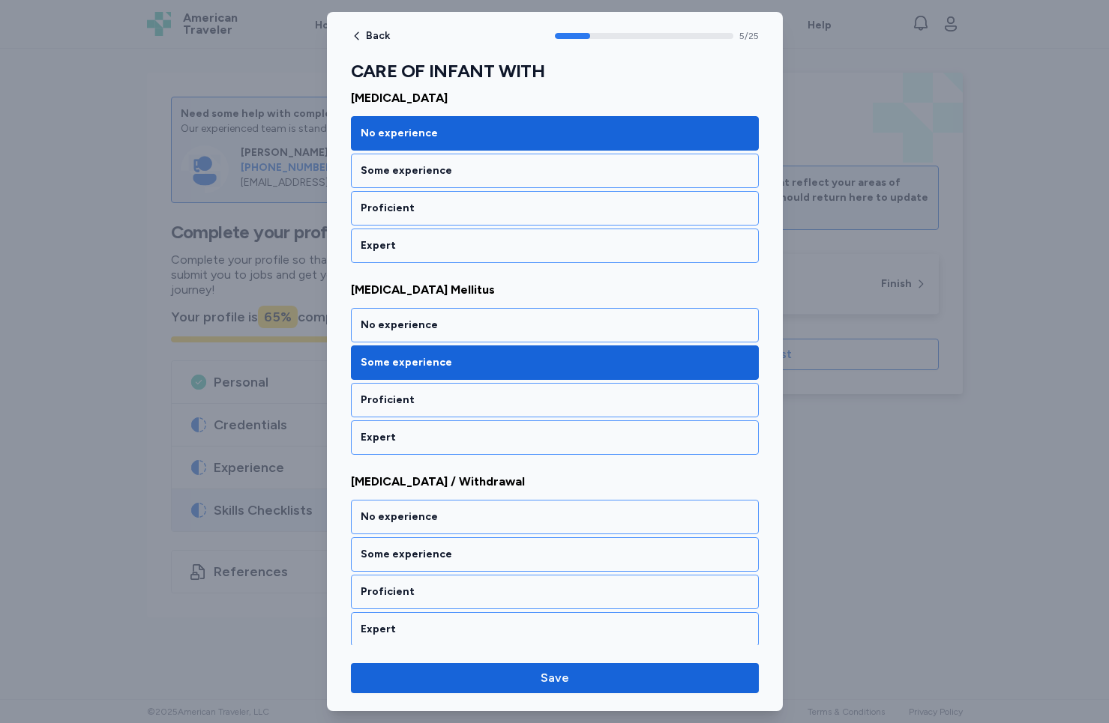
scroll to position [990, 0]
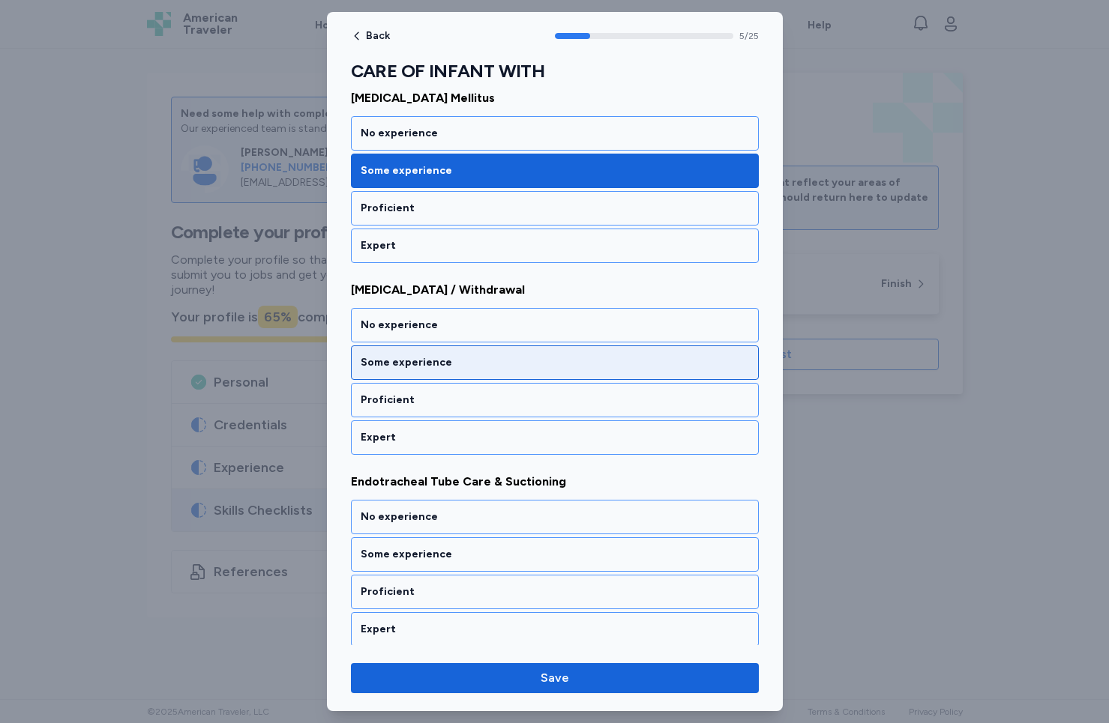
click at [494, 358] on div "Some experience" at bounding box center [555, 362] width 388 height 15
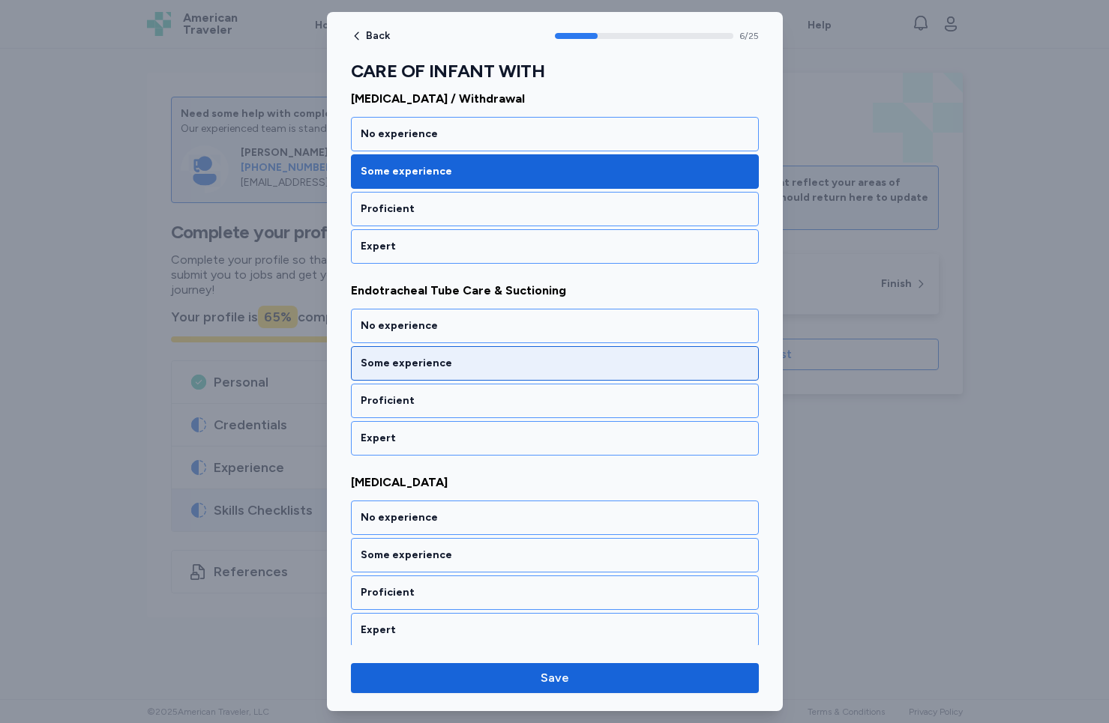
scroll to position [1182, 0]
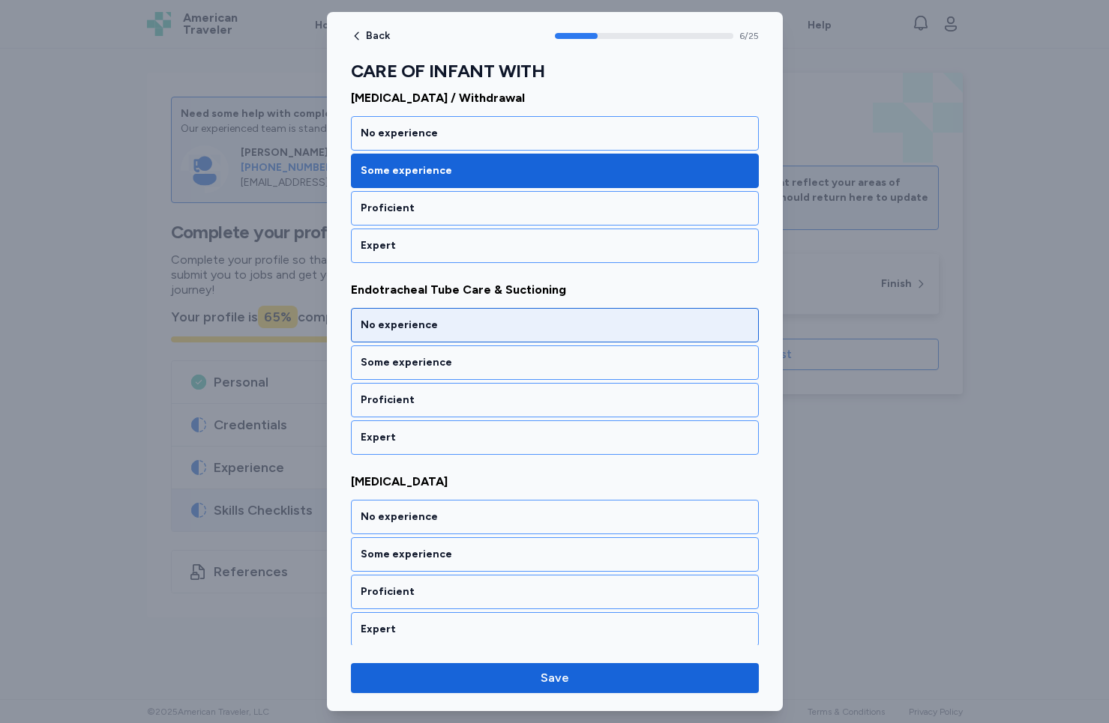
click at [508, 319] on div "No experience" at bounding box center [555, 325] width 388 height 15
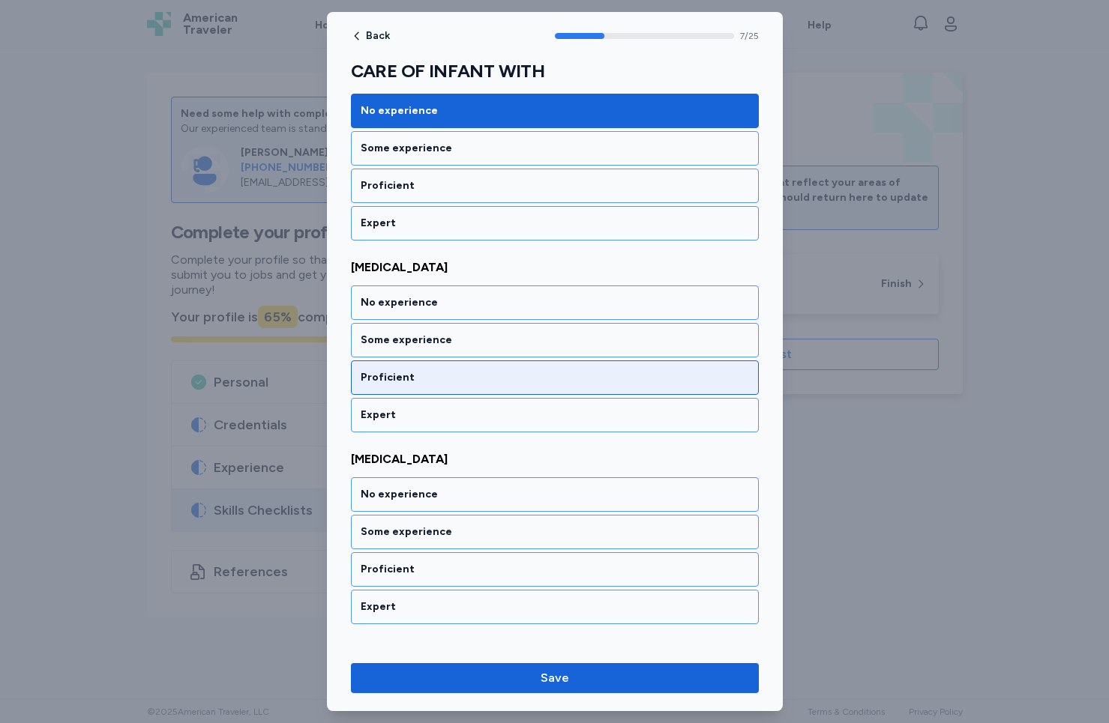
scroll to position [1450, 0]
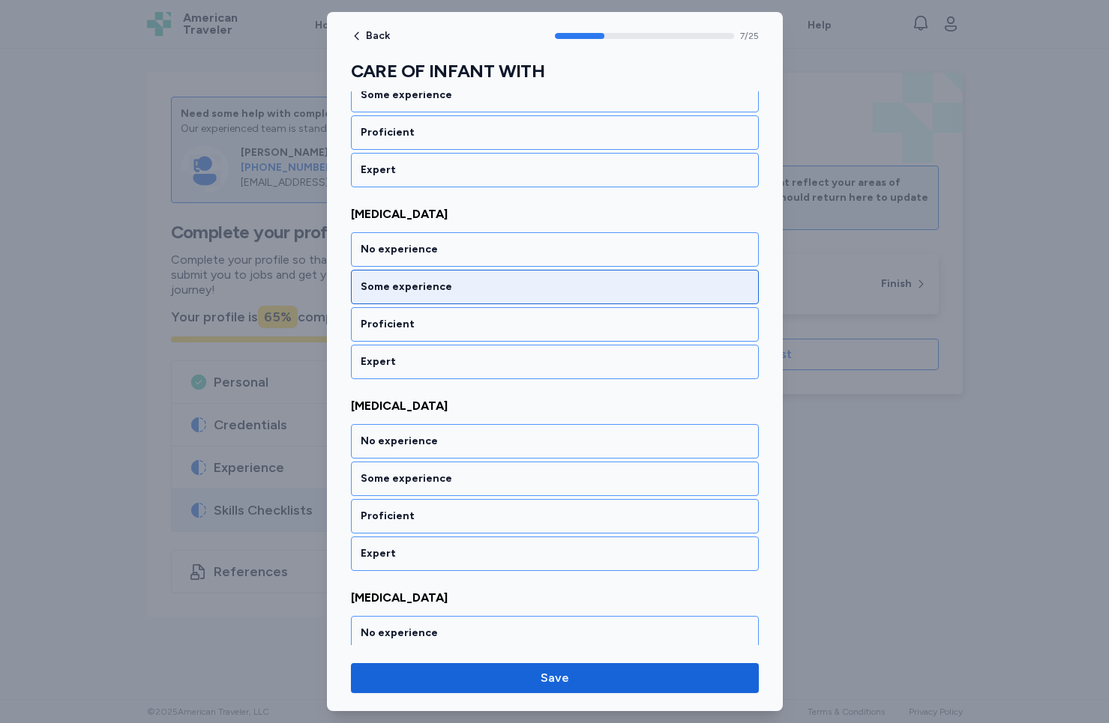
click at [456, 296] on div "Some experience" at bounding box center [555, 287] width 408 height 34
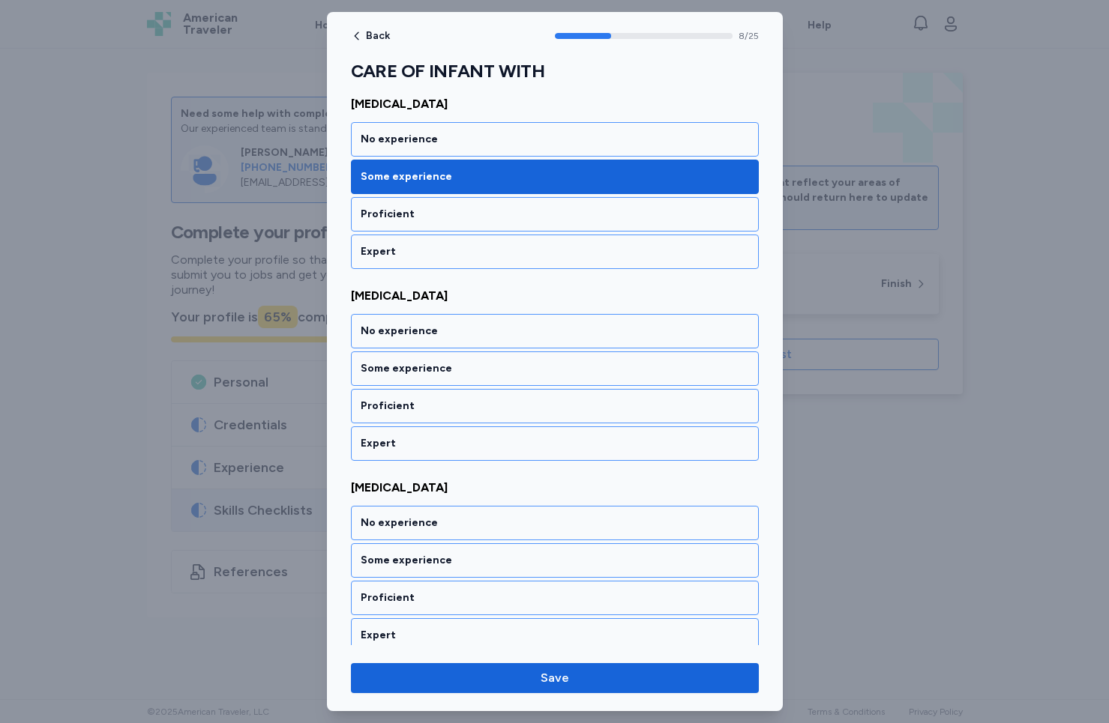
scroll to position [1566, 0]
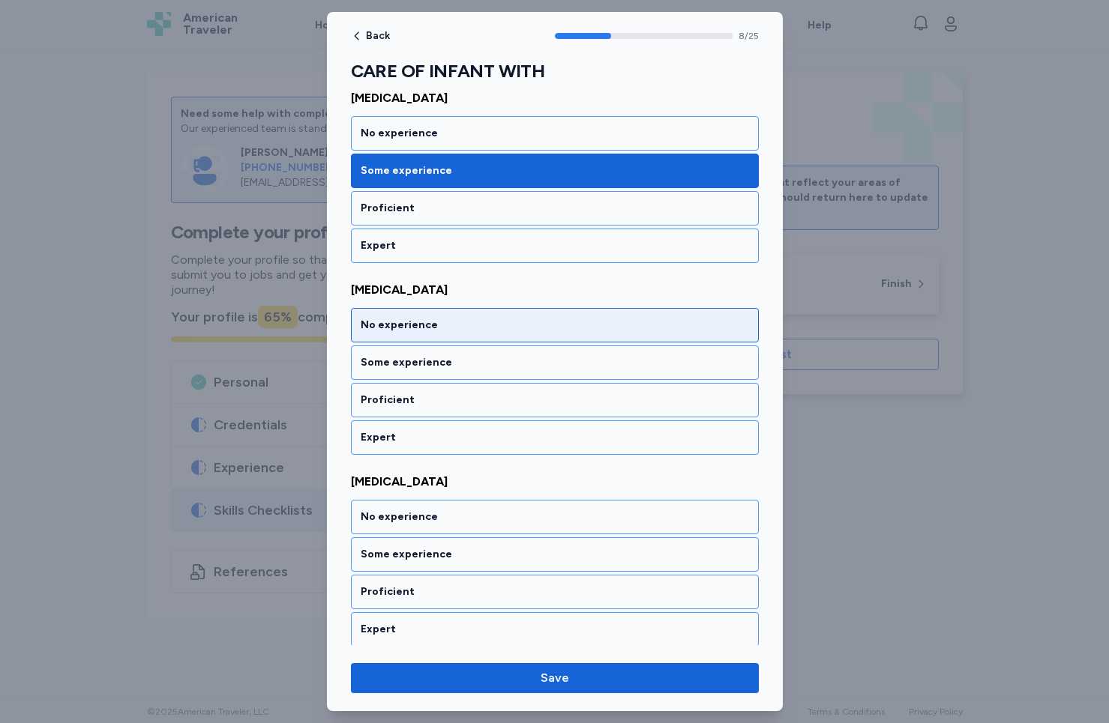
click at [461, 318] on div "No experience" at bounding box center [555, 325] width 388 height 15
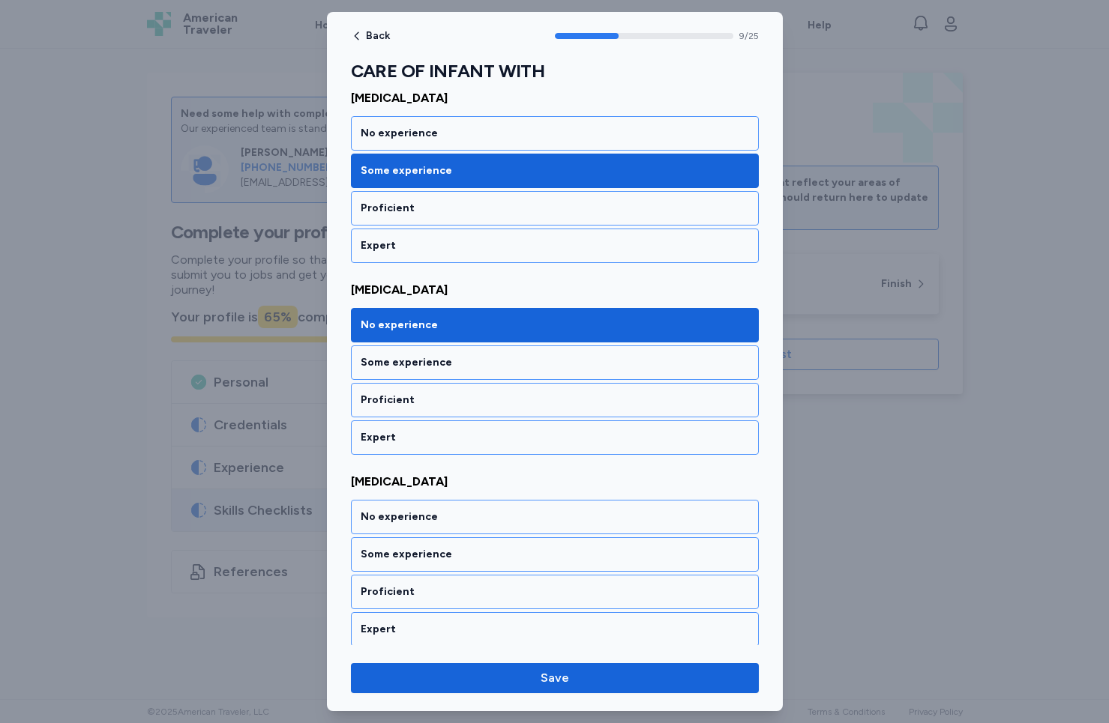
scroll to position [1758, 0]
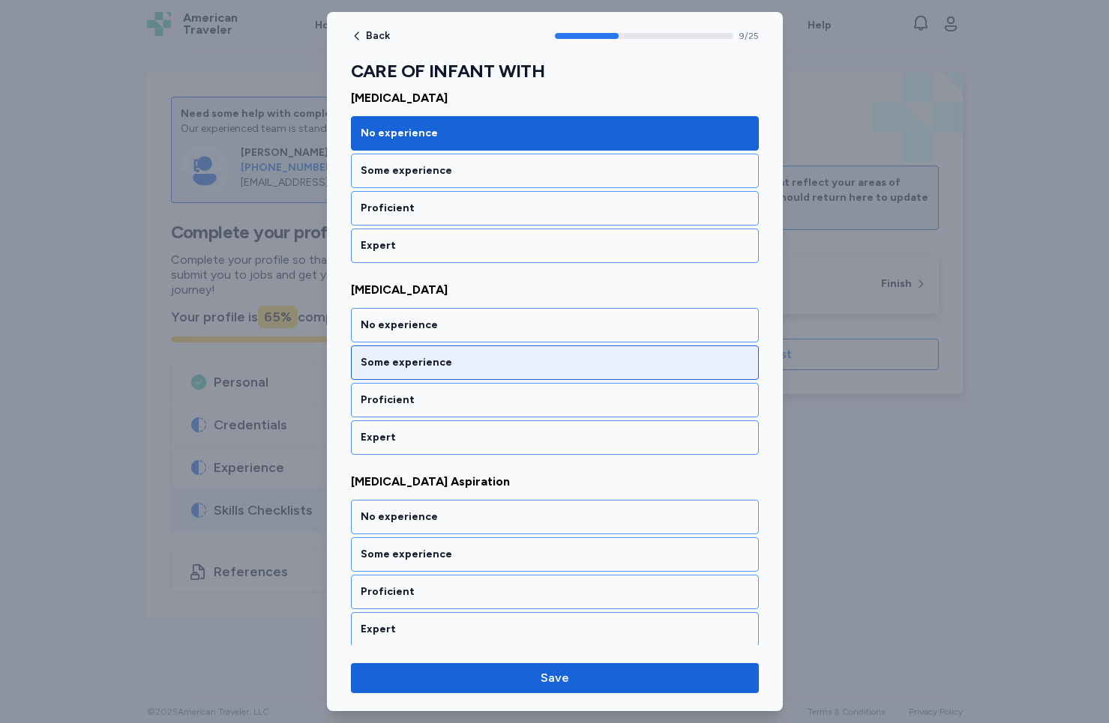
click at [443, 352] on div "Some experience" at bounding box center [555, 363] width 408 height 34
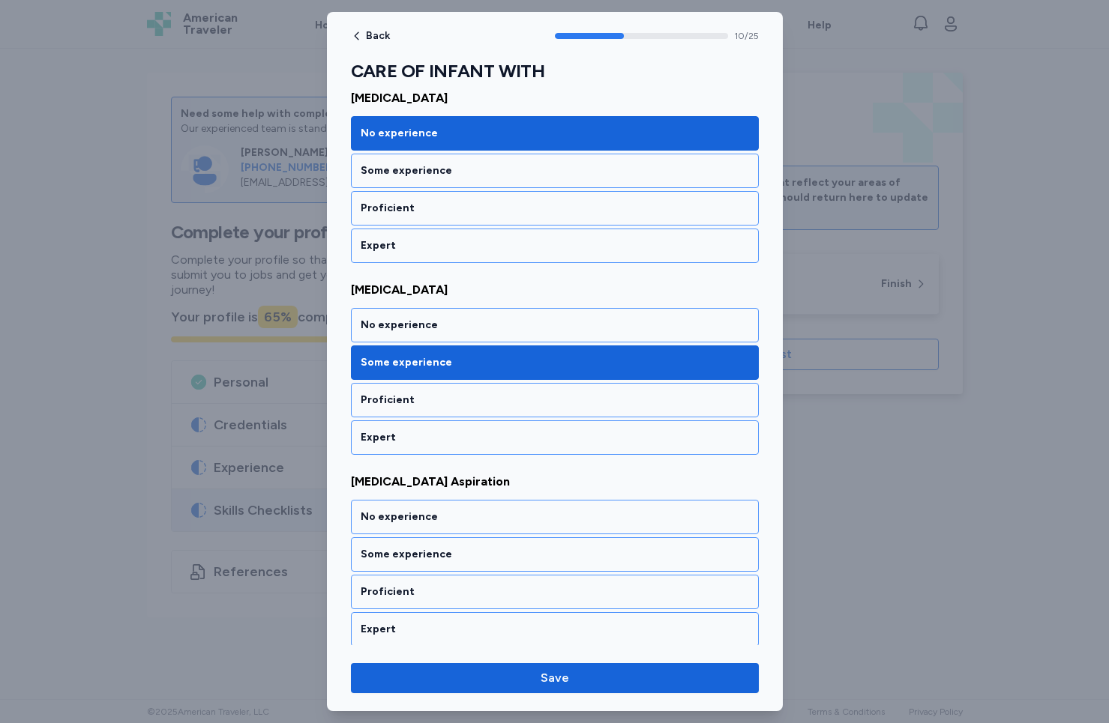
scroll to position [1950, 0]
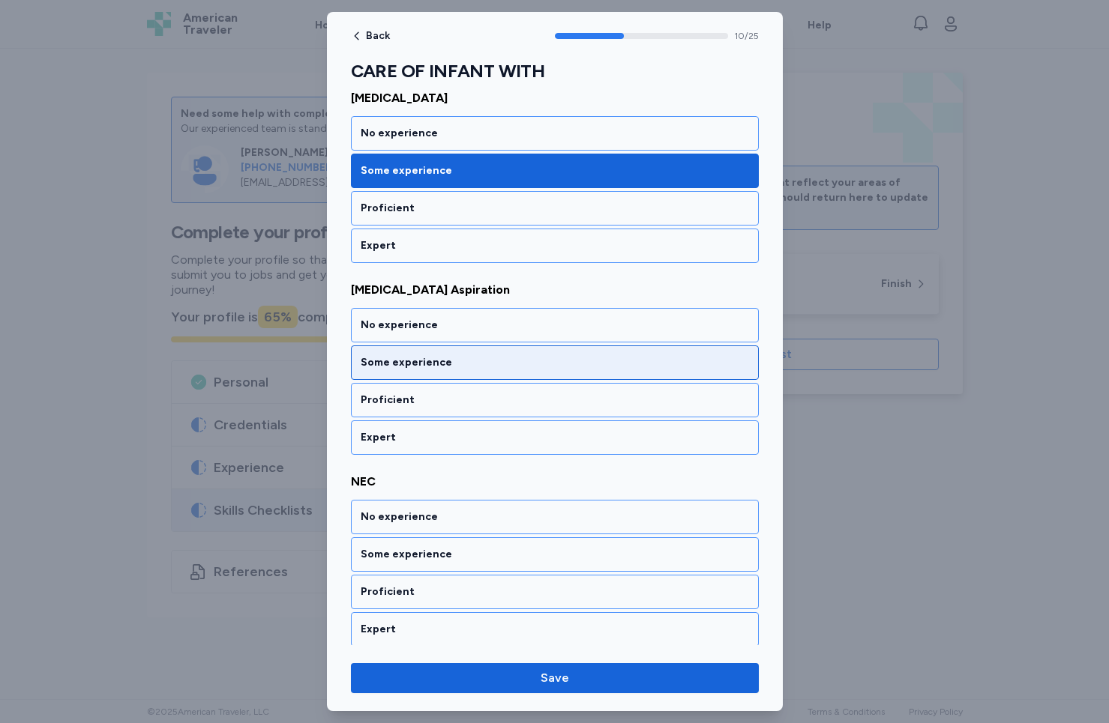
click at [443, 352] on div "Some experience" at bounding box center [555, 363] width 408 height 34
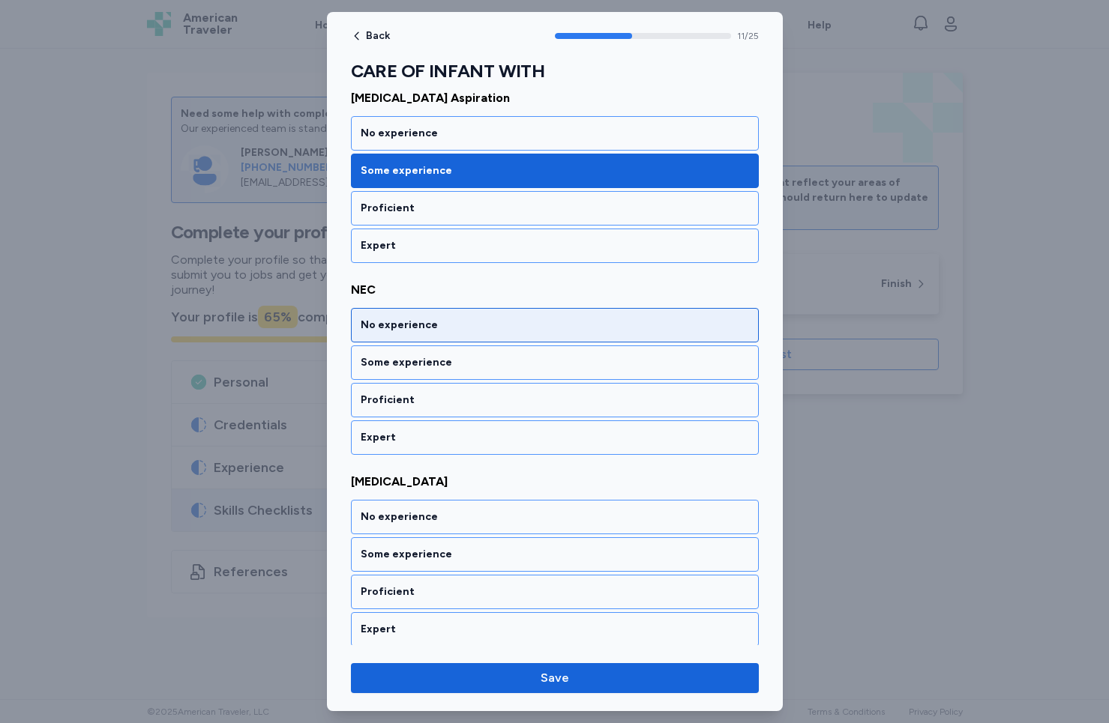
click at [450, 322] on div "No experience" at bounding box center [555, 325] width 388 height 15
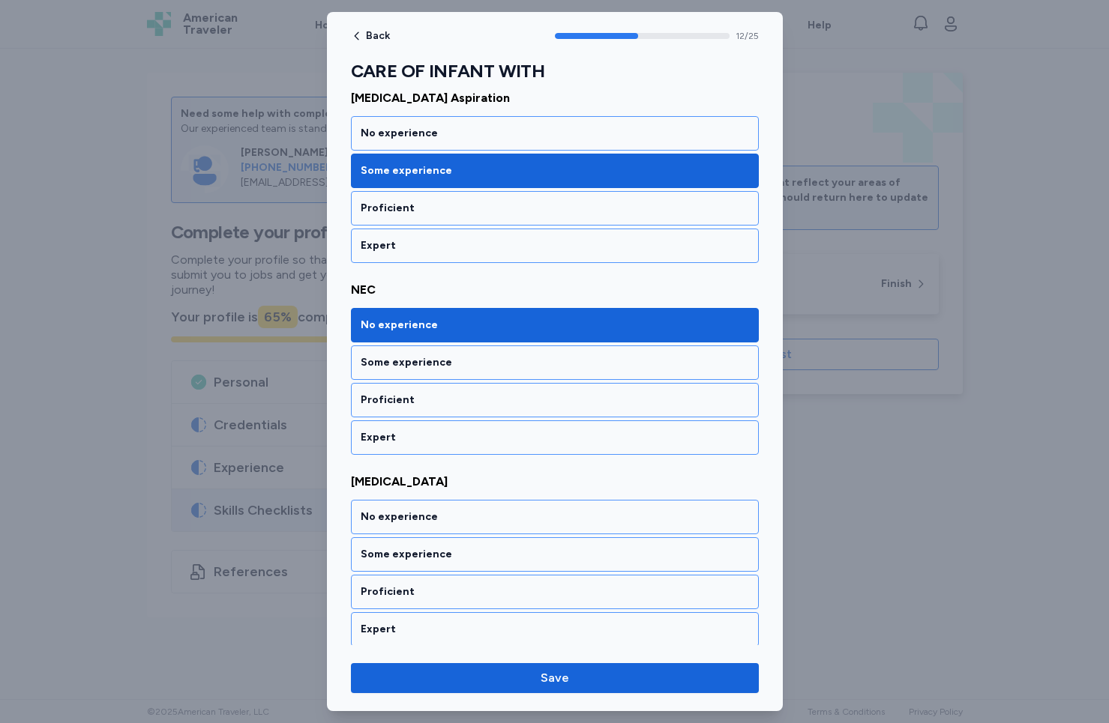
scroll to position [2333, 0]
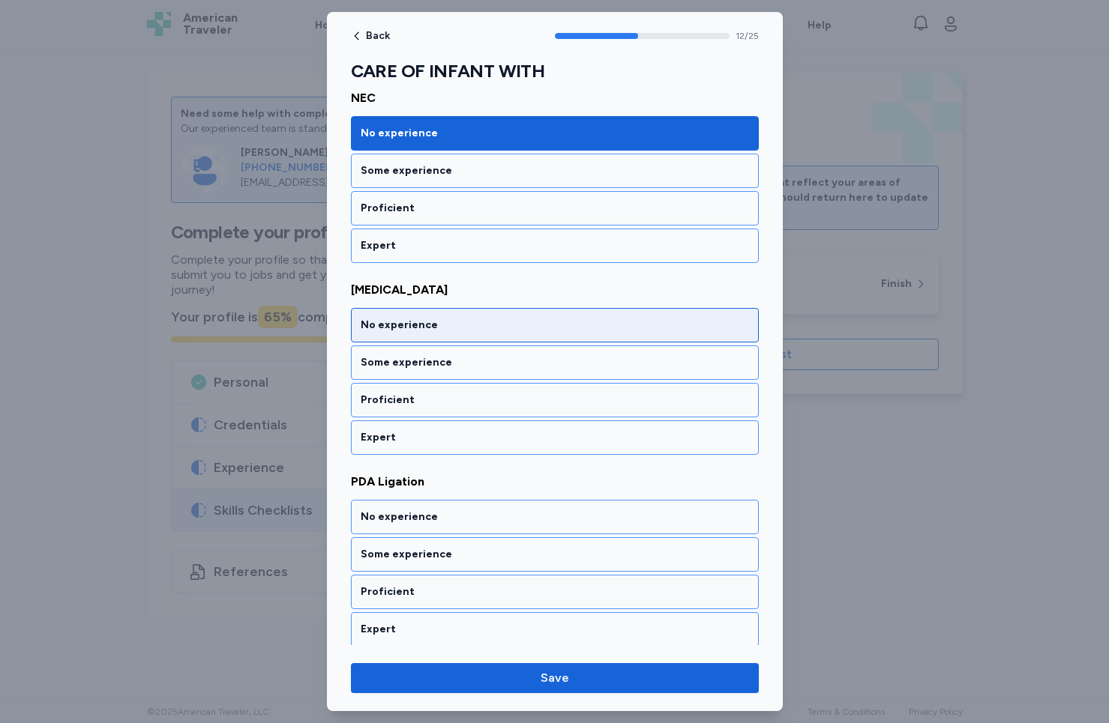
click at [450, 322] on div "No experience" at bounding box center [555, 325] width 388 height 15
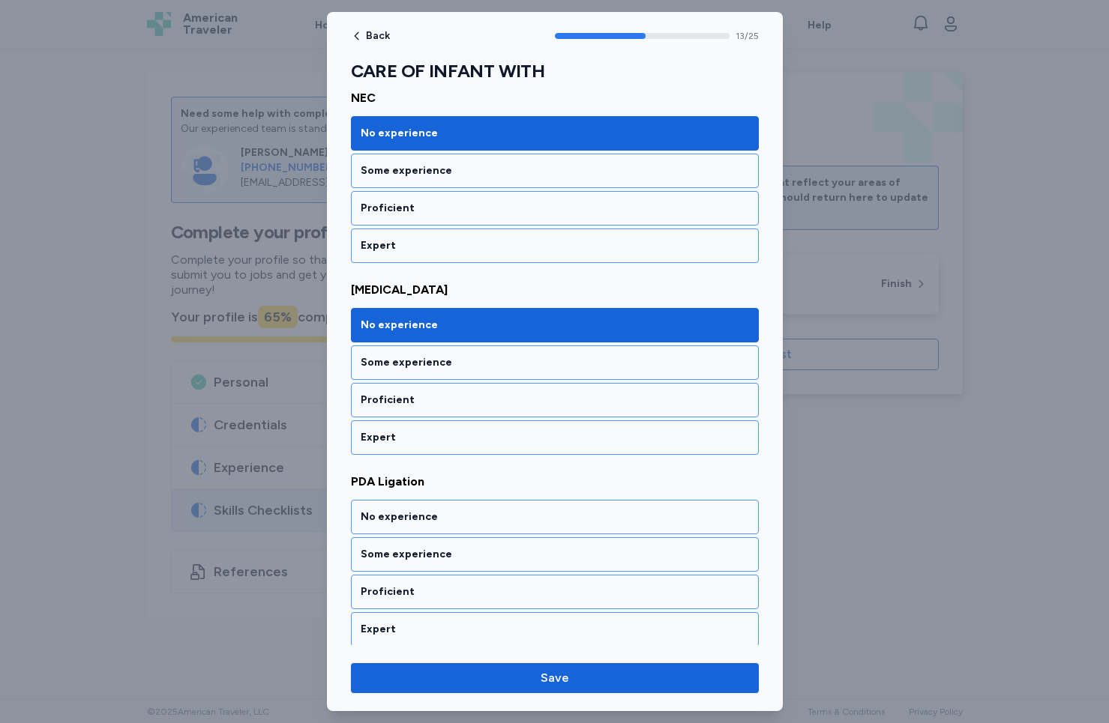
scroll to position [2525, 0]
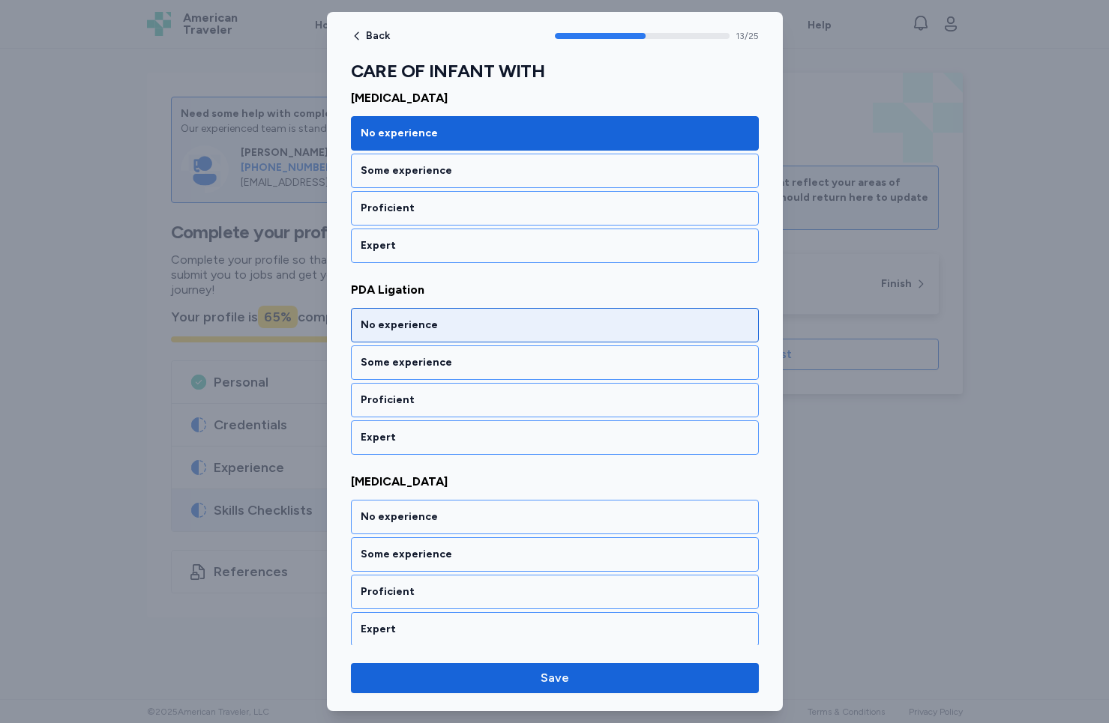
click at [450, 322] on div "No experience" at bounding box center [555, 325] width 388 height 15
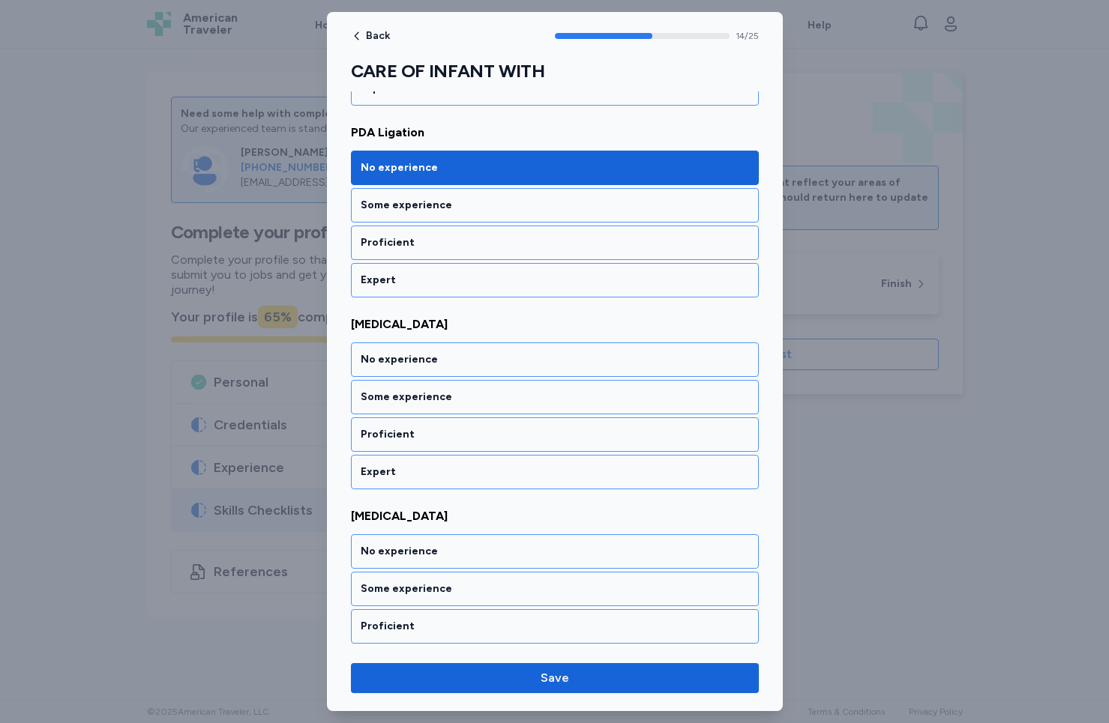
scroll to position [2717, 0]
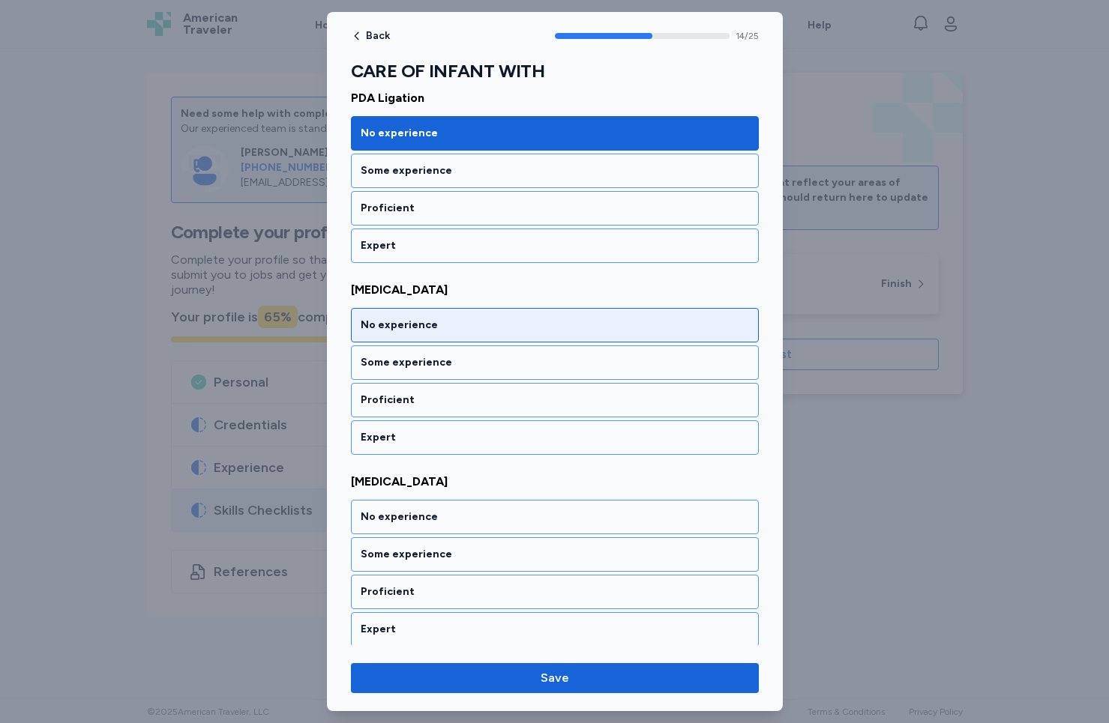
click at [450, 322] on div "No experience" at bounding box center [555, 325] width 388 height 15
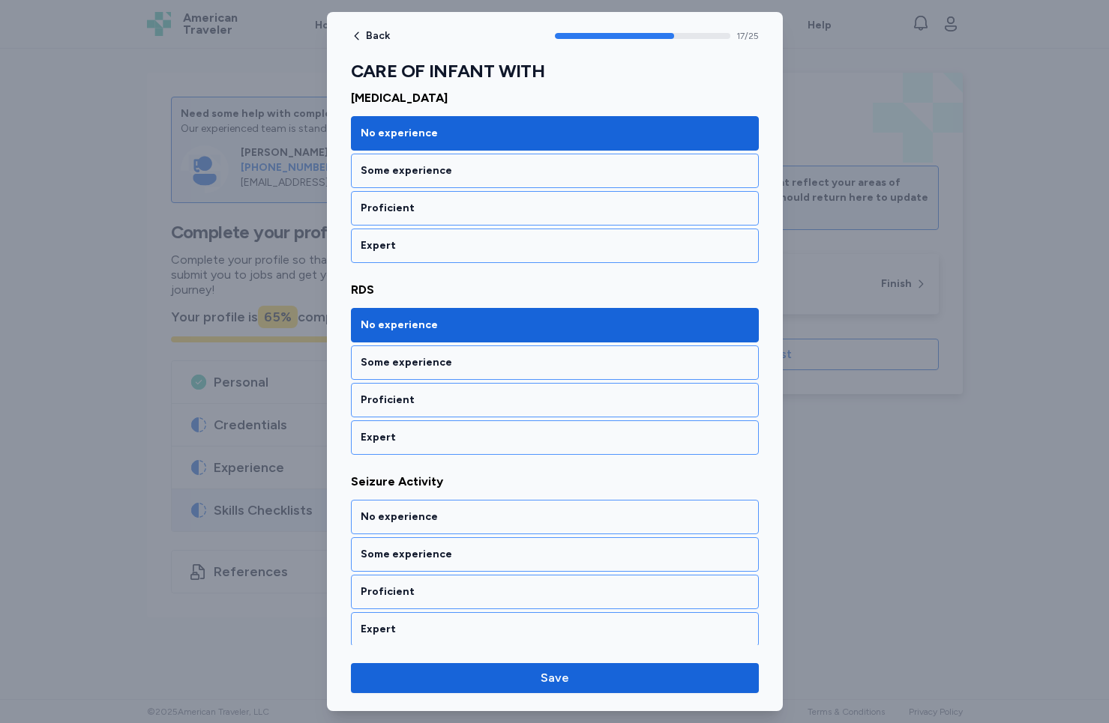
scroll to position [3293, 0]
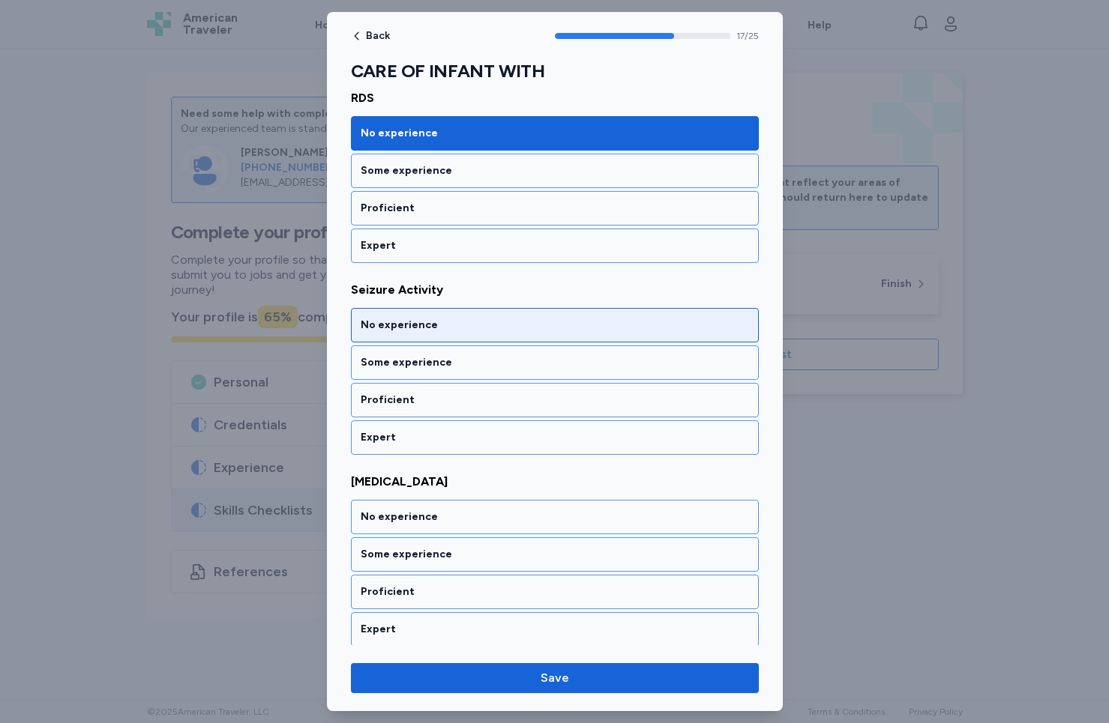
click at [450, 322] on div "No experience" at bounding box center [555, 325] width 388 height 15
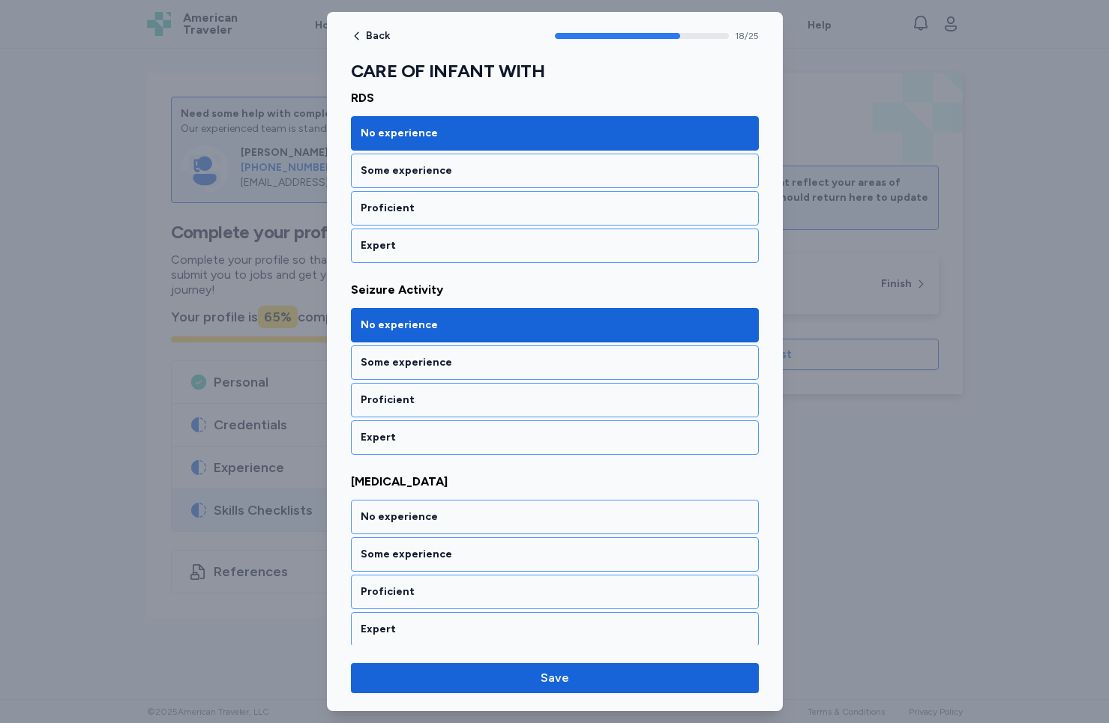
scroll to position [3485, 0]
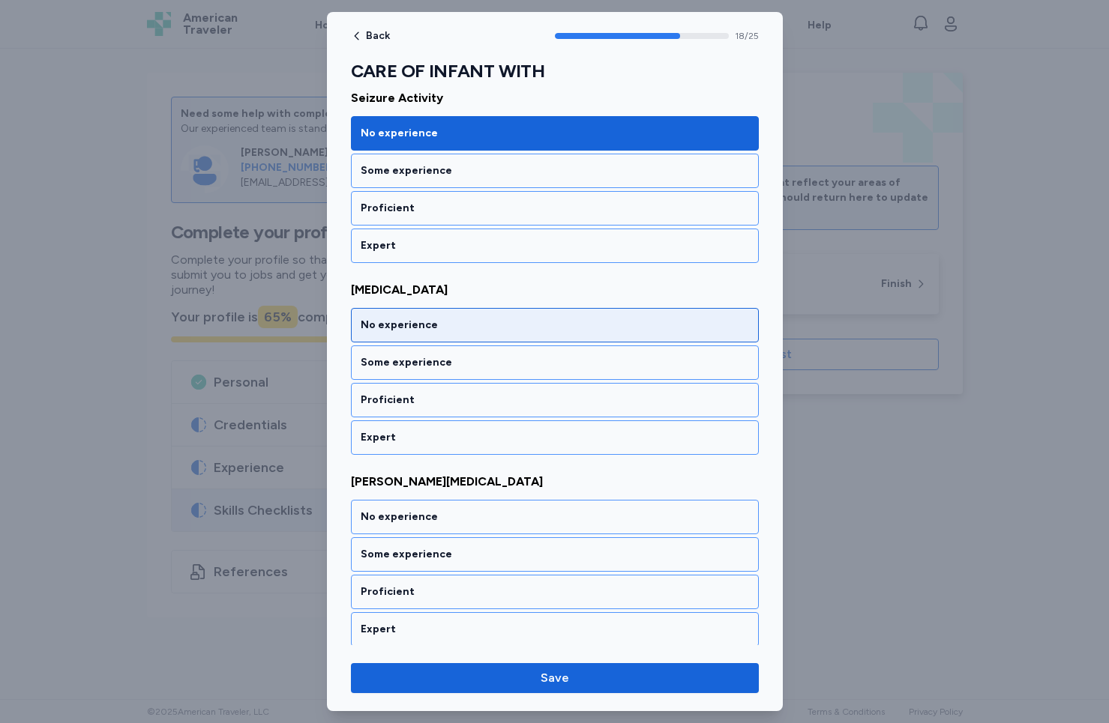
click at [450, 322] on div "No experience" at bounding box center [555, 325] width 388 height 15
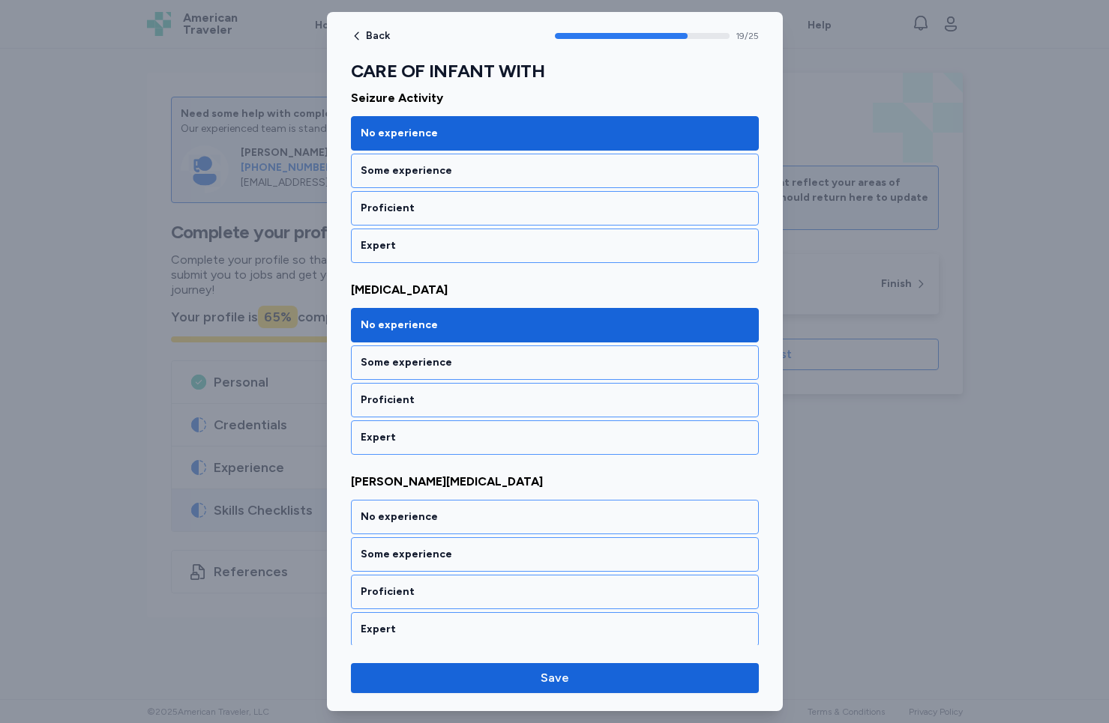
scroll to position [3677, 0]
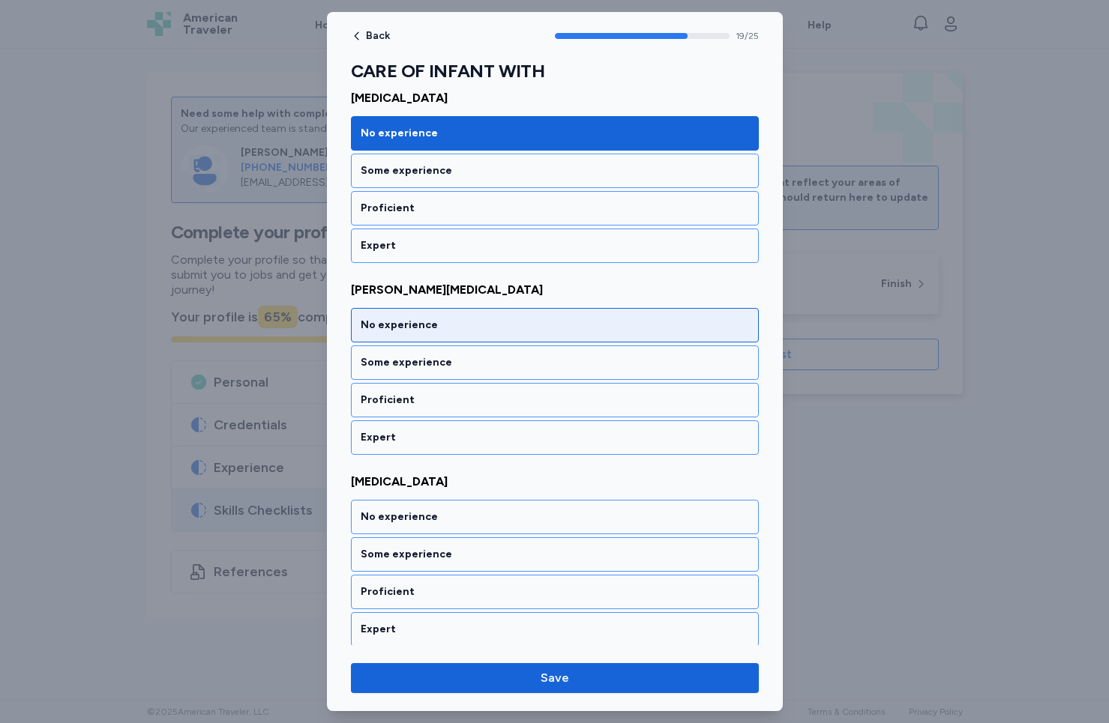
click at [450, 322] on div "No experience" at bounding box center [555, 325] width 388 height 15
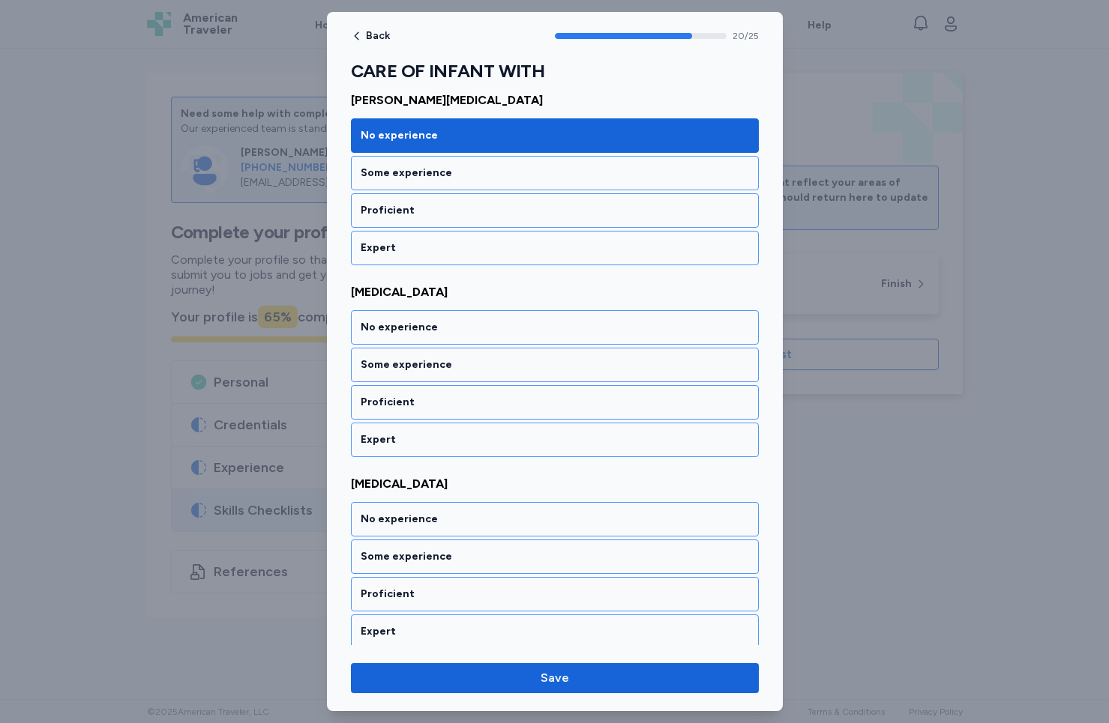
scroll to position [3868, 0]
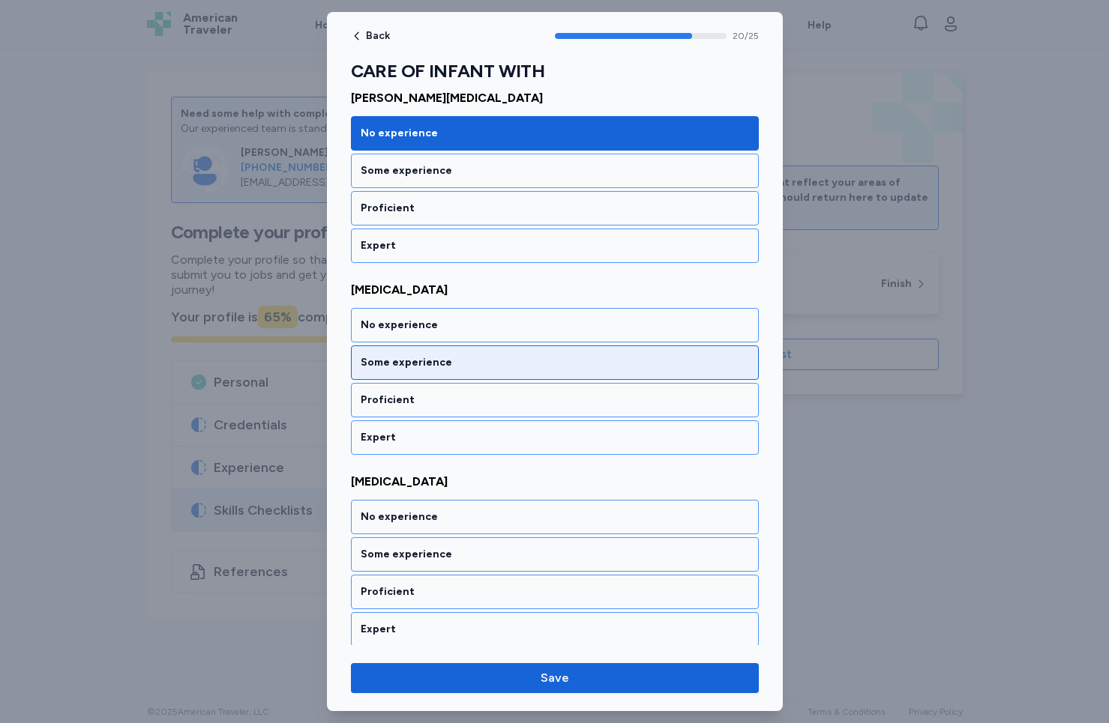
click at [456, 364] on div "Some experience" at bounding box center [555, 362] width 388 height 15
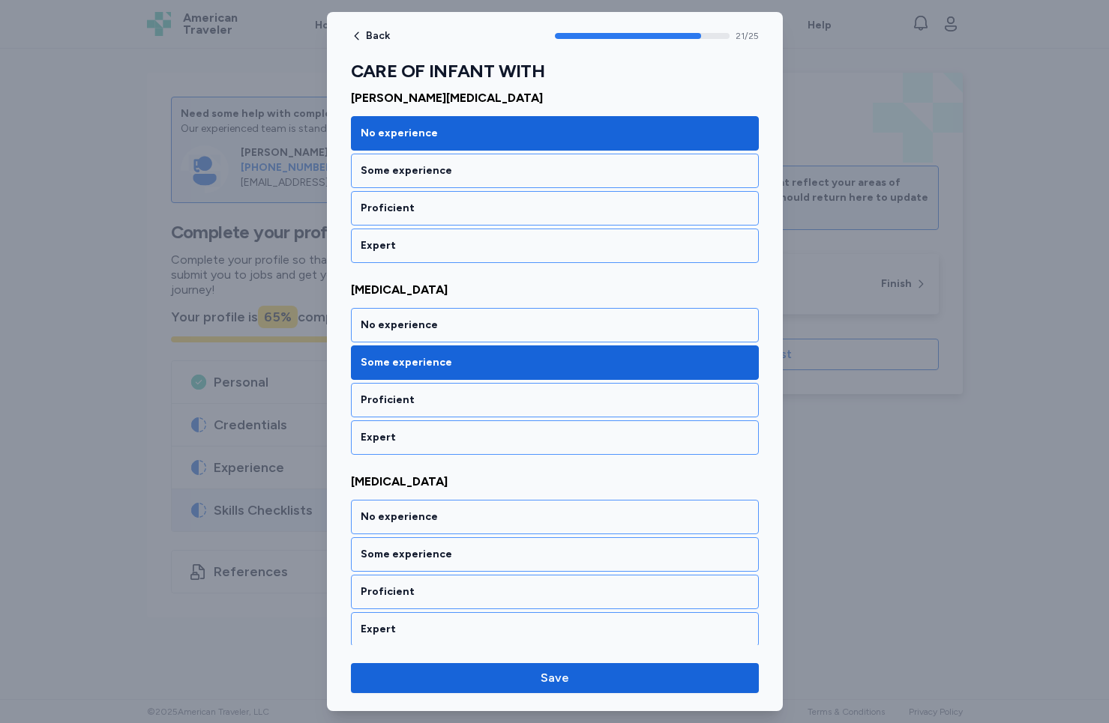
scroll to position [4060, 0]
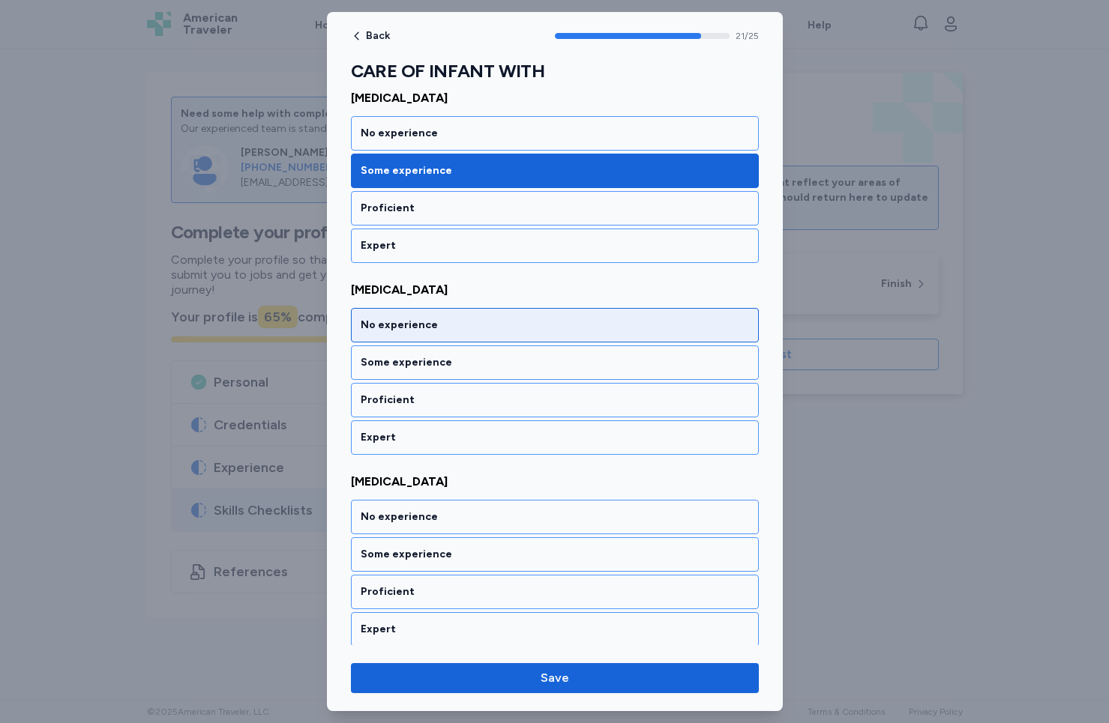
click at [460, 330] on div "No experience" at bounding box center [555, 325] width 388 height 15
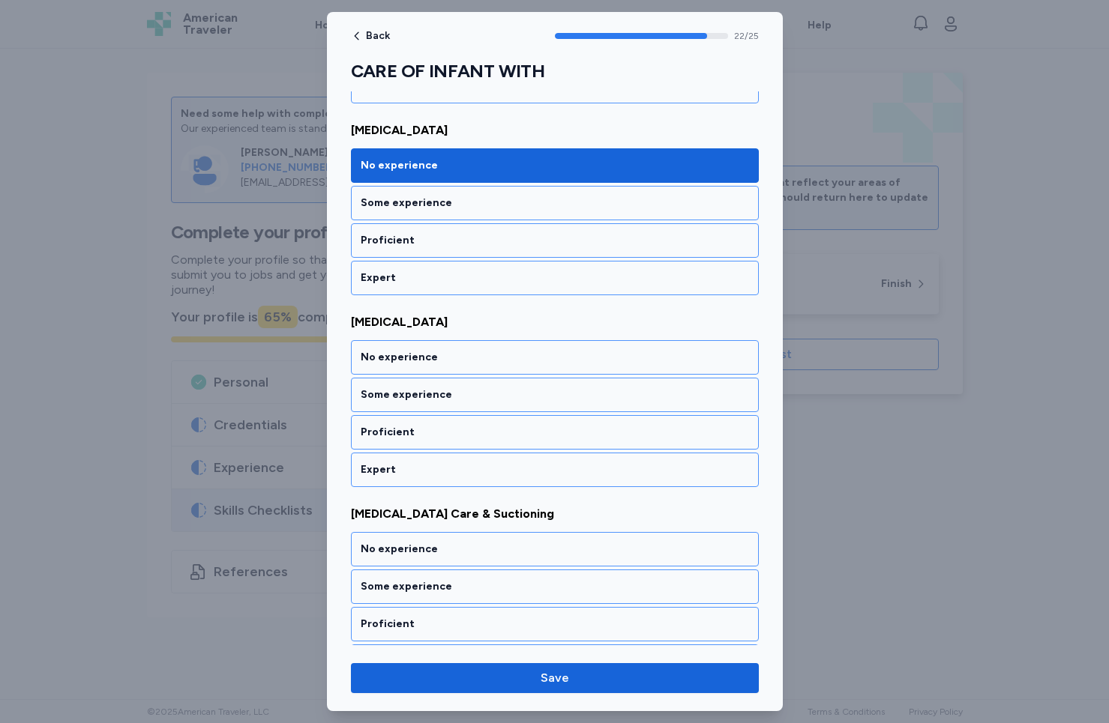
scroll to position [4252, 0]
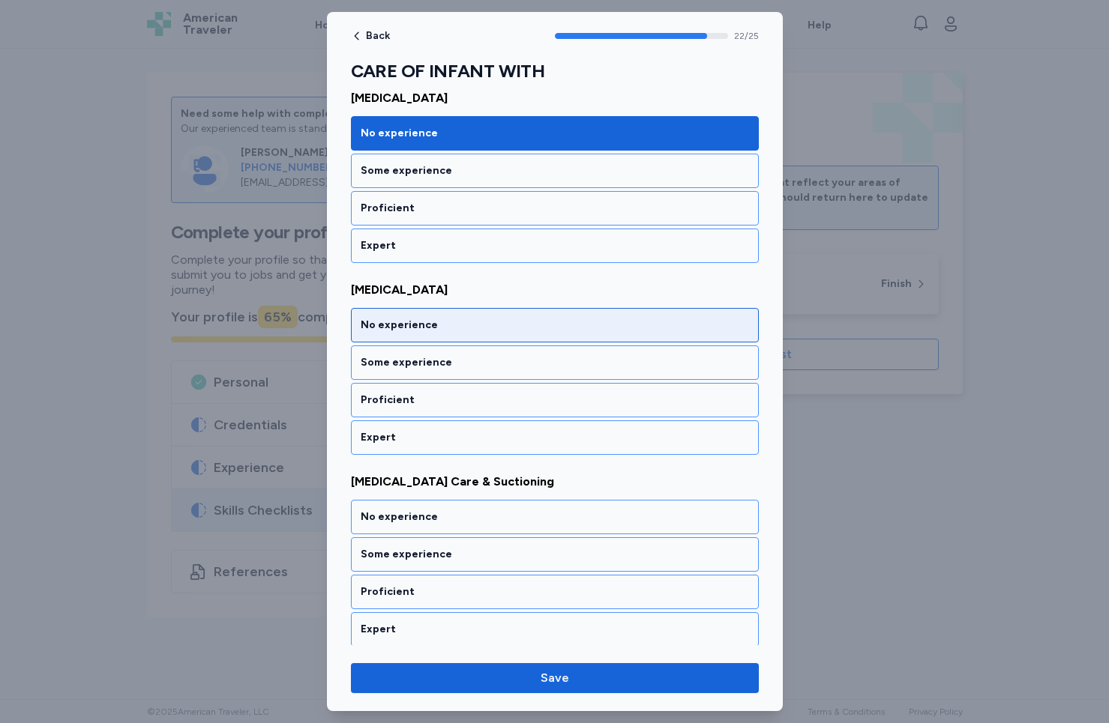
click at [460, 330] on div "No experience" at bounding box center [555, 325] width 388 height 15
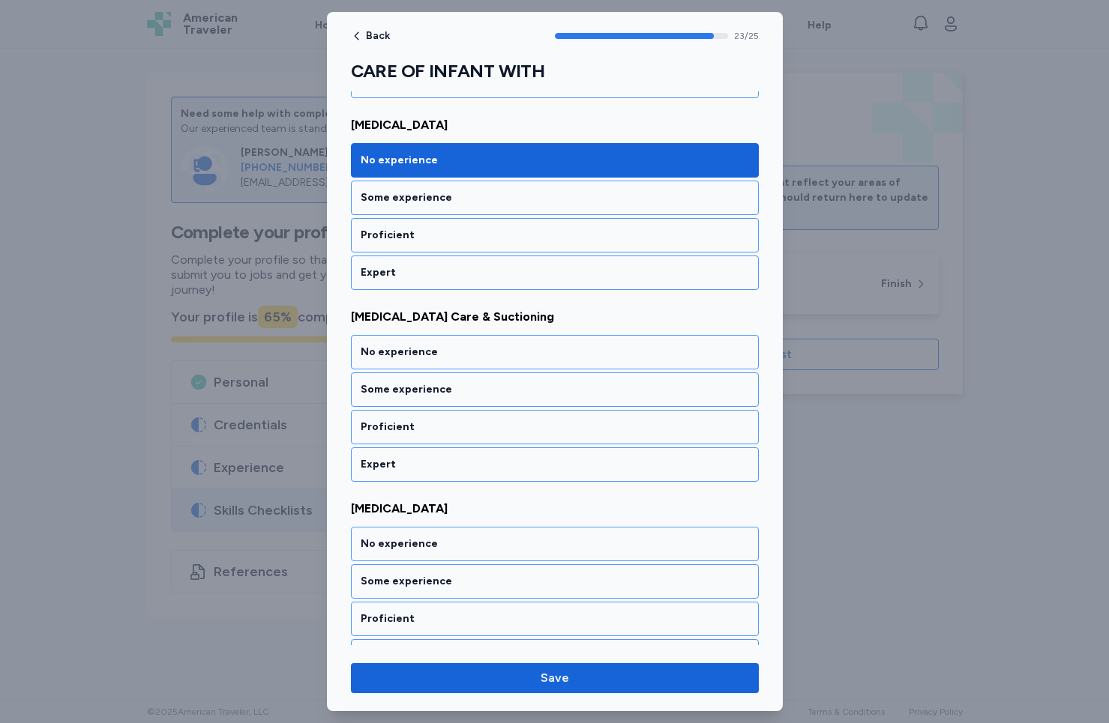
scroll to position [4444, 0]
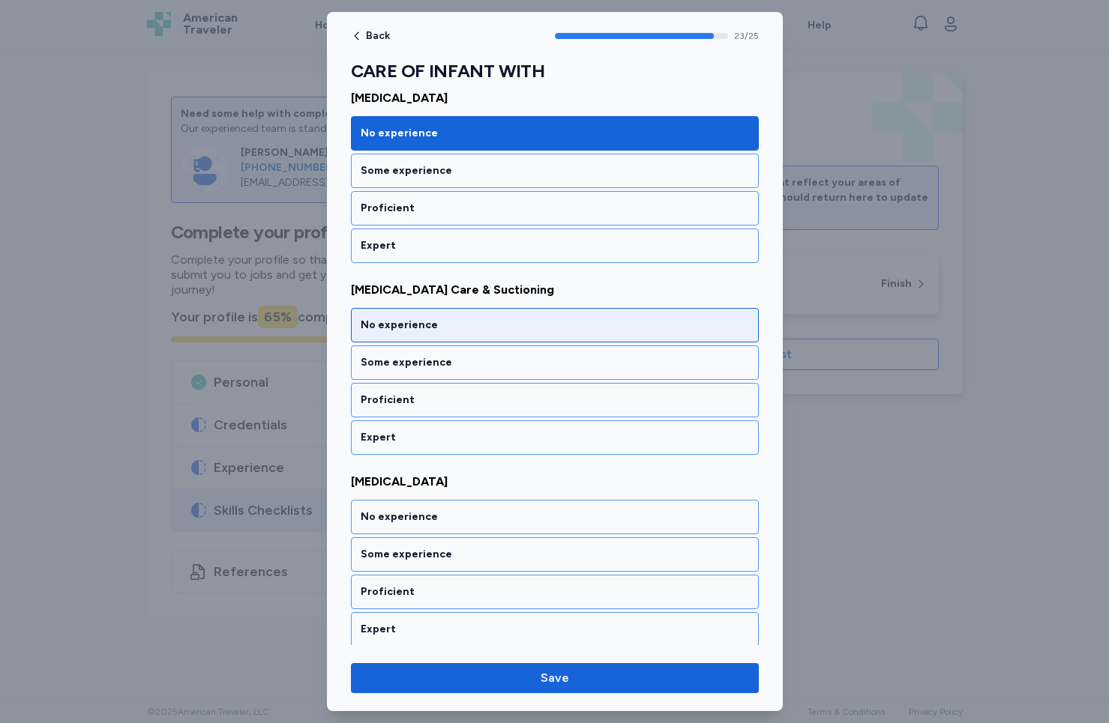
click at [460, 330] on div "No experience" at bounding box center [555, 325] width 388 height 15
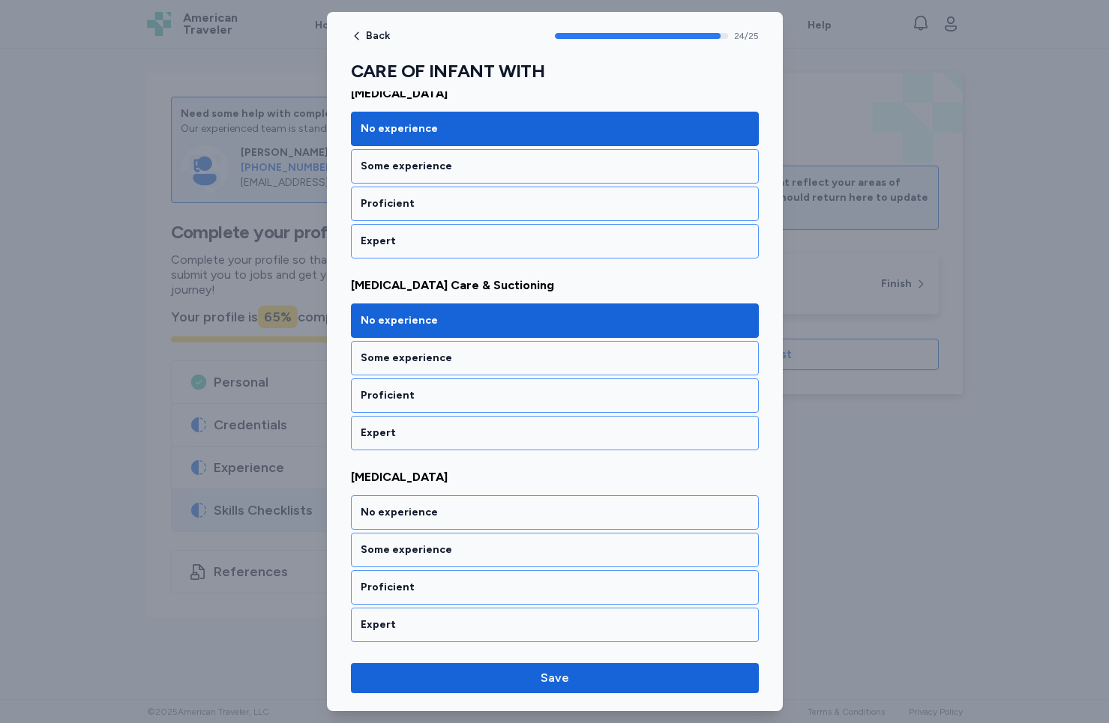
drag, startPoint x: 447, startPoint y: 516, endPoint x: 455, endPoint y: 531, distance: 16.8
click at [447, 516] on div "No experience" at bounding box center [555, 512] width 388 height 15
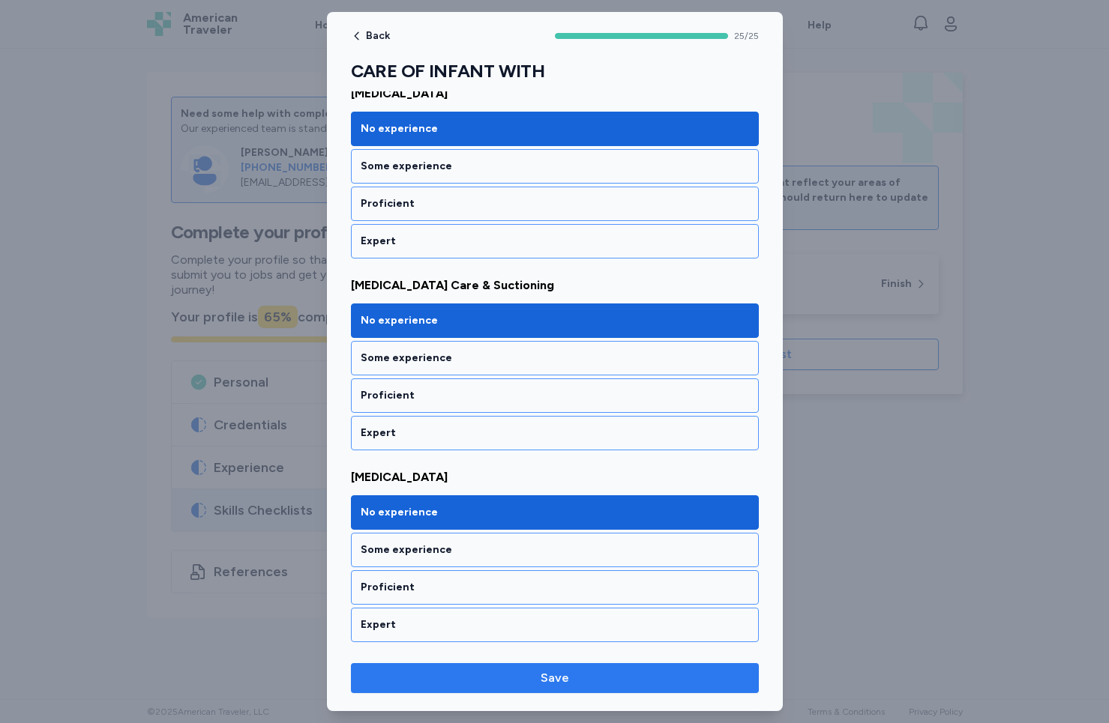
click at [560, 675] on span "Save" at bounding box center [554, 678] width 28 height 18
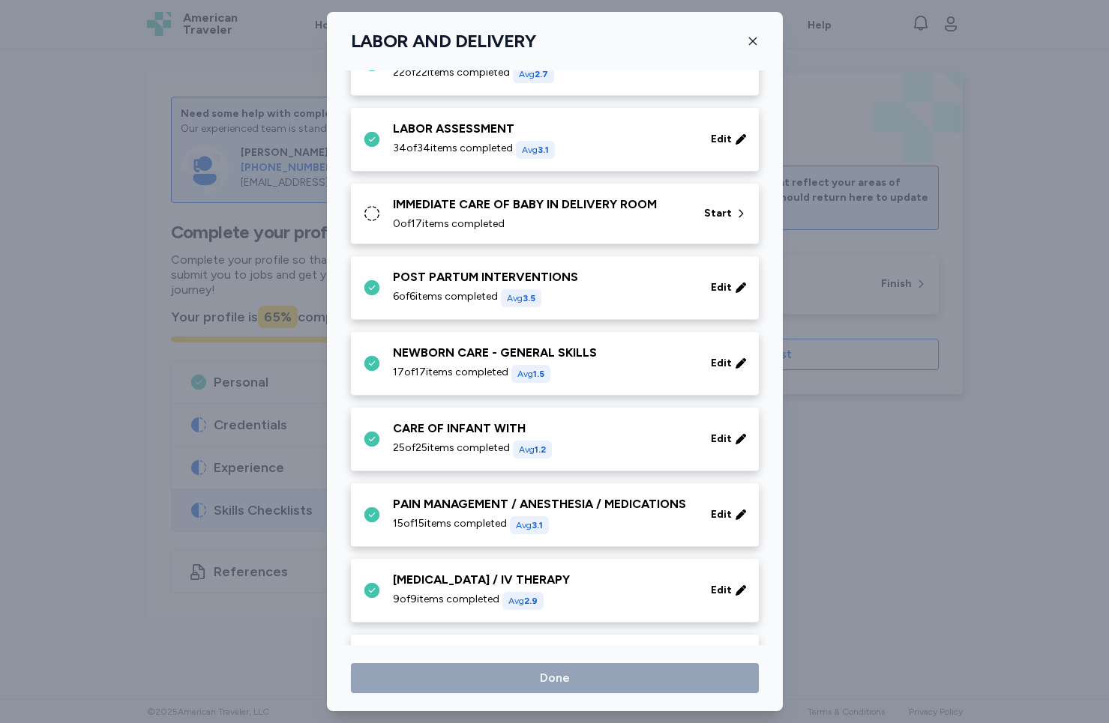
scroll to position [146, 0]
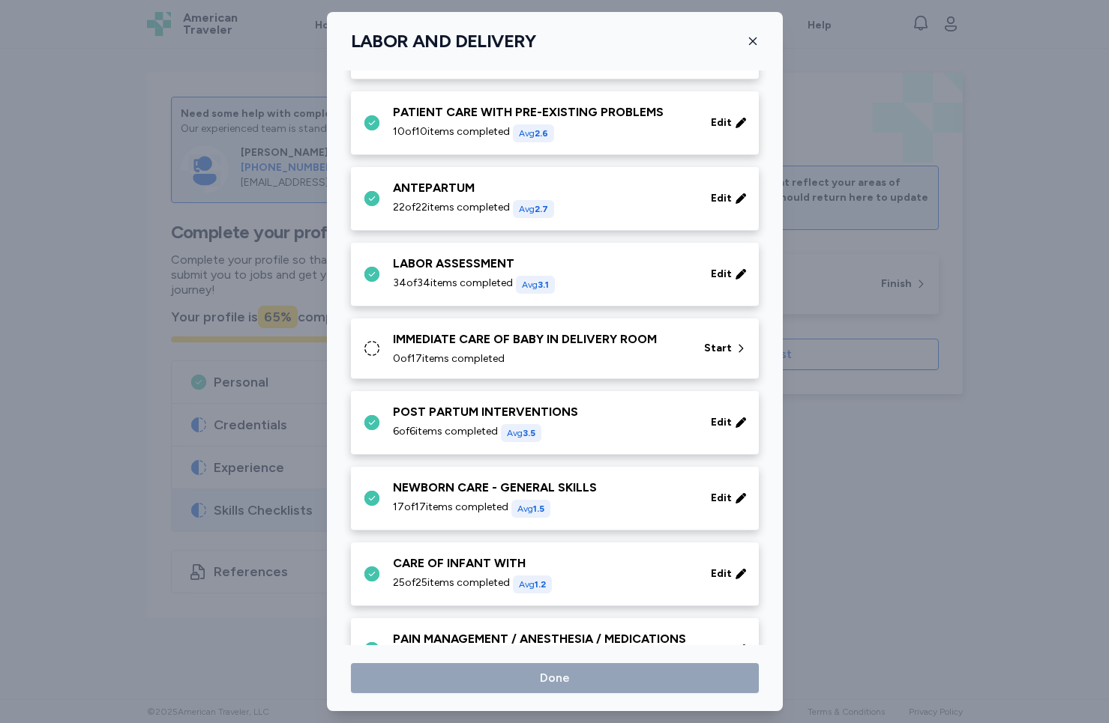
click at [571, 346] on div "IMMEDIATE CARE OF BABY IN DELIVERY ROOM" at bounding box center [539, 340] width 293 height 18
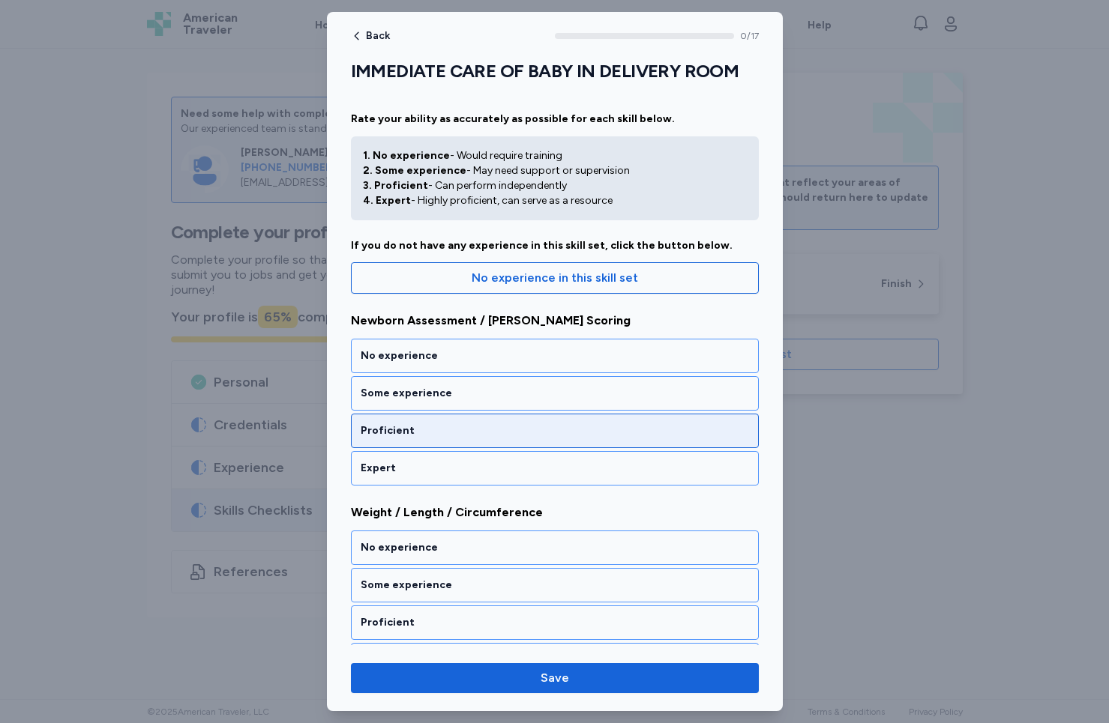
click at [516, 417] on div "Proficient" at bounding box center [555, 431] width 408 height 34
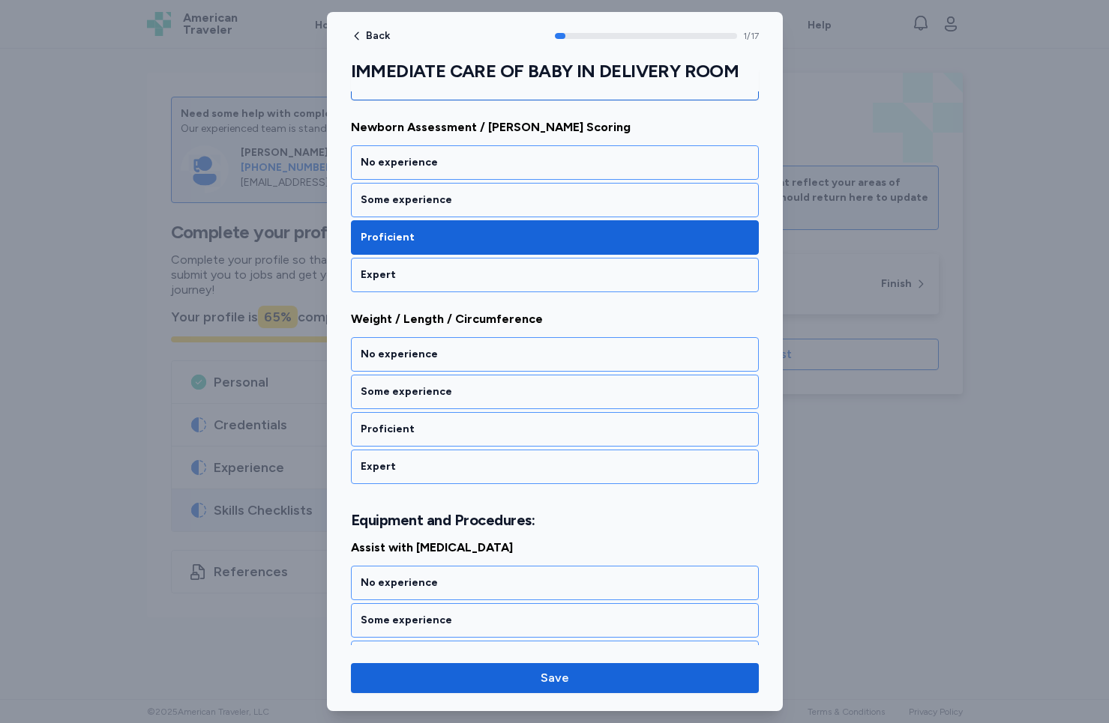
scroll to position [223, 0]
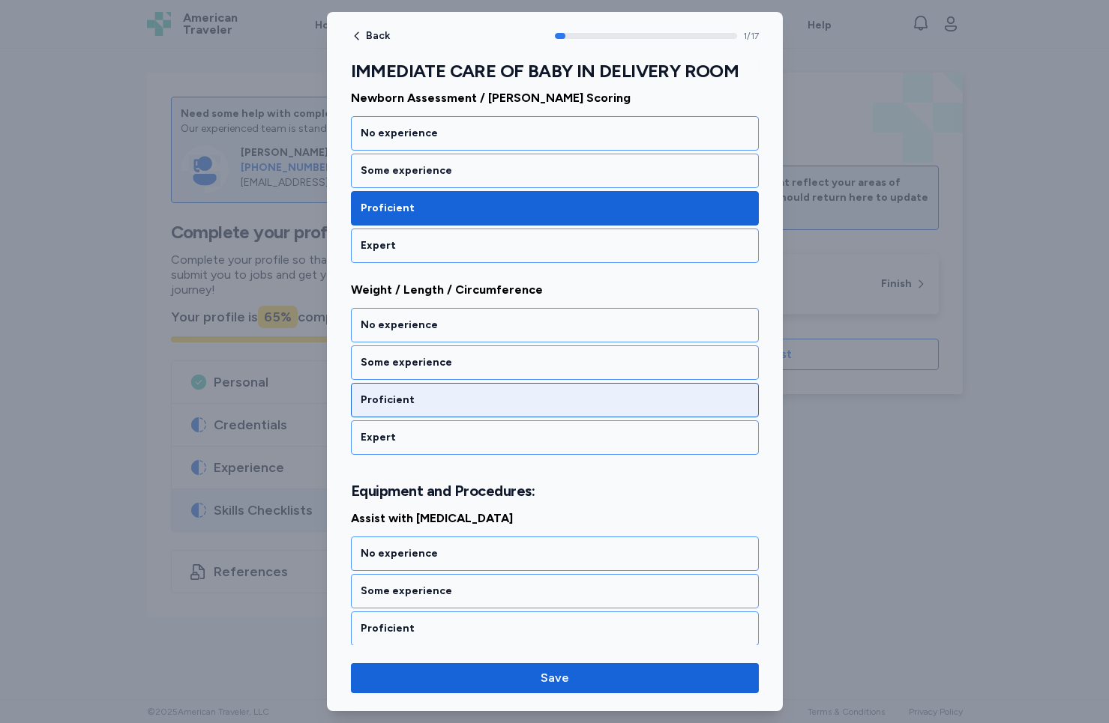
click at [516, 417] on div "Proficient" at bounding box center [555, 400] width 408 height 34
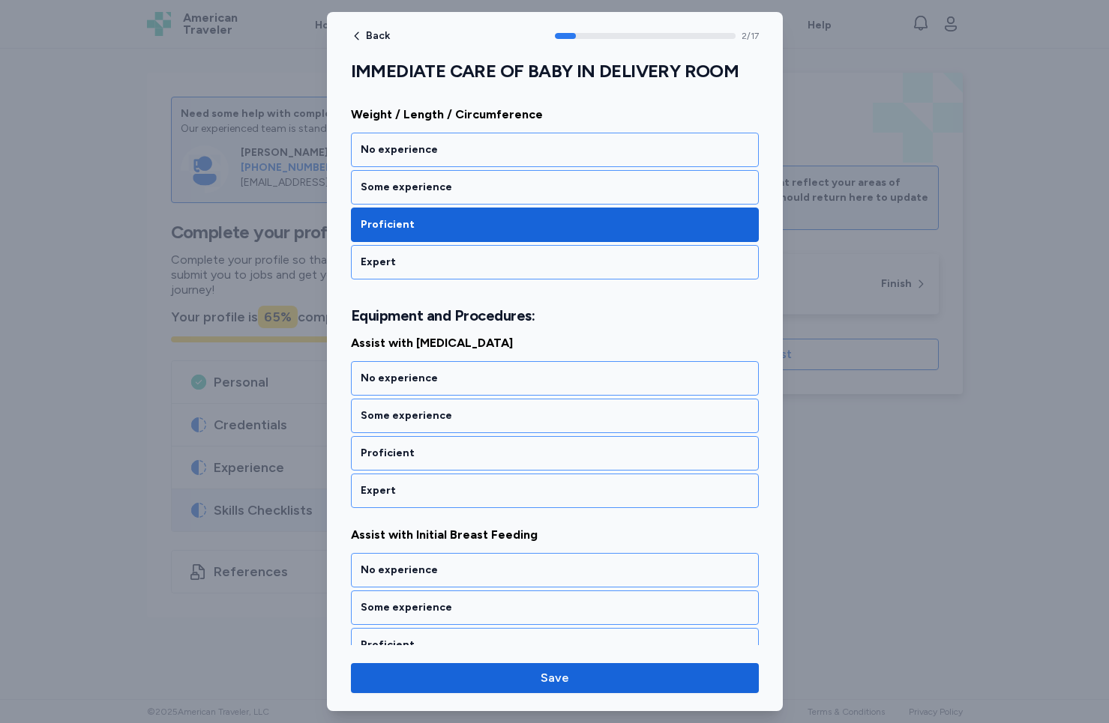
scroll to position [432, 0]
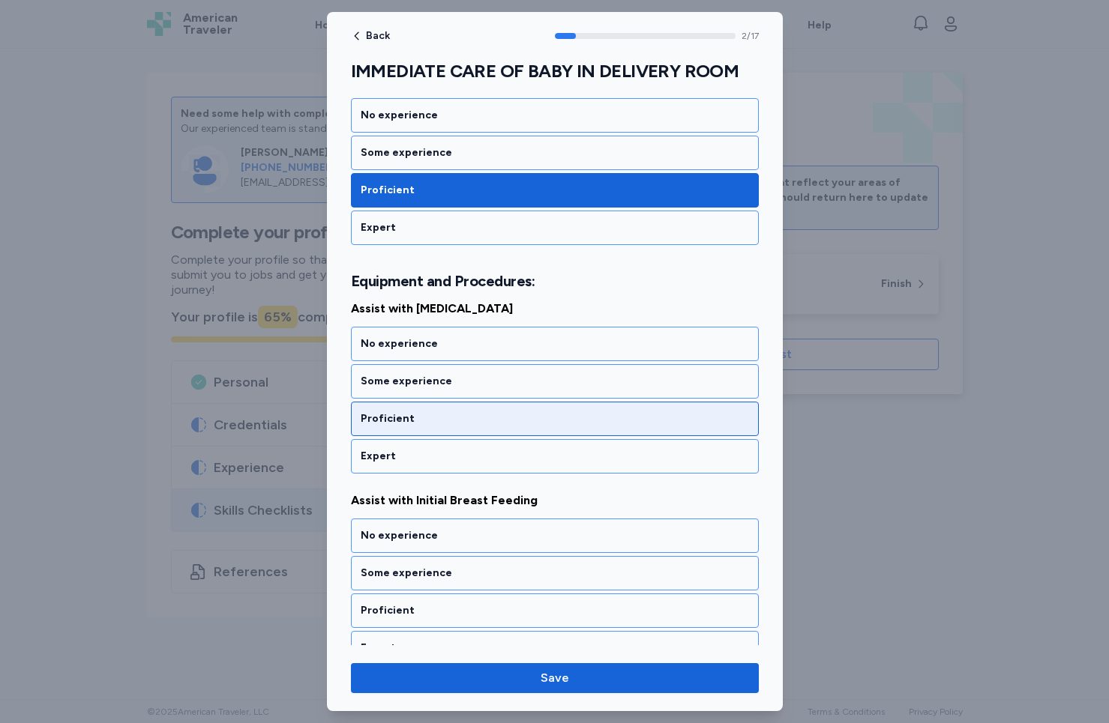
click at [516, 417] on div "Proficient" at bounding box center [555, 418] width 388 height 15
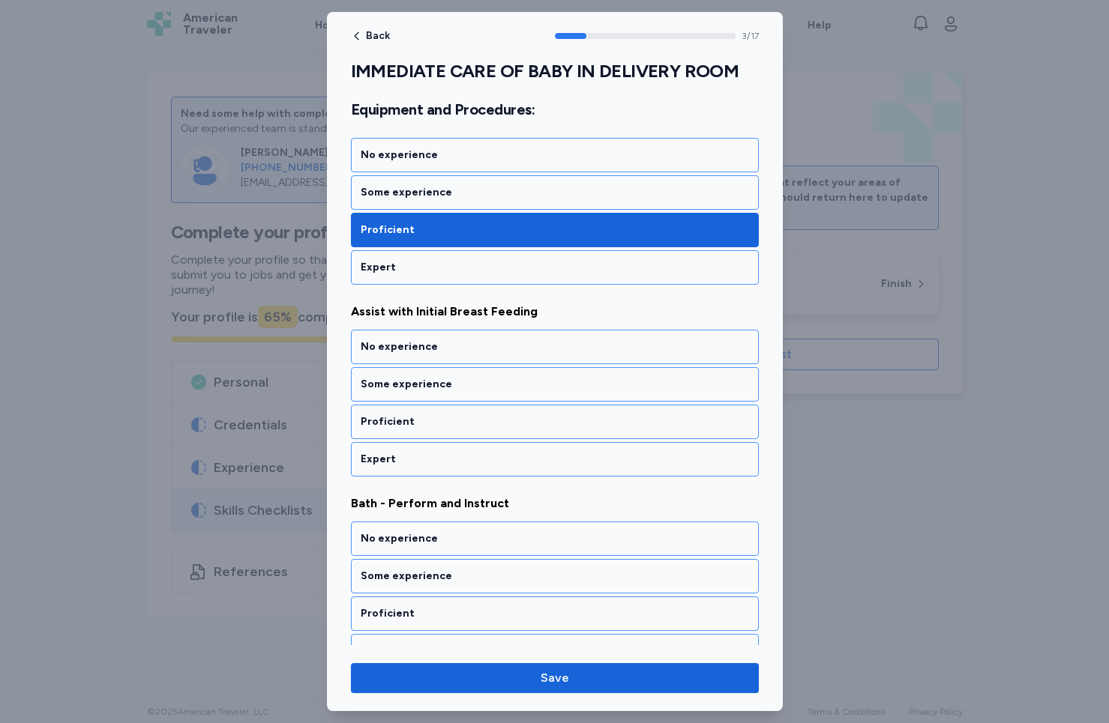
scroll to position [624, 0]
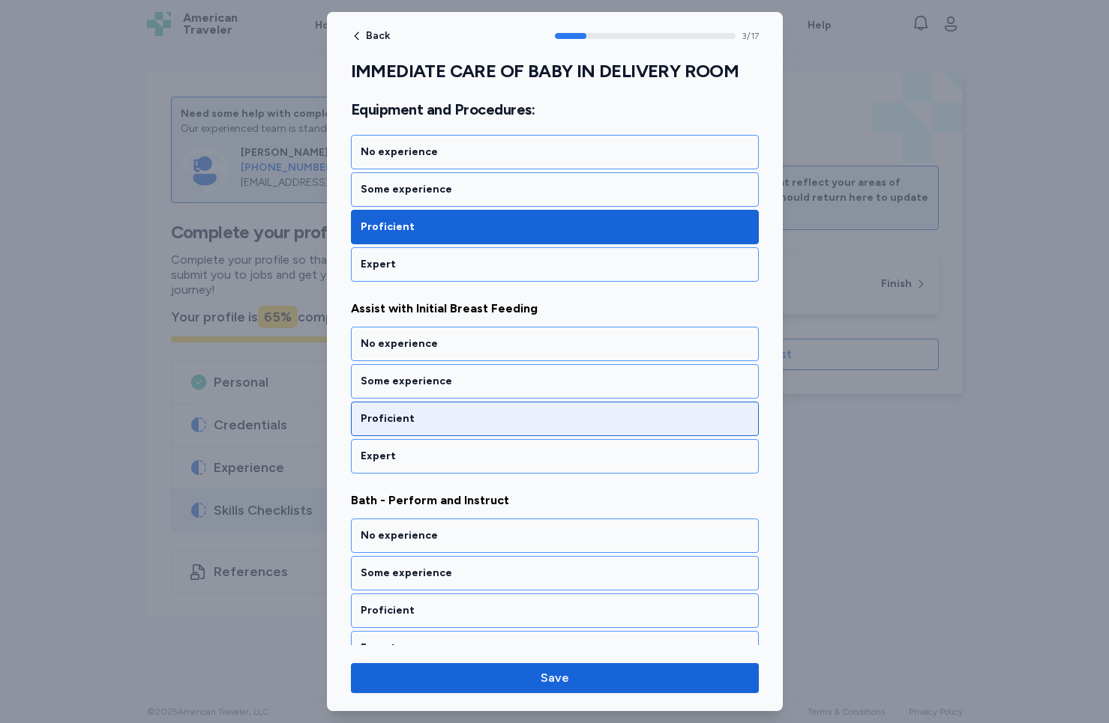
click at [516, 417] on div "Proficient" at bounding box center [555, 418] width 388 height 15
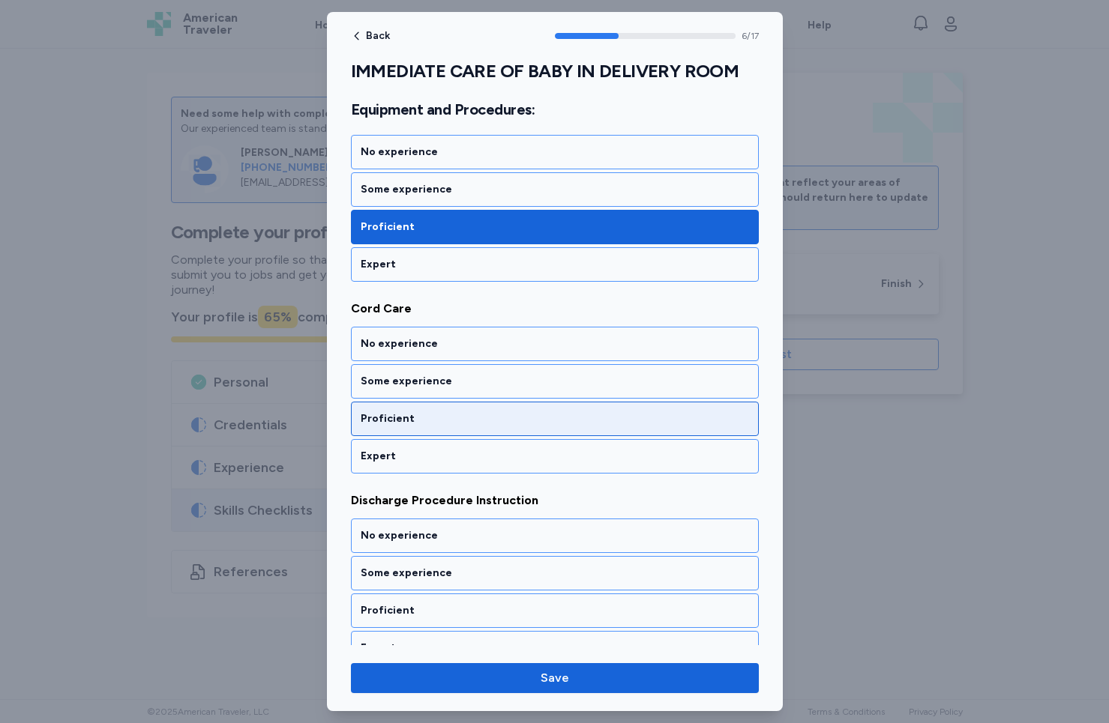
click at [516, 417] on div "Proficient" at bounding box center [555, 418] width 388 height 15
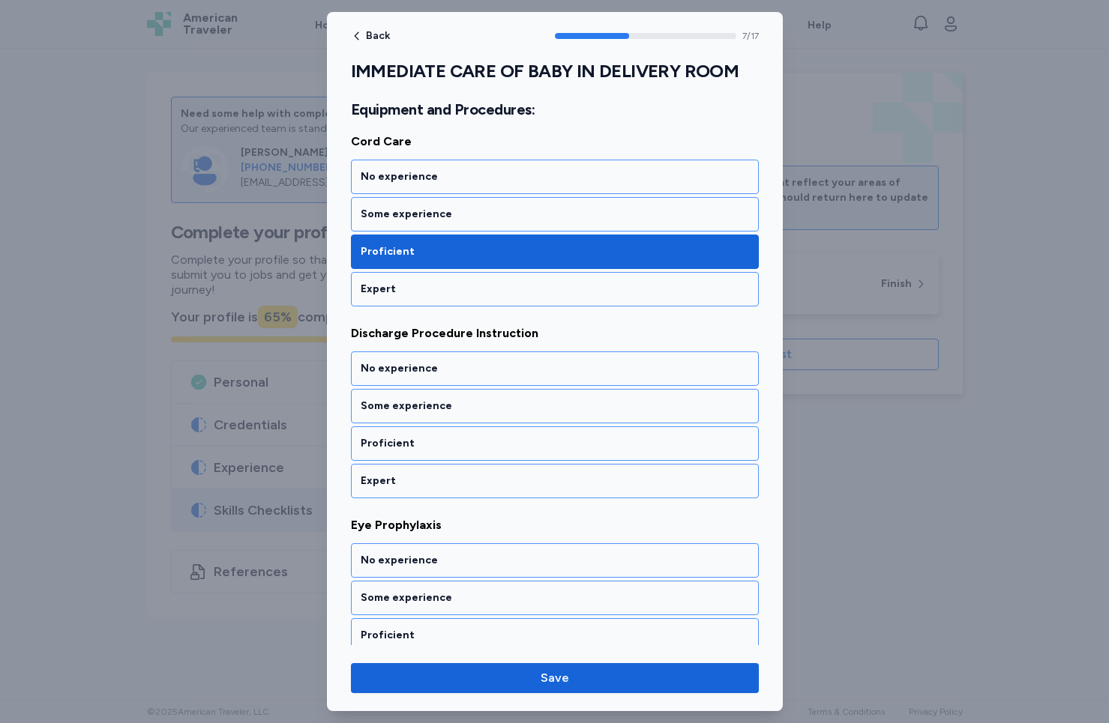
scroll to position [1392, 0]
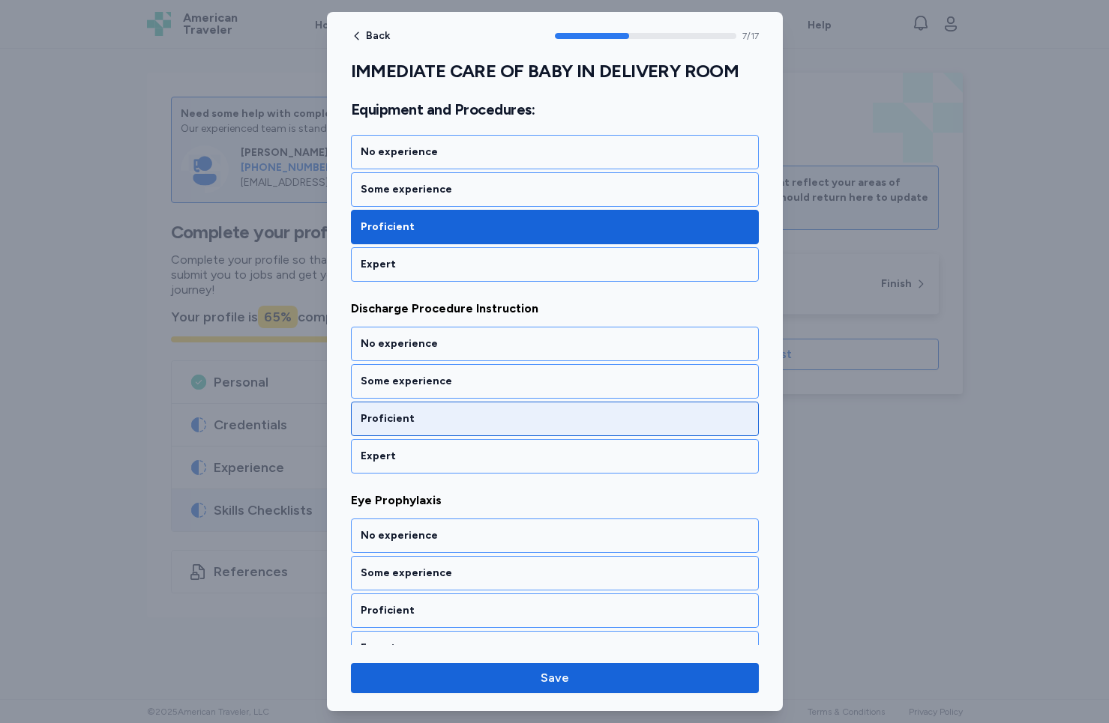
click at [516, 417] on div "Proficient" at bounding box center [555, 418] width 388 height 15
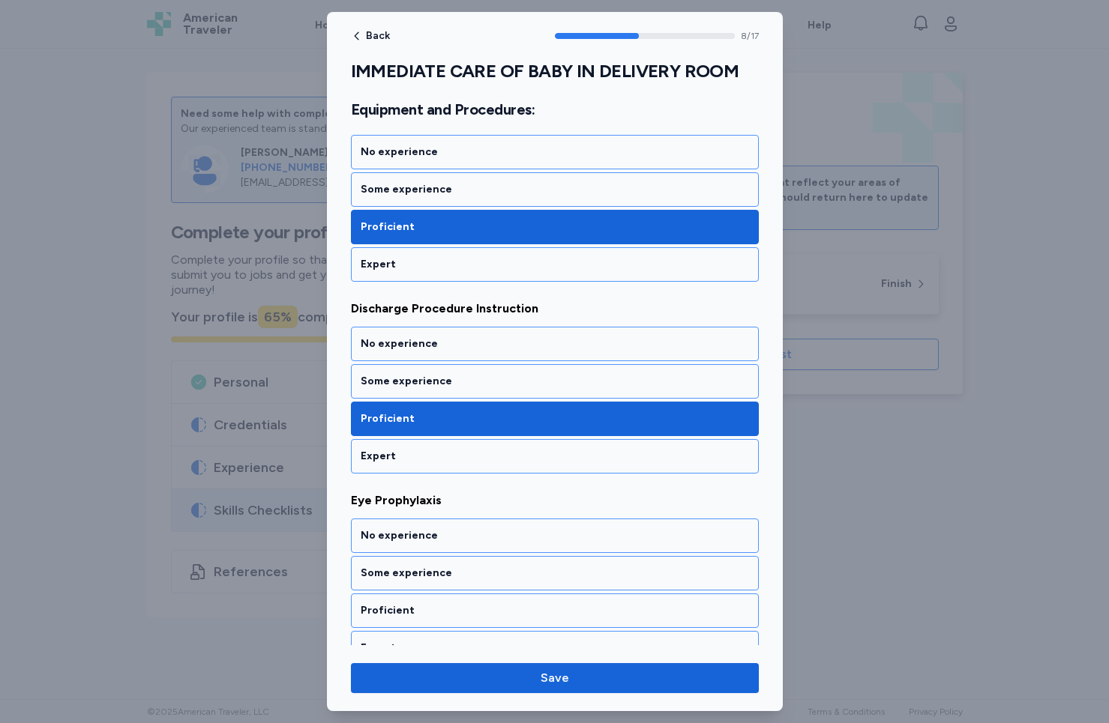
scroll to position [1584, 0]
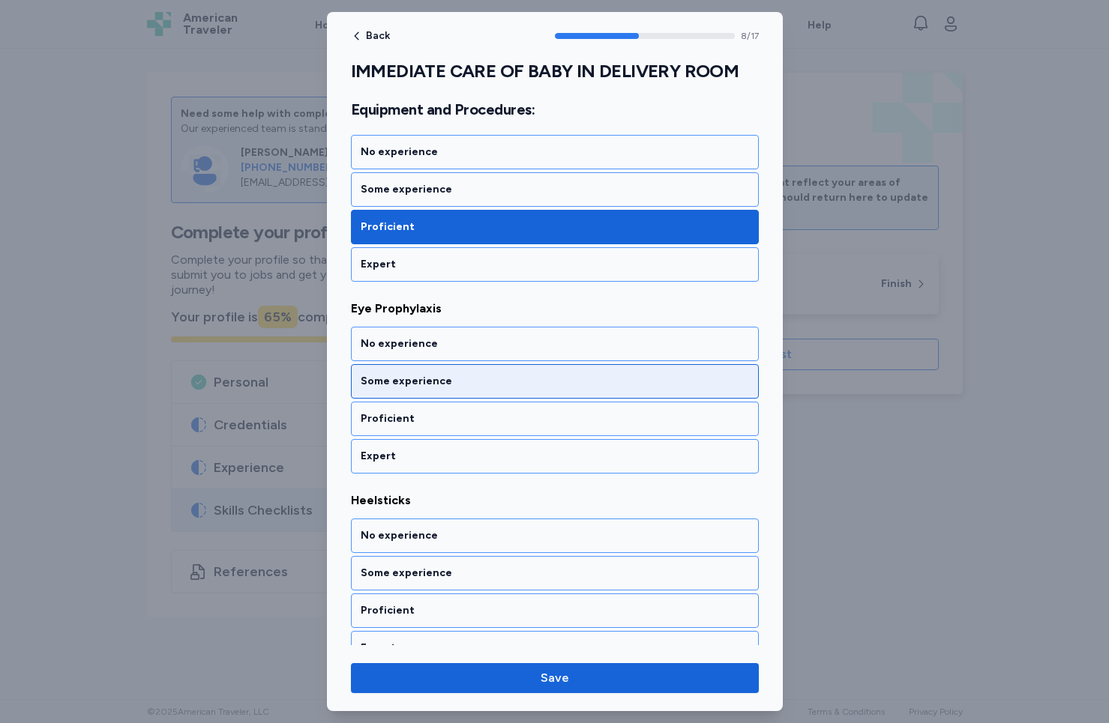
click at [542, 370] on div "Some experience" at bounding box center [555, 381] width 408 height 34
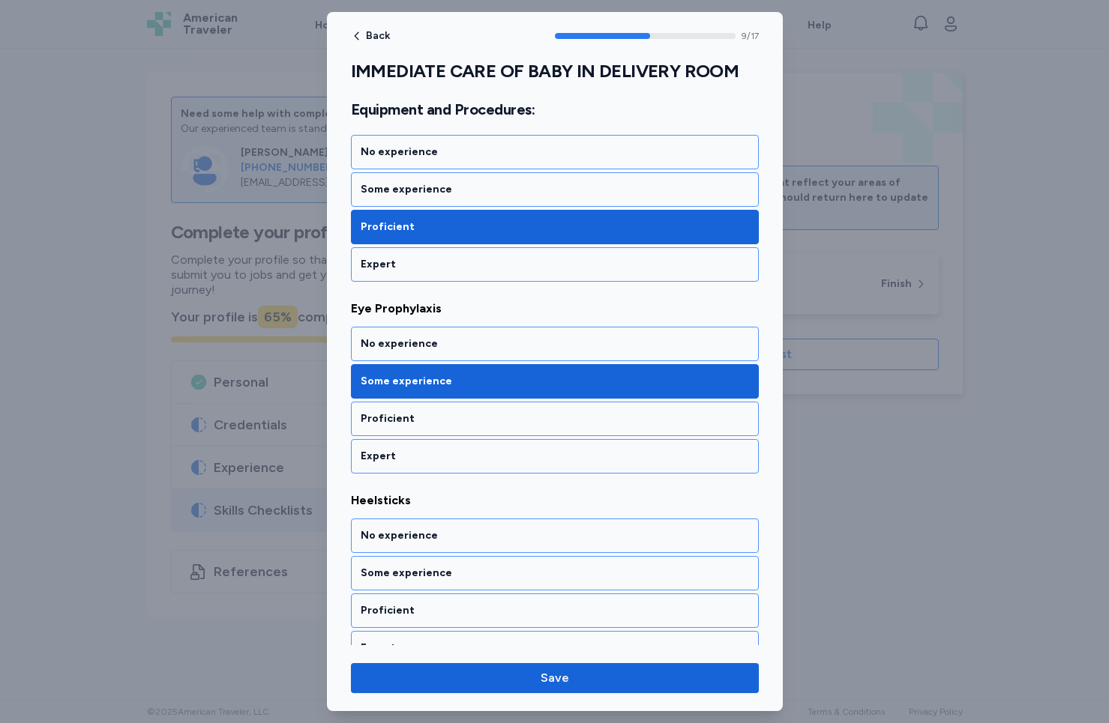
scroll to position [1776, 0]
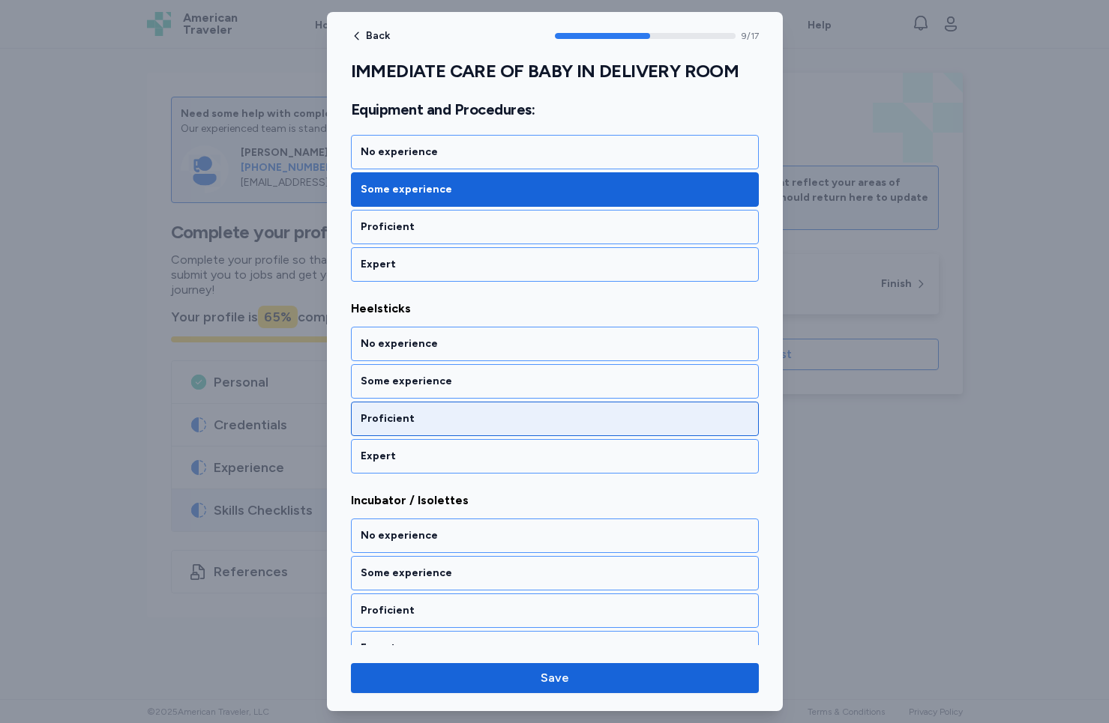
click at [498, 417] on div "Proficient" at bounding box center [555, 418] width 388 height 15
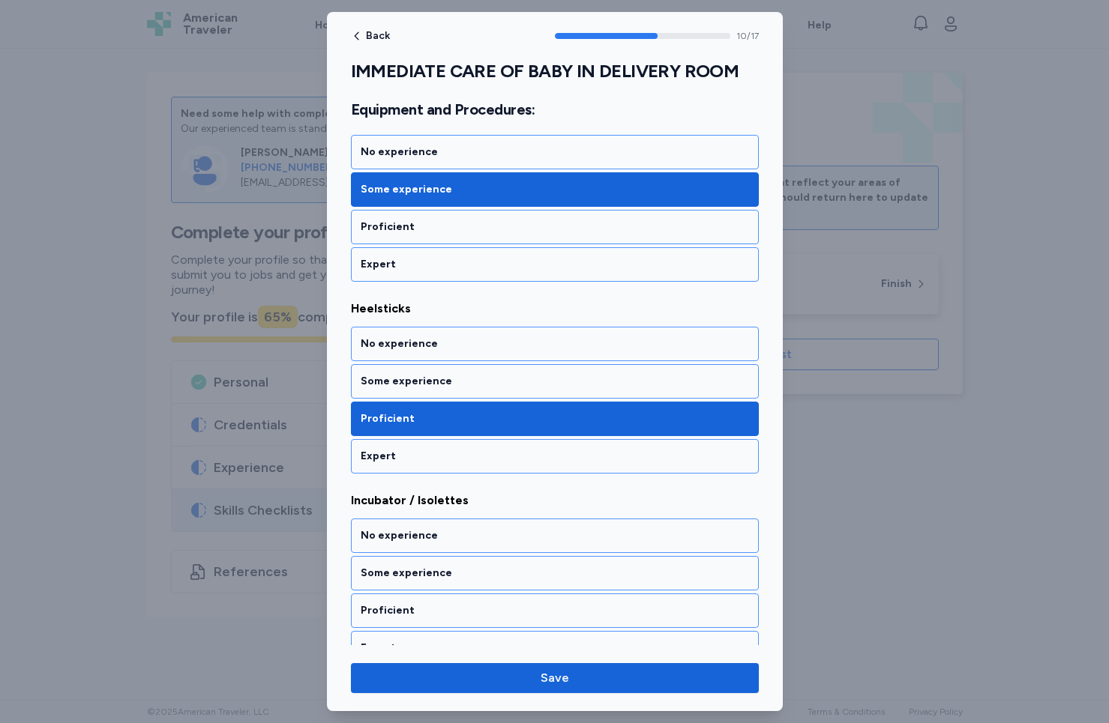
scroll to position [1968, 0]
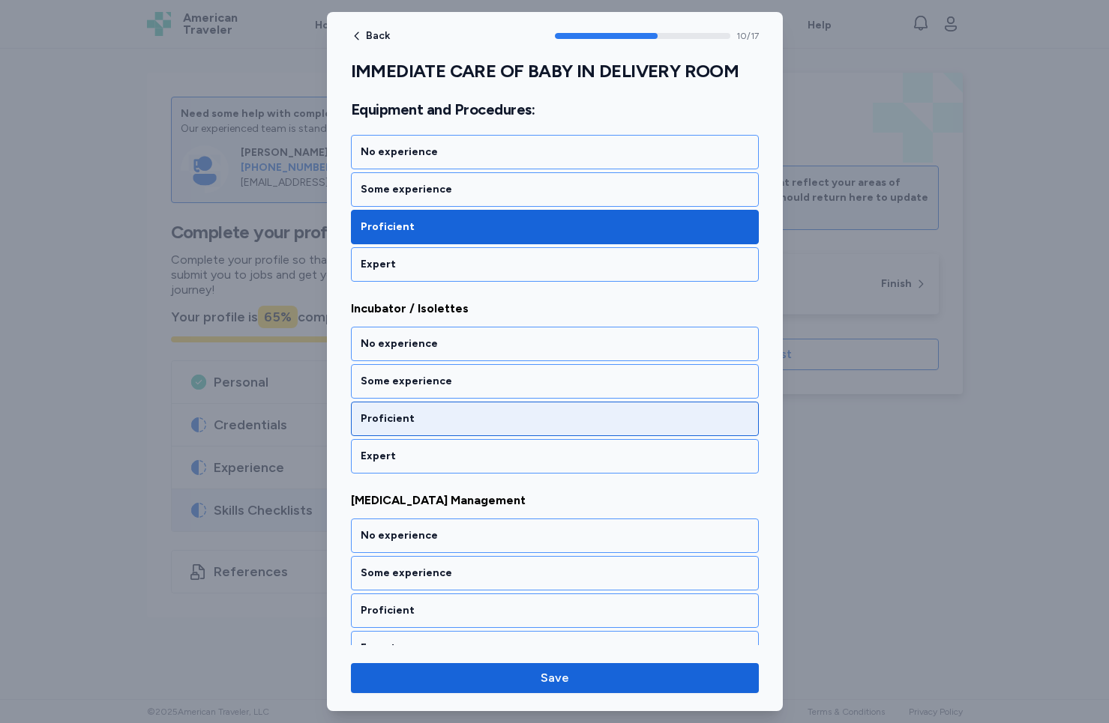
click at [495, 416] on div "Proficient" at bounding box center [555, 418] width 388 height 15
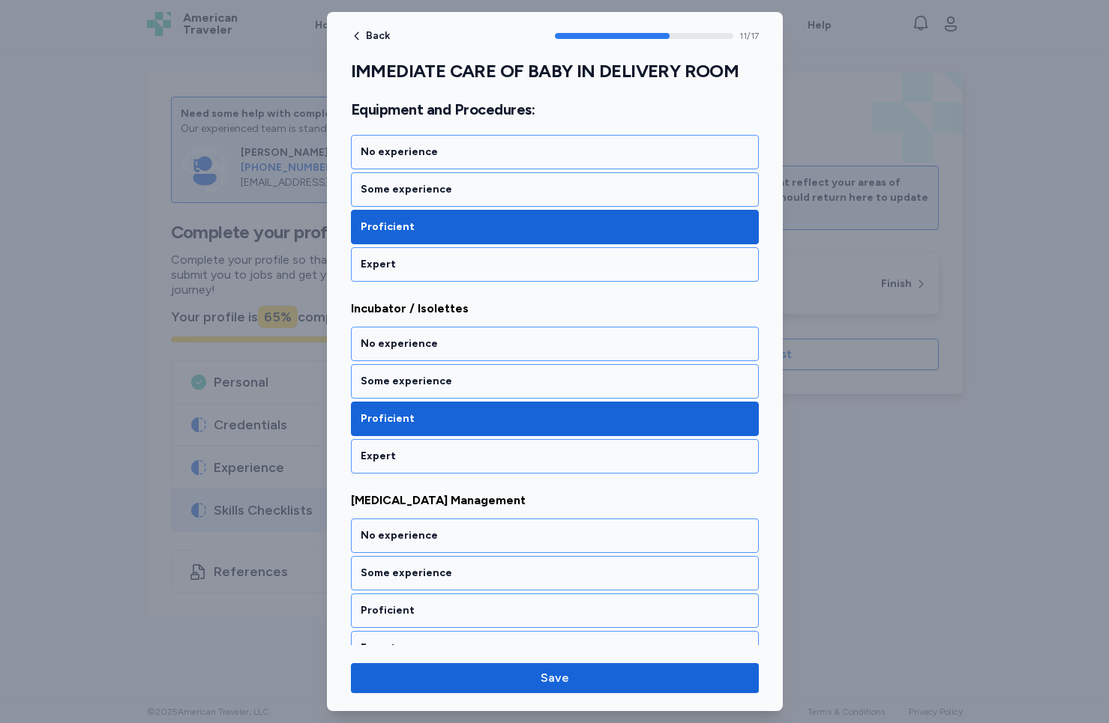
scroll to position [2159, 0]
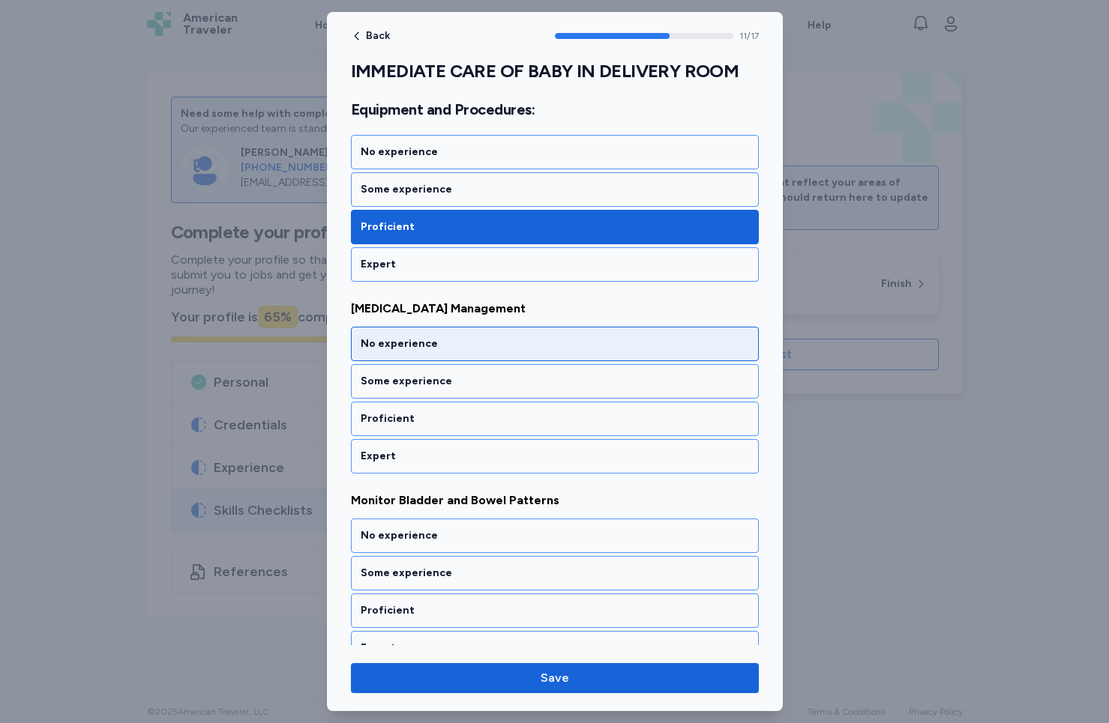
click at [488, 342] on div "No experience" at bounding box center [555, 344] width 388 height 15
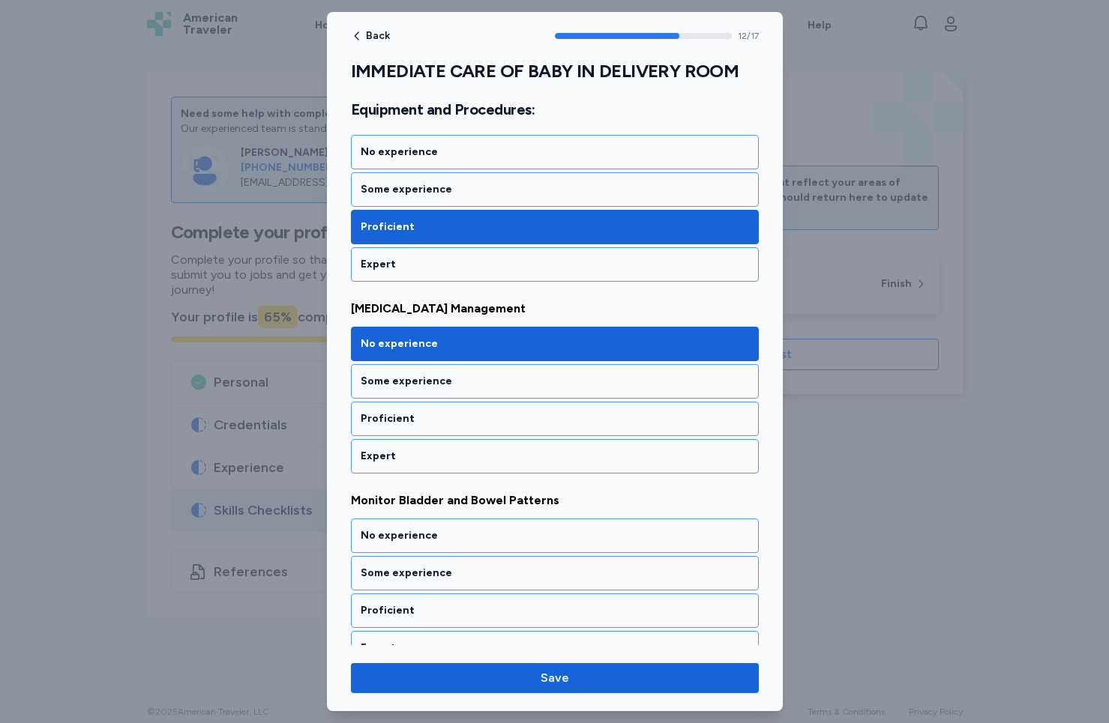
scroll to position [2351, 0]
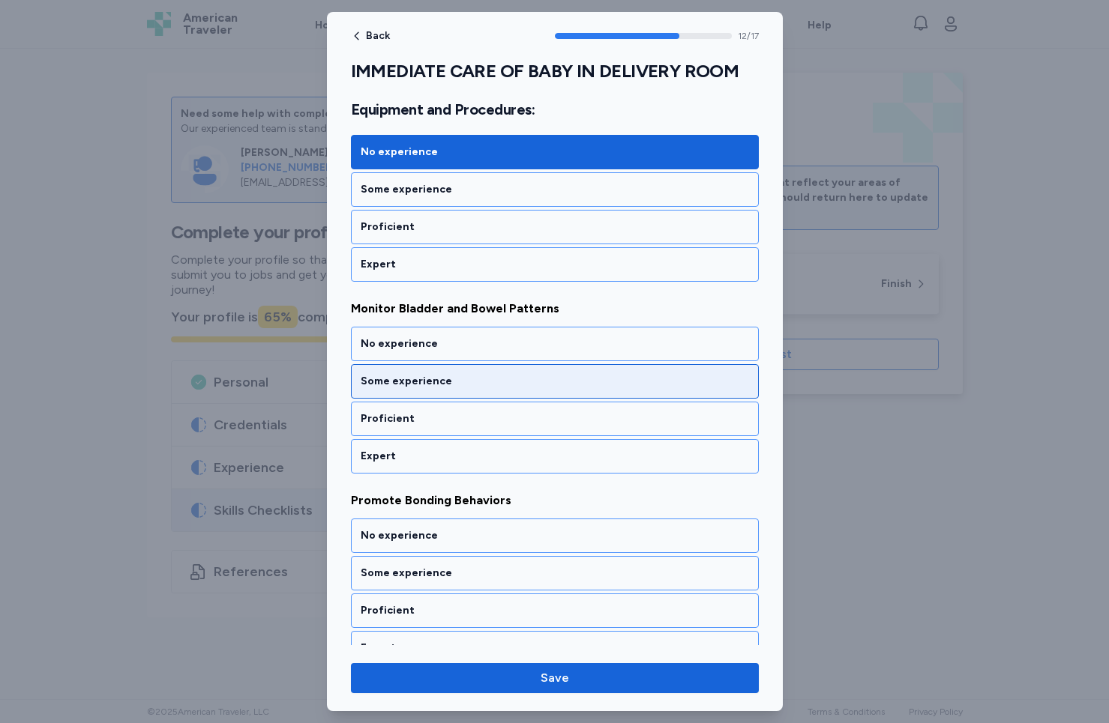
click at [468, 379] on div "Some experience" at bounding box center [555, 381] width 388 height 15
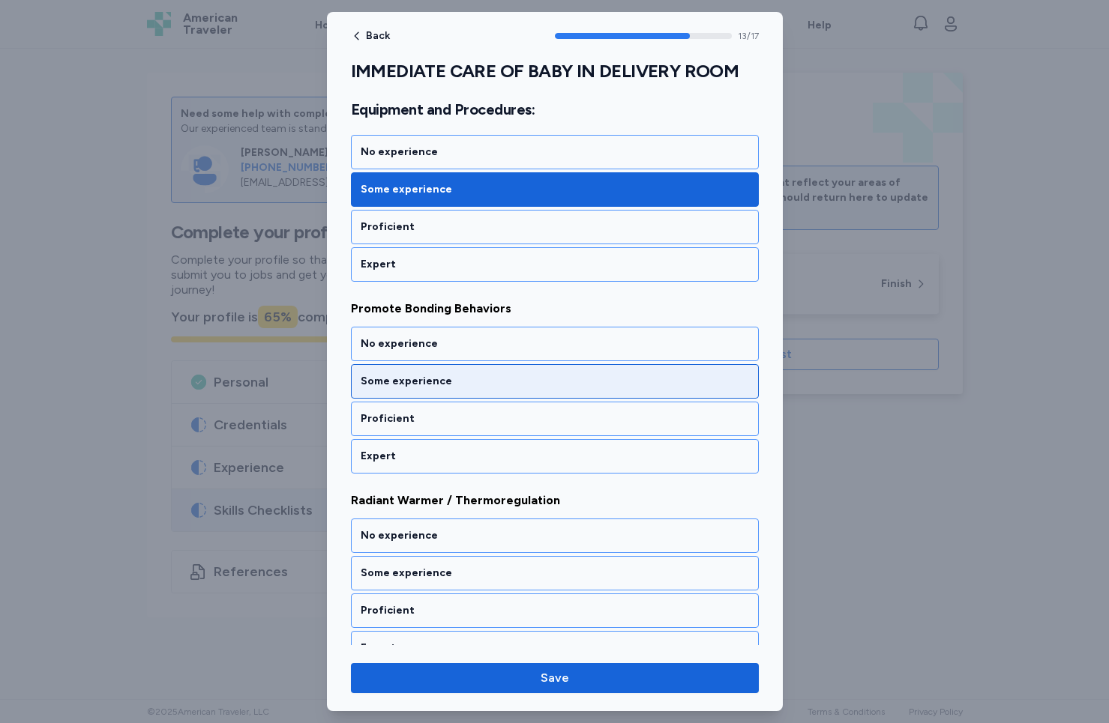
click at [468, 379] on div "Some experience" at bounding box center [555, 381] width 388 height 15
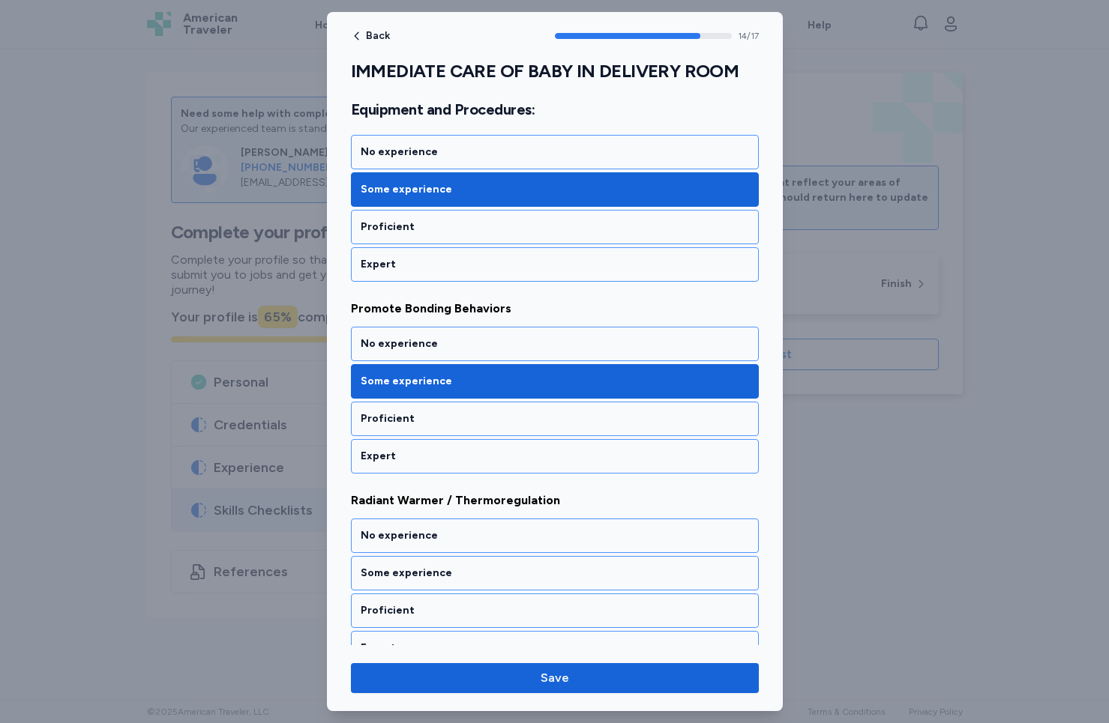
scroll to position [2735, 0]
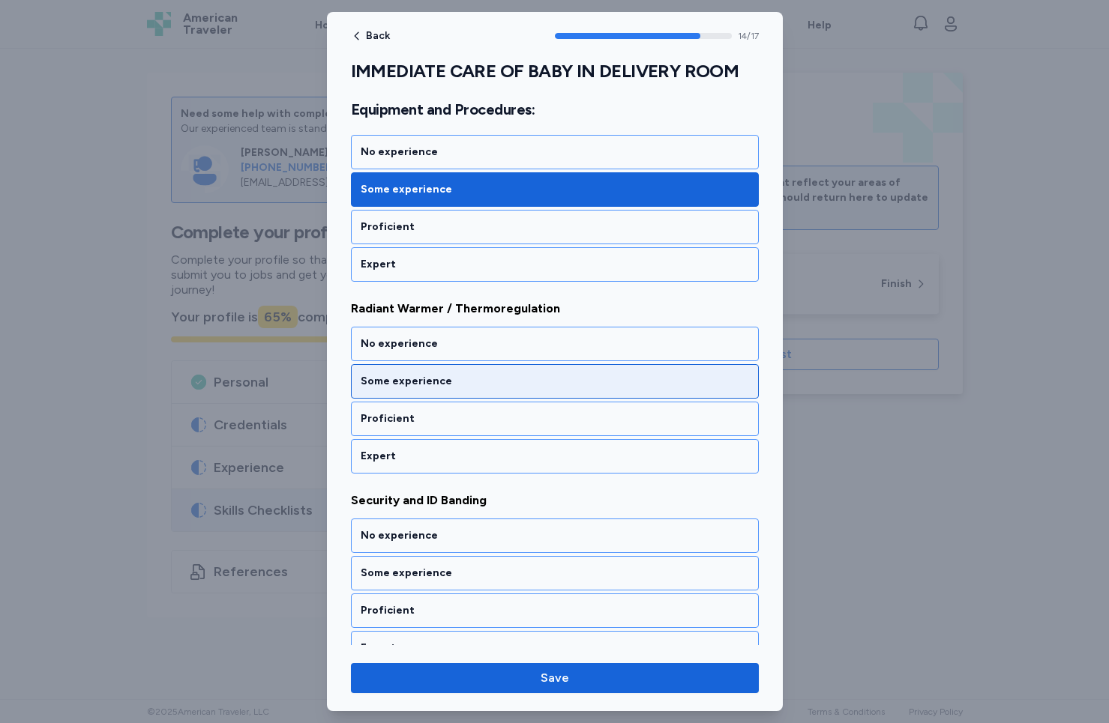
click at [468, 379] on div "Some experience" at bounding box center [555, 381] width 388 height 15
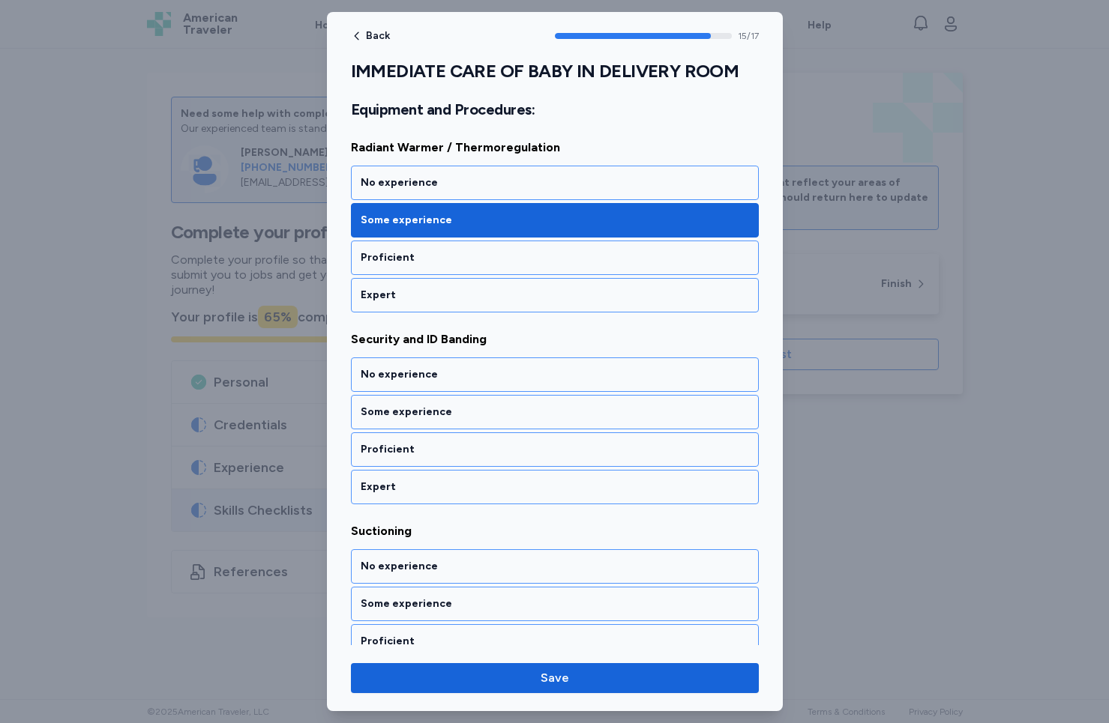
scroll to position [2927, 0]
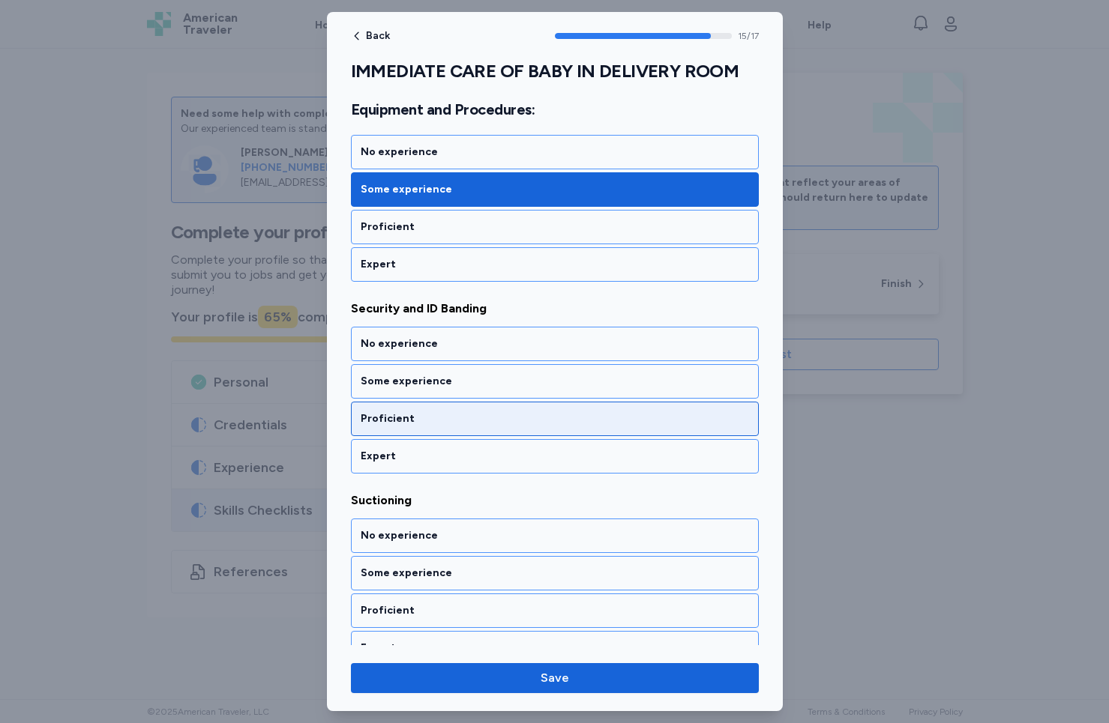
click at [456, 420] on div "Proficient" at bounding box center [555, 418] width 388 height 15
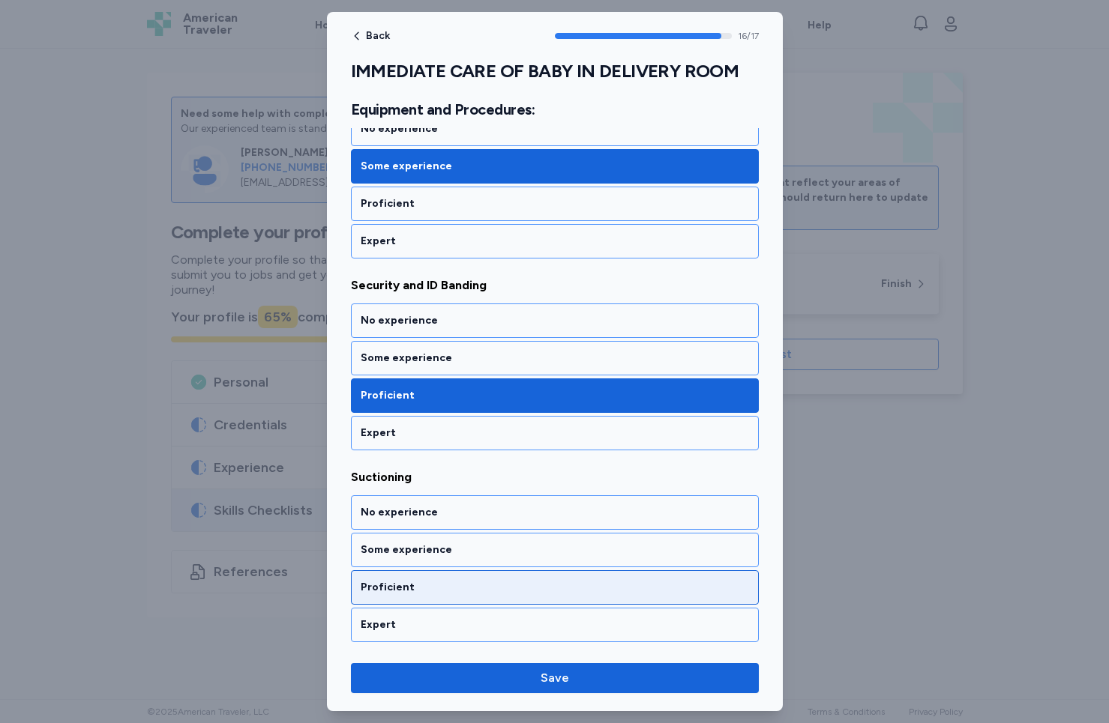
click at [422, 598] on div "Proficient" at bounding box center [555, 587] width 408 height 34
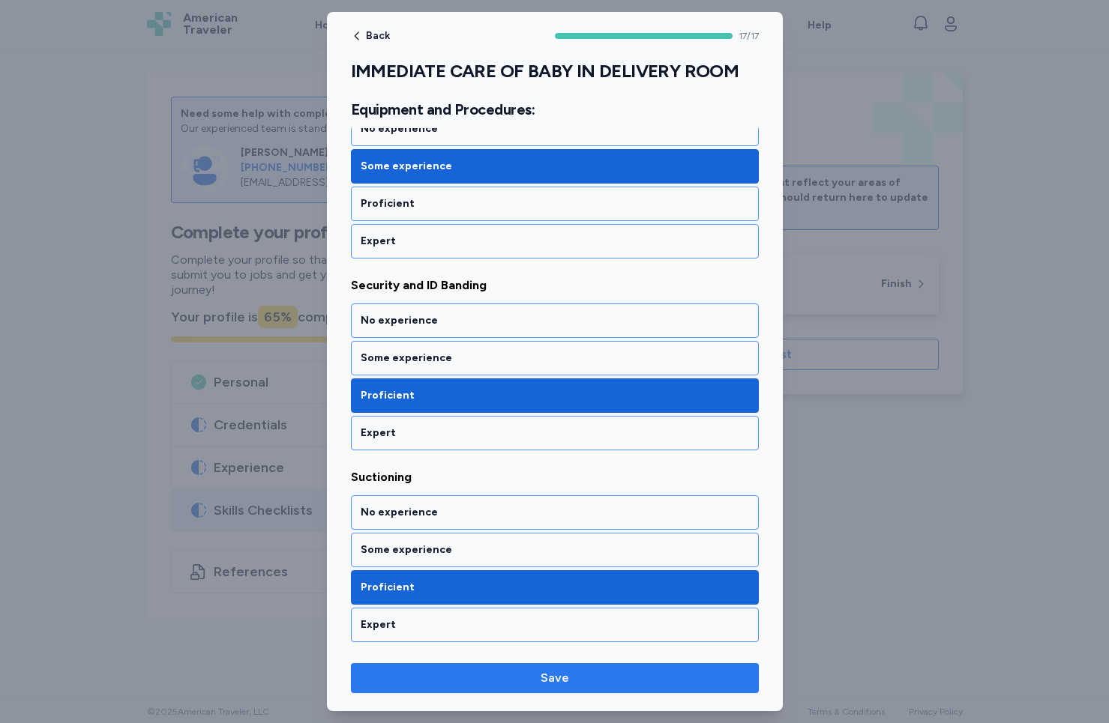
click at [513, 666] on button "Save" at bounding box center [555, 678] width 408 height 30
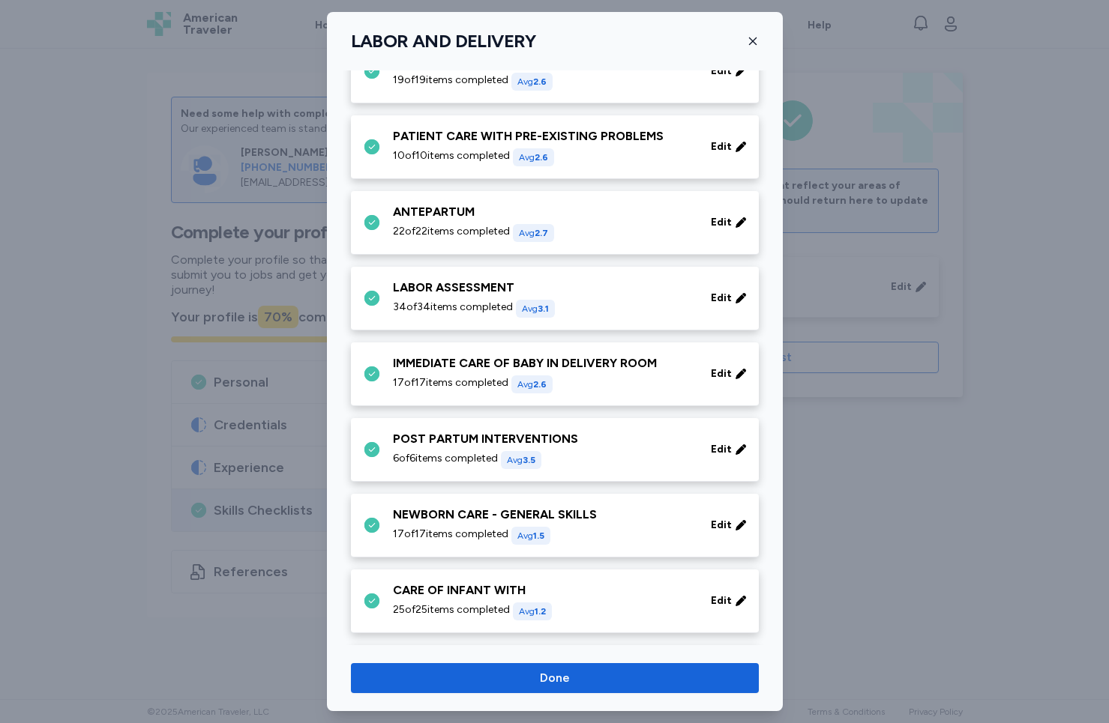
scroll to position [0, 0]
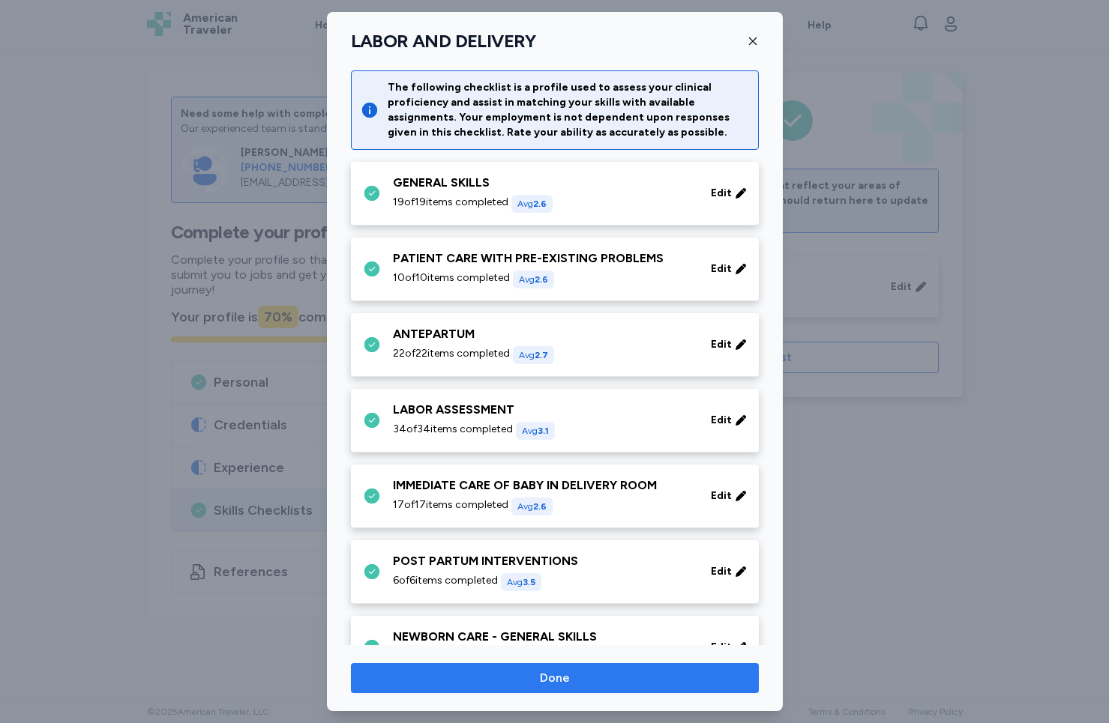
click at [576, 675] on span "Done" at bounding box center [555, 678] width 384 height 18
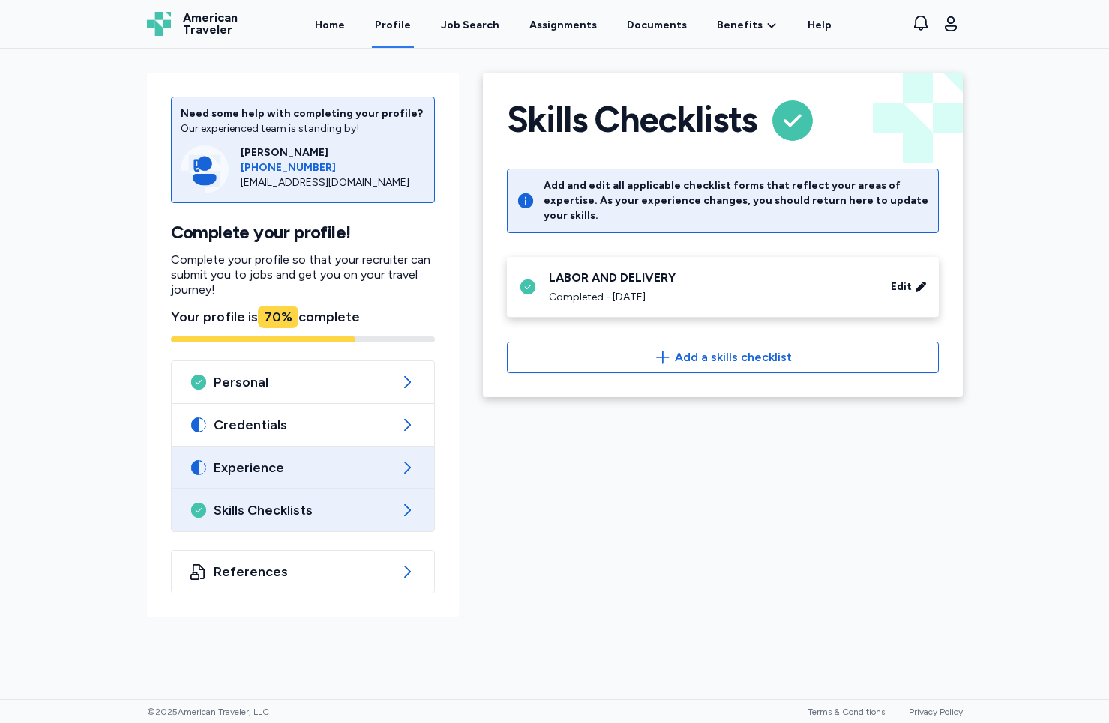
click at [399, 468] on icon at bounding box center [407, 468] width 18 height 18
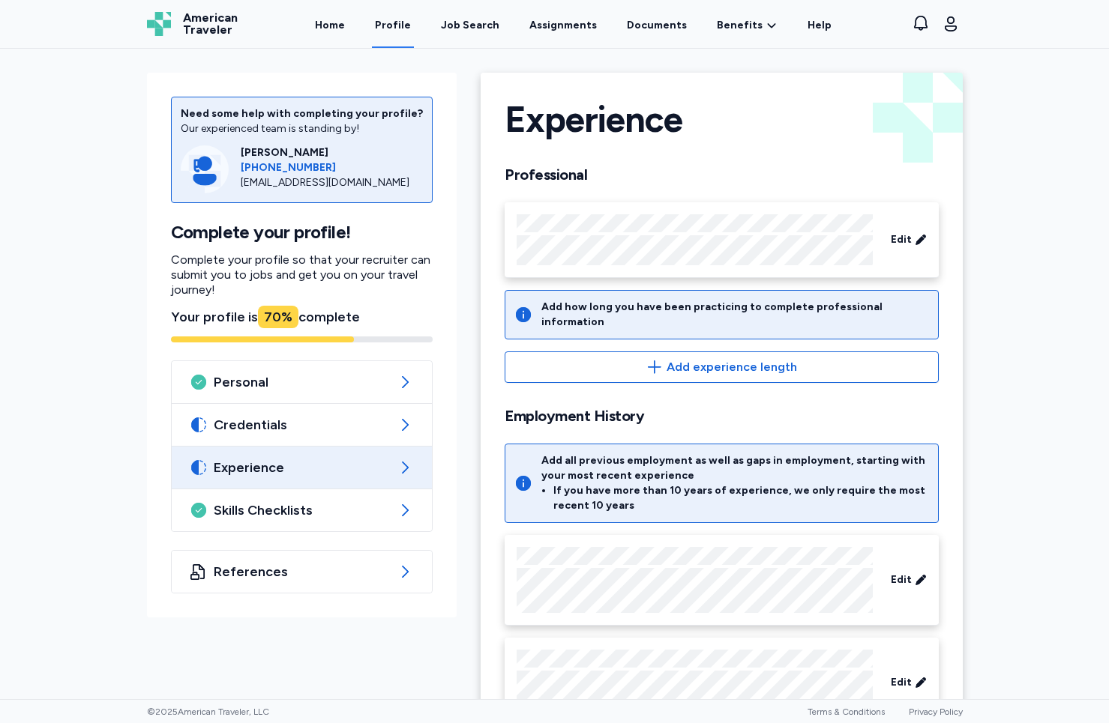
click at [544, 312] on div "Add how long you have been practicing to complete professional information" at bounding box center [734, 315] width 387 height 30
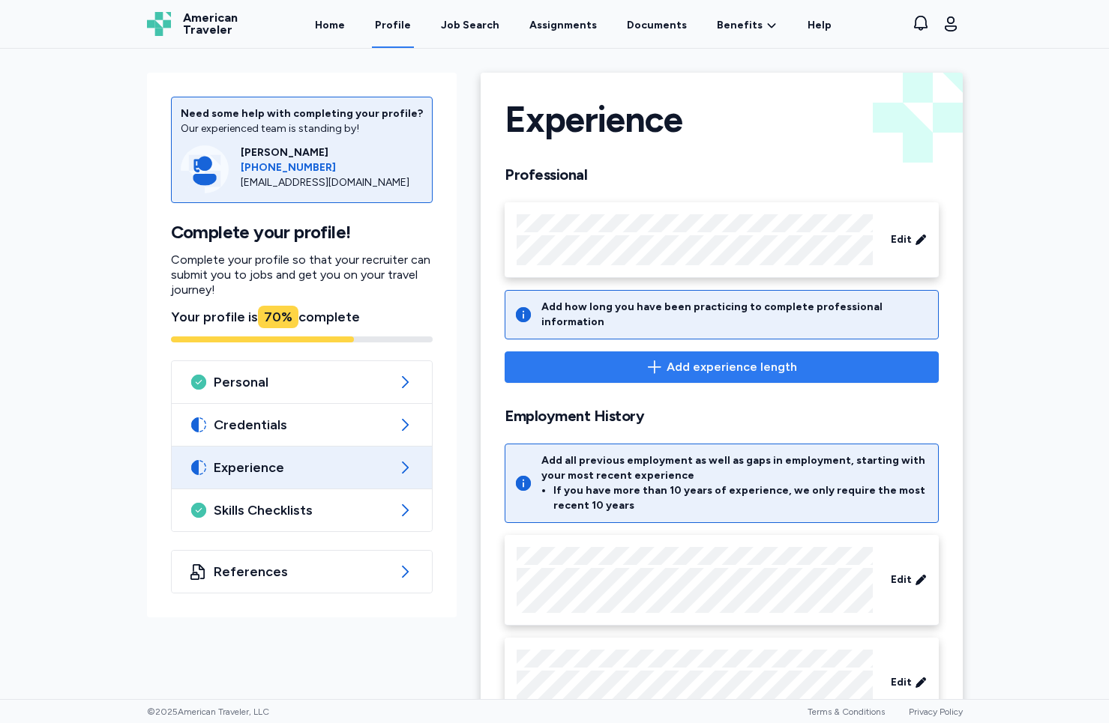
click at [651, 358] on icon "button" at bounding box center [654, 367] width 18 height 18
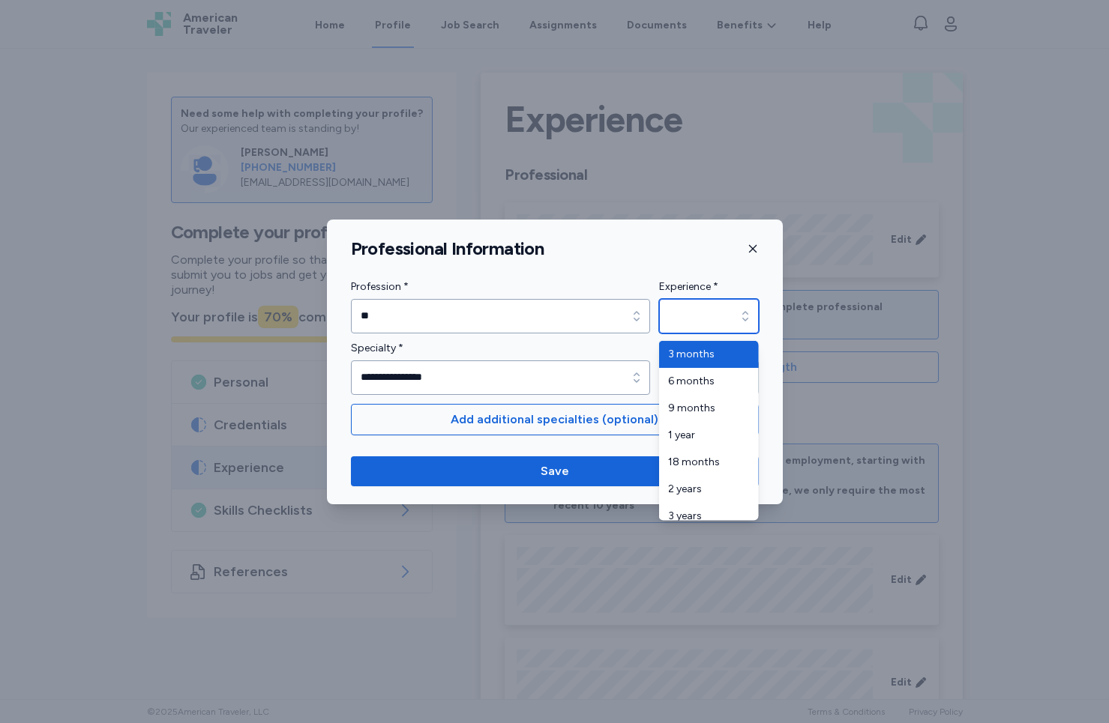
click at [720, 307] on input "Experience *" at bounding box center [709, 316] width 100 height 34
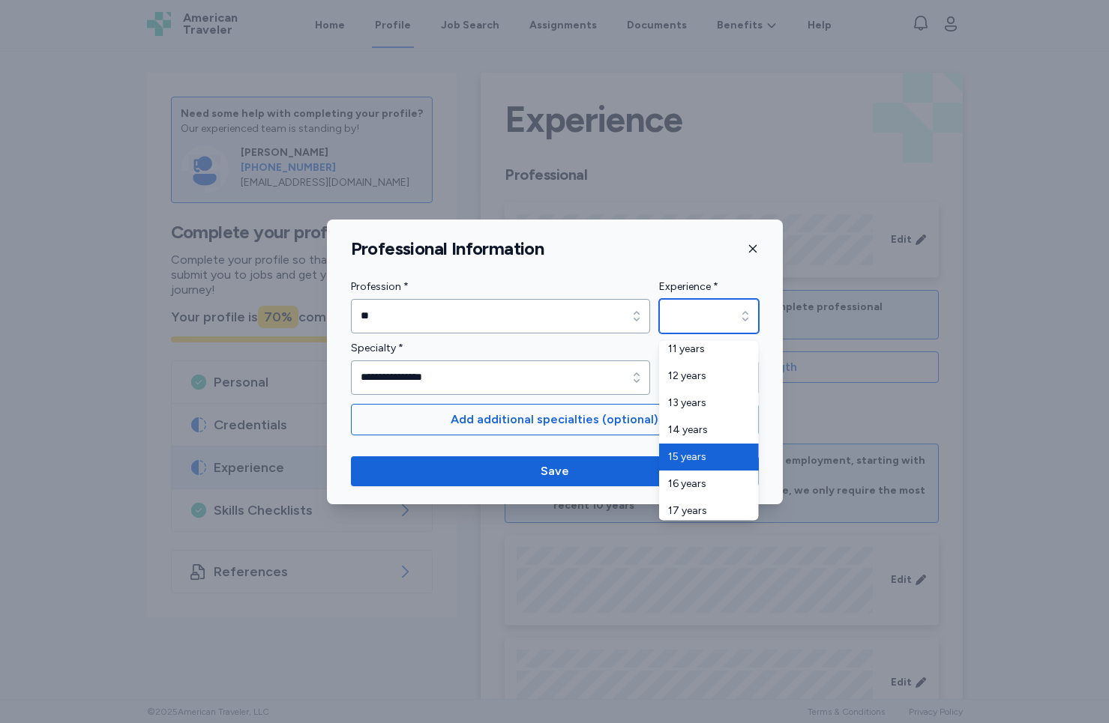
scroll to position [239, 0]
type input "********"
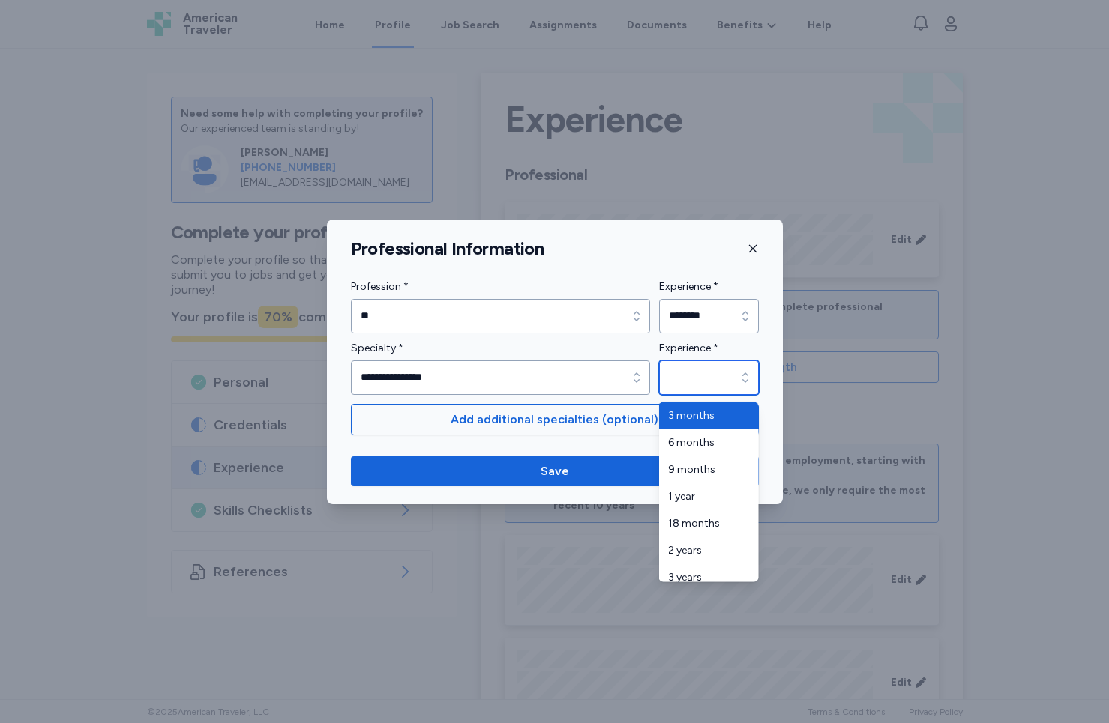
click at [709, 372] on input "Experience *" at bounding box center [709, 378] width 100 height 34
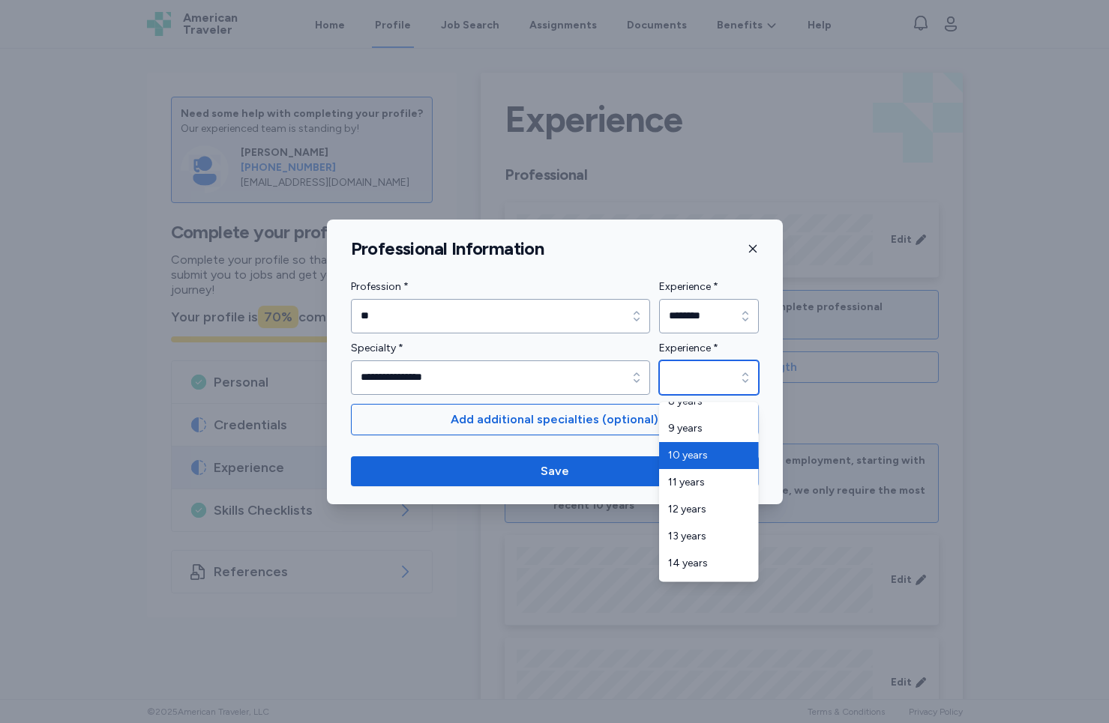
type input "********"
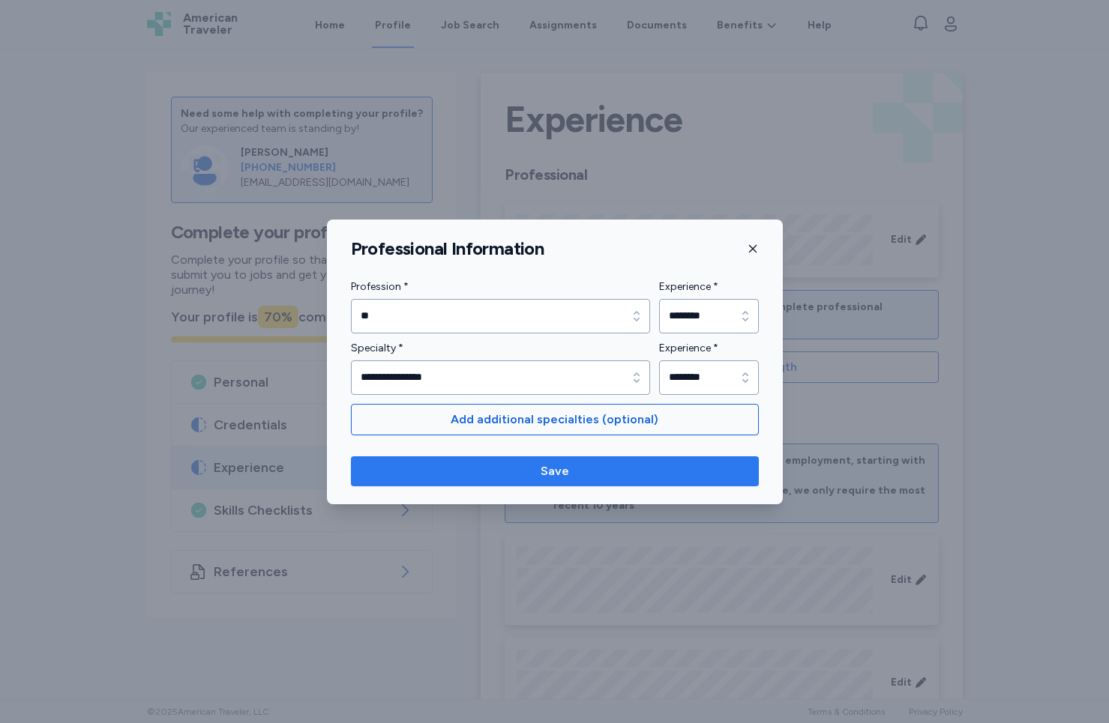
click at [693, 470] on span "Save" at bounding box center [555, 471] width 384 height 18
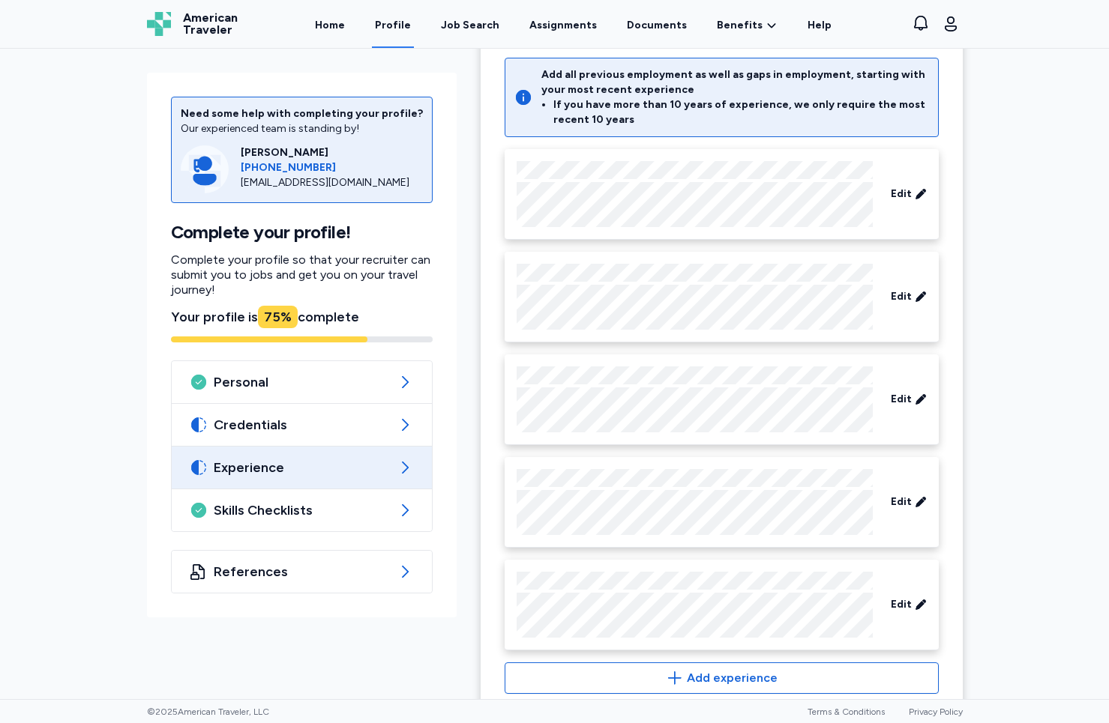
scroll to position [0, 0]
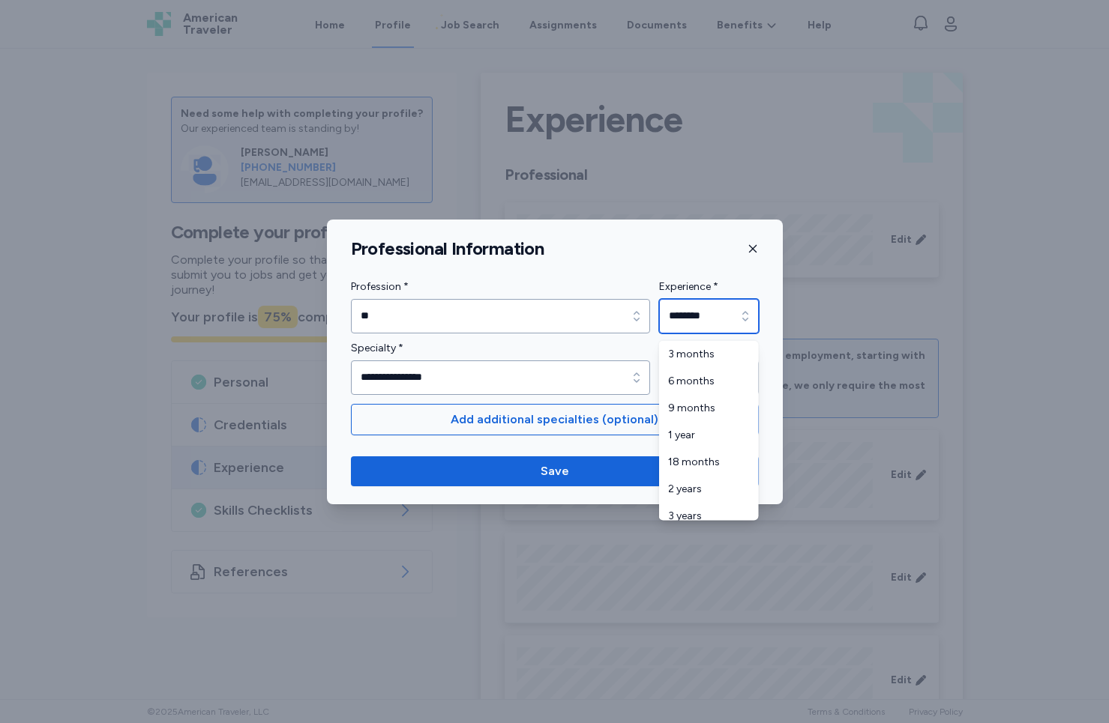
click at [693, 313] on input "********" at bounding box center [709, 316] width 100 height 34
type input "*******"
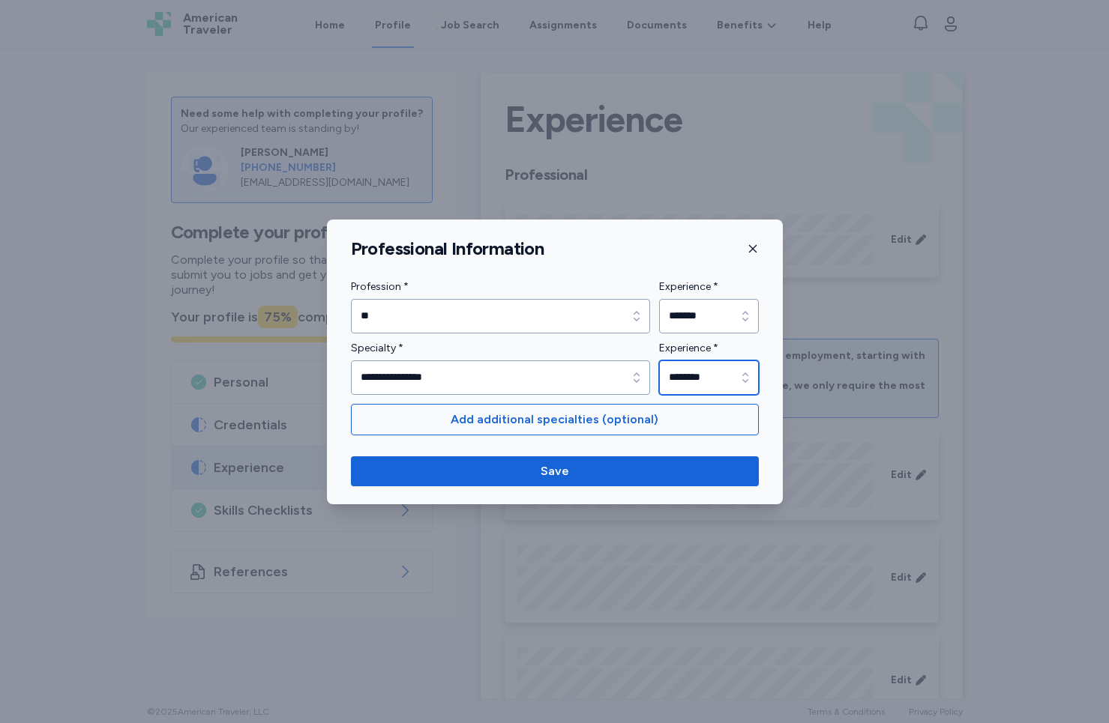
click at [699, 385] on input "********" at bounding box center [709, 378] width 100 height 34
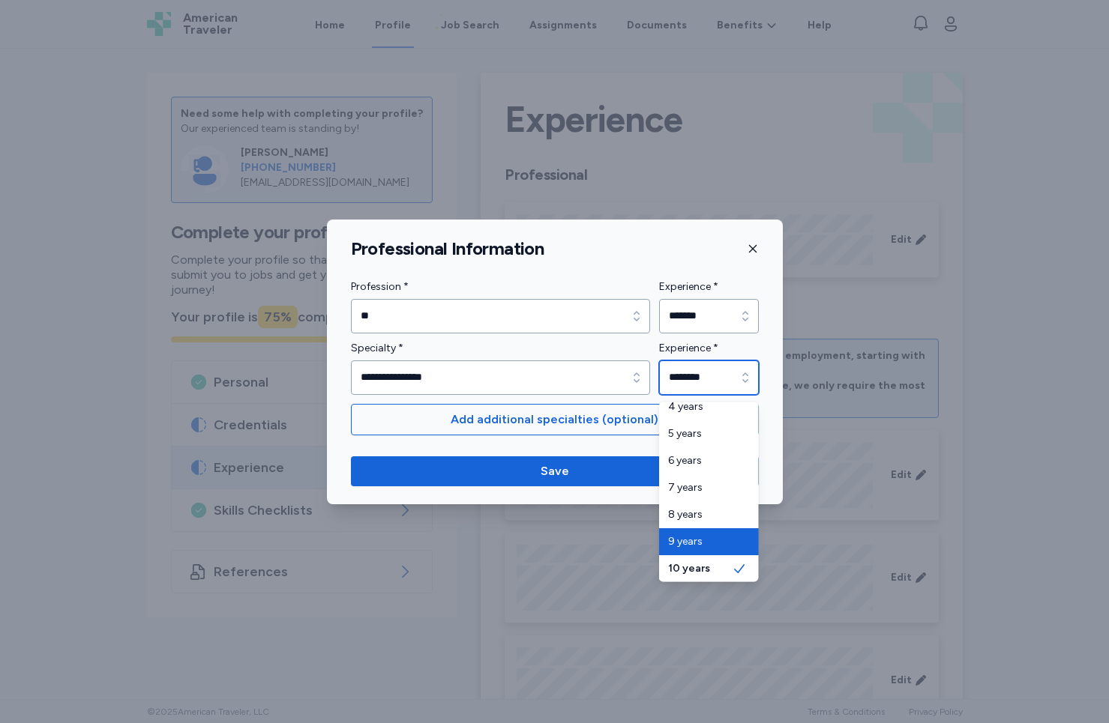
type input "*******"
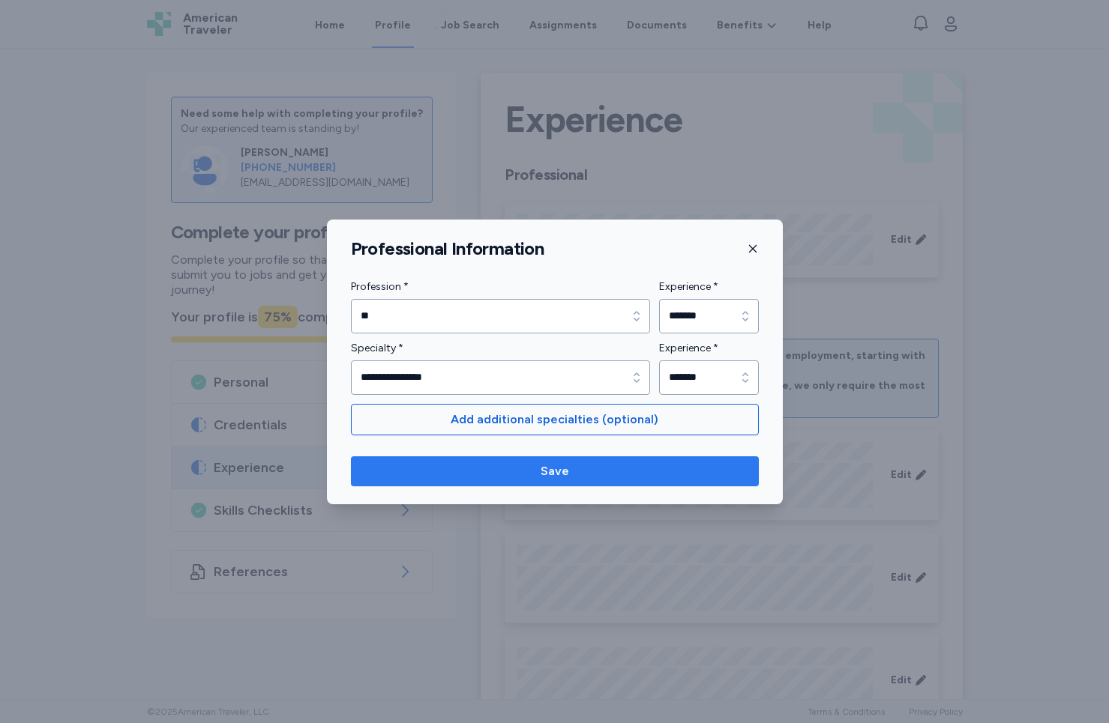
click at [666, 462] on button "Save" at bounding box center [555, 471] width 408 height 30
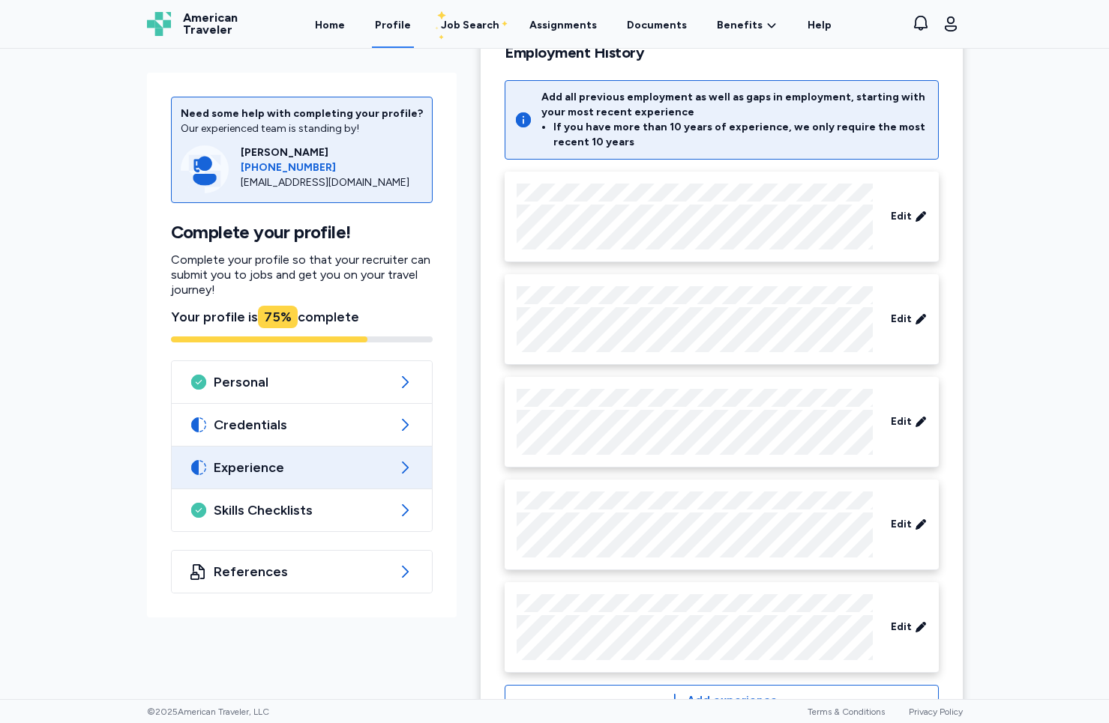
scroll to position [312, 0]
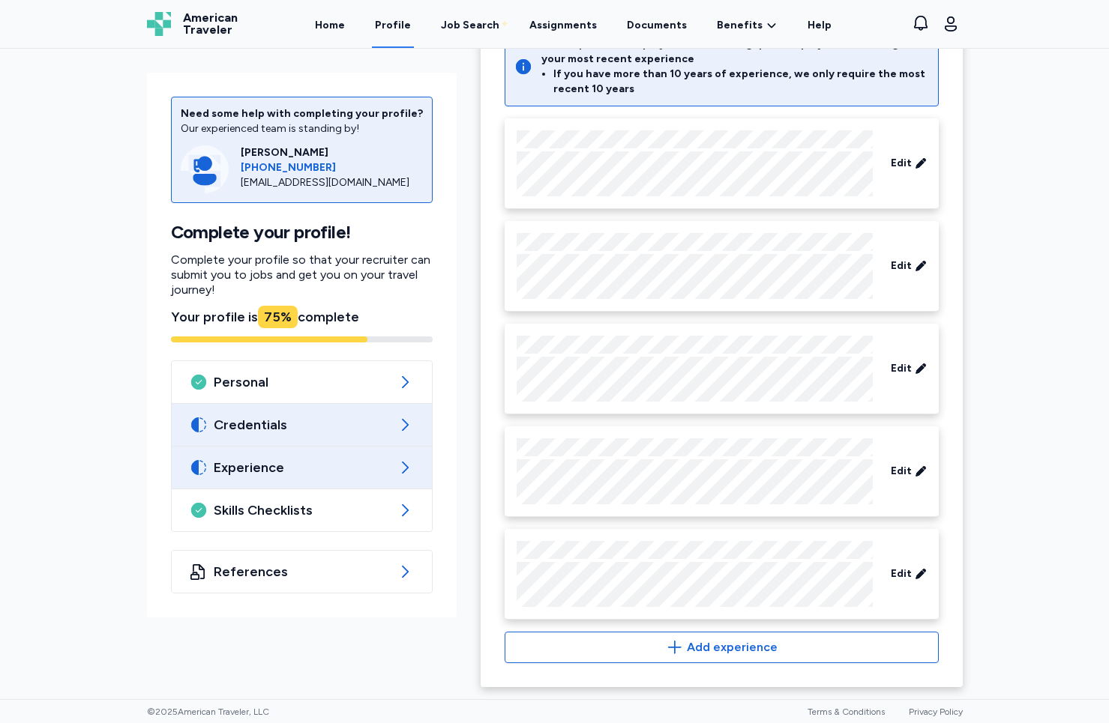
click at [366, 439] on div "Credentials" at bounding box center [302, 425] width 261 height 42
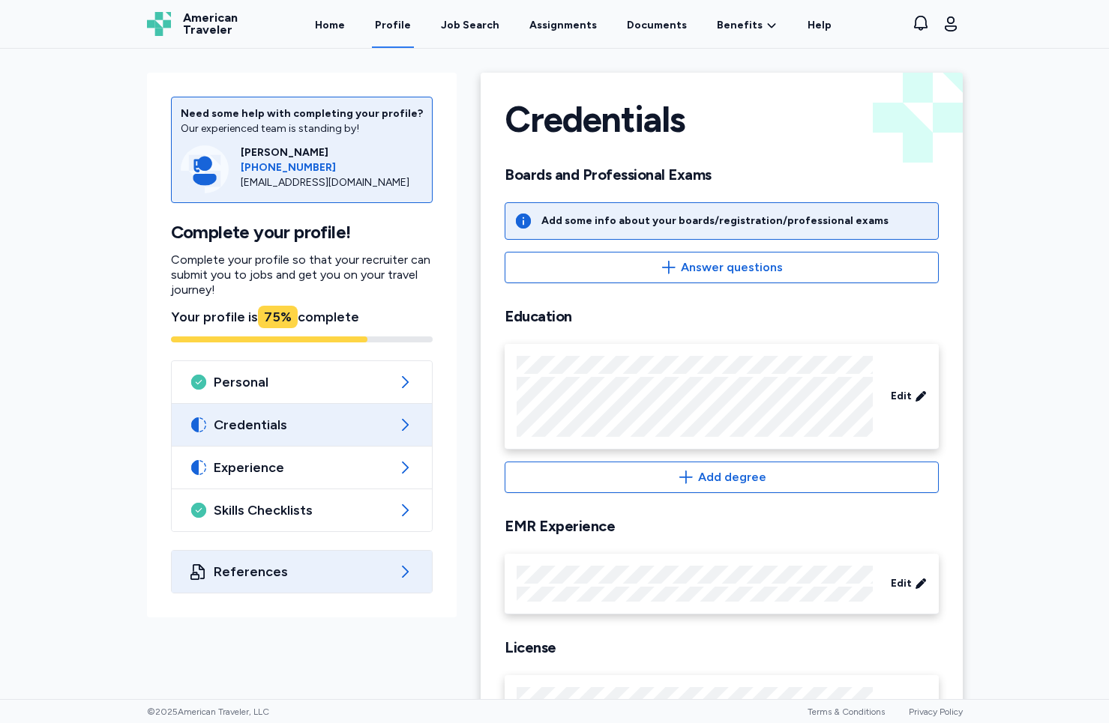
click at [335, 579] on span "References" at bounding box center [302, 572] width 177 height 18
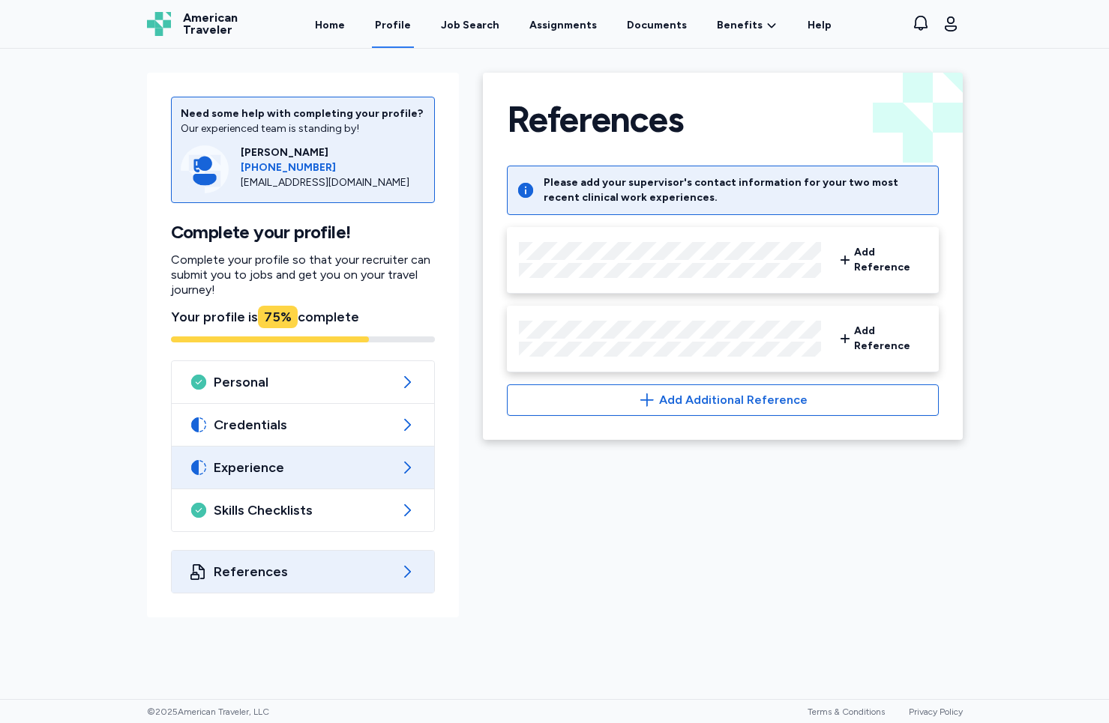
click at [319, 474] on span "Experience" at bounding box center [303, 468] width 178 height 18
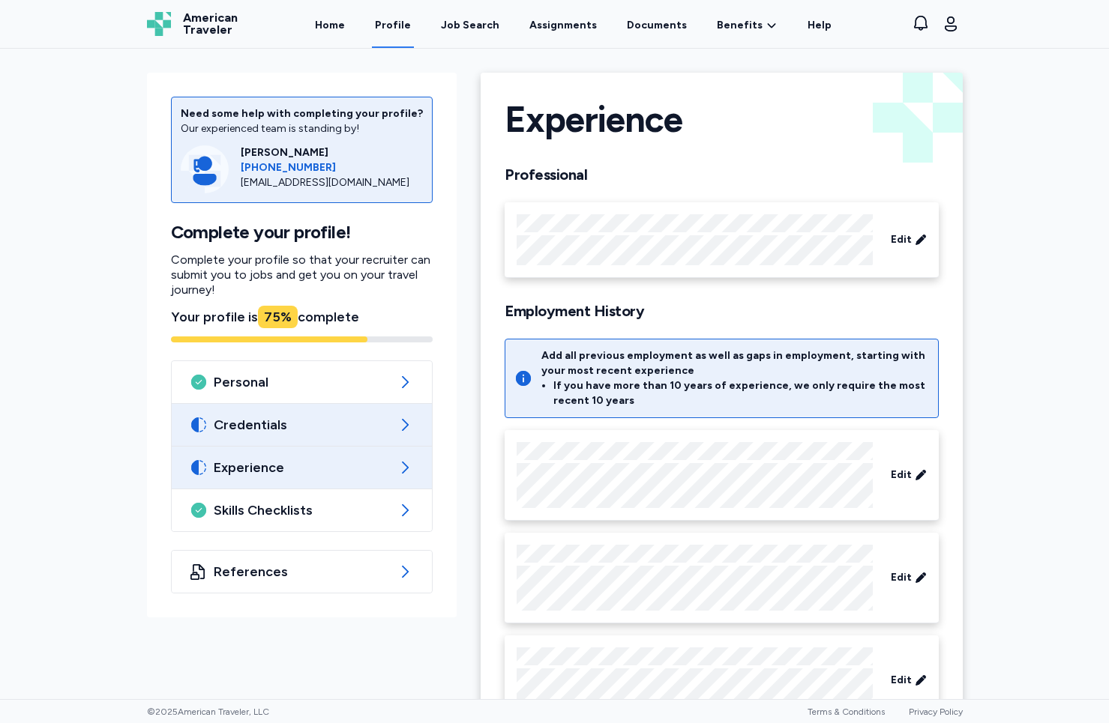
click at [310, 436] on div "Credentials" at bounding box center [302, 425] width 261 height 42
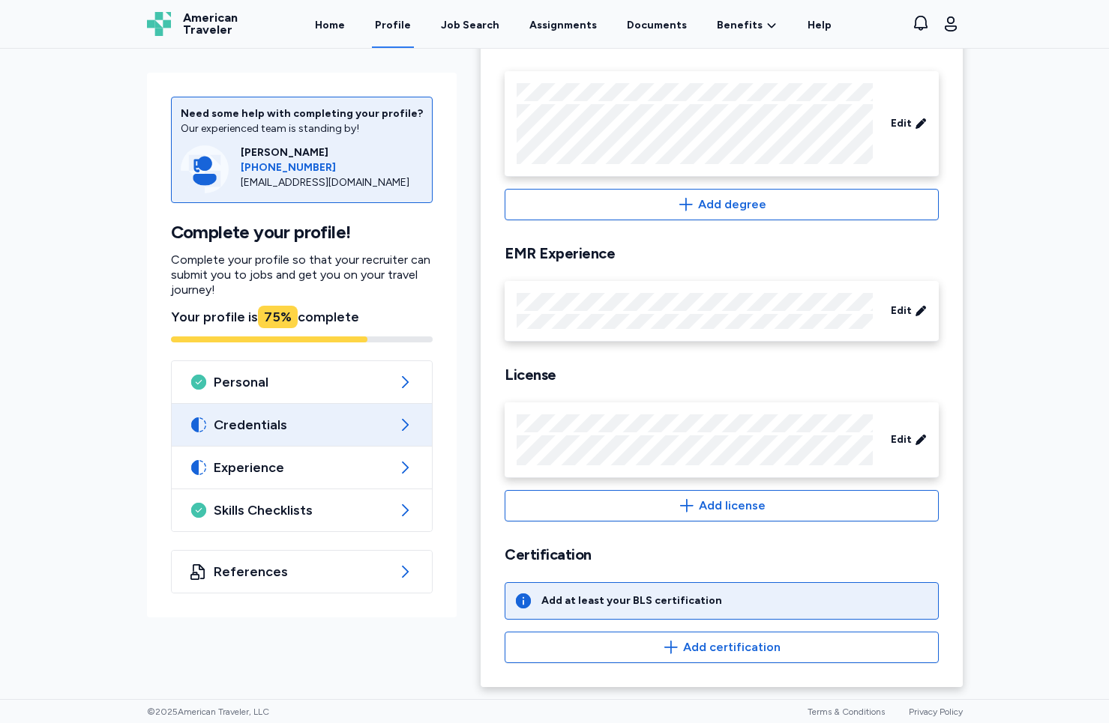
scroll to position [270, 0]
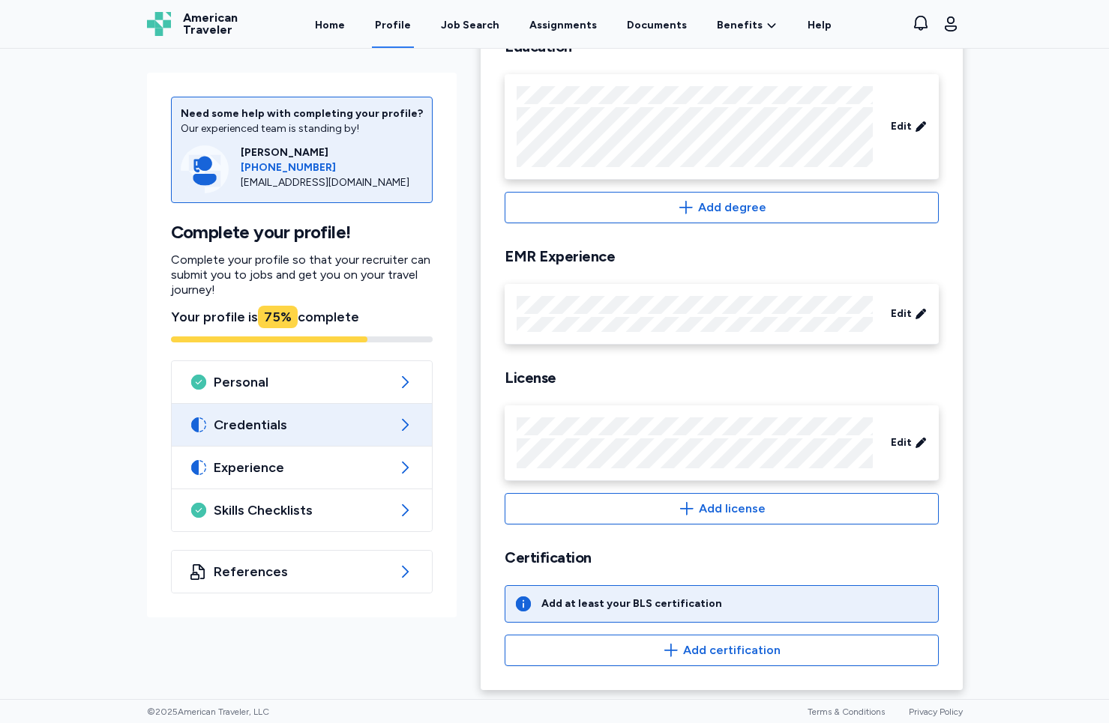
click at [701, 507] on span "Add license" at bounding box center [732, 509] width 67 height 18
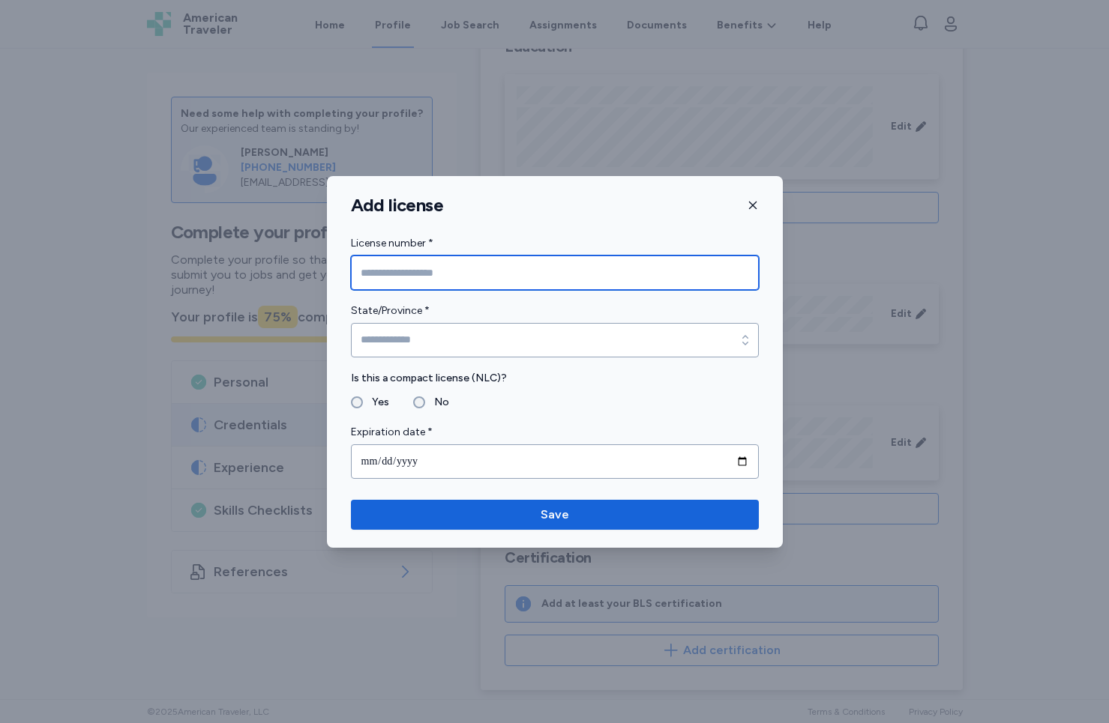
click at [534, 286] on input "License number *" at bounding box center [555, 273] width 408 height 34
click at [393, 270] on input "License number *" at bounding box center [555, 273] width 408 height 34
paste input "********"
type input "********"
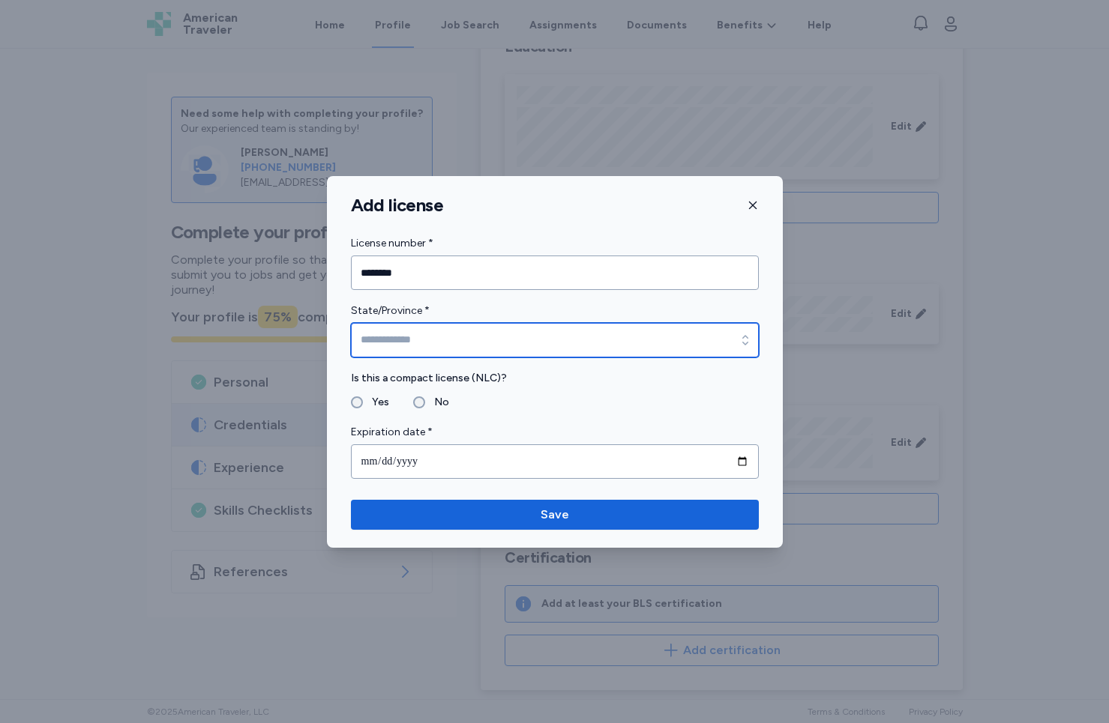
click at [471, 334] on input "State/Province *" at bounding box center [555, 340] width 408 height 34
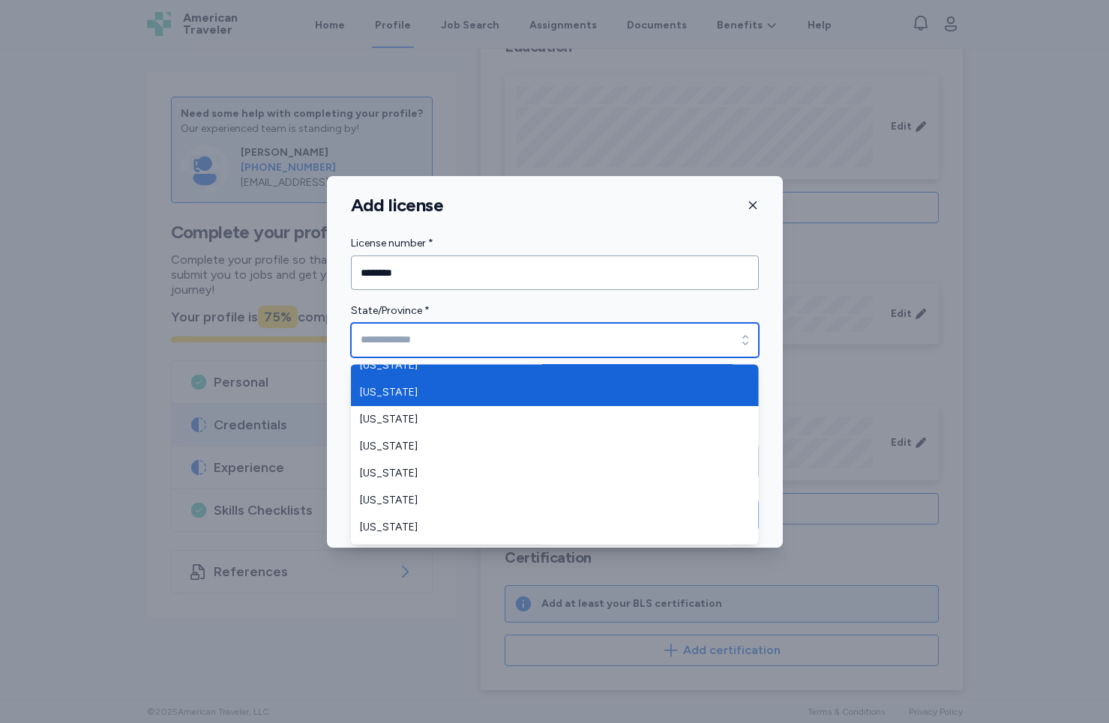
scroll to position [955, 0]
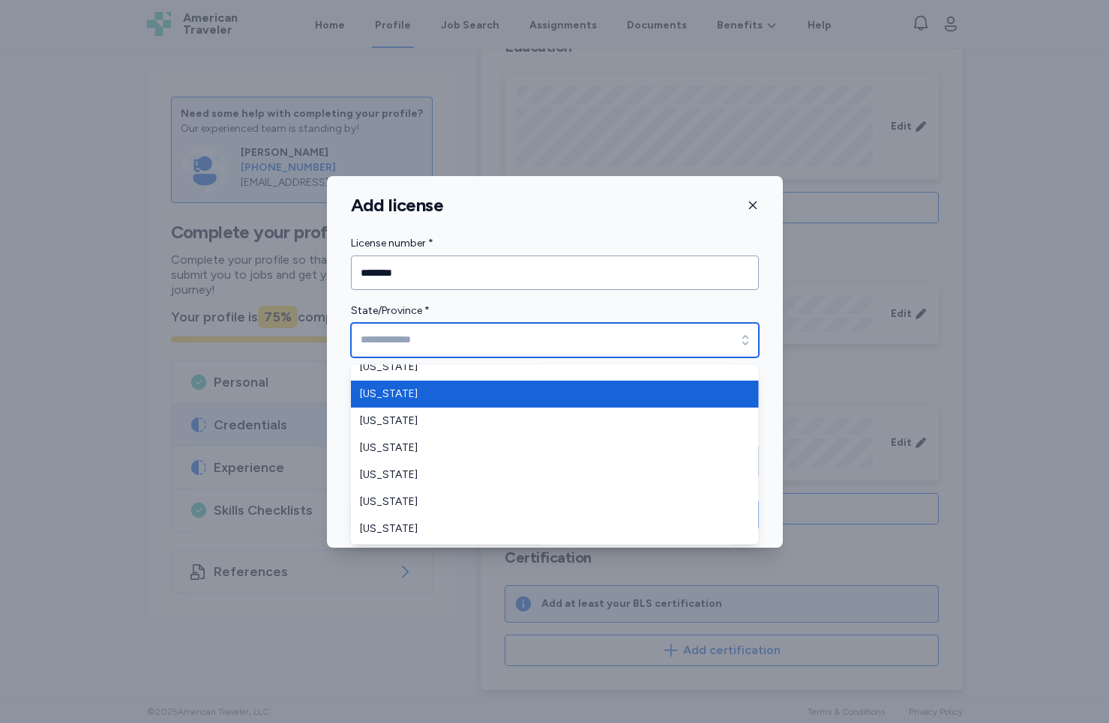
type input "******"
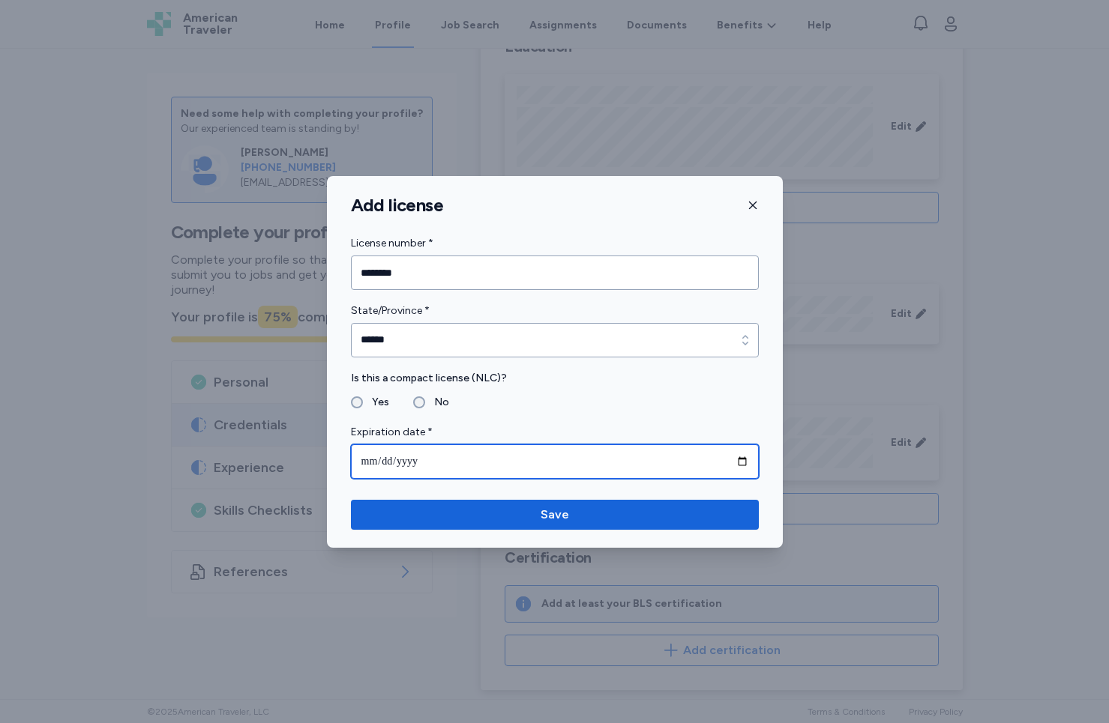
click at [426, 464] on input "date" at bounding box center [555, 461] width 408 height 34
click at [370, 462] on input "date" at bounding box center [555, 461] width 408 height 34
type input "**********"
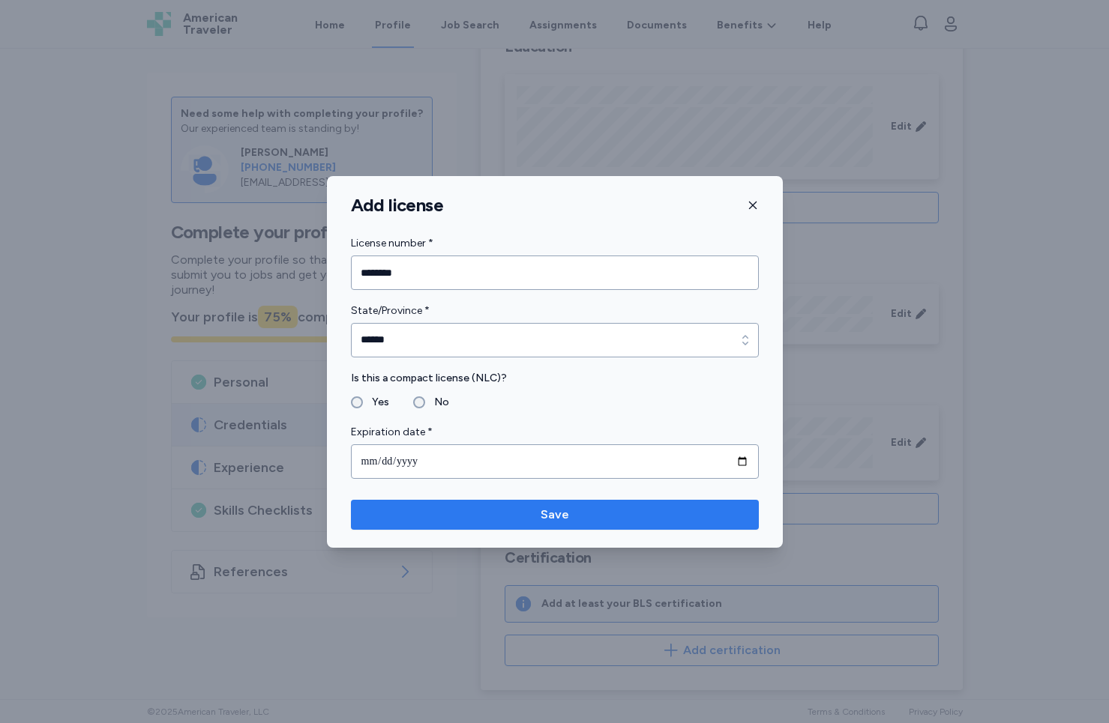
click at [547, 512] on span "Save" at bounding box center [554, 515] width 28 height 18
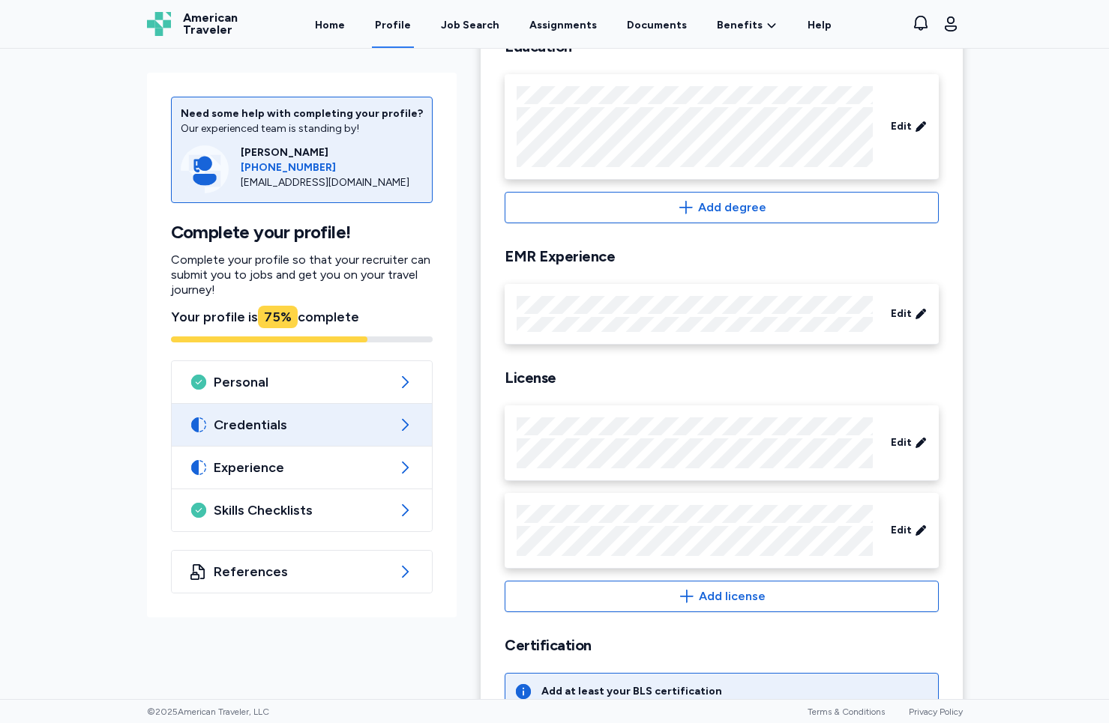
scroll to position [361, 0]
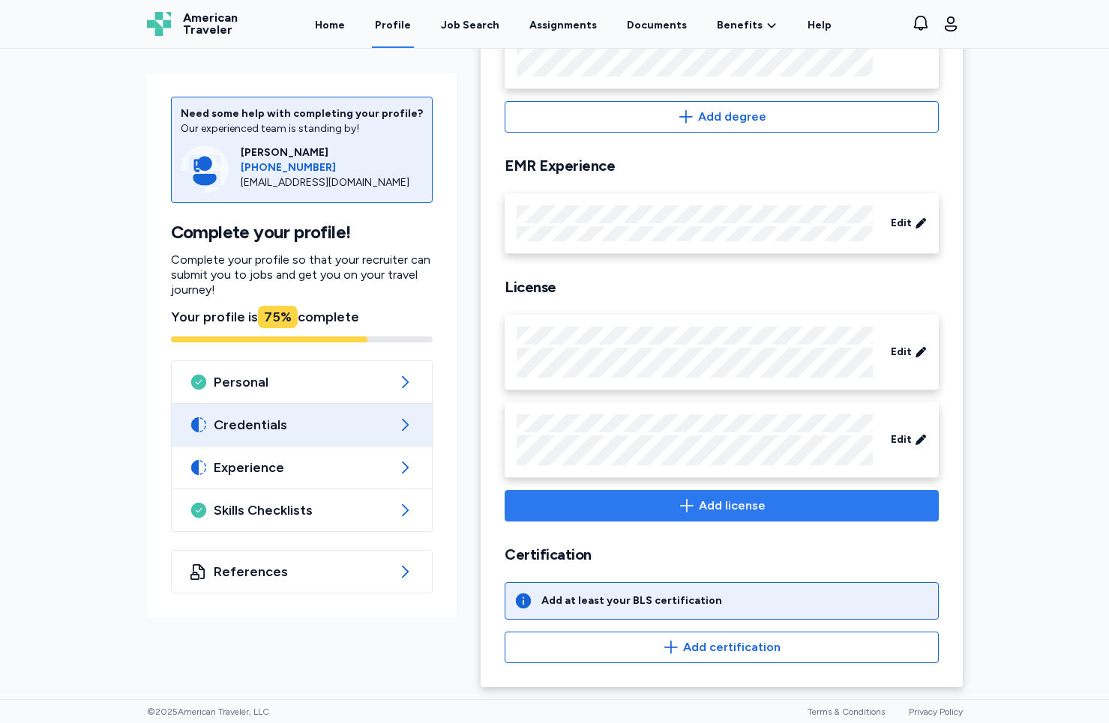
click at [773, 509] on span "Add license" at bounding box center [721, 506] width 408 height 18
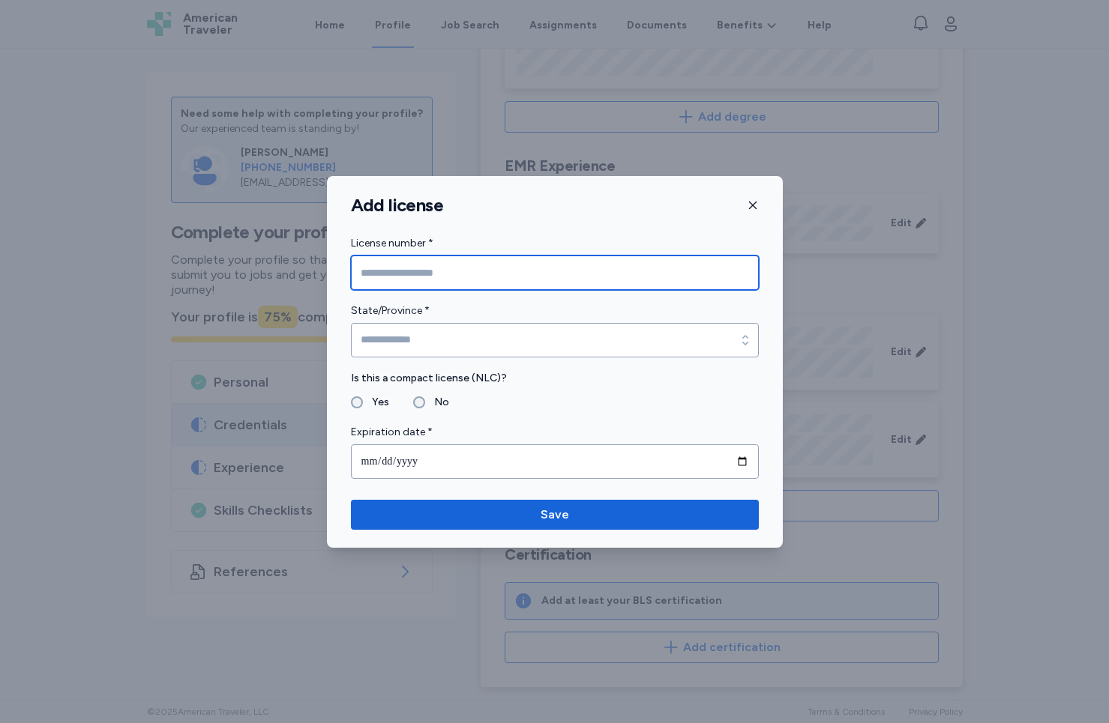
click at [588, 273] on input "License number *" at bounding box center [555, 273] width 408 height 34
paste input "********"
type input "********"
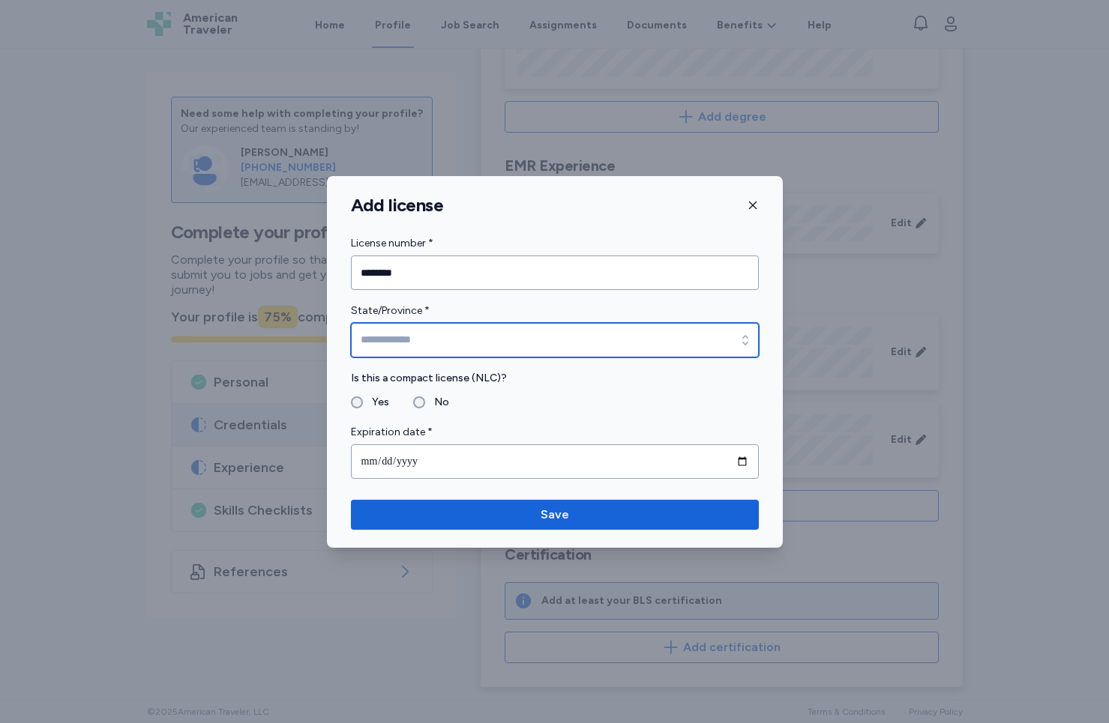
click at [707, 355] on input "State/Province *" at bounding box center [555, 340] width 408 height 34
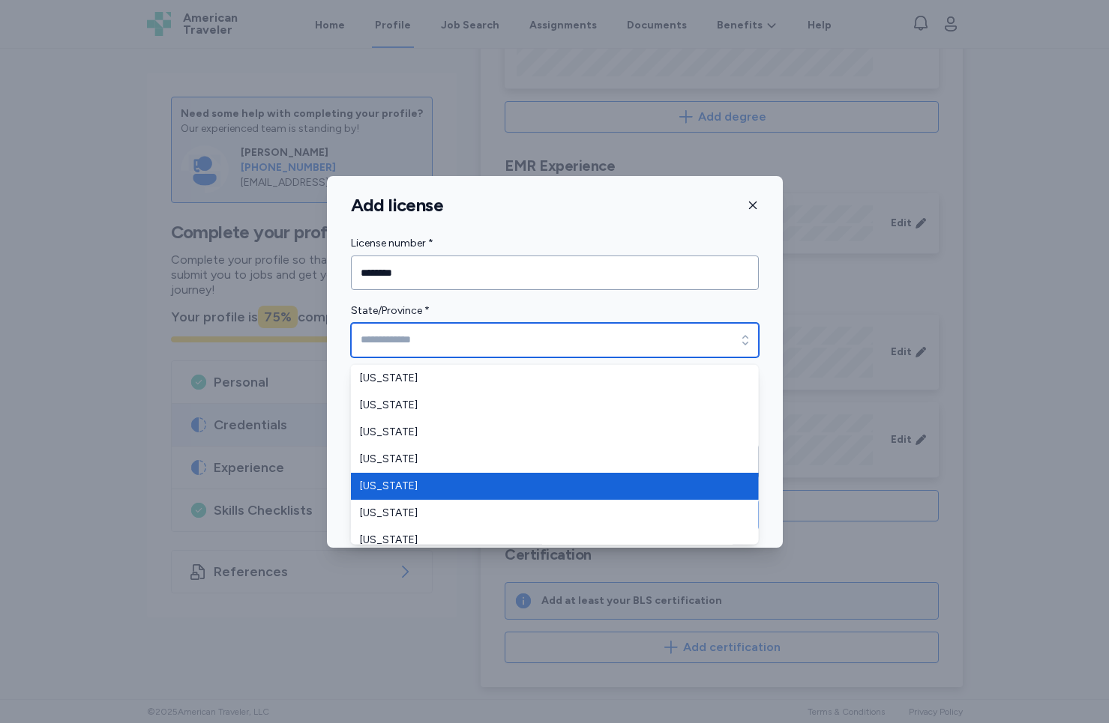
type input "**********"
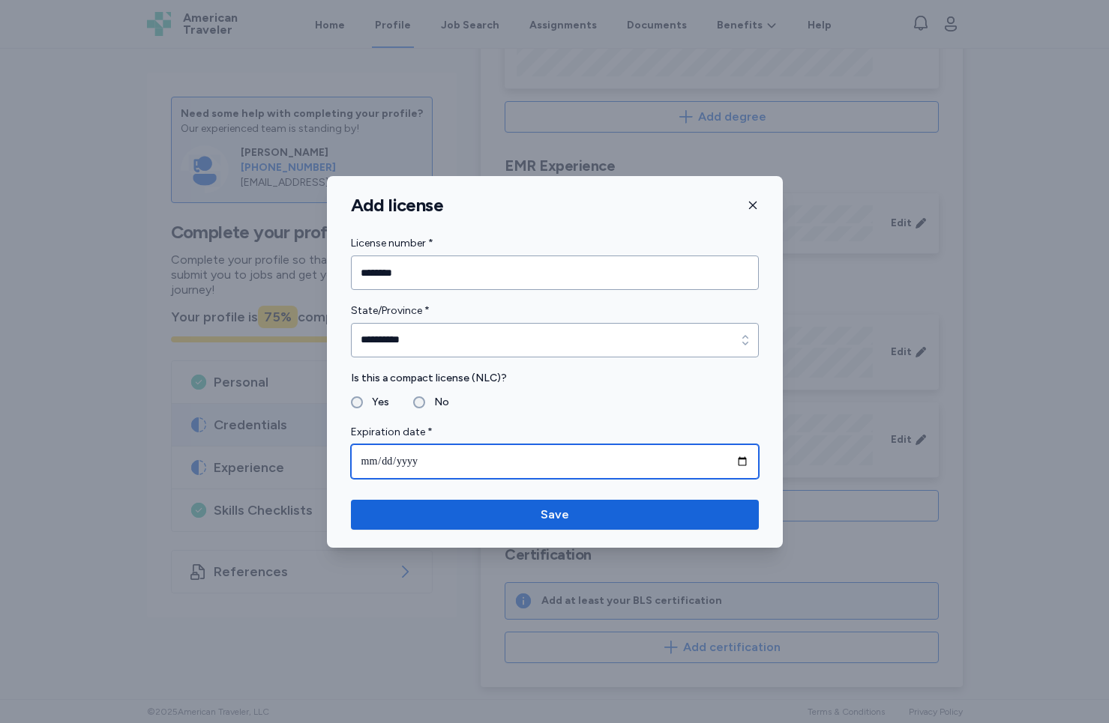
click at [418, 449] on input "date" at bounding box center [555, 461] width 408 height 34
type input "**********"
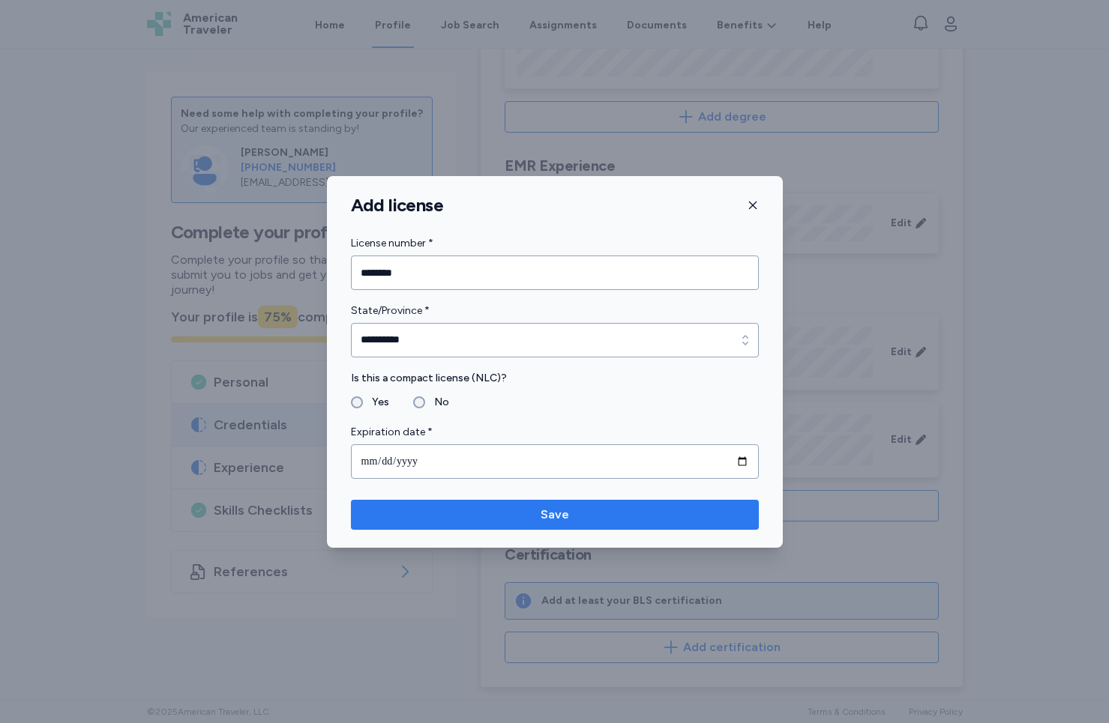
click at [624, 519] on span "Save" at bounding box center [555, 515] width 384 height 18
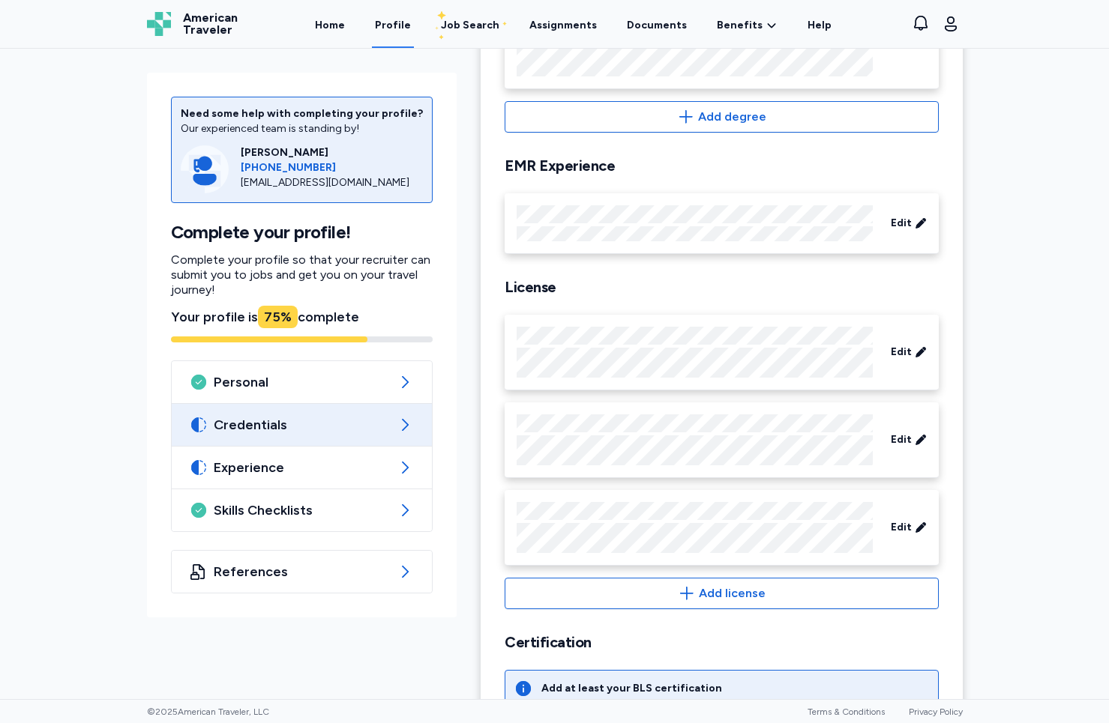
scroll to position [448, 0]
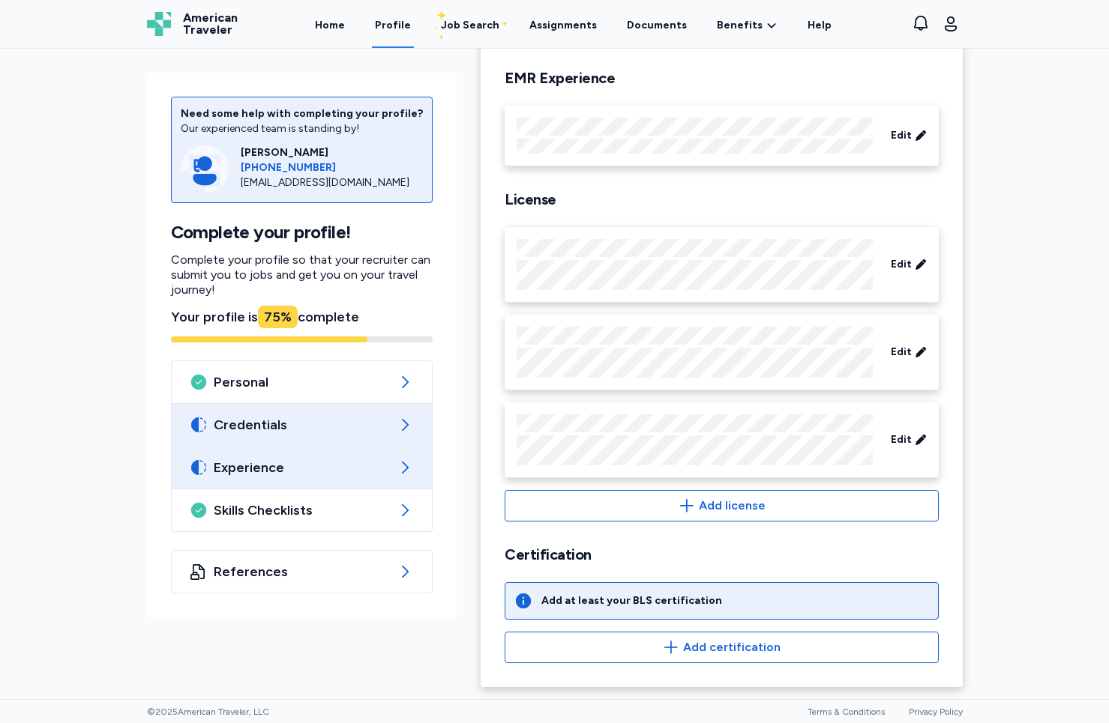
click at [325, 473] on span "Experience" at bounding box center [302, 468] width 177 height 18
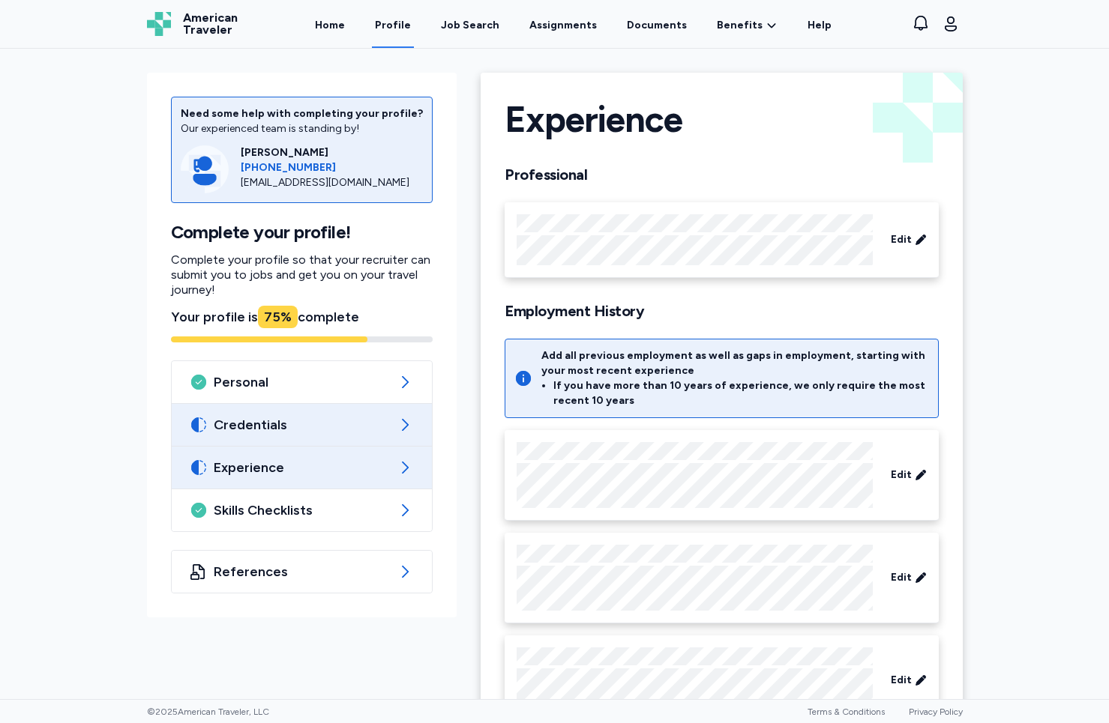
click at [330, 433] on div "Credentials" at bounding box center [302, 425] width 261 height 42
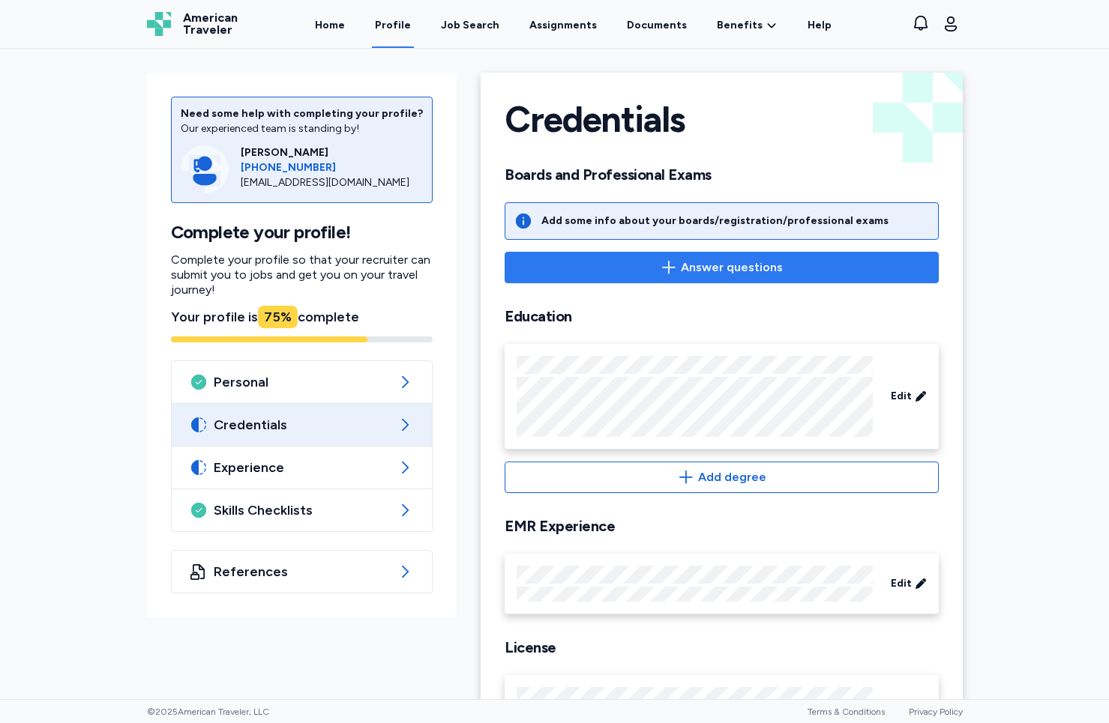
click at [751, 274] on span "Answer questions" at bounding box center [732, 268] width 102 height 18
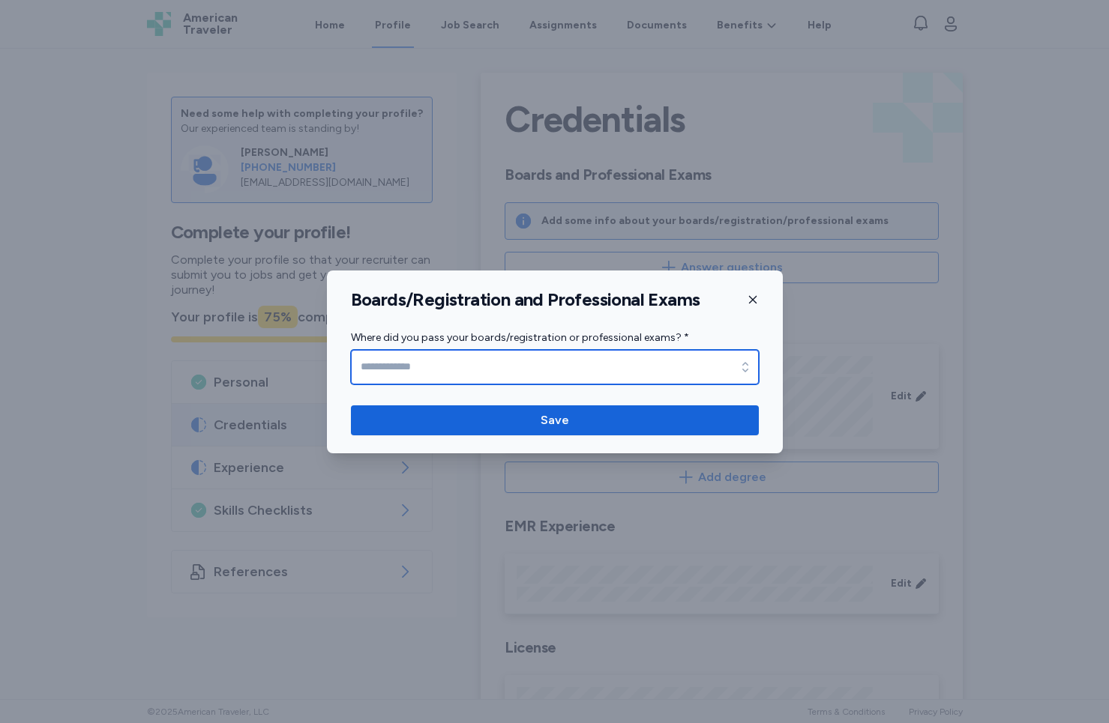
click at [689, 367] on input "Where did you pass your boards/registration or professional exams? *" at bounding box center [555, 367] width 408 height 34
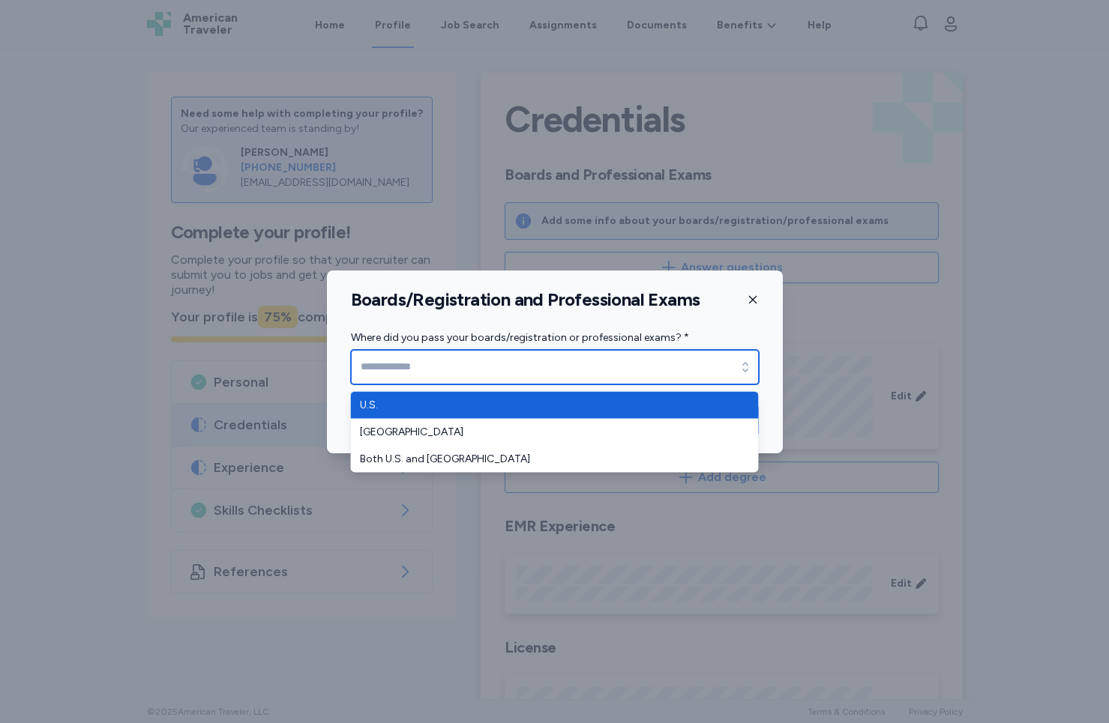
type input "****"
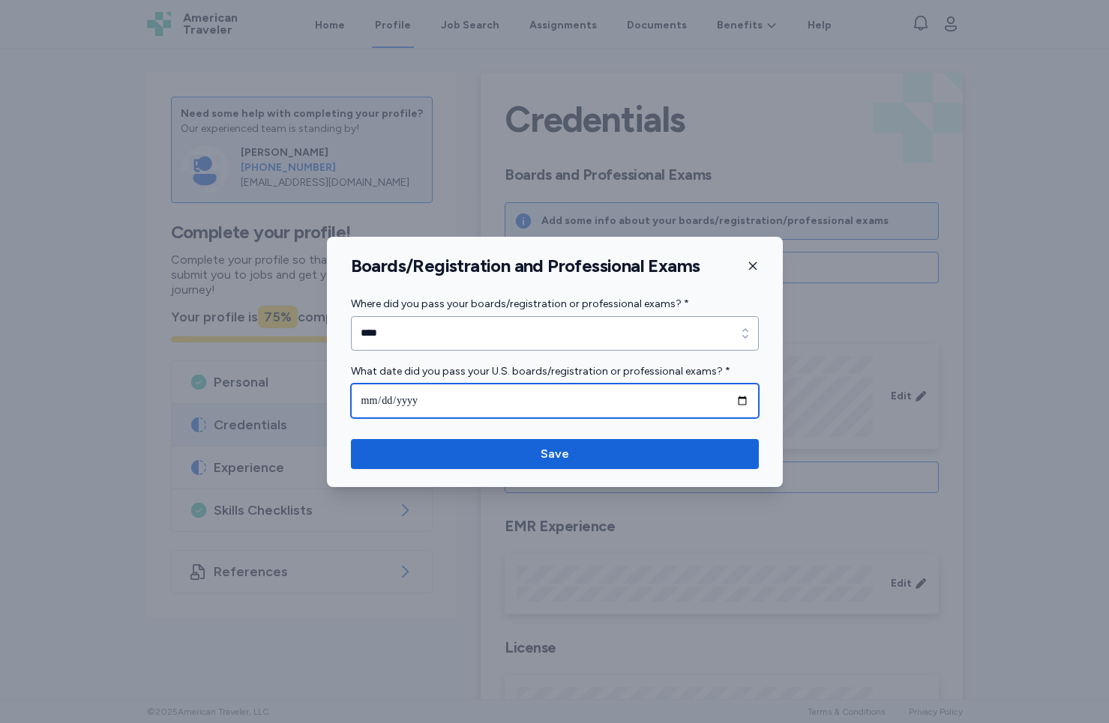
click at [557, 407] on input "date" at bounding box center [555, 401] width 408 height 34
type input "**********"
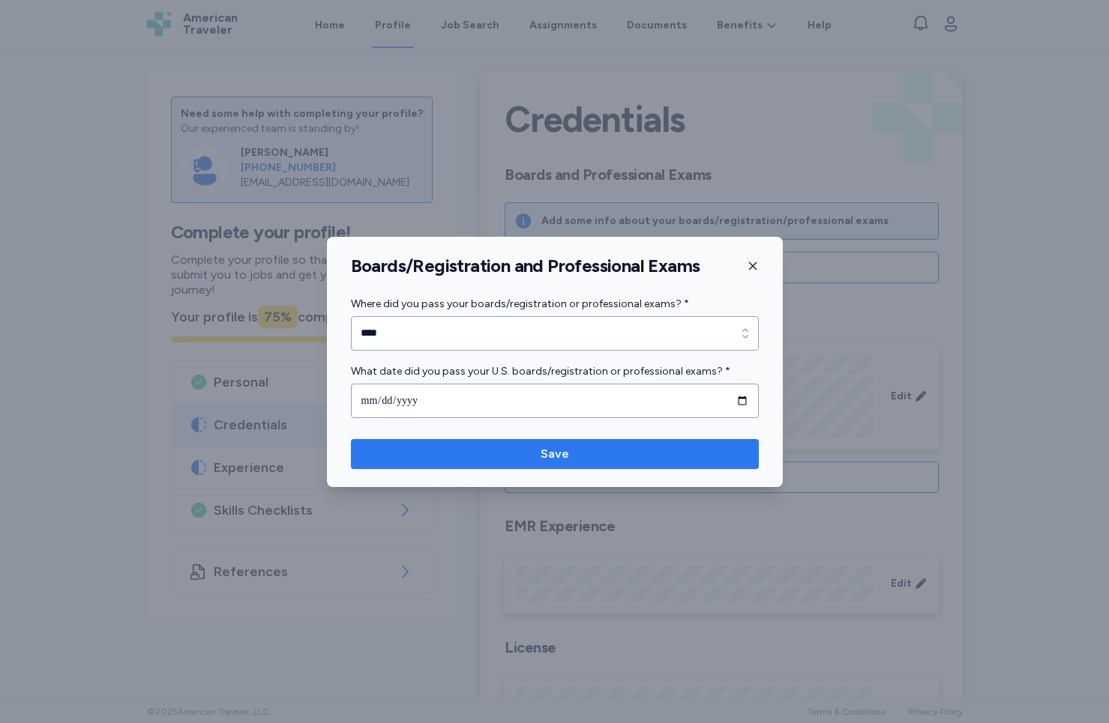
click at [505, 454] on span "Save" at bounding box center [555, 454] width 384 height 18
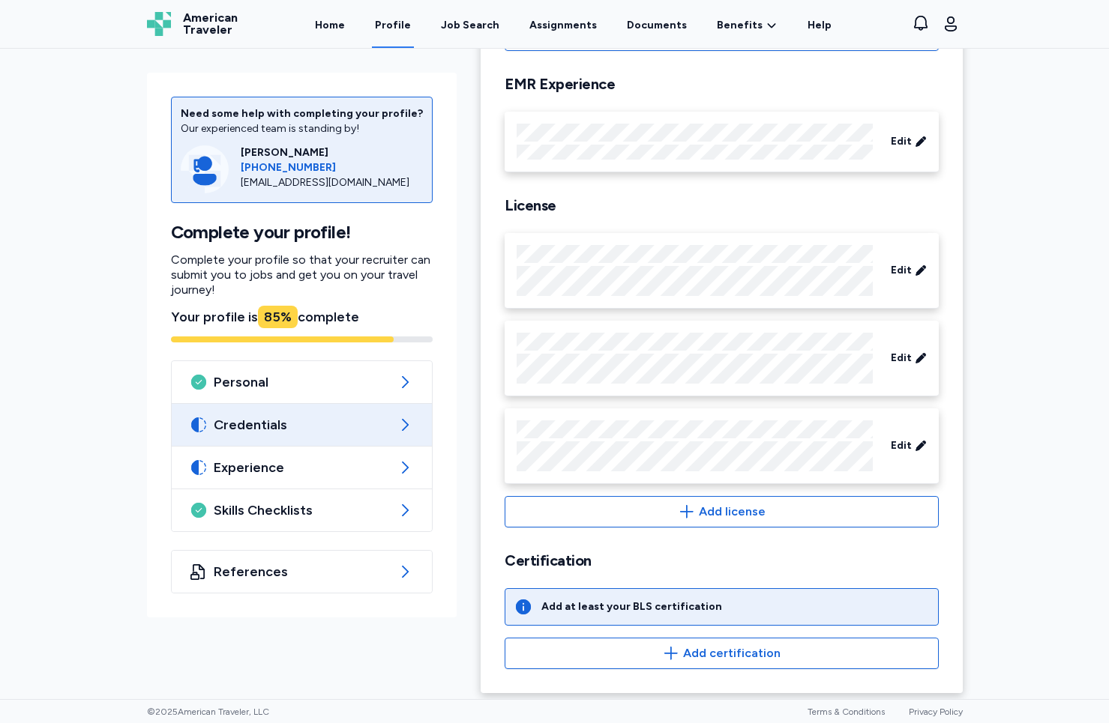
scroll to position [428, 0]
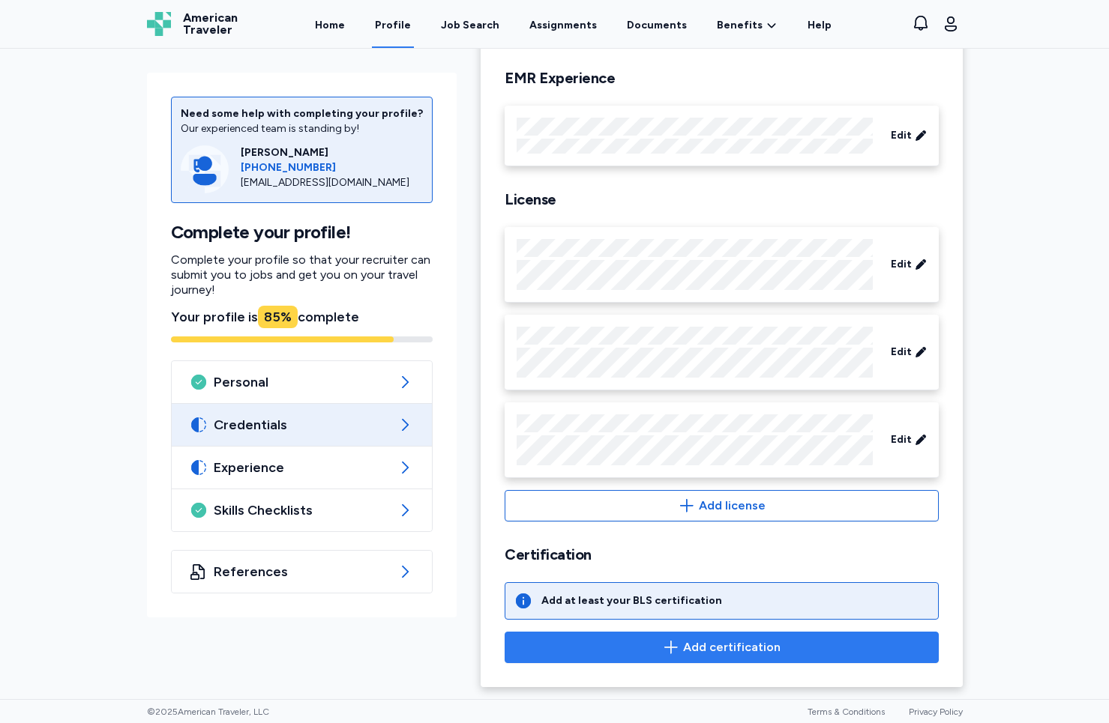
click at [704, 651] on span "Add certification" at bounding box center [731, 648] width 97 height 18
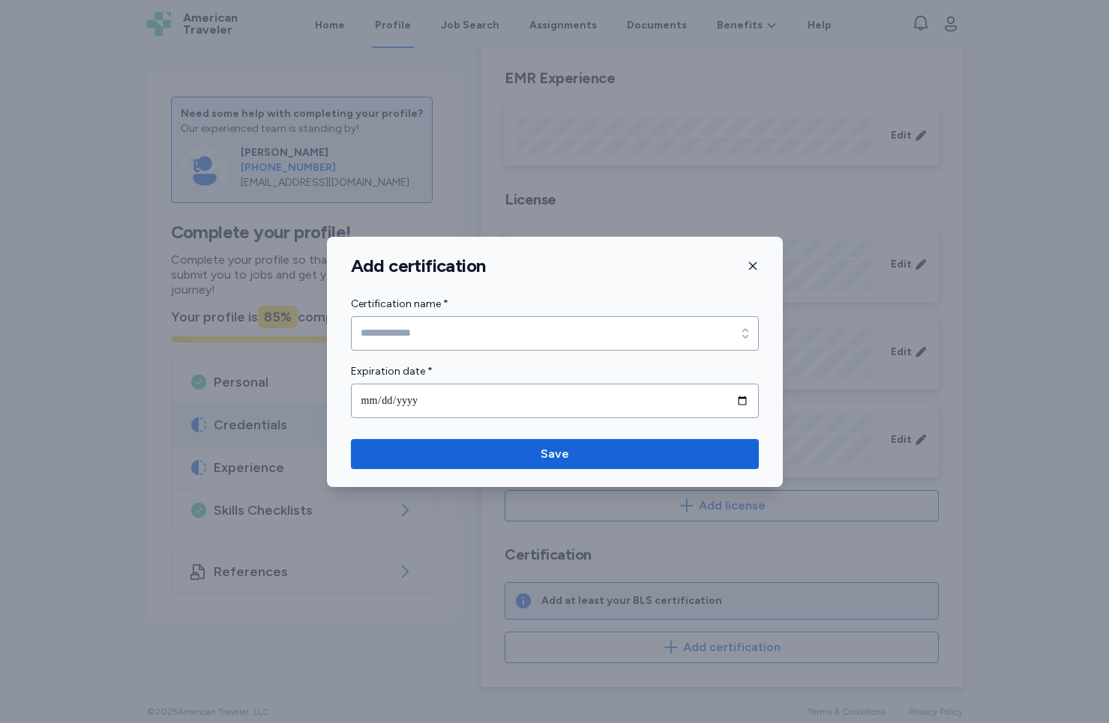
click at [376, 256] on h1 "Add certification" at bounding box center [418, 266] width 135 height 22
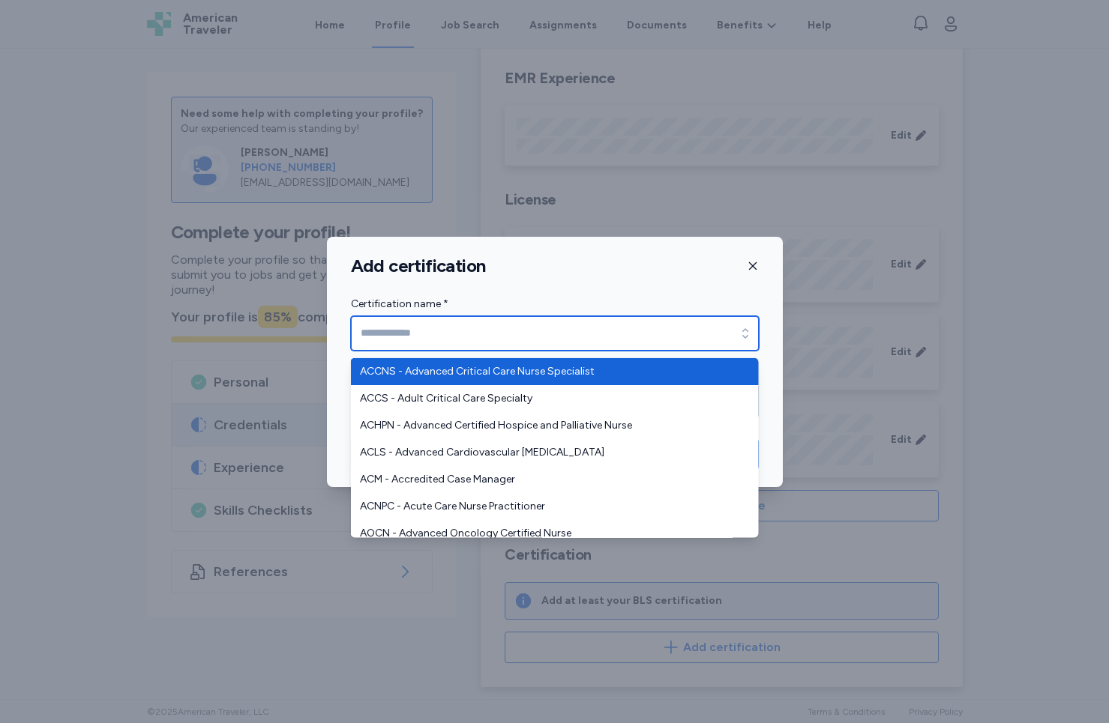
click at [429, 319] on input "Certification name *" at bounding box center [555, 333] width 408 height 34
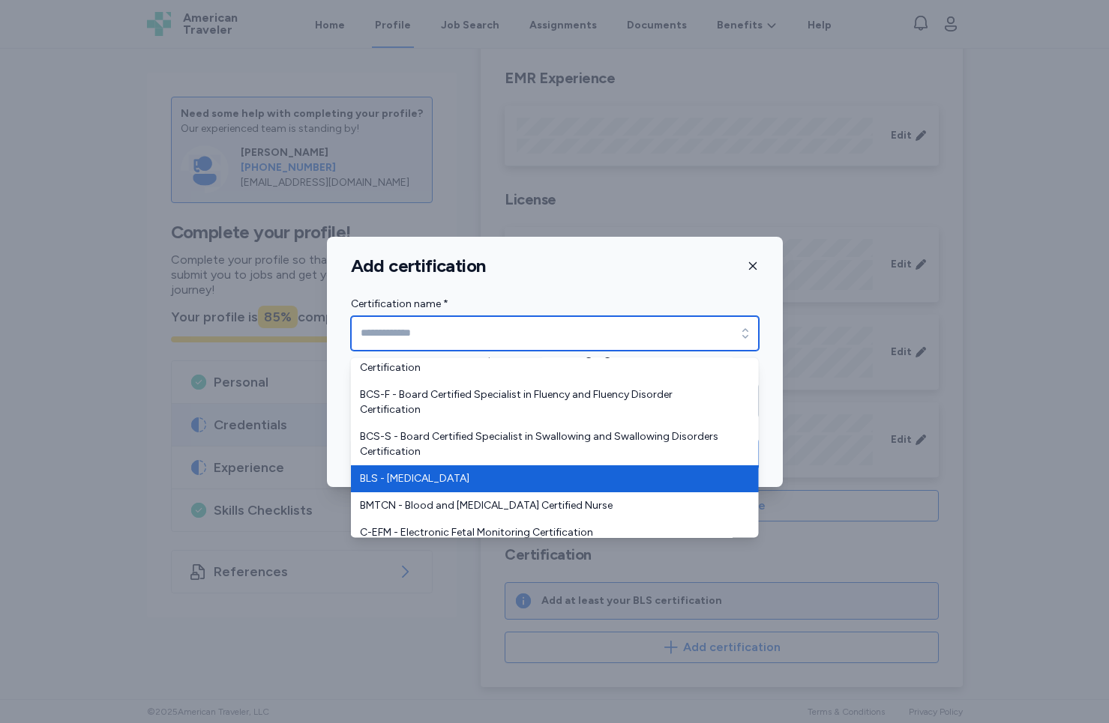
scroll to position [811, 0]
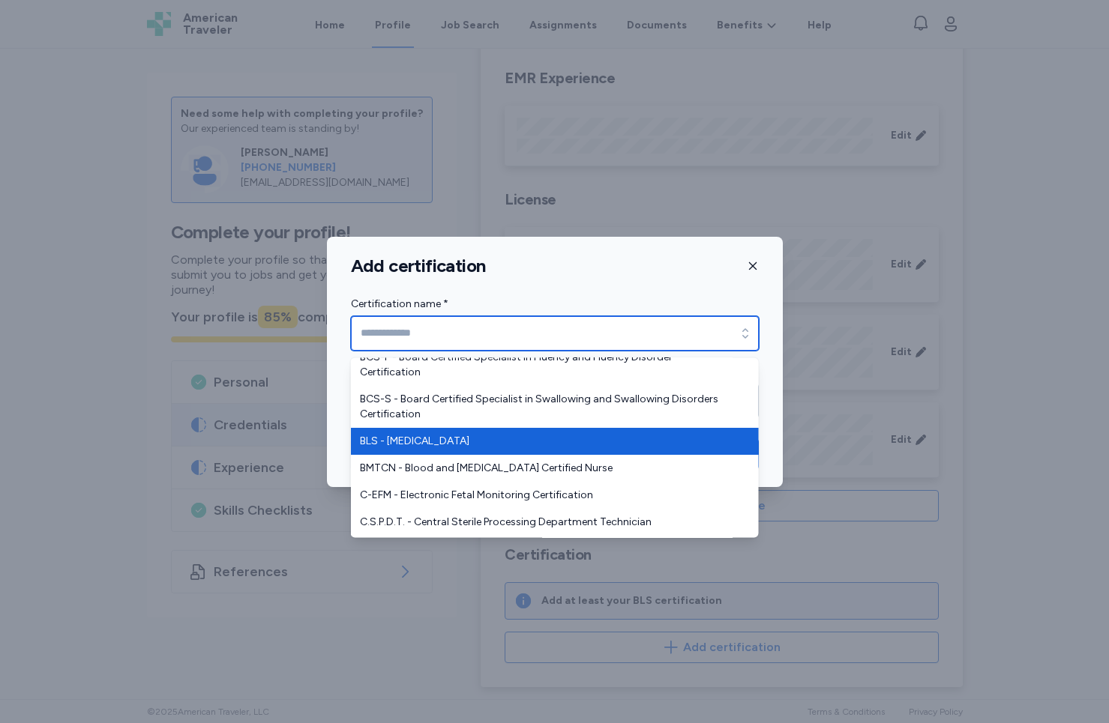
type input "**********"
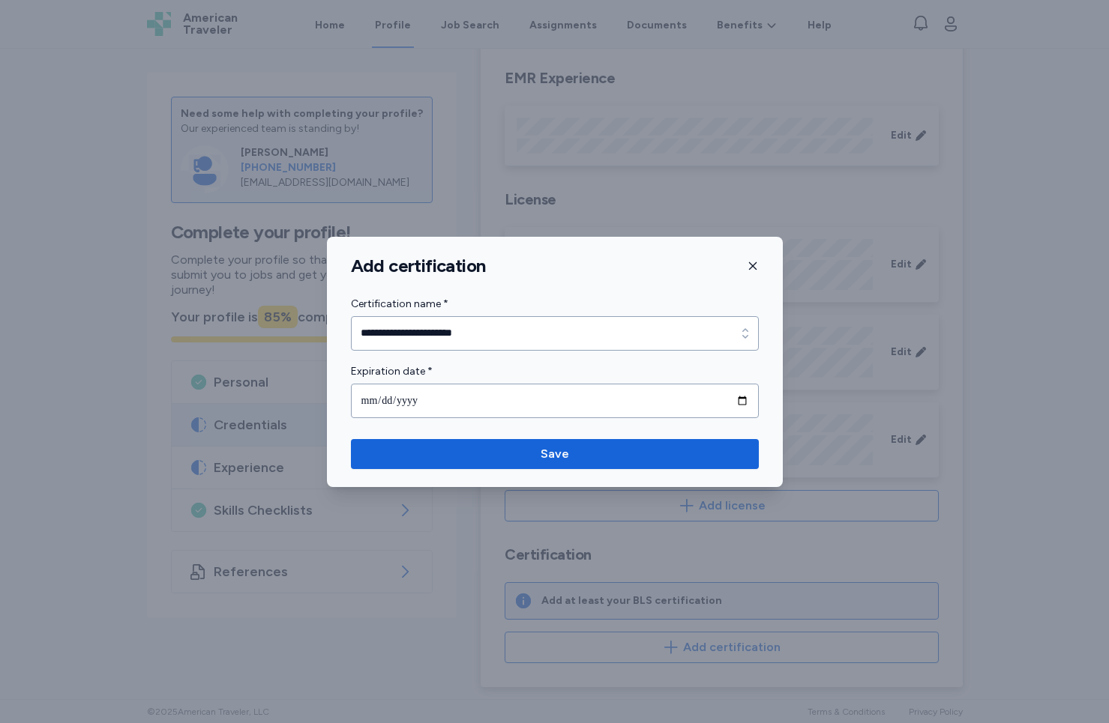
click at [416, 382] on div "Expiration date *" at bounding box center [555, 390] width 408 height 55
click at [415, 392] on input "date" at bounding box center [555, 401] width 408 height 34
type input "**********"
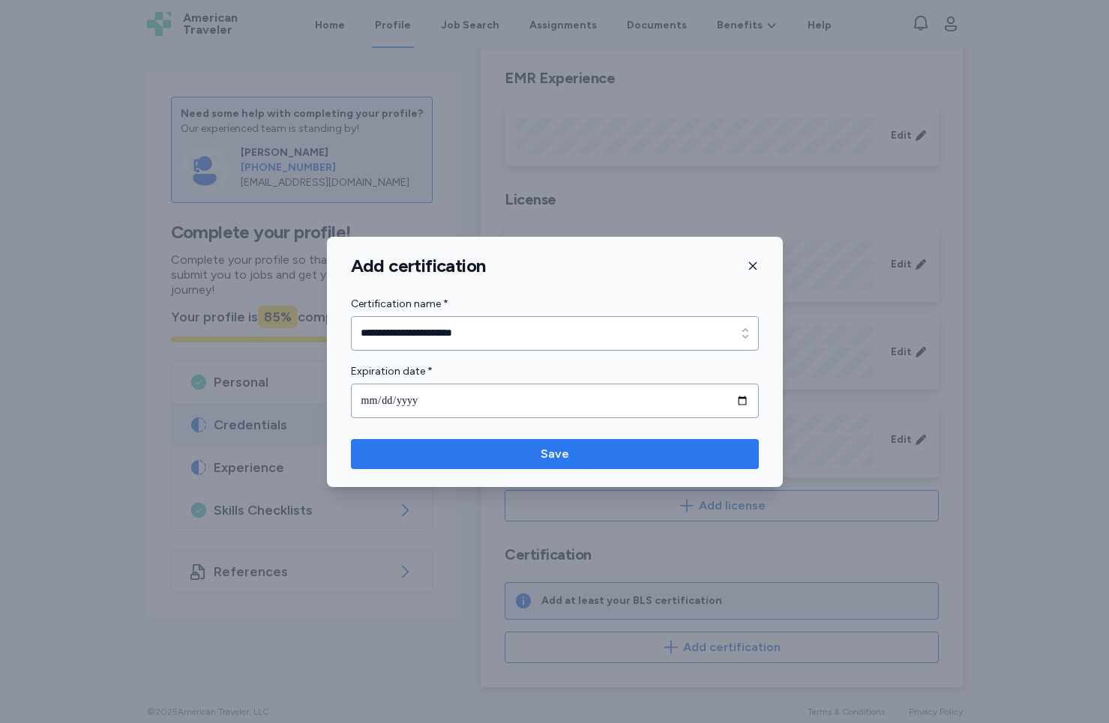
click at [516, 462] on span "Save" at bounding box center [555, 454] width 384 height 18
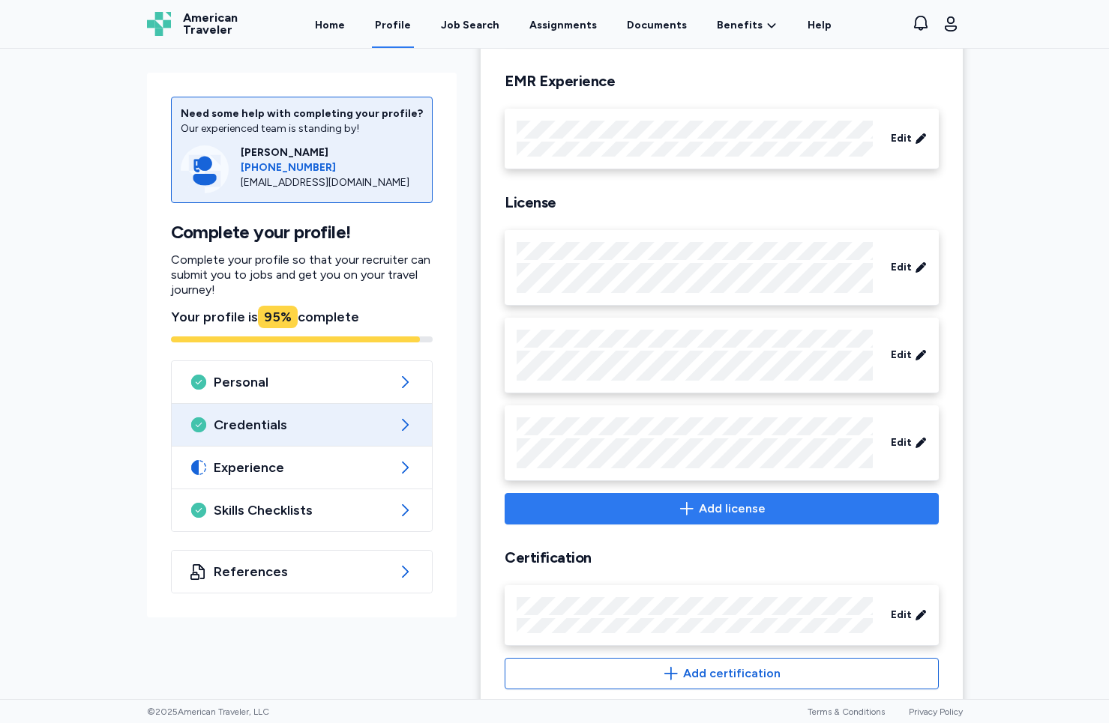
scroll to position [454, 0]
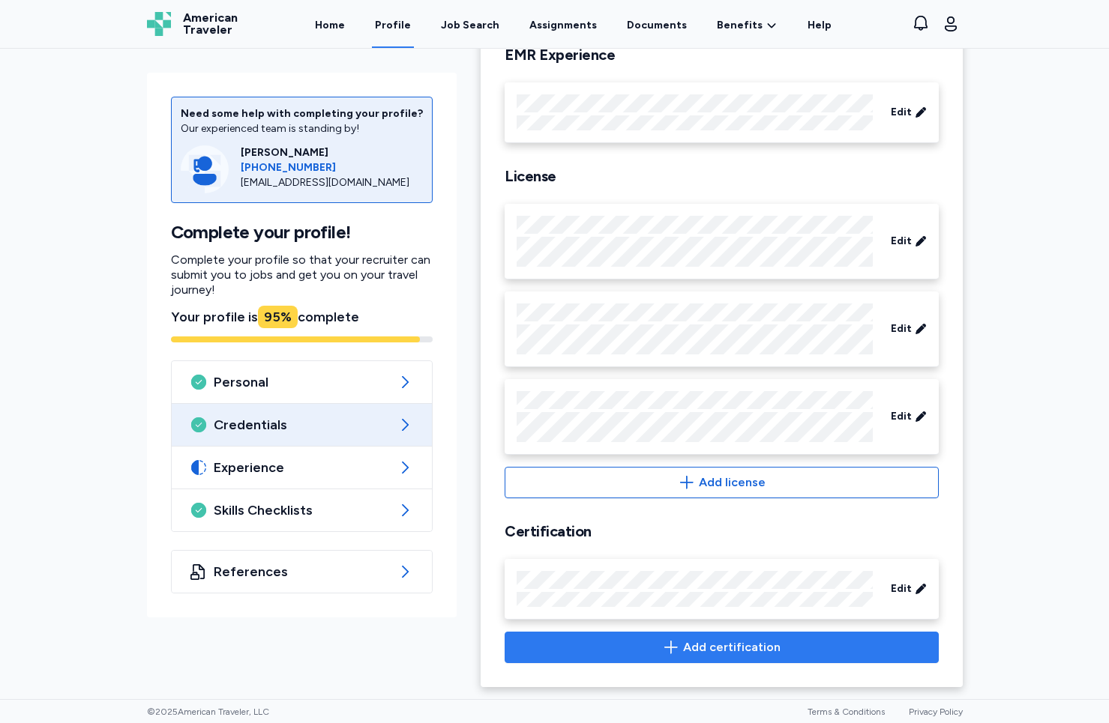
click at [718, 655] on span "Add certification" at bounding box center [731, 648] width 97 height 18
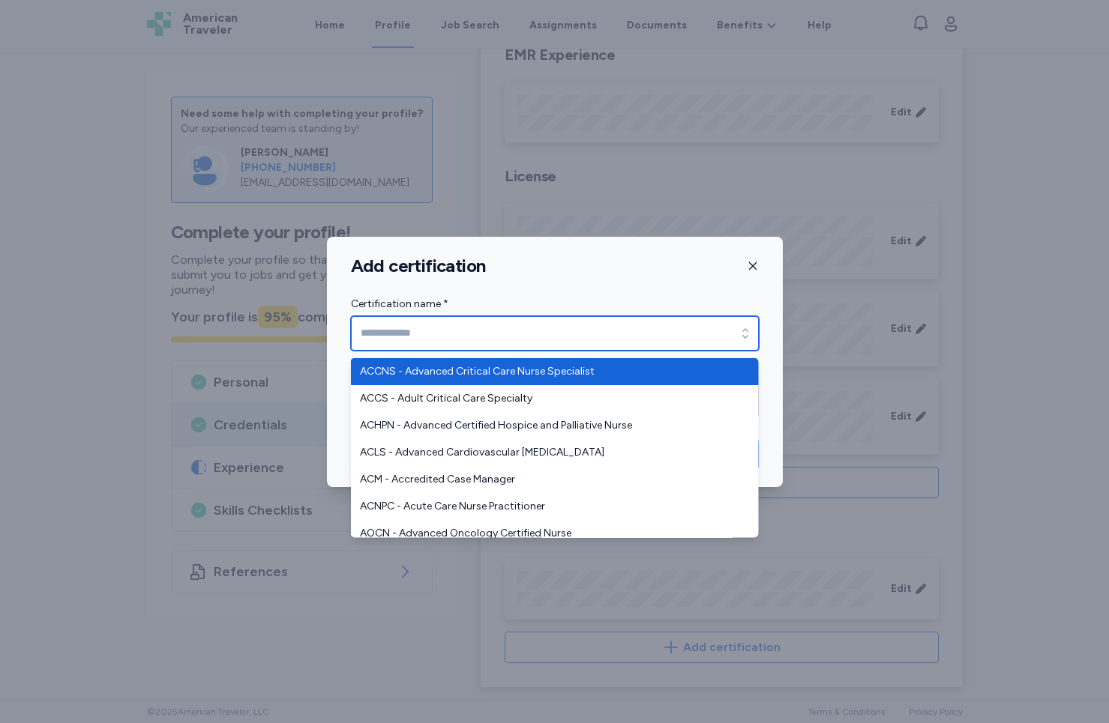
click at [430, 327] on input "Certification name *" at bounding box center [555, 333] width 408 height 34
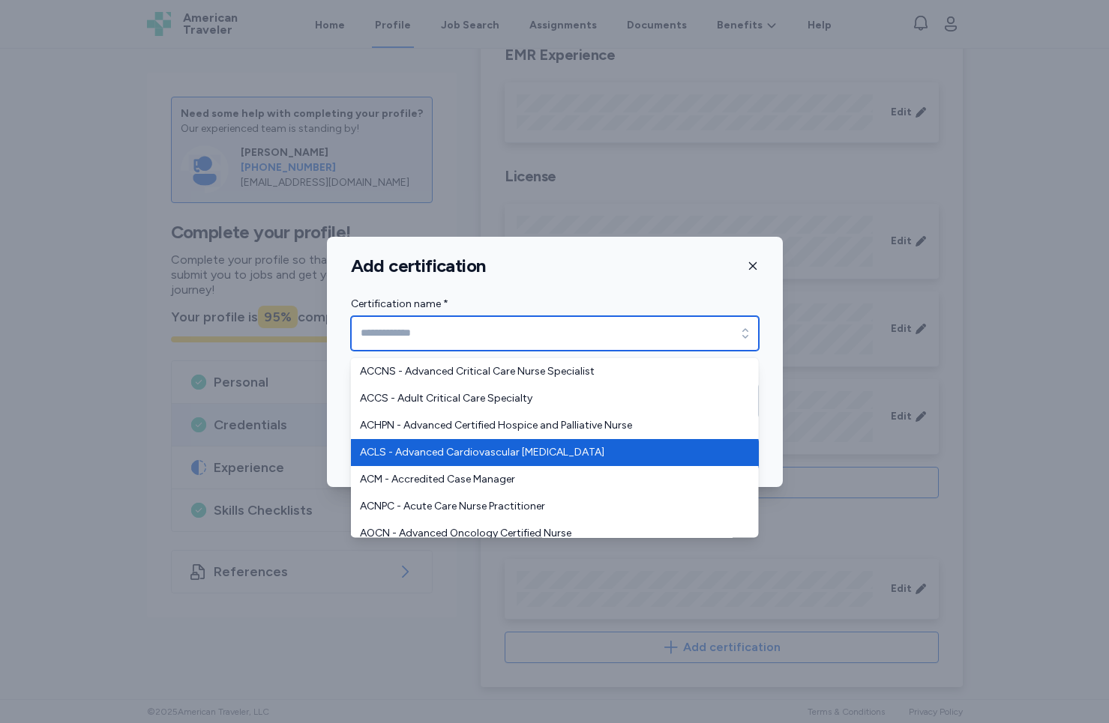
type input "**********"
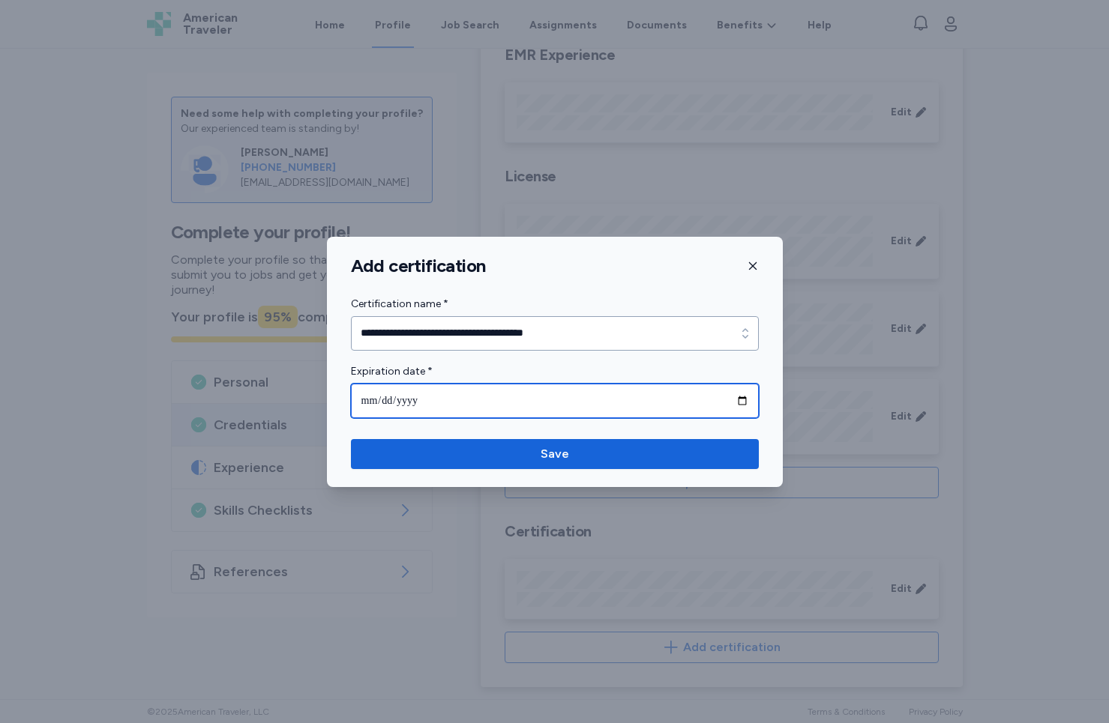
click at [462, 404] on input "date" at bounding box center [555, 401] width 408 height 34
type input "**********"
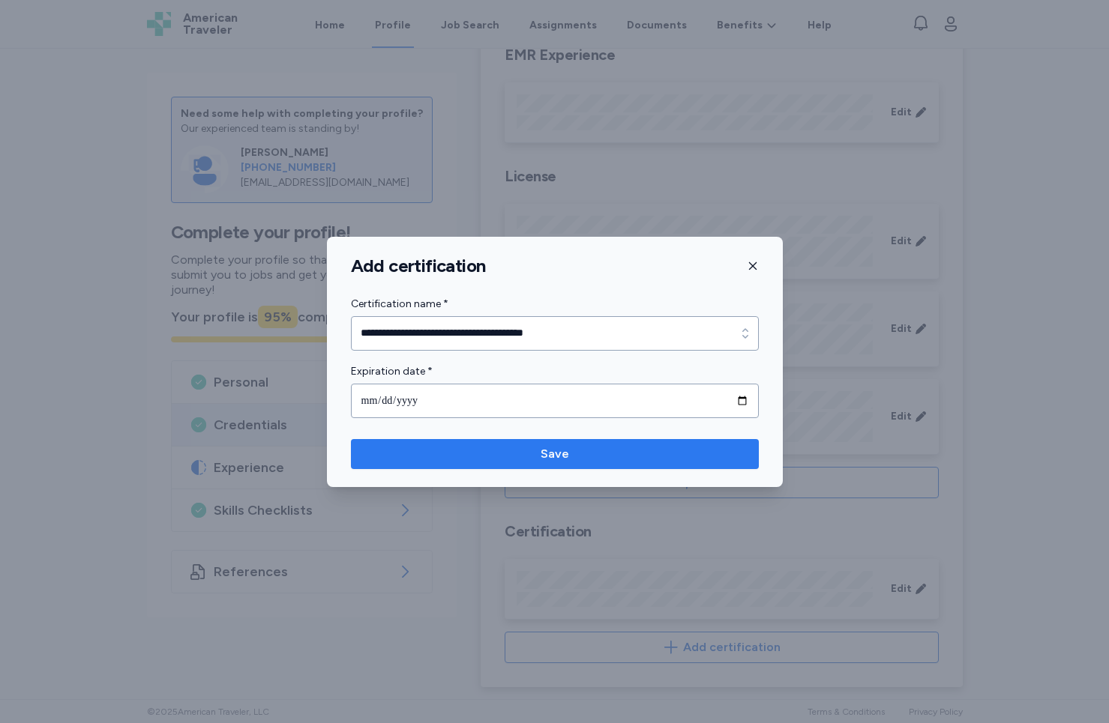
click at [600, 453] on span "Save" at bounding box center [555, 454] width 384 height 18
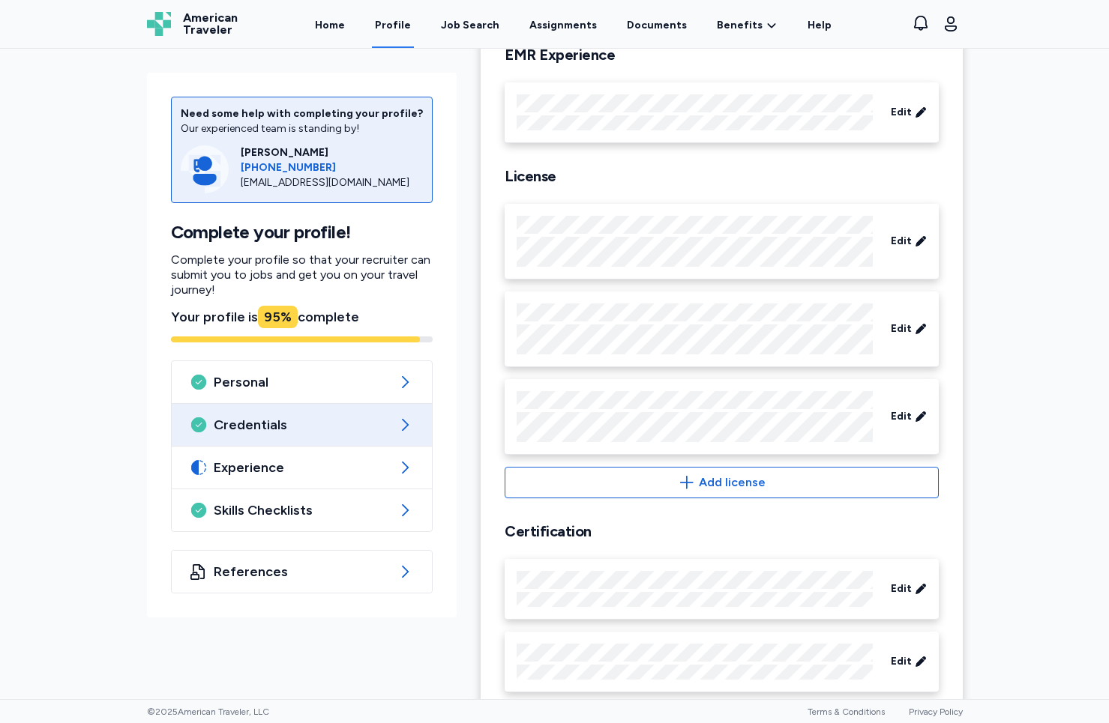
scroll to position [527, 0]
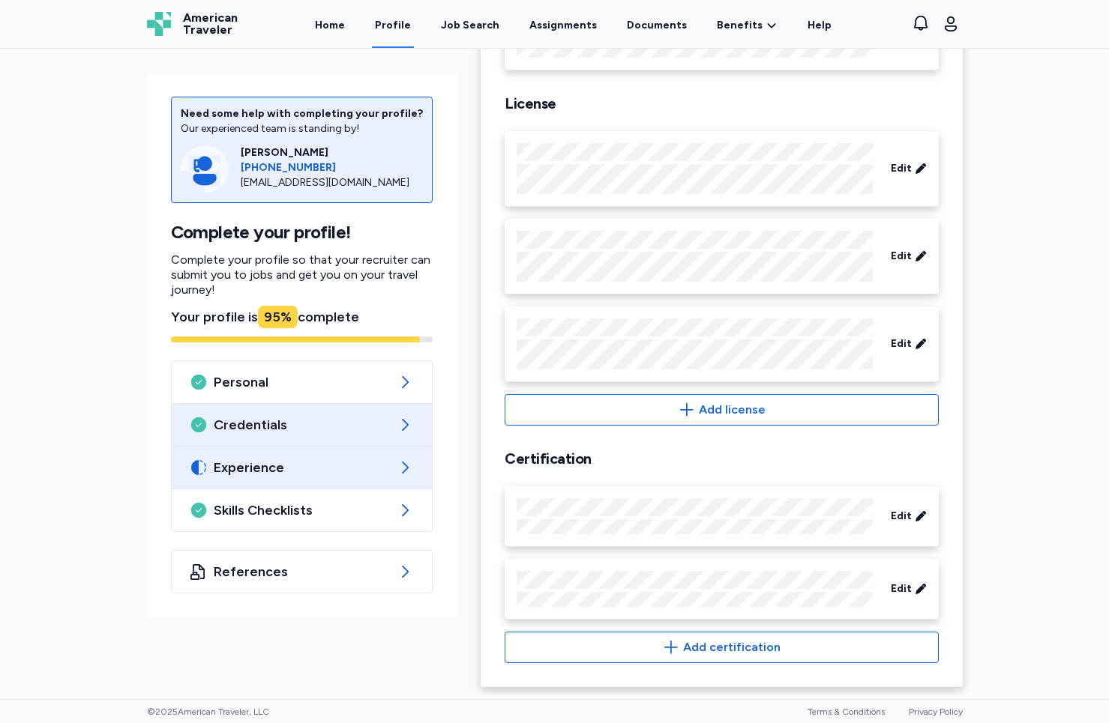
click at [300, 469] on span "Experience" at bounding box center [302, 468] width 177 height 18
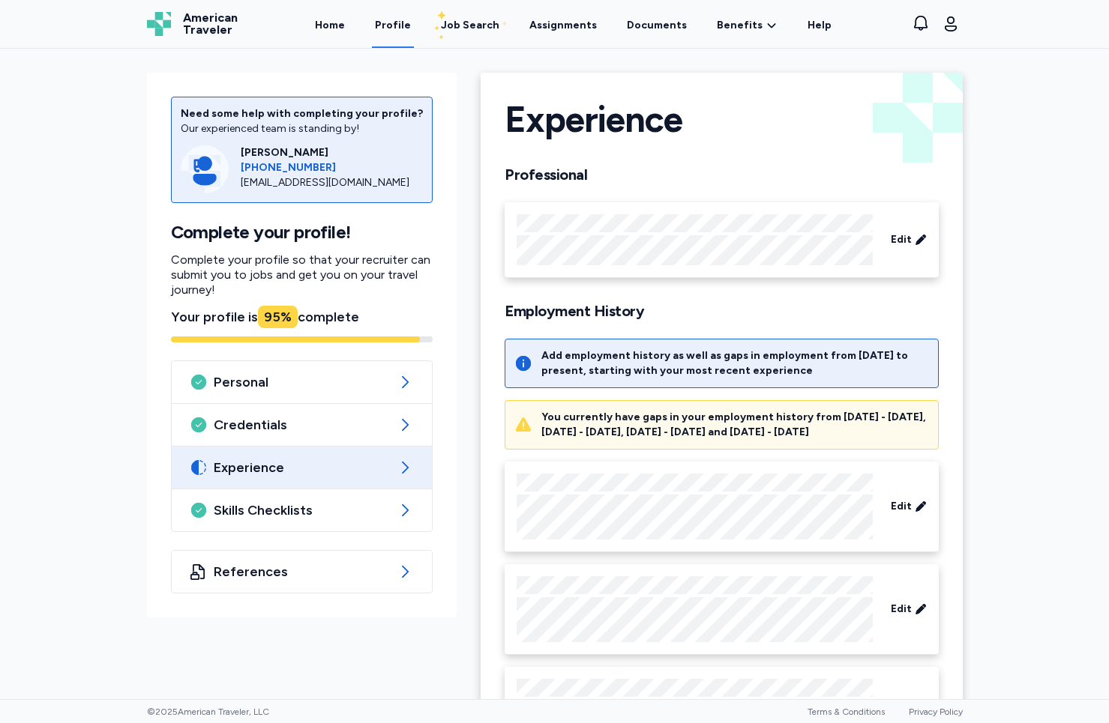
click at [624, 428] on div "You currently have gaps in your employment history from [DATE] - [DATE], [DATE]…" at bounding box center [734, 425] width 387 height 30
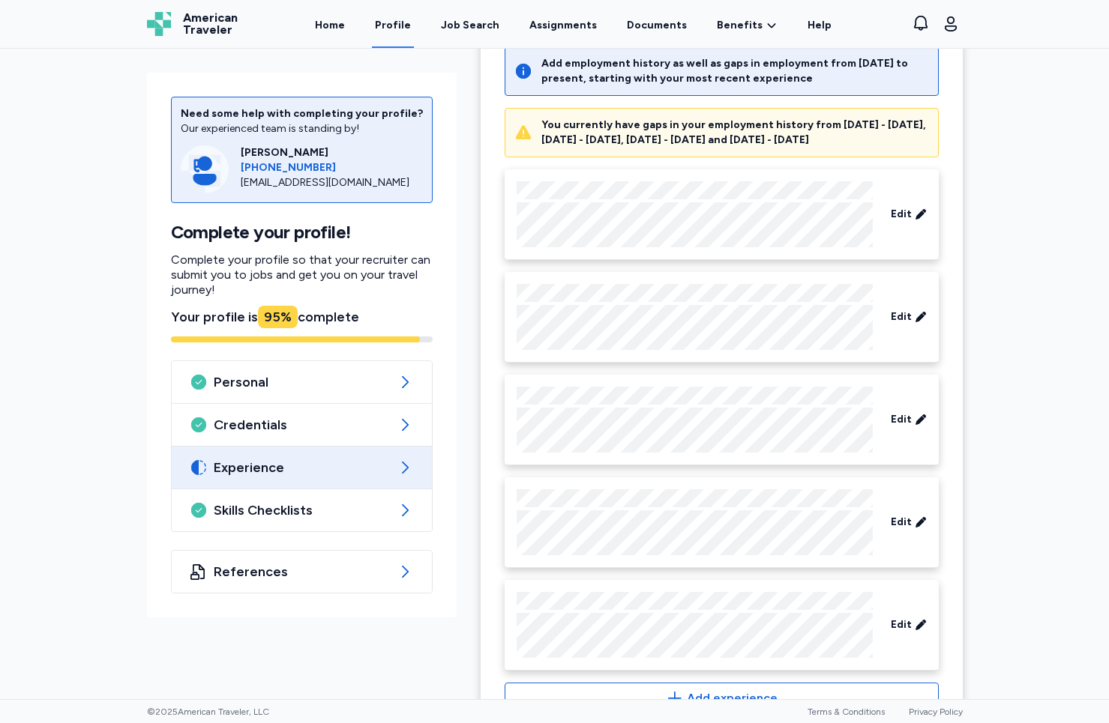
scroll to position [358, 0]
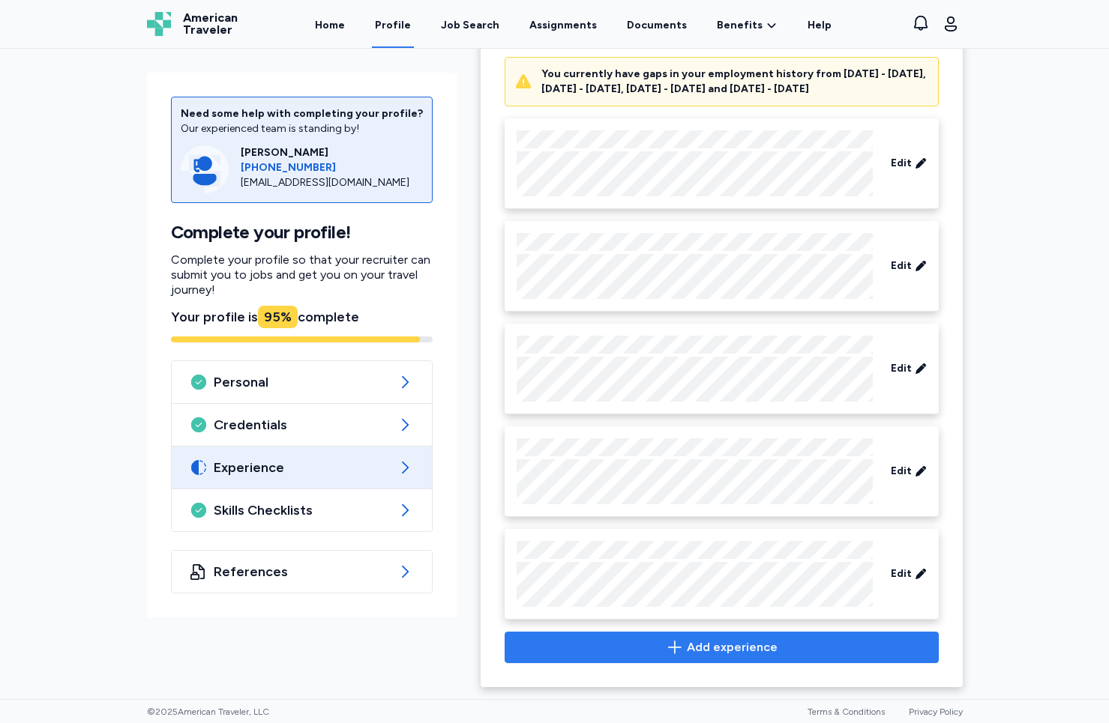
click at [705, 650] on span "Add experience" at bounding box center [732, 648] width 91 height 18
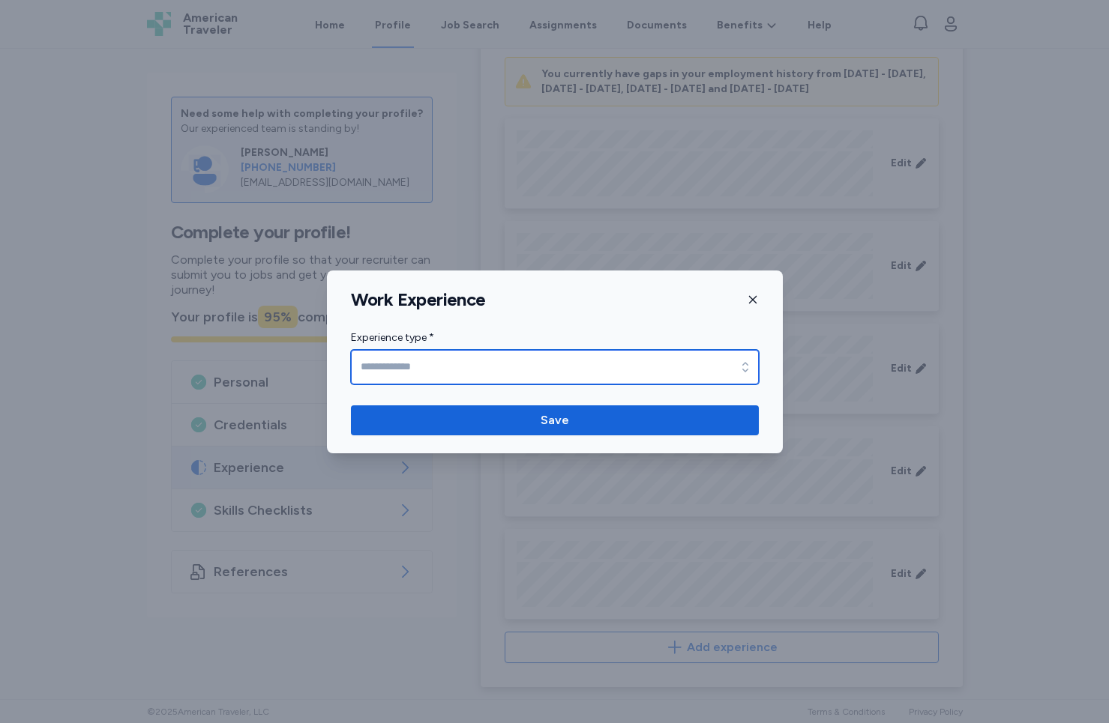
click at [535, 361] on input "Experience type *" at bounding box center [555, 367] width 408 height 34
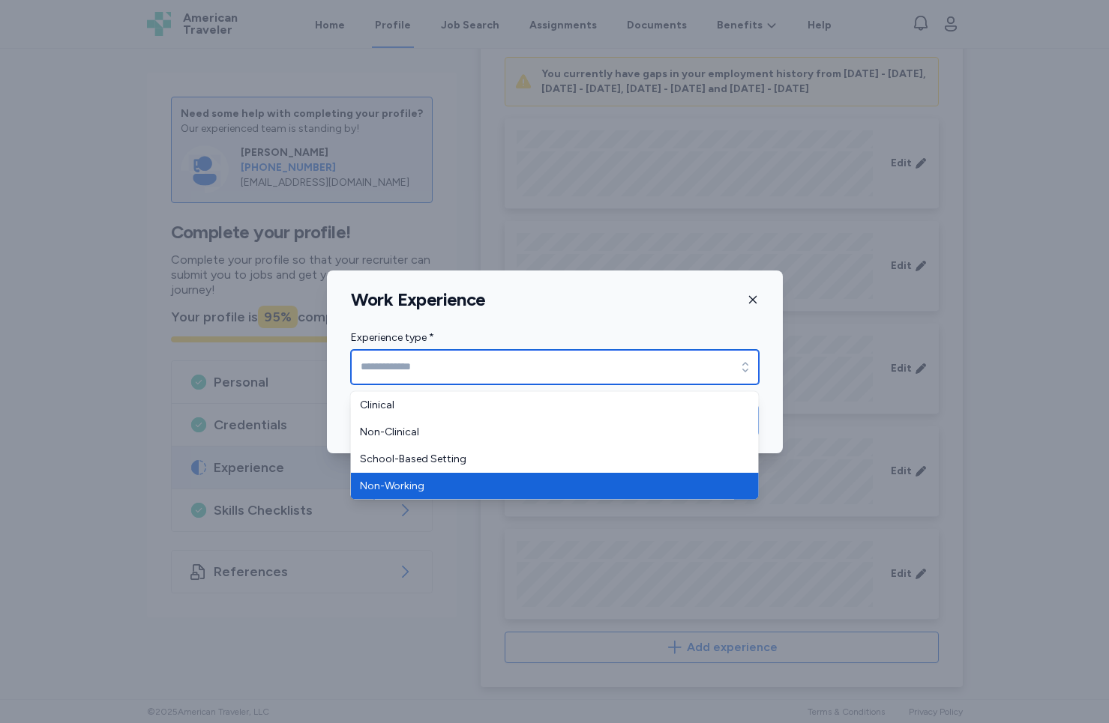
type input "**********"
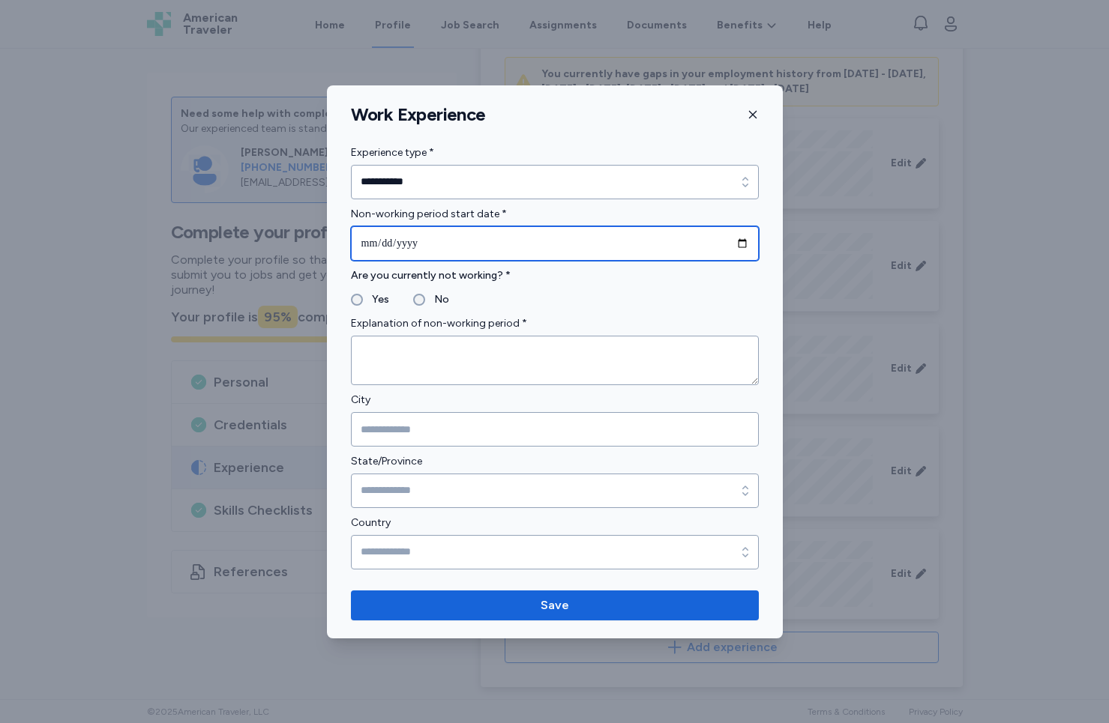
click at [516, 241] on input "date" at bounding box center [555, 243] width 408 height 34
type input "**********"
click at [642, 300] on fieldset "Yes No" at bounding box center [555, 300] width 408 height 18
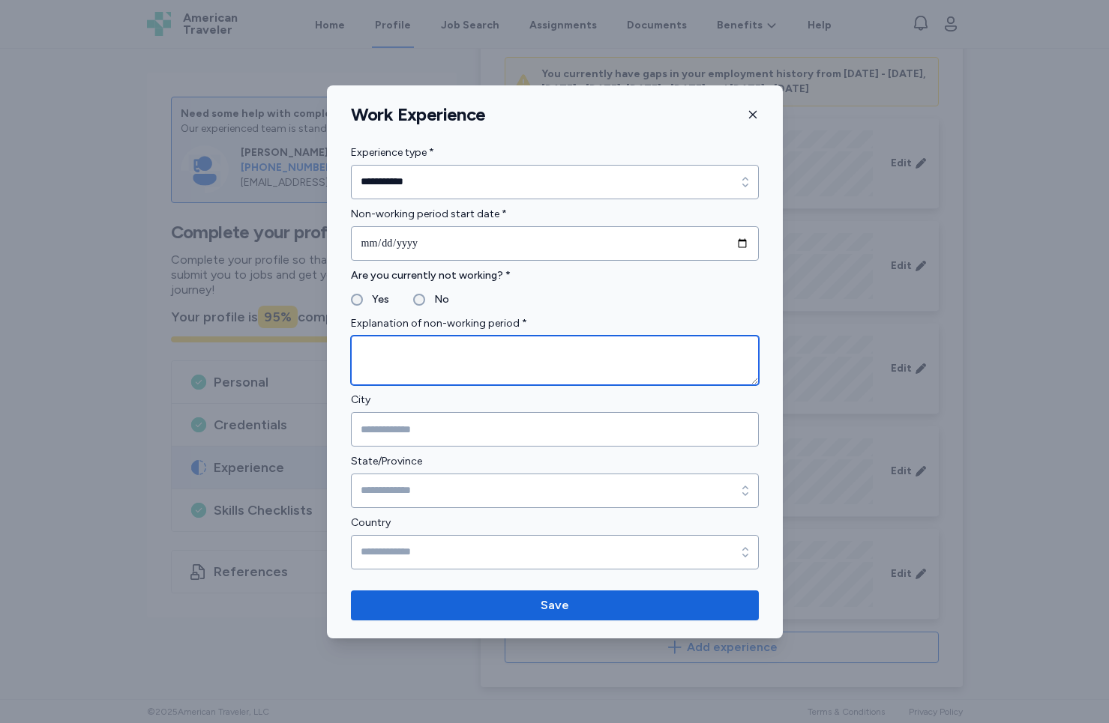
click at [391, 337] on textarea at bounding box center [555, 360] width 408 height 49
type textarea "**********"
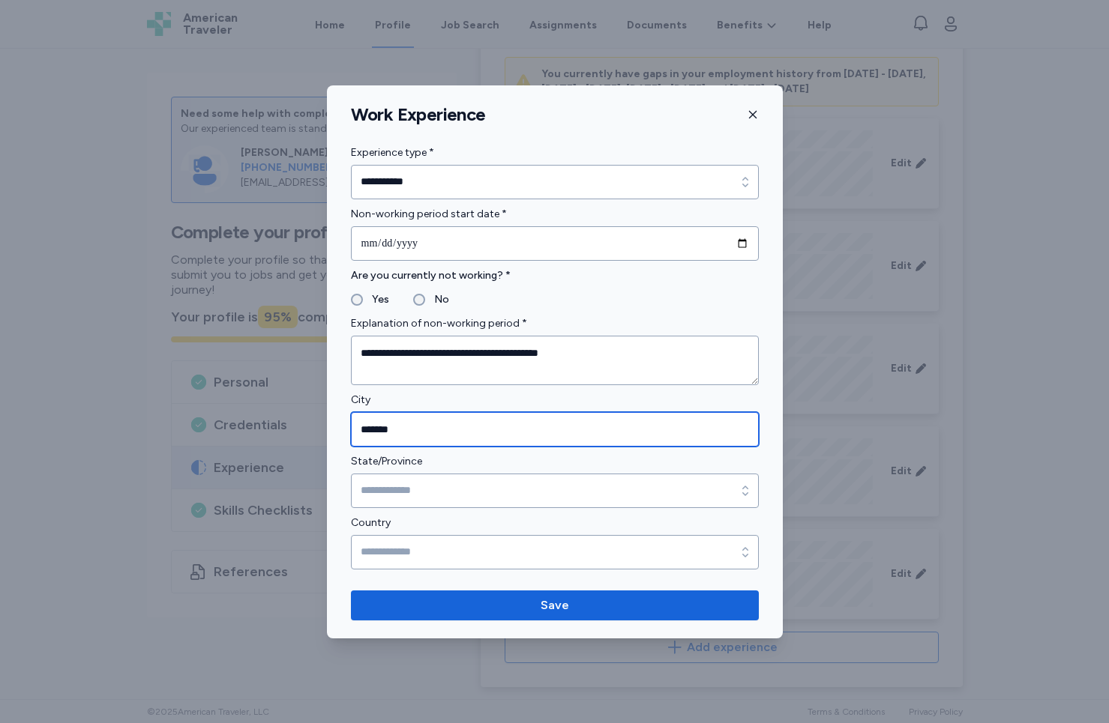
type input "*******"
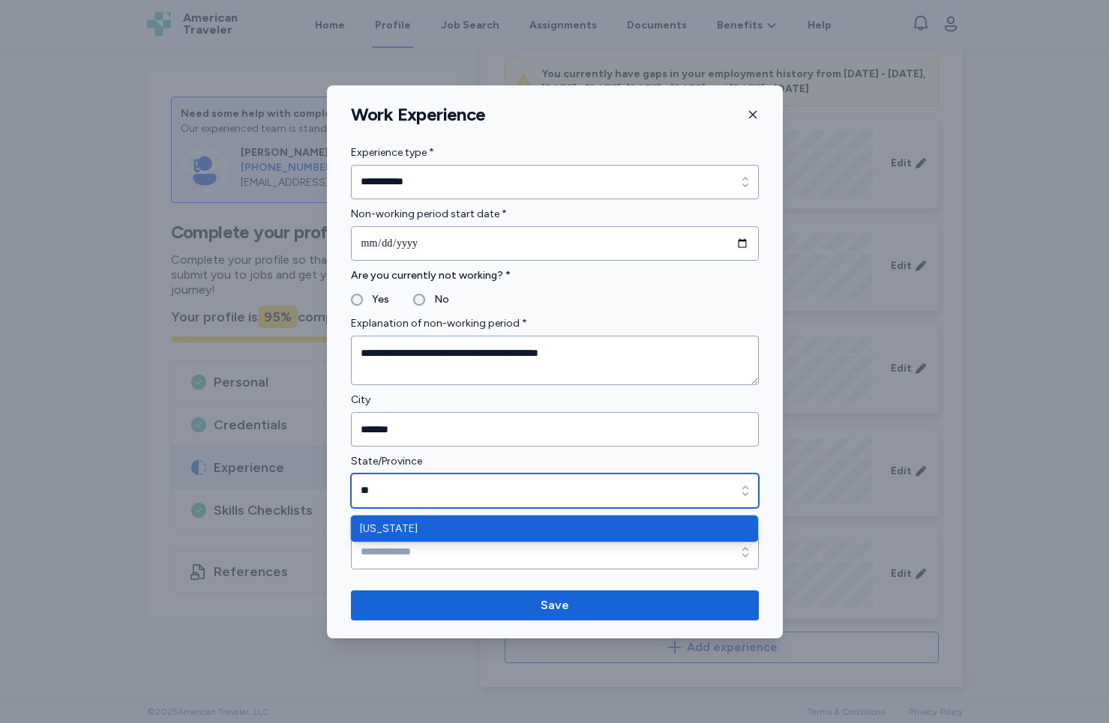
type input "**"
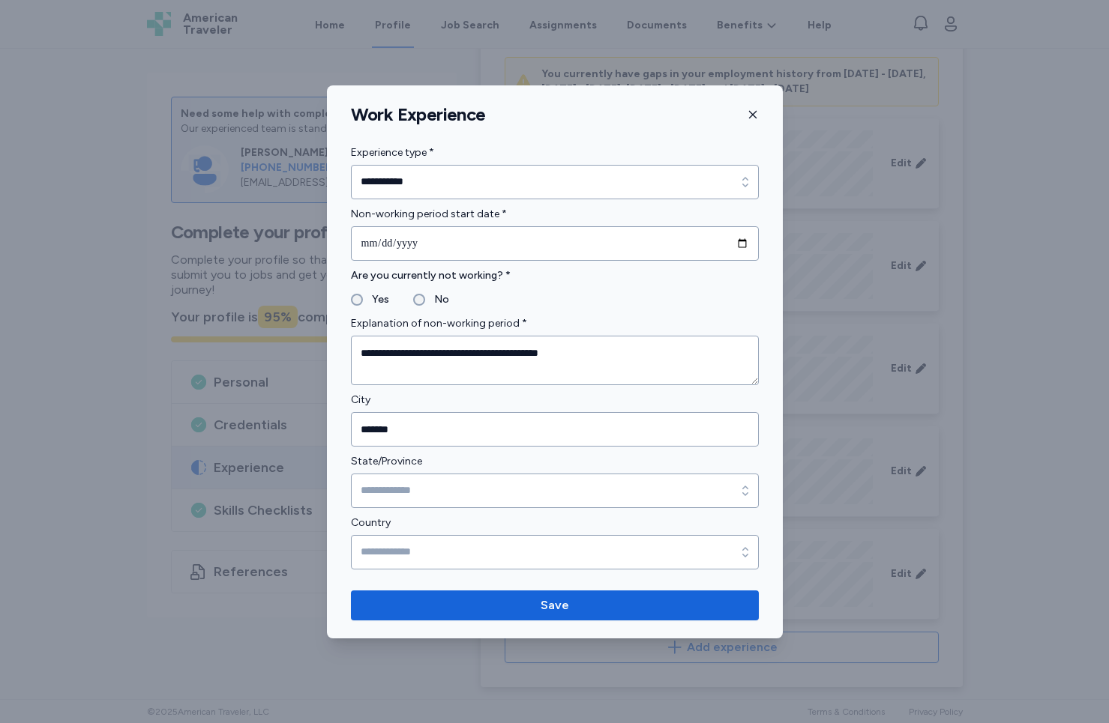
click at [498, 552] on form "**********" at bounding box center [555, 387] width 408 height 364
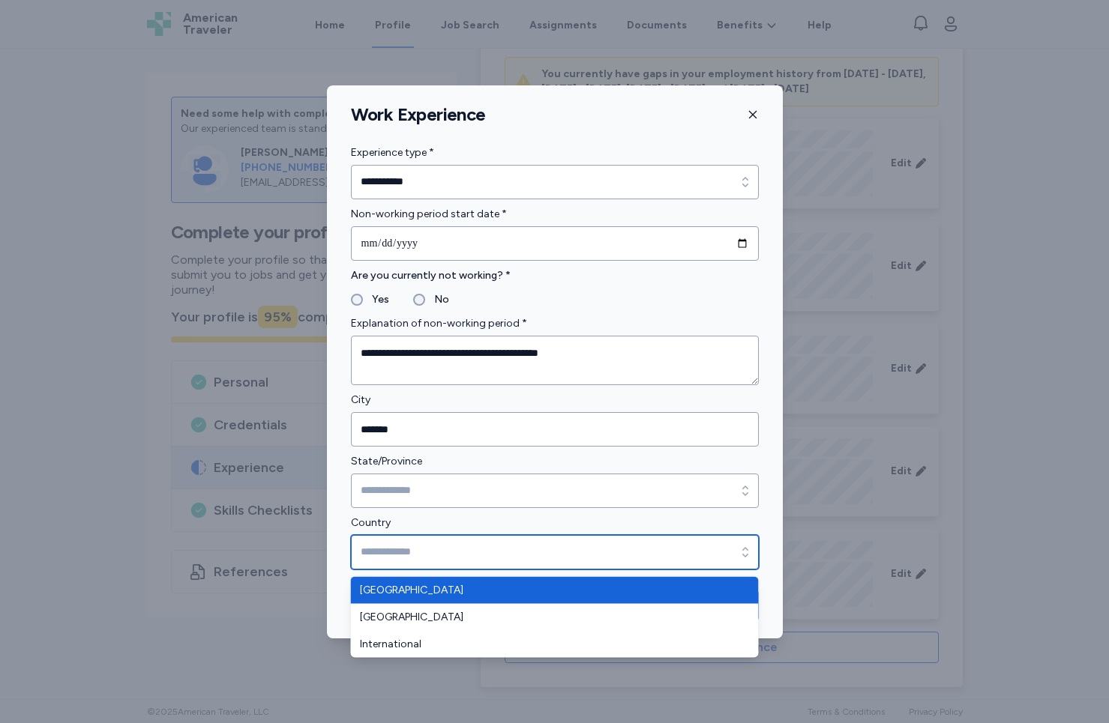
type input "**********"
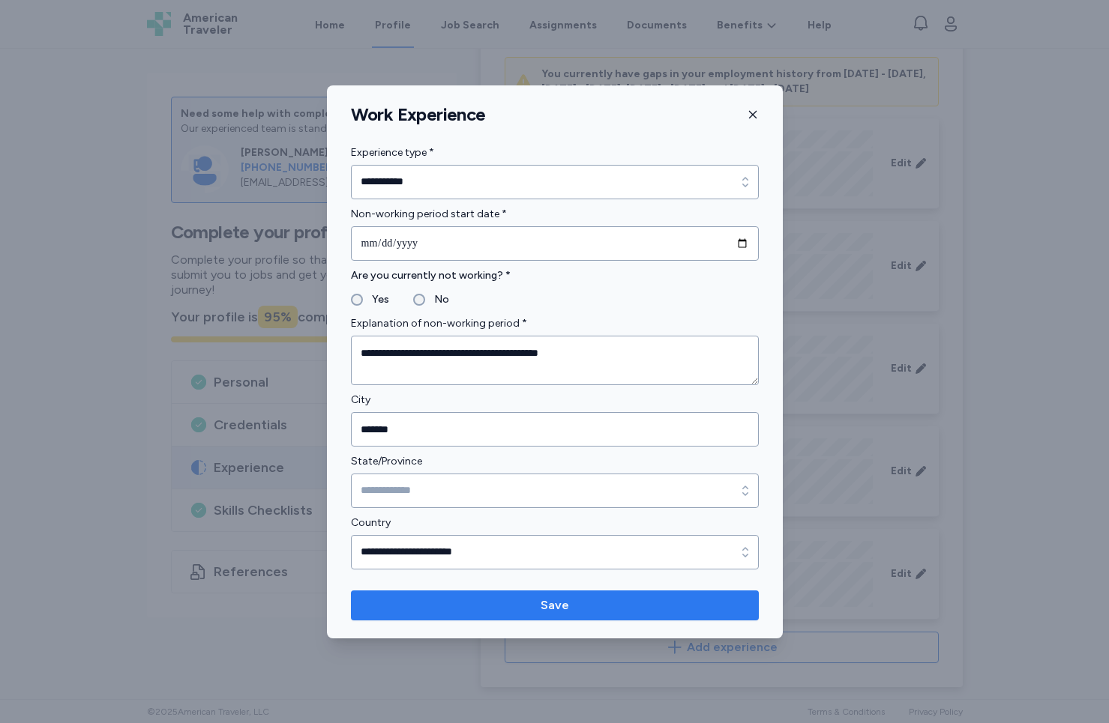
click at [505, 597] on span "Save" at bounding box center [555, 606] width 384 height 18
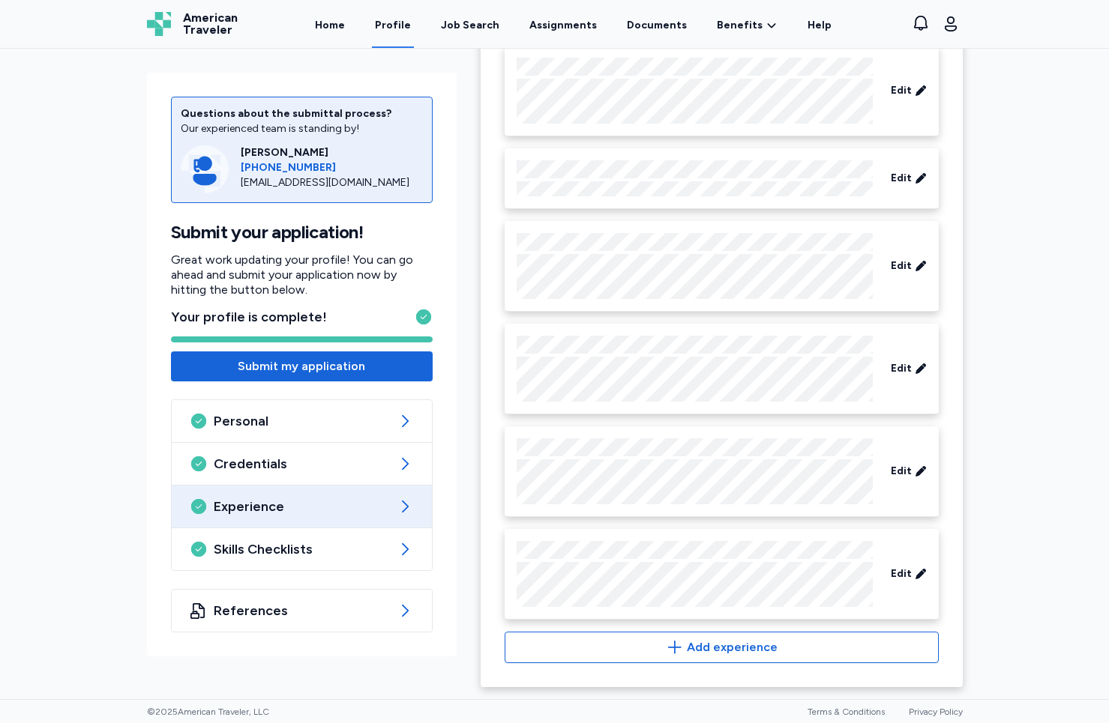
scroll to position [296, 0]
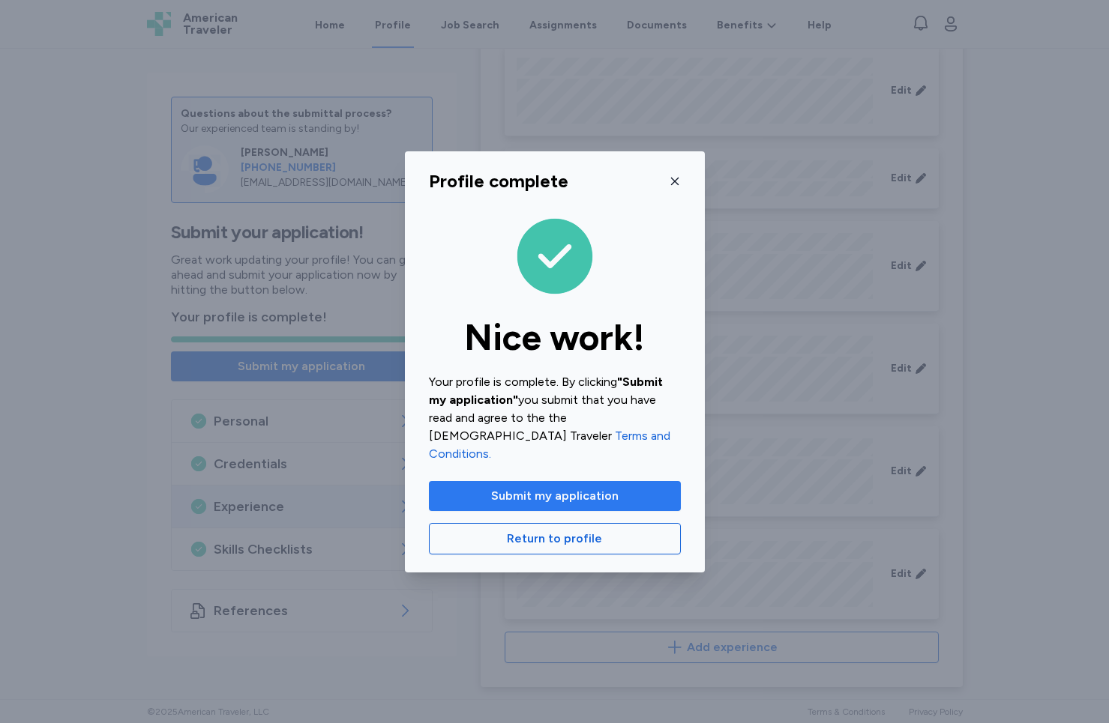
click at [587, 487] on span "Submit my application" at bounding box center [554, 496] width 127 height 18
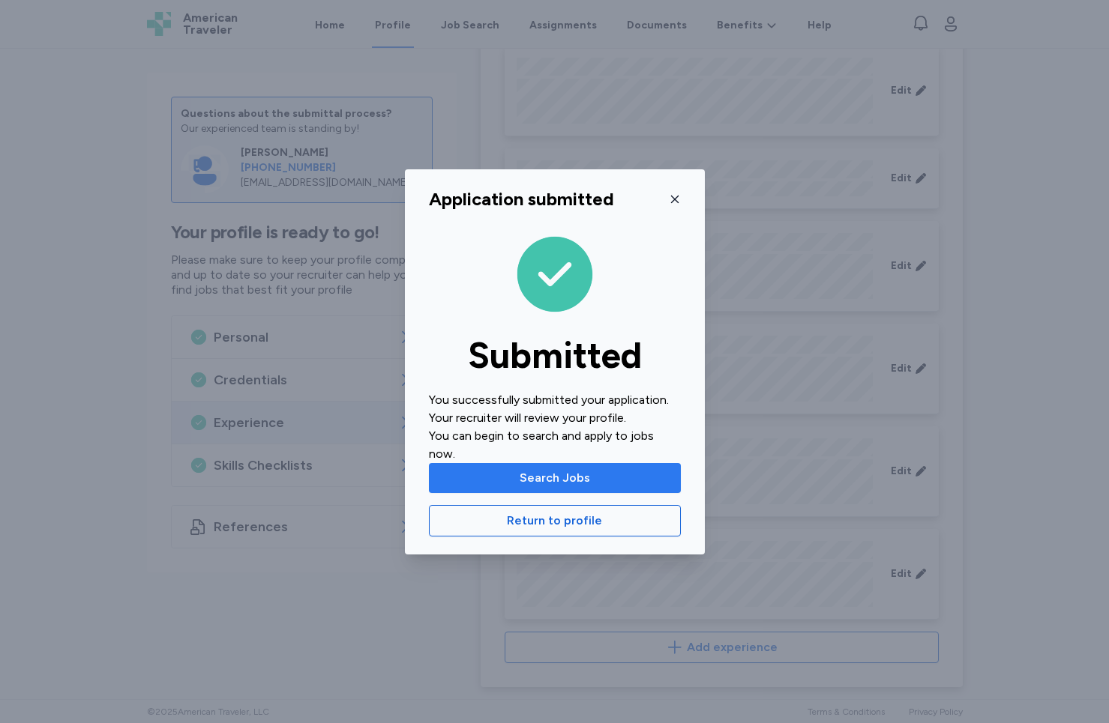
click at [592, 472] on span "Search Jobs" at bounding box center [555, 478] width 228 height 18
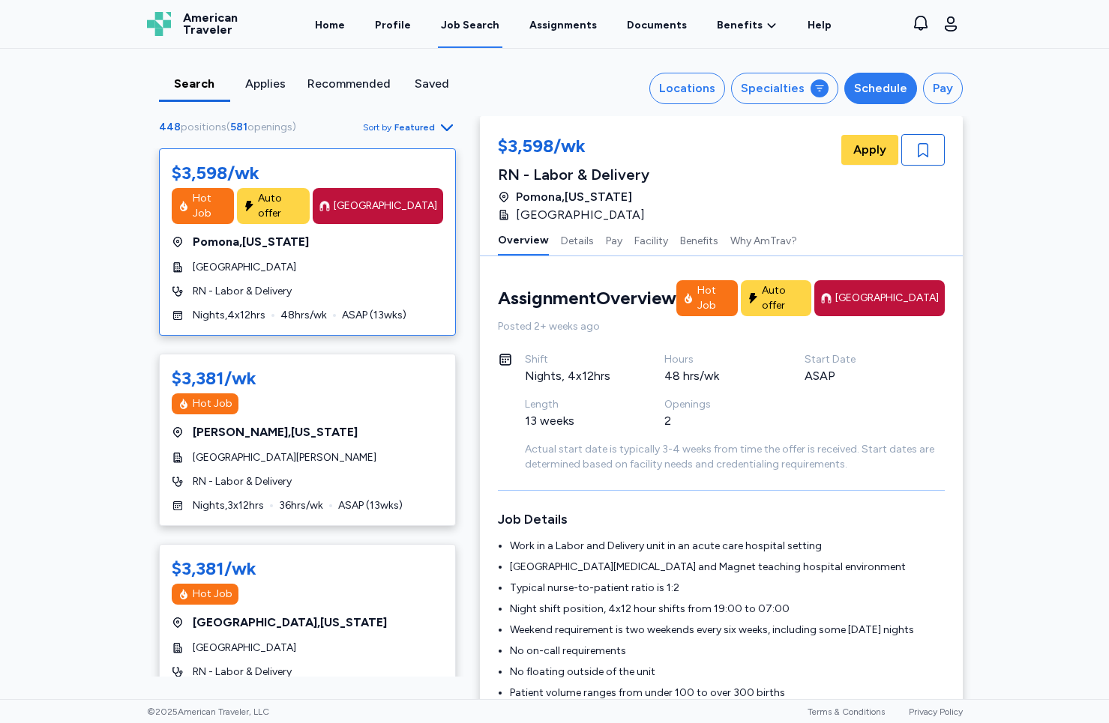
click at [906, 92] on button "Schedule" at bounding box center [880, 88] width 73 height 31
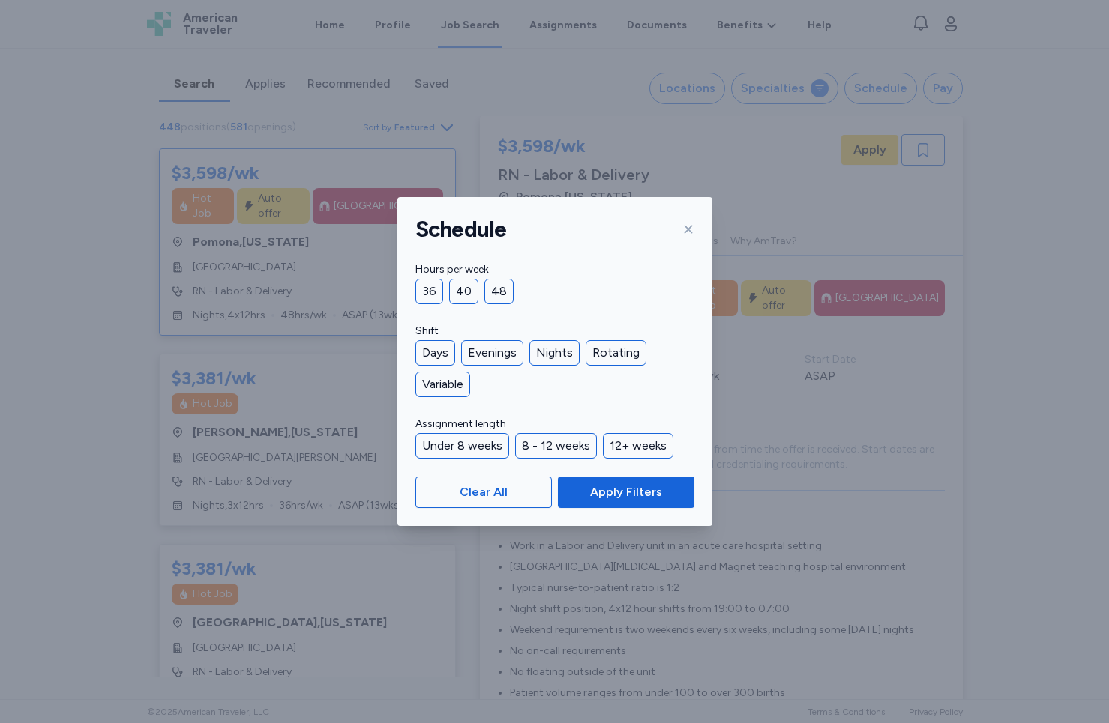
click at [442, 293] on div "36 40 48" at bounding box center [554, 291] width 279 height 25
click at [430, 295] on div "36" at bounding box center [429, 291] width 28 height 25
click at [444, 350] on div "Days" at bounding box center [435, 352] width 40 height 25
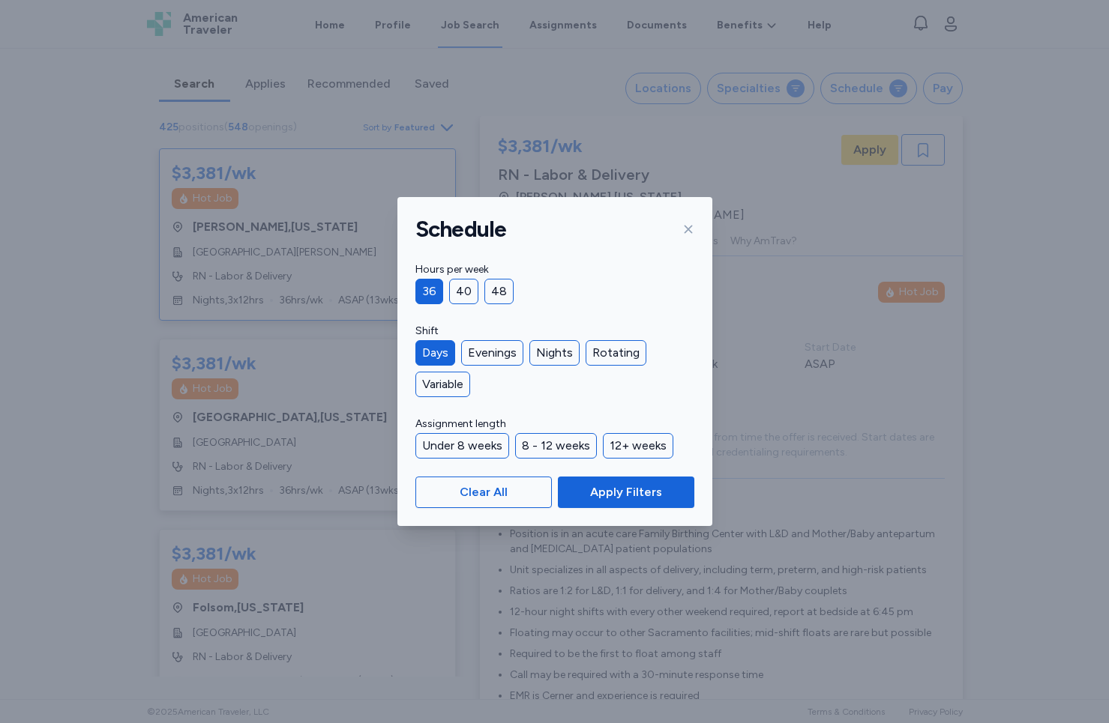
scroll to position [1, 0]
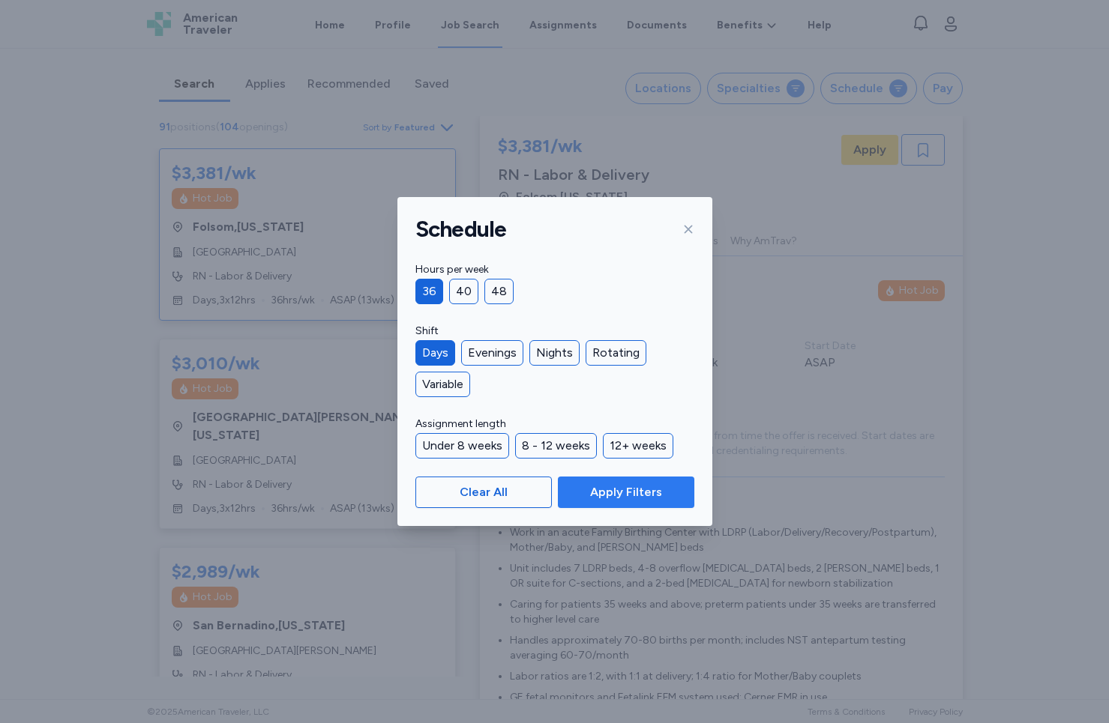
click at [622, 490] on span "Apply Filters" at bounding box center [626, 492] width 72 height 18
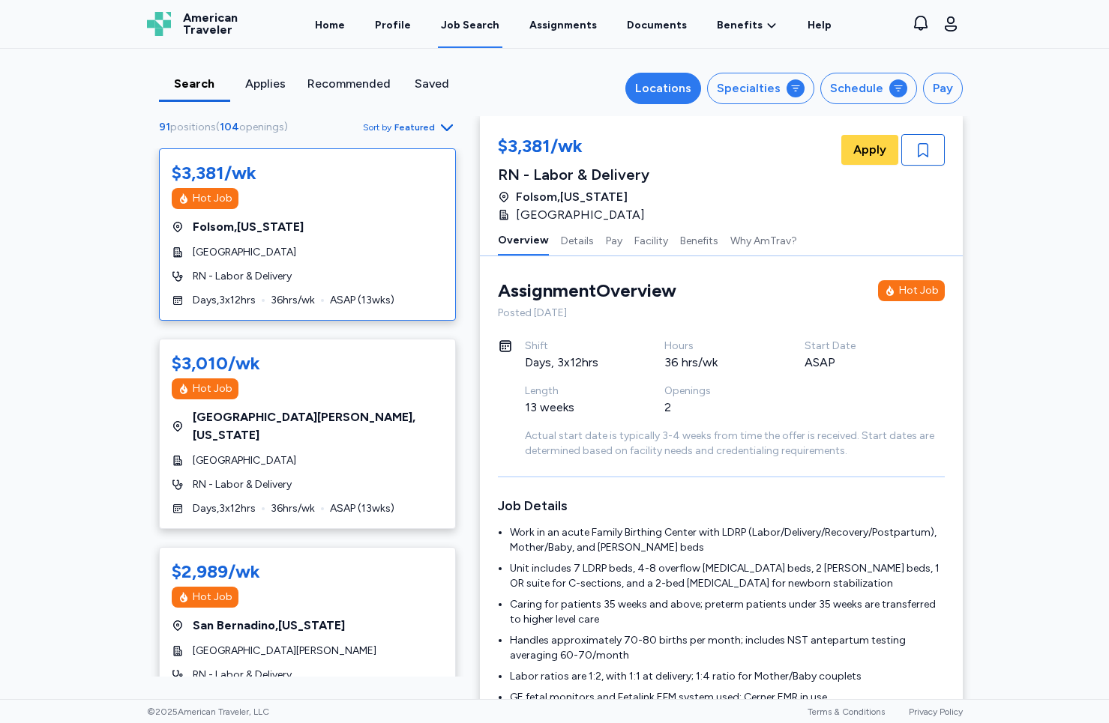
click at [680, 91] on div "Locations" at bounding box center [663, 88] width 56 height 18
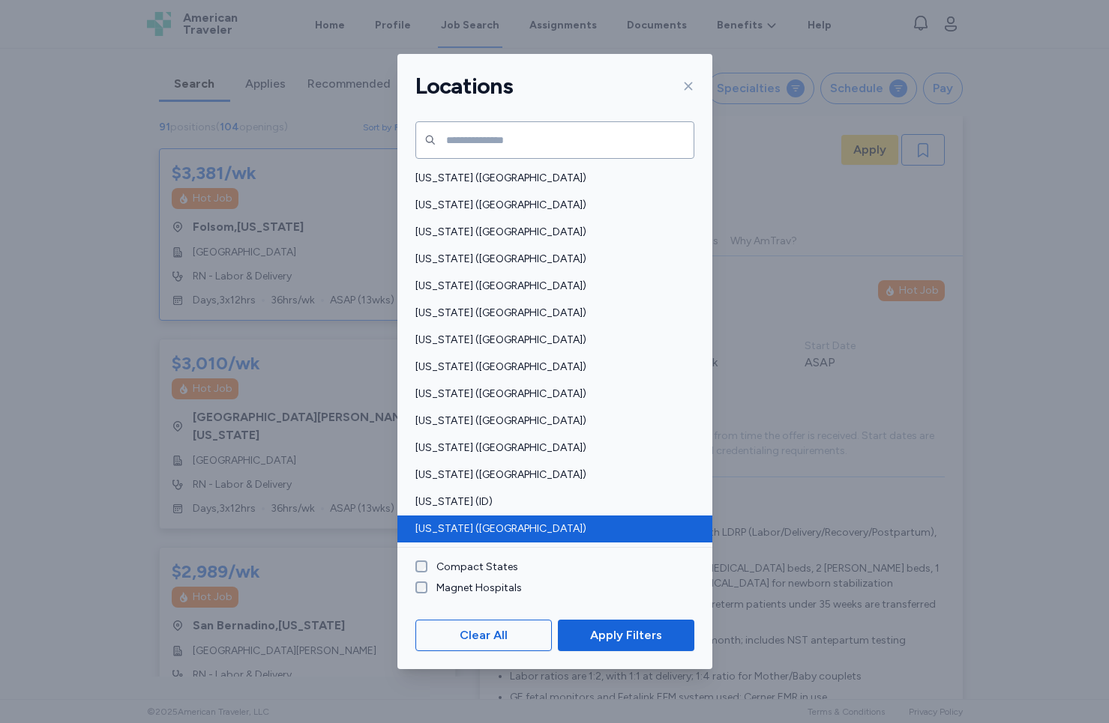
click at [491, 519] on div "[US_STATE] ([GEOGRAPHIC_DATA])" at bounding box center [554, 529] width 315 height 27
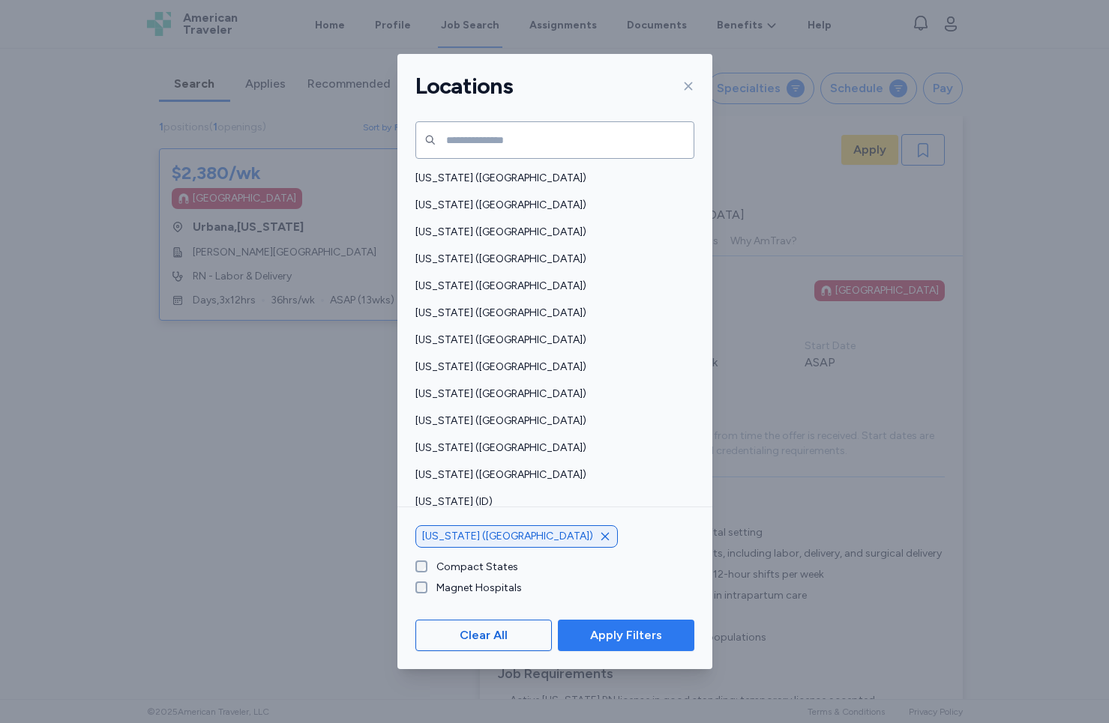
click at [597, 634] on span "Apply Filters" at bounding box center [626, 636] width 72 height 18
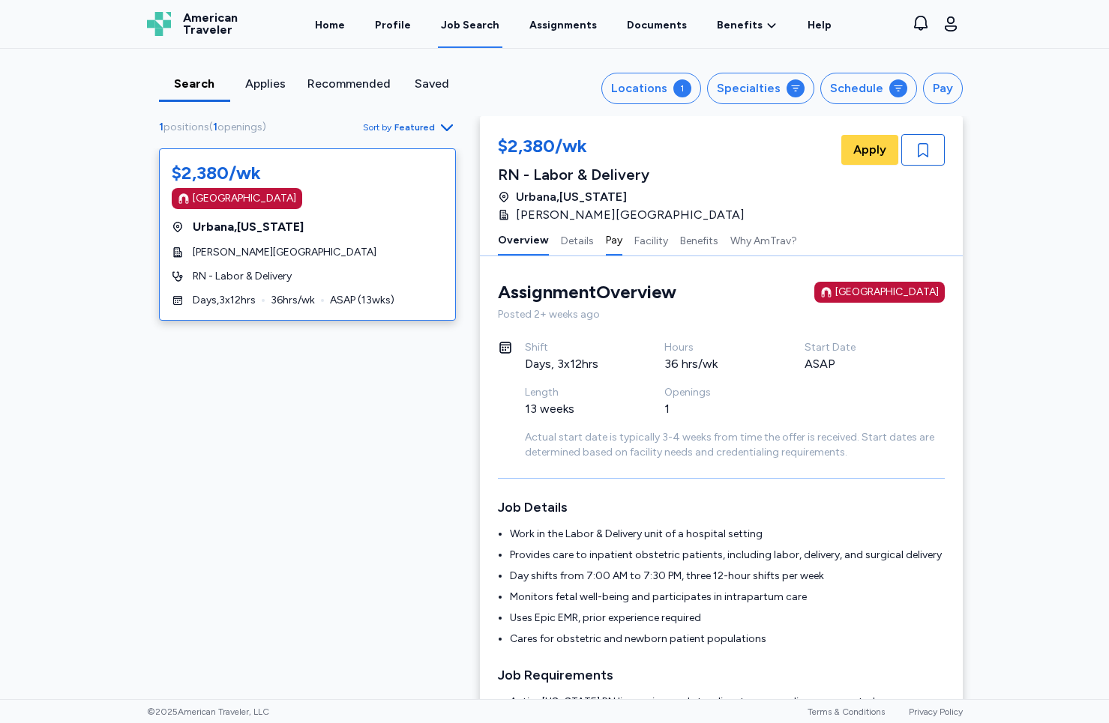
click at [606, 239] on button "Pay" at bounding box center [614, 239] width 16 height 31
click at [561, 235] on button "Details" at bounding box center [577, 239] width 33 height 31
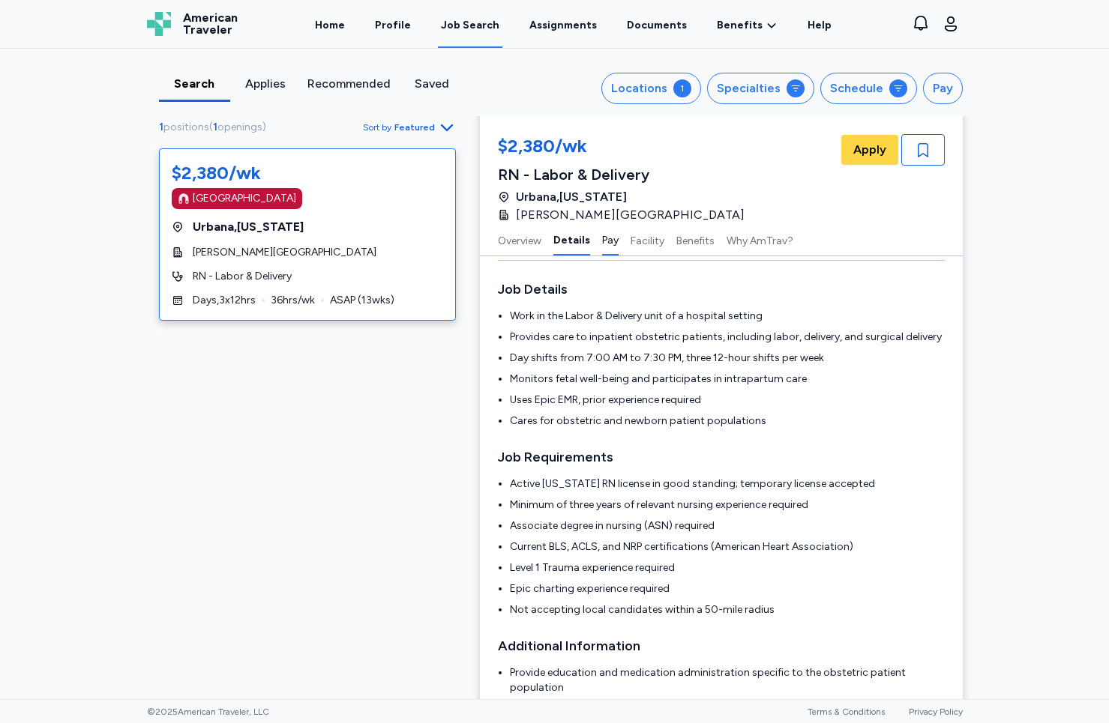
click at [602, 238] on button "Pay" at bounding box center [610, 239] width 16 height 31
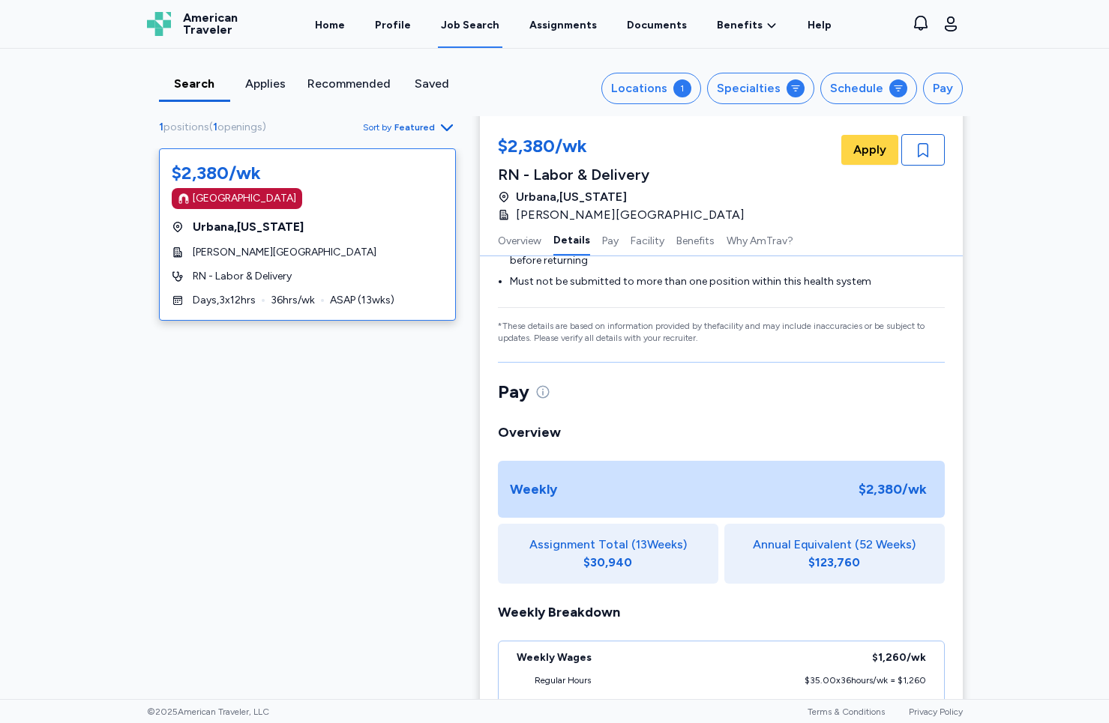
scroll to position [762, 0]
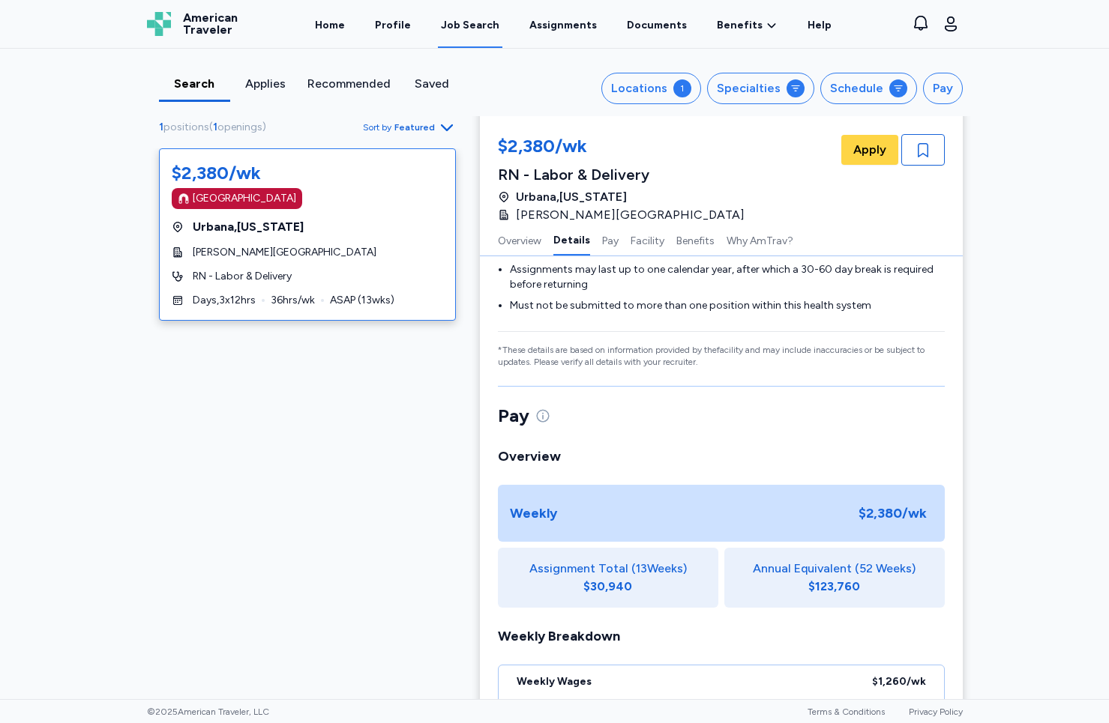
click at [611, 244] on div "Overview Details Pay Facility Benefits Why AmTrav?" at bounding box center [721, 240] width 483 height 32
click at [607, 242] on button "Pay" at bounding box center [610, 239] width 16 height 31
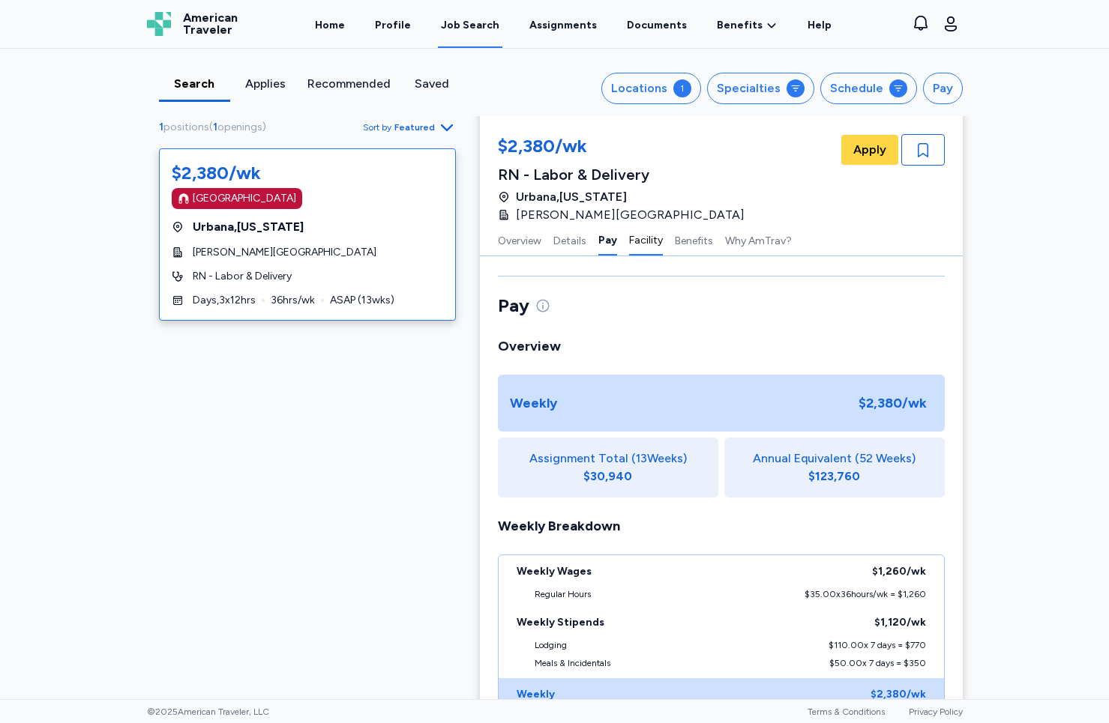
click at [639, 241] on button "Facility" at bounding box center [646, 239] width 34 height 31
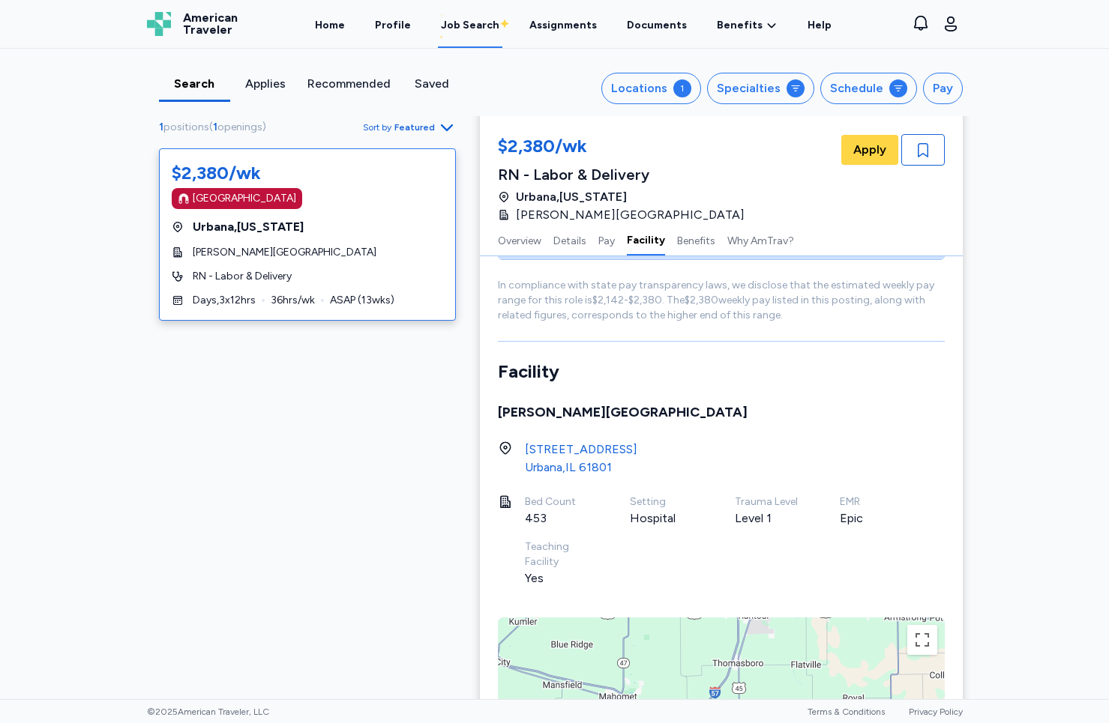
scroll to position [1390, 0]
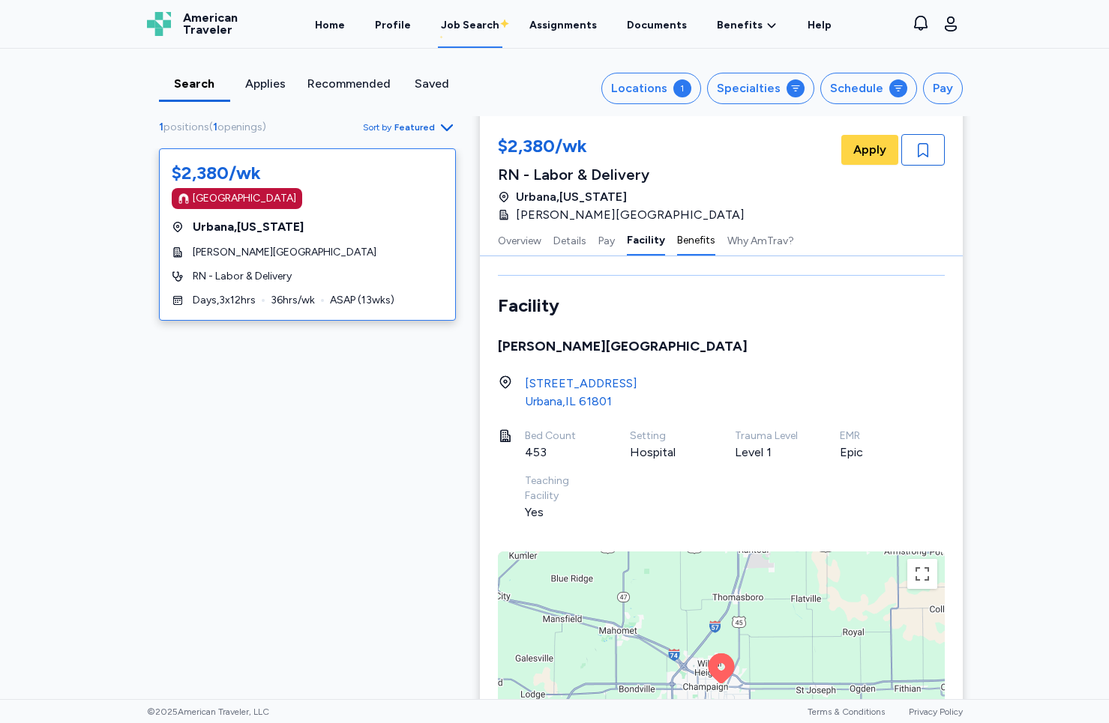
click at [678, 242] on button "Benefits" at bounding box center [696, 239] width 38 height 31
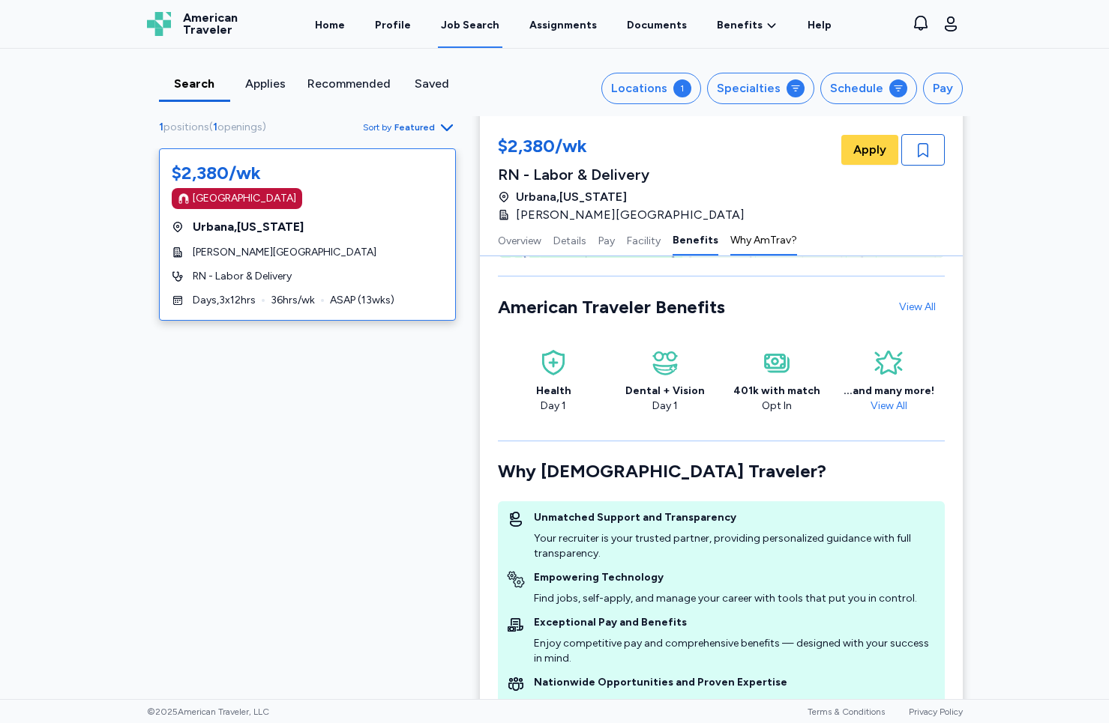
click at [743, 244] on button "Why AmTrav?" at bounding box center [763, 239] width 67 height 31
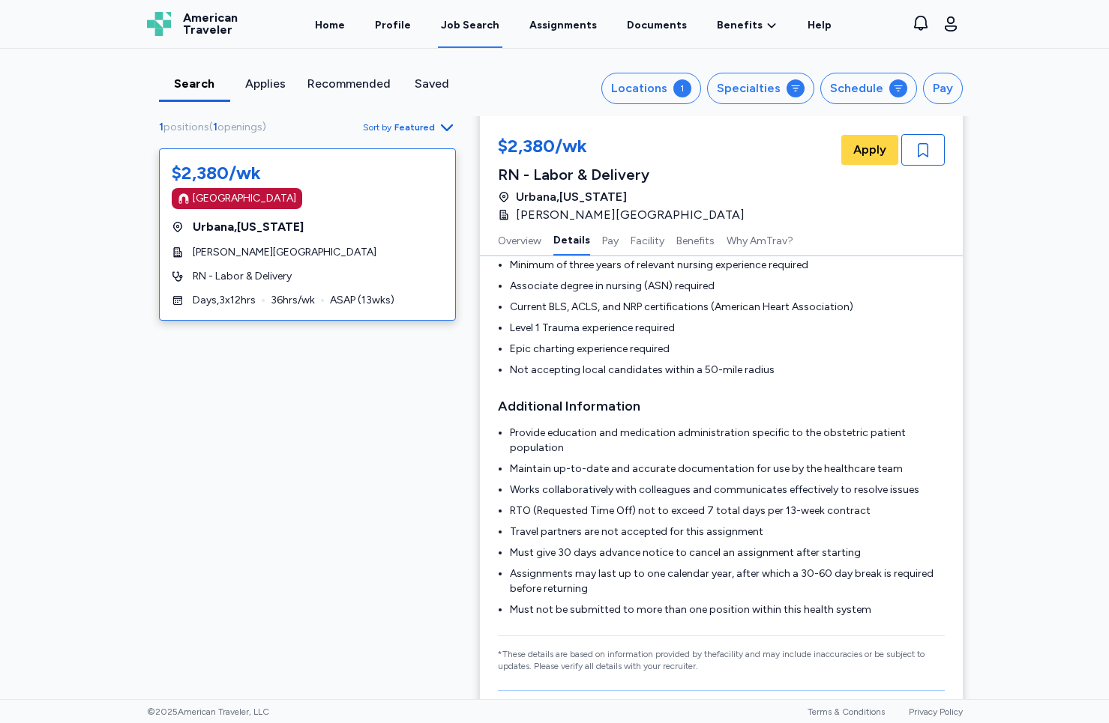
scroll to position [0, 0]
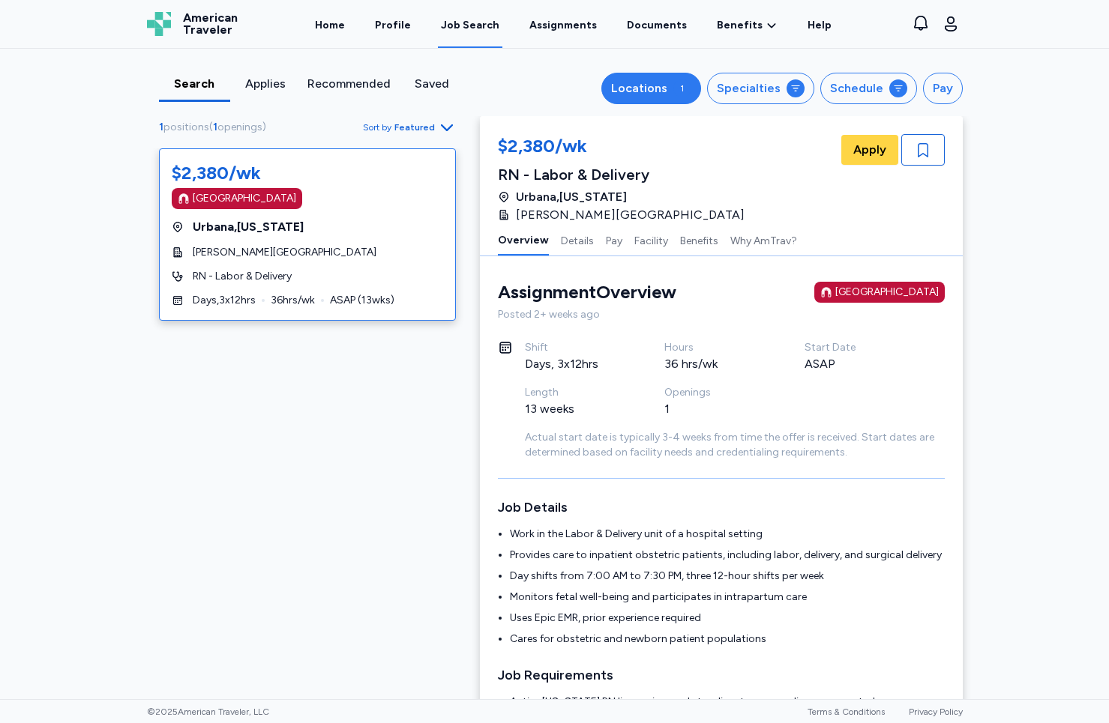
click at [675, 84] on div "1" at bounding box center [682, 88] width 18 height 18
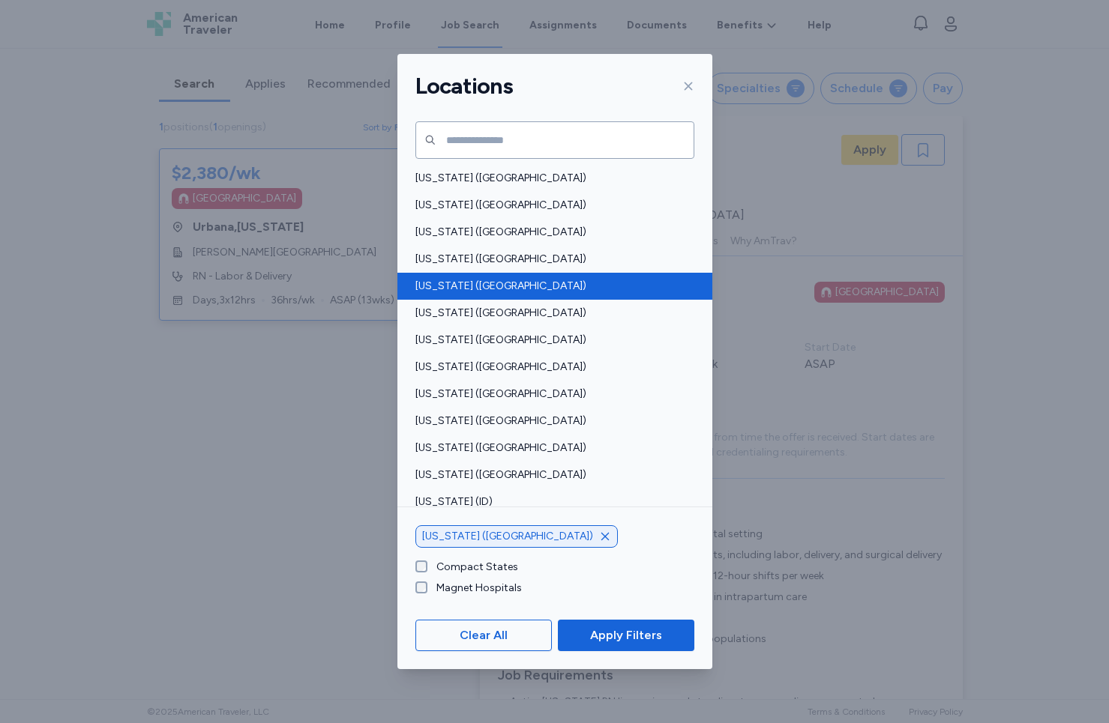
click at [523, 293] on span "[US_STATE] ([GEOGRAPHIC_DATA])" at bounding box center [550, 286] width 270 height 15
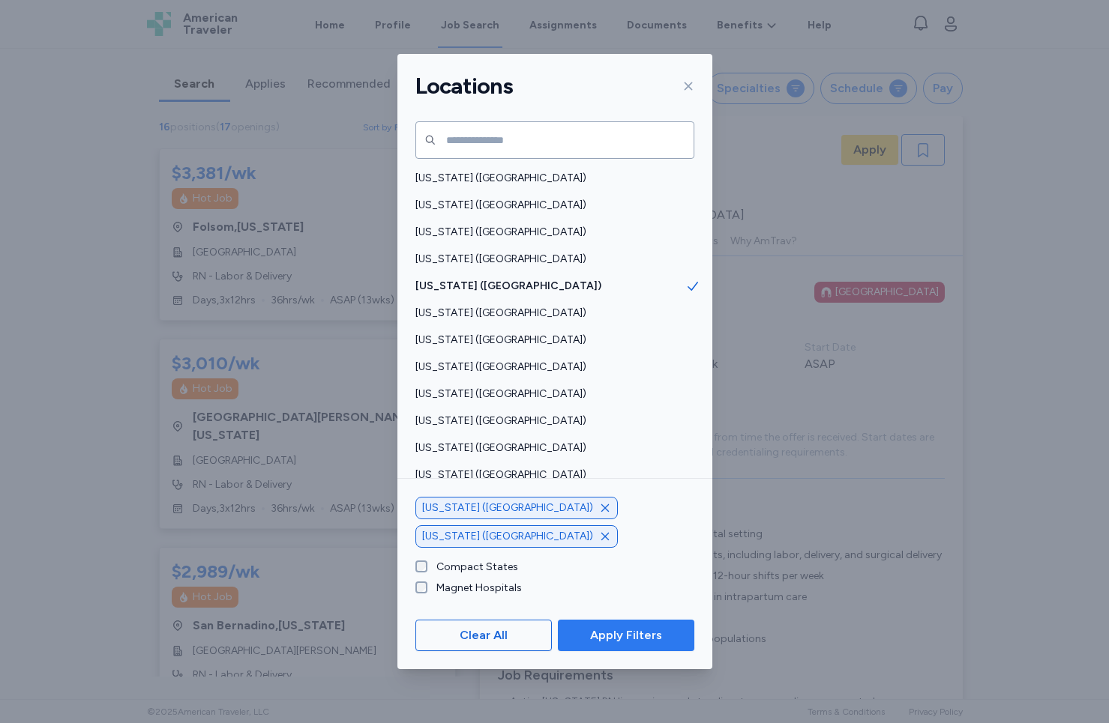
click at [654, 644] on span "Apply Filters" at bounding box center [626, 636] width 72 height 18
